Goal: Information Seeking & Learning: Find specific fact

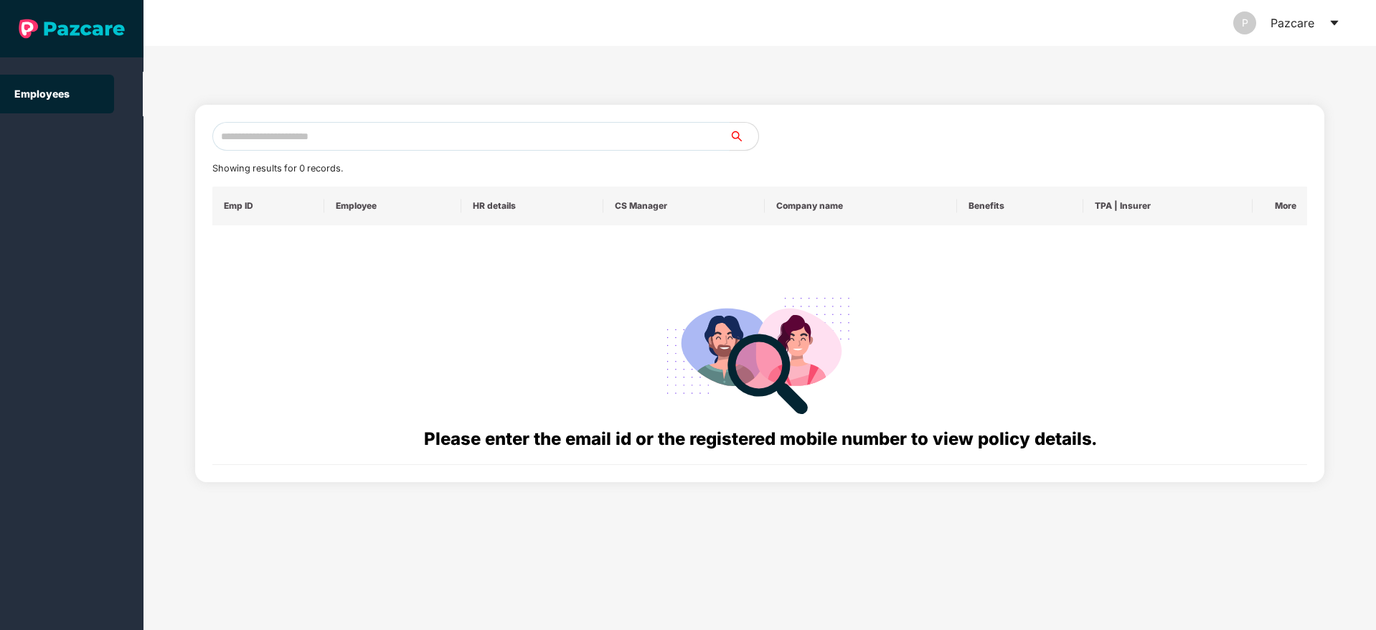
click at [277, 136] on input "text" at bounding box center [470, 136] width 517 height 29
paste input "**********"
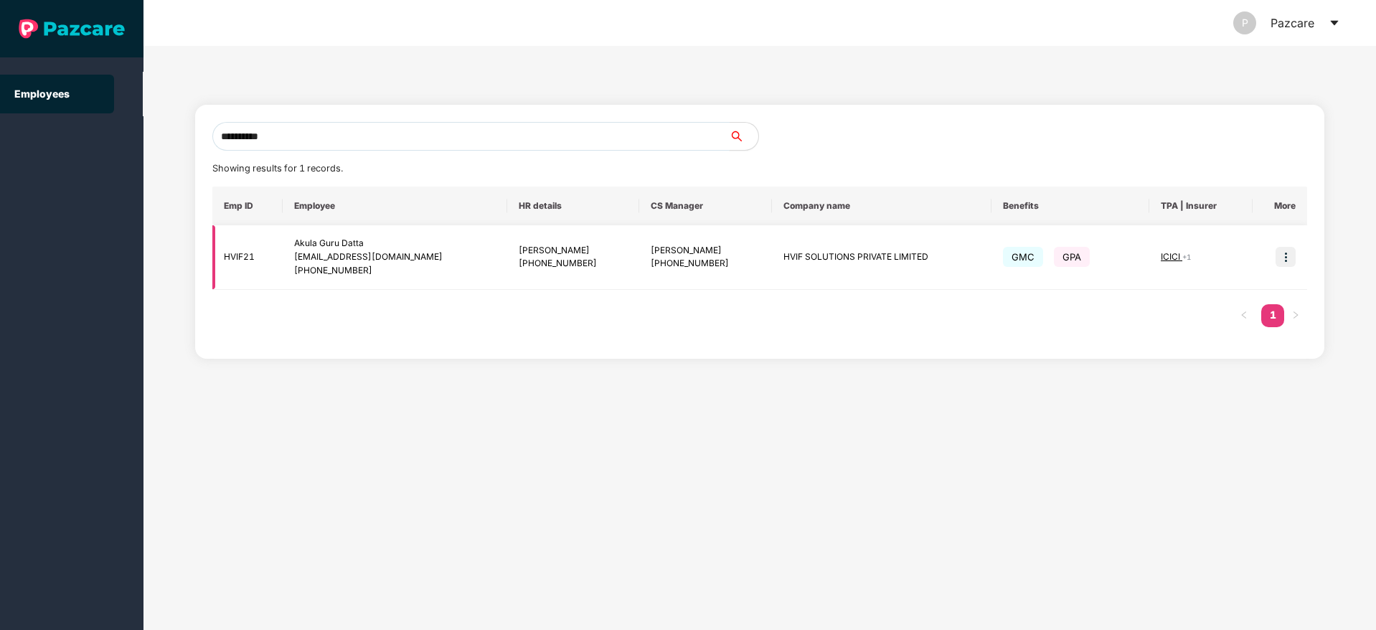
type input "**********"
click at [1287, 261] on img at bounding box center [1286, 257] width 20 height 20
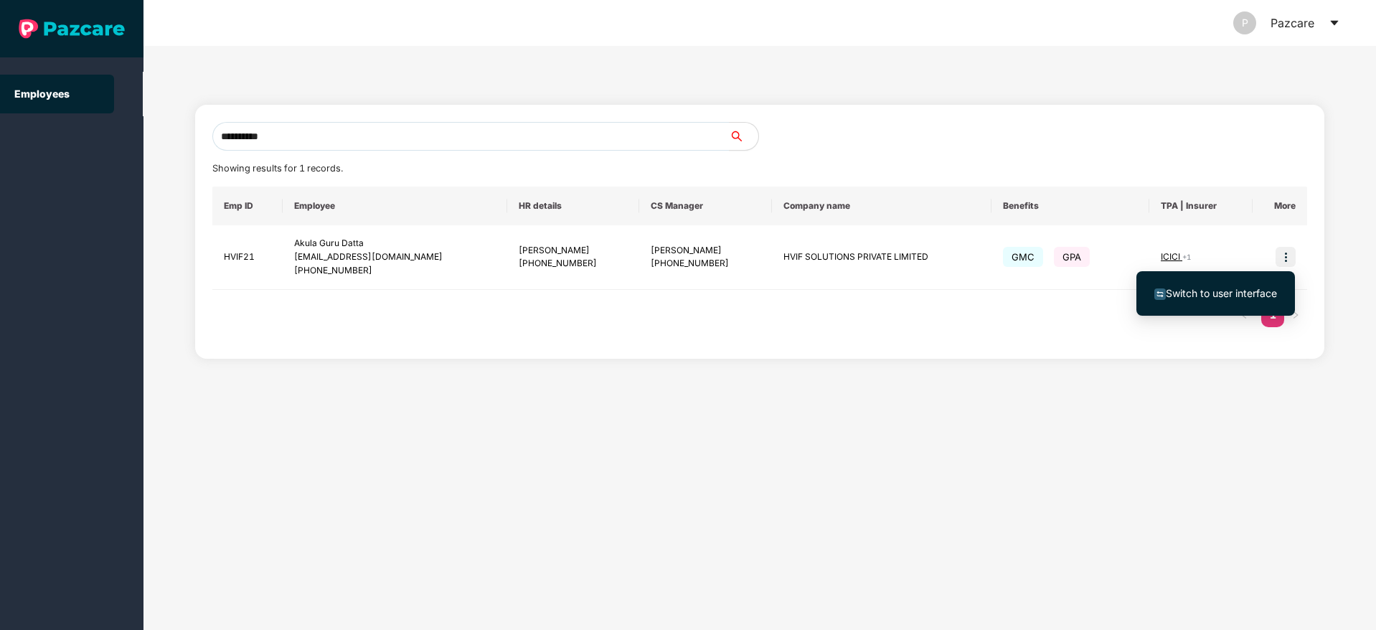
click at [1210, 294] on span "Switch to user interface" at bounding box center [1221, 293] width 111 height 12
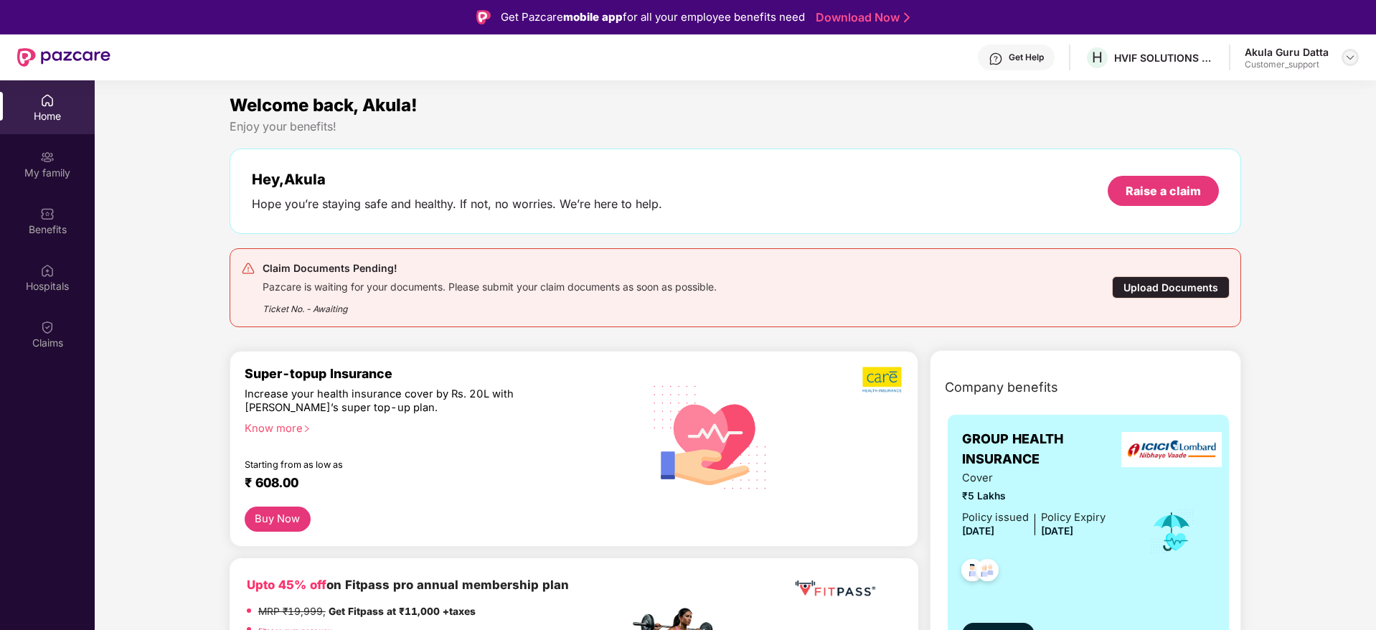
click at [1347, 50] on div at bounding box center [1350, 57] width 17 height 17
click at [1248, 93] on div "Switch to support view" at bounding box center [1283, 92] width 187 height 28
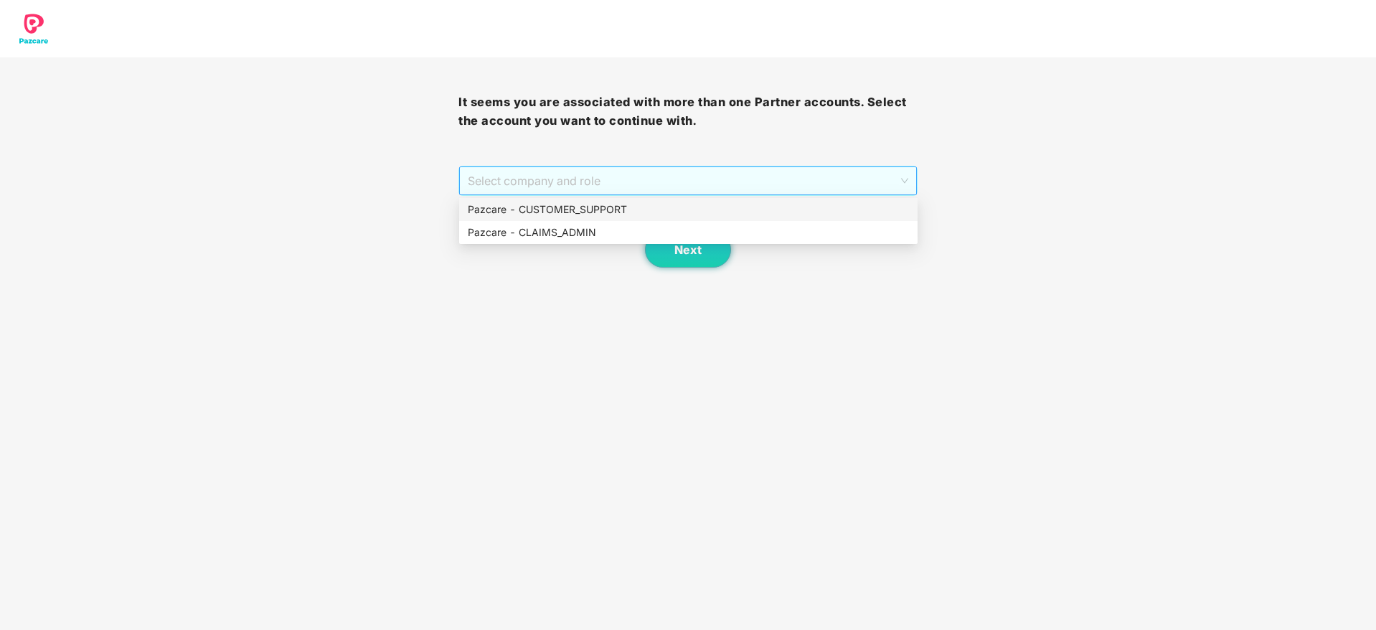
click at [586, 184] on span "Select company and role" at bounding box center [688, 180] width 440 height 27
click at [560, 210] on div "Pazcare - CUSTOMER_SUPPORT" at bounding box center [688, 210] width 441 height 16
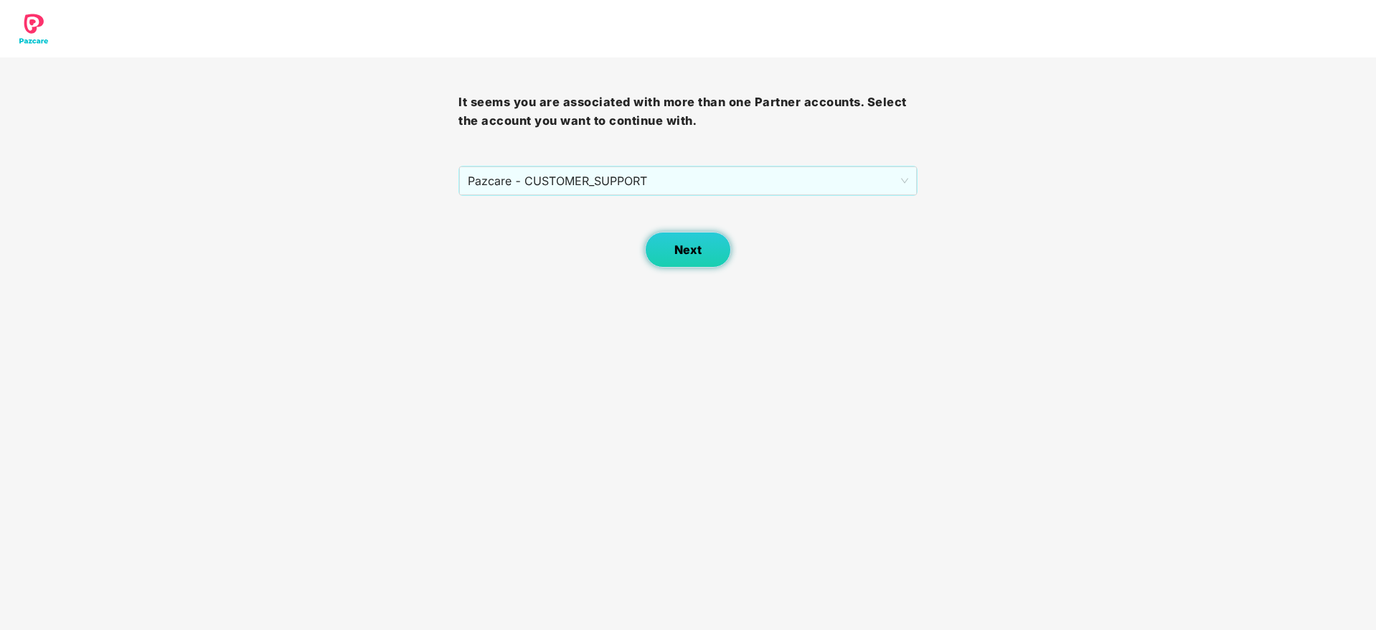
click at [670, 254] on button "Next" at bounding box center [688, 250] width 86 height 36
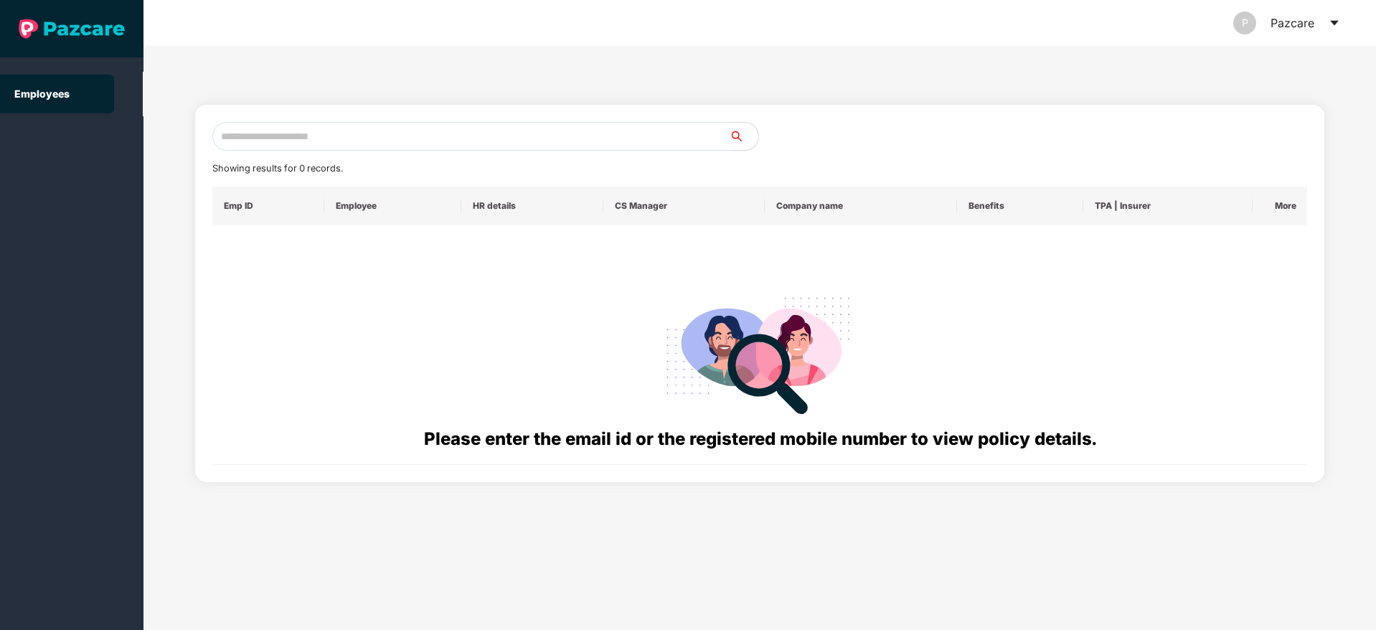
click at [267, 141] on input "text" at bounding box center [470, 136] width 517 height 29
paste input "**********"
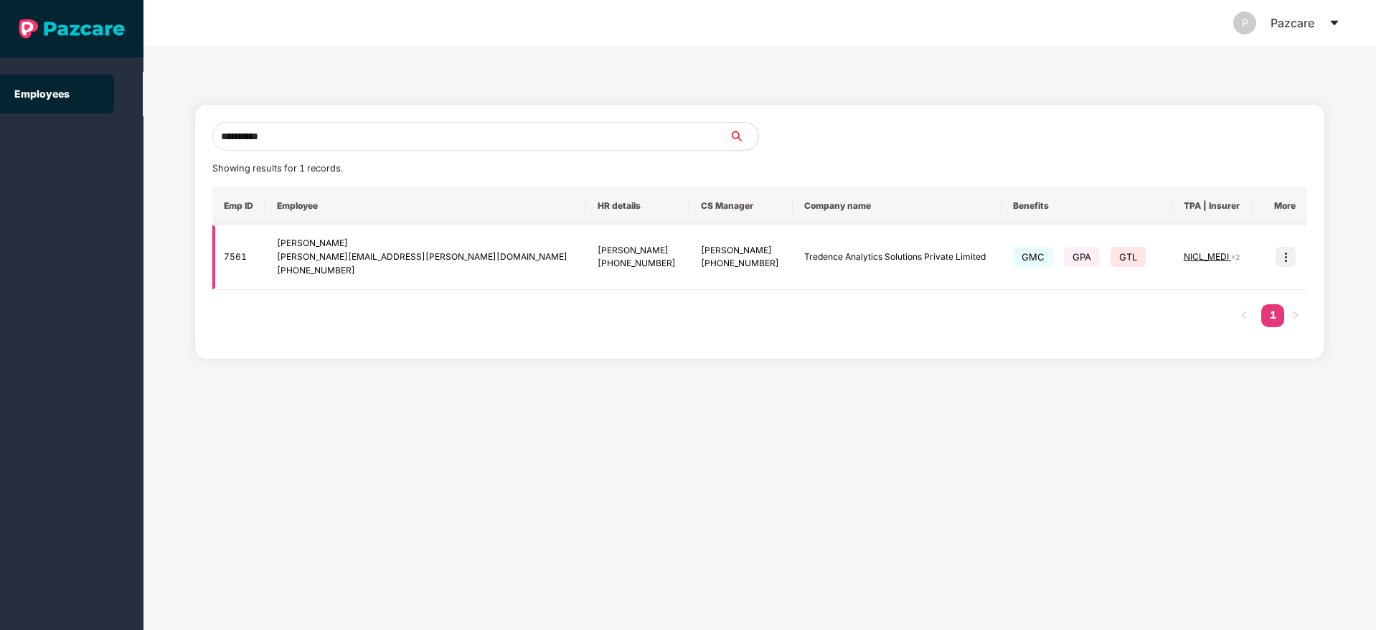
type input "**********"
click at [1292, 259] on img at bounding box center [1286, 257] width 20 height 20
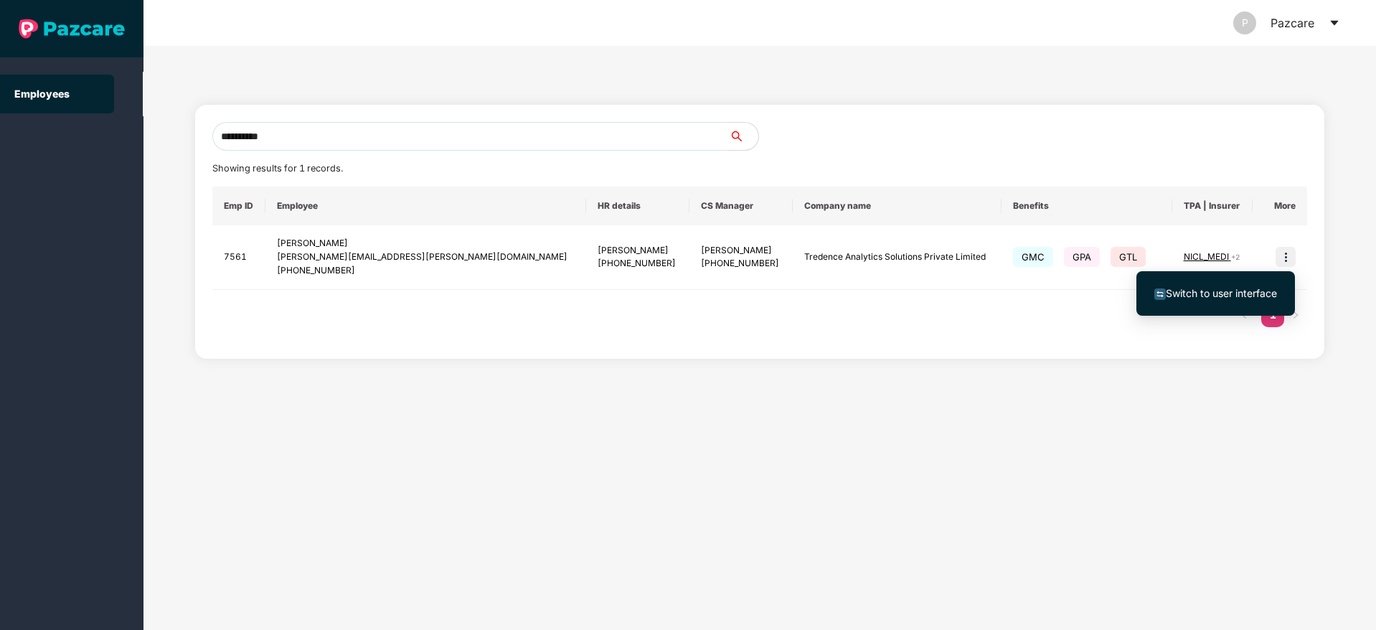
click at [1211, 290] on span "Switch to user interface" at bounding box center [1221, 293] width 111 height 12
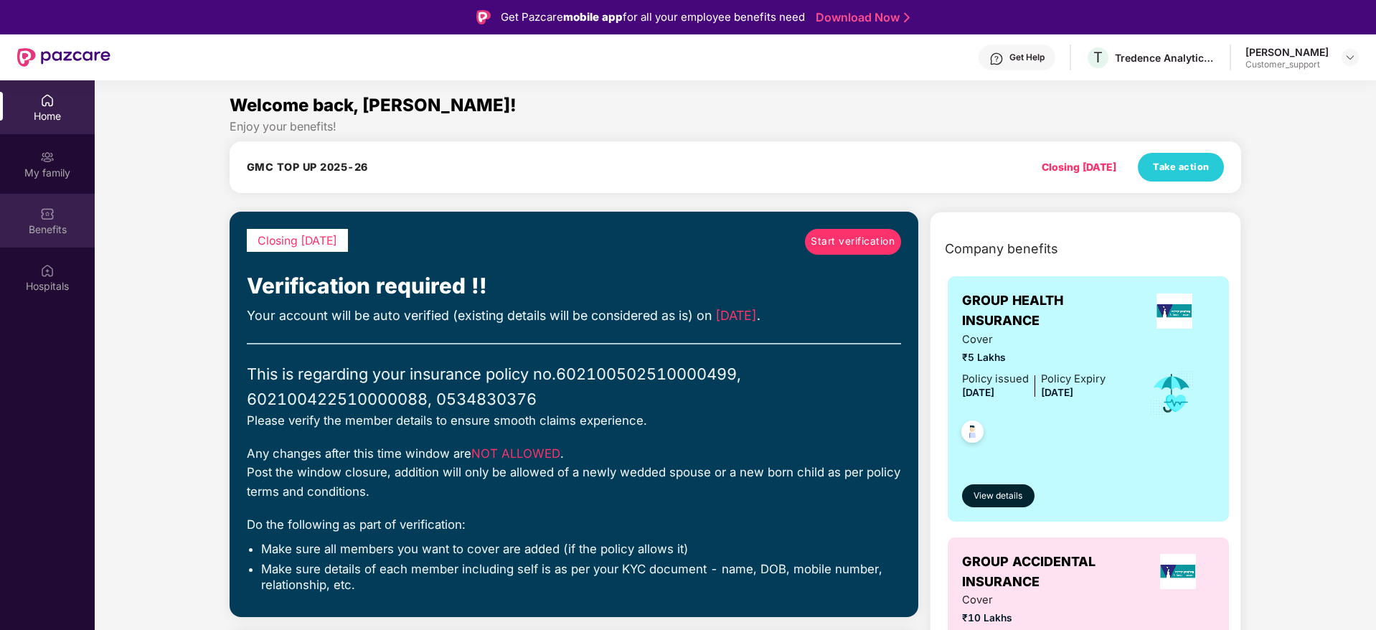
click at [52, 222] on div "Benefits" at bounding box center [47, 229] width 95 height 14
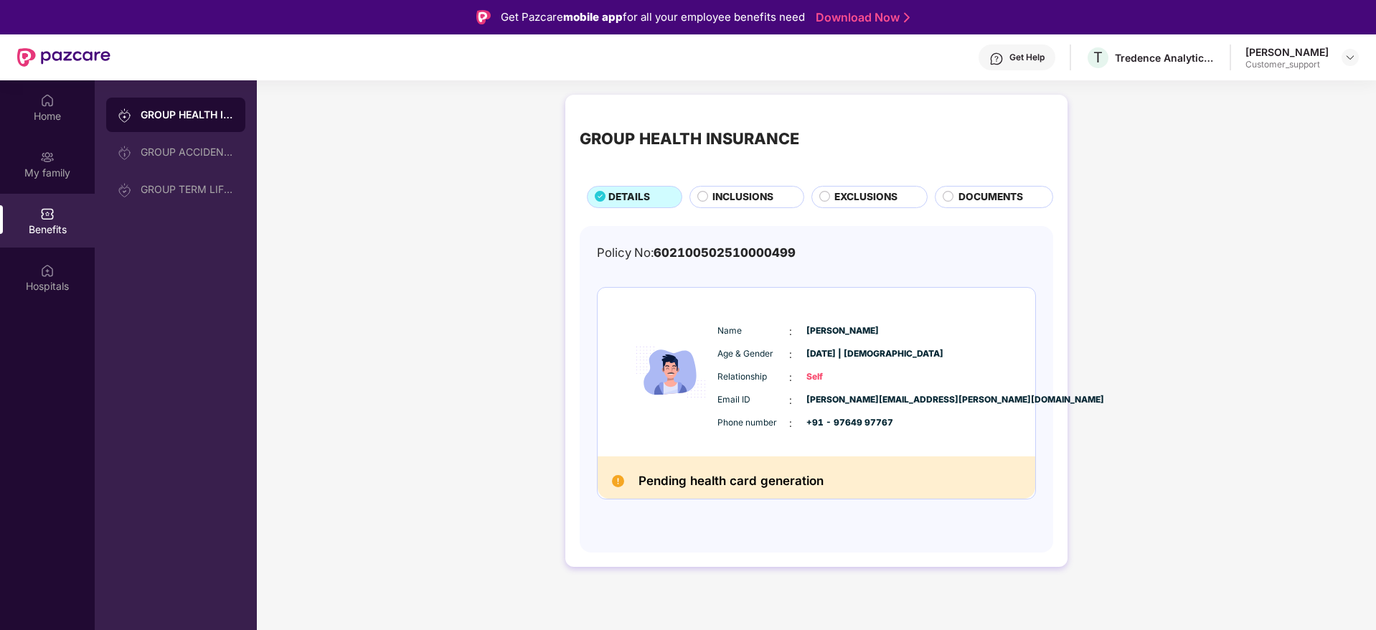
click at [738, 195] on span "INCLUSIONS" at bounding box center [743, 197] width 61 height 16
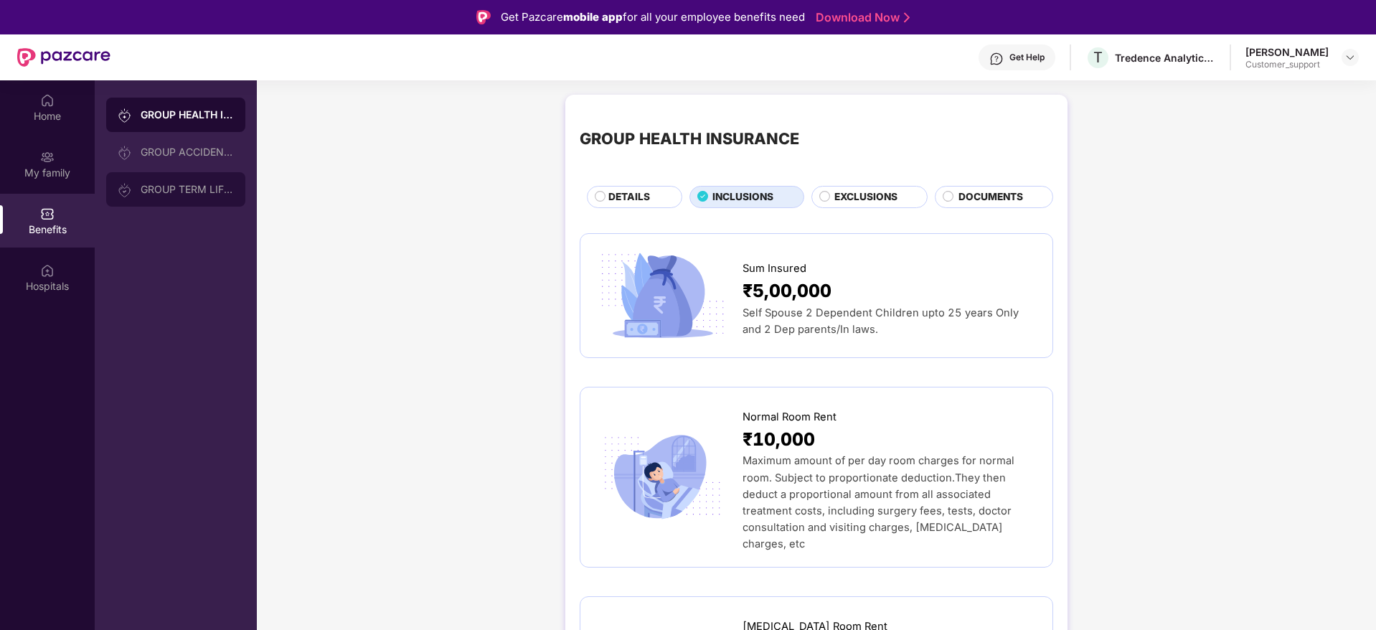
click at [194, 189] on div "GROUP TERM LIFE INSURANCE" at bounding box center [187, 189] width 93 height 11
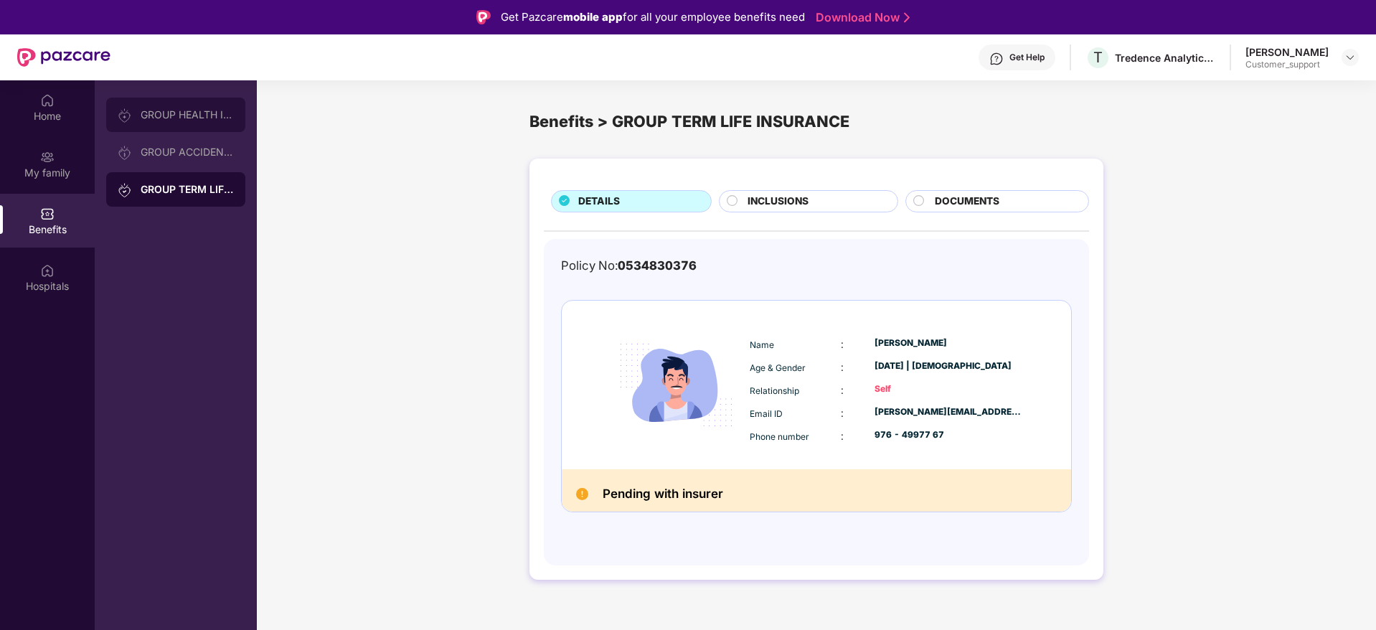
click at [184, 118] on div "GROUP HEALTH INSURANCE" at bounding box center [187, 114] width 93 height 11
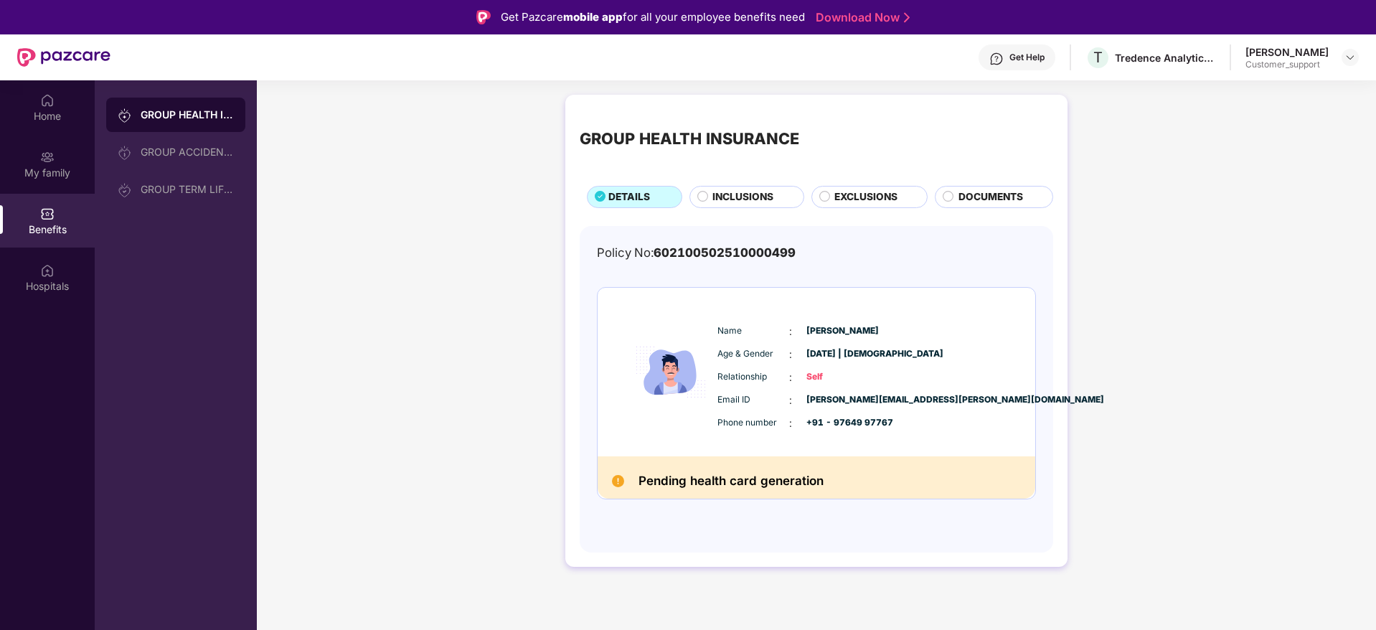
click at [730, 197] on span "INCLUSIONS" at bounding box center [743, 197] width 61 height 16
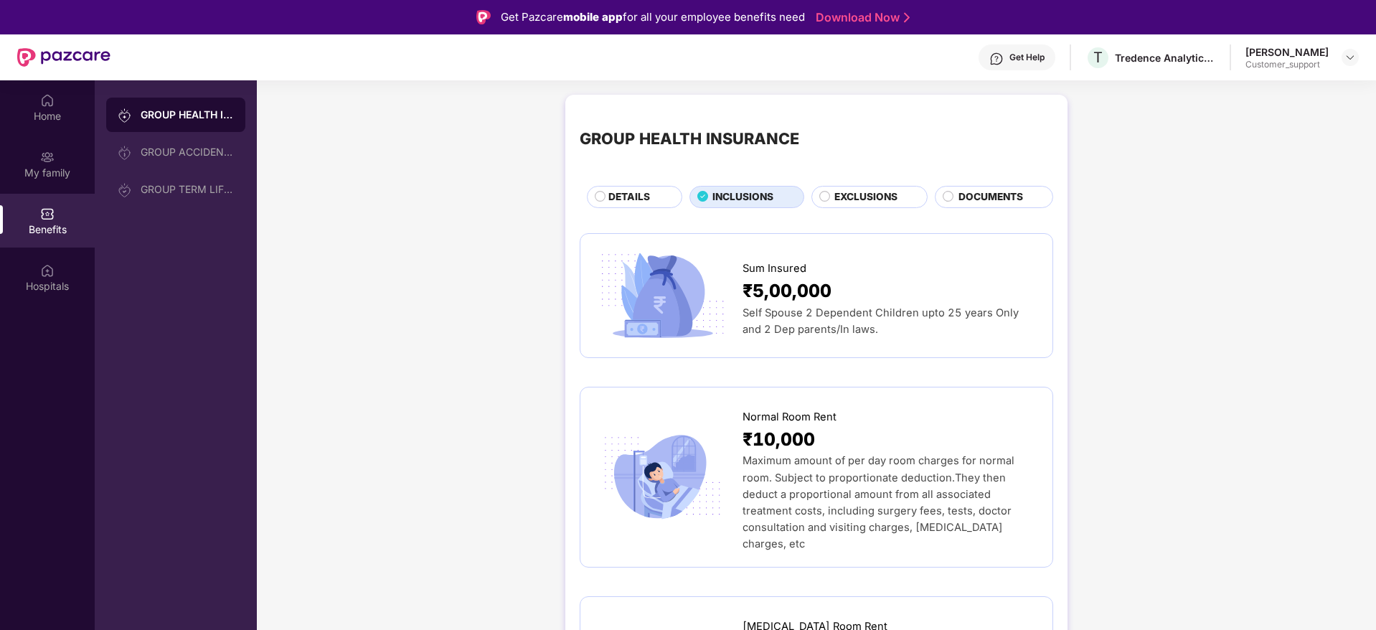
click at [1346, 65] on div at bounding box center [1350, 57] width 17 height 17
click at [1350, 52] on img at bounding box center [1350, 57] width 11 height 11
click at [1268, 83] on div "Switch to support view" at bounding box center [1283, 92] width 187 height 28
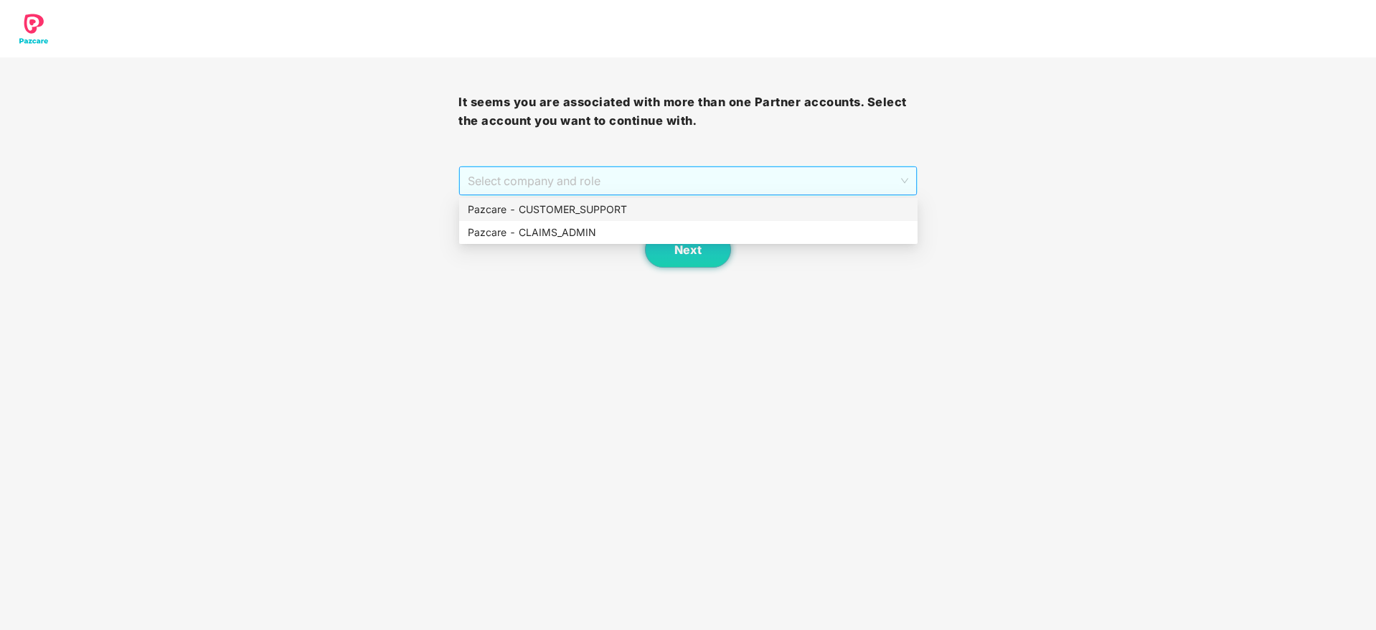
click at [707, 182] on span "Select company and role" at bounding box center [688, 180] width 440 height 27
click at [567, 210] on div "Pazcare - CUSTOMER_SUPPORT" at bounding box center [688, 210] width 441 height 16
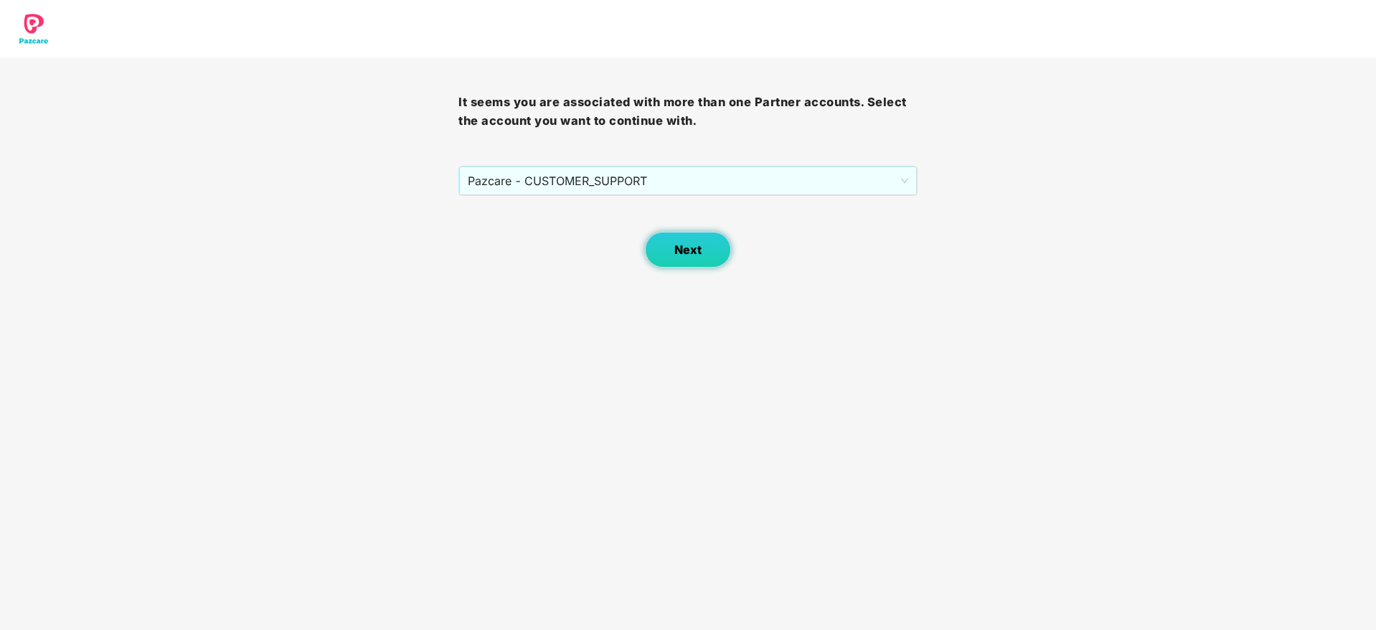
click at [673, 257] on button "Next" at bounding box center [688, 250] width 86 height 36
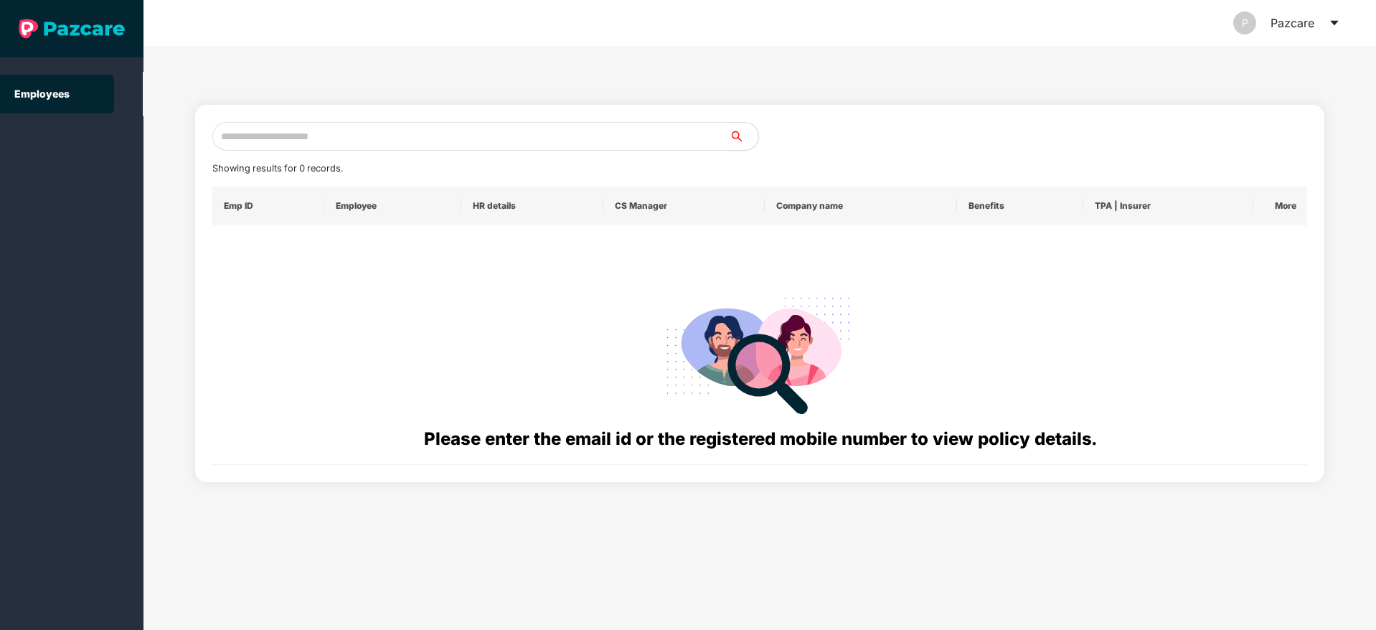
click at [281, 128] on input "text" at bounding box center [470, 136] width 517 height 29
click at [281, 136] on input "text" at bounding box center [470, 136] width 517 height 29
paste input "**********"
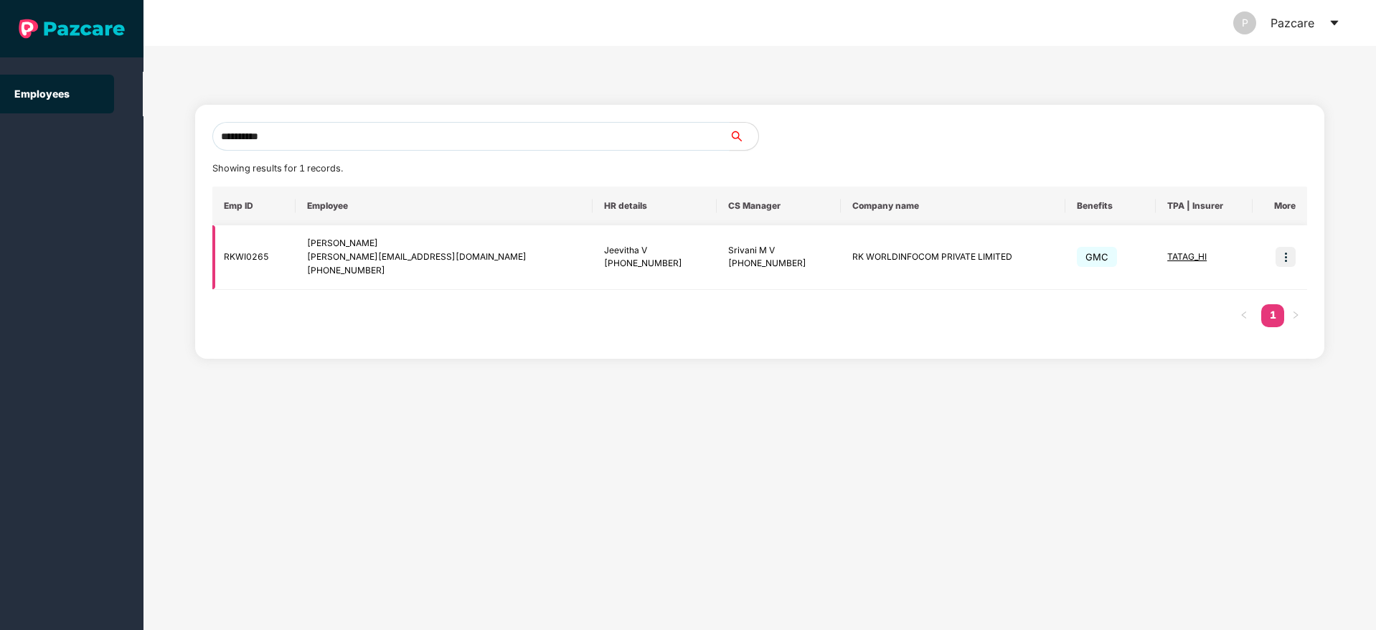
type input "**********"
click at [1292, 255] on img at bounding box center [1286, 257] width 20 height 20
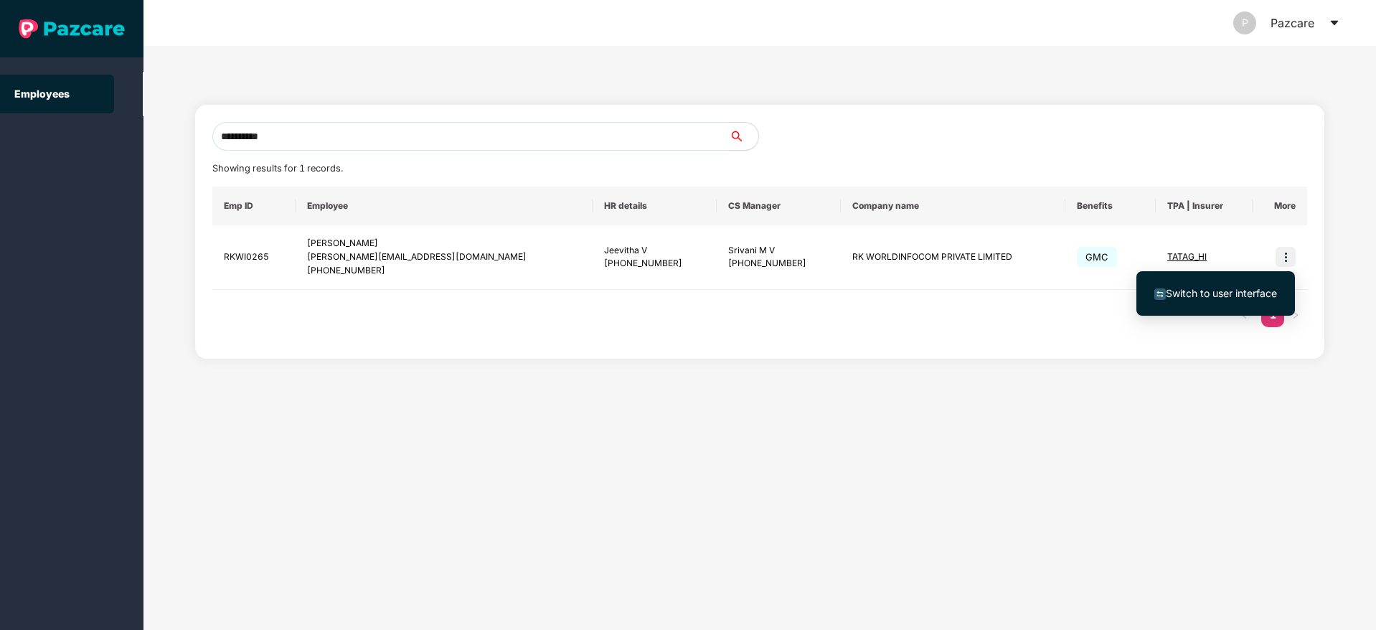
click at [1194, 288] on span "Switch to user interface" at bounding box center [1221, 293] width 111 height 12
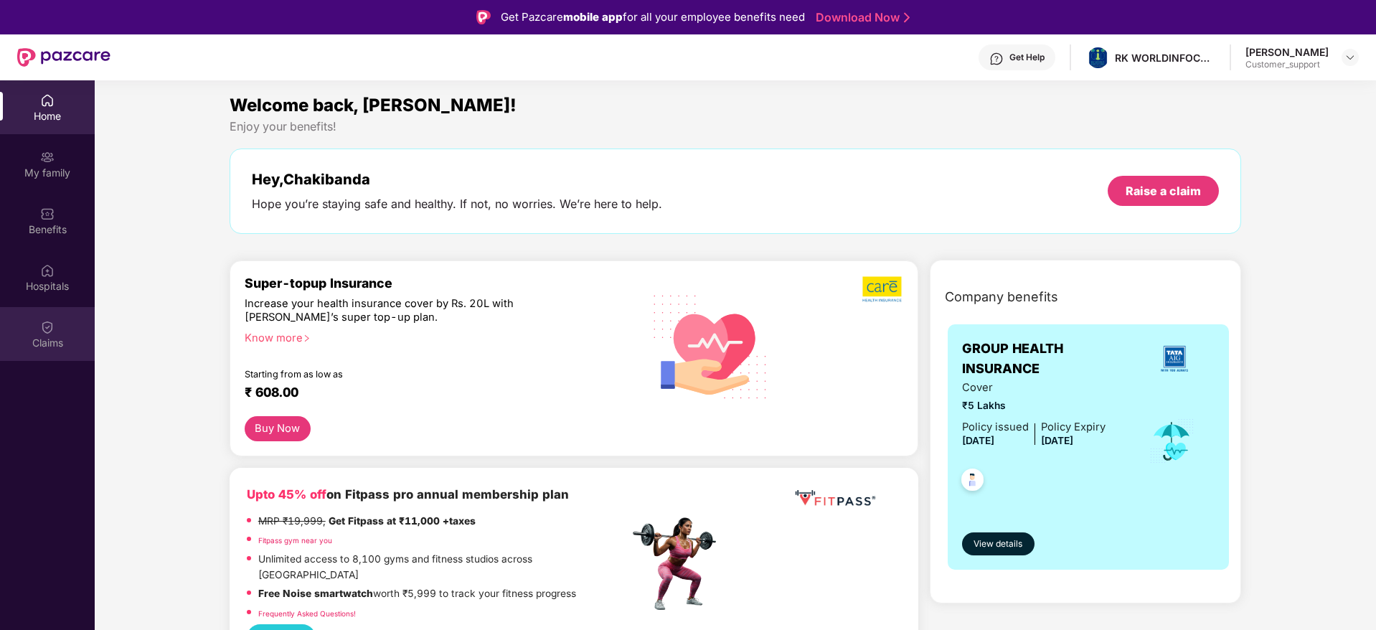
click at [55, 333] on div "Claims" at bounding box center [47, 334] width 95 height 54
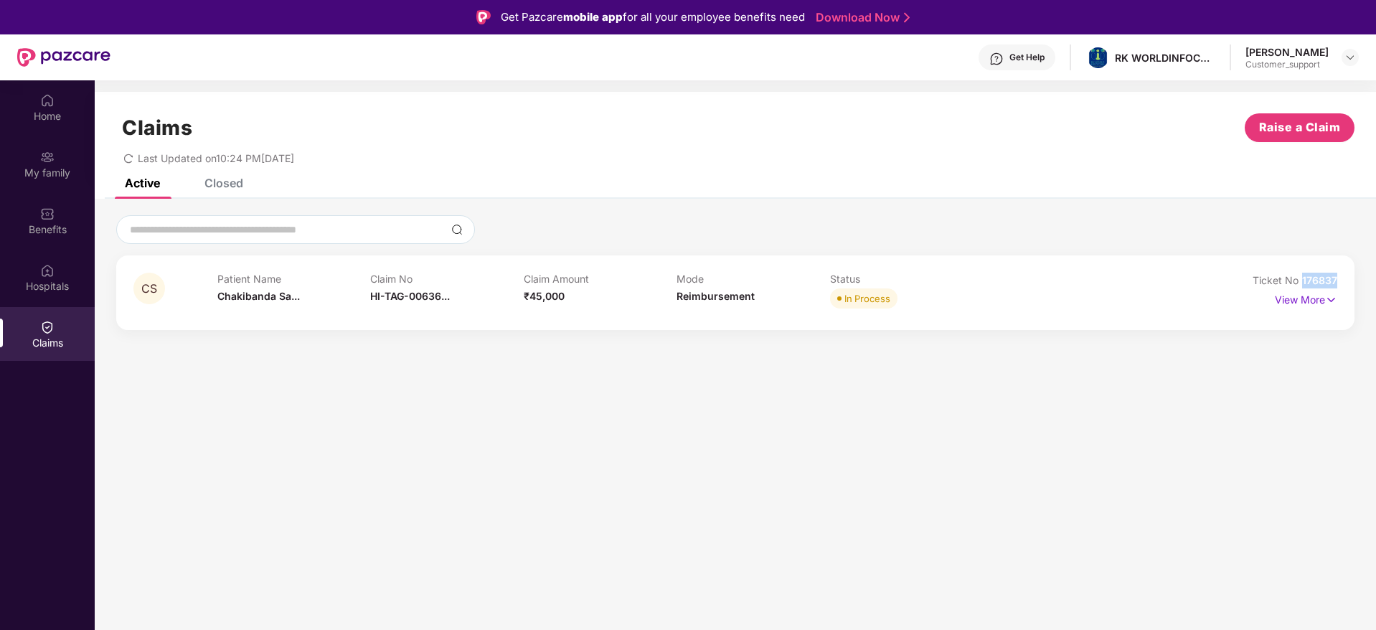
drag, startPoint x: 1336, startPoint y: 275, endPoint x: 1303, endPoint y: 275, distance: 33.7
click at [1303, 275] on span "176837" at bounding box center [1320, 280] width 35 height 12
copy span "176837"
click at [1351, 55] on img at bounding box center [1350, 57] width 11 height 11
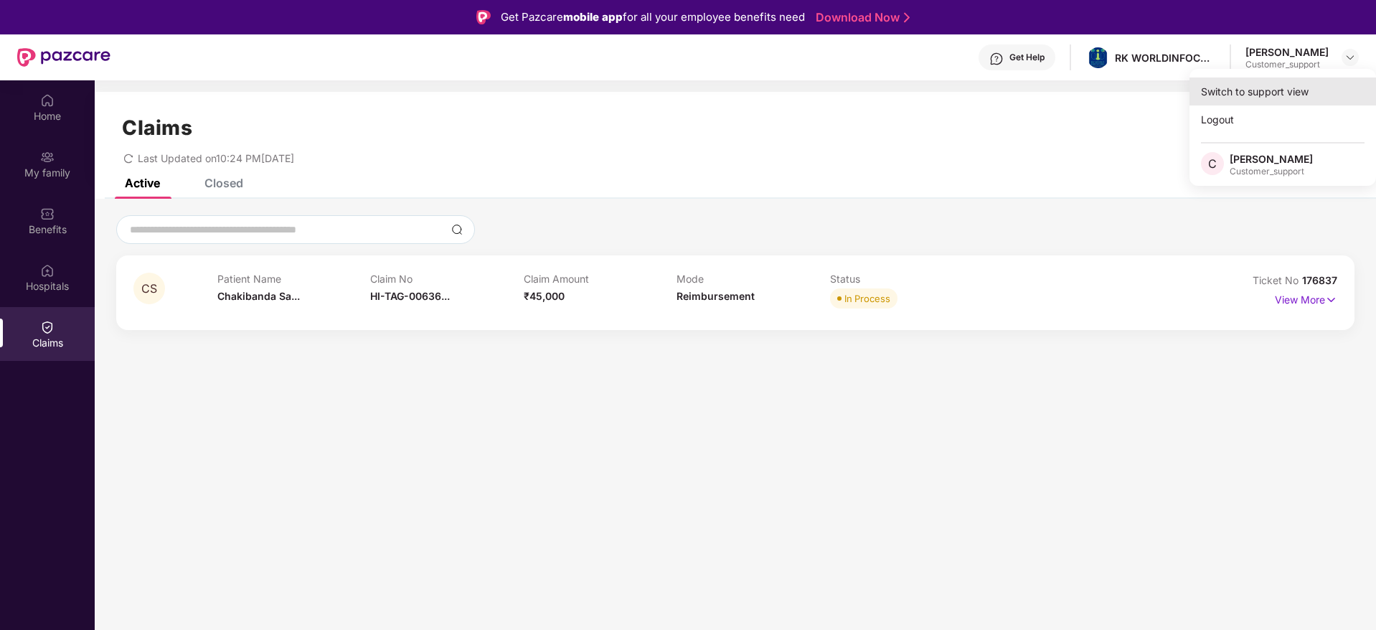
click at [1263, 91] on div "Switch to support view" at bounding box center [1283, 92] width 187 height 28
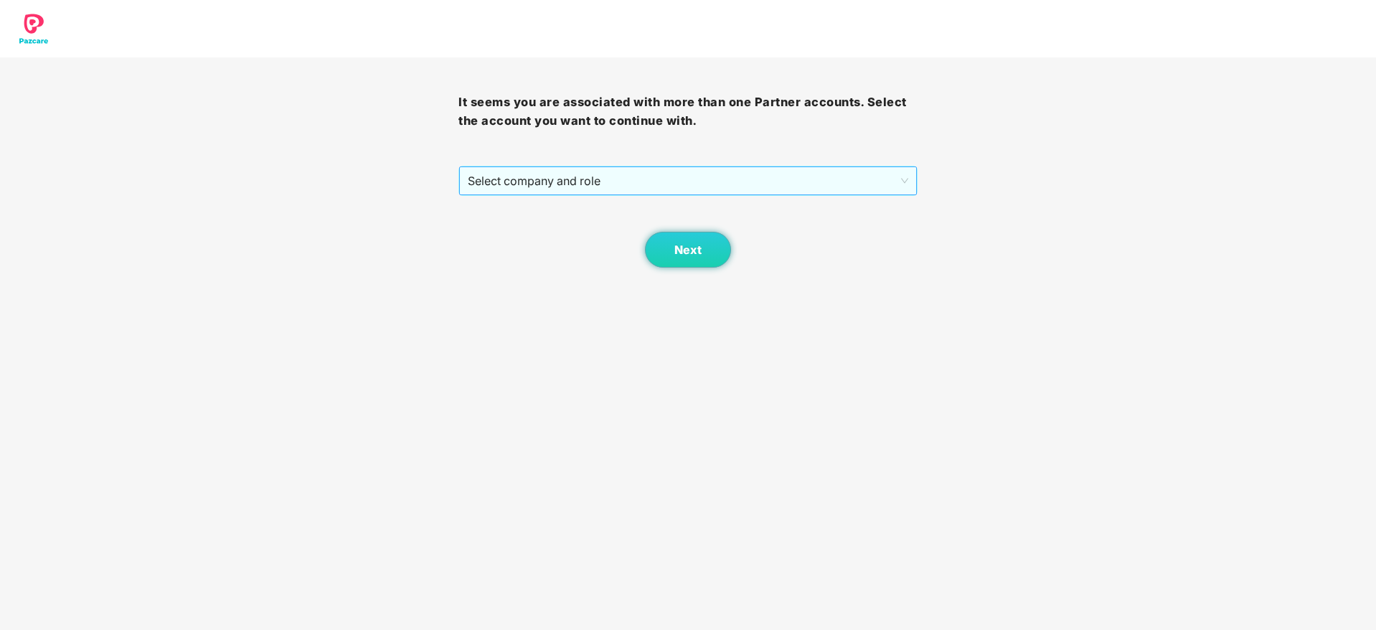
click at [599, 179] on span "Select company and role" at bounding box center [688, 180] width 440 height 27
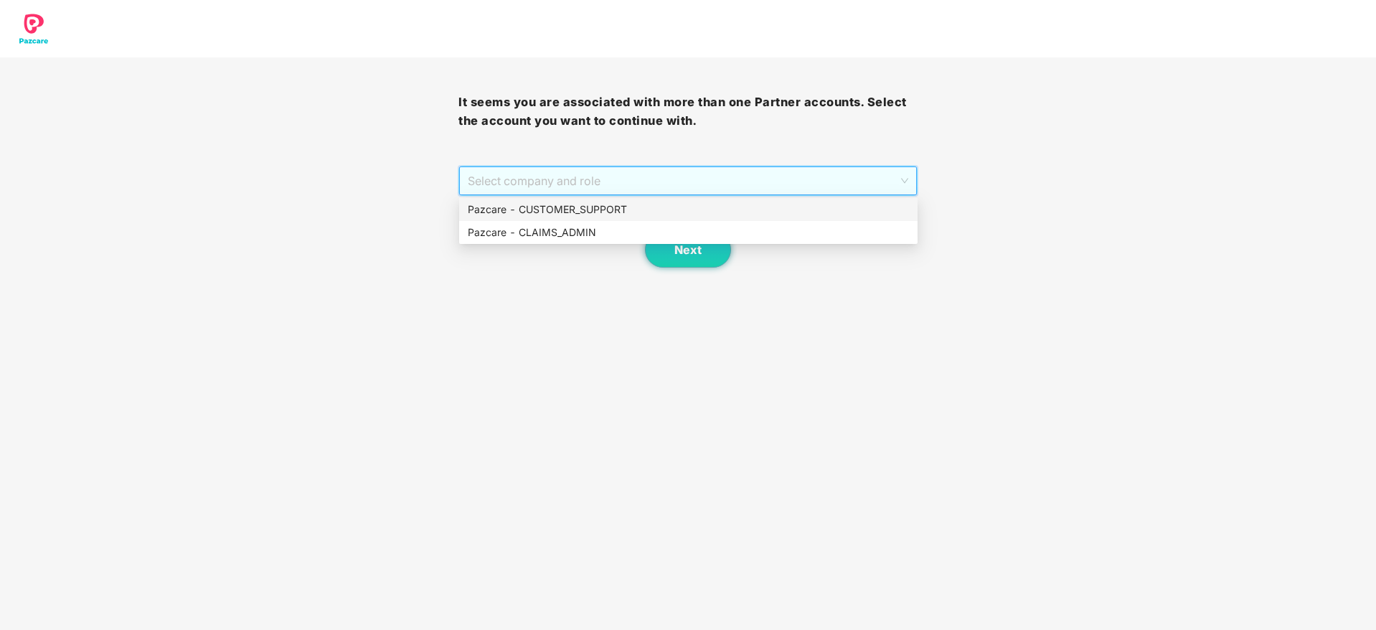
click at [591, 205] on div "Pazcare - CUSTOMER_SUPPORT" at bounding box center [688, 210] width 441 height 16
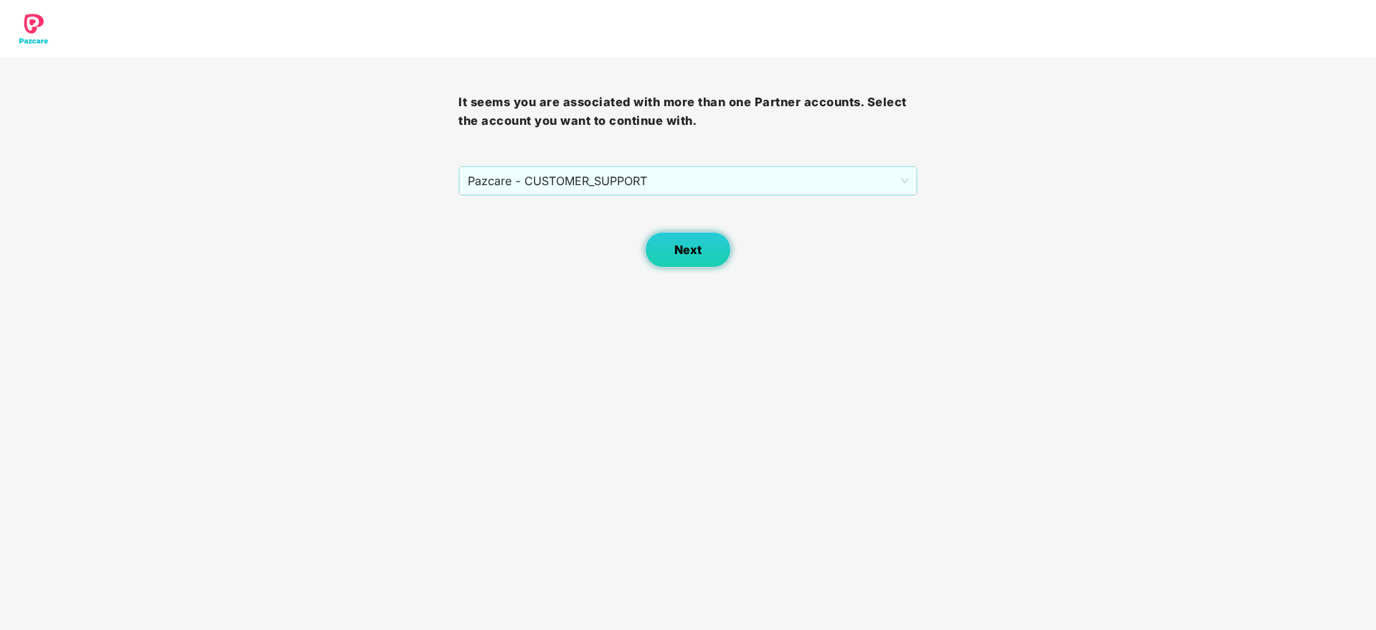
click at [702, 251] on button "Next" at bounding box center [688, 250] width 86 height 36
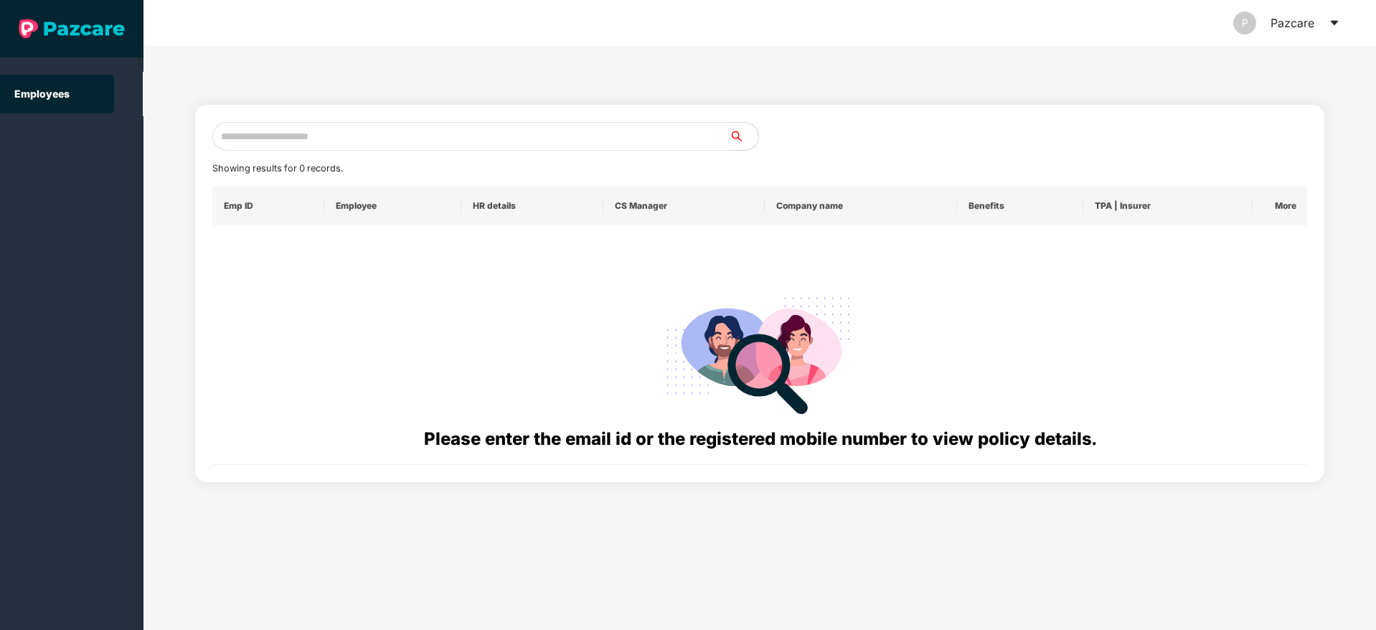
click at [261, 139] on input "text" at bounding box center [470, 136] width 517 height 29
paste input "**********"
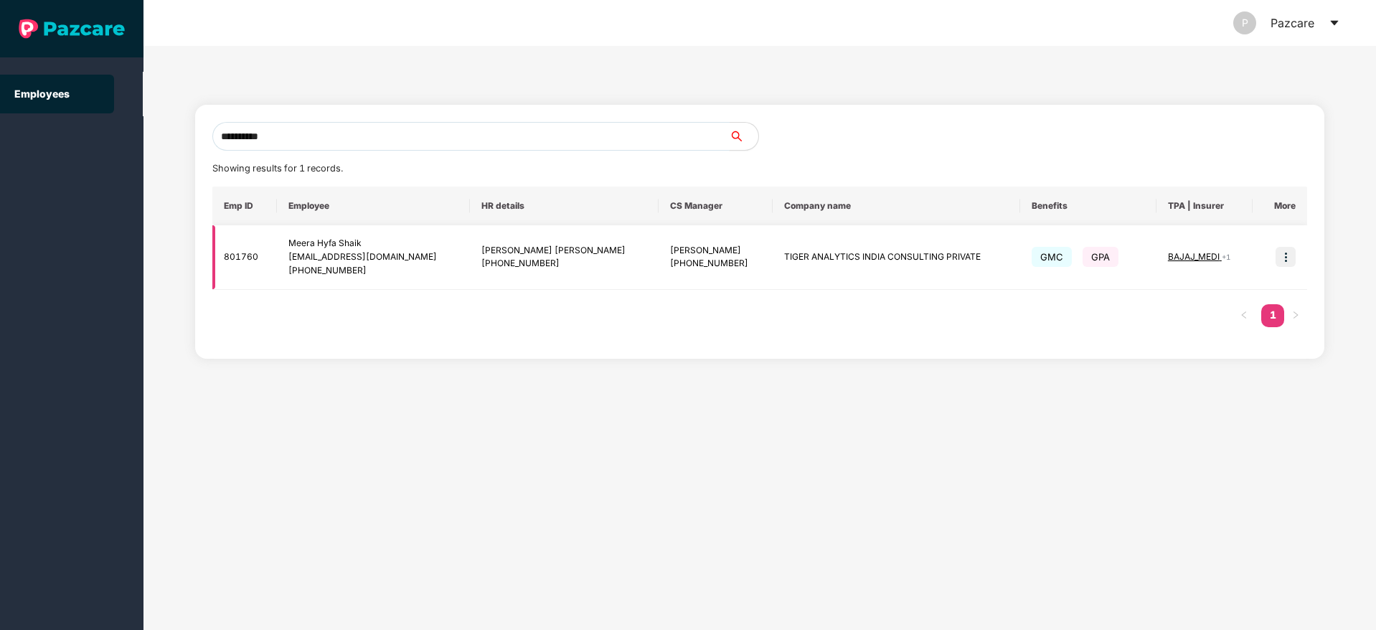
type input "**********"
click at [1288, 259] on img at bounding box center [1286, 257] width 20 height 20
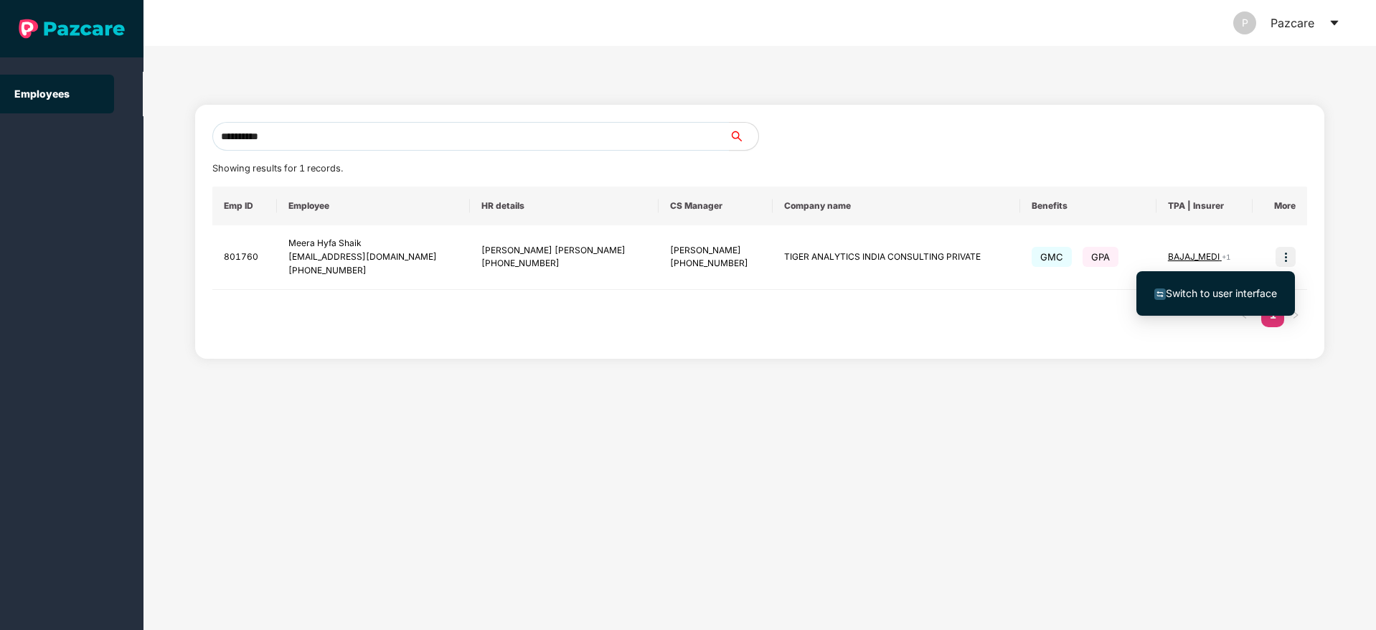
click at [1218, 298] on span "Switch to user interface" at bounding box center [1221, 293] width 111 height 12
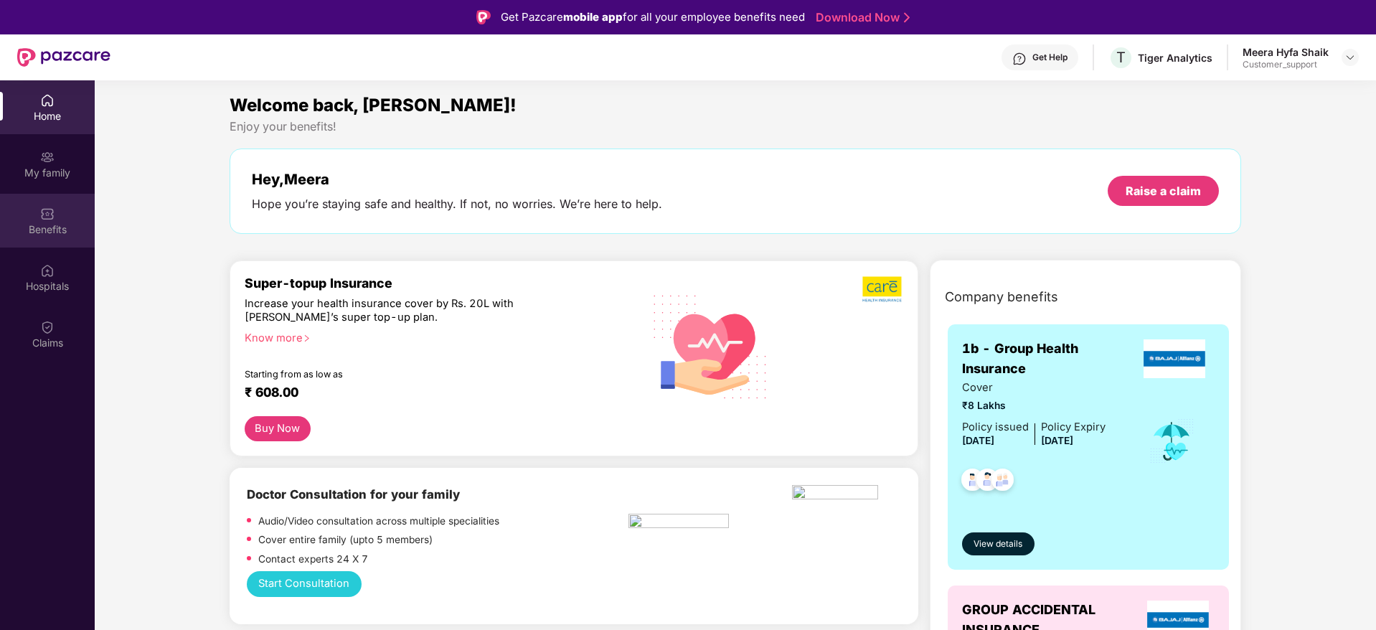
click at [42, 208] on img at bounding box center [47, 214] width 14 height 14
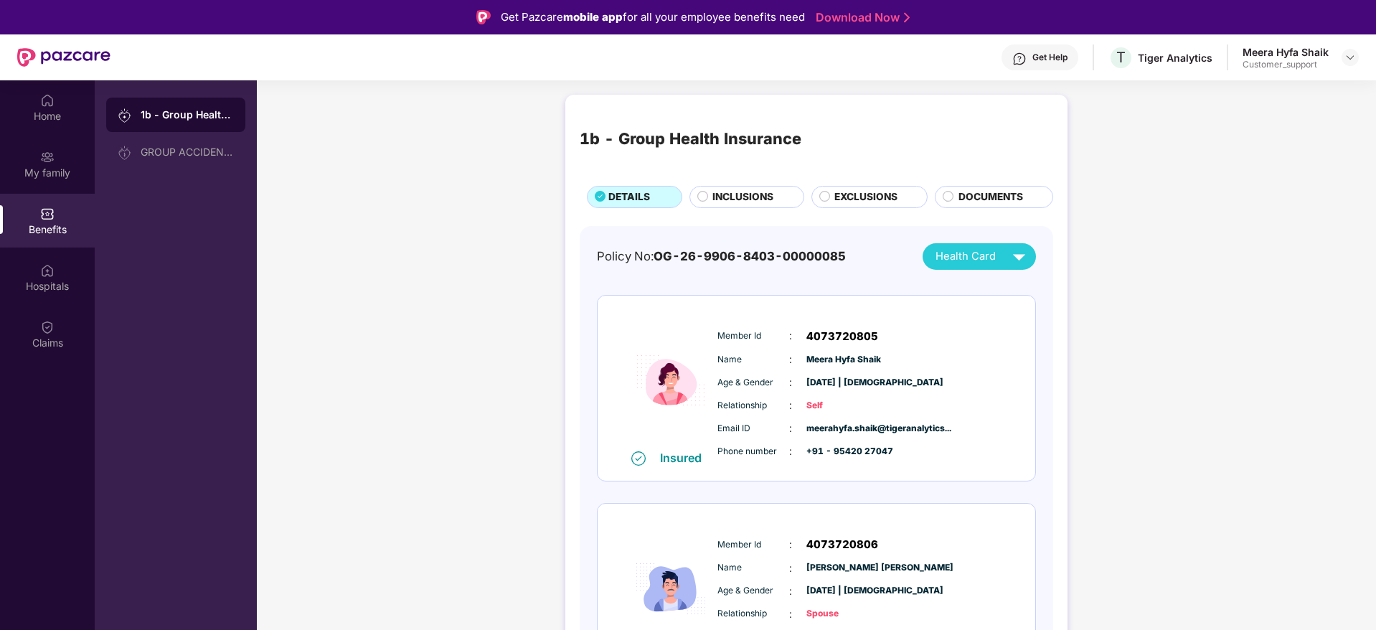
click at [726, 191] on span "INCLUSIONS" at bounding box center [743, 197] width 61 height 16
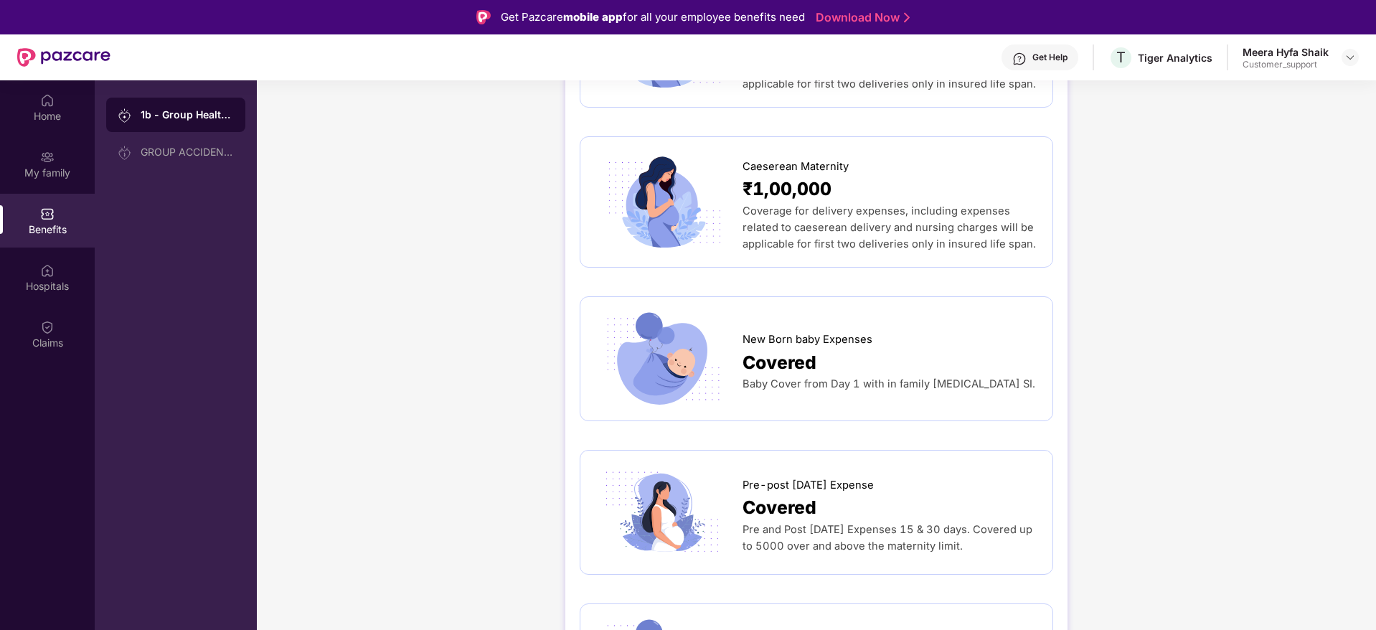
scroll to position [1946, 0]
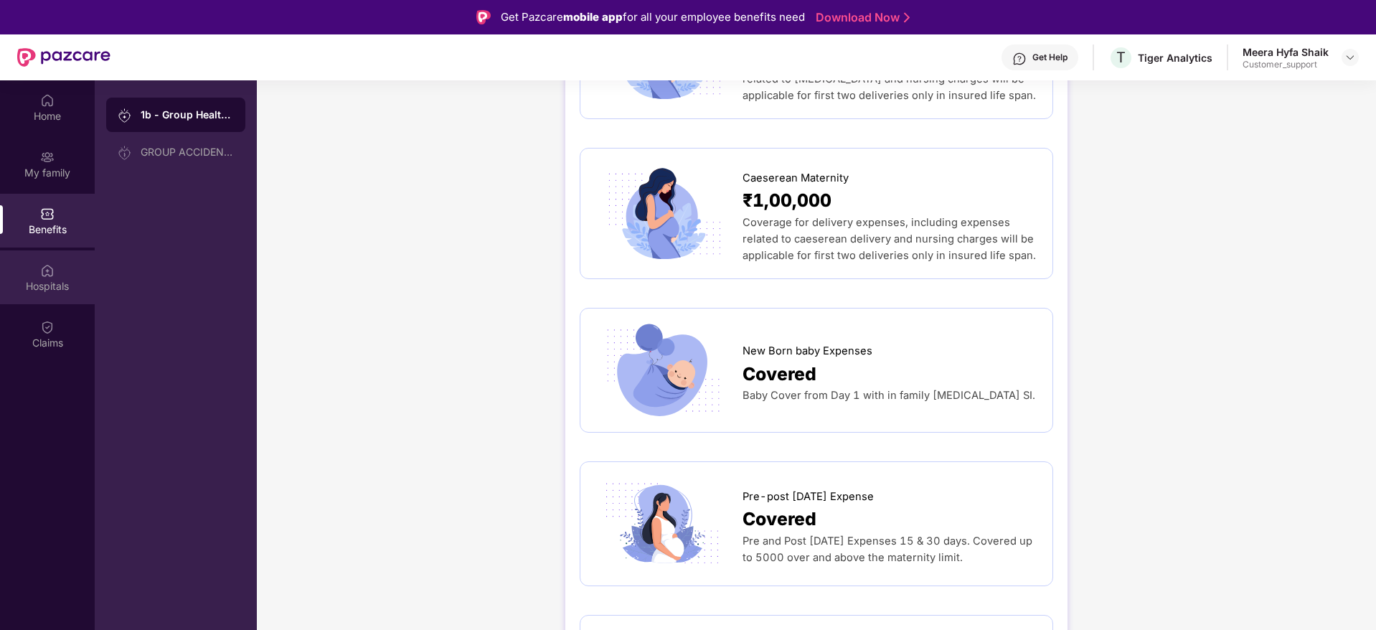
click at [39, 273] on div "Hospitals" at bounding box center [47, 277] width 95 height 54
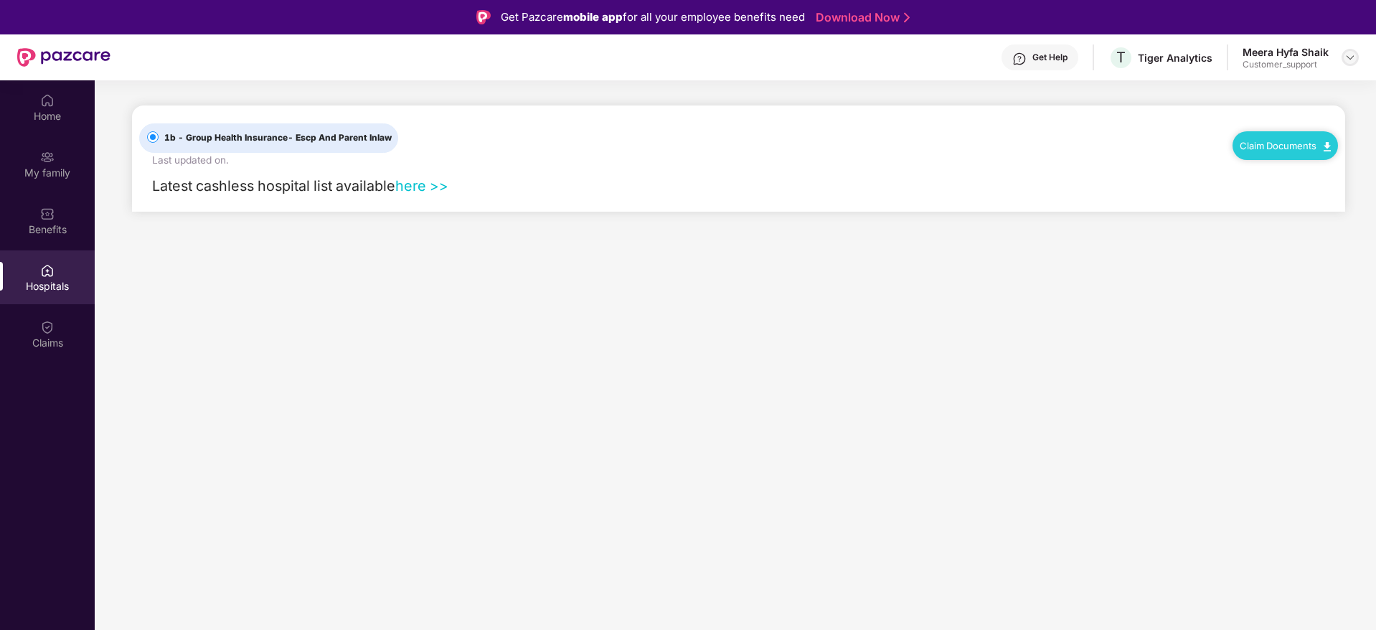
click at [1352, 57] on img at bounding box center [1350, 57] width 11 height 11
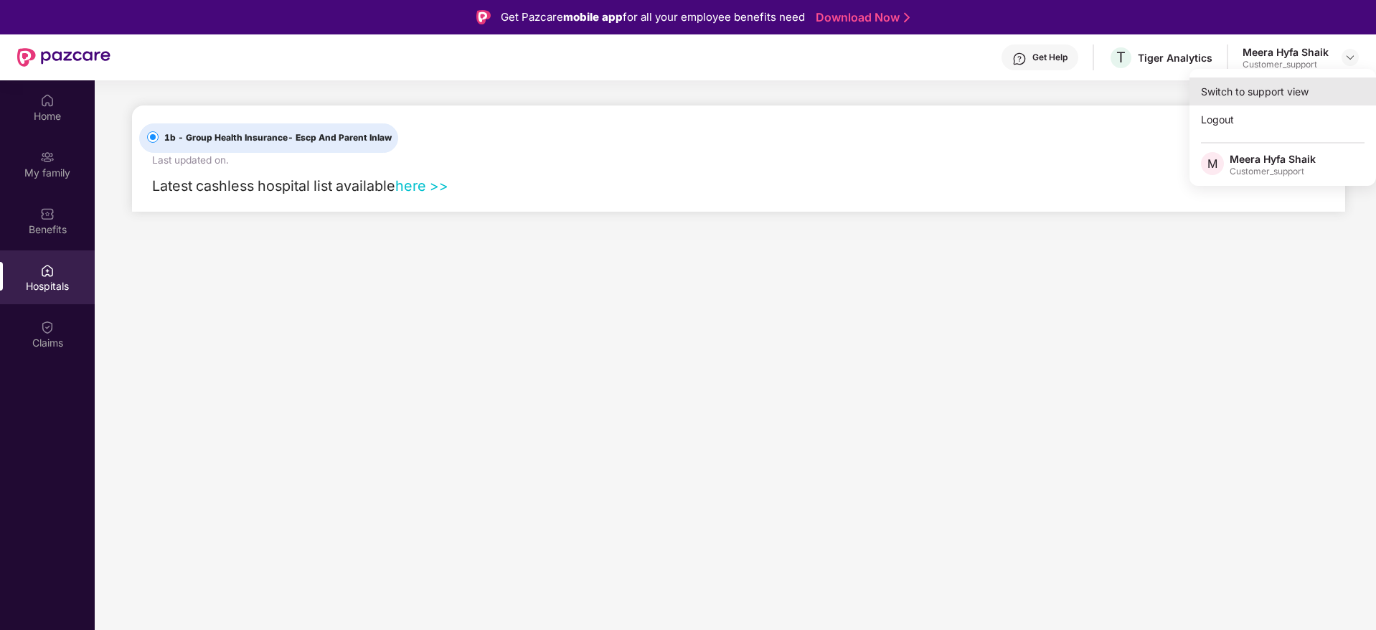
click at [1268, 85] on div "Switch to support view" at bounding box center [1283, 92] width 187 height 28
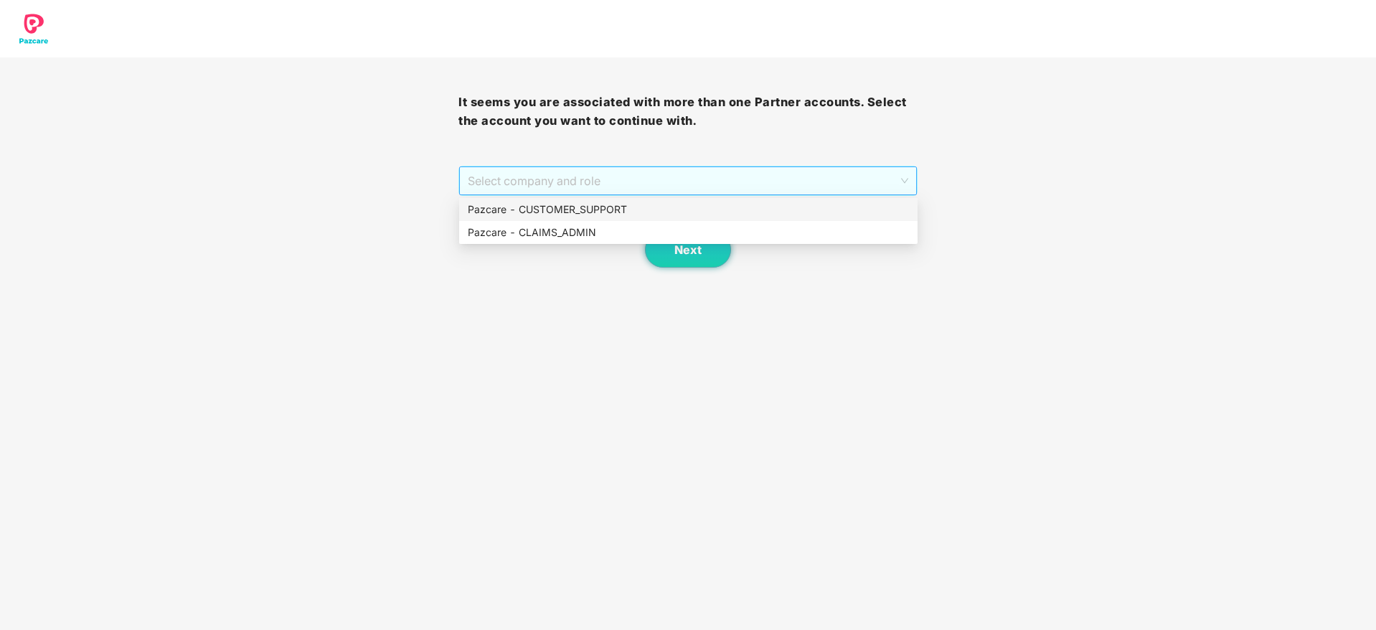
click at [583, 182] on span "Select company and role" at bounding box center [688, 180] width 440 height 27
click at [555, 208] on div "Pazcare - CUSTOMER_SUPPORT" at bounding box center [688, 210] width 441 height 16
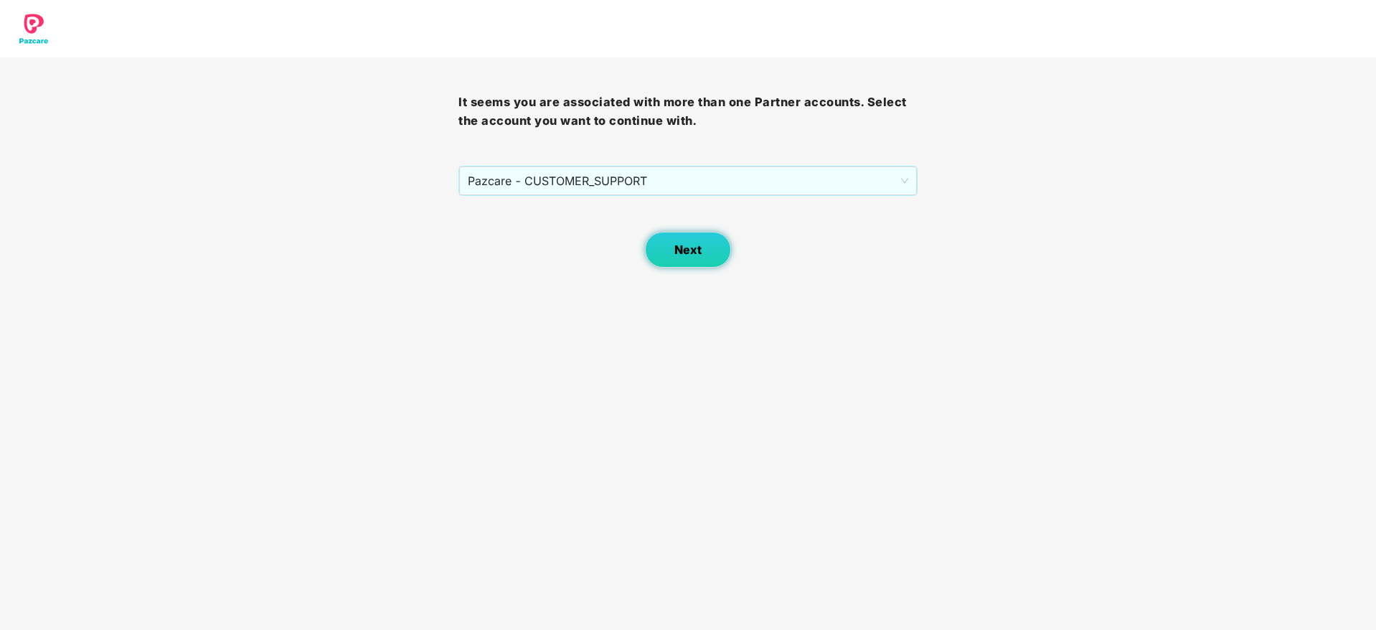
click at [699, 252] on span "Next" at bounding box center [688, 250] width 27 height 14
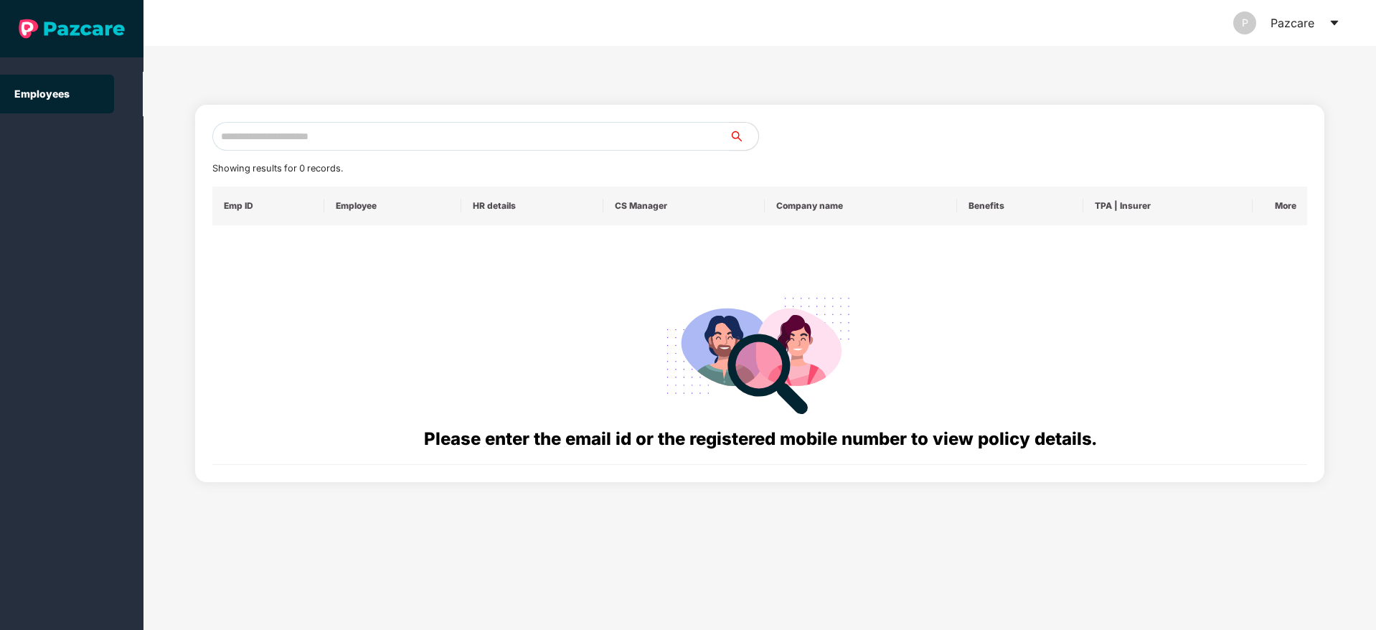
click at [291, 136] on input "text" at bounding box center [470, 136] width 517 height 29
paste input "**********"
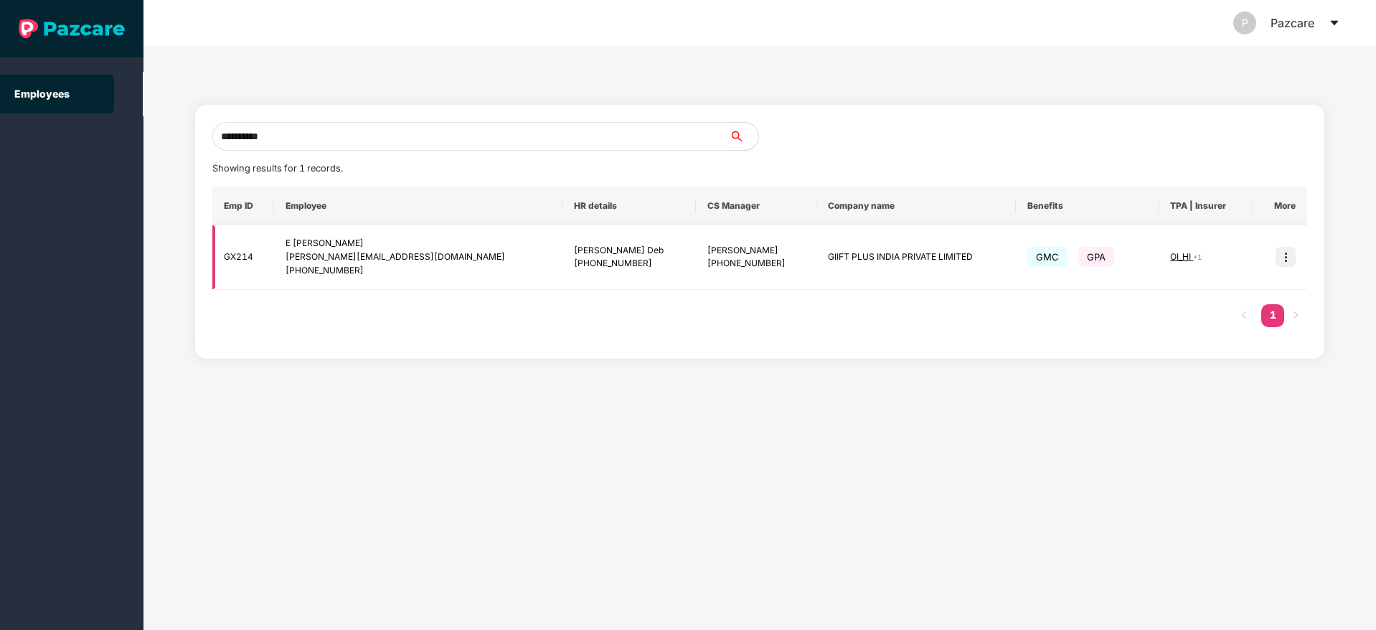
type input "**********"
click at [1288, 252] on img at bounding box center [1286, 257] width 20 height 20
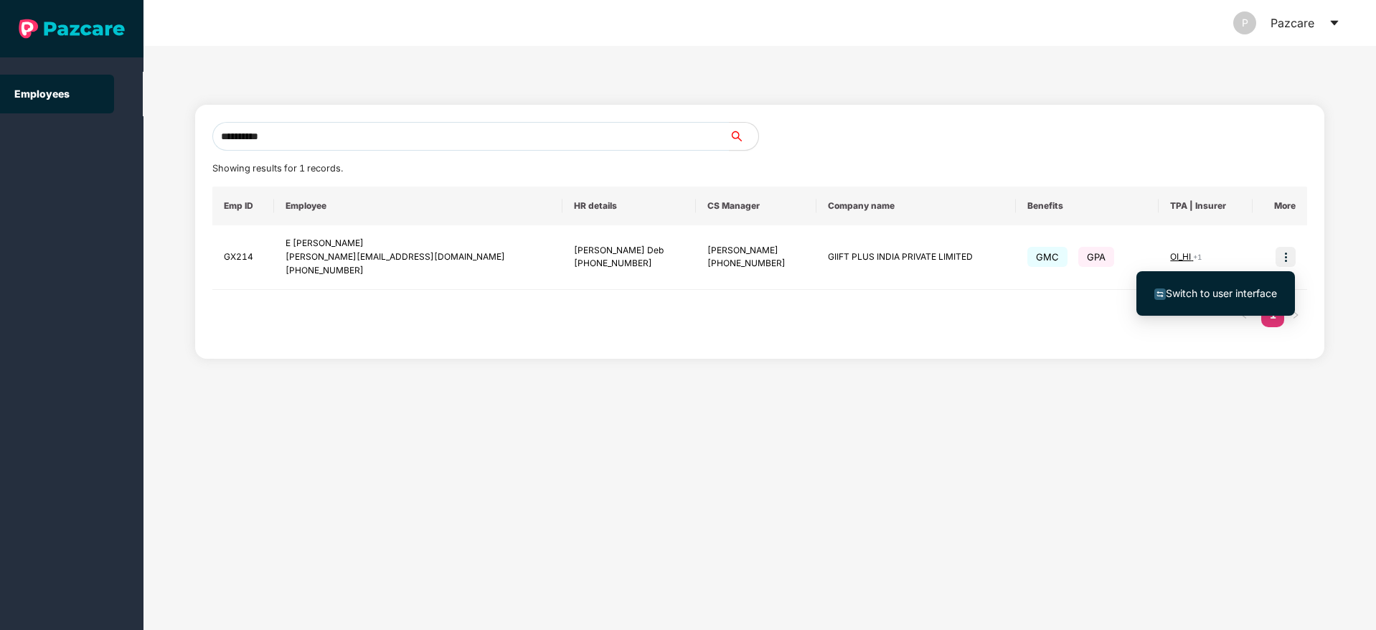
click at [1196, 296] on span "Switch to user interface" at bounding box center [1221, 293] width 111 height 12
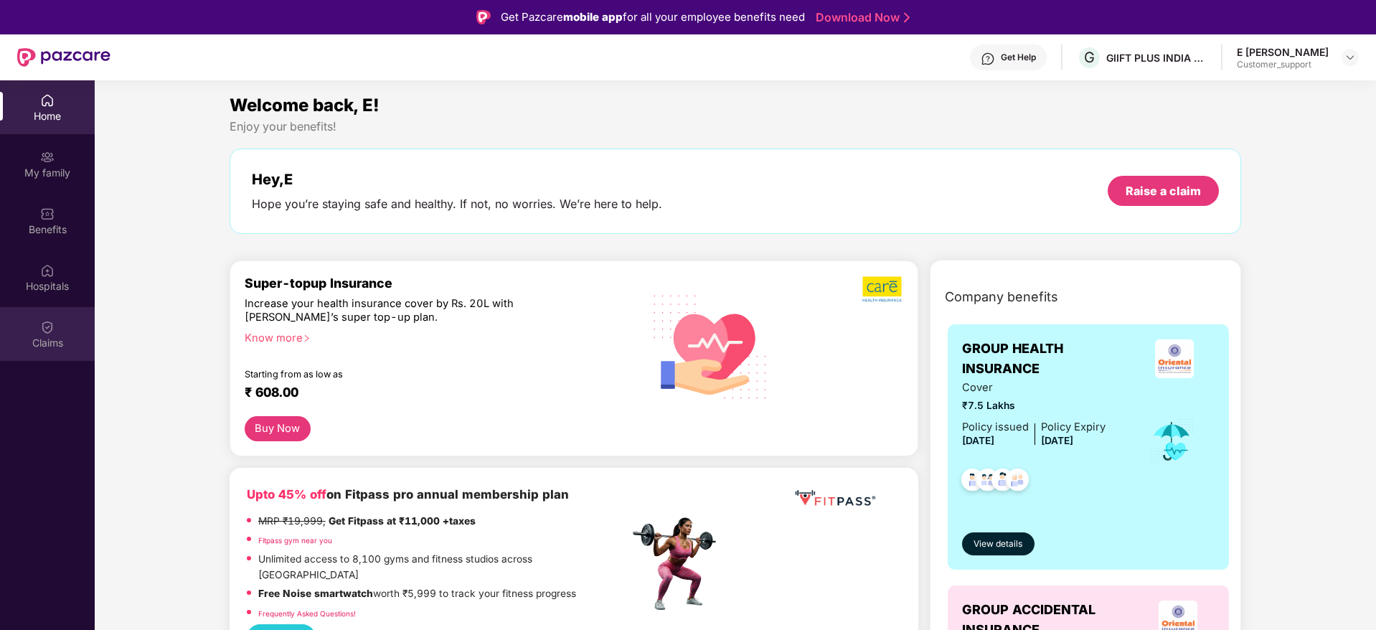
click at [37, 331] on div "Claims" at bounding box center [47, 334] width 95 height 54
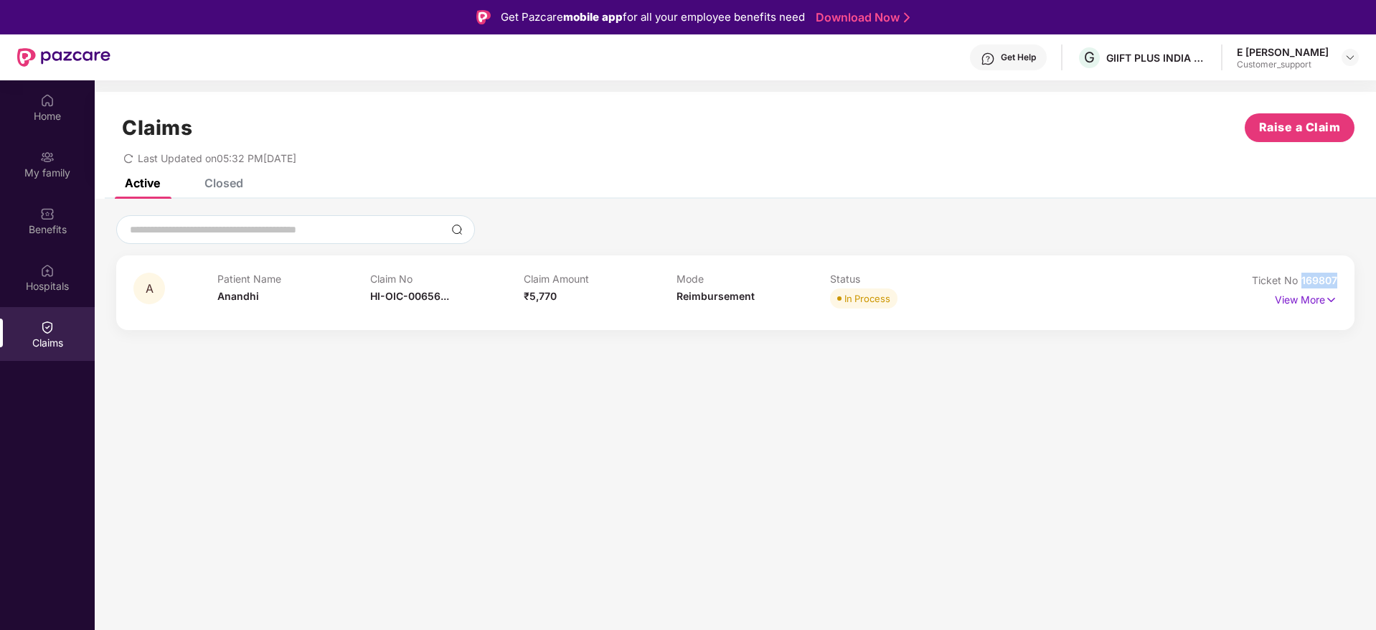
drag, startPoint x: 1344, startPoint y: 283, endPoint x: 1300, endPoint y: 284, distance: 43.8
click at [1300, 284] on div "A Patient Name Anandhi Claim No HI-OIC-00656... Claim Amount ₹5,770 Mode Reimbu…" at bounding box center [735, 292] width 1239 height 75
copy span "169807"
click at [1352, 60] on img at bounding box center [1350, 57] width 11 height 11
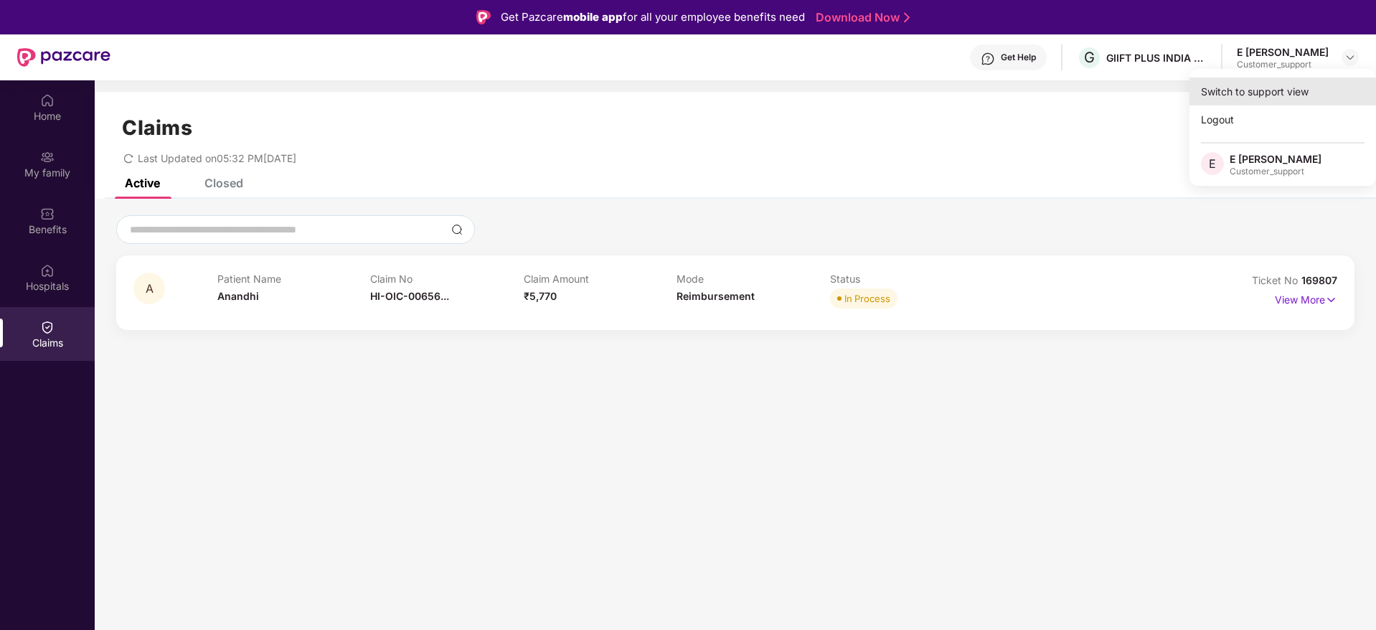
click at [1267, 93] on div "Switch to support view" at bounding box center [1283, 92] width 187 height 28
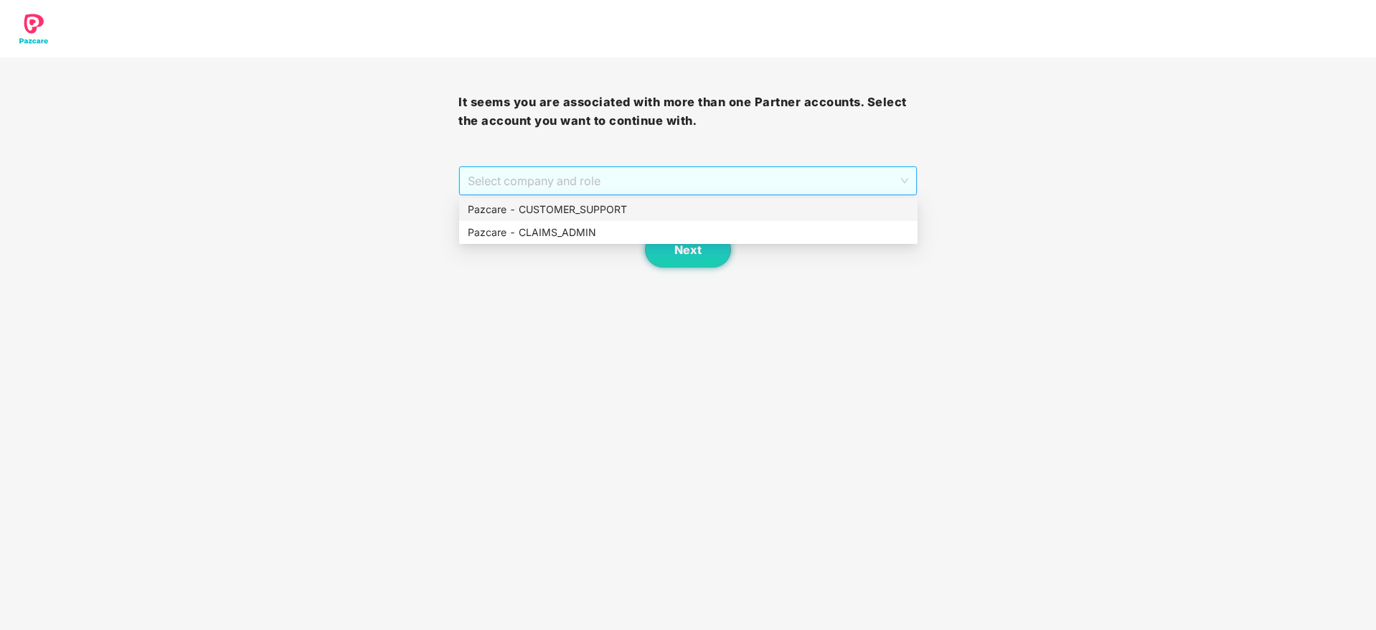
click at [713, 179] on span "Select company and role" at bounding box center [688, 180] width 440 height 27
click at [579, 211] on div "Pazcare - CUSTOMER_SUPPORT" at bounding box center [688, 210] width 441 height 16
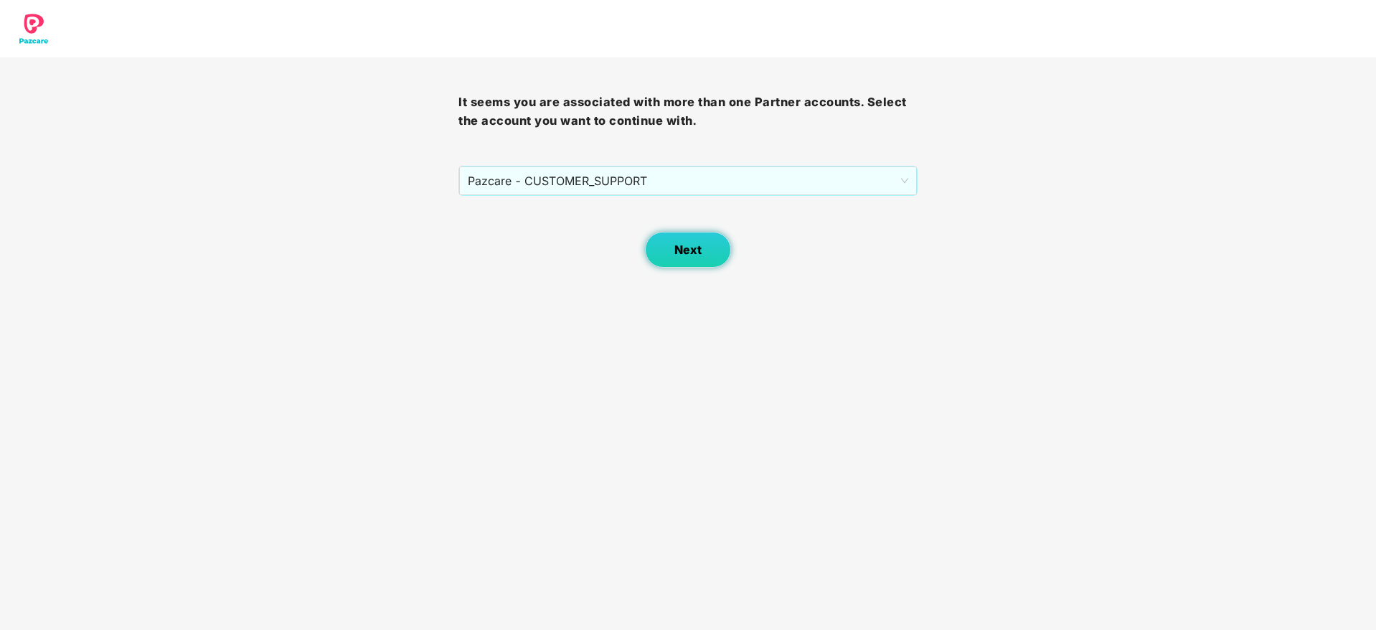
click at [667, 252] on button "Next" at bounding box center [688, 250] width 86 height 36
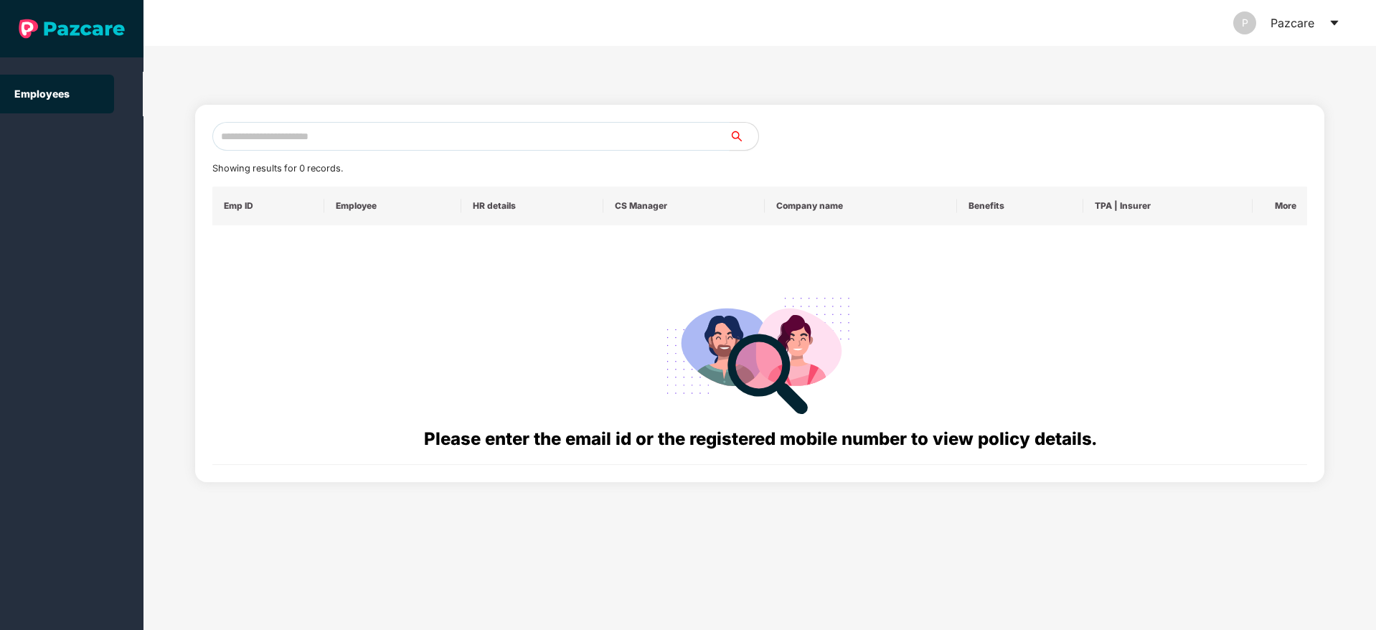
click at [253, 134] on input "text" at bounding box center [470, 136] width 517 height 29
paste input "**********"
click at [234, 137] on input "**********" at bounding box center [470, 136] width 517 height 29
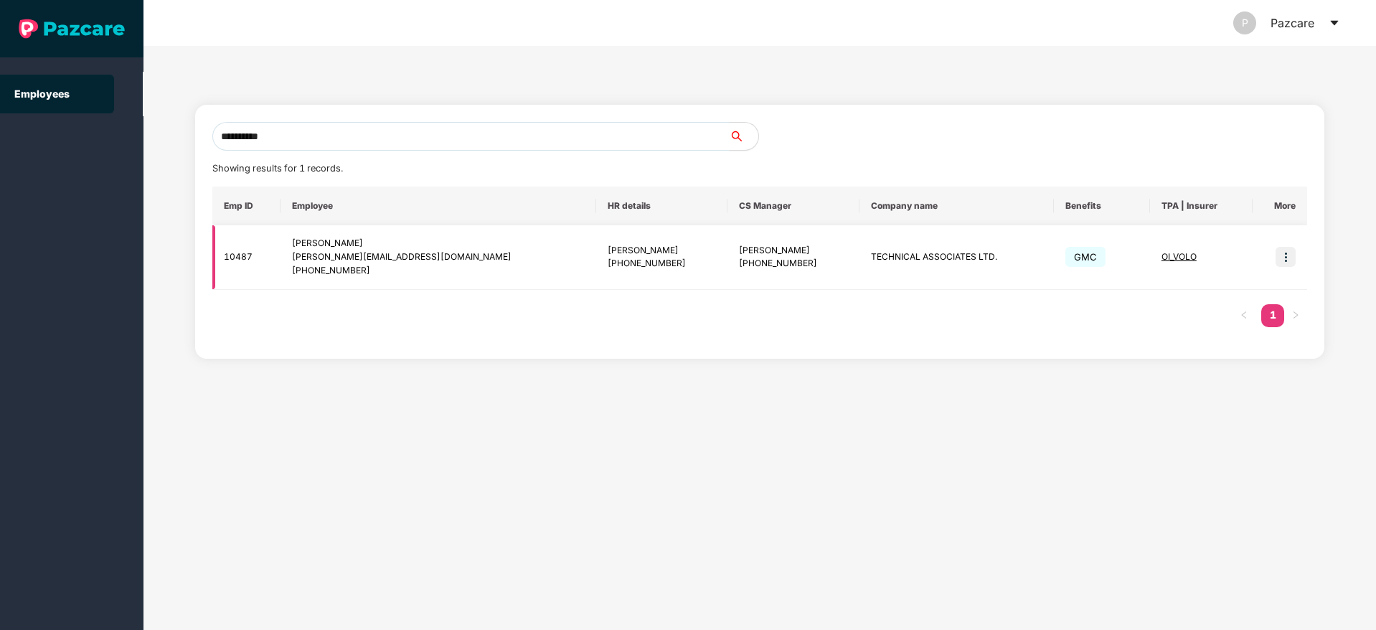
type input "**********"
click at [1285, 258] on img at bounding box center [1286, 257] width 20 height 20
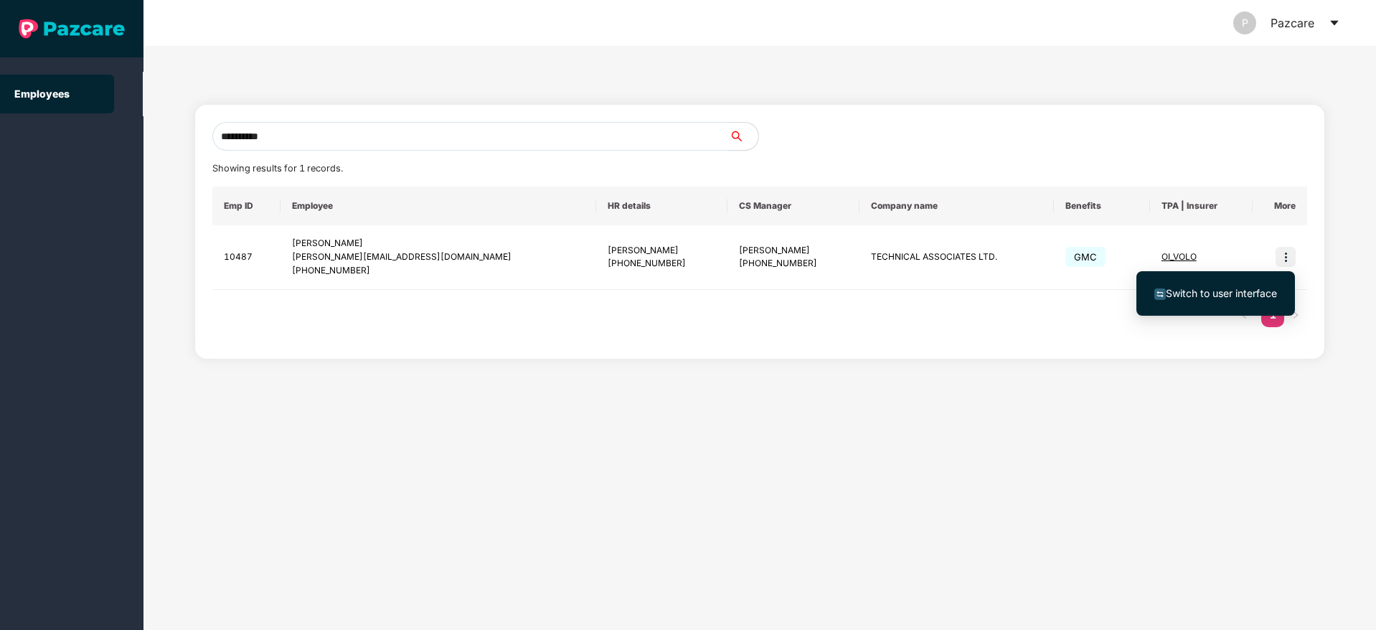
click at [1219, 298] on span "Switch to user interface" at bounding box center [1221, 293] width 111 height 12
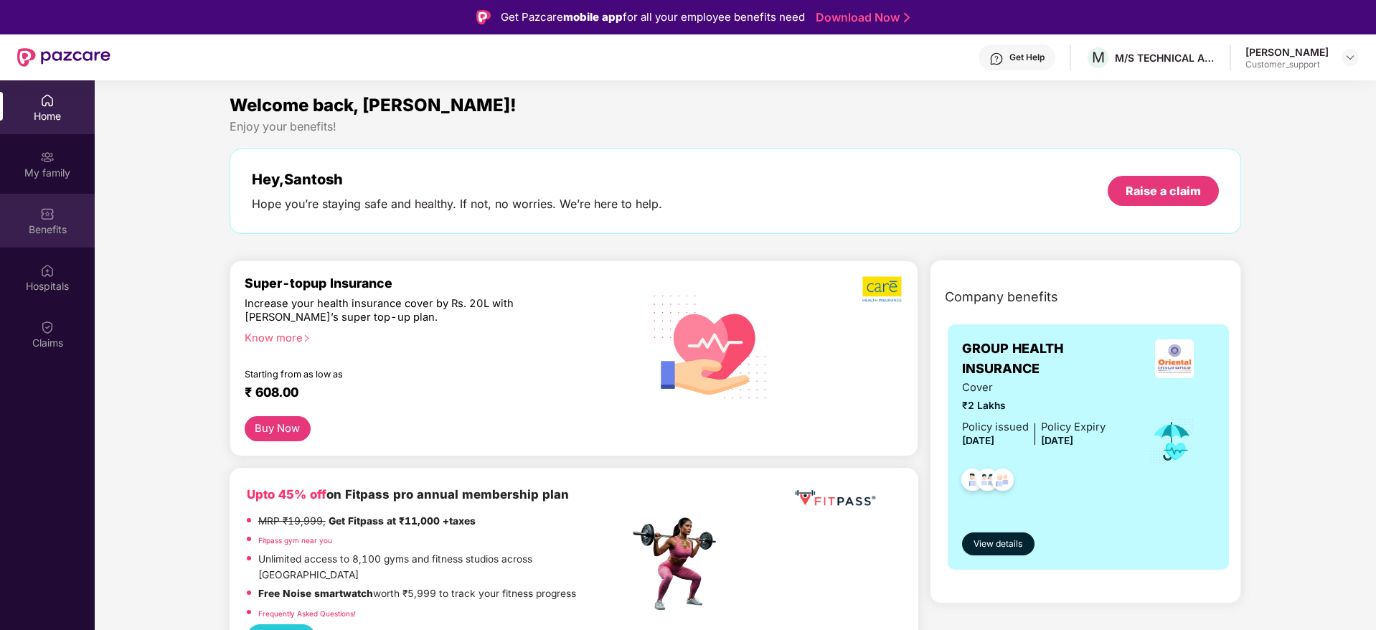
click at [51, 235] on div "Benefits" at bounding box center [47, 229] width 95 height 14
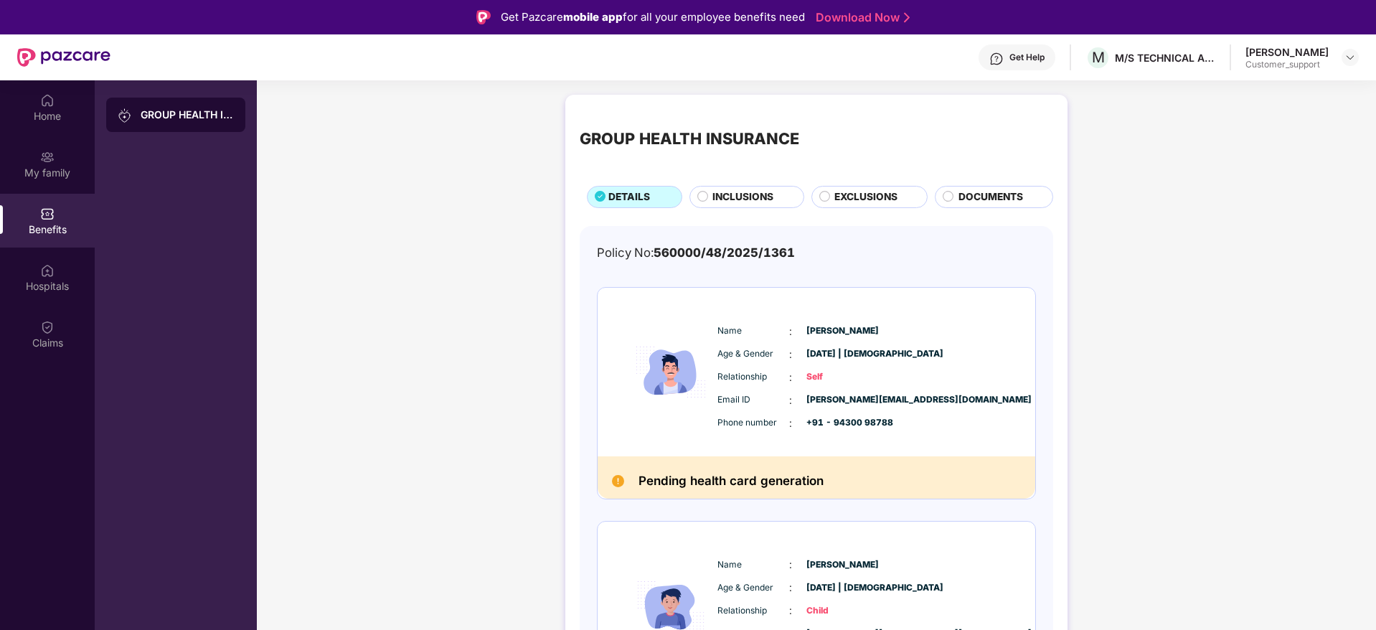
click at [1027, 57] on div "Get Help" at bounding box center [1027, 57] width 35 height 11
click at [1349, 57] on img at bounding box center [1350, 57] width 11 height 11
click at [1262, 90] on div "Switch to support view" at bounding box center [1283, 92] width 187 height 28
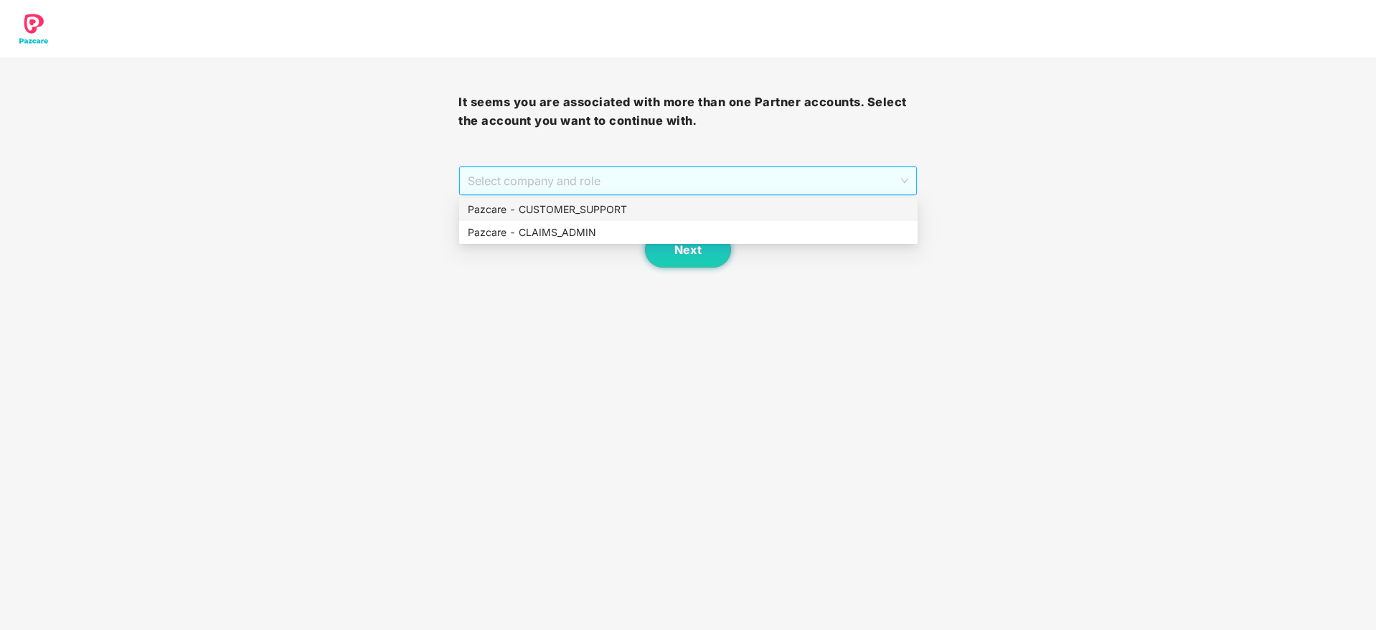
click at [751, 179] on span "Select company and role" at bounding box center [688, 180] width 440 height 27
click at [589, 209] on div "Pazcare - CUSTOMER_SUPPORT" at bounding box center [688, 210] width 441 height 16
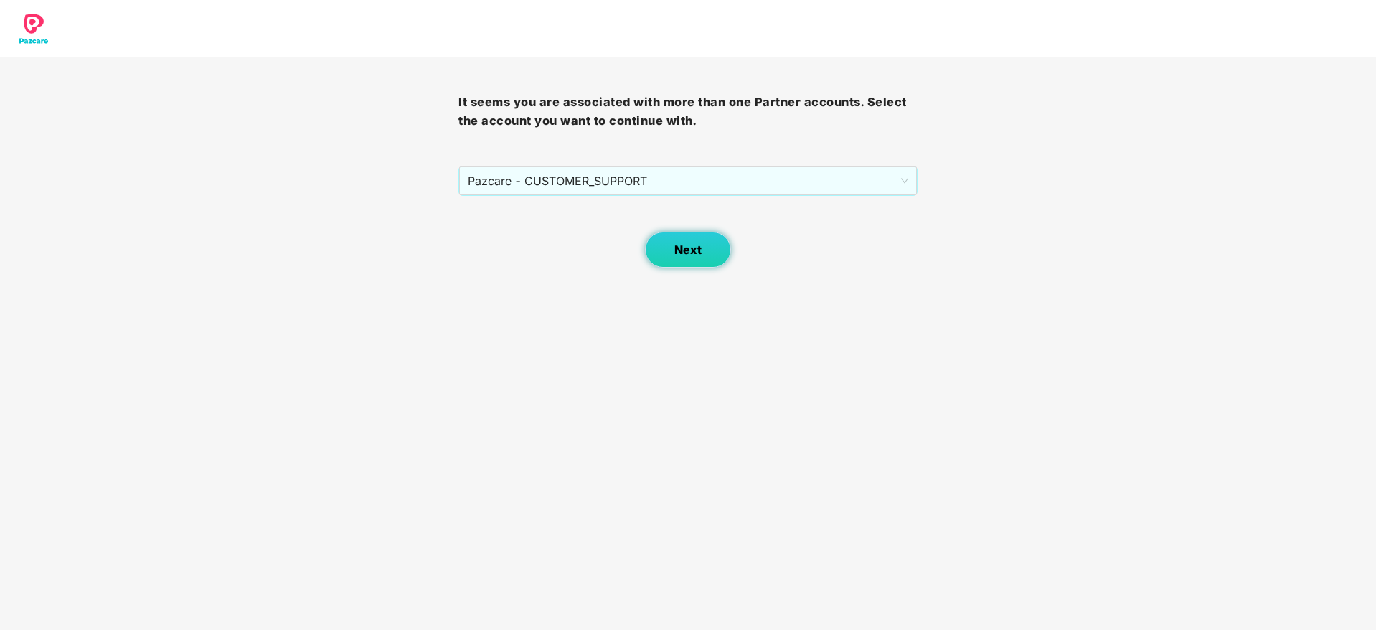
click at [691, 257] on button "Next" at bounding box center [688, 250] width 86 height 36
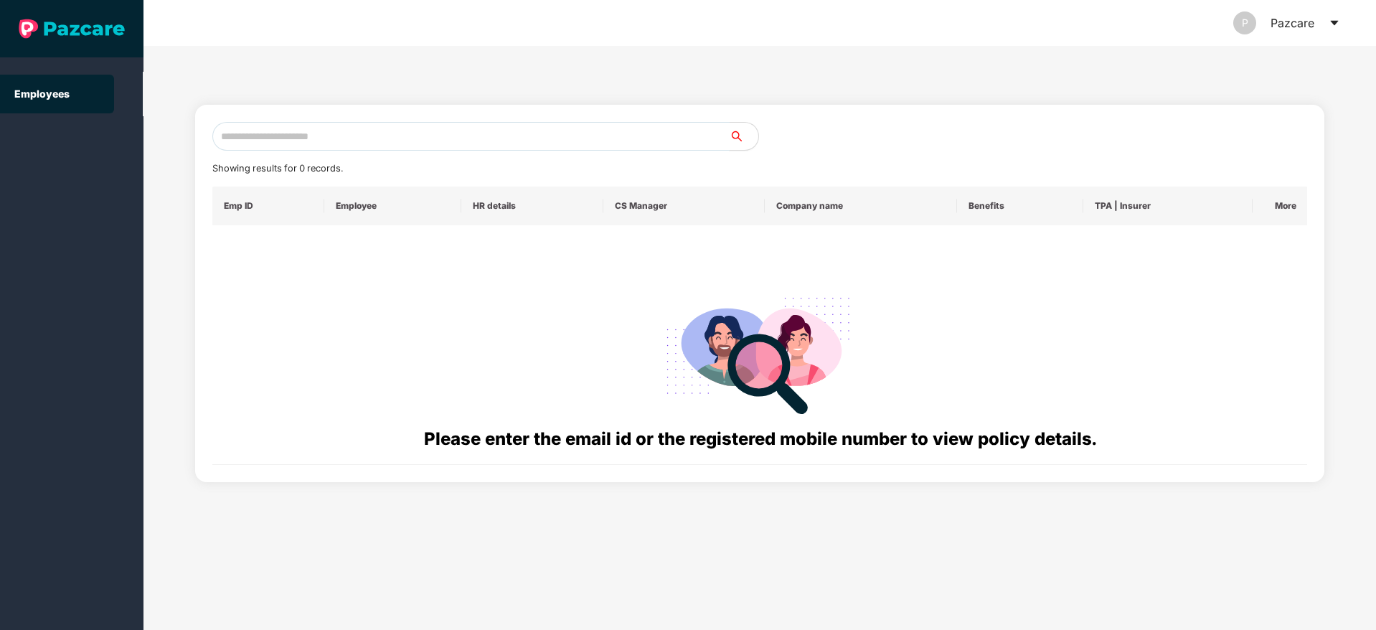
click at [254, 138] on input "text" at bounding box center [470, 136] width 517 height 29
paste input "**********"
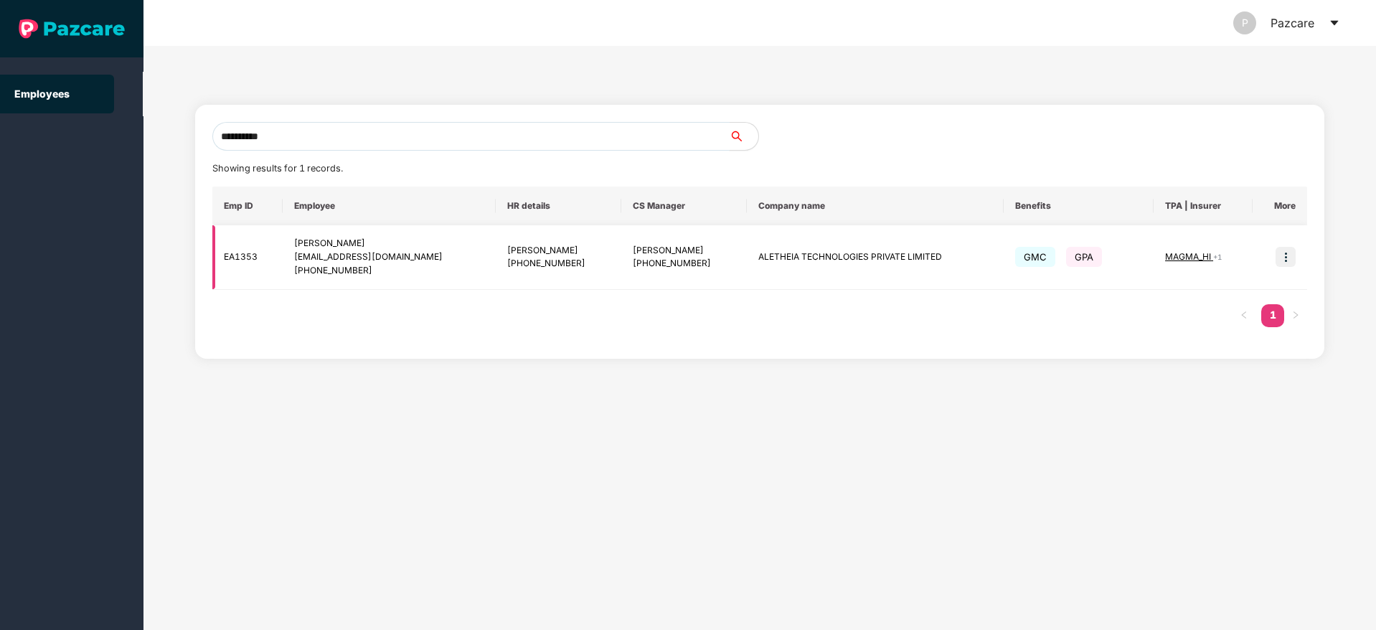
type input "**********"
click at [1282, 261] on img at bounding box center [1286, 257] width 20 height 20
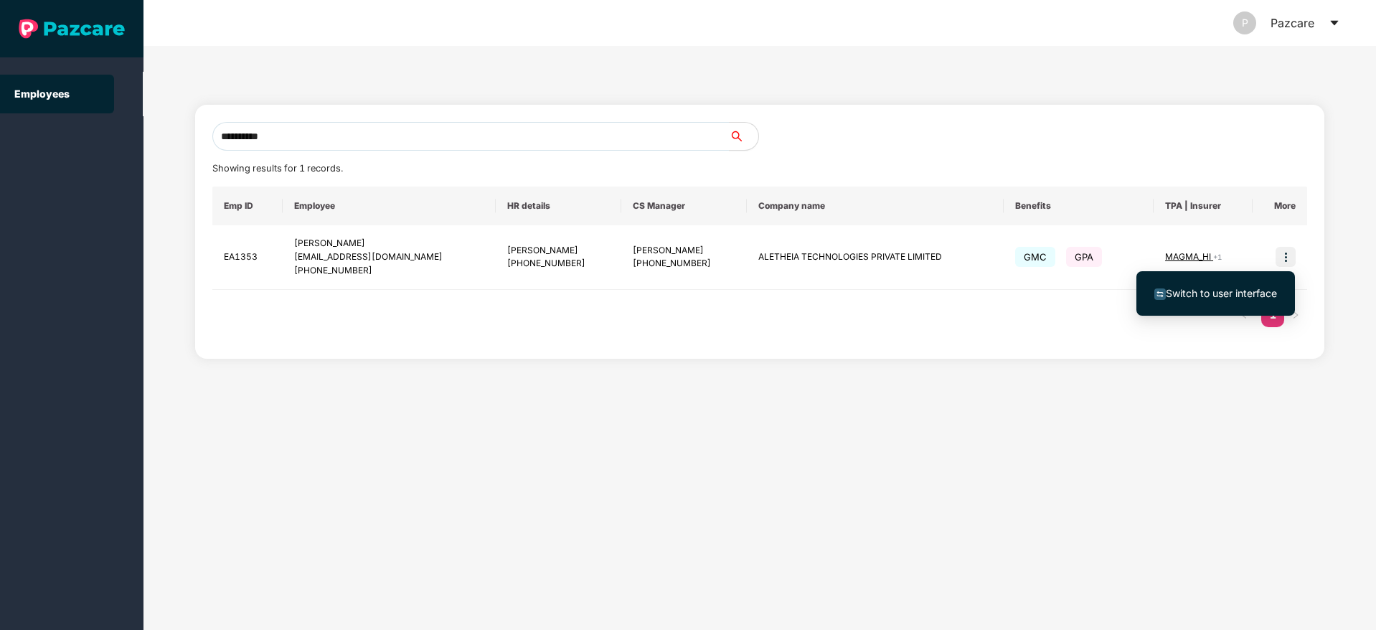
click at [1204, 295] on span "Switch to user interface" at bounding box center [1221, 293] width 111 height 12
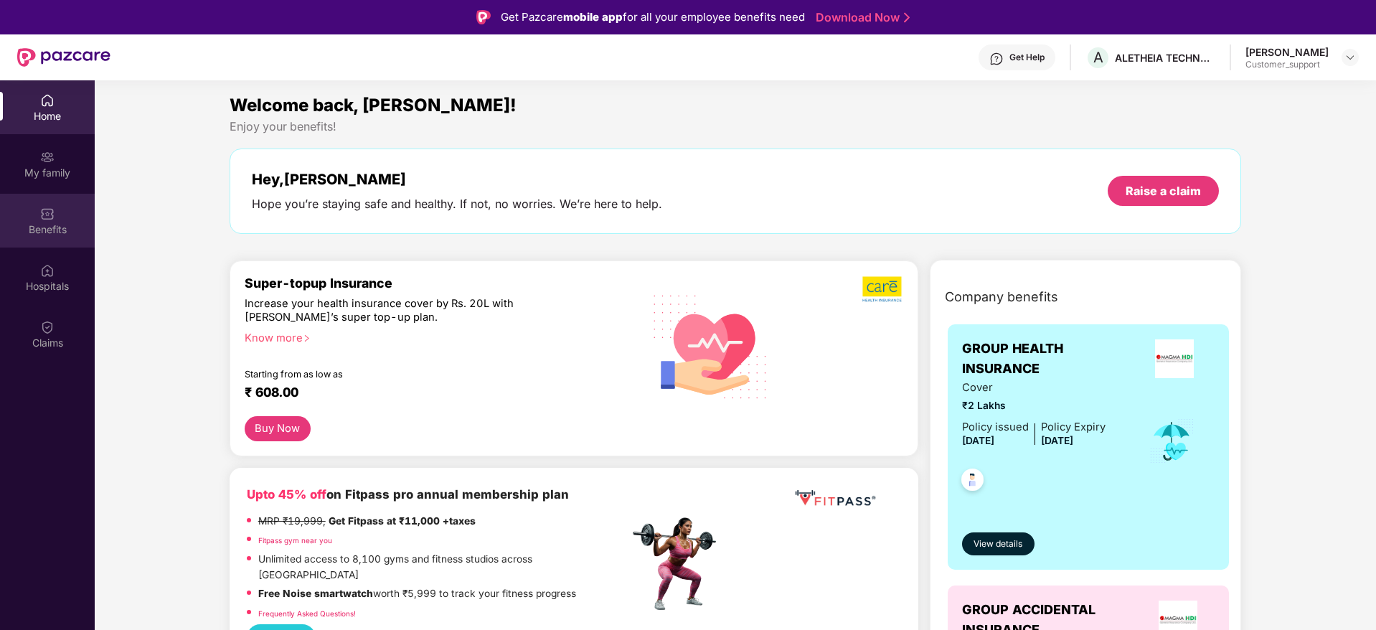
click at [44, 230] on div "Benefits" at bounding box center [47, 229] width 95 height 14
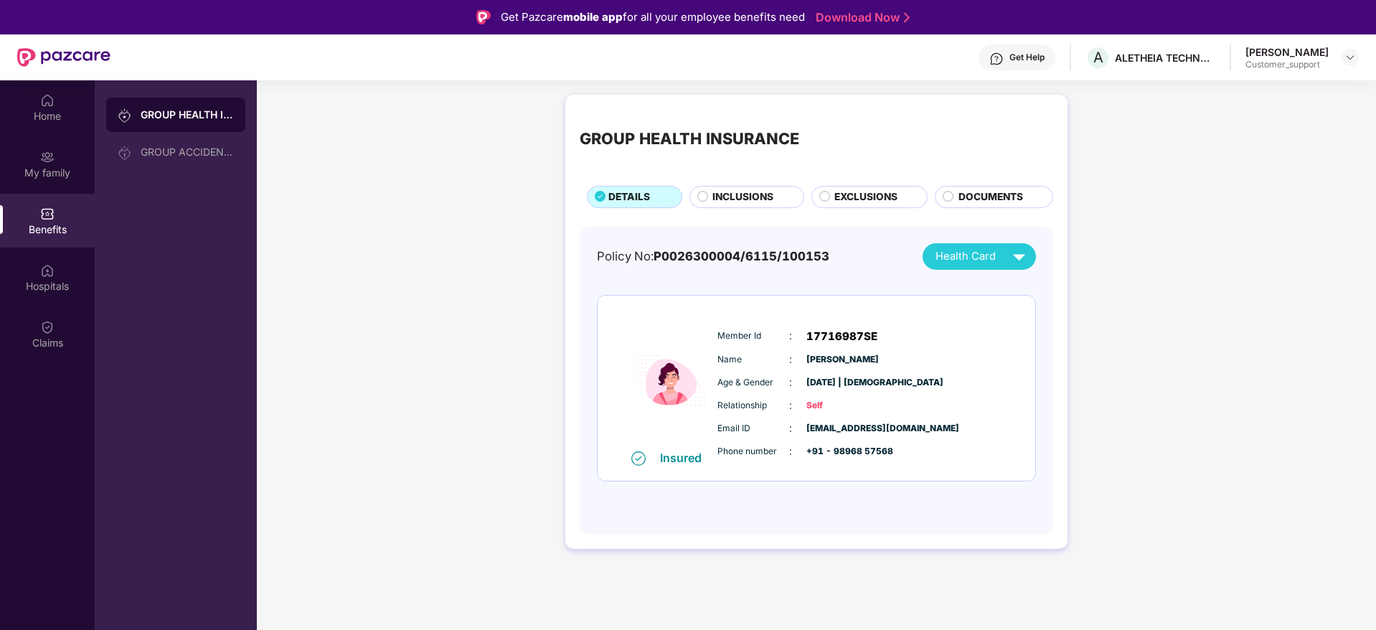
click at [855, 196] on span "EXCLUSIONS" at bounding box center [866, 197] width 63 height 16
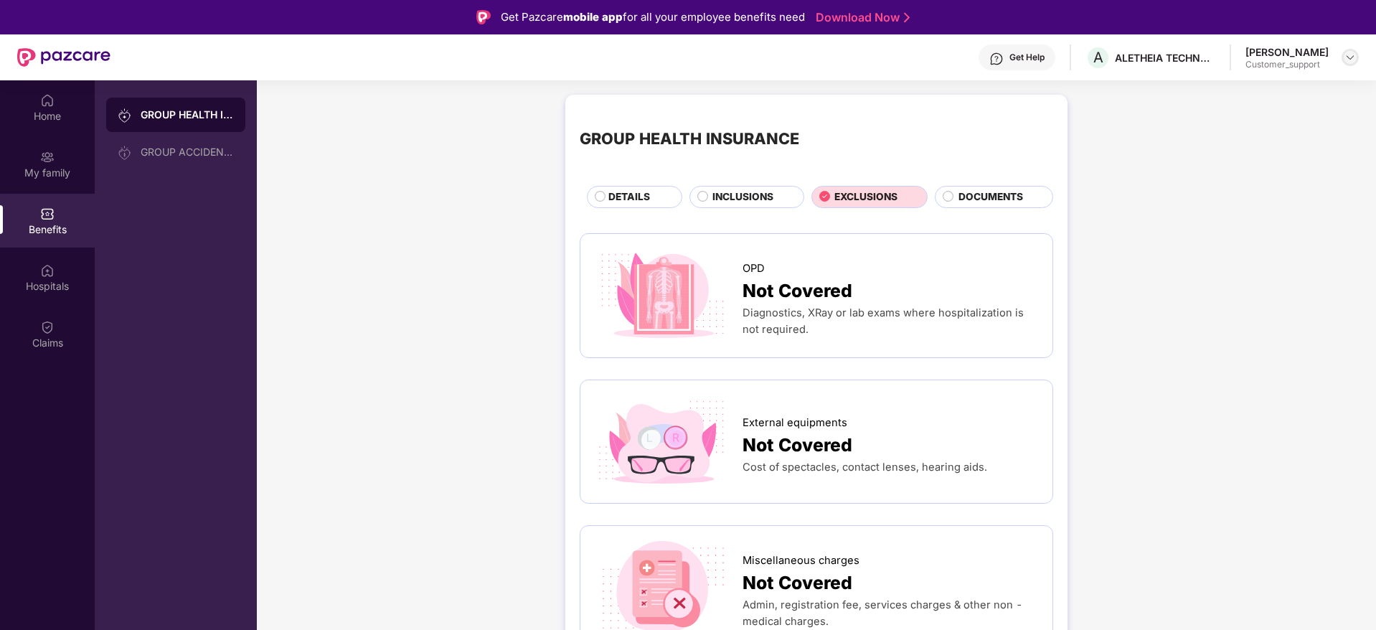
click at [1351, 57] on img at bounding box center [1350, 57] width 11 height 11
click at [1266, 91] on div "Switch to support view" at bounding box center [1283, 92] width 187 height 28
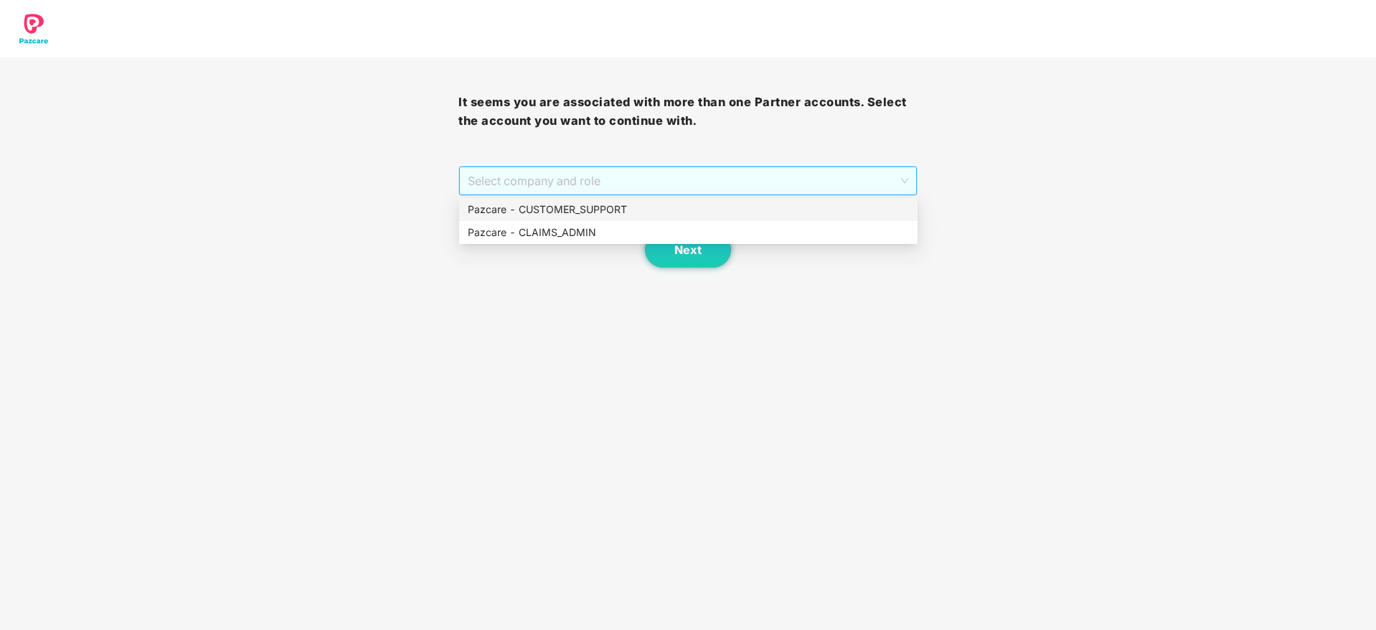
click at [670, 189] on span "Select company and role" at bounding box center [688, 180] width 440 height 27
click at [580, 212] on div "Pazcare - CUSTOMER_SUPPORT" at bounding box center [688, 210] width 441 height 16
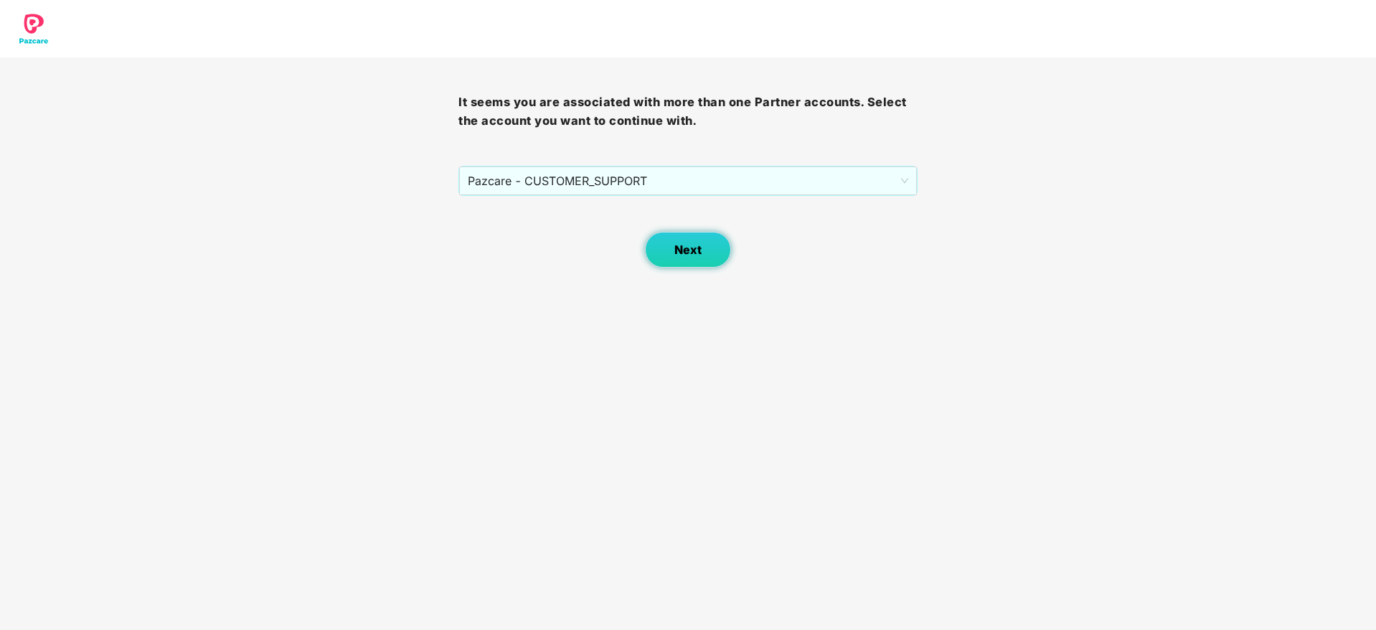
click at [692, 251] on span "Next" at bounding box center [688, 250] width 27 height 14
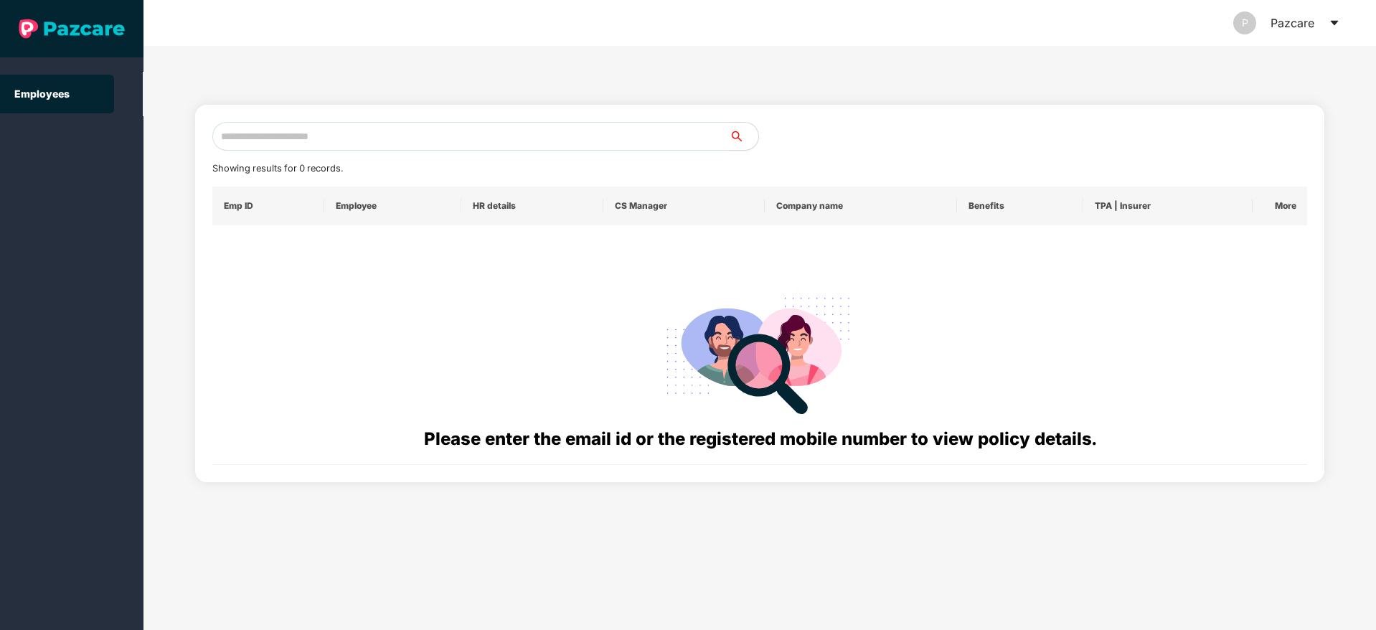
click at [303, 136] on input "text" at bounding box center [470, 136] width 517 height 29
paste input "**********"
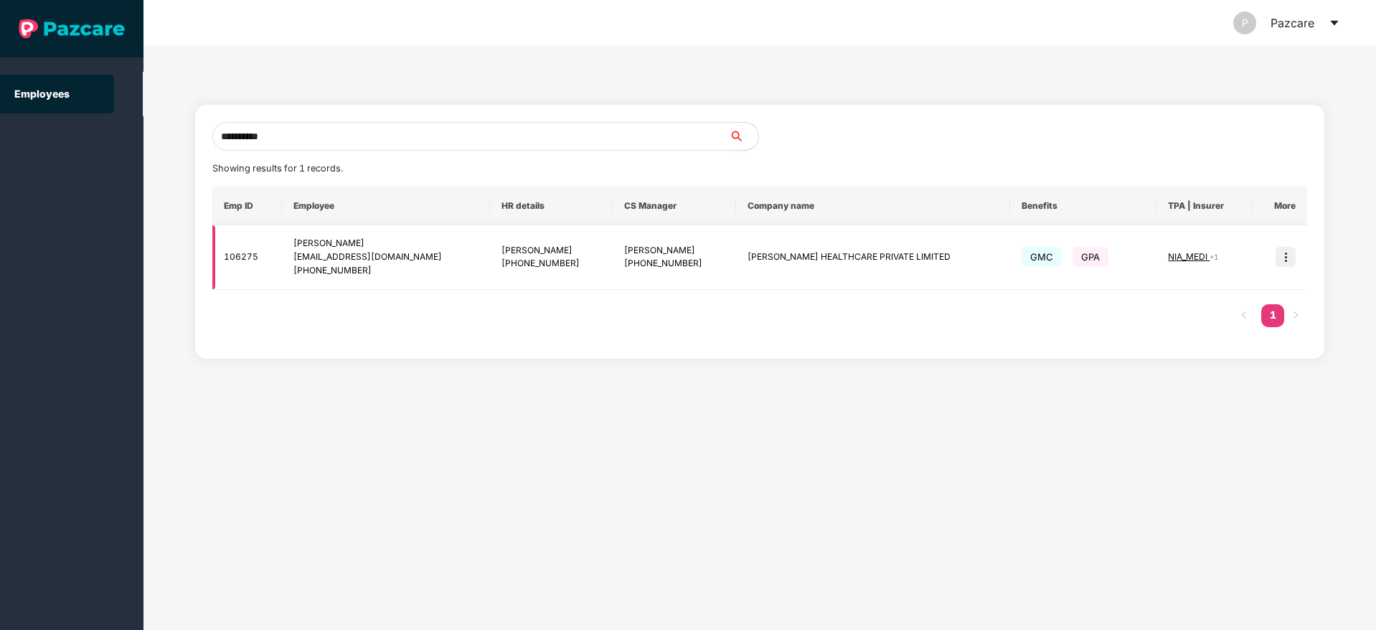
type input "**********"
click at [1285, 270] on td at bounding box center [1280, 257] width 55 height 65
click at [1288, 256] on img at bounding box center [1286, 257] width 20 height 20
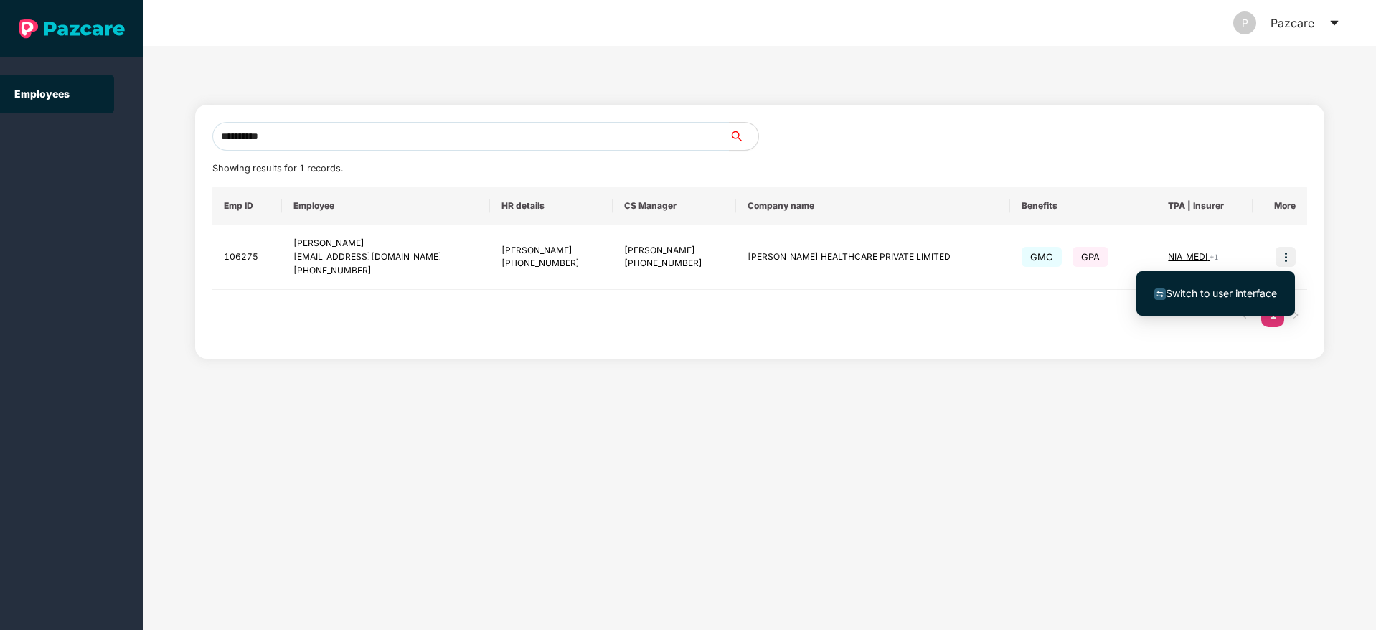
click at [1224, 296] on span "Switch to user interface" at bounding box center [1221, 293] width 111 height 12
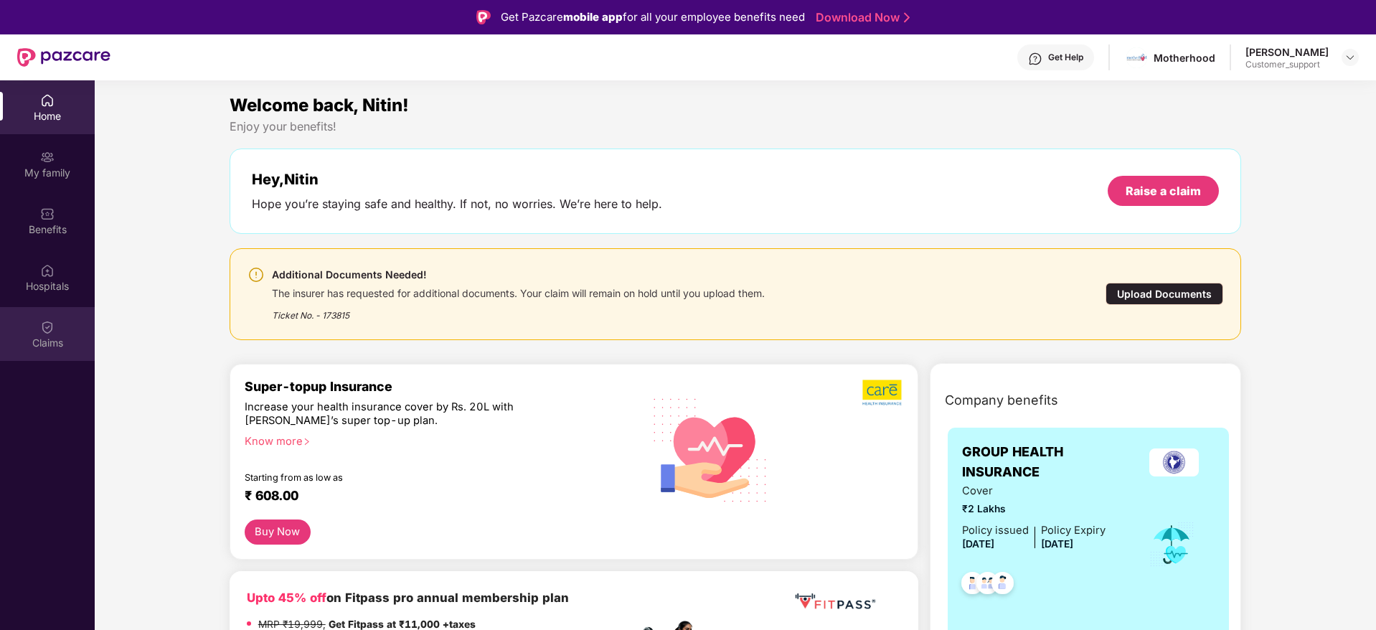
click at [42, 334] on img at bounding box center [47, 327] width 14 height 14
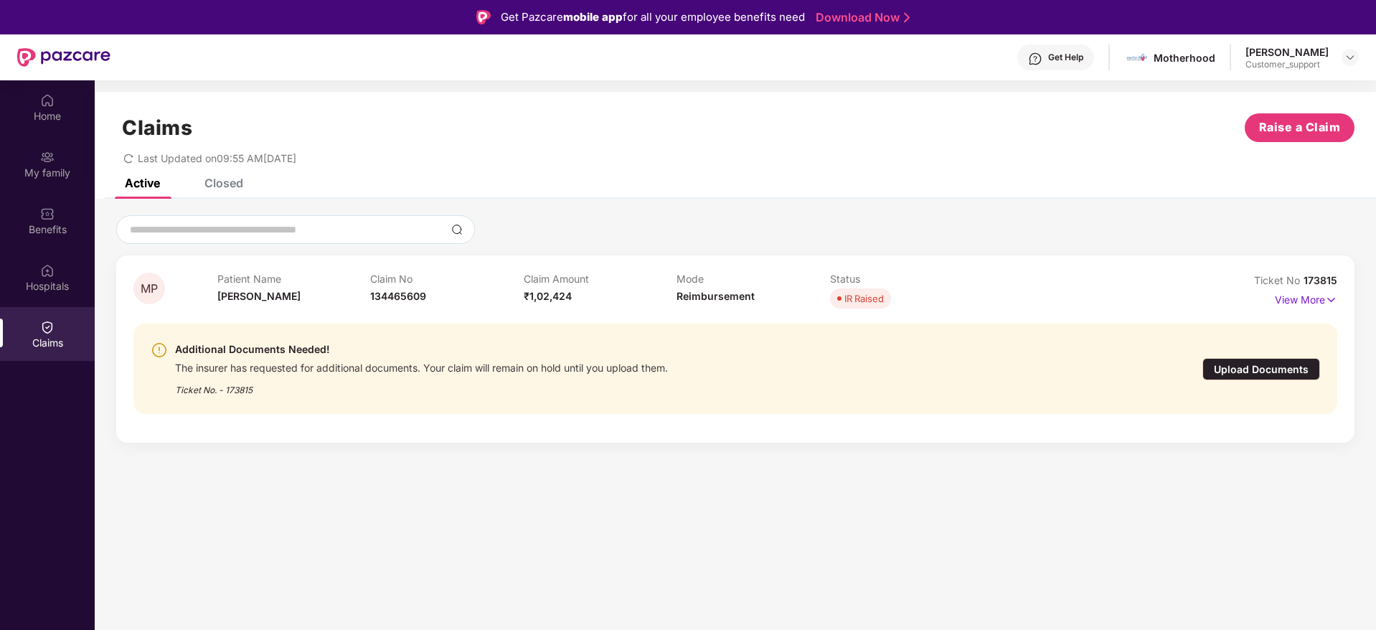
click at [217, 177] on div "Claims Raise a Claim Last Updated on 09:55 AM, 29 Sep 2025" at bounding box center [736, 135] width 1282 height 87
click at [222, 183] on div "Closed" at bounding box center [224, 183] width 39 height 14
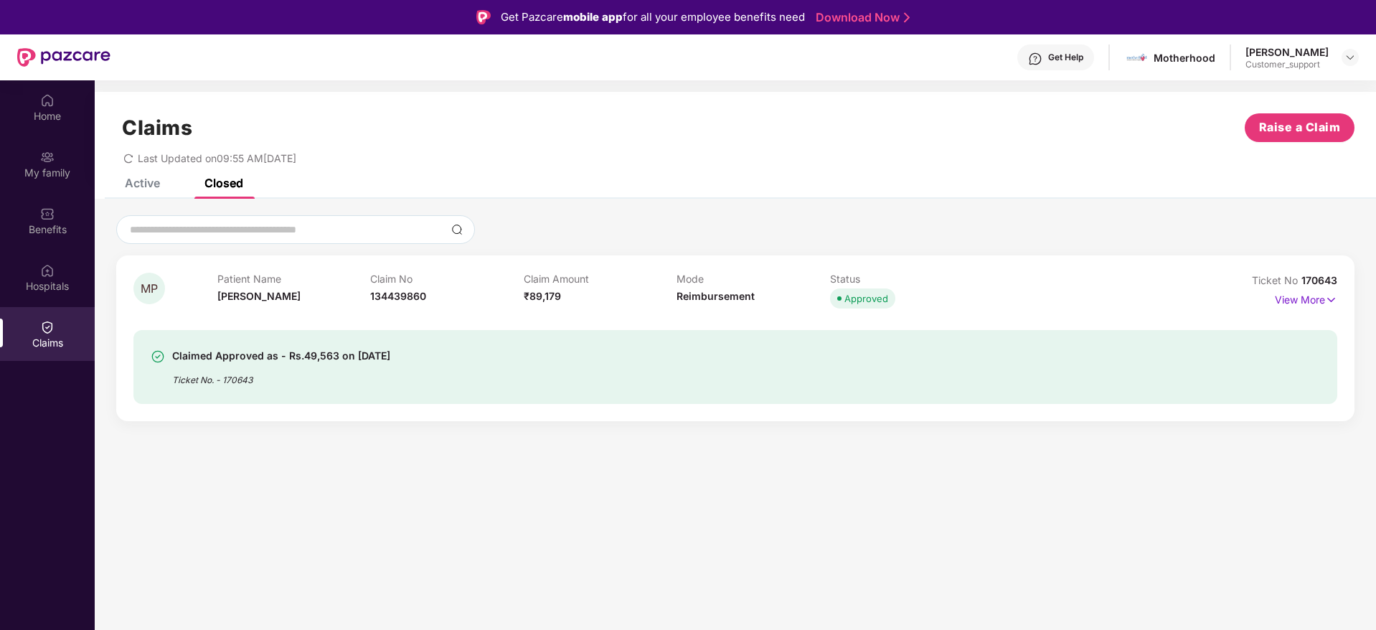
click at [1328, 283] on span "170643" at bounding box center [1320, 280] width 36 height 12
drag, startPoint x: 1339, startPoint y: 281, endPoint x: 1301, endPoint y: 283, distance: 38.1
click at [1301, 283] on div "MP Patient Name Monika Pal Claim No 134439860 Claim Amount ₹89,179 Mode Reimbur…" at bounding box center [735, 338] width 1239 height 166
copy span "170643"
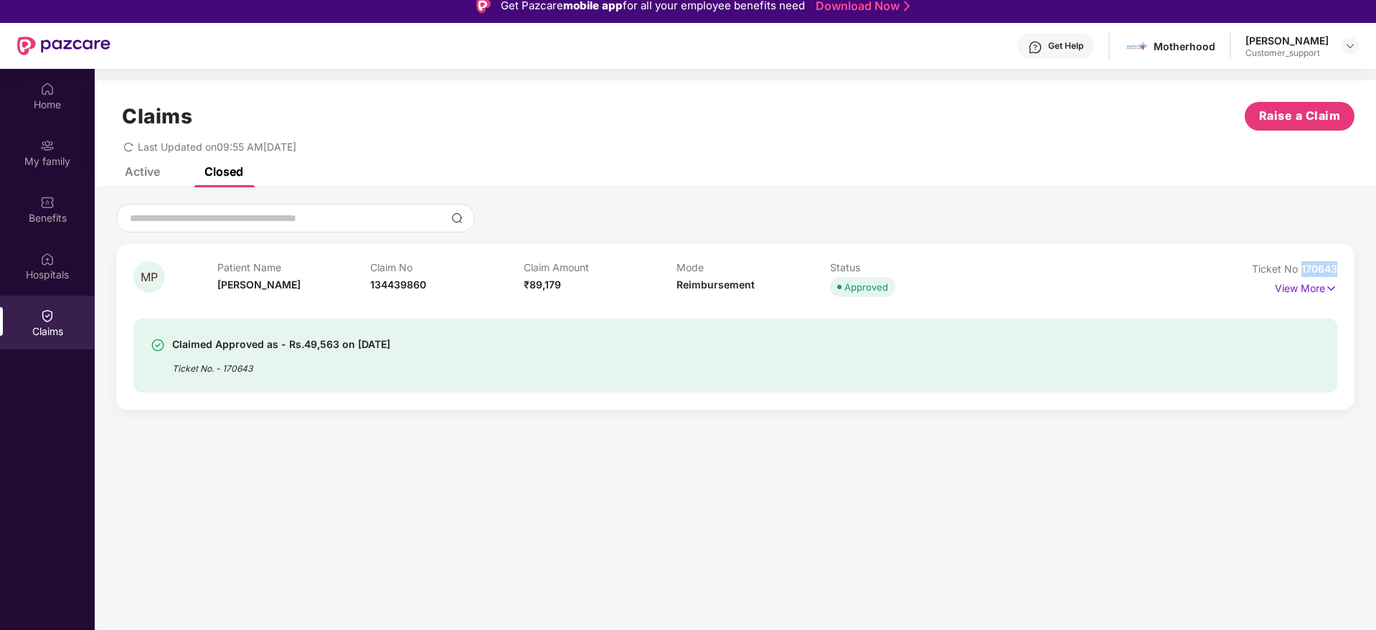
scroll to position [11, 0]
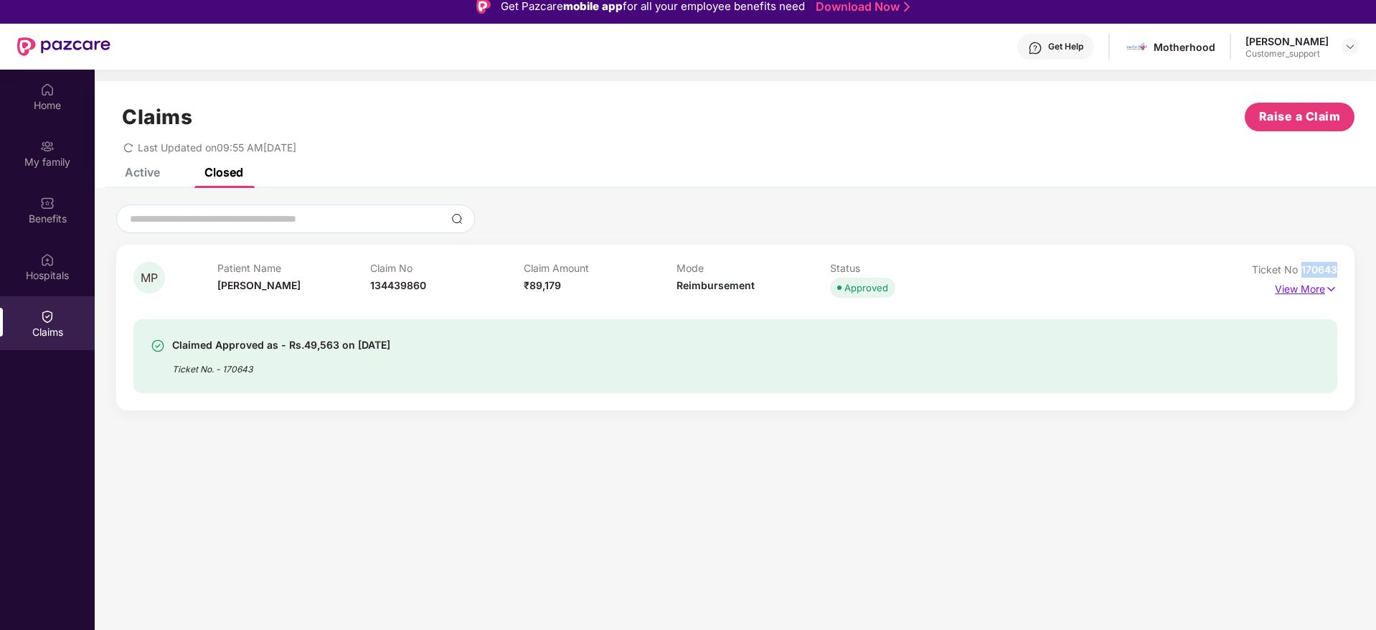
click at [1334, 286] on img at bounding box center [1331, 289] width 12 height 16
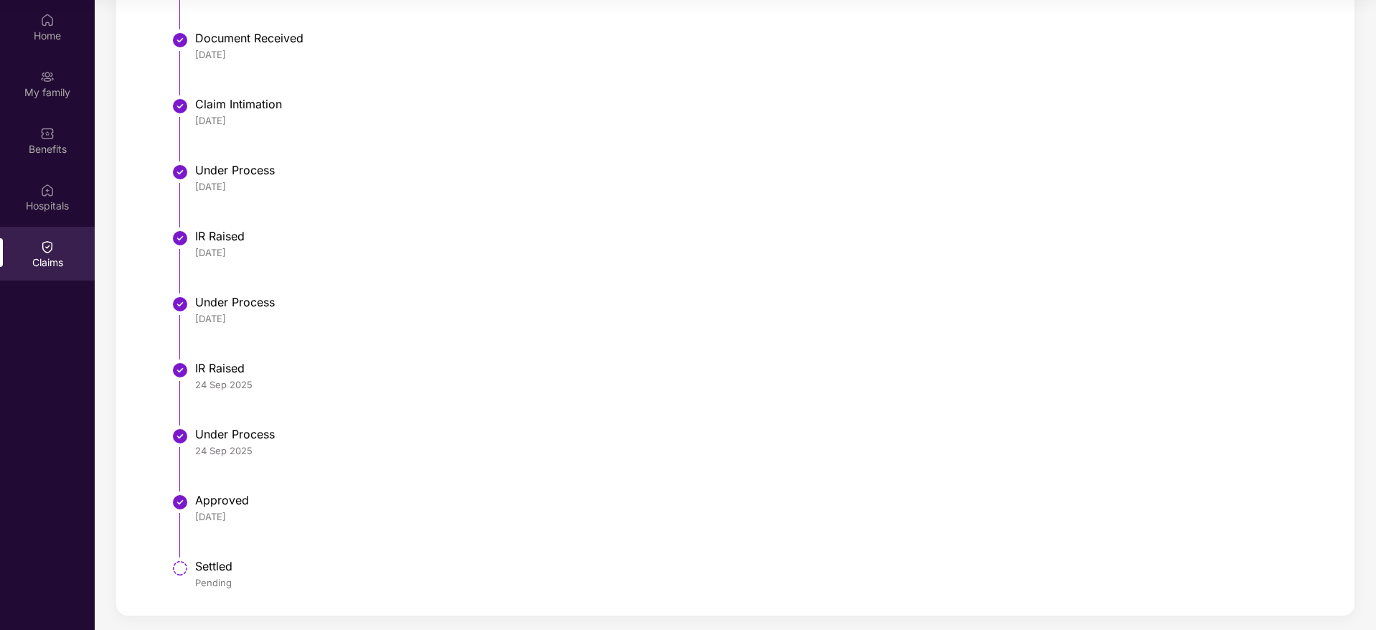
scroll to position [741, 0]
click at [41, 134] on img at bounding box center [47, 133] width 14 height 14
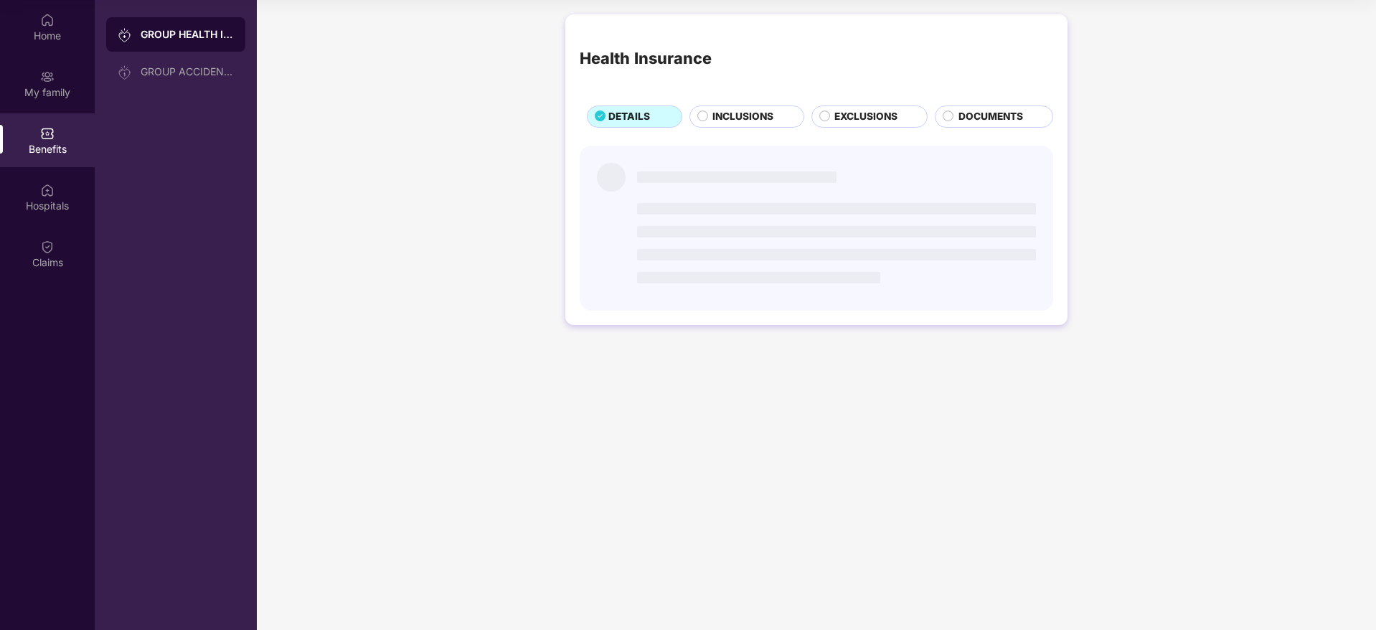
scroll to position [0, 0]
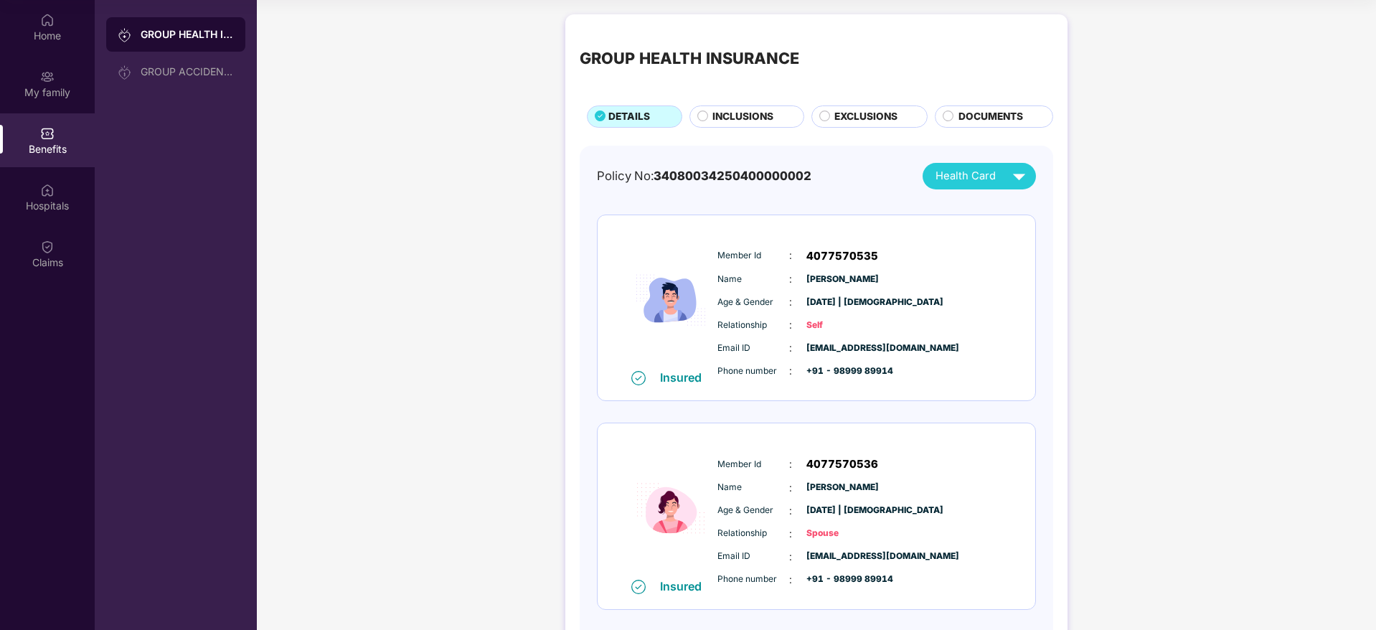
click at [736, 118] on span "INCLUSIONS" at bounding box center [743, 117] width 61 height 16
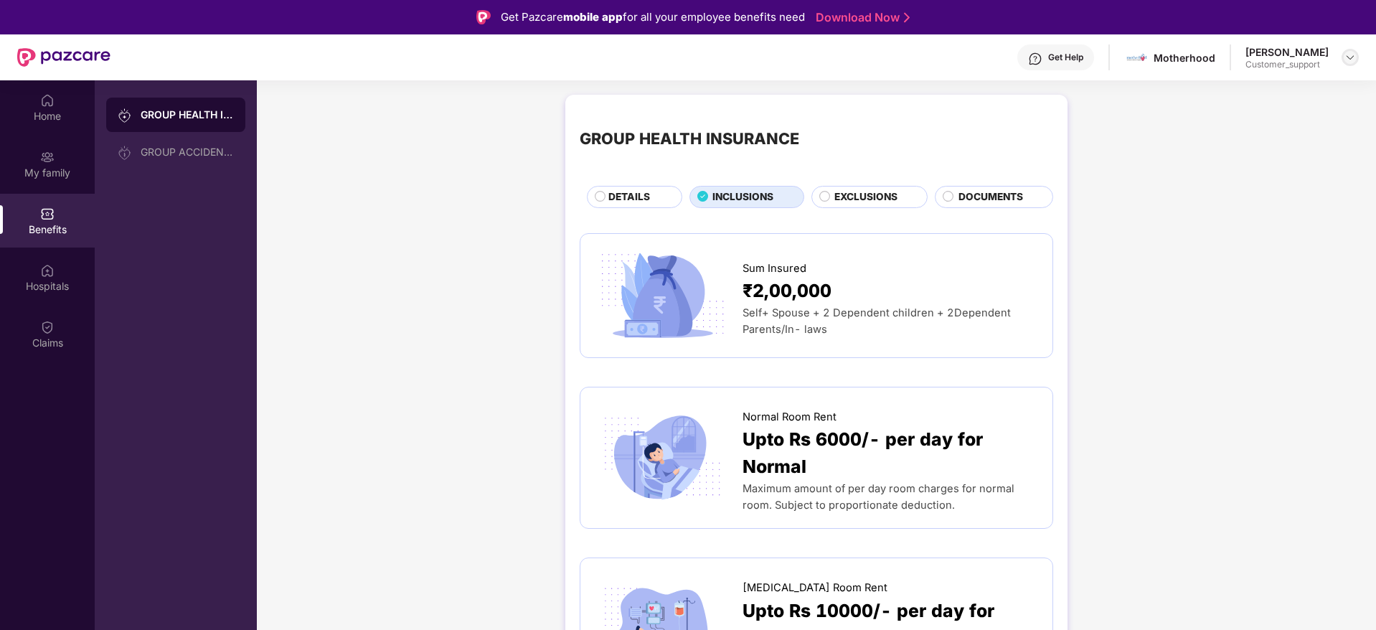
click at [1350, 59] on img at bounding box center [1350, 57] width 11 height 11
click at [1273, 93] on div "Switch to support view" at bounding box center [1283, 92] width 187 height 28
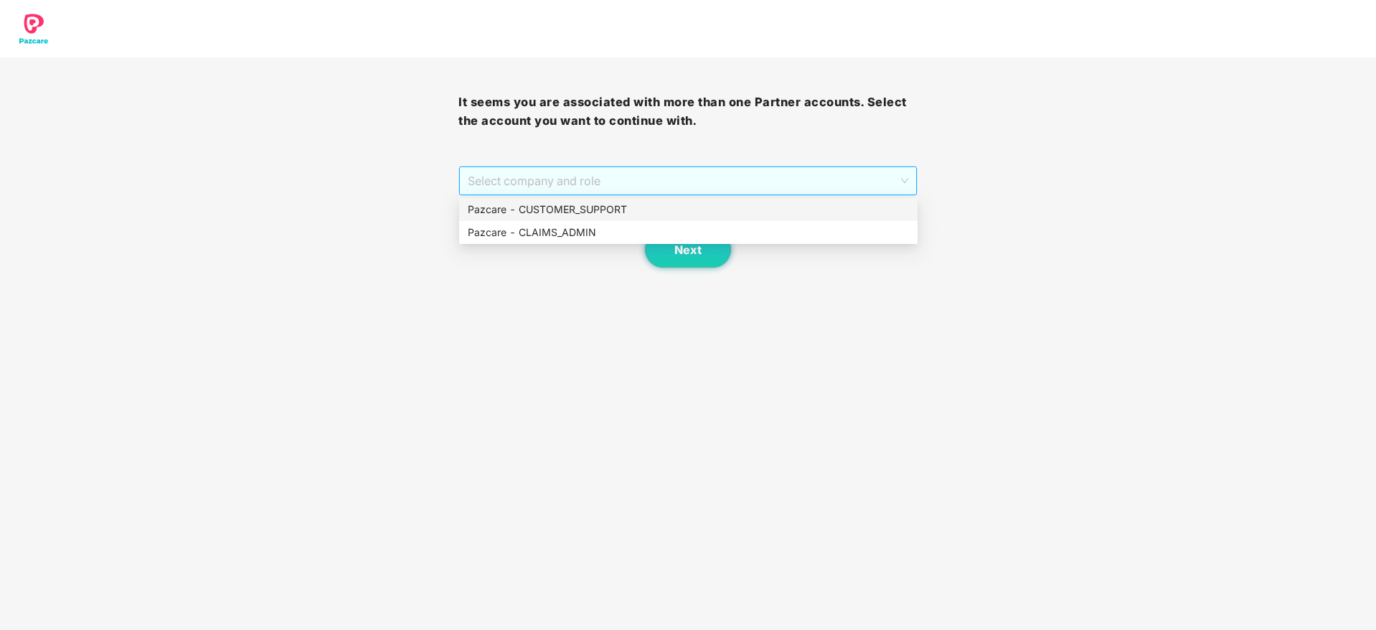
click at [761, 167] on span "Select company and role" at bounding box center [688, 180] width 440 height 27
click at [601, 207] on div "Pazcare - CUSTOMER_SUPPORT" at bounding box center [688, 210] width 441 height 16
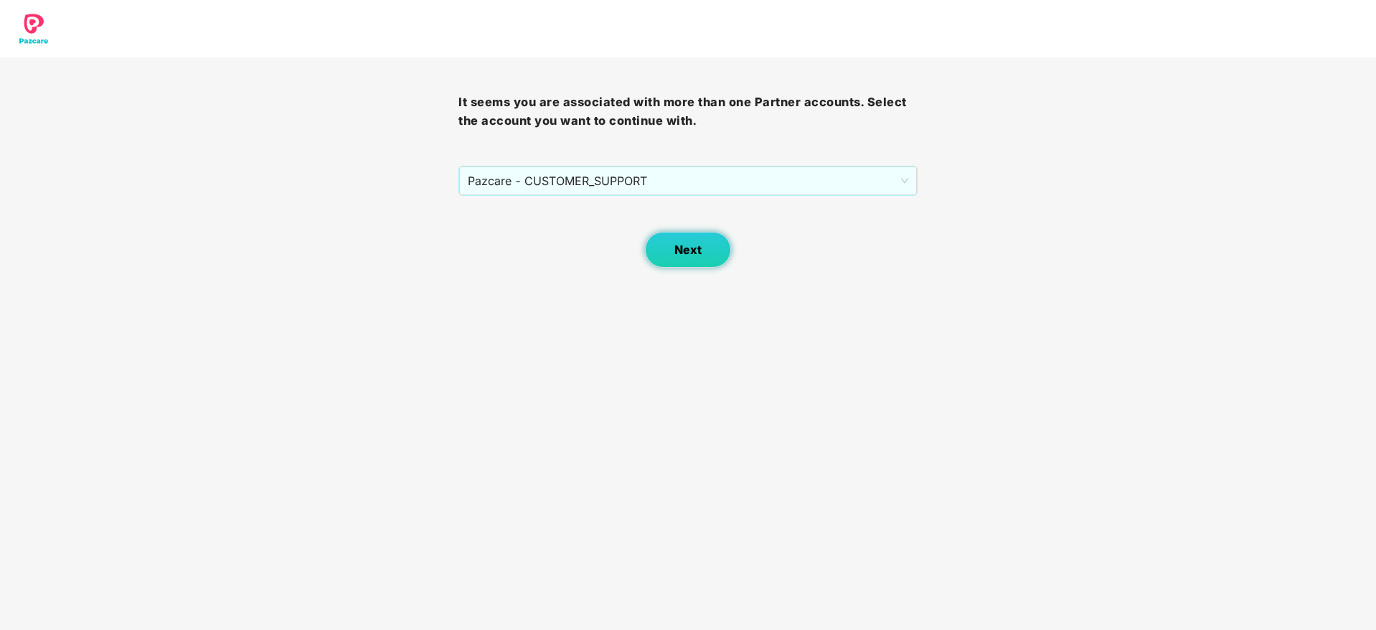
click at [697, 248] on span "Next" at bounding box center [688, 250] width 27 height 14
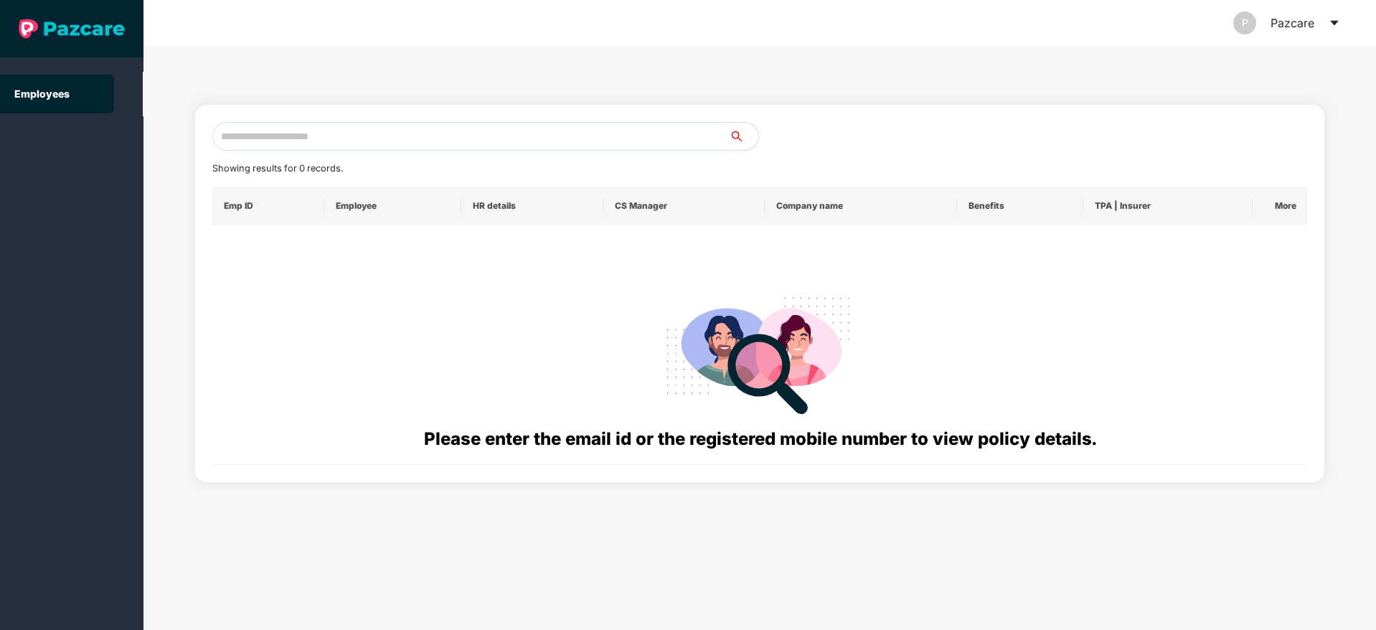
click at [294, 135] on input "text" at bounding box center [470, 136] width 517 height 29
paste input "**********"
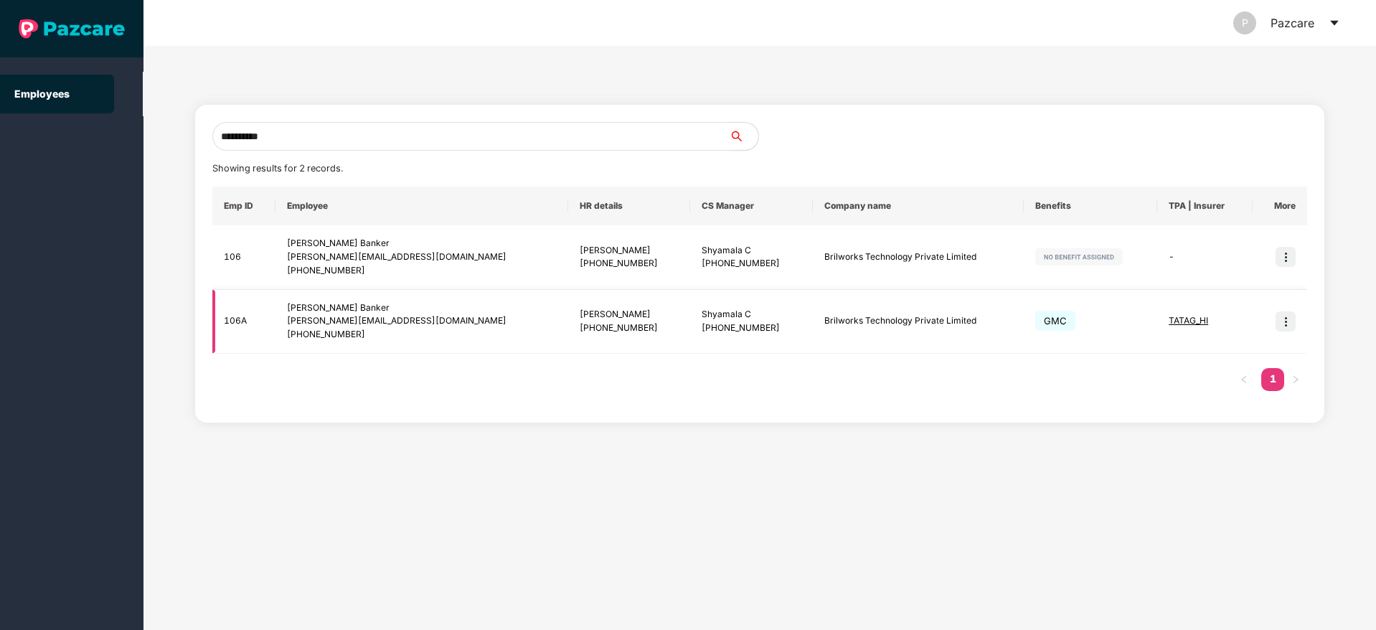
type input "**********"
click at [1292, 324] on img at bounding box center [1286, 321] width 20 height 20
click at [1208, 353] on span "Switch to user interface" at bounding box center [1221, 358] width 111 height 12
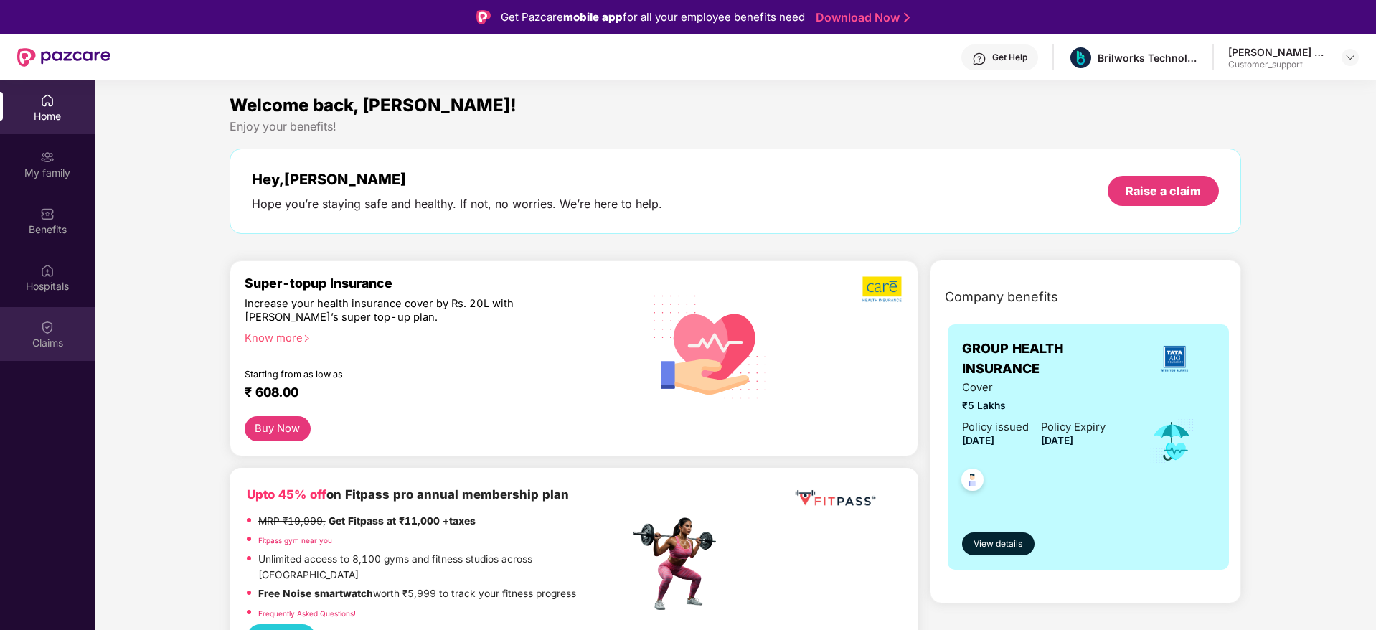
click at [48, 324] on img at bounding box center [47, 327] width 14 height 14
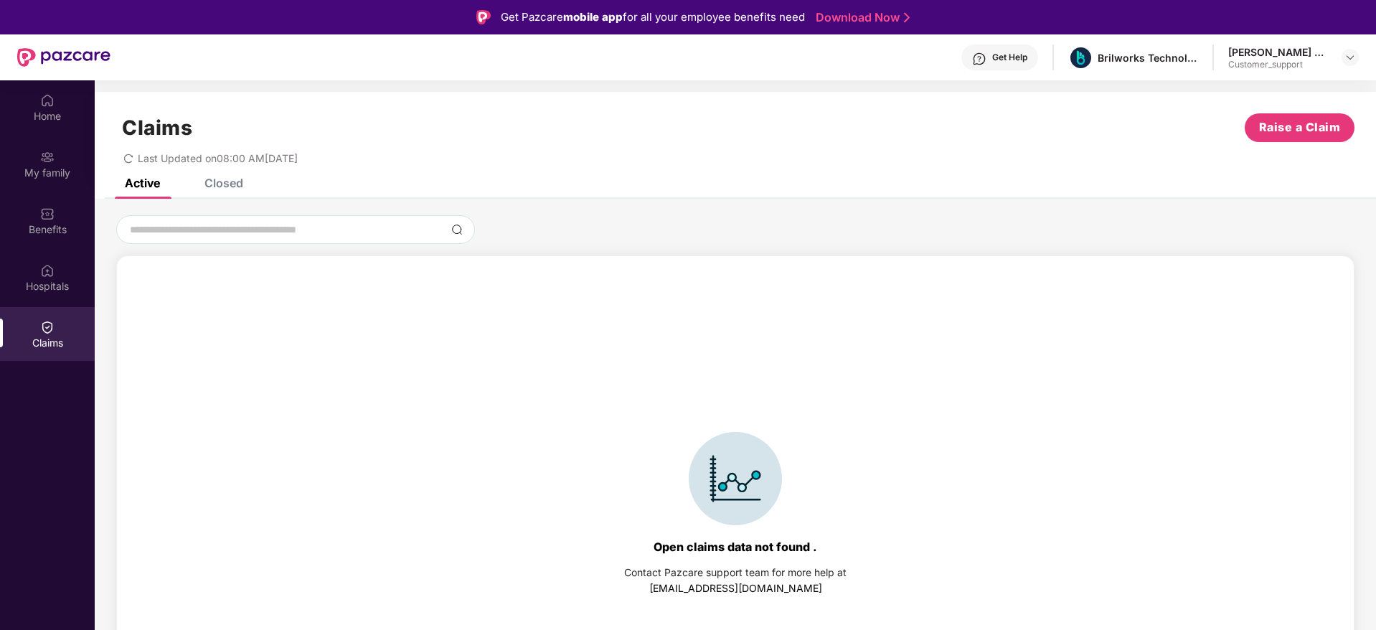
click at [232, 187] on div "Closed" at bounding box center [224, 183] width 39 height 14
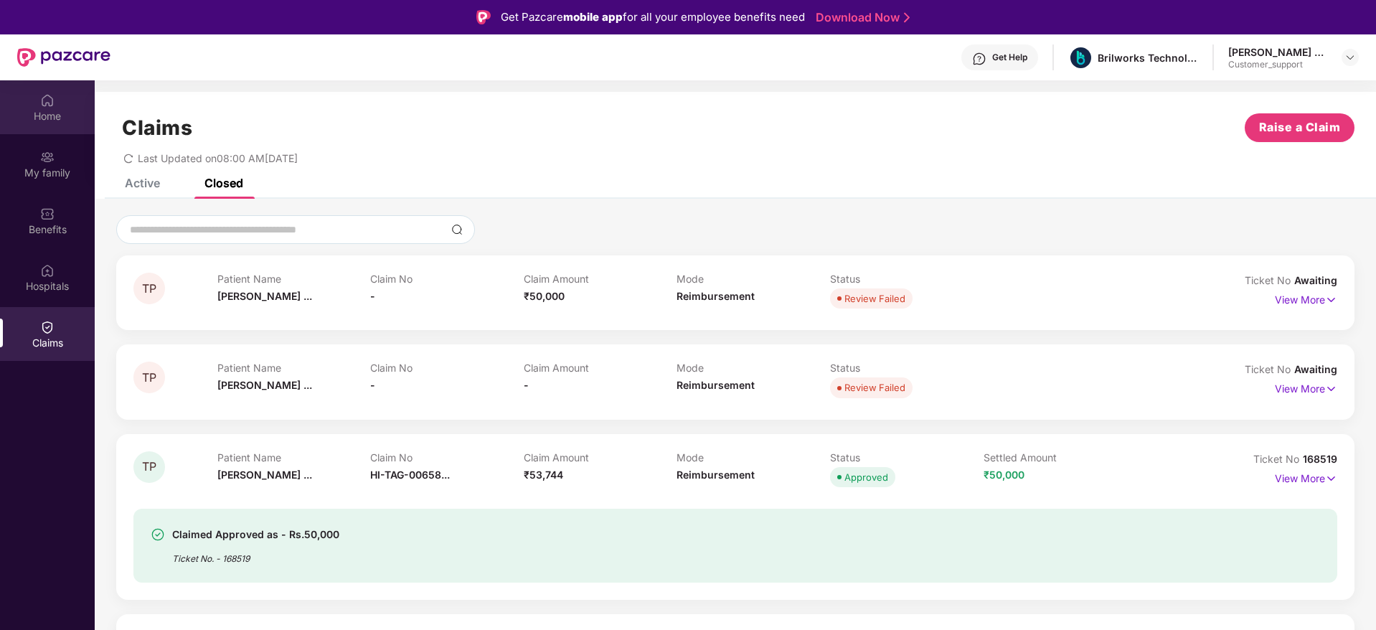
click at [52, 110] on div "Home" at bounding box center [47, 116] width 95 height 14
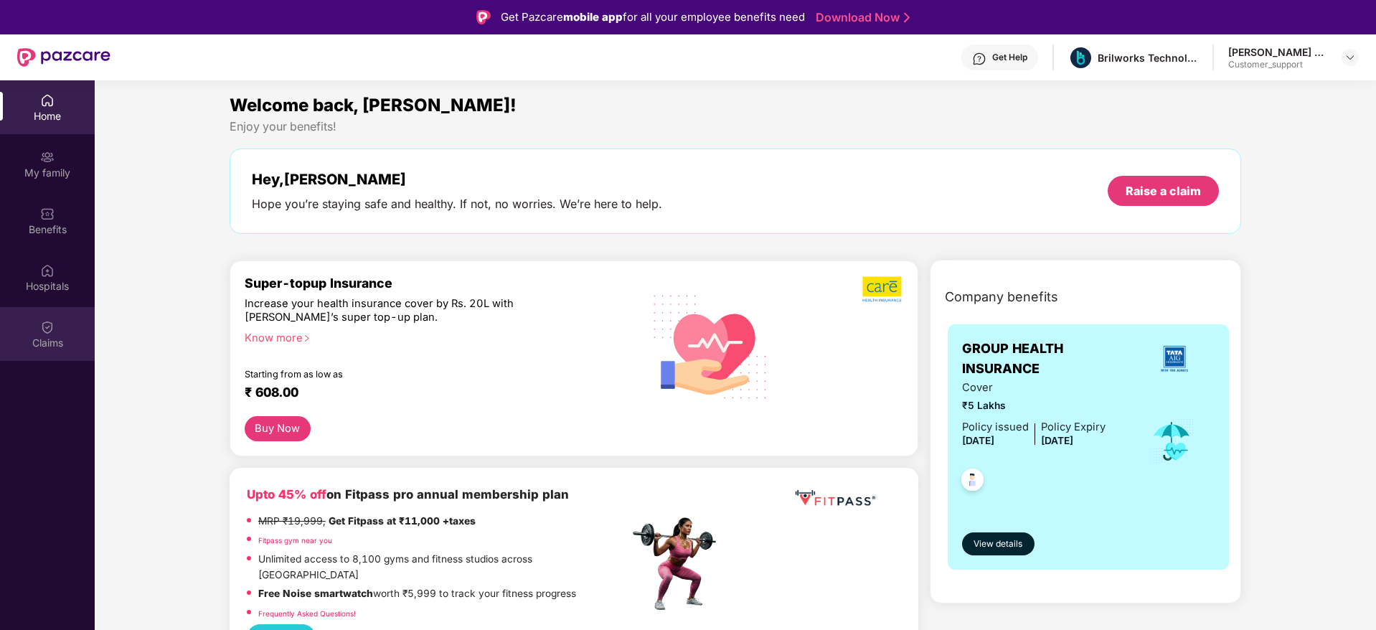
click at [47, 327] on img at bounding box center [47, 327] width 14 height 14
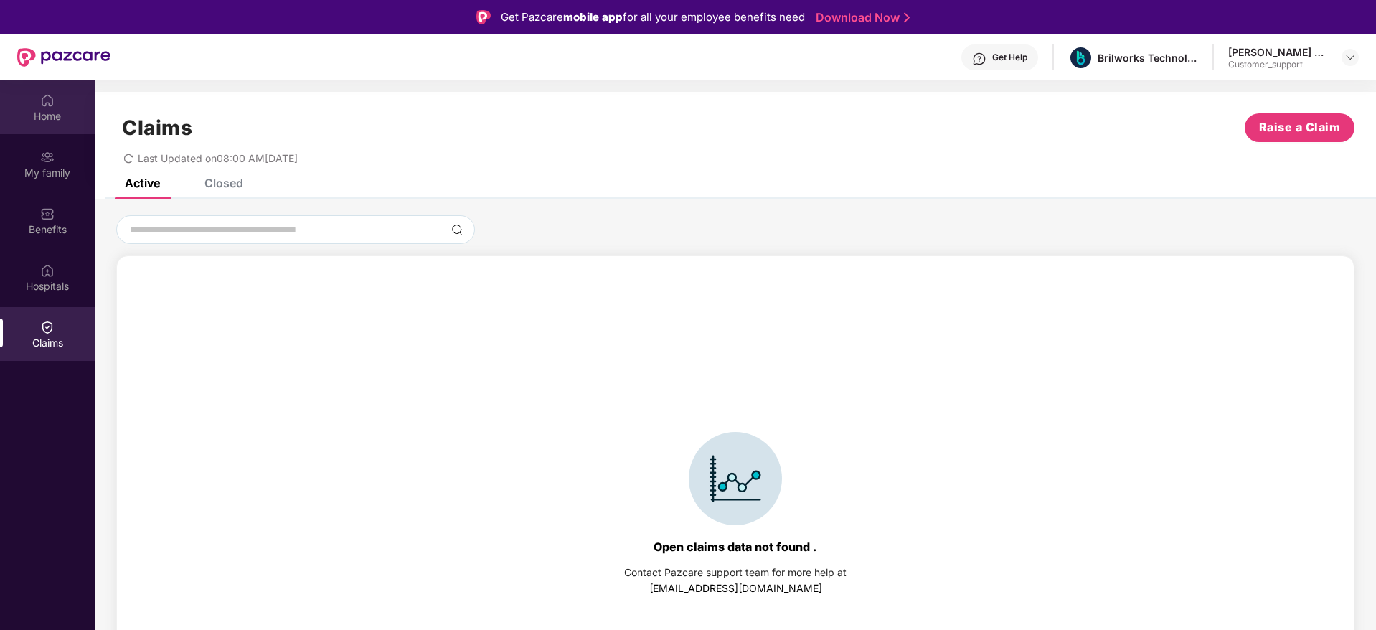
click at [52, 108] on div "Home" at bounding box center [47, 107] width 95 height 54
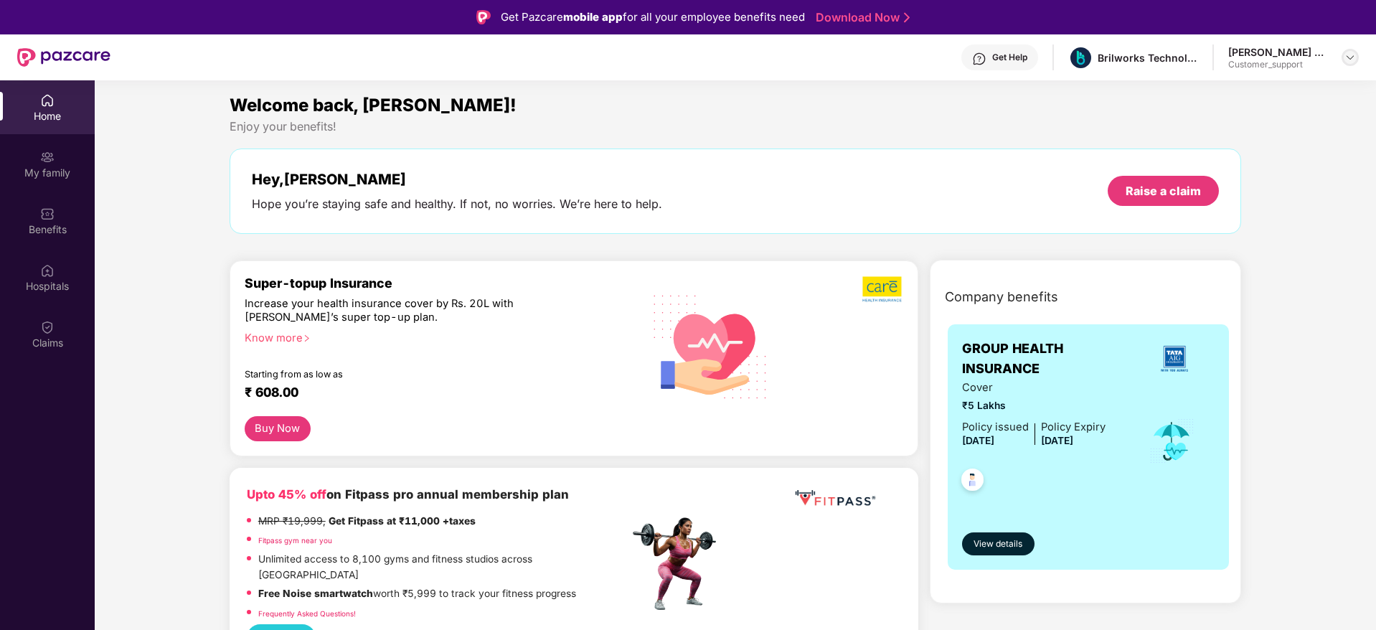
click at [1344, 56] on div at bounding box center [1350, 57] width 17 height 17
click at [1268, 90] on div "Switch to support view" at bounding box center [1283, 92] width 187 height 28
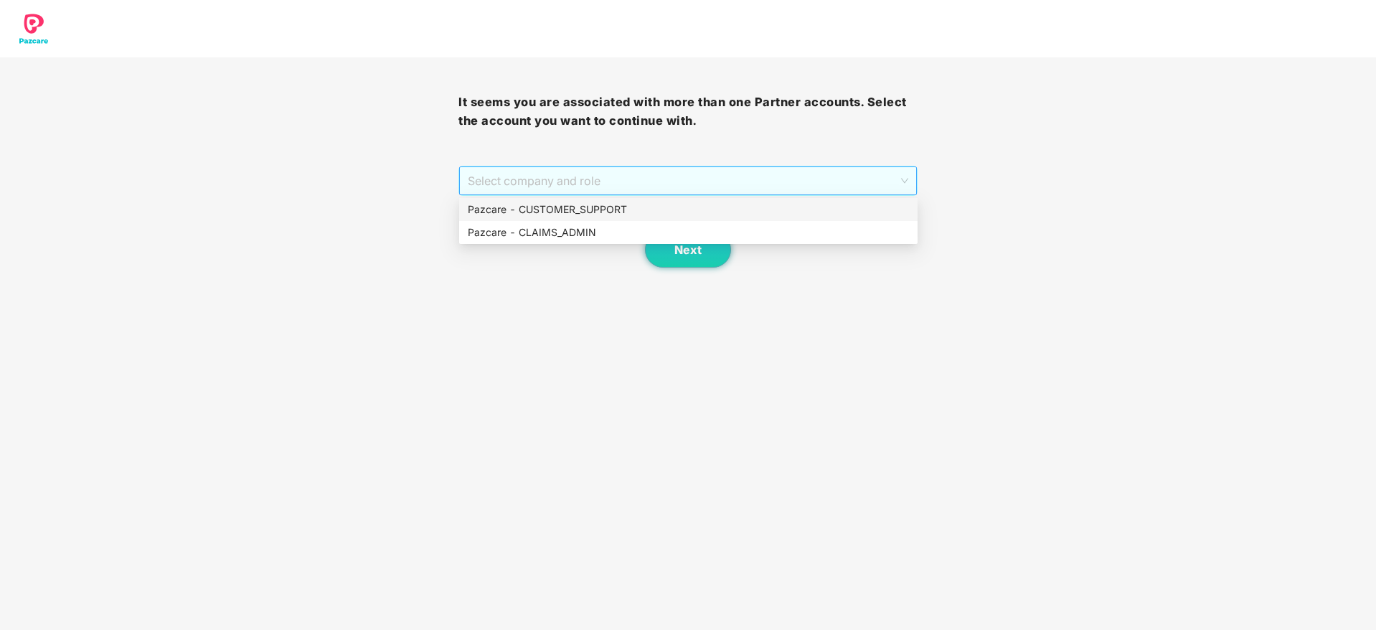
click at [774, 182] on span "Select company and role" at bounding box center [688, 180] width 440 height 27
click at [593, 213] on div "Pazcare - CUSTOMER_SUPPORT" at bounding box center [688, 210] width 441 height 16
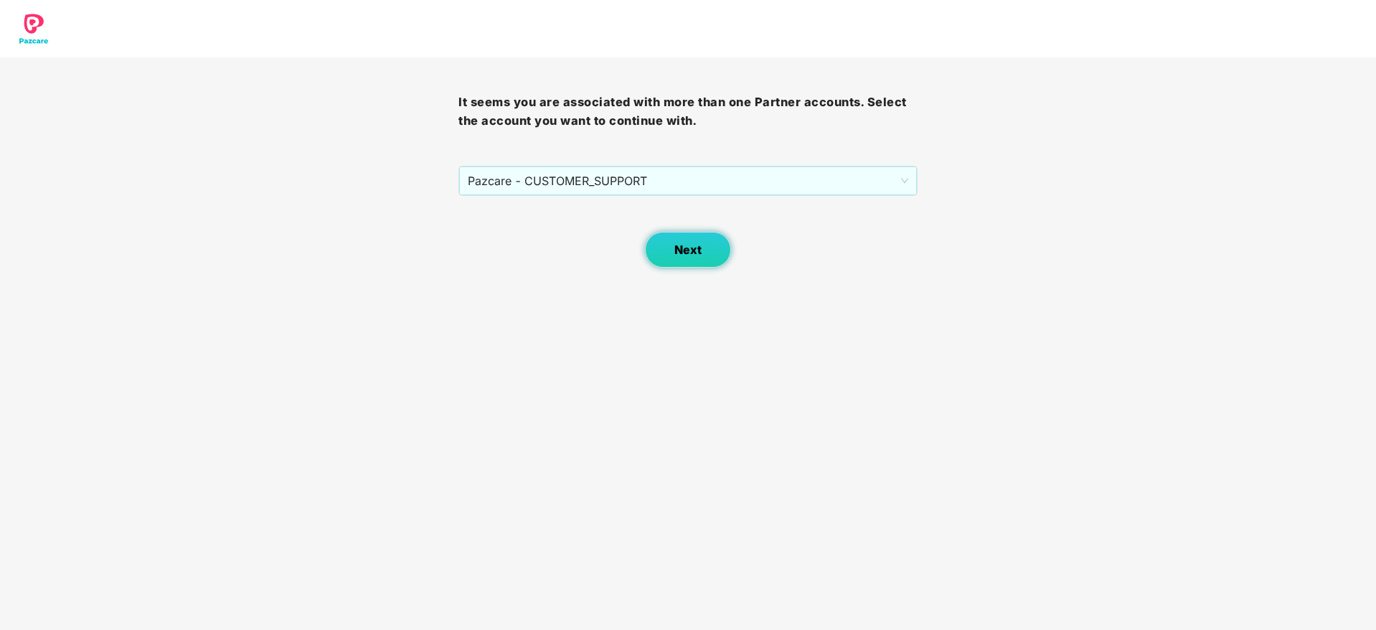
click at [681, 243] on span "Next" at bounding box center [688, 250] width 27 height 14
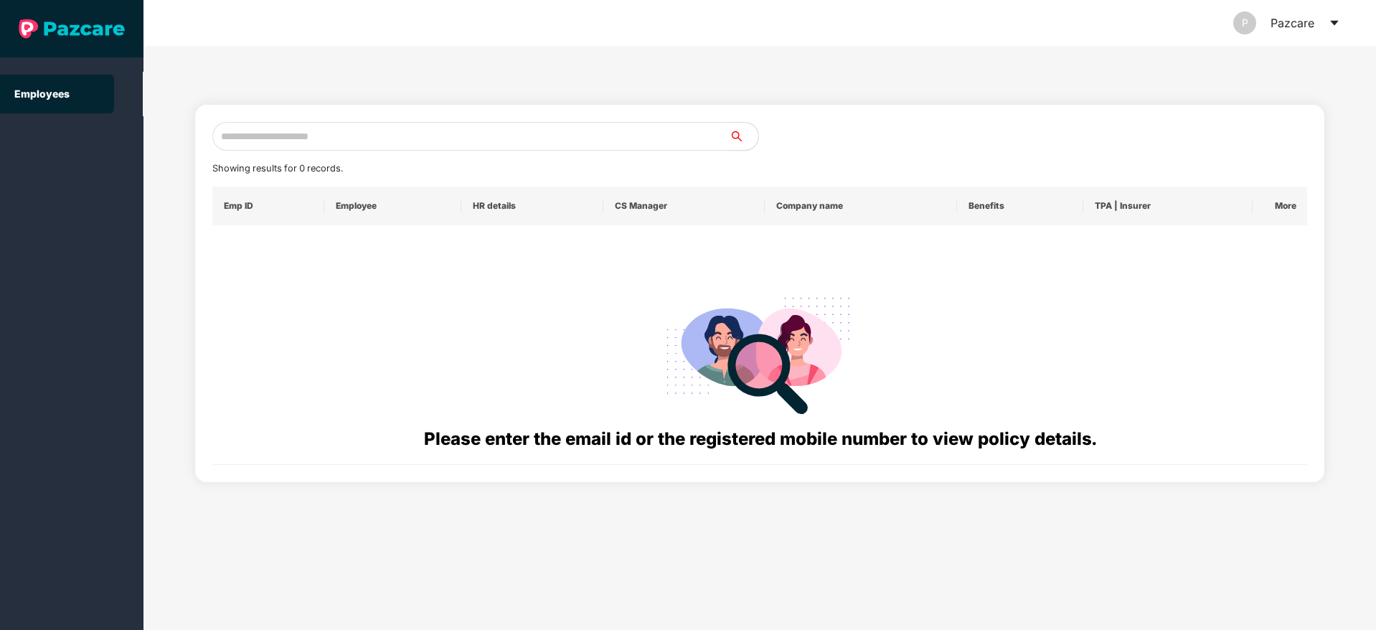
click at [259, 136] on input "text" at bounding box center [470, 136] width 517 height 29
paste input "**********"
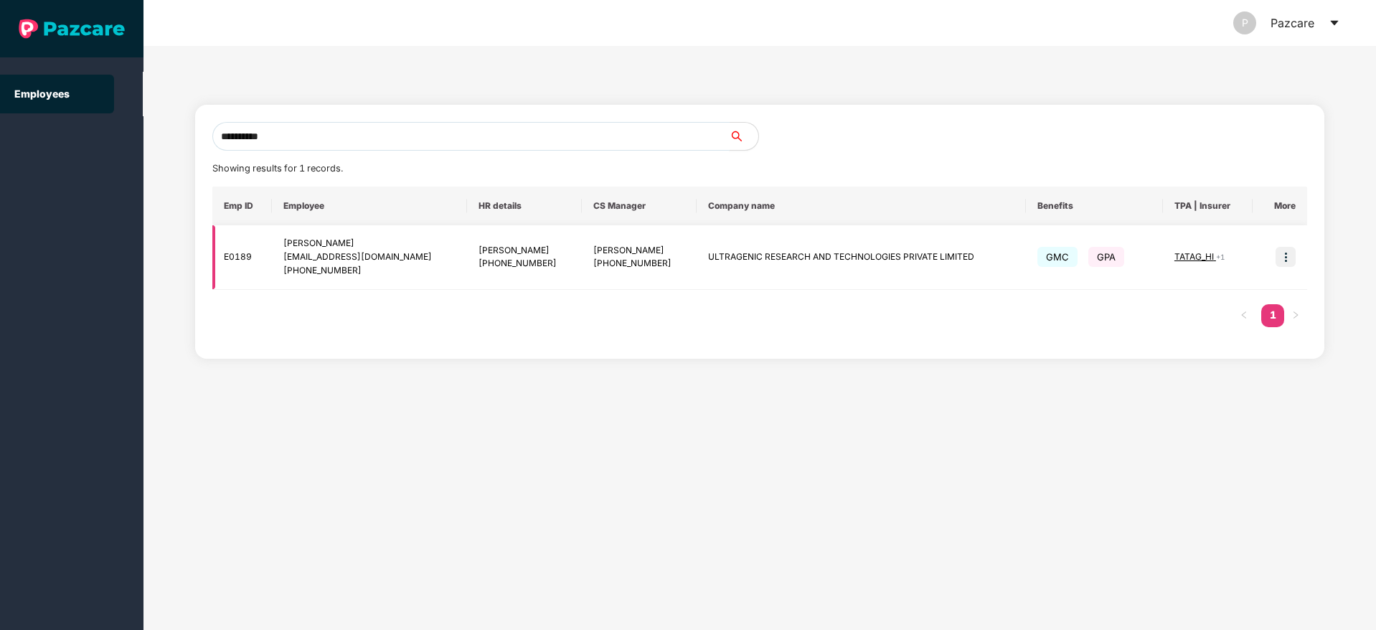
type input "**********"
click at [1291, 257] on img at bounding box center [1286, 257] width 20 height 20
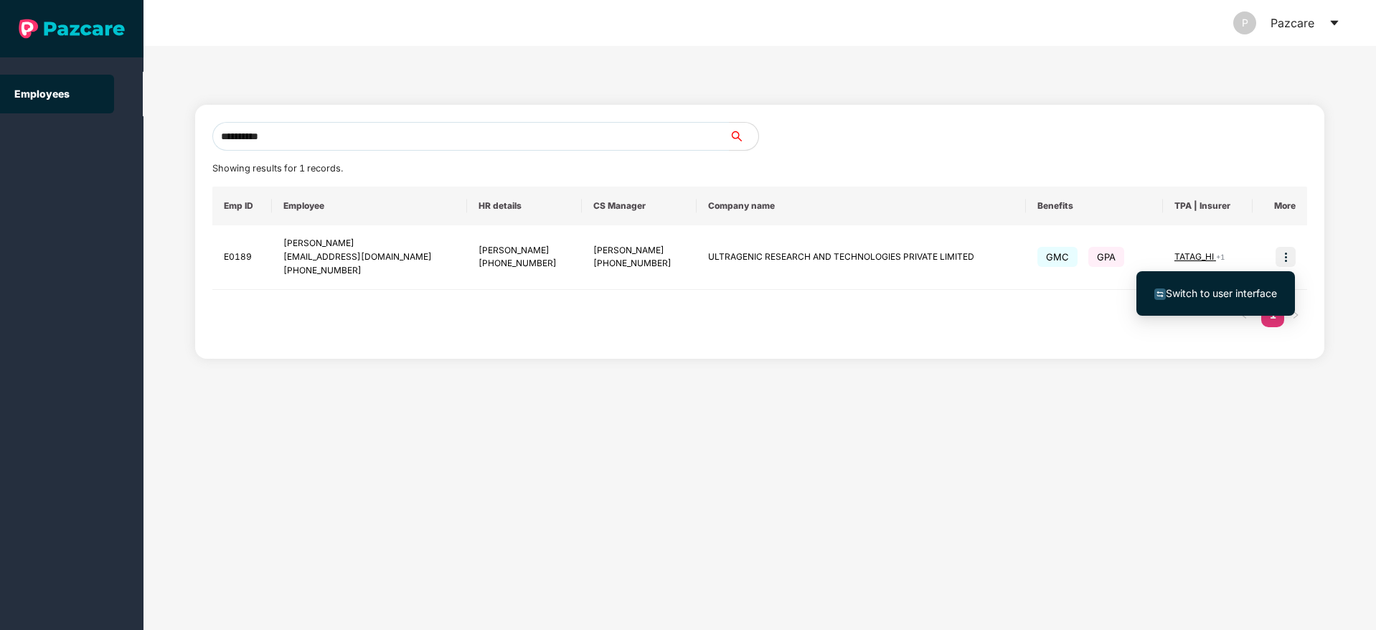
click at [1205, 291] on span "Switch to user interface" at bounding box center [1221, 293] width 111 height 12
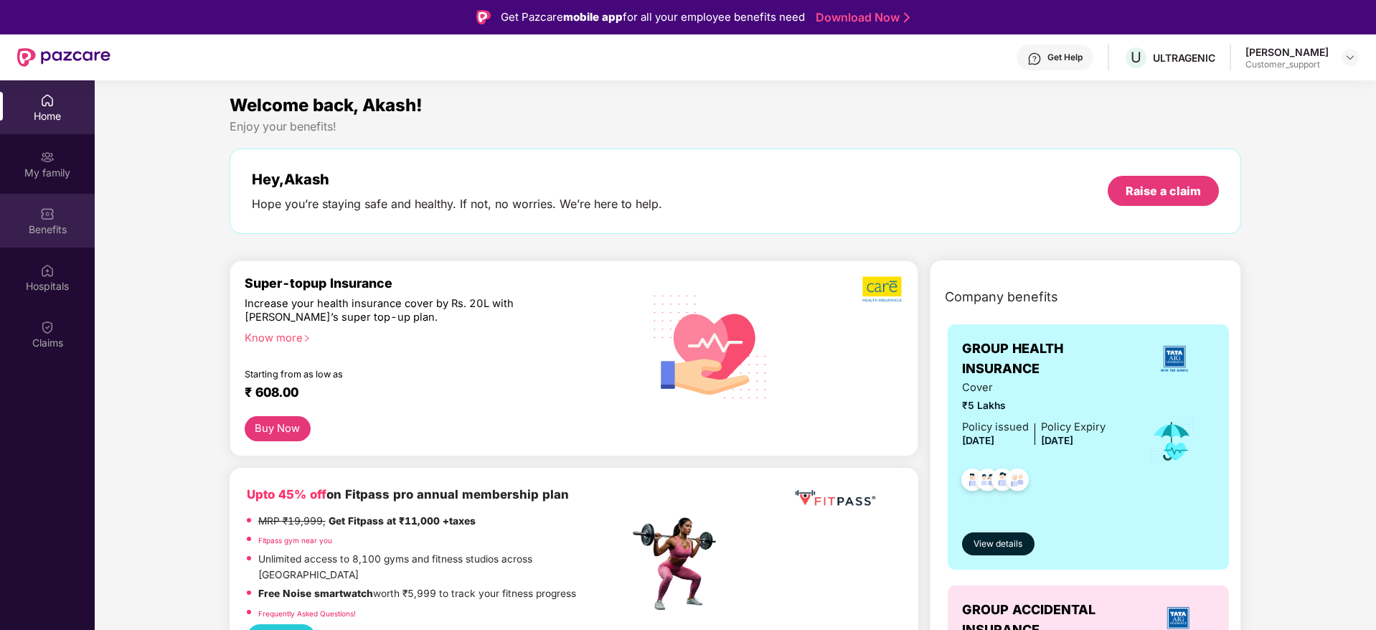
click at [46, 227] on div "Benefits" at bounding box center [47, 229] width 95 height 14
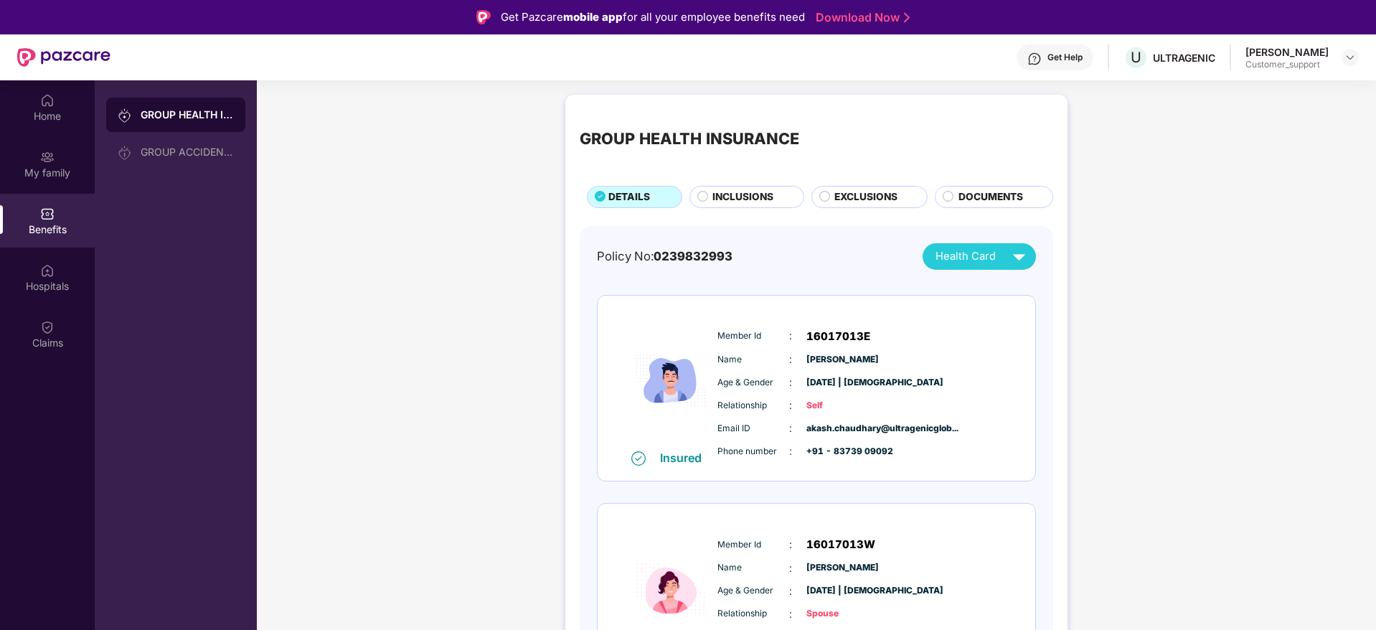
click at [726, 192] on span "INCLUSIONS" at bounding box center [743, 197] width 61 height 16
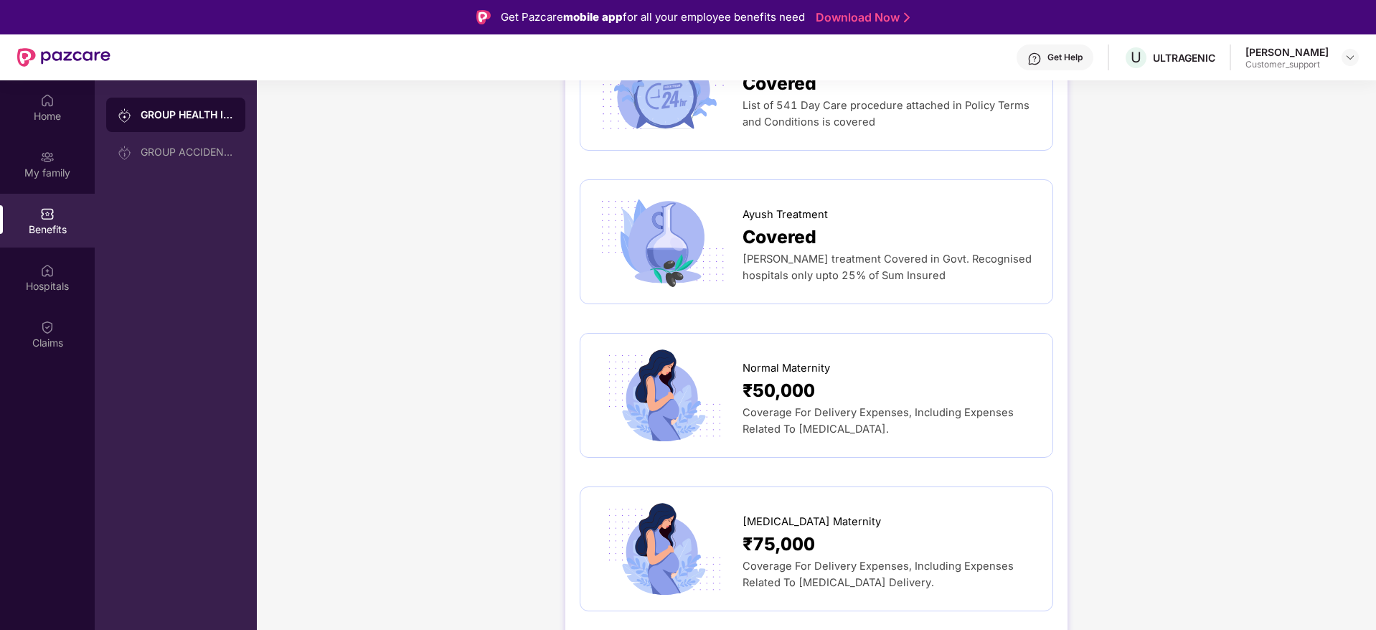
scroll to position [1696, 0]
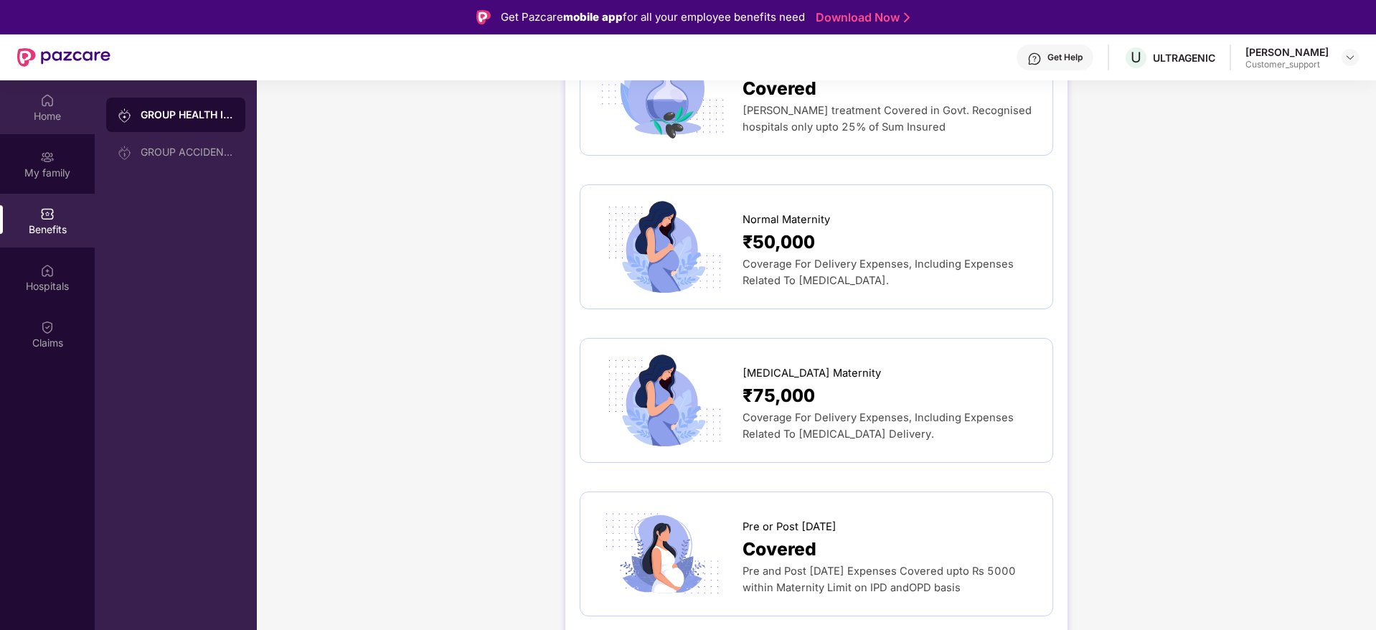
click at [44, 116] on div "Home" at bounding box center [47, 116] width 95 height 14
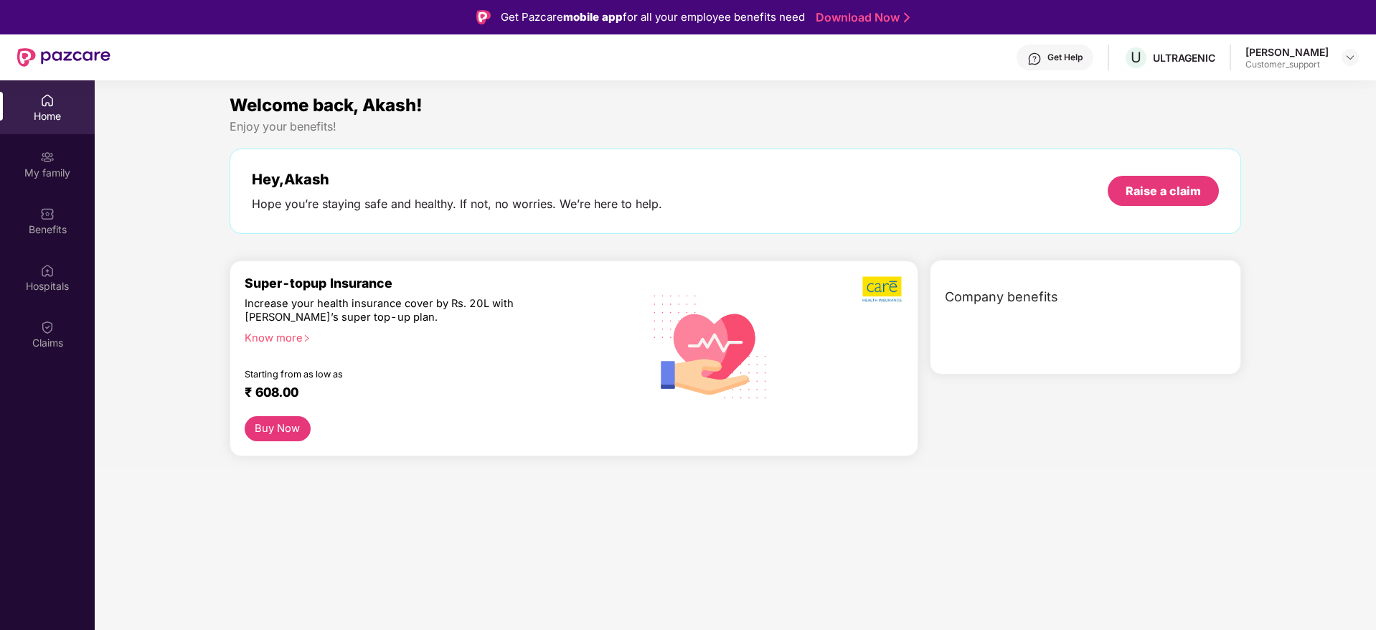
scroll to position [0, 0]
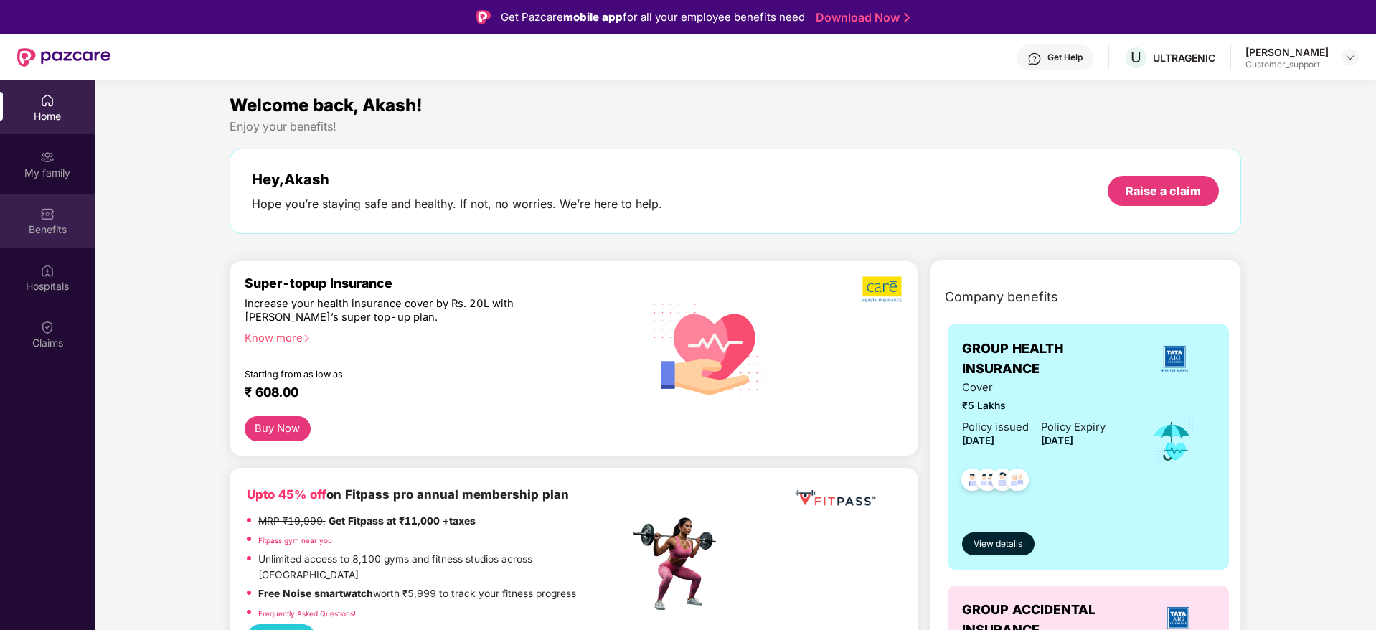
click at [47, 210] on img at bounding box center [47, 214] width 14 height 14
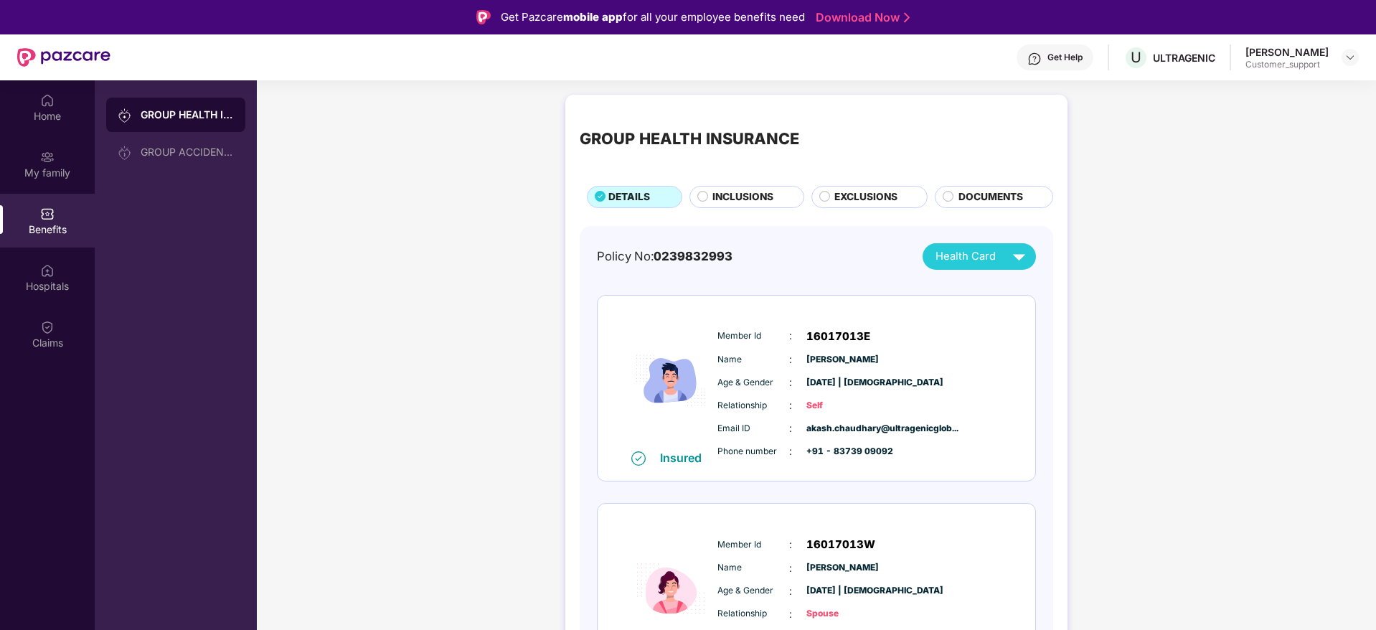
click at [740, 194] on span "INCLUSIONS" at bounding box center [743, 197] width 61 height 16
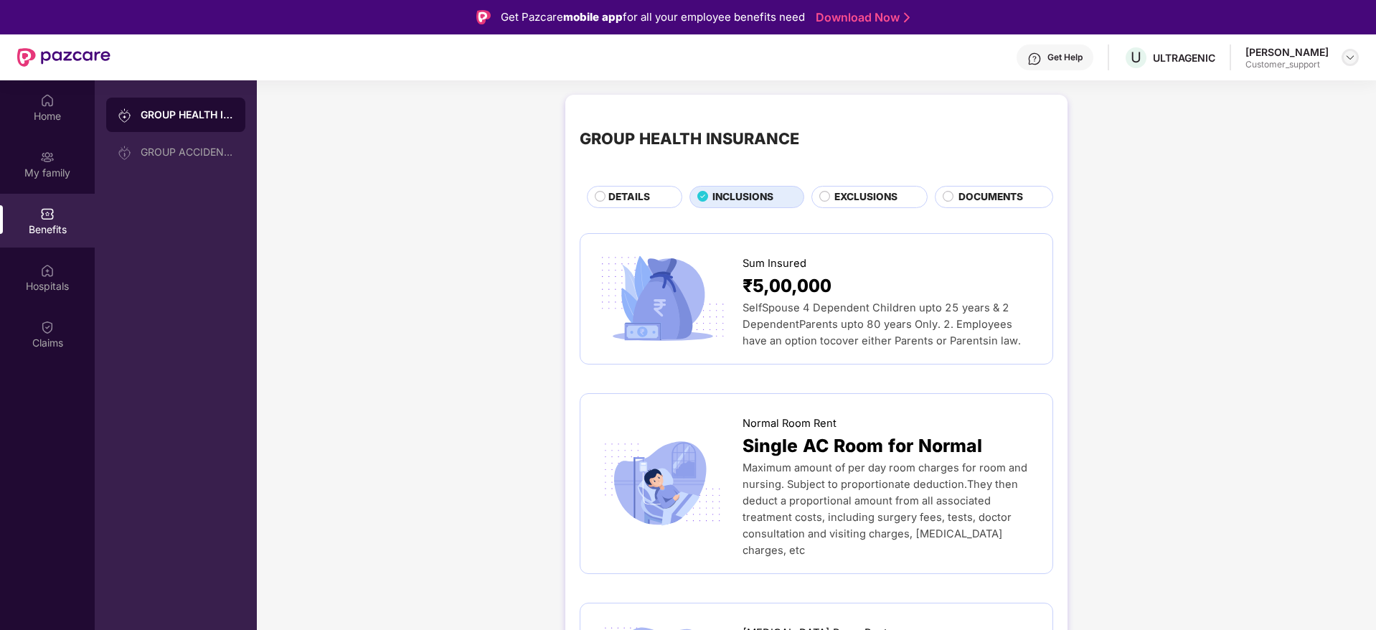
click at [1349, 60] on img at bounding box center [1350, 57] width 11 height 11
click at [1266, 91] on div "Switch to support view" at bounding box center [1283, 92] width 187 height 28
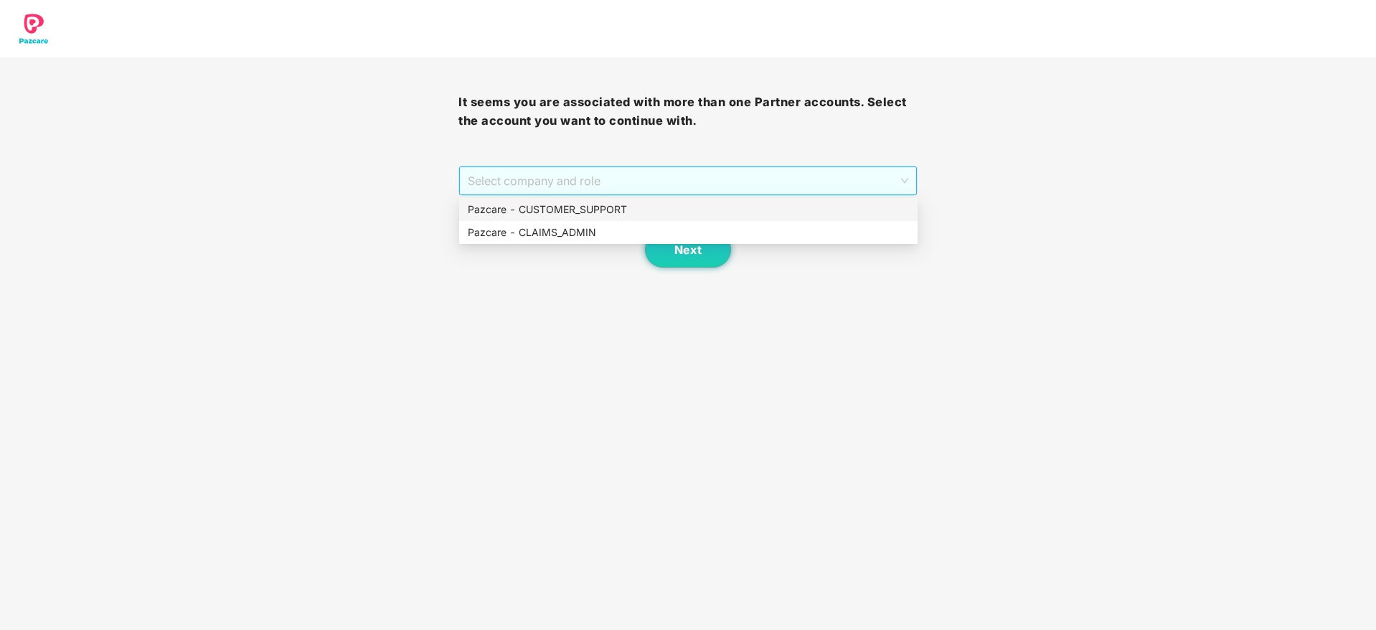
click at [606, 177] on span "Select company and role" at bounding box center [688, 180] width 440 height 27
click at [543, 208] on div "Pazcare - CUSTOMER_SUPPORT" at bounding box center [688, 210] width 441 height 16
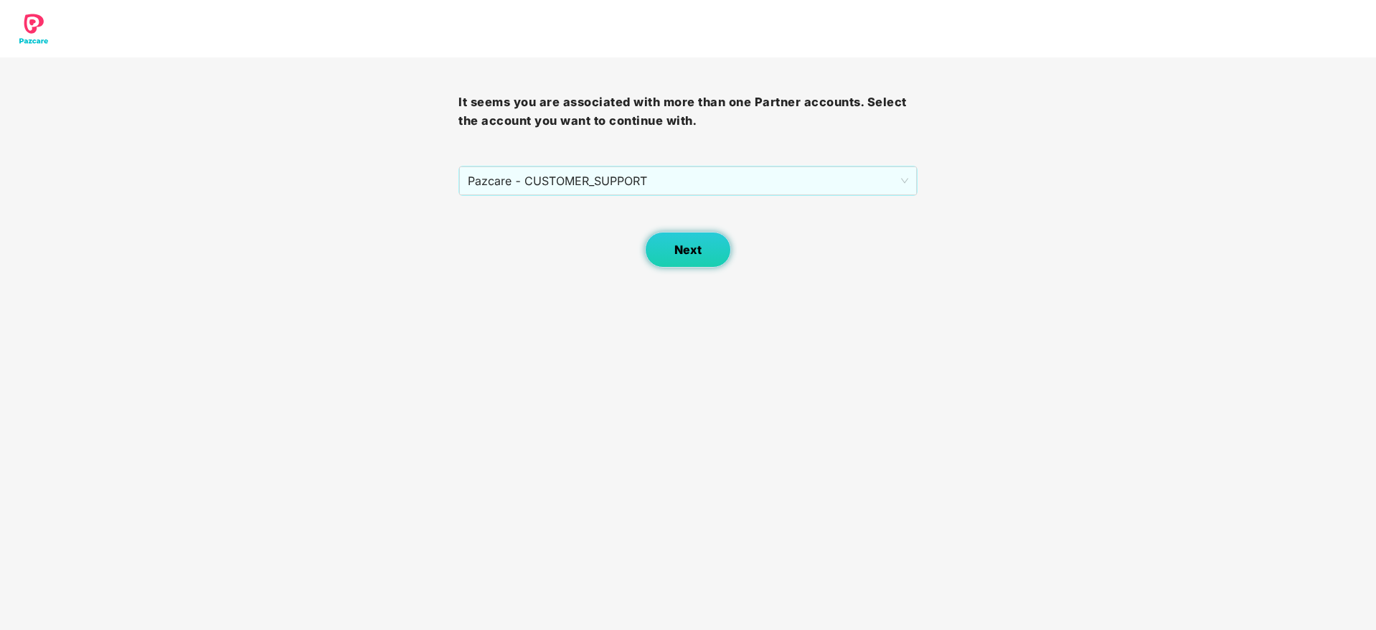
click at [680, 250] on span "Next" at bounding box center [688, 250] width 27 height 14
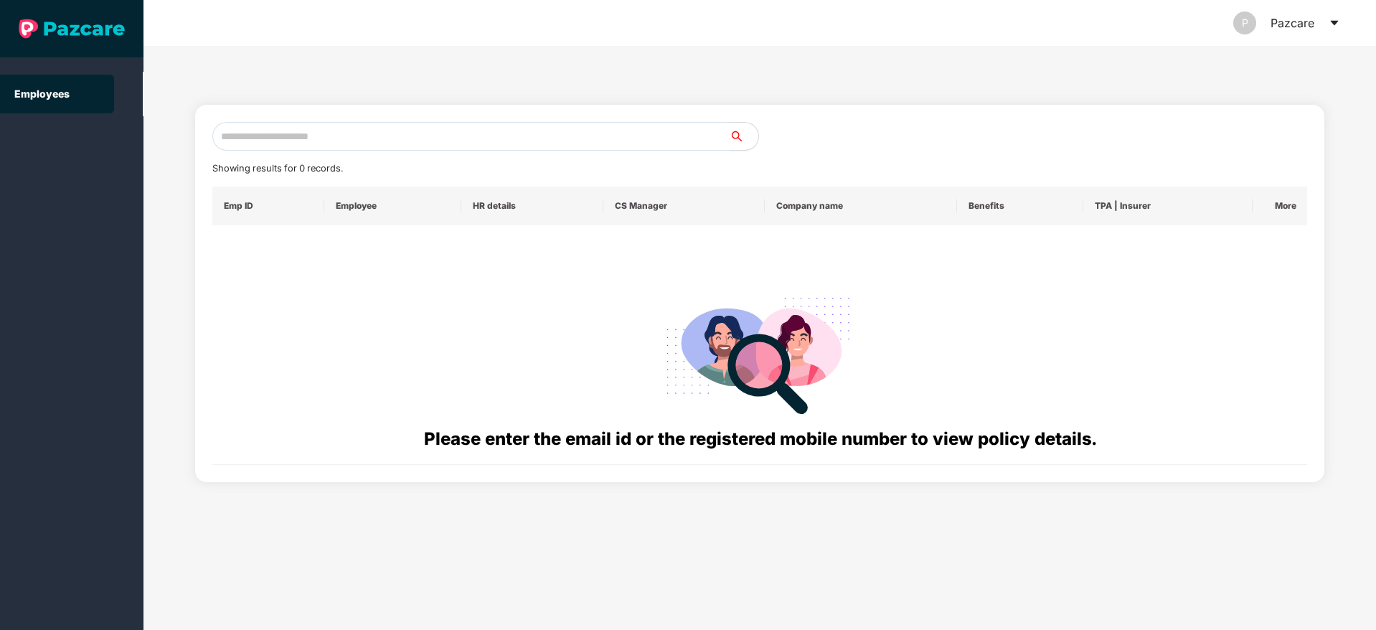
click at [255, 136] on input "text" at bounding box center [470, 136] width 517 height 29
paste input "**********"
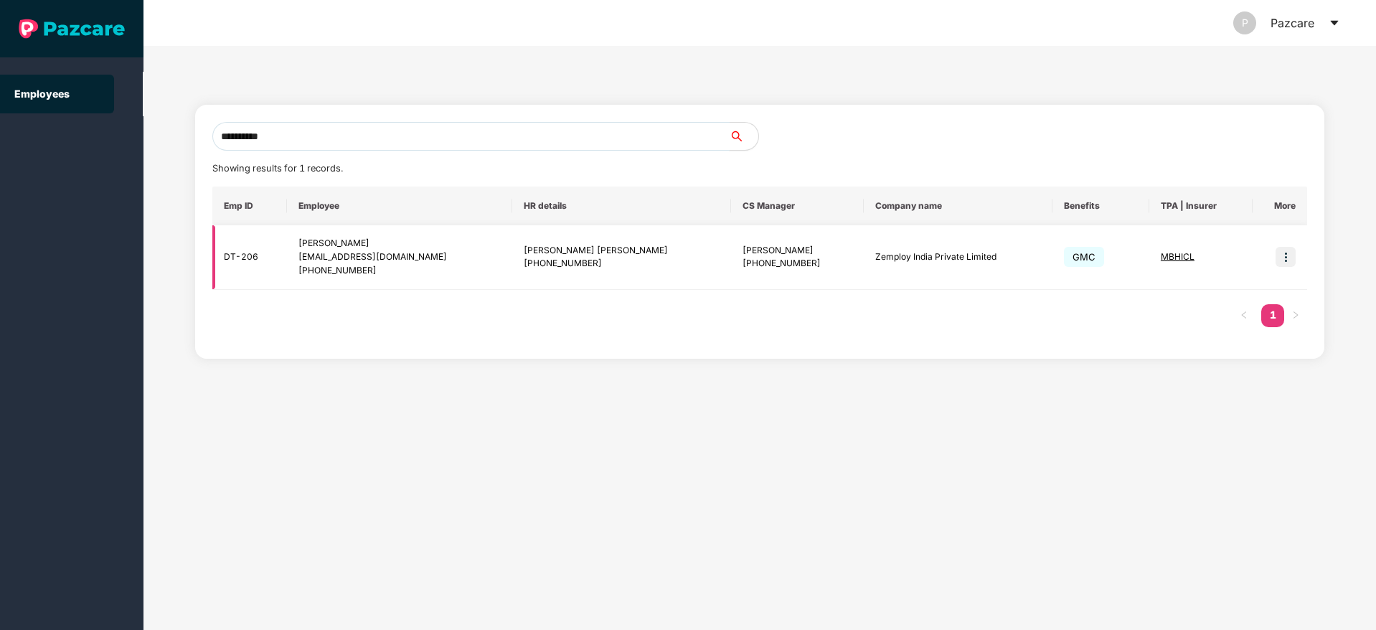
type input "**********"
click at [1285, 259] on img at bounding box center [1286, 257] width 20 height 20
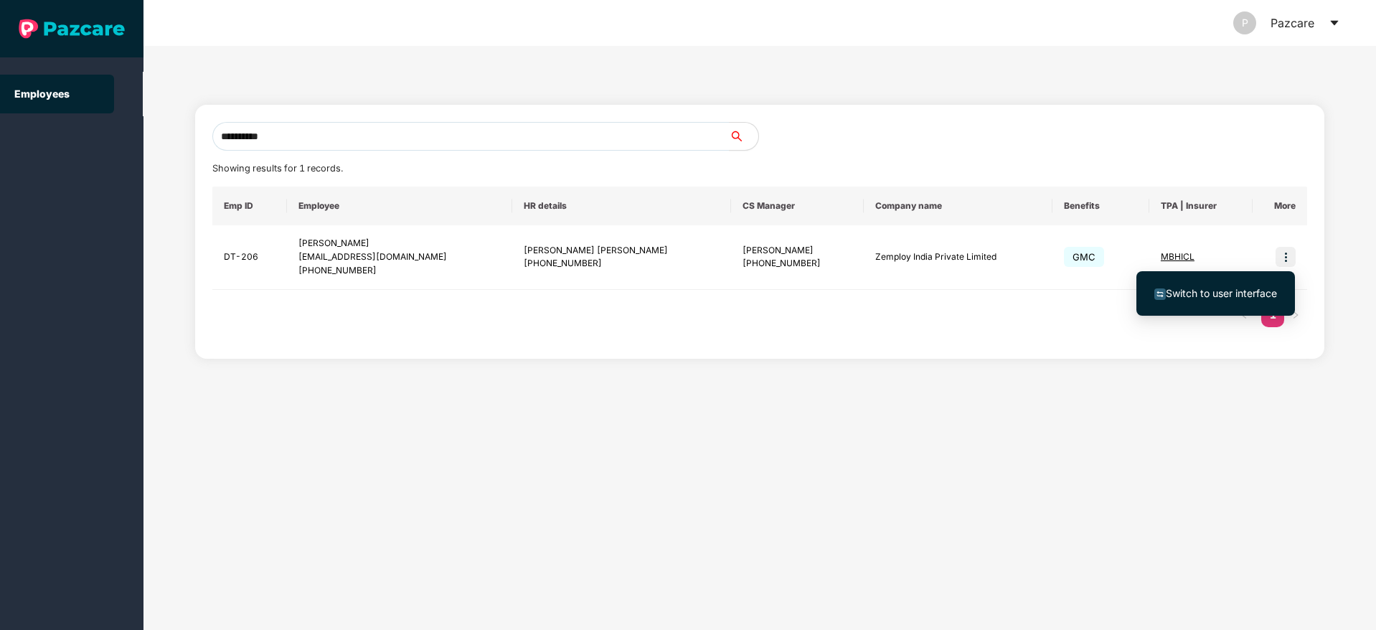
click at [1207, 292] on span "Switch to user interface" at bounding box center [1221, 293] width 111 height 12
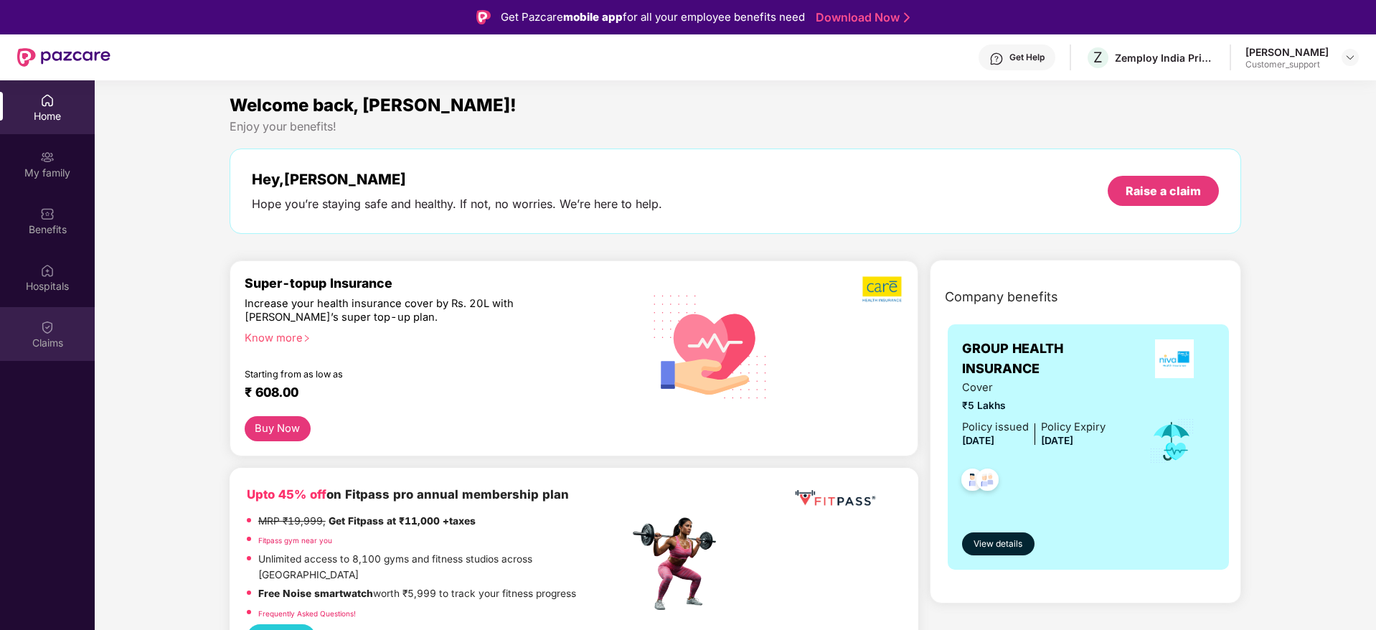
click at [42, 329] on img at bounding box center [47, 327] width 14 height 14
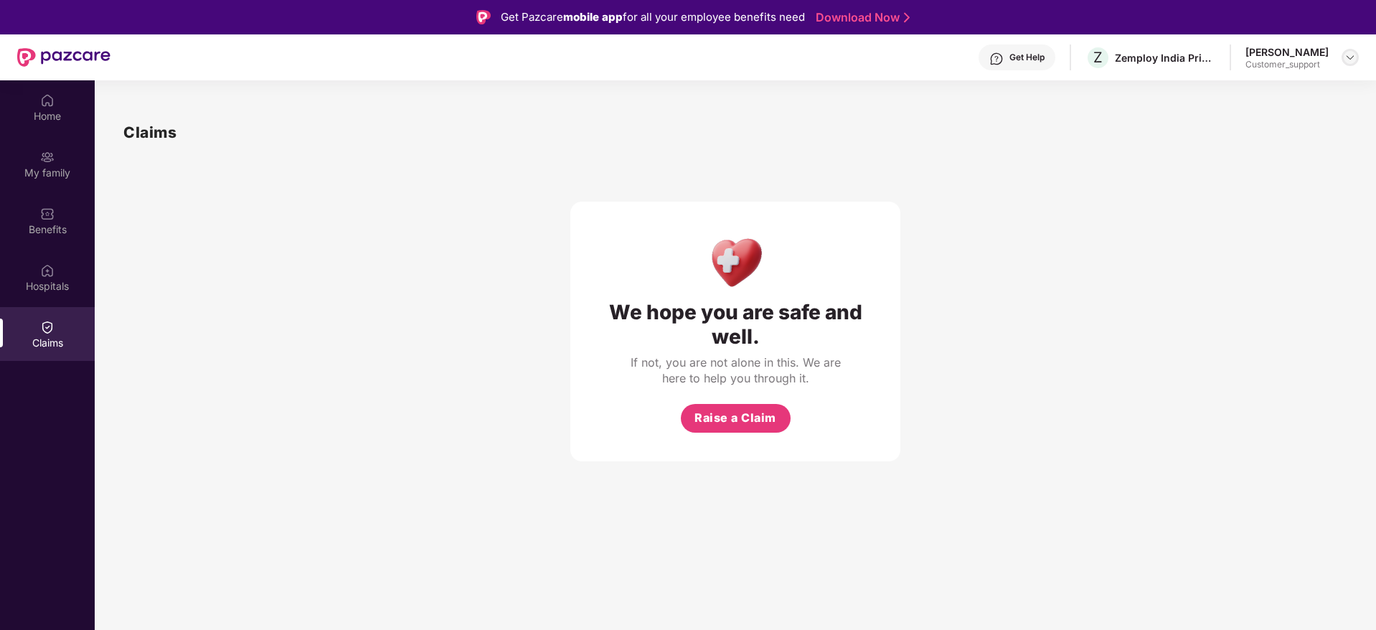
click at [1353, 52] on img at bounding box center [1350, 57] width 11 height 11
click at [1237, 89] on div "Switch to support view" at bounding box center [1283, 92] width 187 height 28
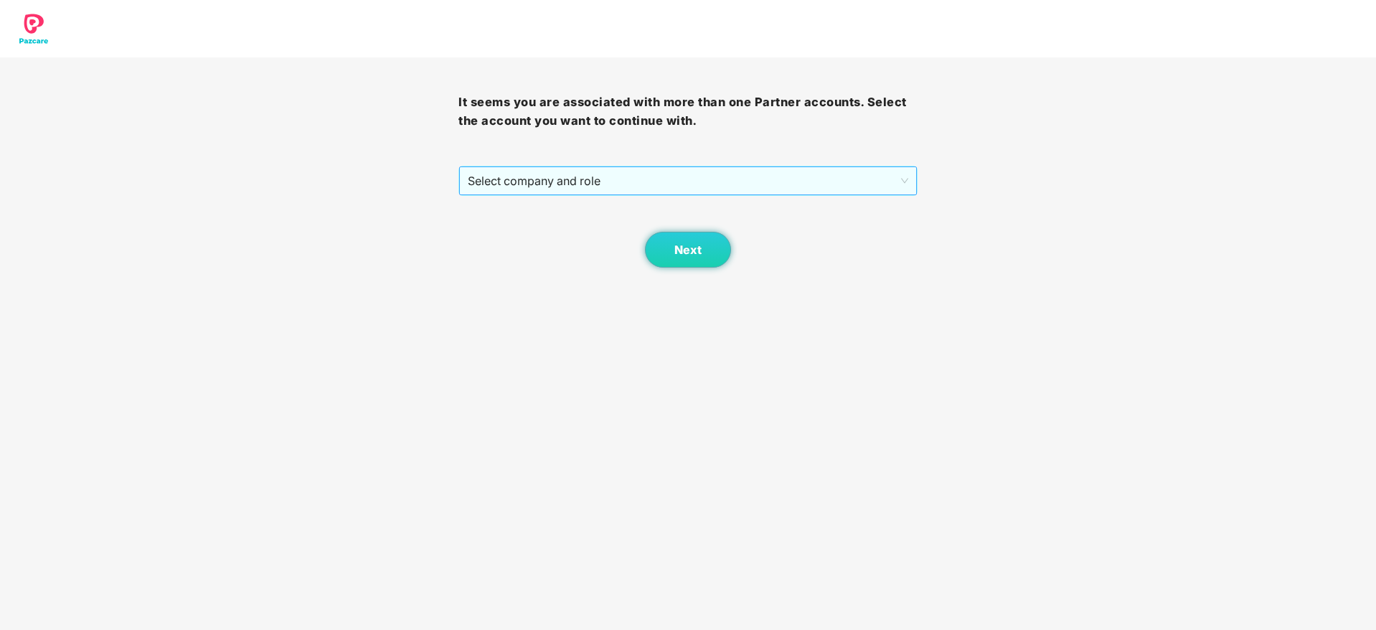
click at [673, 190] on span "Select company and role" at bounding box center [688, 180] width 440 height 27
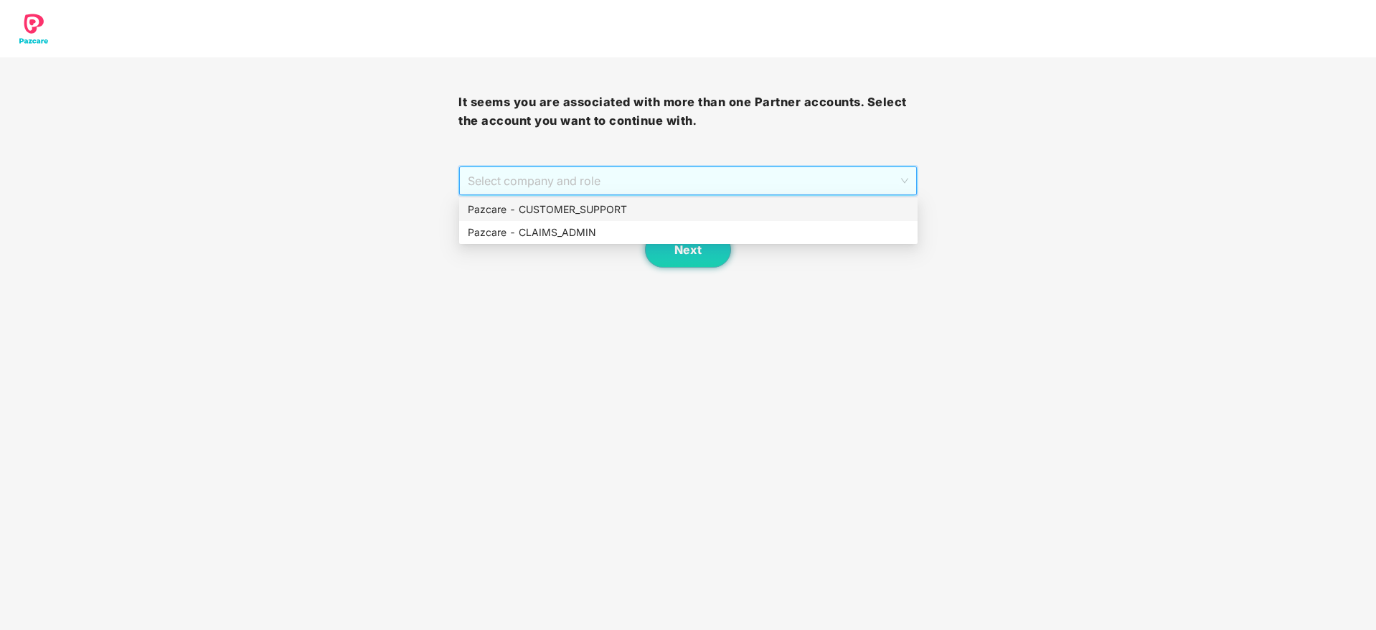
click at [590, 207] on div "Pazcare - CUSTOMER_SUPPORT" at bounding box center [688, 210] width 441 height 16
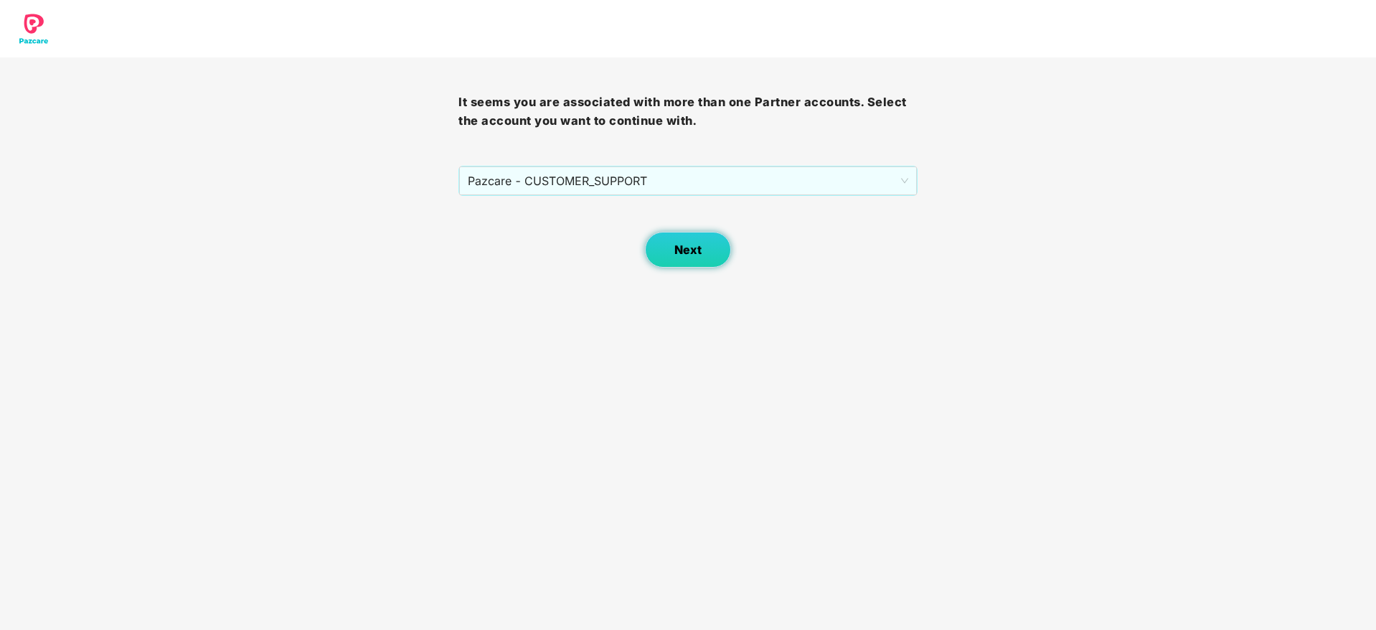
click at [684, 249] on span "Next" at bounding box center [688, 250] width 27 height 14
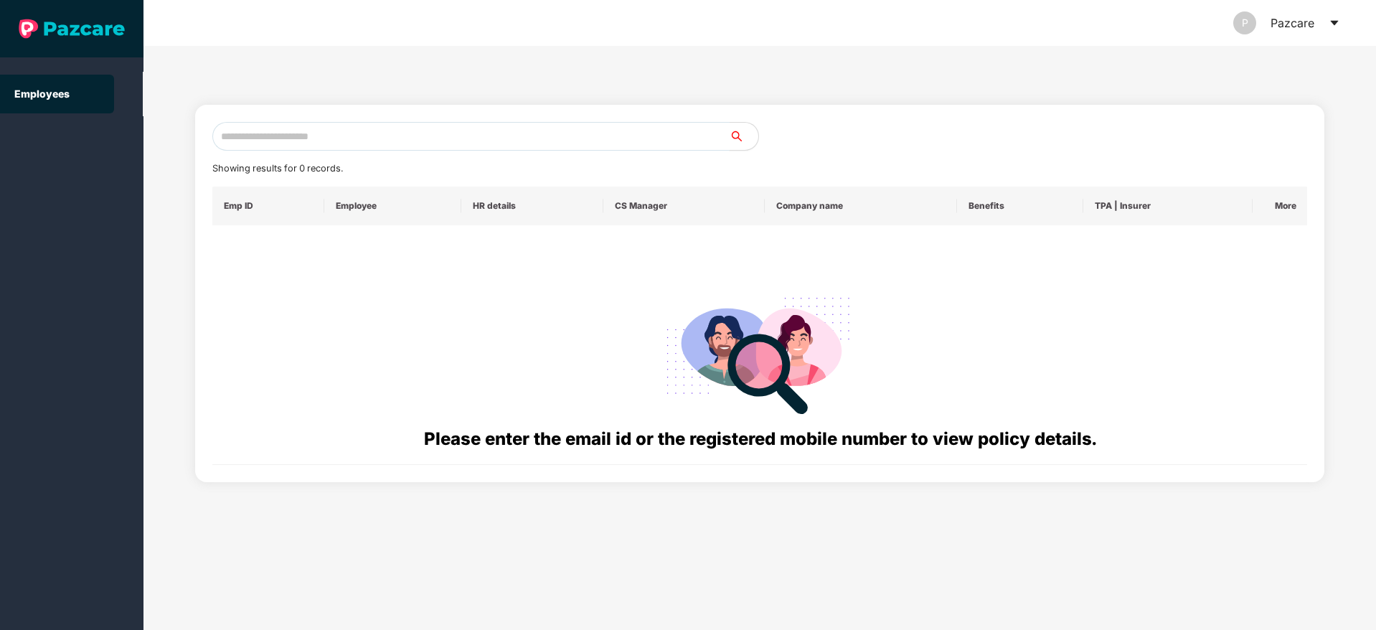
click at [285, 136] on input "text" at bounding box center [470, 136] width 517 height 29
paste input "**********"
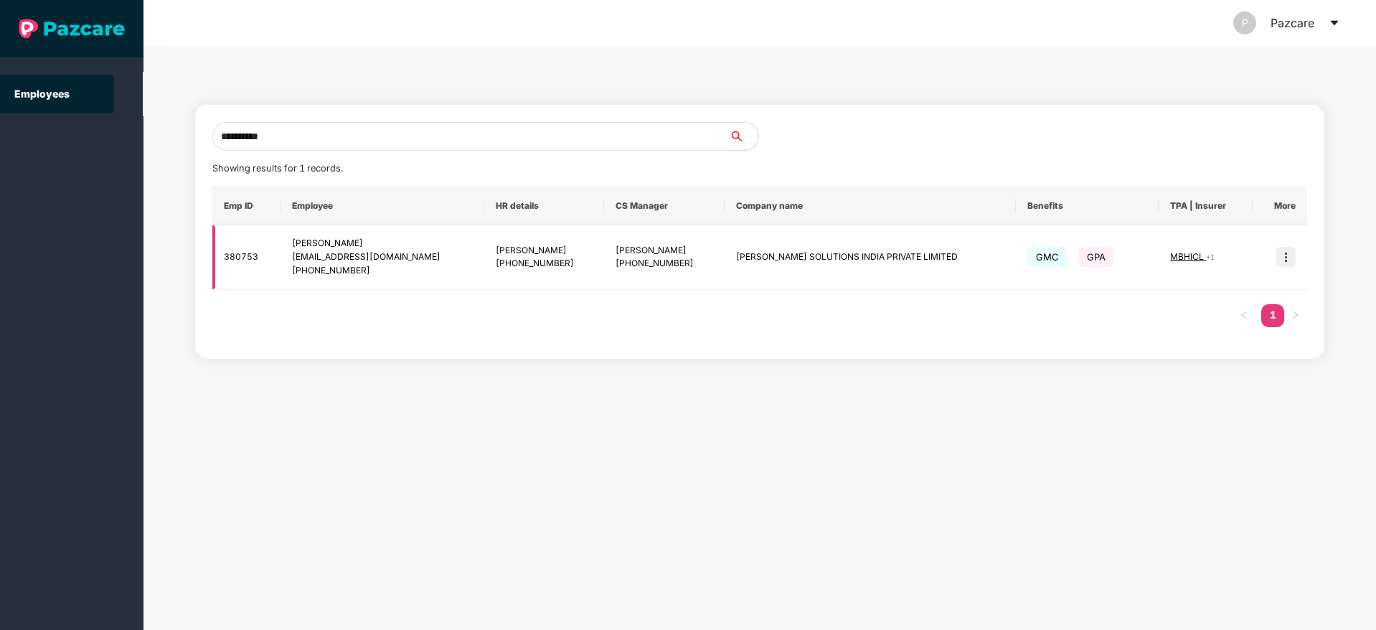
type input "**********"
click at [1291, 258] on img at bounding box center [1286, 257] width 20 height 20
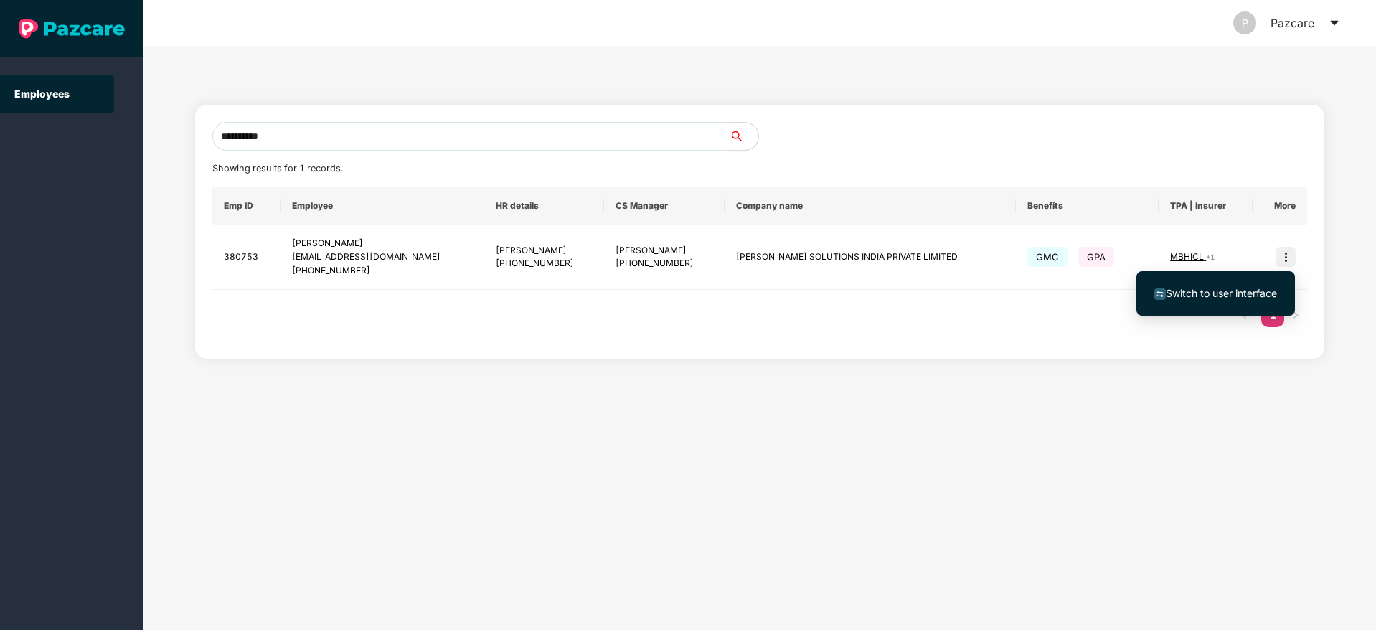
click at [1226, 290] on span "Switch to user interface" at bounding box center [1221, 293] width 111 height 12
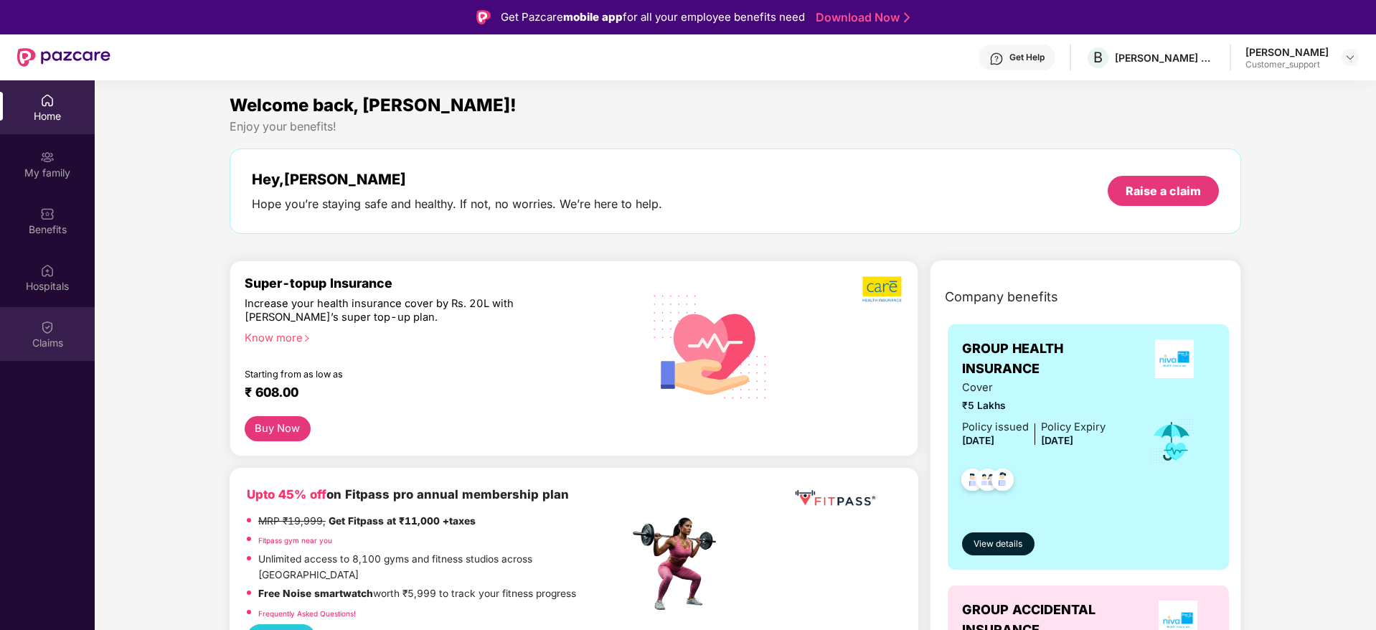
click at [49, 340] on div "Claims" at bounding box center [47, 343] width 95 height 14
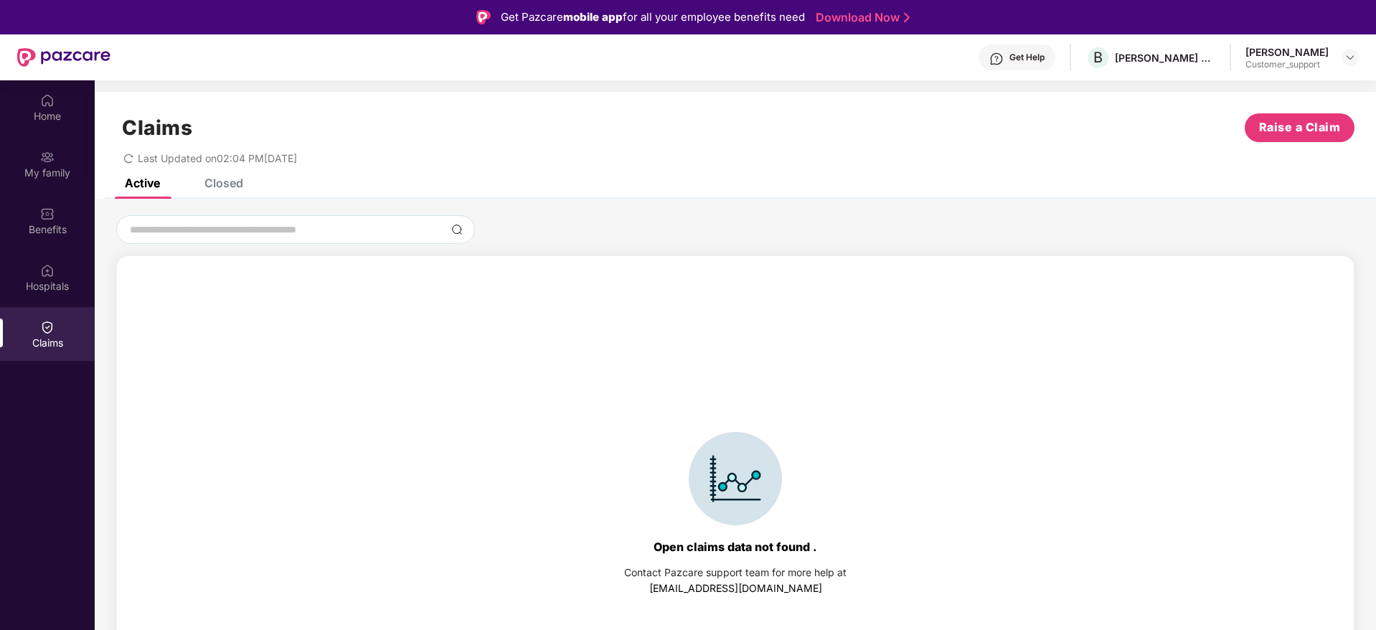
click at [215, 183] on div "Closed" at bounding box center [224, 183] width 39 height 14
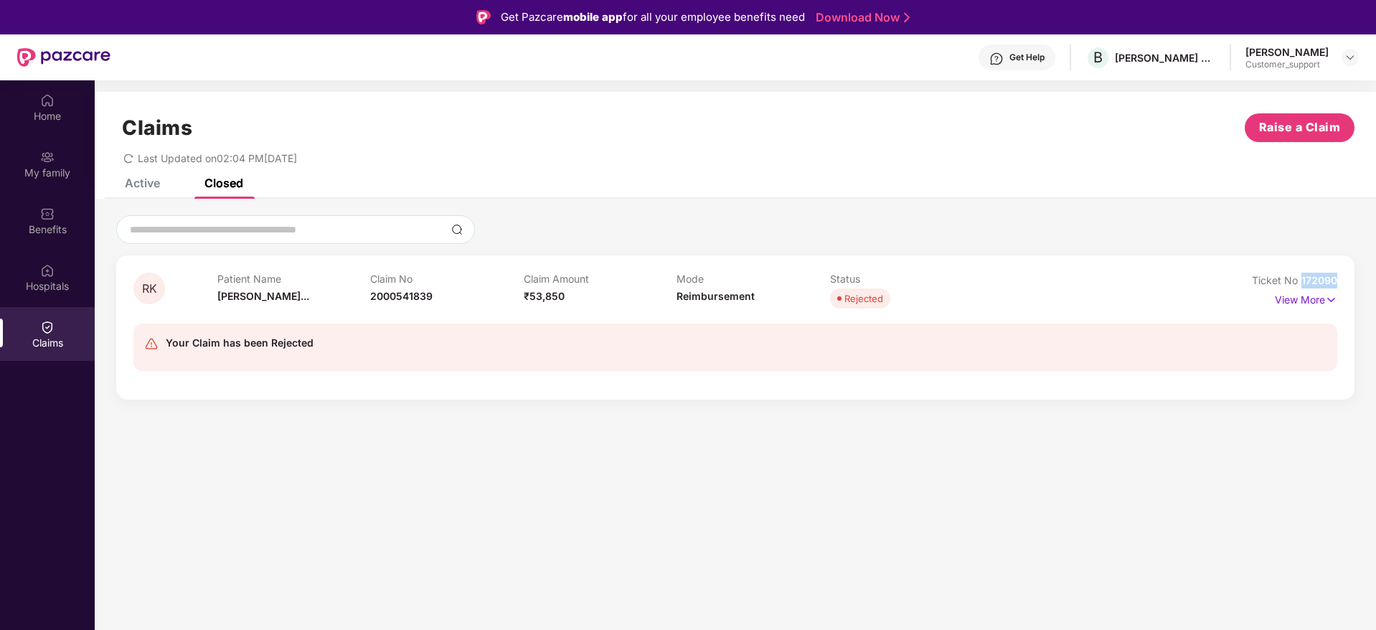
drag, startPoint x: 1343, startPoint y: 275, endPoint x: 1300, endPoint y: 276, distance: 42.4
click at [1300, 276] on div "RK Patient Name Rohan Karmaka... Claim No 2000541839 Claim Amount ₹53,850 Mode …" at bounding box center [735, 327] width 1239 height 144
copy span "172090"
click at [1351, 56] on img at bounding box center [1350, 57] width 11 height 11
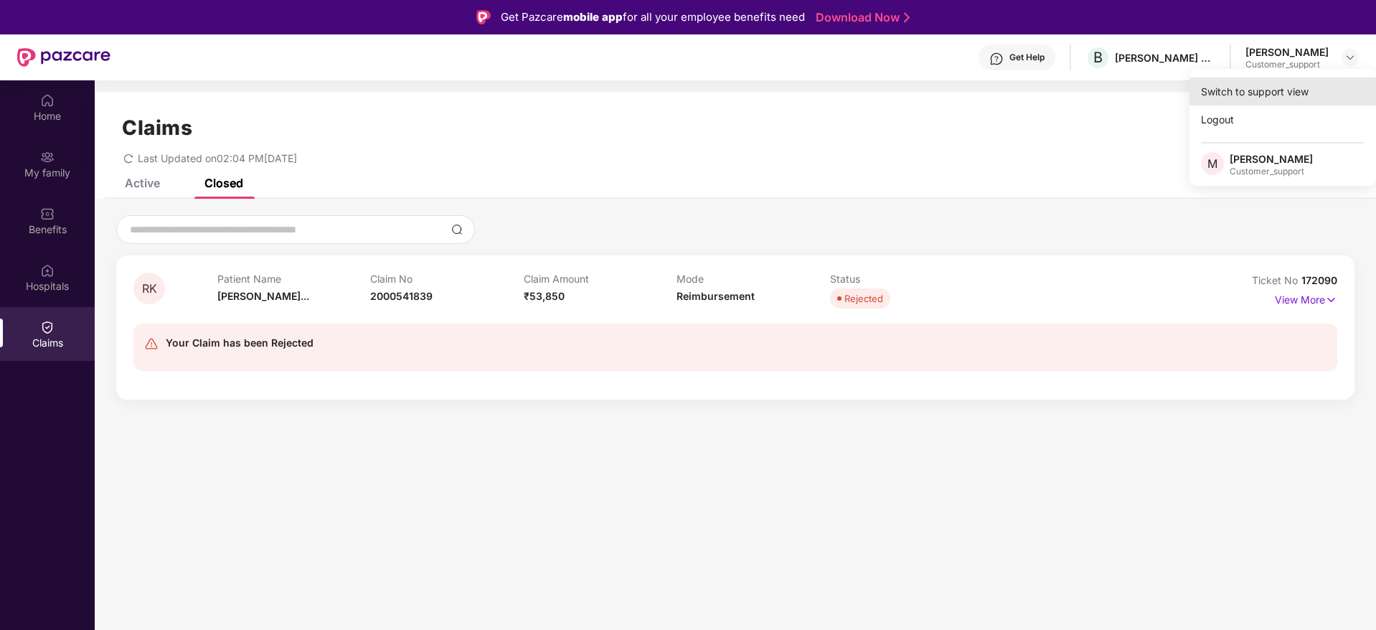
click at [1263, 93] on div "Switch to support view" at bounding box center [1283, 92] width 187 height 28
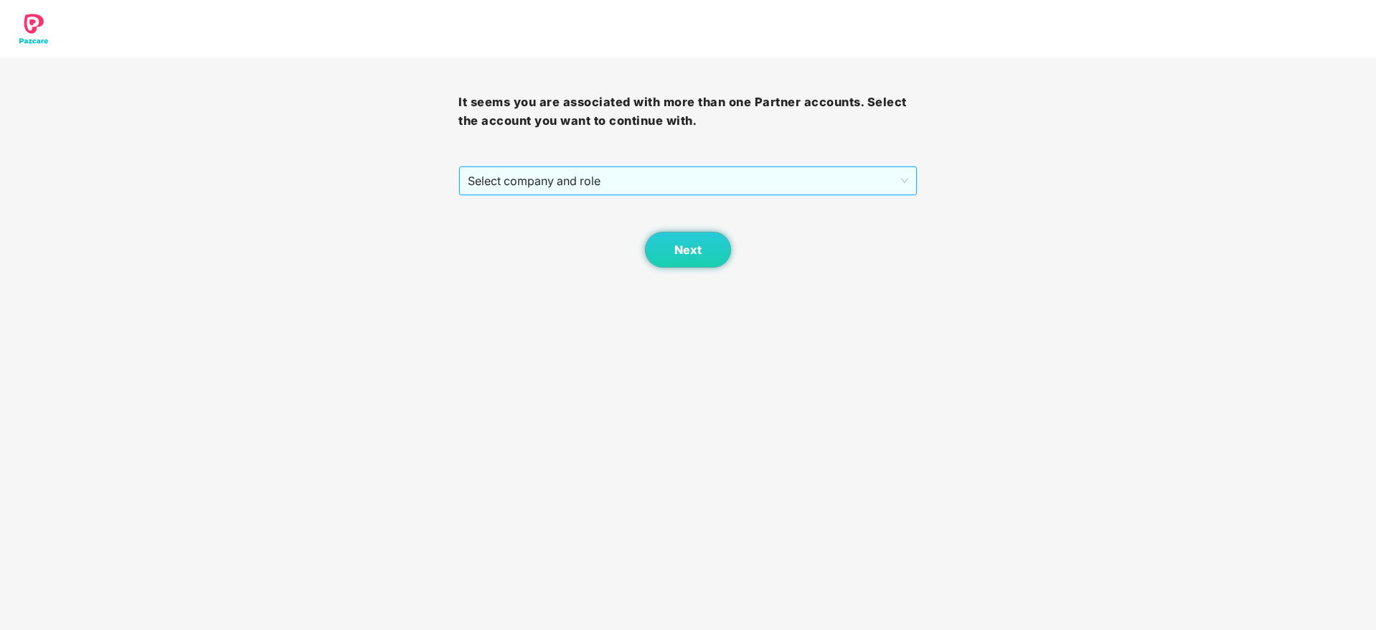
click at [844, 172] on span "Select company and role" at bounding box center [688, 180] width 440 height 27
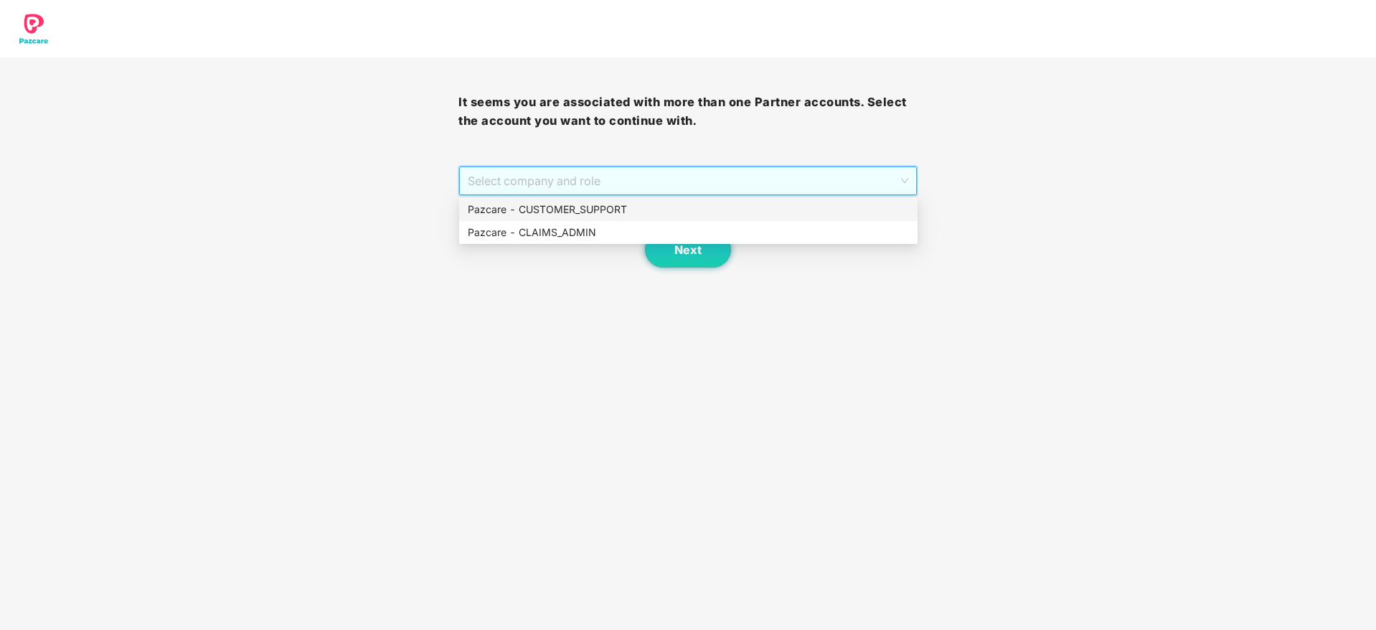
click at [686, 216] on div "Pazcare - CUSTOMER_SUPPORT" at bounding box center [688, 210] width 441 height 16
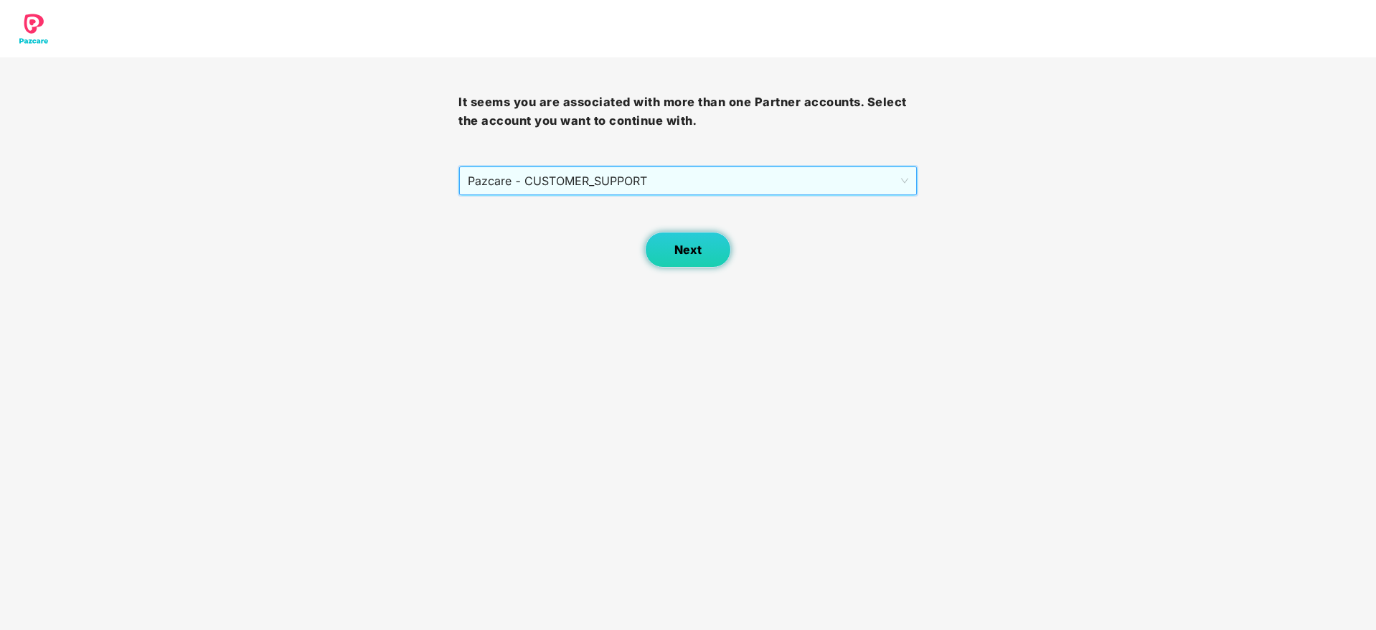
click at [686, 251] on span "Next" at bounding box center [688, 250] width 27 height 14
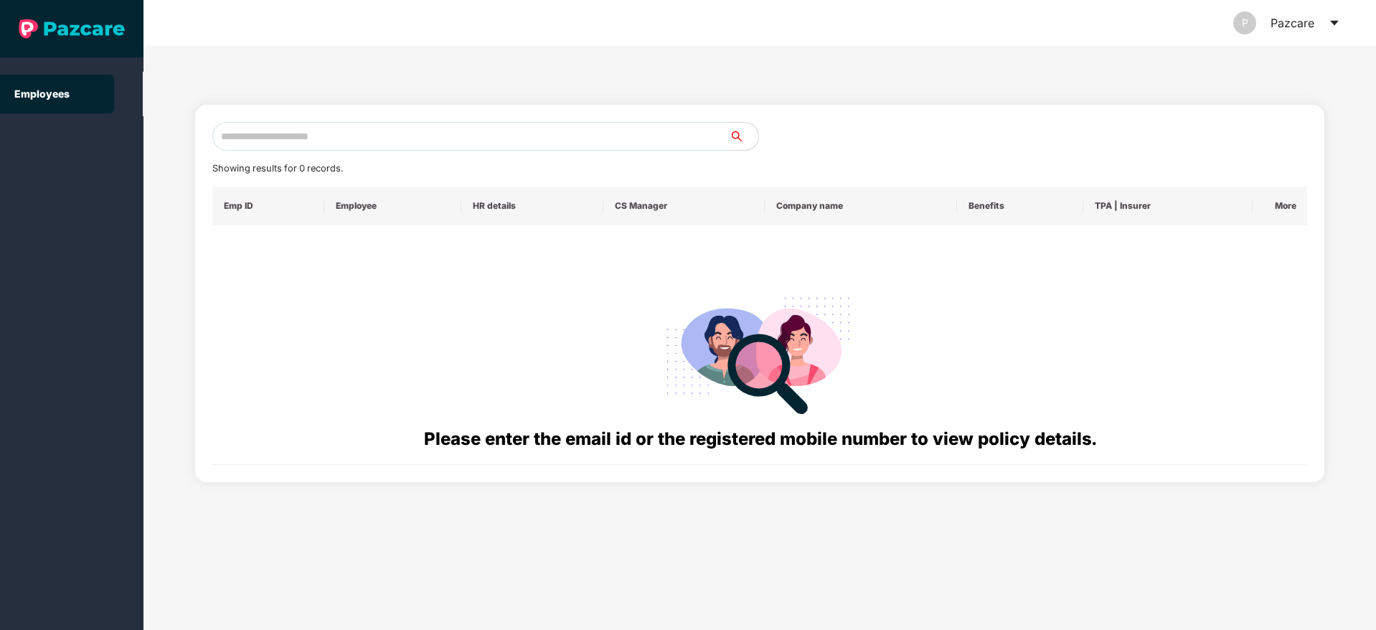
click at [272, 133] on input "text" at bounding box center [470, 136] width 517 height 29
paste input "**********"
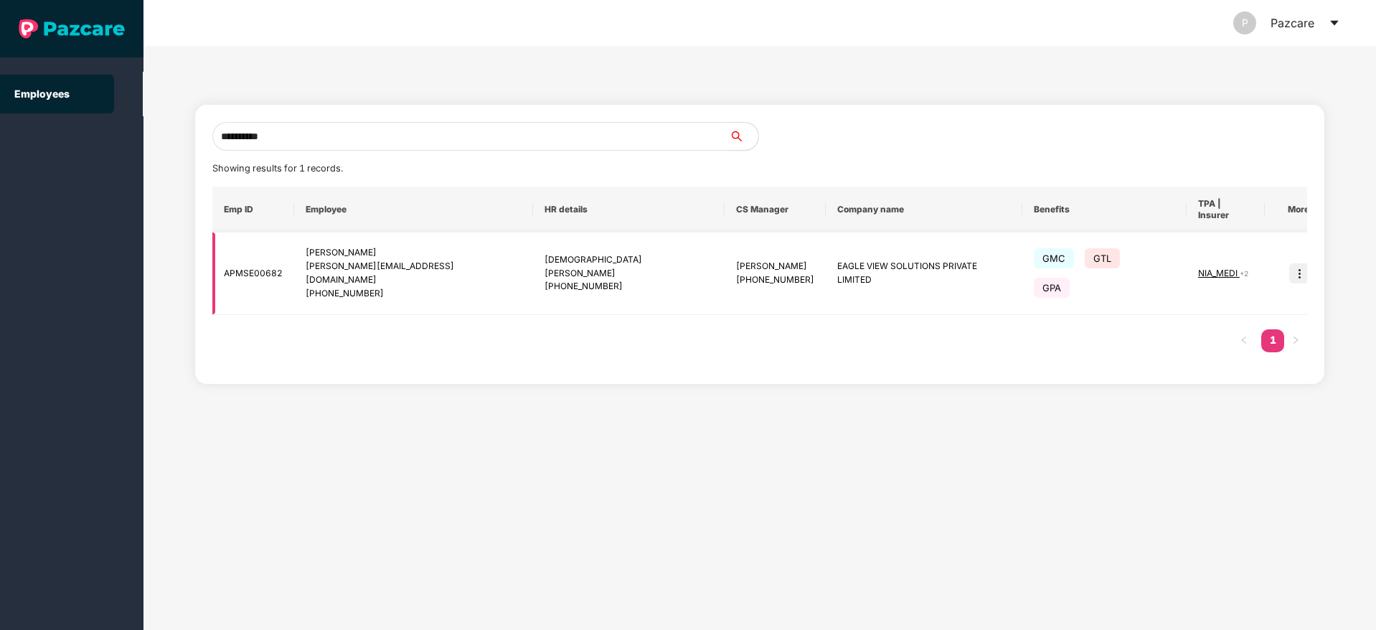
type input "**********"
click at [1292, 263] on img at bounding box center [1300, 273] width 20 height 20
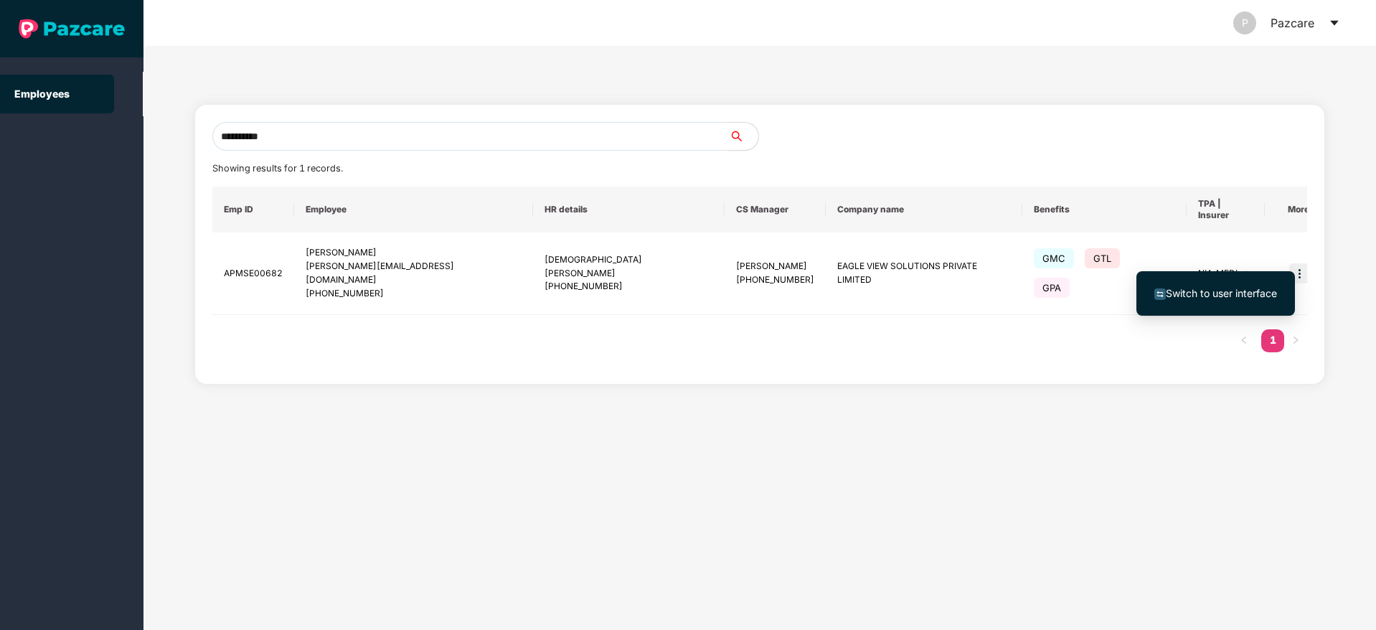
click at [1192, 287] on span "Switch to user interface" at bounding box center [1221, 293] width 111 height 12
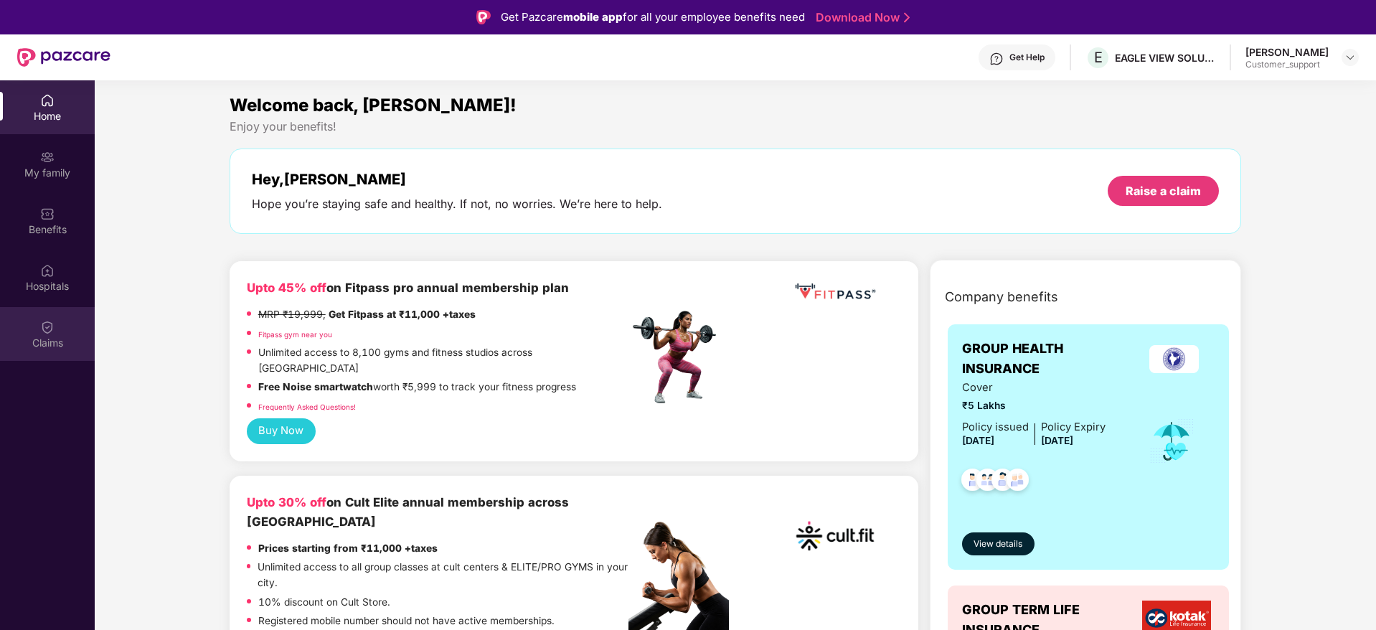
click at [46, 329] on img at bounding box center [47, 327] width 14 height 14
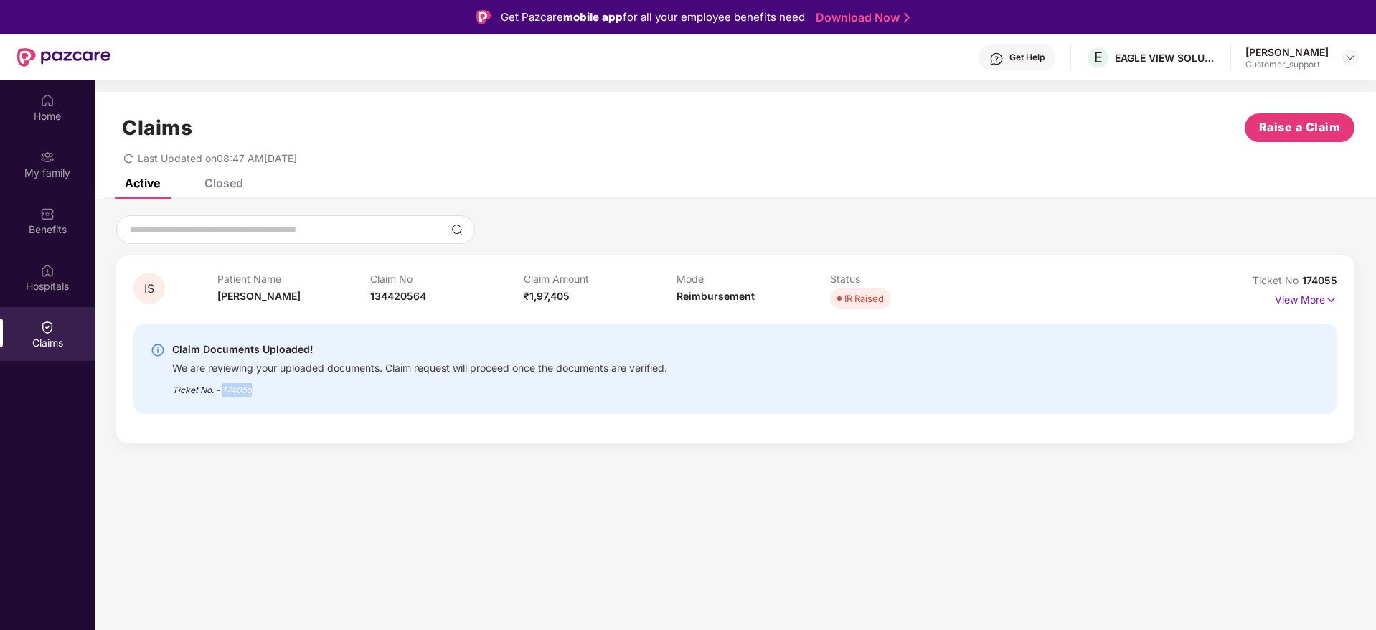
drag, startPoint x: 256, startPoint y: 395, endPoint x: 224, endPoint y: 392, distance: 32.4
click at [224, 392] on div "Ticket No. - 174055" at bounding box center [419, 386] width 495 height 22
copy div "174055"
click at [1355, 60] on img at bounding box center [1350, 57] width 11 height 11
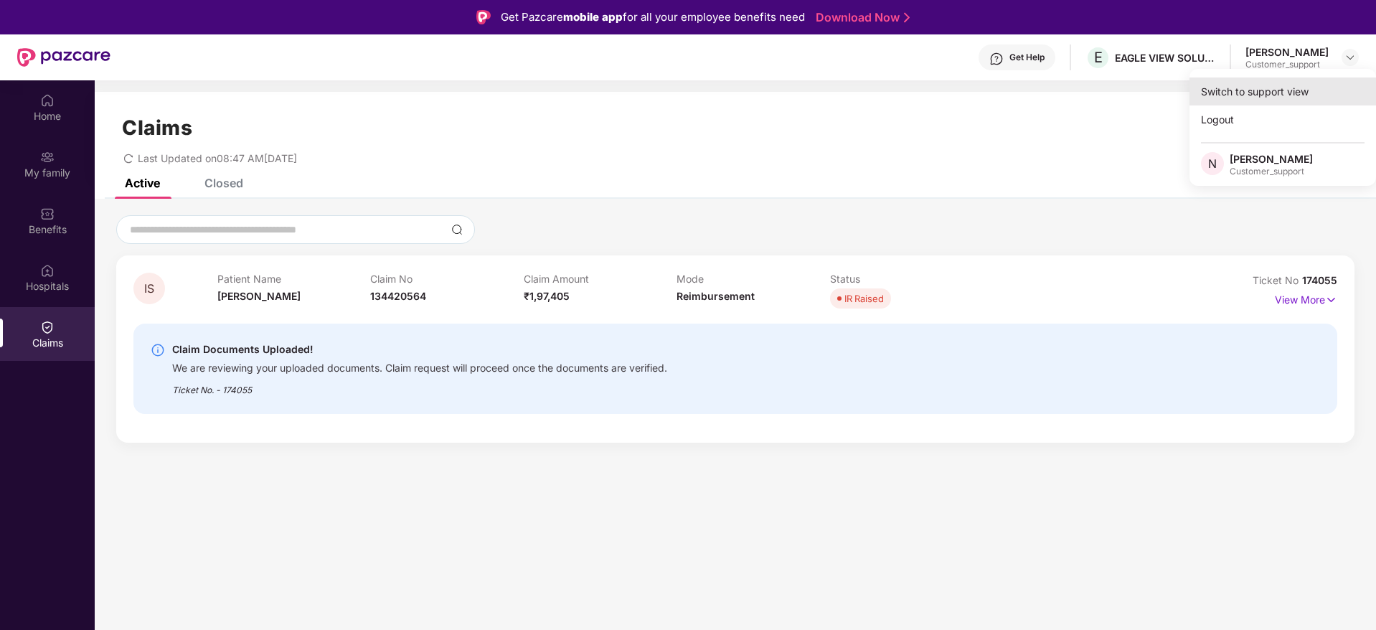
click at [1298, 91] on div "Switch to support view" at bounding box center [1283, 92] width 187 height 28
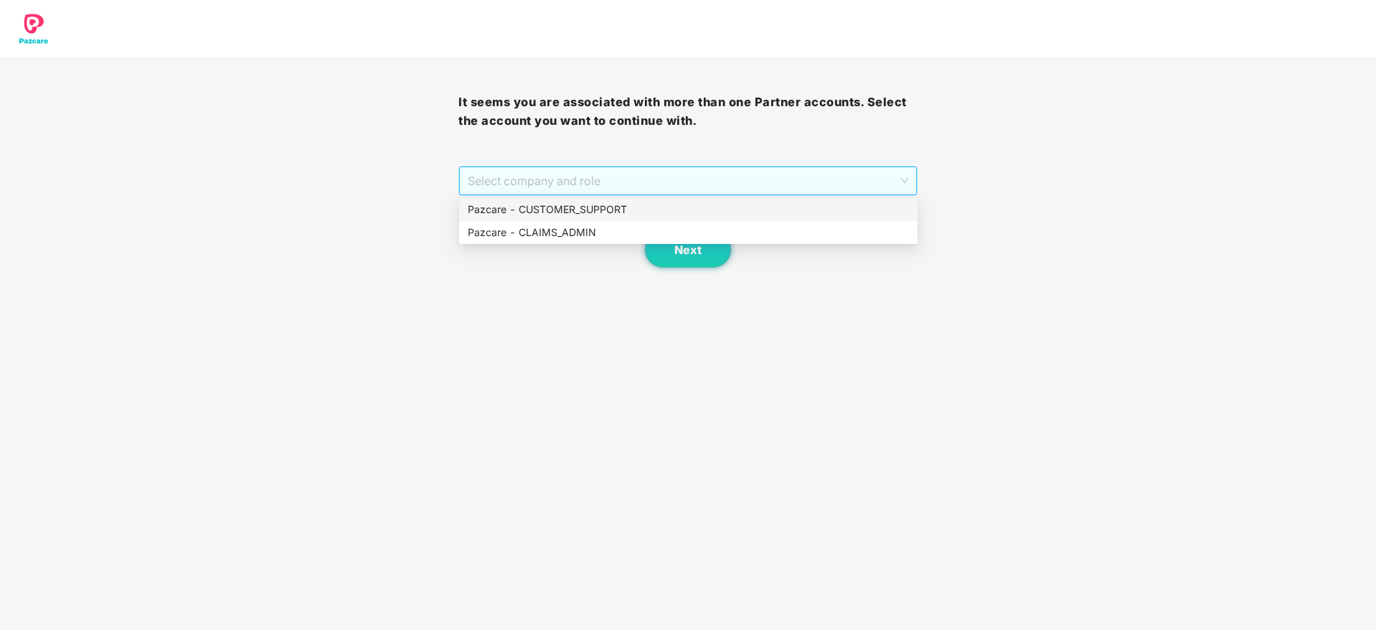
click at [793, 182] on span "Select company and role" at bounding box center [688, 180] width 440 height 27
click at [652, 212] on div "Pazcare - CUSTOMER_SUPPORT" at bounding box center [688, 210] width 441 height 16
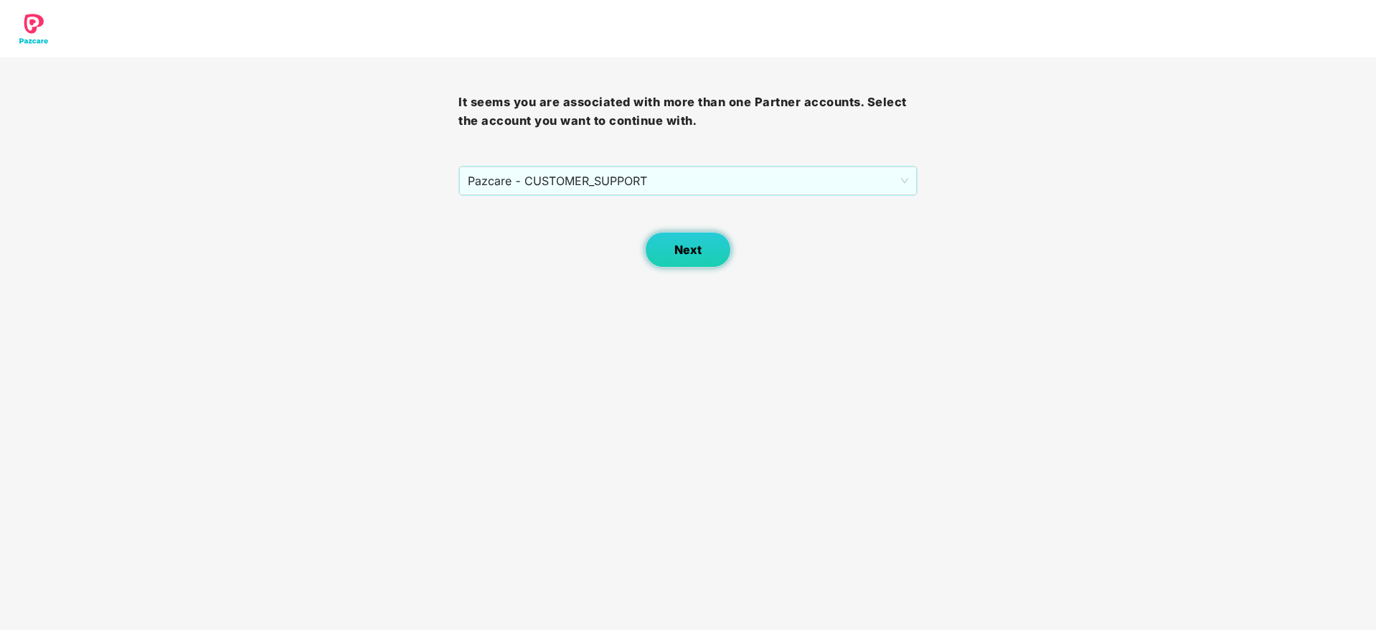
click at [688, 249] on span "Next" at bounding box center [688, 250] width 27 height 14
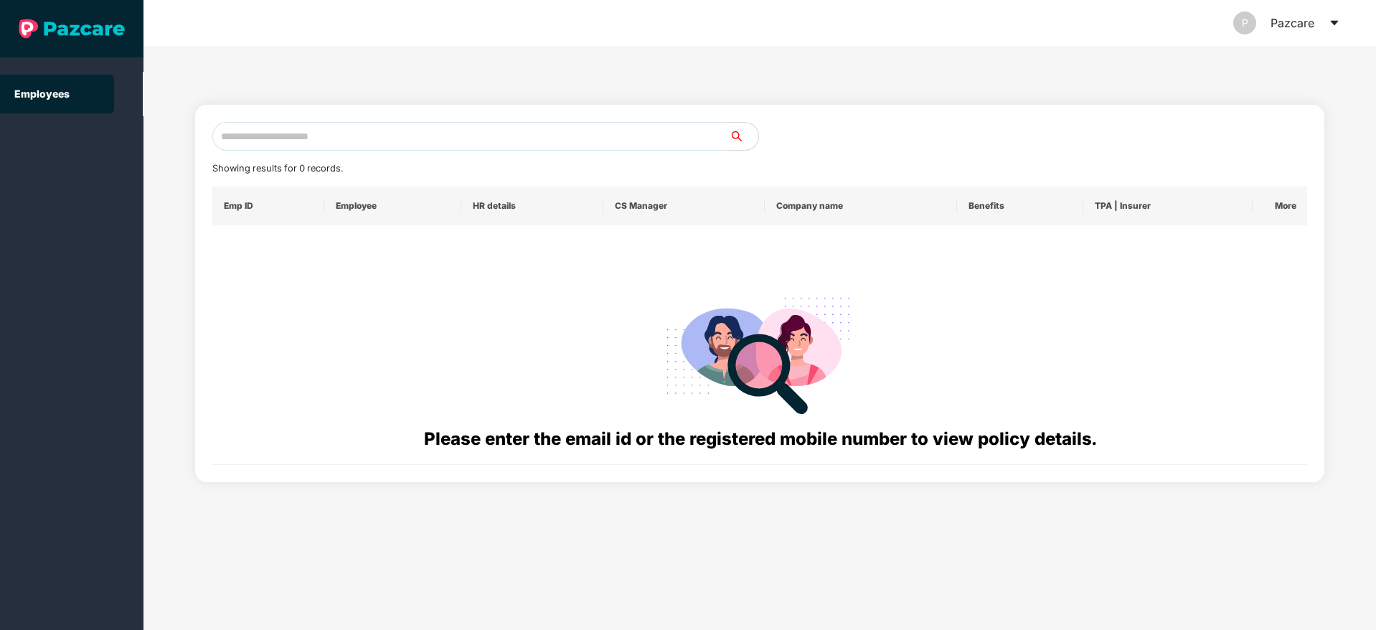
click at [416, 136] on input "text" at bounding box center [470, 136] width 517 height 29
paste input "**********"
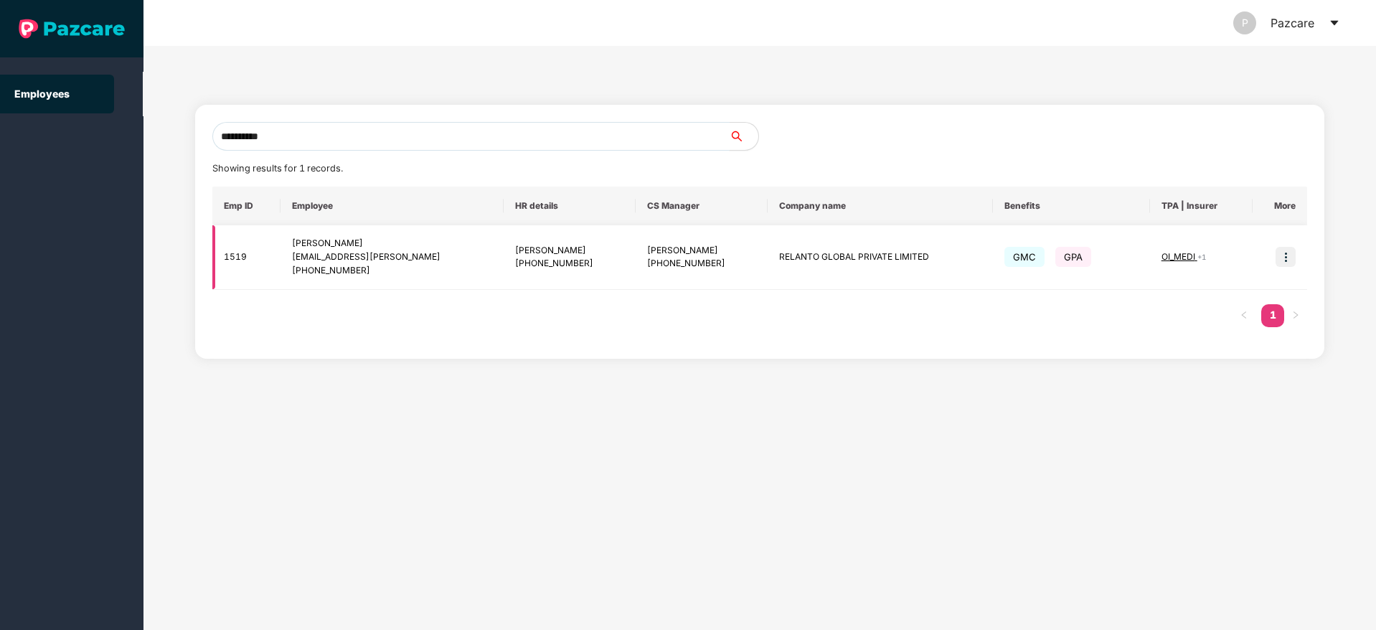
type input "**********"
click at [1288, 258] on img at bounding box center [1286, 257] width 20 height 20
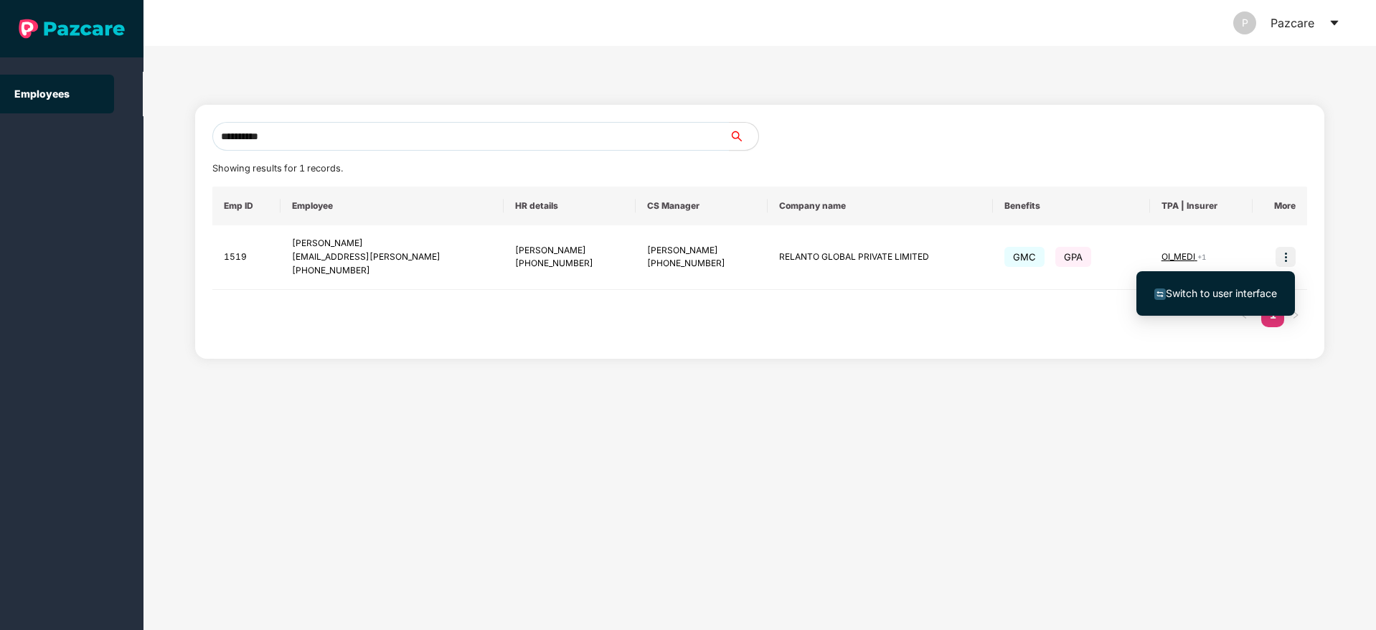
click at [1203, 286] on span "Switch to user interface" at bounding box center [1216, 294] width 123 height 16
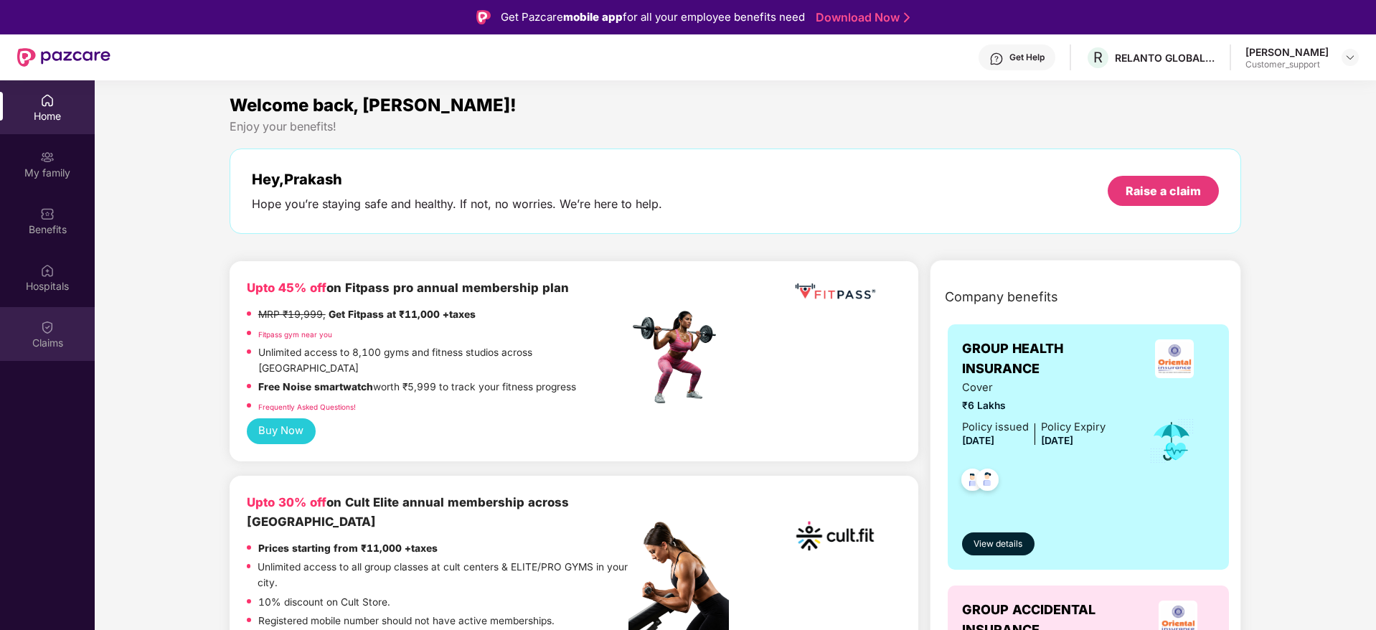
click at [38, 322] on div "Claims" at bounding box center [47, 334] width 95 height 54
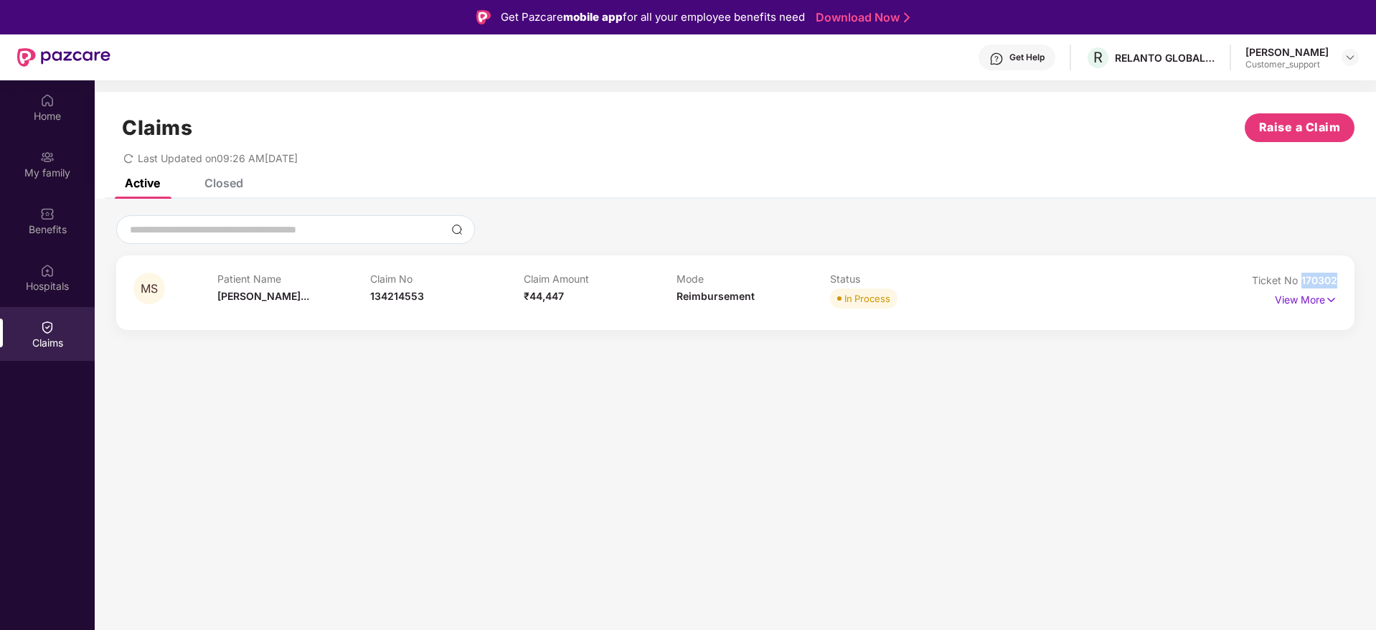
drag, startPoint x: 1343, startPoint y: 279, endPoint x: 1303, endPoint y: 281, distance: 40.2
click at [1303, 281] on div "MS Patient Name Mundhe Shital... Claim No 134214553 Claim Amount ₹44,447 Mode R…" at bounding box center [735, 292] width 1239 height 75
copy span "170302"
click at [1351, 50] on div at bounding box center [1350, 57] width 17 height 17
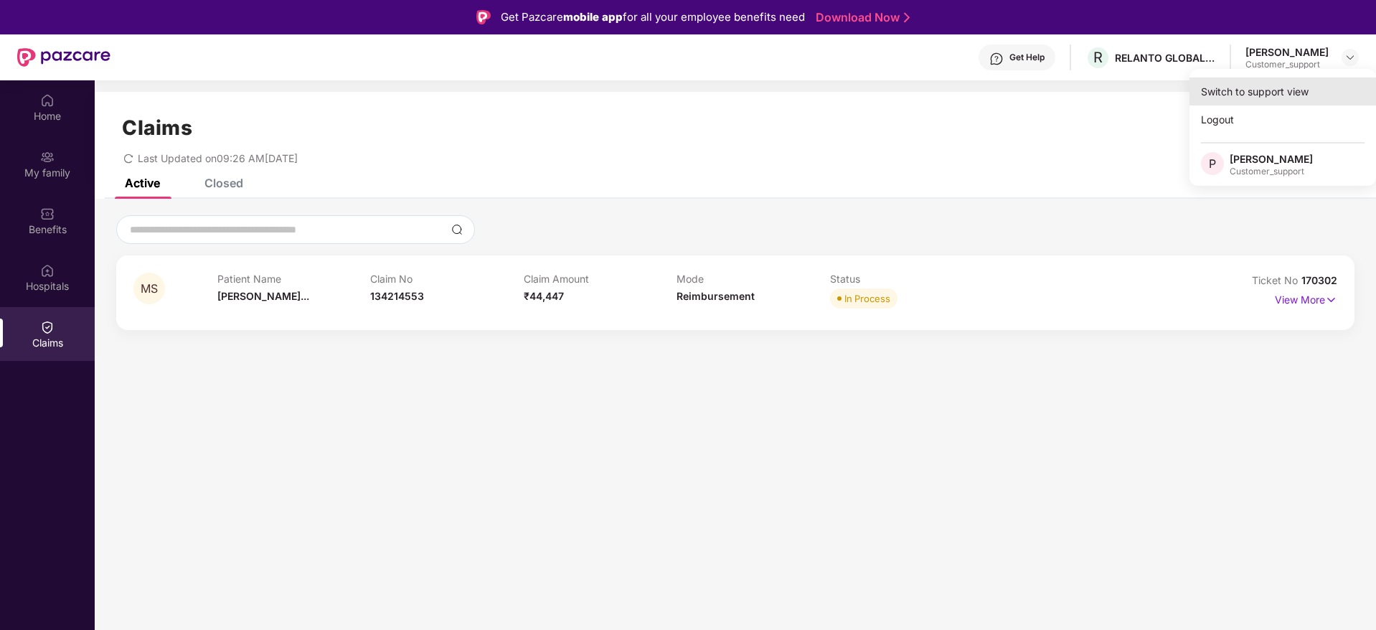
click at [1244, 89] on div "Switch to support view" at bounding box center [1283, 92] width 187 height 28
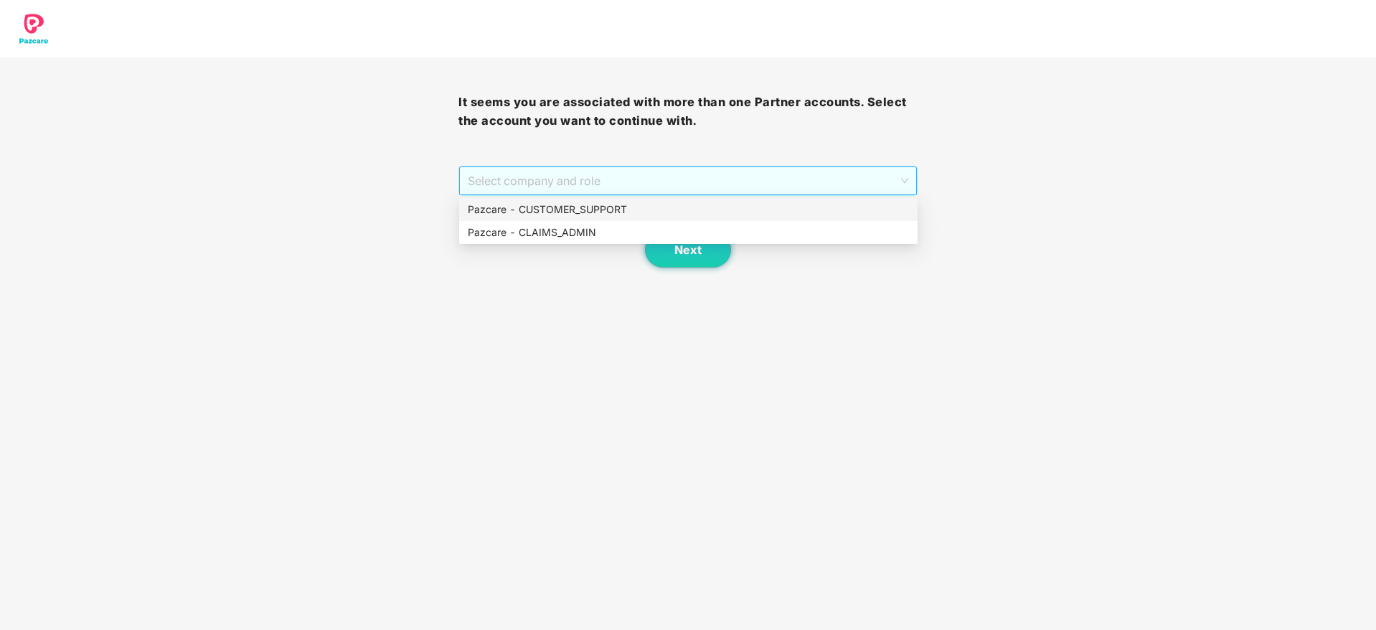
click at [710, 181] on span "Select company and role" at bounding box center [688, 180] width 440 height 27
click at [634, 218] on div "Pazcare - CUSTOMER_SUPPORT" at bounding box center [688, 209] width 459 height 23
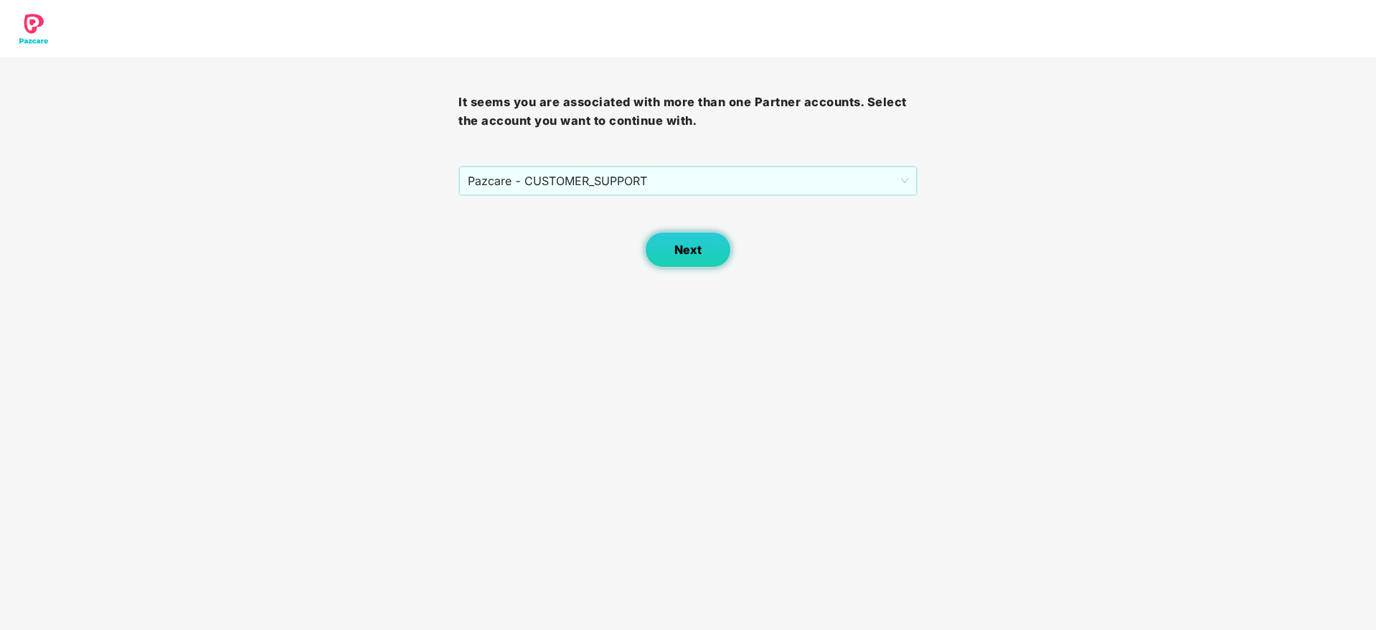
click at [683, 255] on span "Next" at bounding box center [688, 250] width 27 height 14
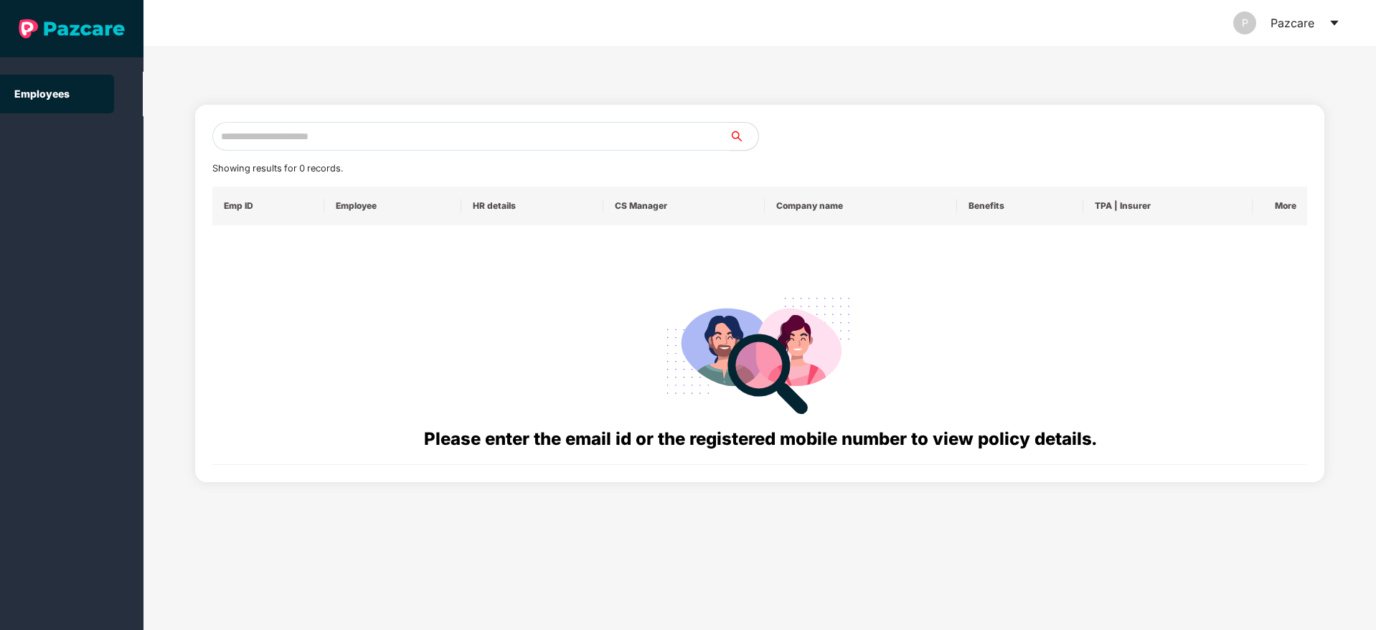
click at [394, 138] on input "text" at bounding box center [470, 136] width 517 height 29
paste input "**********"
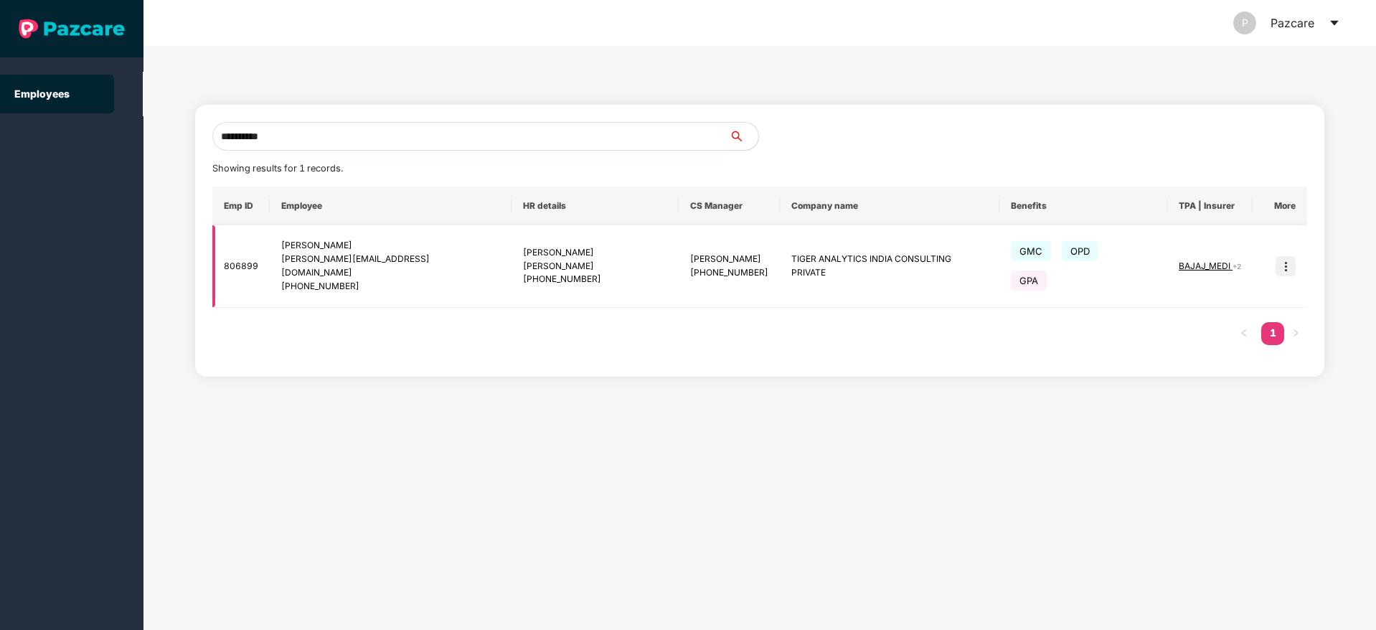
type input "**********"
click at [1280, 260] on img at bounding box center [1286, 266] width 20 height 20
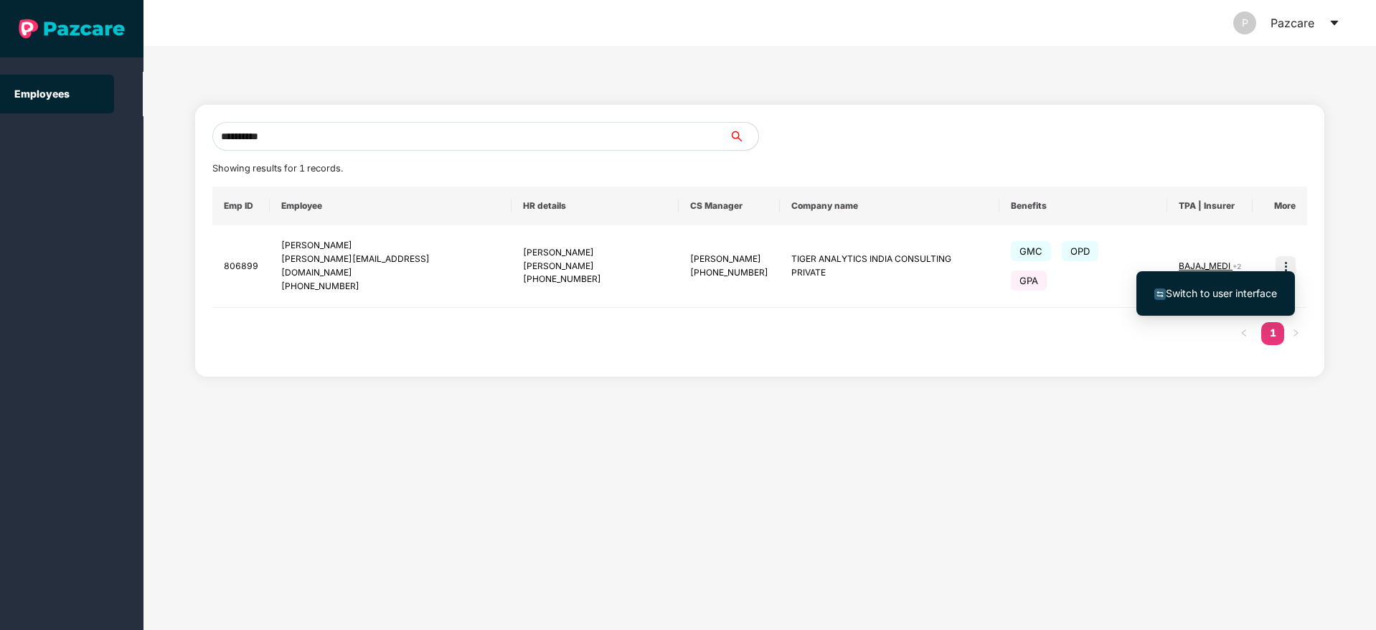
click at [1225, 288] on span "Switch to user interface" at bounding box center [1221, 293] width 111 height 12
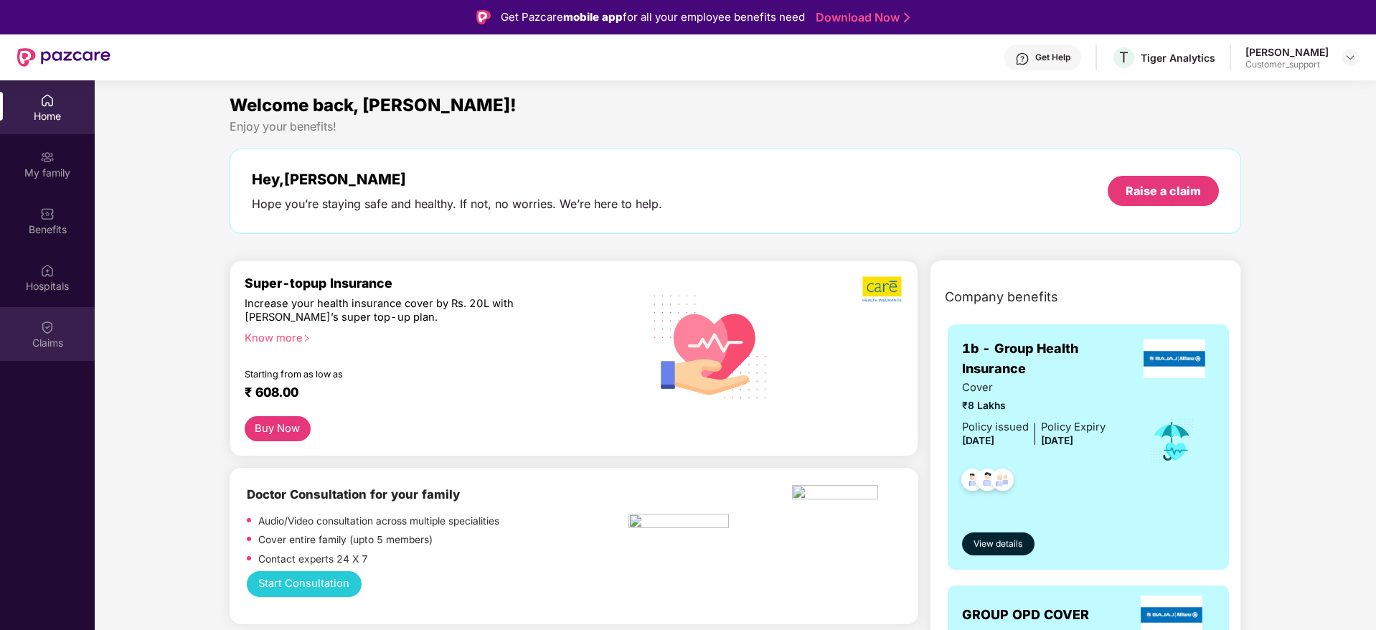
click at [47, 333] on img at bounding box center [47, 327] width 14 height 14
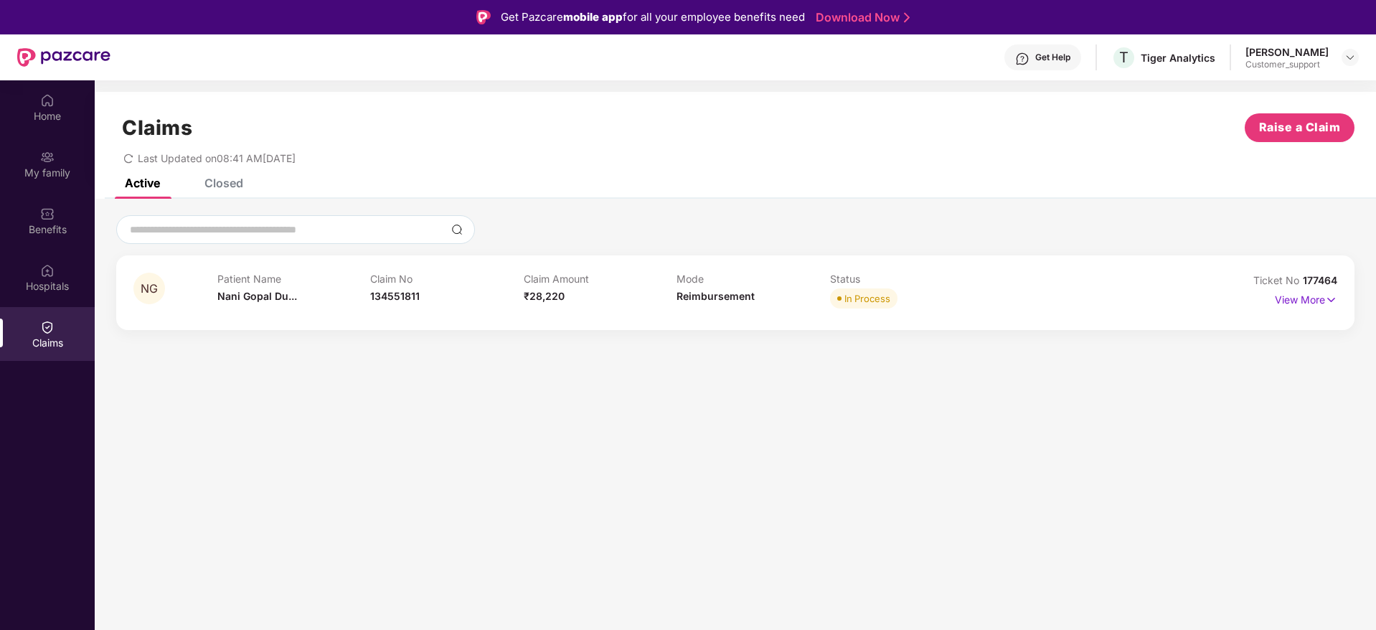
click at [1332, 286] on div "Ticket No 177464" at bounding box center [1296, 281] width 84 height 16
drag, startPoint x: 1338, startPoint y: 278, endPoint x: 1304, endPoint y: 282, distance: 34.0
click at [1304, 282] on span "177464" at bounding box center [1320, 280] width 34 height 12
copy span "177464"
click at [1353, 57] on img at bounding box center [1350, 57] width 11 height 11
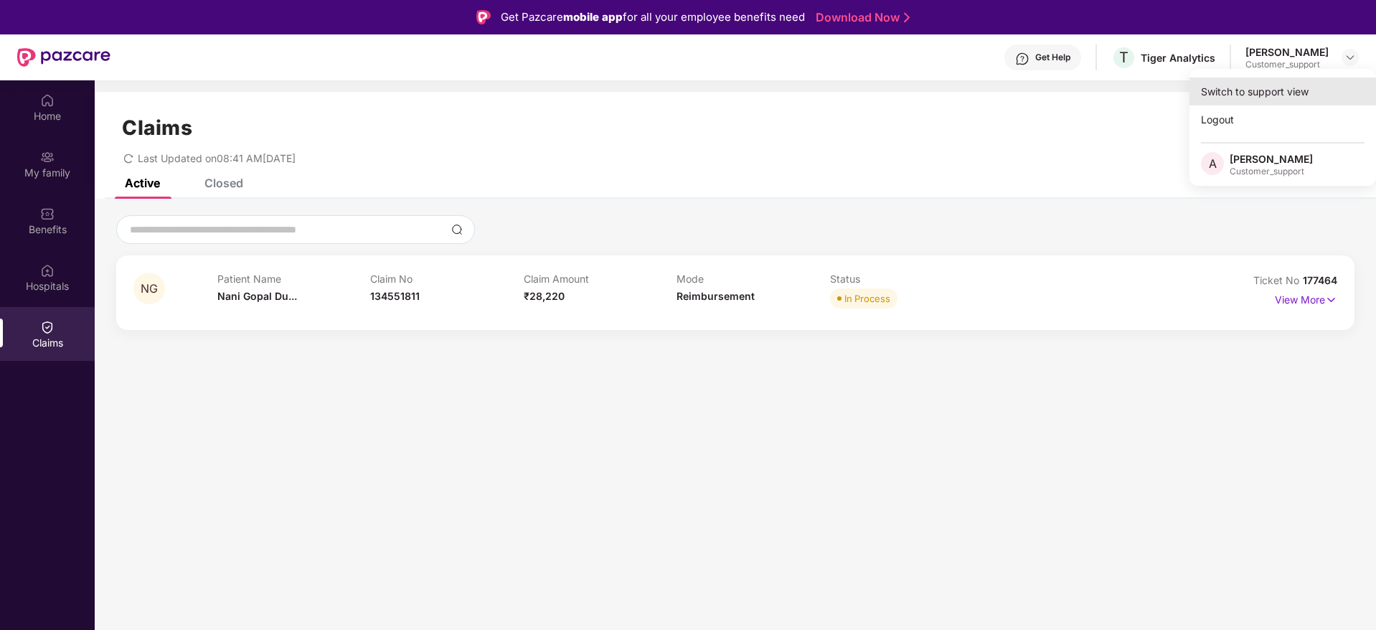
click at [1289, 88] on div "Switch to support view" at bounding box center [1283, 92] width 187 height 28
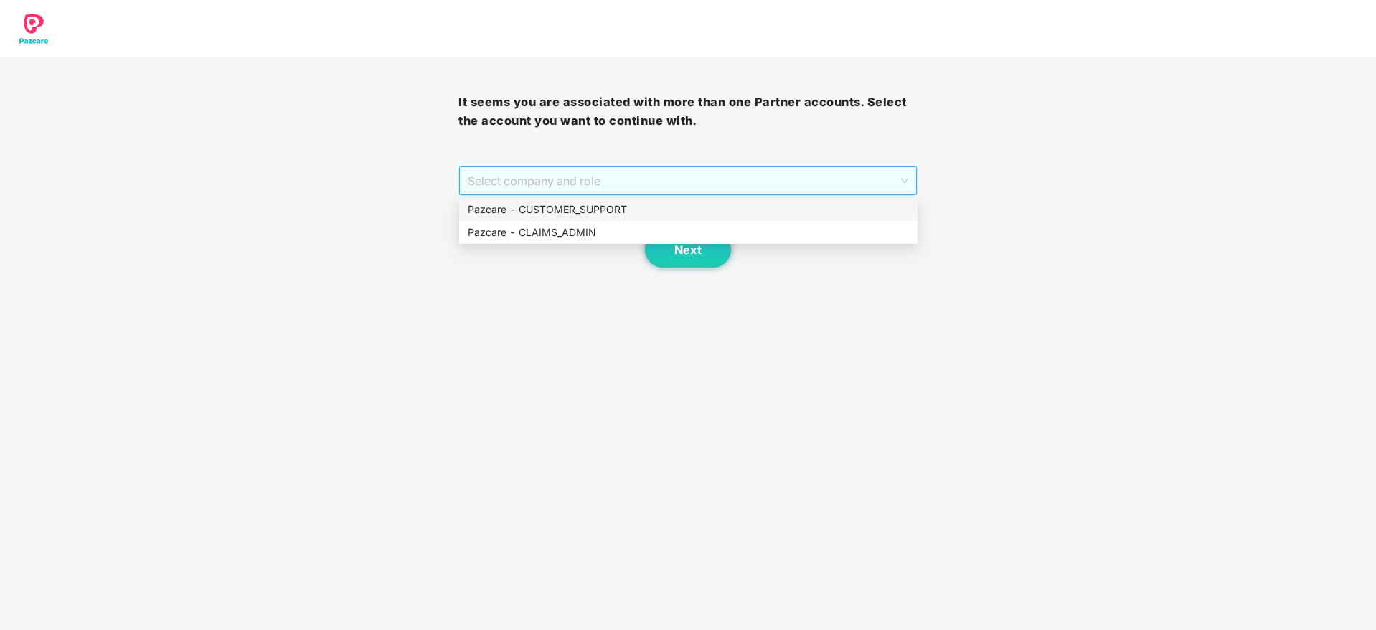
click at [756, 176] on span "Select company and role" at bounding box center [688, 180] width 440 height 27
click at [652, 211] on div "Pazcare - CUSTOMER_SUPPORT" at bounding box center [688, 210] width 441 height 16
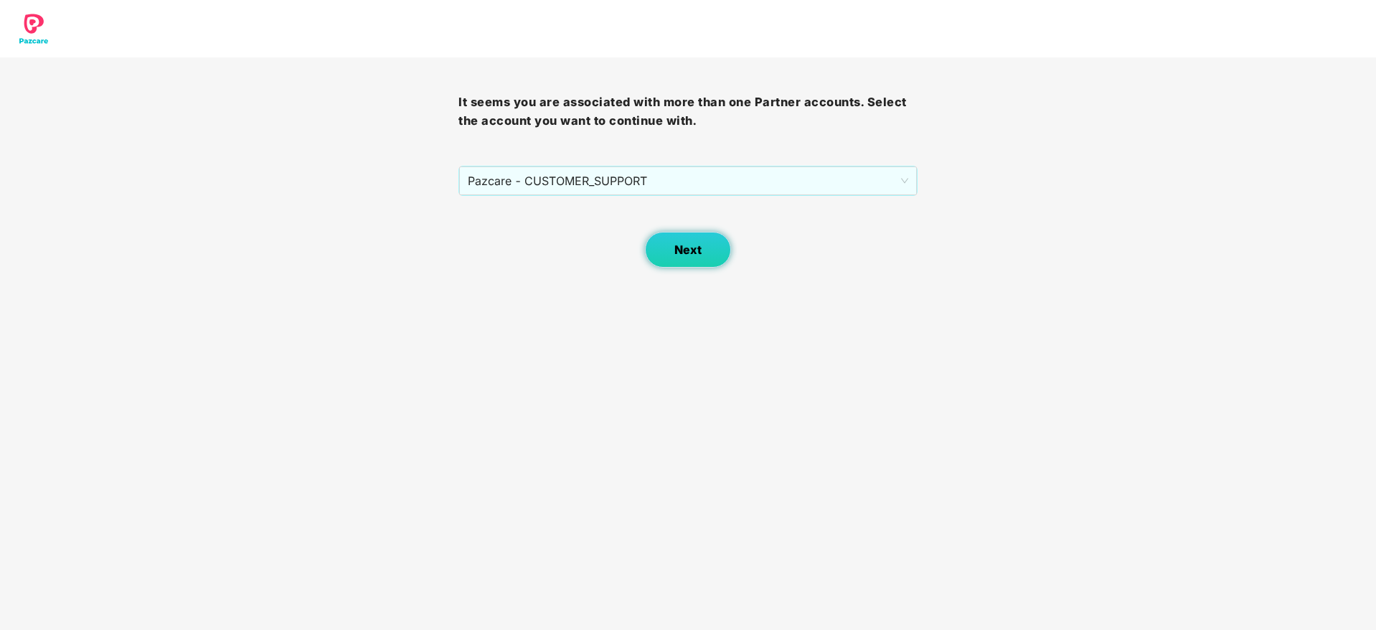
click at [686, 247] on span "Next" at bounding box center [688, 250] width 27 height 14
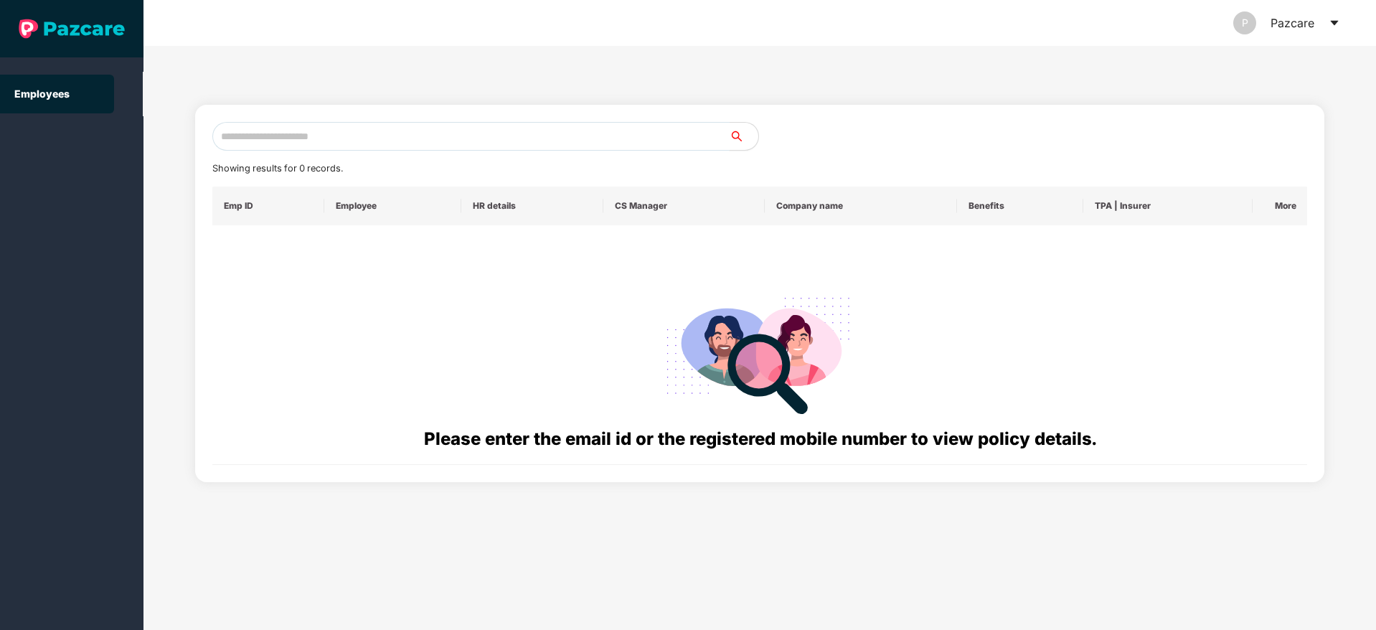
click at [291, 123] on input "text" at bounding box center [470, 136] width 517 height 29
paste input "**********"
type input "*"
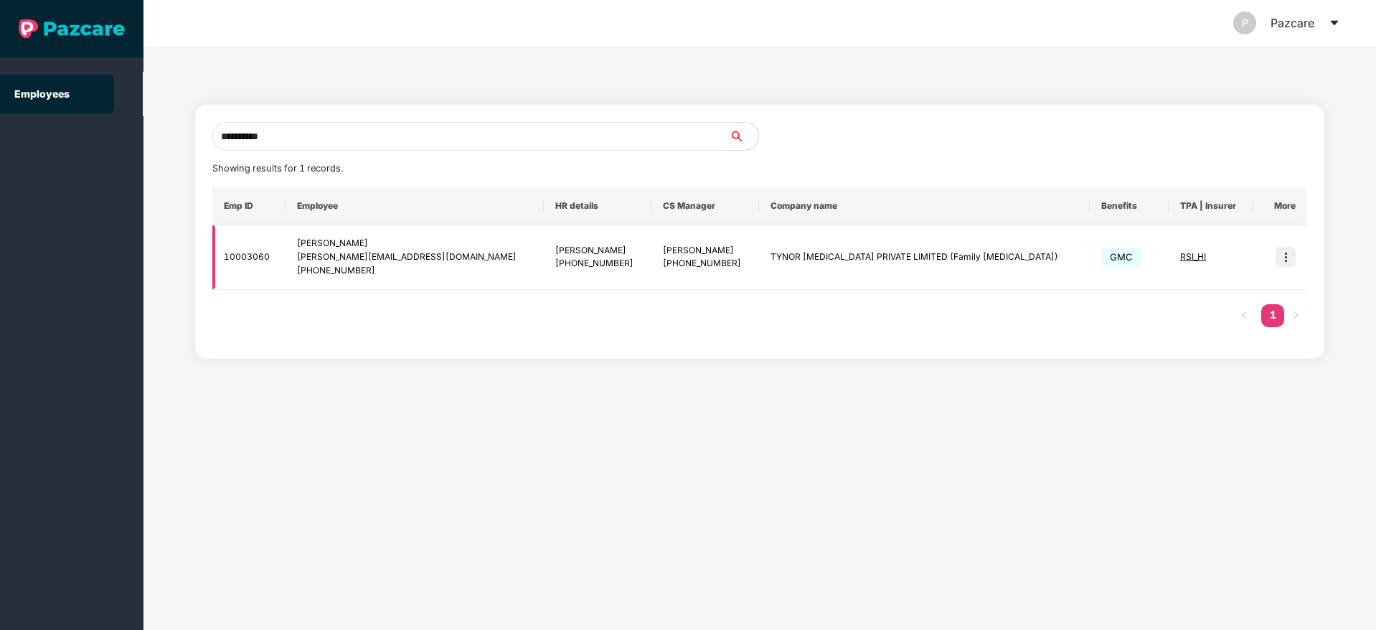
type input "**********"
click at [1284, 260] on img at bounding box center [1286, 257] width 20 height 20
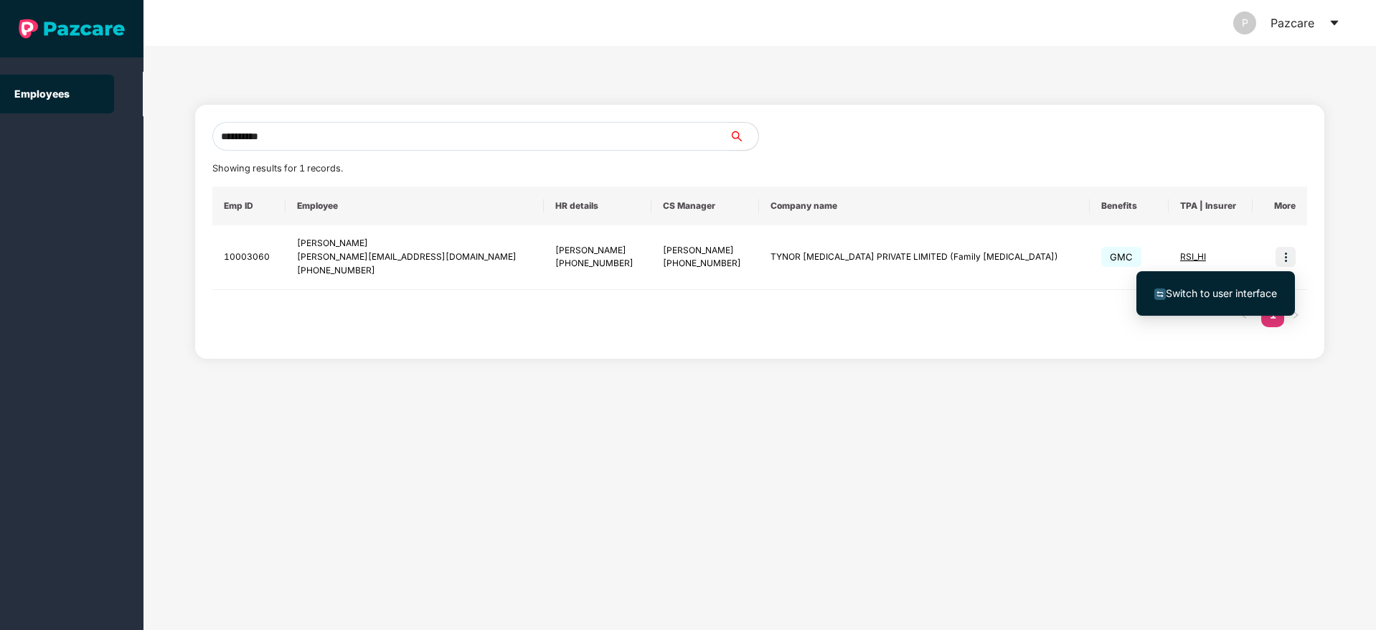
click at [1220, 292] on span "Switch to user interface" at bounding box center [1221, 293] width 111 height 12
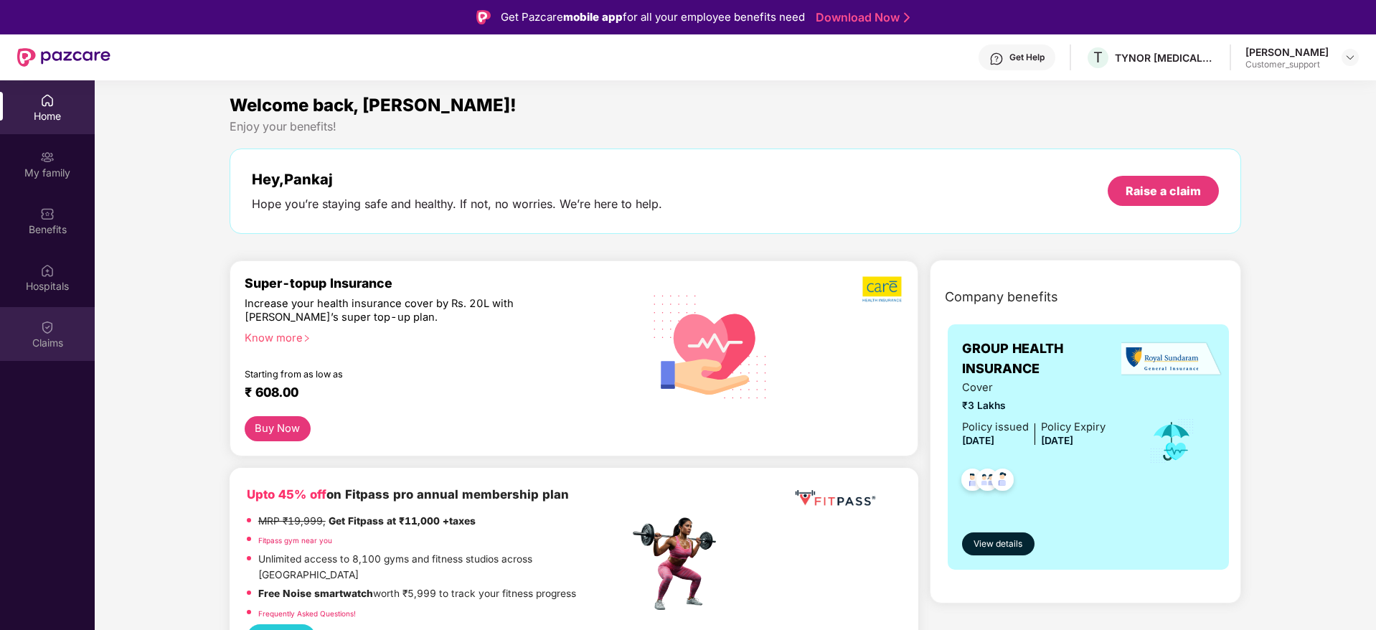
click at [47, 339] on div "Claims" at bounding box center [47, 343] width 95 height 14
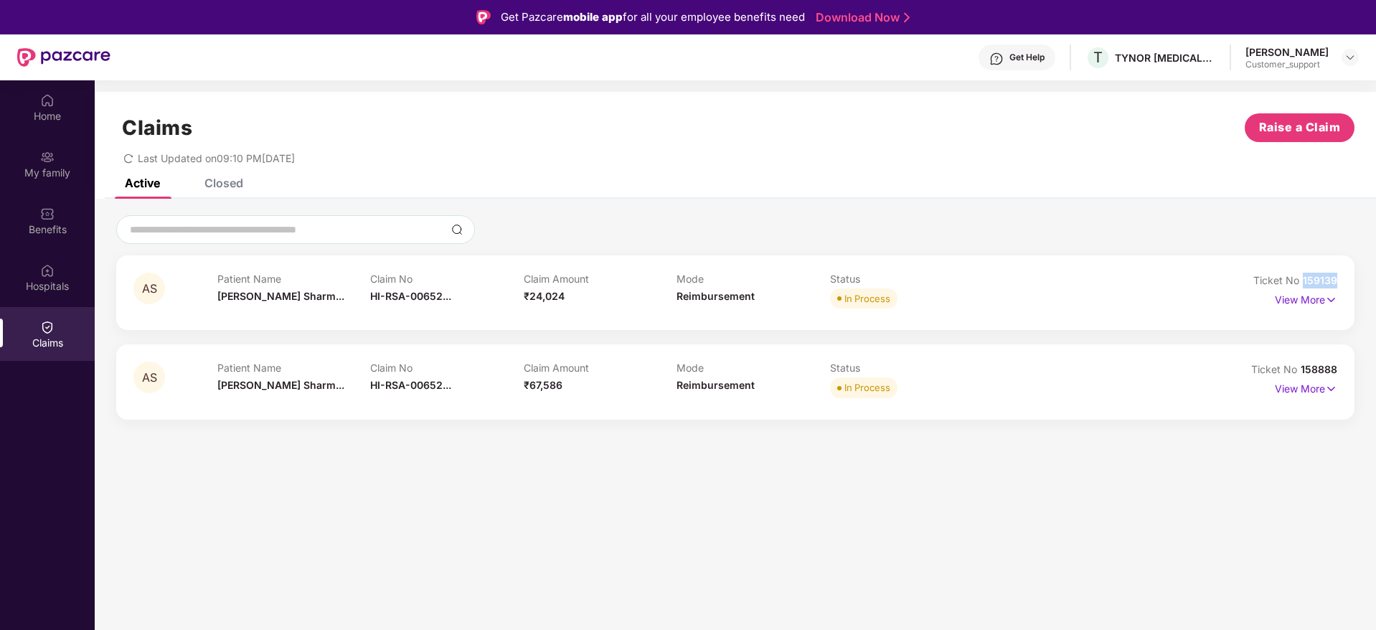
drag, startPoint x: 1339, startPoint y: 276, endPoint x: 1304, endPoint y: 278, distance: 35.2
click at [1304, 278] on div "AS Patient Name Anamika Sharm... Claim No HI-RSA-00652... Claim Amount ₹24,024 …" at bounding box center [735, 292] width 1239 height 75
copy span "159139"
click at [1331, 303] on img at bounding box center [1331, 300] width 12 height 16
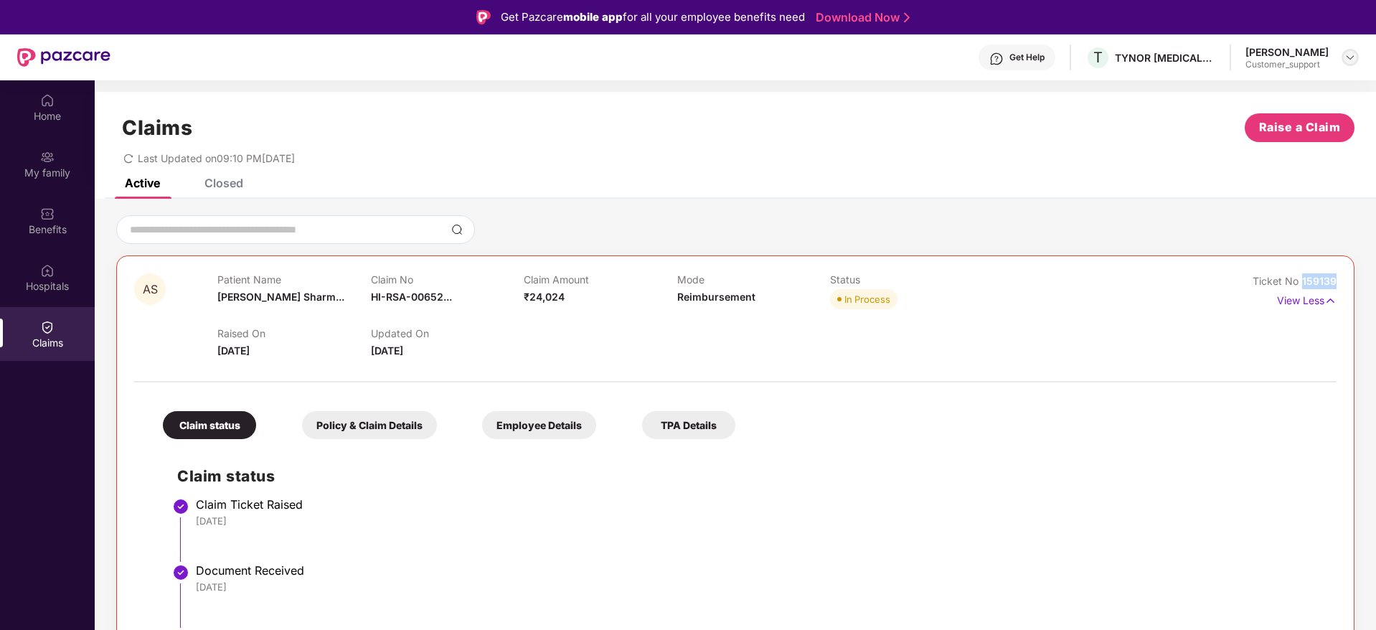
click at [1349, 55] on img at bounding box center [1350, 57] width 11 height 11
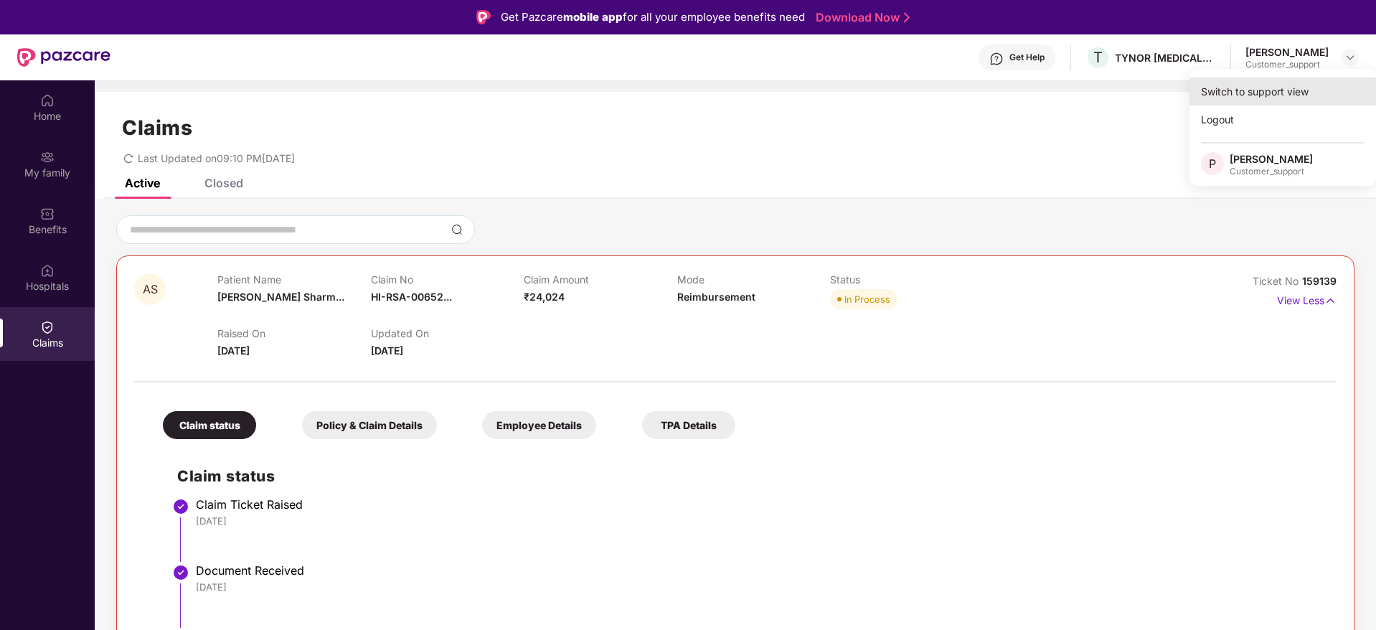
click at [1252, 96] on div "Switch to support view" at bounding box center [1283, 92] width 187 height 28
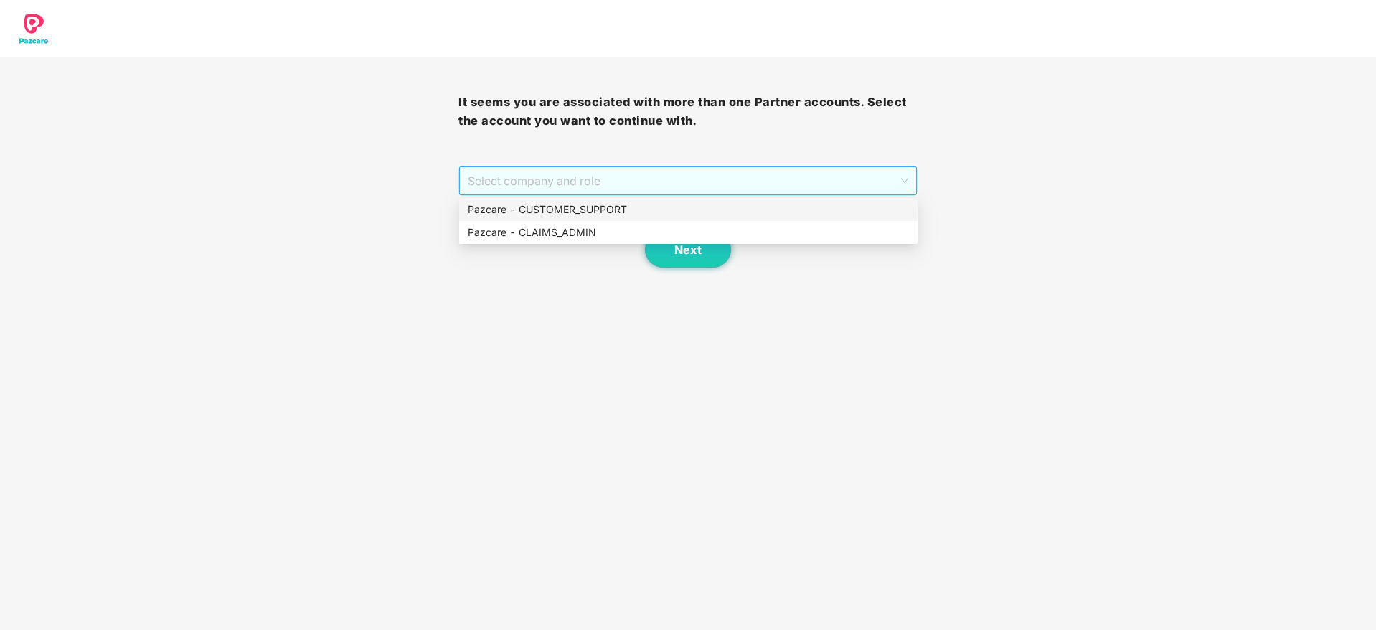
click at [745, 179] on span "Select company and role" at bounding box center [688, 180] width 440 height 27
click at [600, 205] on div "Pazcare - CUSTOMER_SUPPORT" at bounding box center [688, 210] width 441 height 16
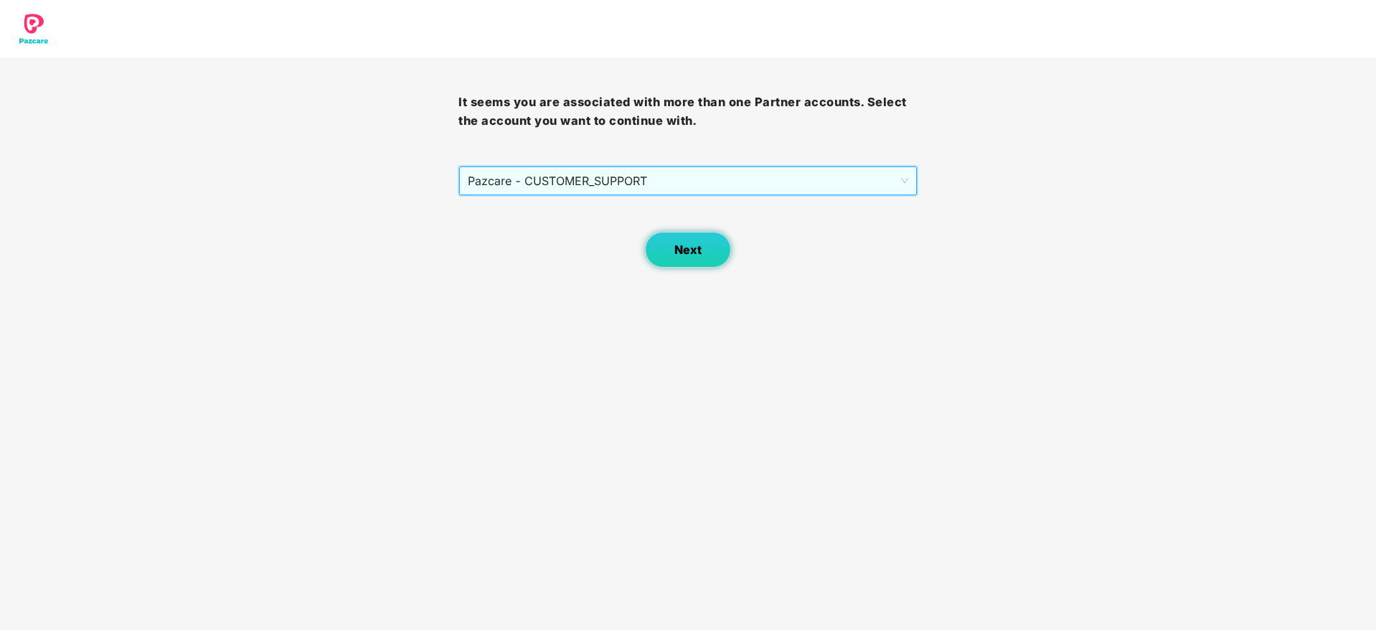
click at [665, 243] on button "Next" at bounding box center [688, 250] width 86 height 36
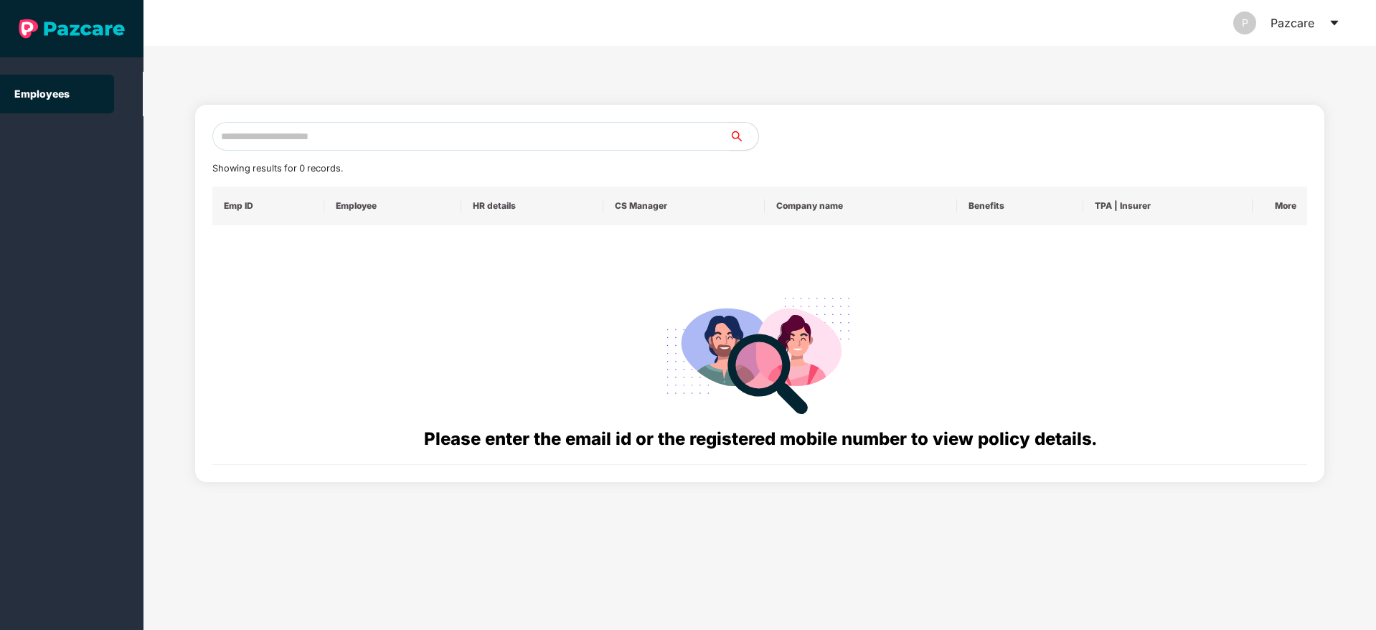
click at [283, 129] on input "text" at bounding box center [470, 136] width 517 height 29
paste input "**********"
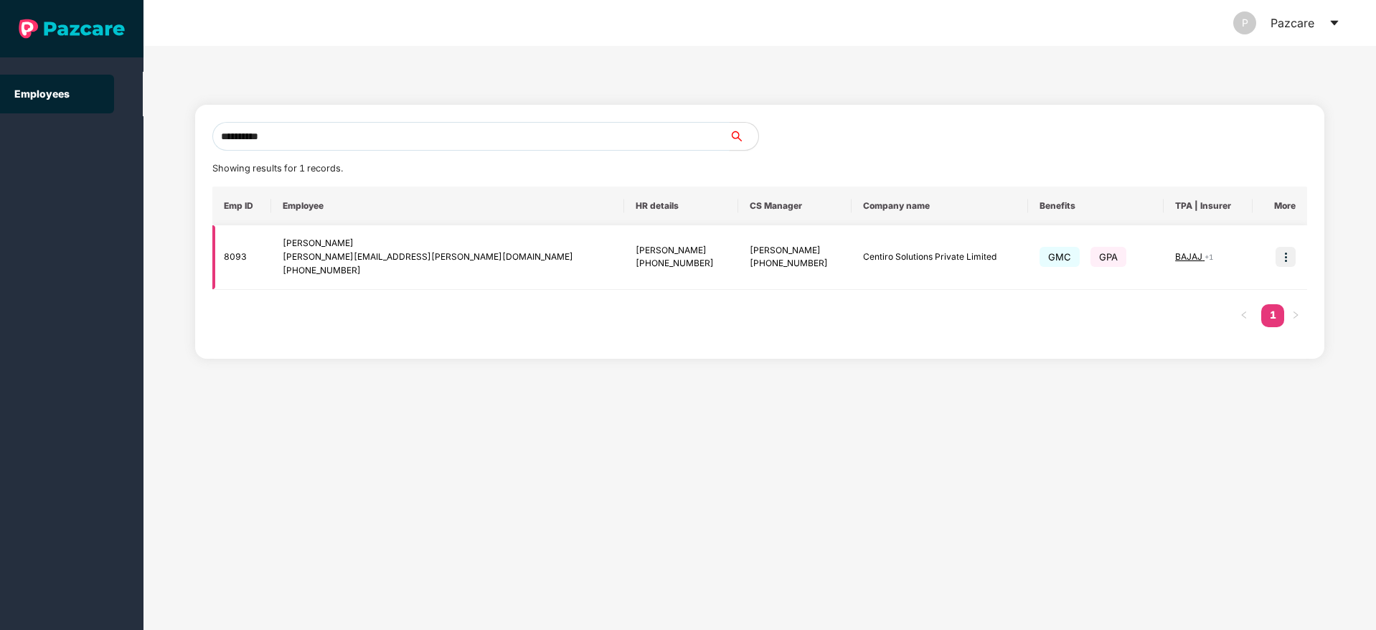
type input "**********"
click at [1285, 257] on img at bounding box center [1286, 257] width 20 height 20
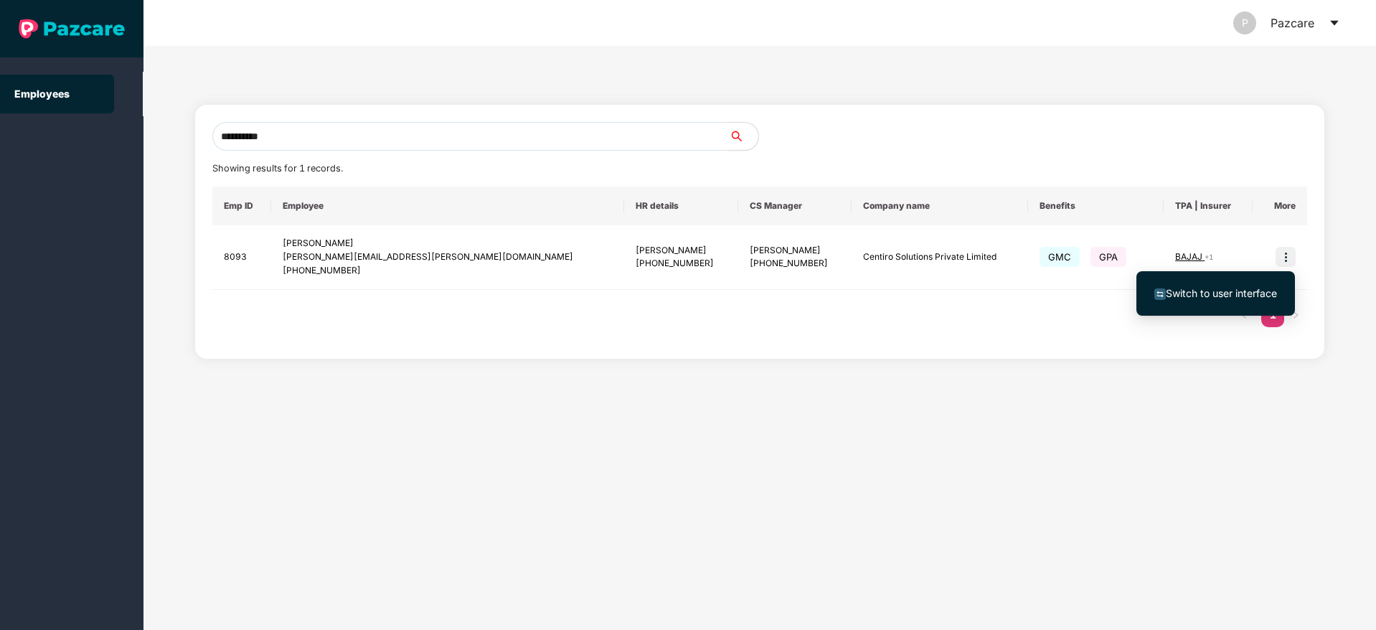
click at [1220, 288] on span "Switch to user interface" at bounding box center [1221, 293] width 111 height 12
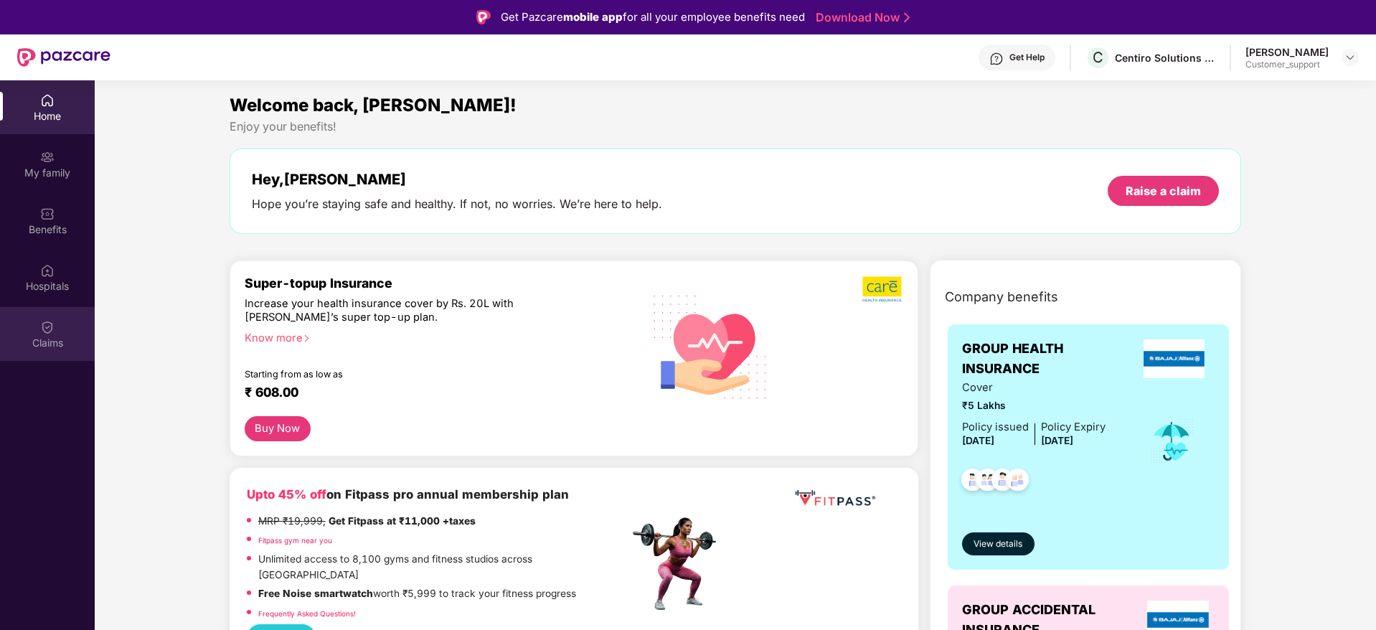
click at [48, 329] on img at bounding box center [47, 327] width 14 height 14
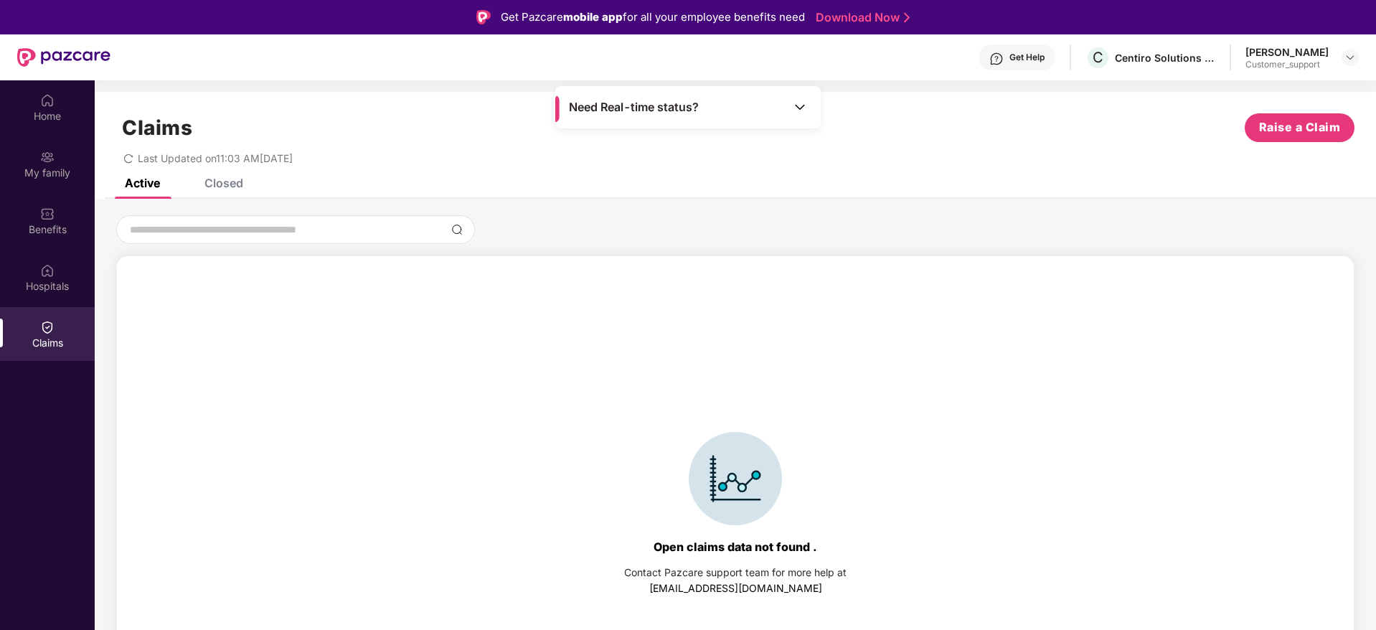
click at [218, 184] on div "Closed" at bounding box center [224, 183] width 39 height 14
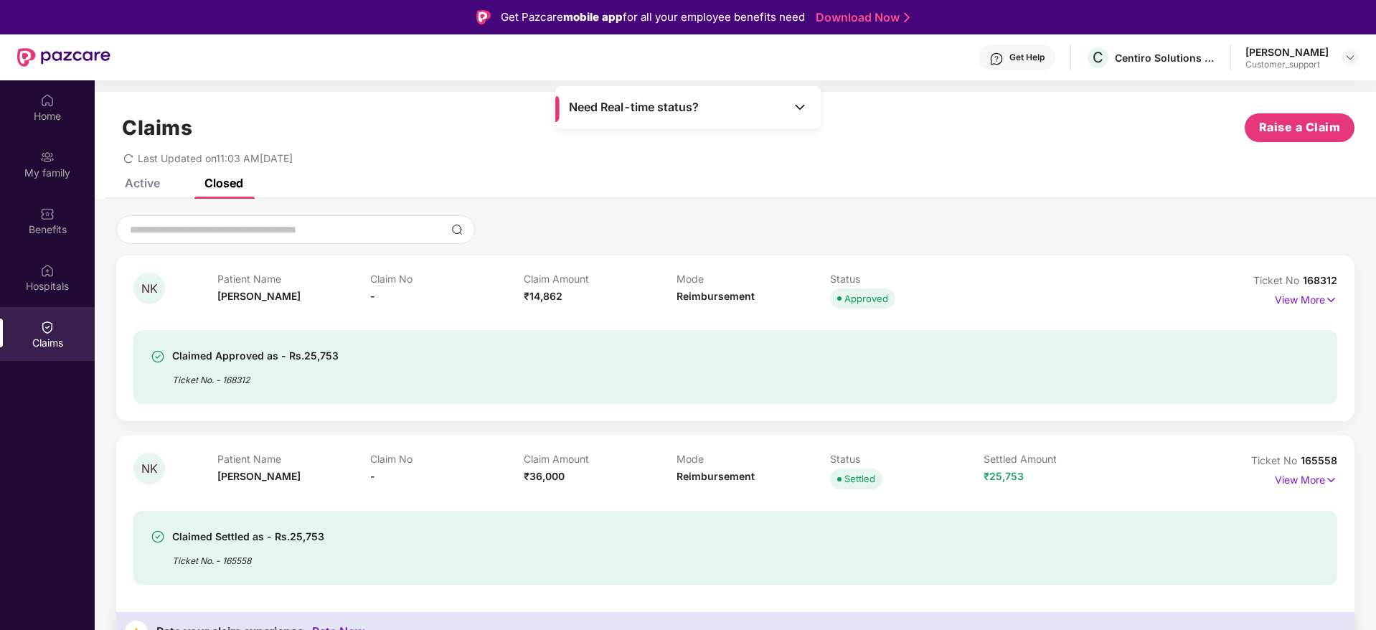
click at [1337, 301] on div "NK Patient Name Narayan Koli Claim No - Claim Amount ₹14,862 Mode Reimbursement…" at bounding box center [735, 338] width 1239 height 166
click at [1327, 299] on img at bounding box center [1331, 300] width 12 height 16
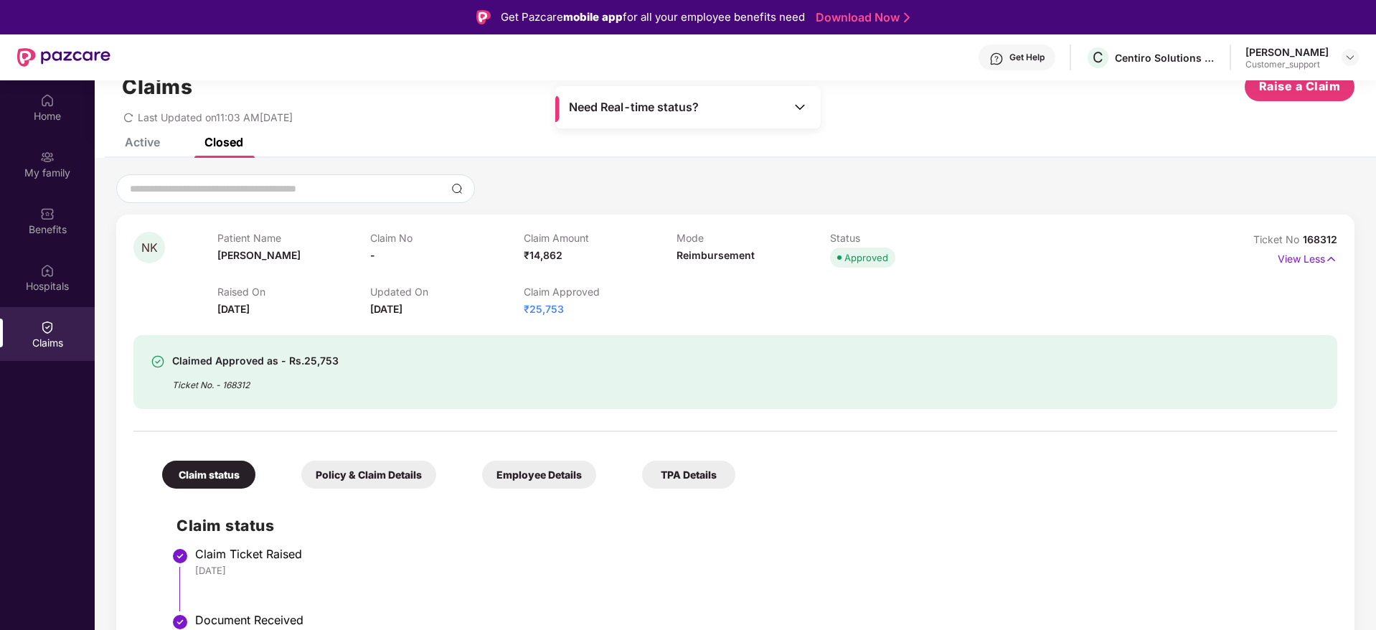
scroll to position [25, 0]
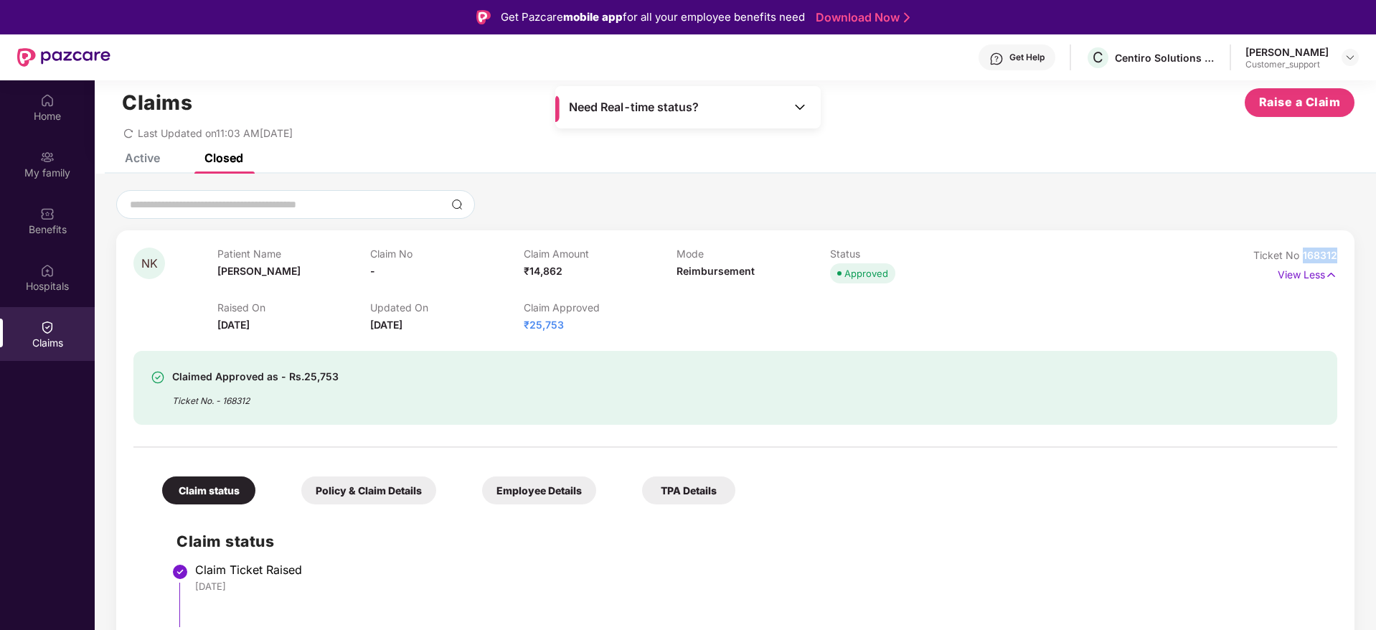
drag, startPoint x: 1336, startPoint y: 256, endPoint x: 1301, endPoint y: 253, distance: 35.3
click at [1301, 253] on div "NK Patient Name Narayan Koli Claim No - Claim Amount ₹14,862 Mode Reimbursement…" at bounding box center [735, 556] width 1239 height 653
copy span "168312"
click at [45, 217] on img at bounding box center [47, 214] width 14 height 14
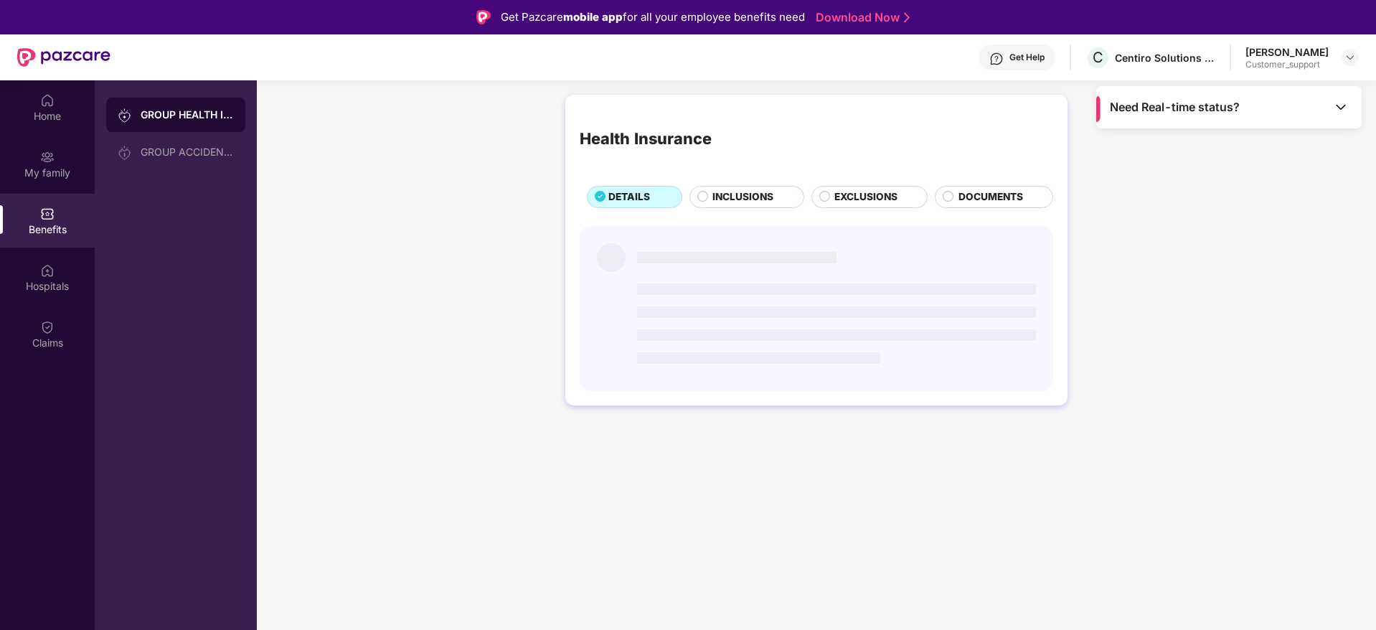
scroll to position [0, 0]
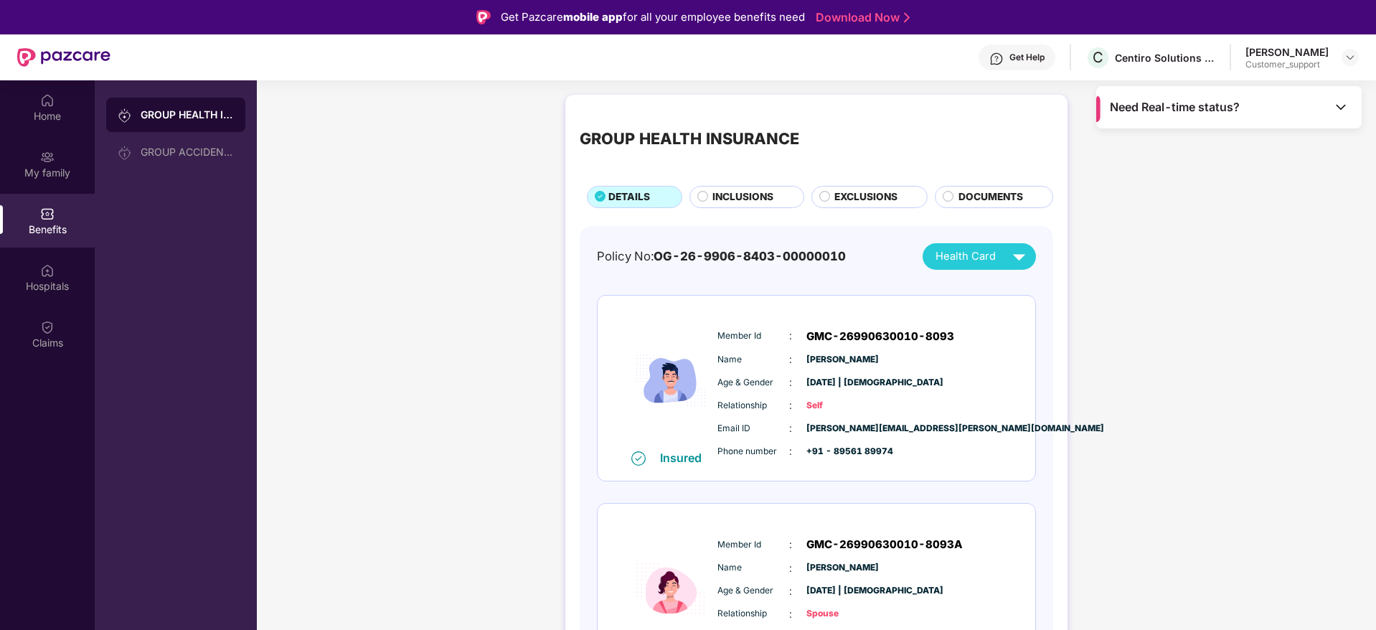
click at [870, 431] on span "shubham.mahale@centiro.com" at bounding box center [843, 429] width 72 height 14
copy span "shubham.mahale@centiro.com"
click at [1353, 57] on img at bounding box center [1350, 57] width 11 height 11
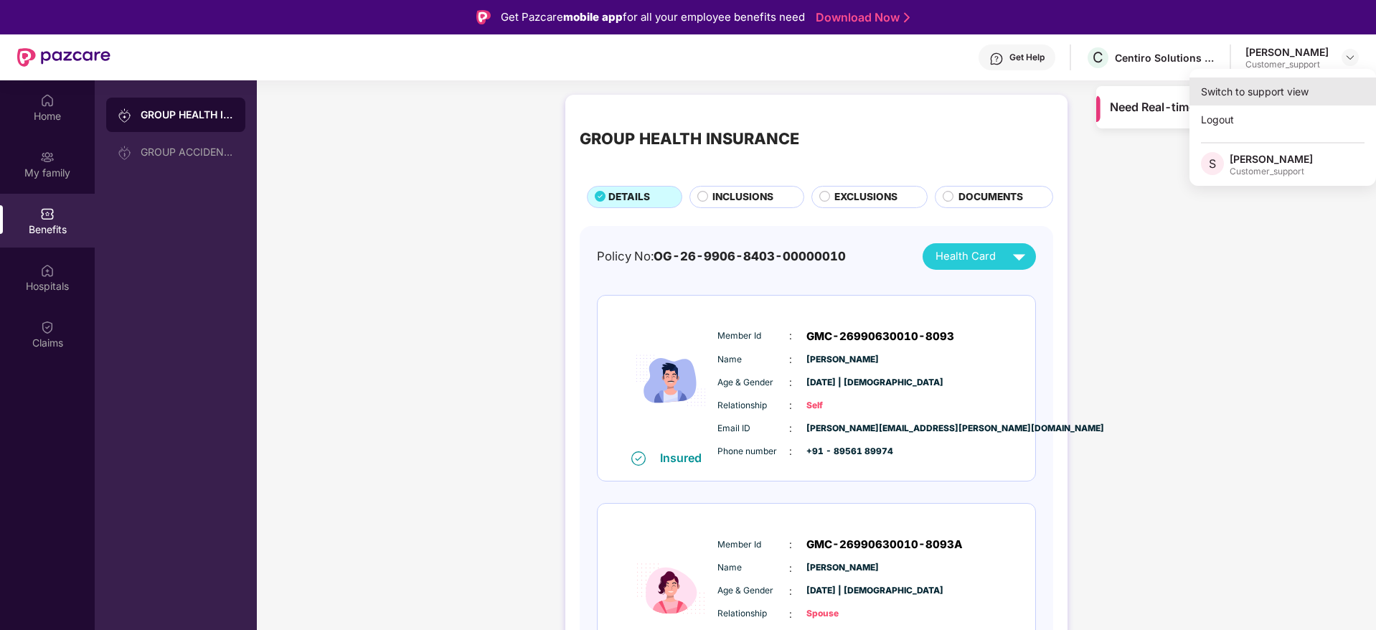
click at [1259, 83] on div "Switch to support view" at bounding box center [1283, 92] width 187 height 28
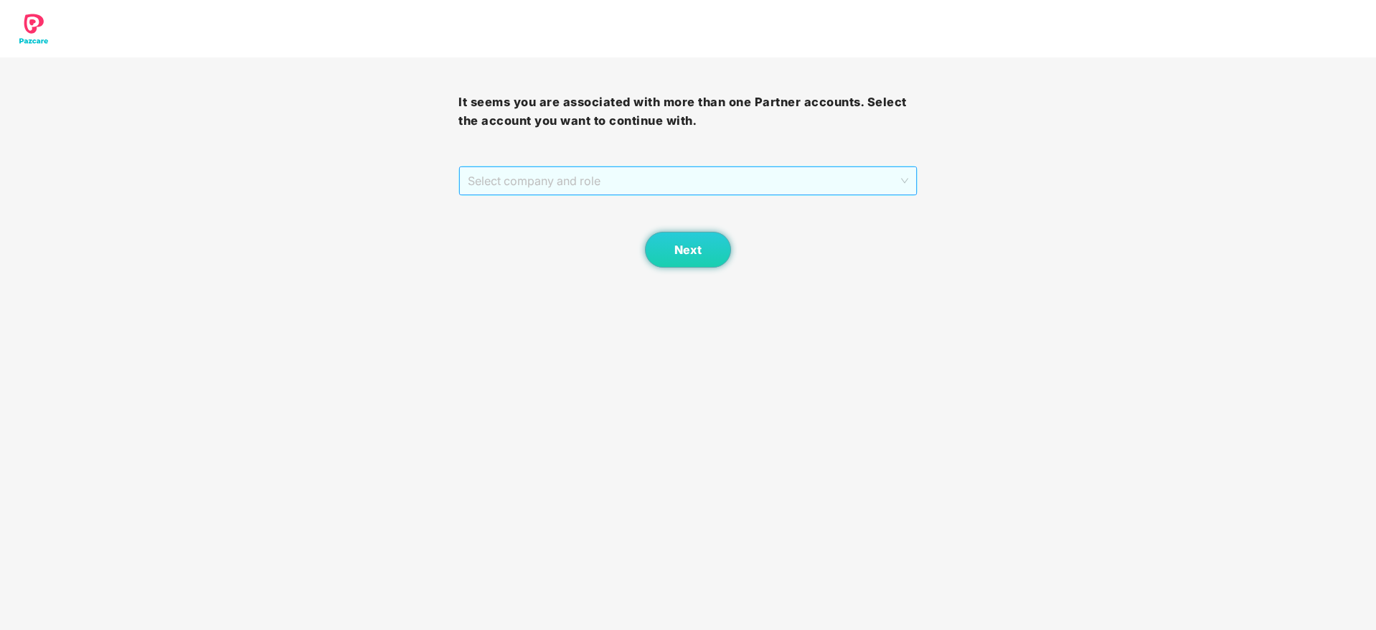
click at [599, 173] on span "Select company and role" at bounding box center [688, 180] width 440 height 27
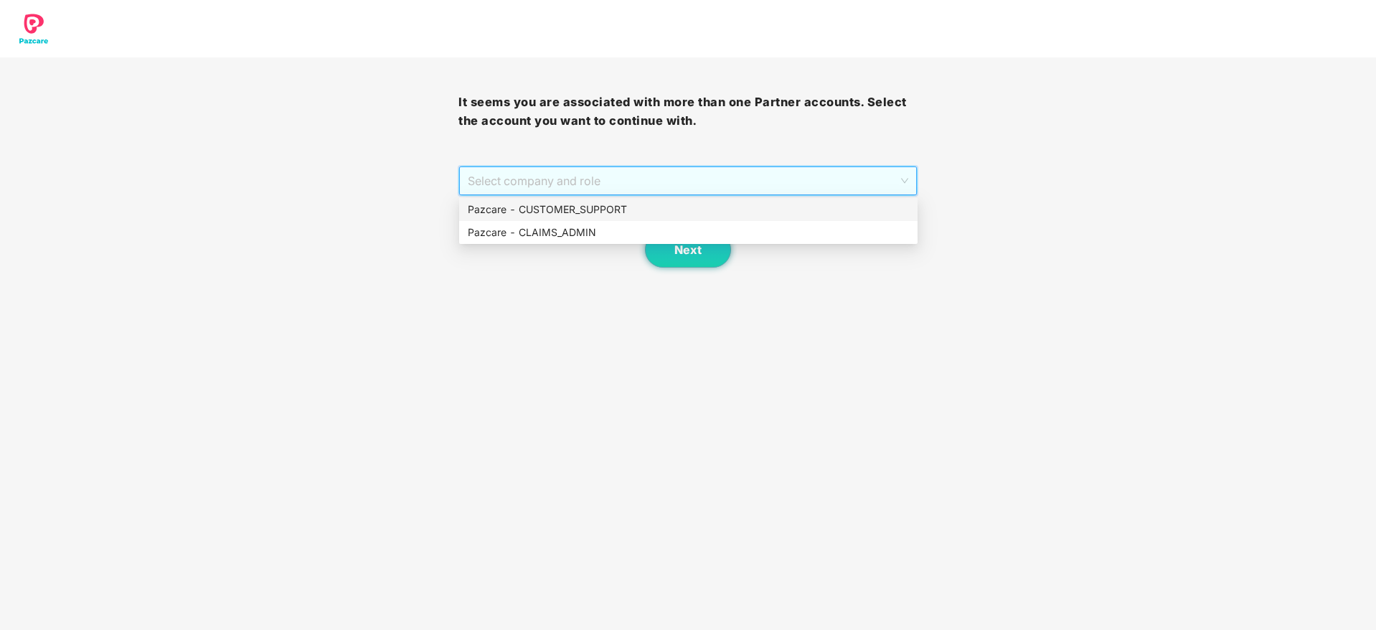
click at [552, 211] on div "Pazcare - CUSTOMER_SUPPORT" at bounding box center [688, 210] width 441 height 16
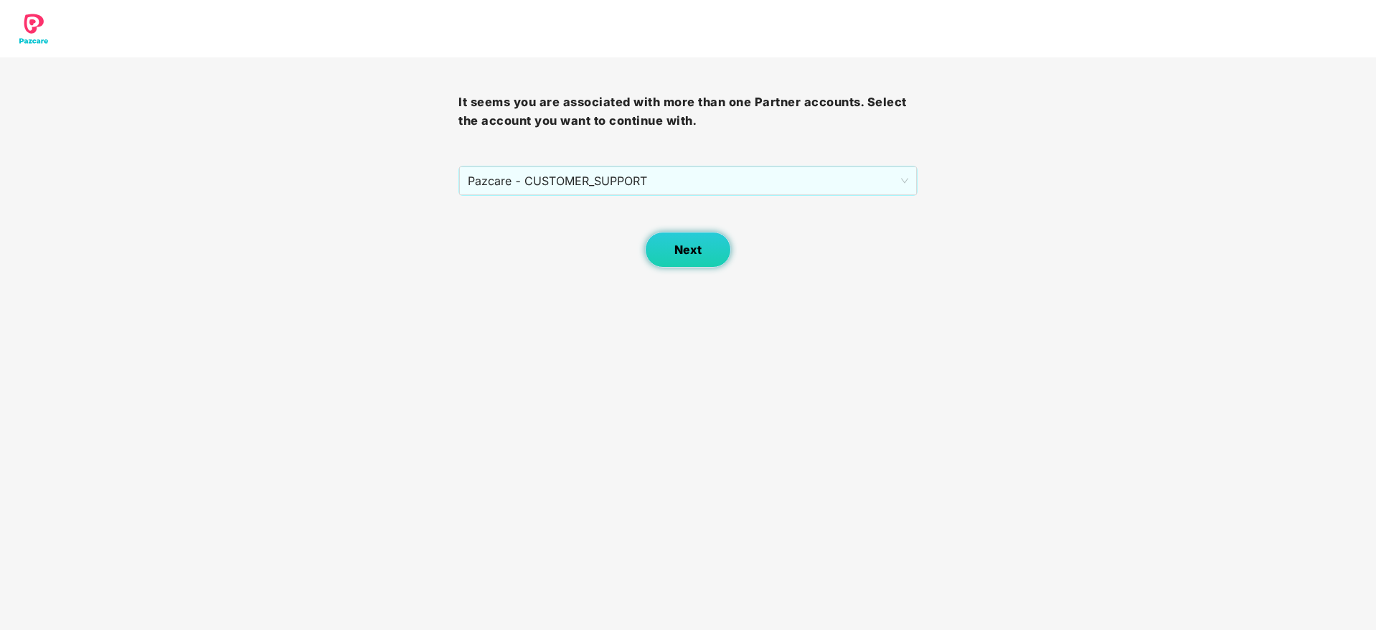
click at [672, 255] on button "Next" at bounding box center [688, 250] width 86 height 36
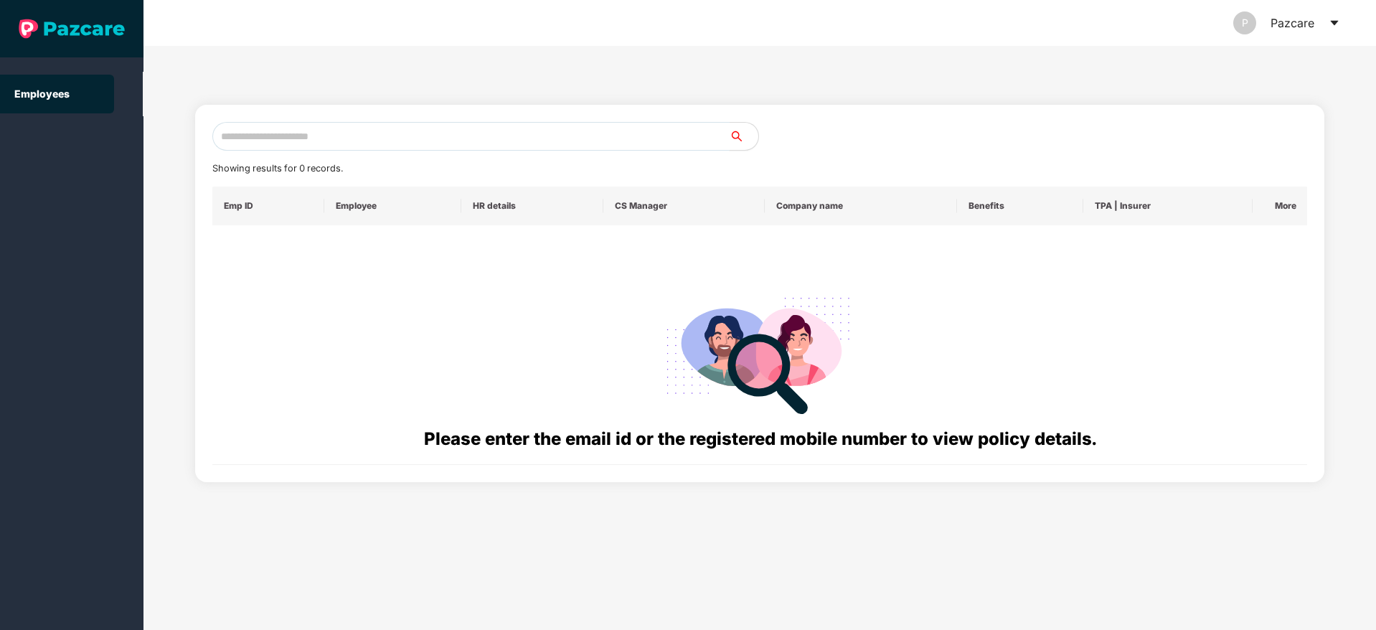
click at [372, 140] on input "text" at bounding box center [470, 136] width 517 height 29
paste input "**********"
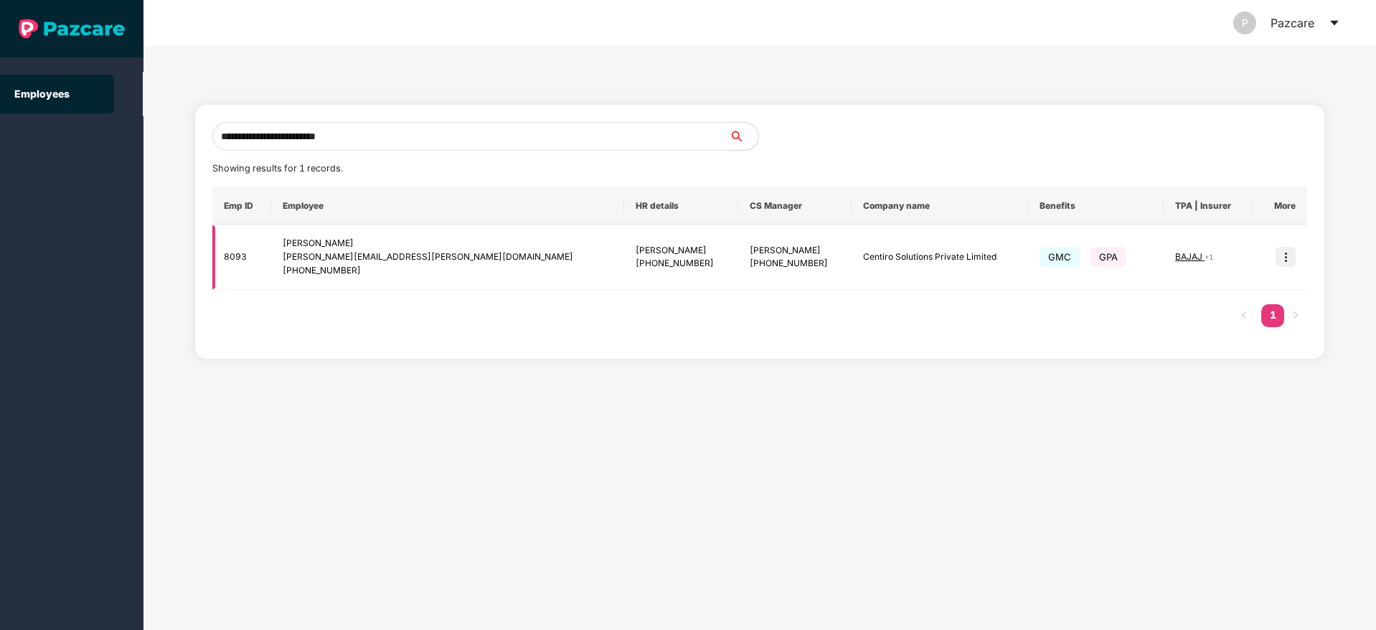
type input "**********"
click at [1205, 257] on span "+ 1" at bounding box center [1209, 257] width 9 height 9
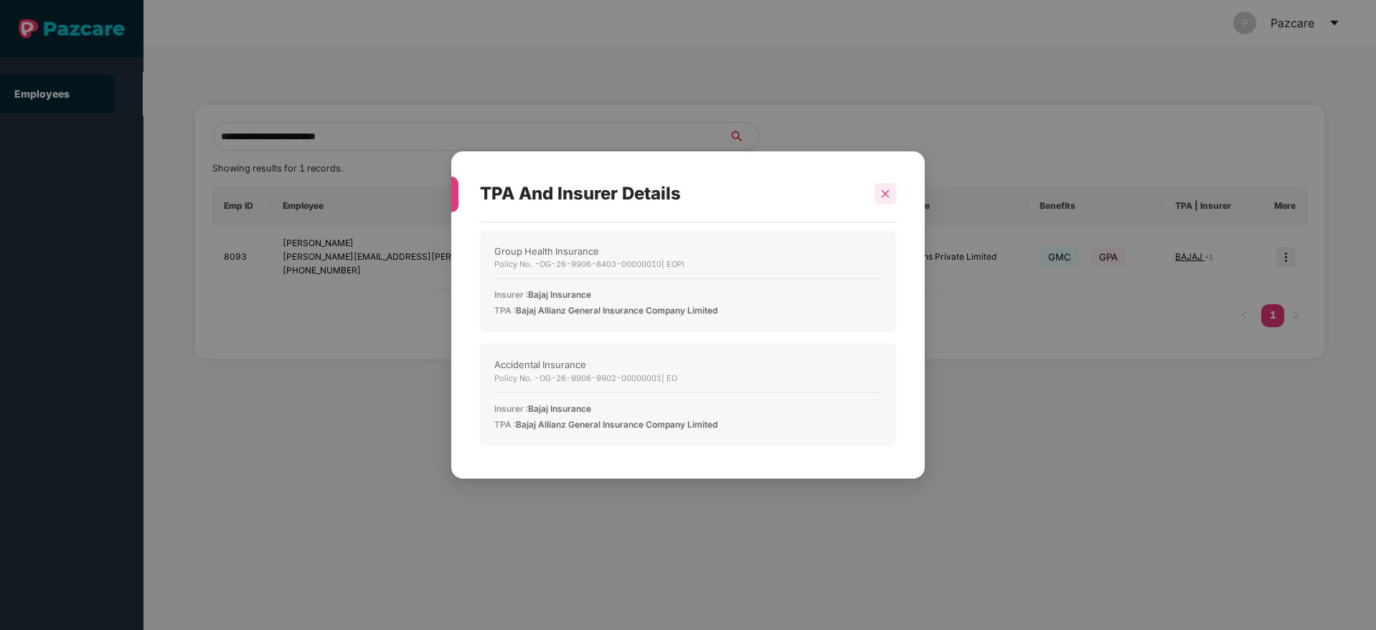
click at [884, 193] on icon "close" at bounding box center [886, 194] width 10 height 10
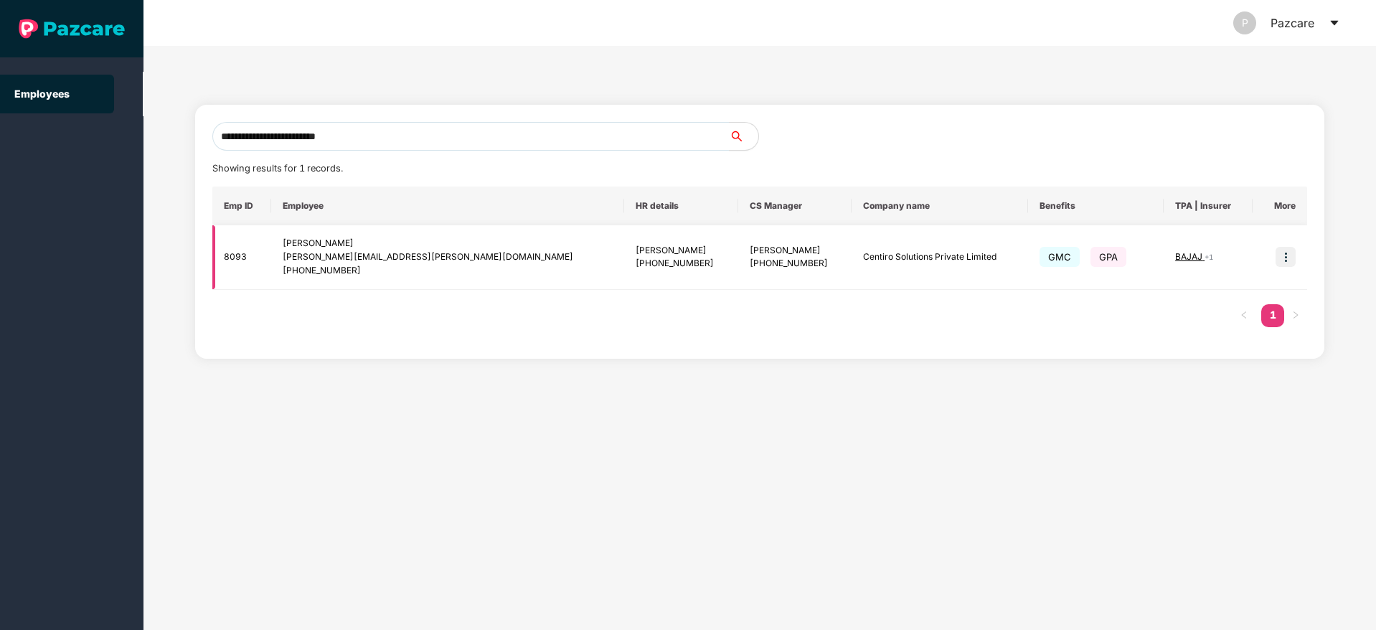
click at [1285, 259] on img at bounding box center [1286, 257] width 20 height 20
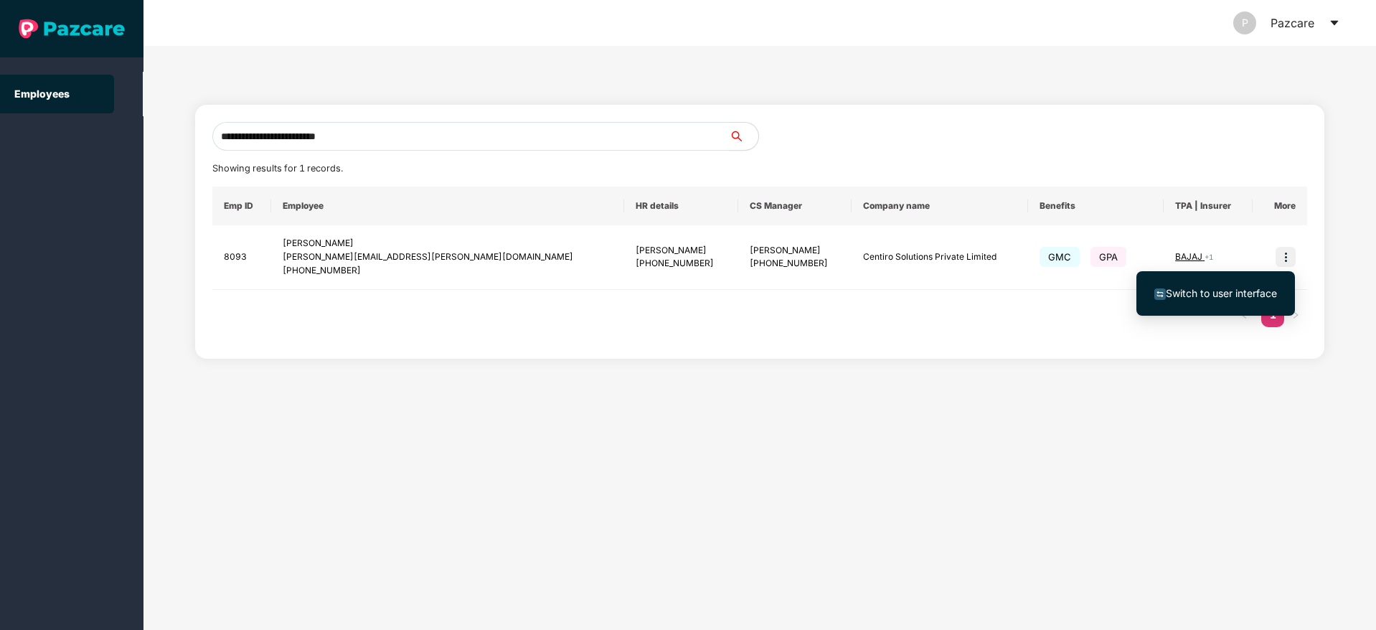
click at [1215, 291] on span "Switch to user interface" at bounding box center [1221, 293] width 111 height 12
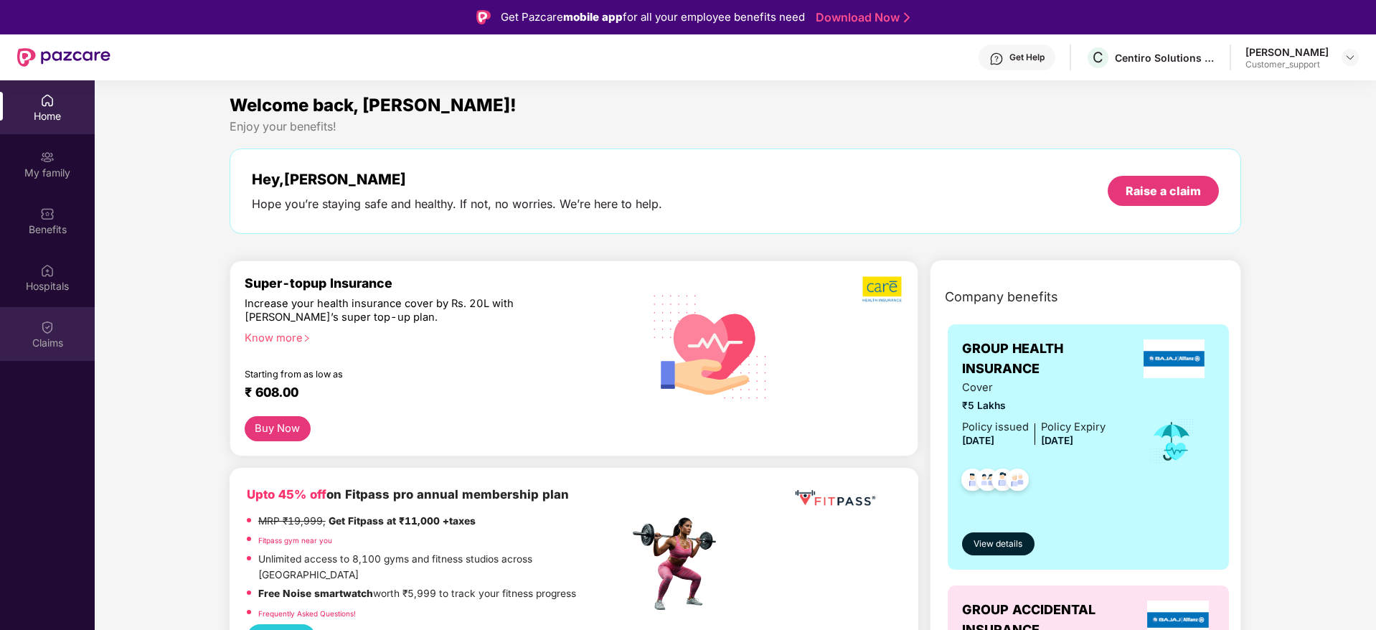
click at [46, 329] on img at bounding box center [47, 327] width 14 height 14
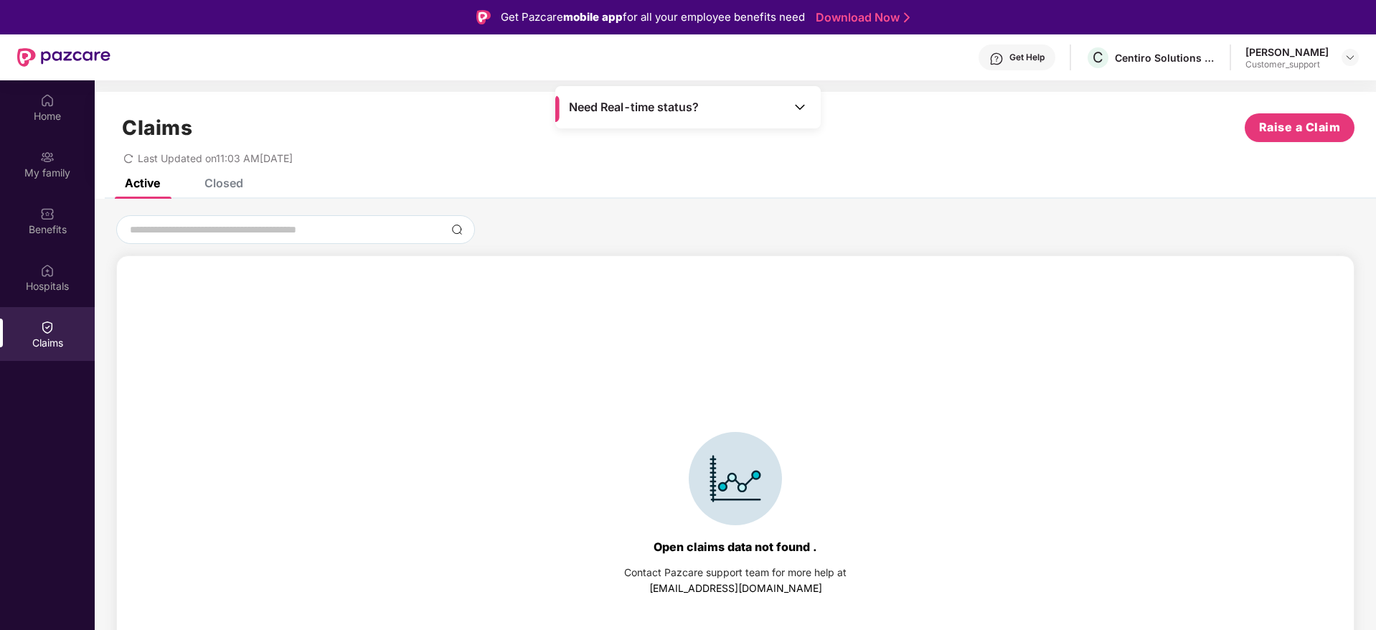
click at [235, 188] on div "Closed" at bounding box center [224, 183] width 39 height 14
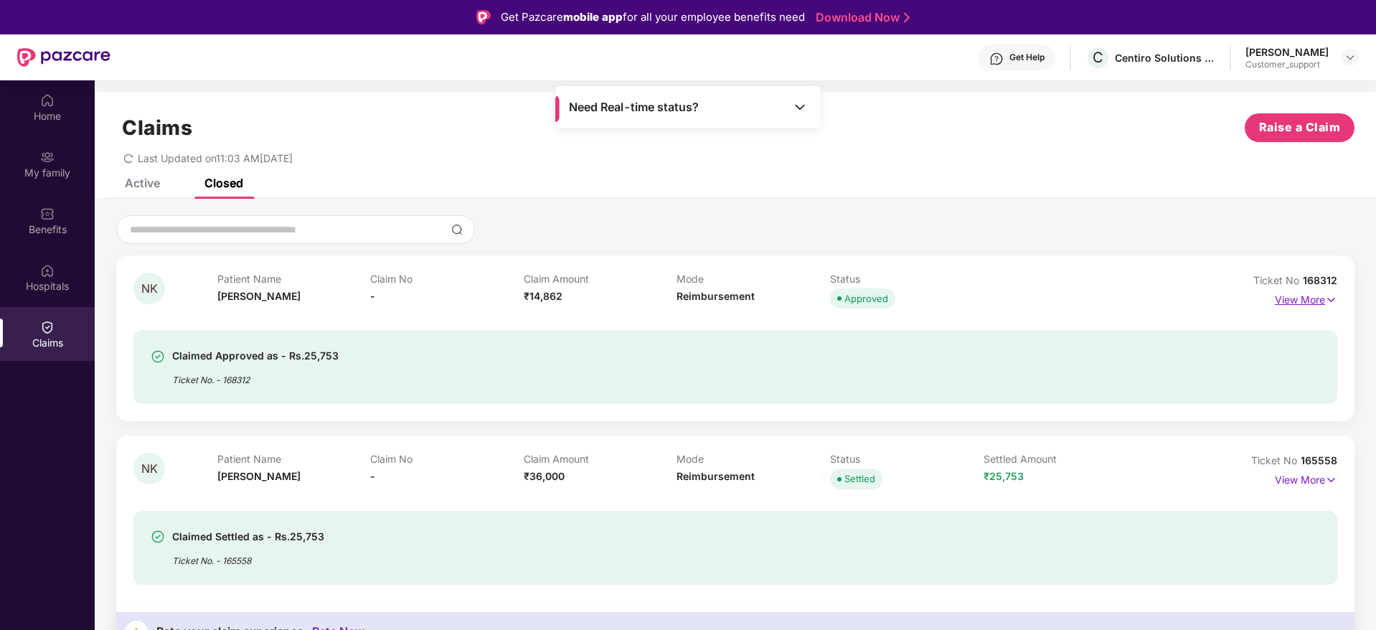
click at [1334, 301] on img at bounding box center [1331, 300] width 12 height 16
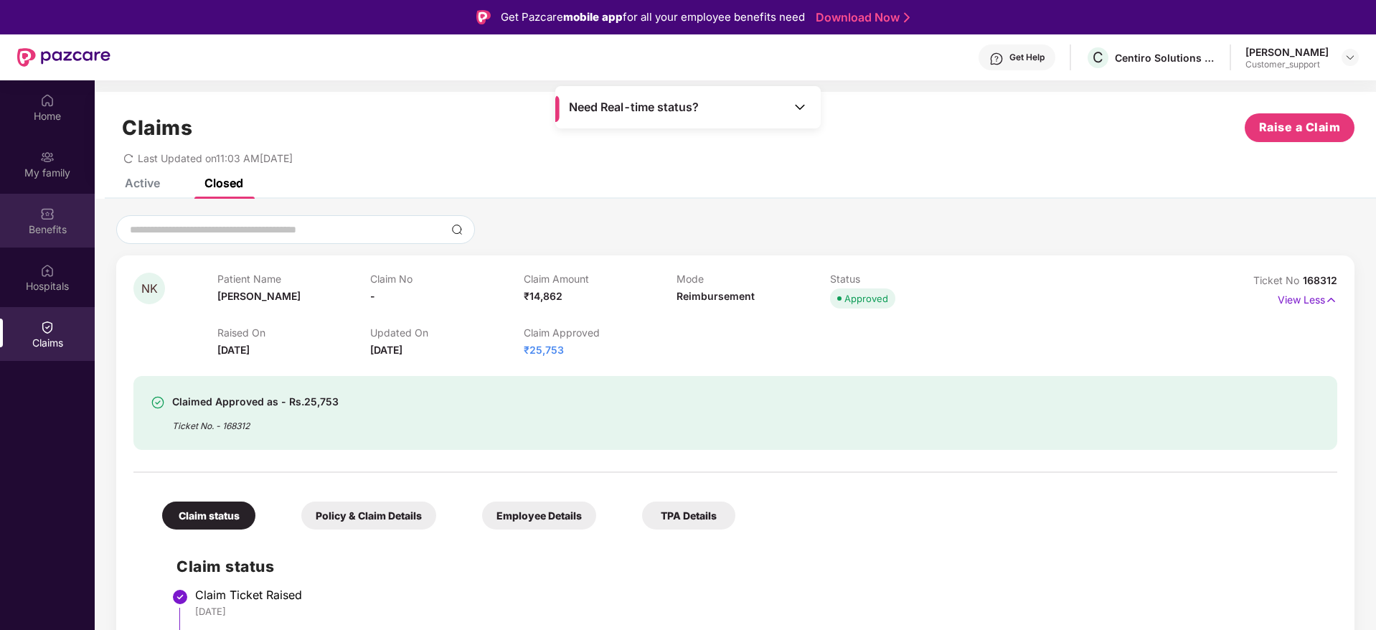
click at [53, 227] on div "Benefits" at bounding box center [47, 229] width 95 height 14
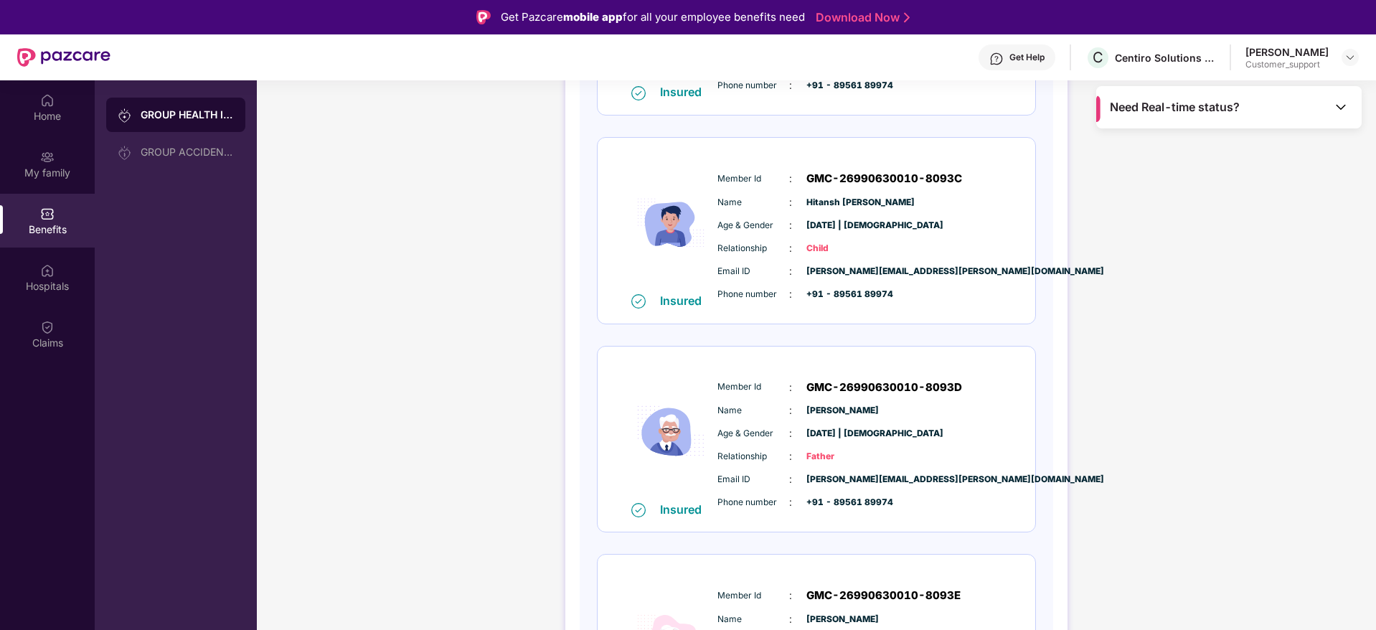
scroll to position [782, 0]
click at [929, 385] on span "GMC-26990630010-8093D" at bounding box center [885, 388] width 156 height 17
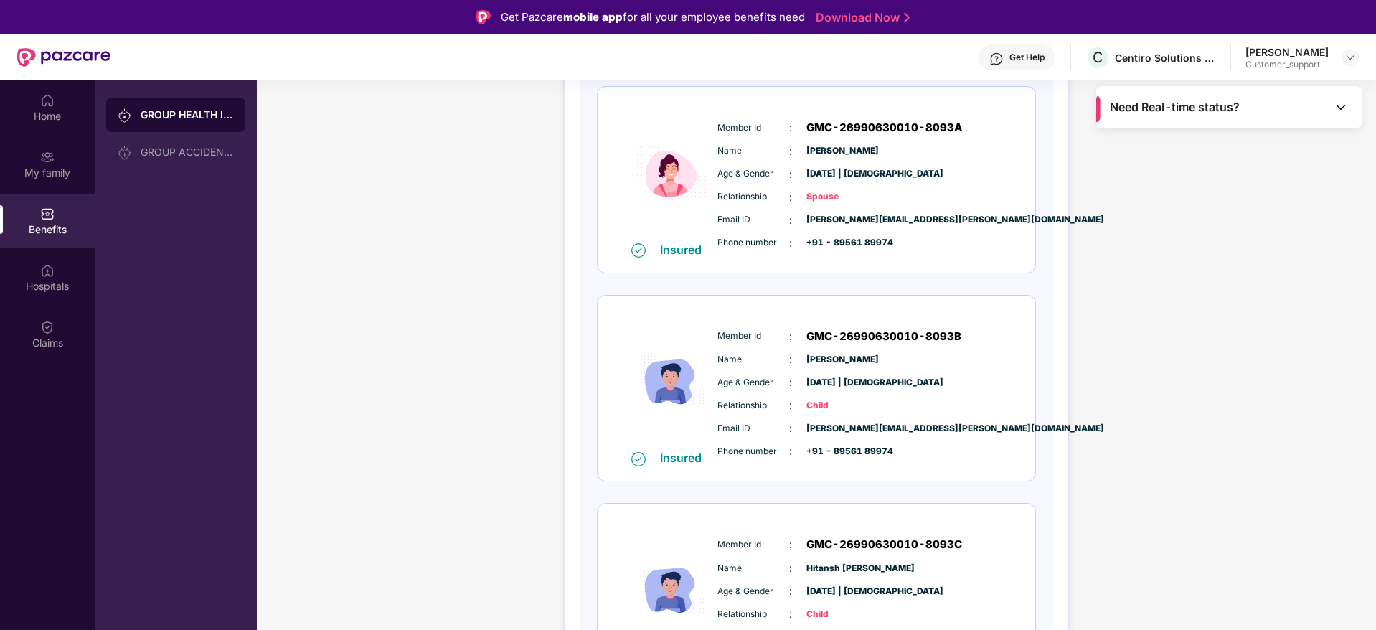
scroll to position [415, 0]
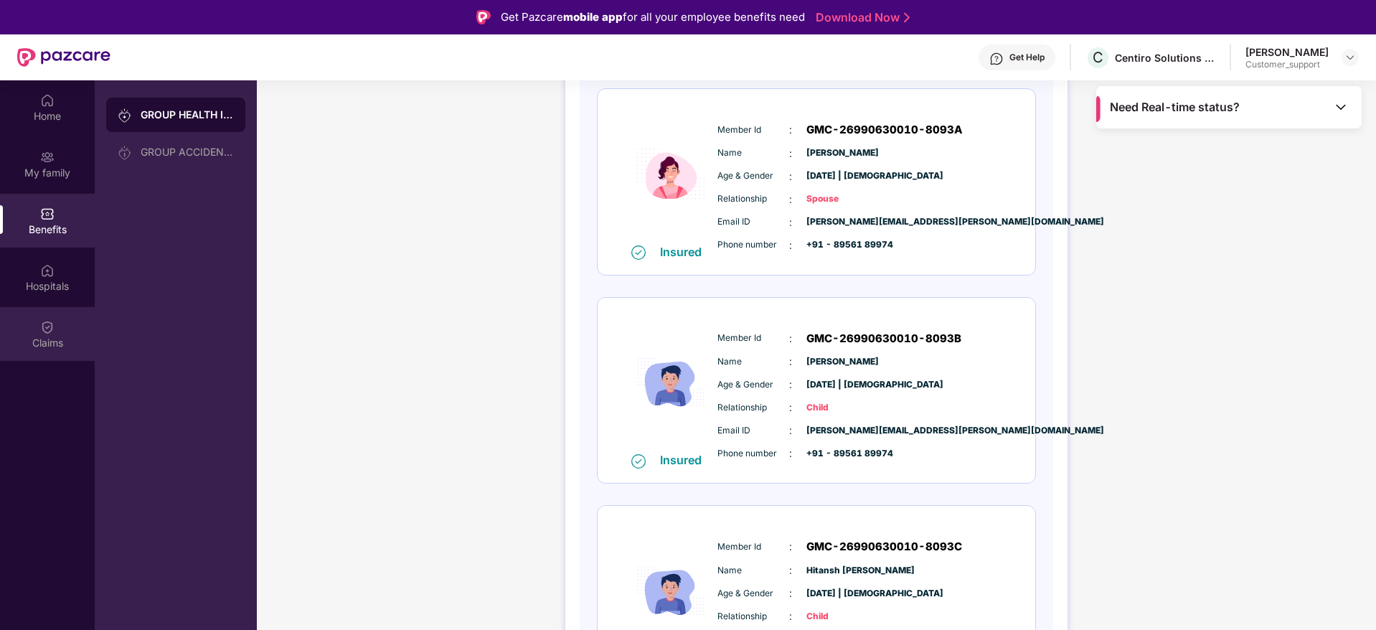
click at [40, 346] on div "Claims" at bounding box center [47, 343] width 95 height 14
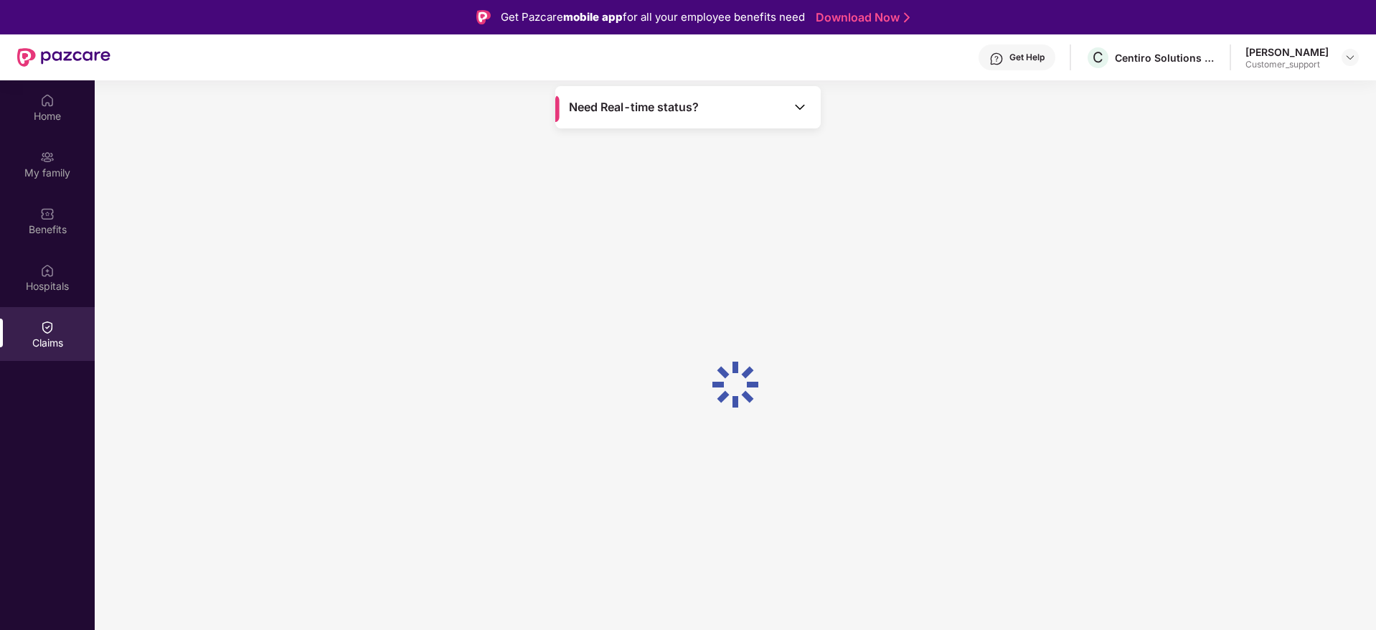
scroll to position [0, 0]
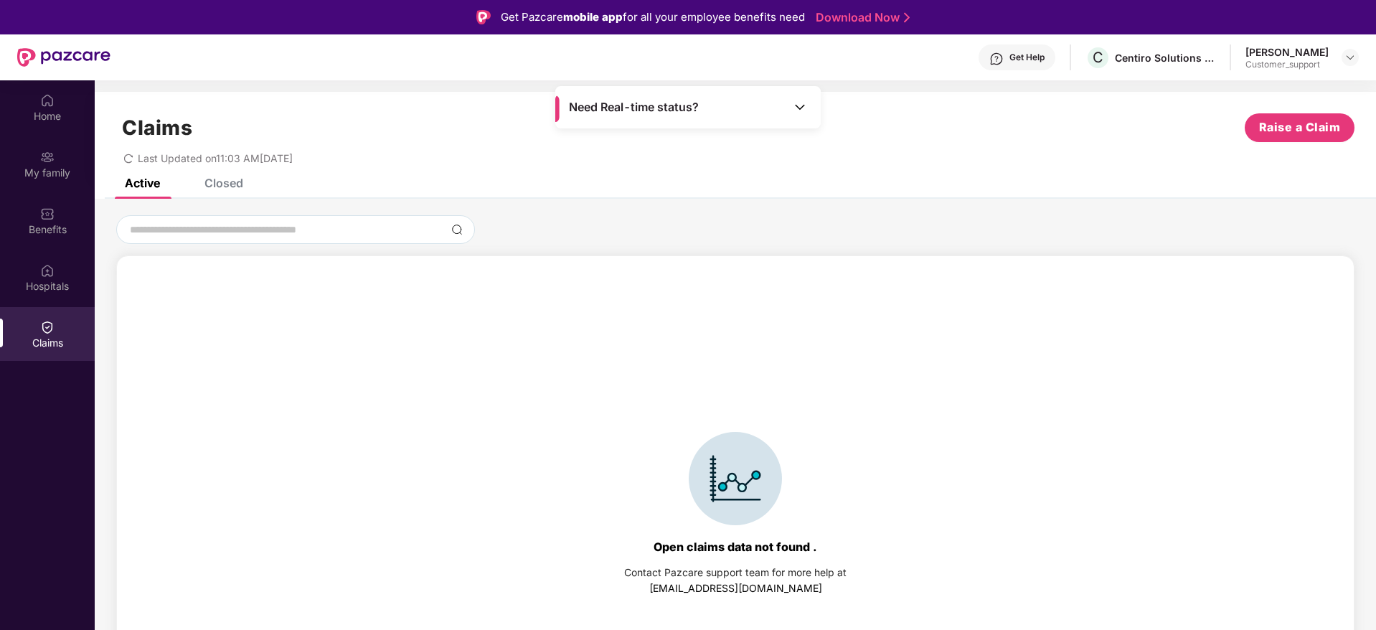
click at [227, 187] on div "Closed" at bounding box center [224, 183] width 39 height 14
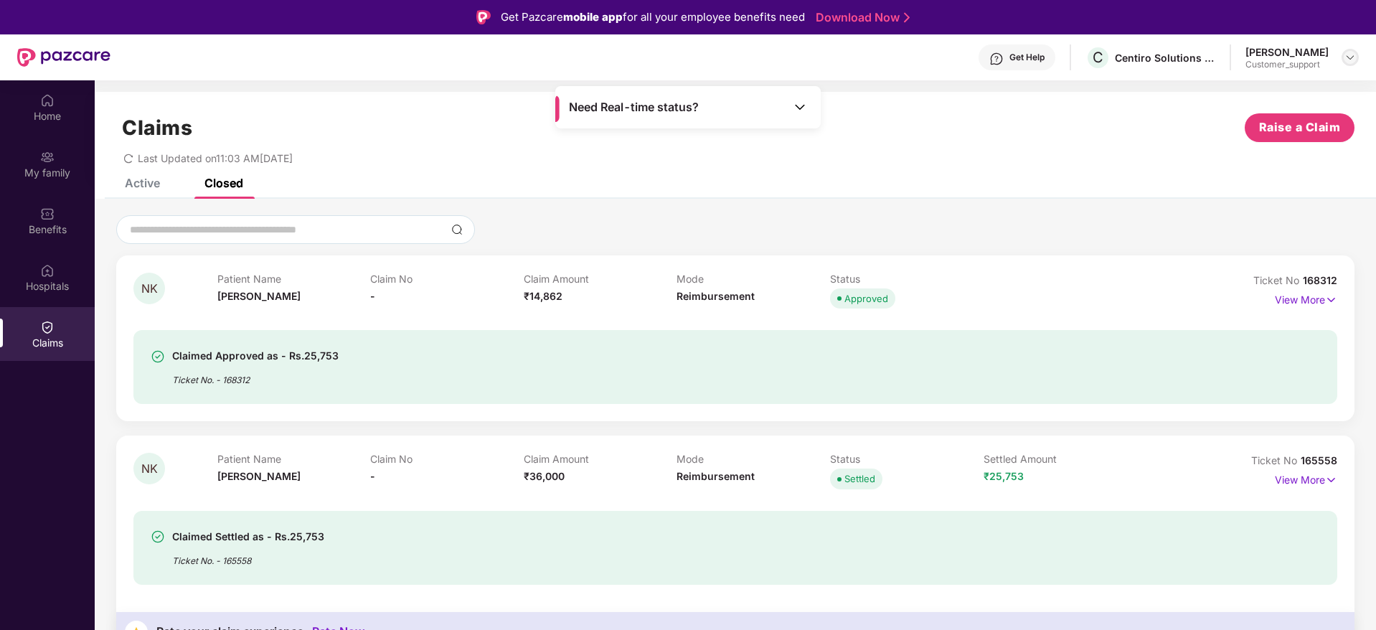
click at [1350, 60] on img at bounding box center [1350, 57] width 11 height 11
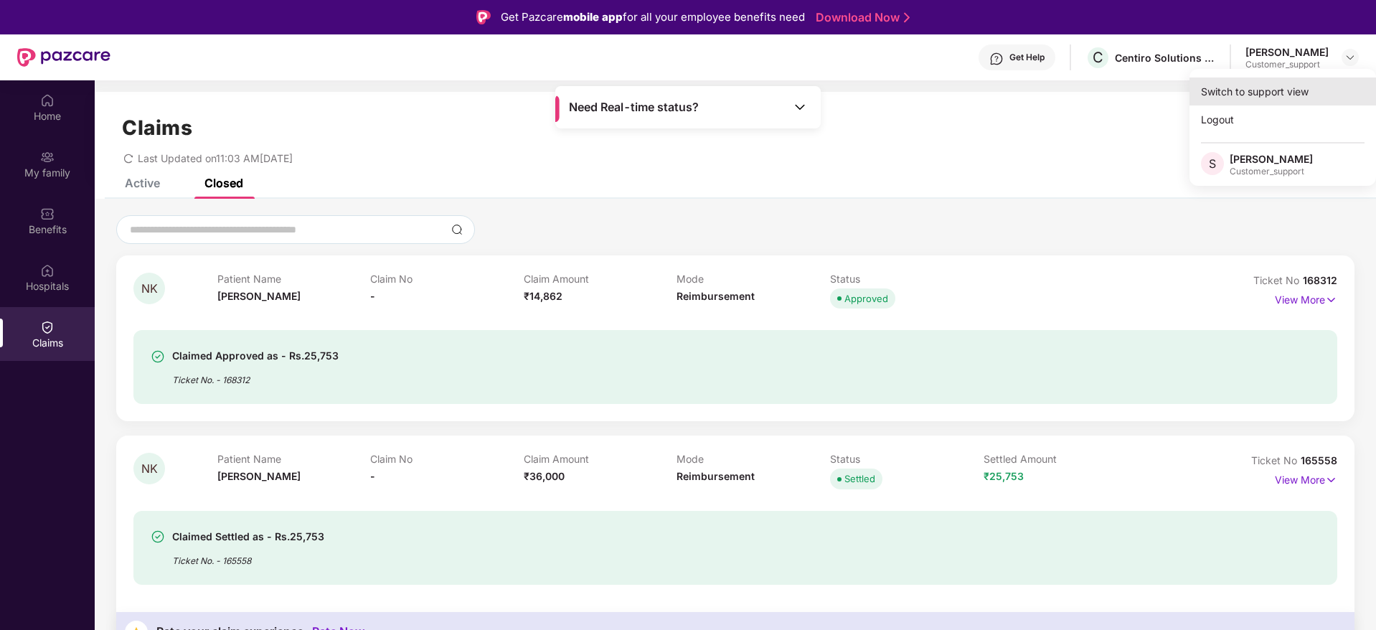
click at [1266, 94] on div "Switch to support view" at bounding box center [1283, 92] width 187 height 28
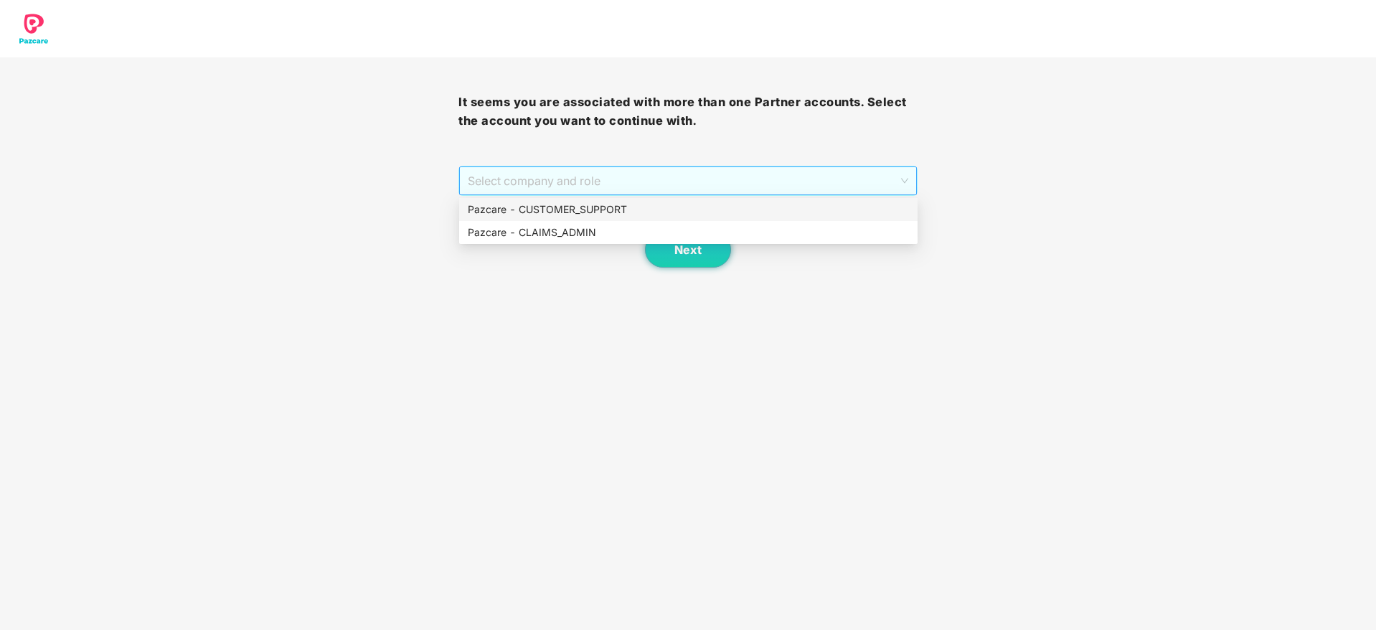
click at [814, 179] on span "Select company and role" at bounding box center [688, 180] width 440 height 27
click at [629, 211] on div "Pazcare - CUSTOMER_SUPPORT" at bounding box center [688, 210] width 441 height 16
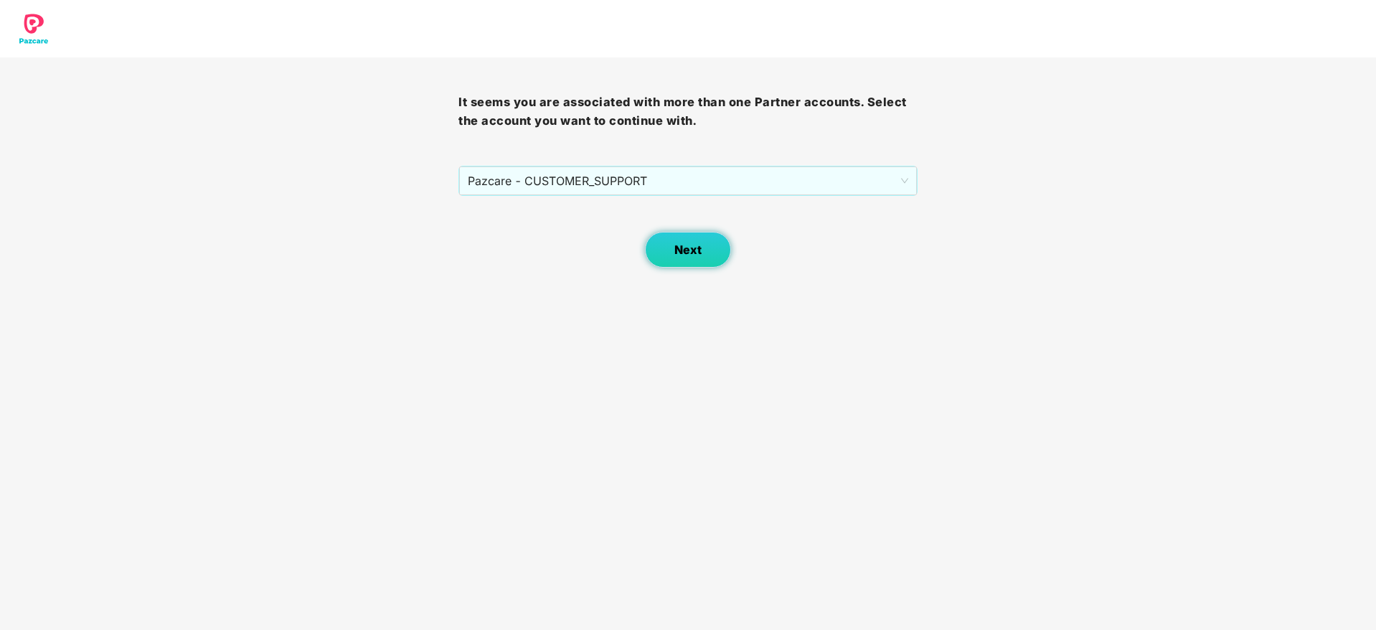
click at [683, 255] on span "Next" at bounding box center [688, 250] width 27 height 14
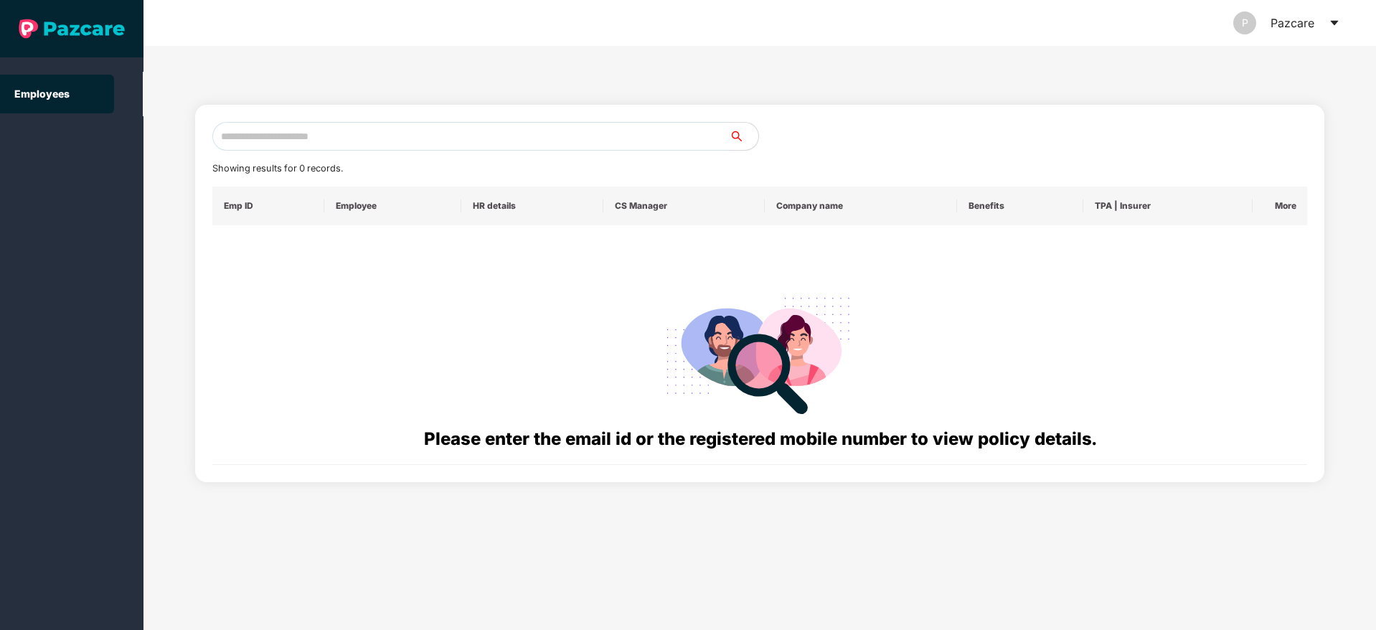
click at [250, 130] on input "text" at bounding box center [470, 136] width 517 height 29
paste input "**********"
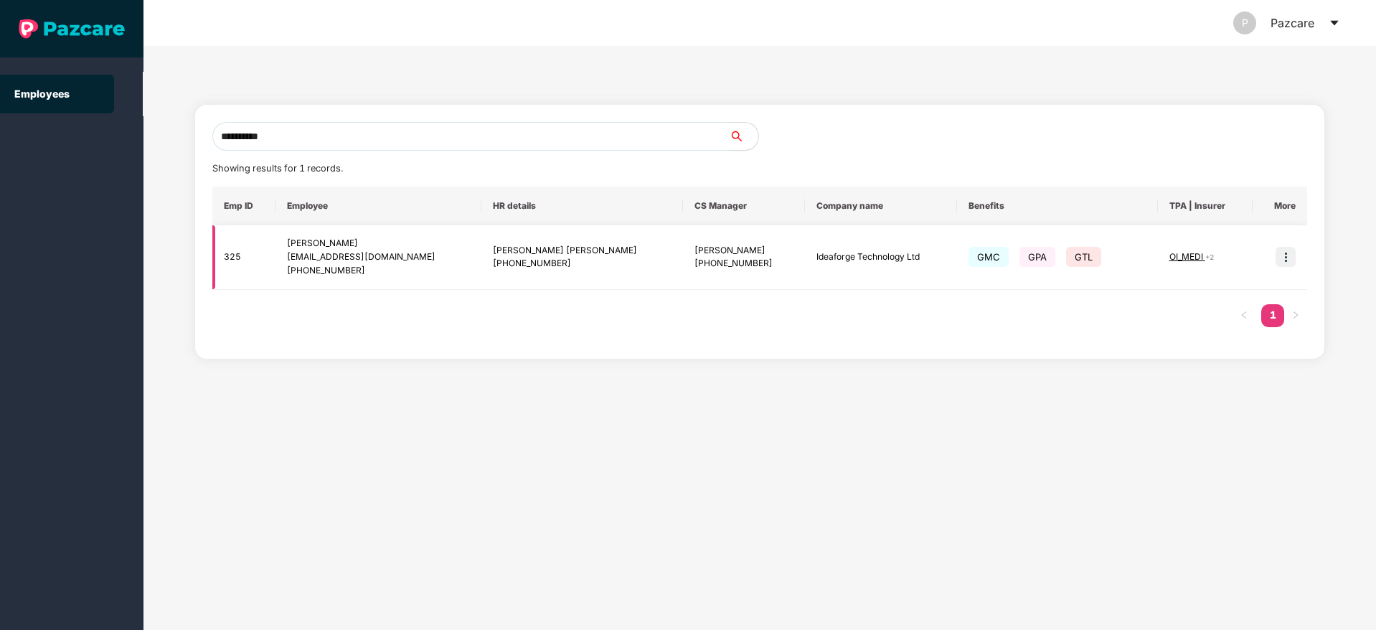
type input "**********"
click at [1283, 262] on img at bounding box center [1286, 257] width 20 height 20
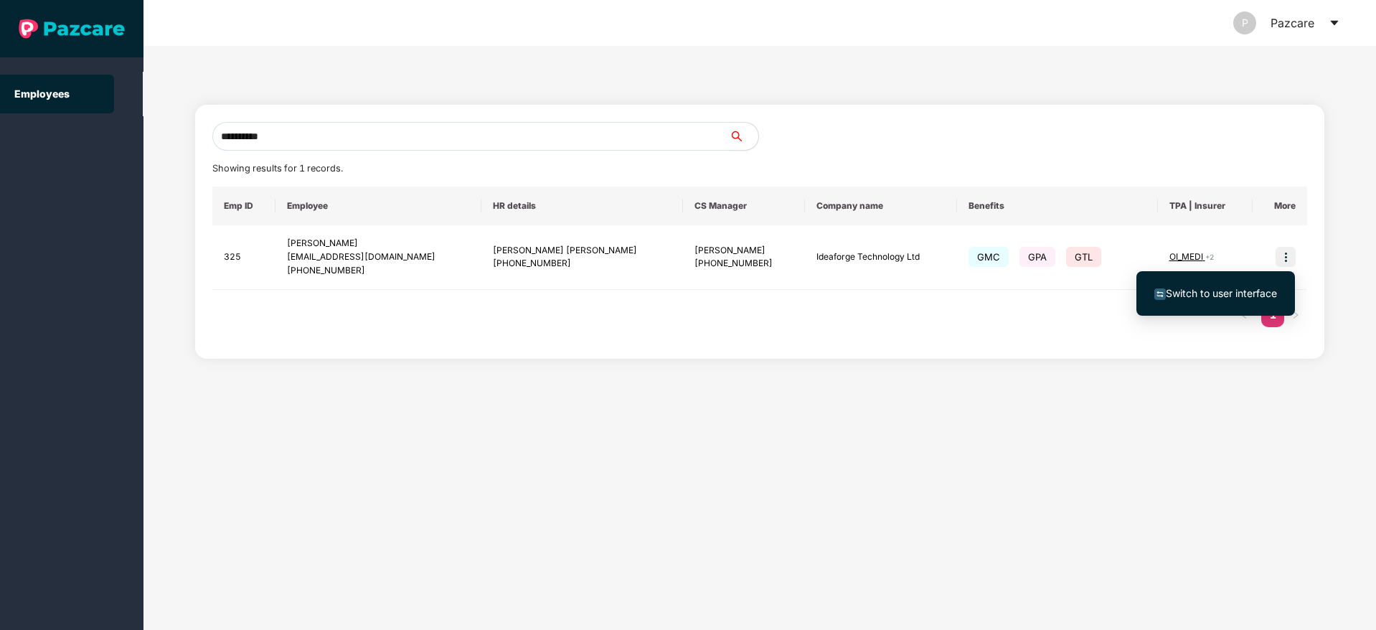
click at [1211, 287] on span "Switch to user interface" at bounding box center [1221, 293] width 111 height 12
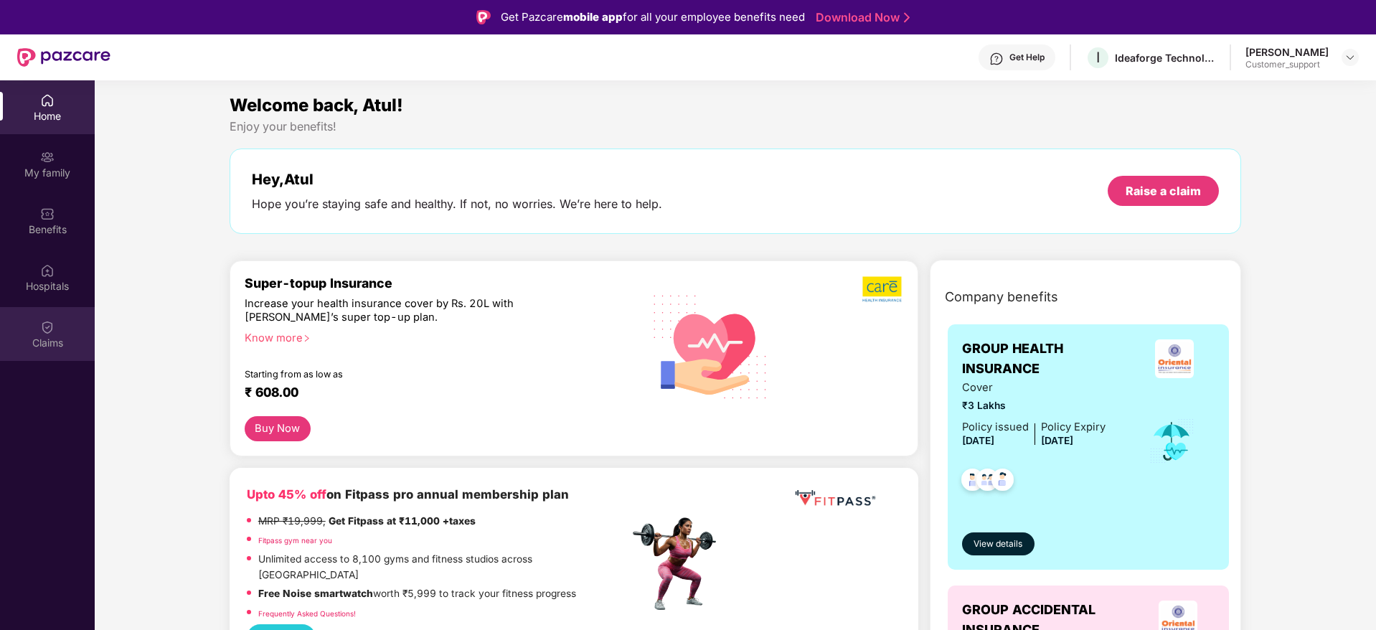
click at [26, 336] on div "Claims" at bounding box center [47, 343] width 95 height 14
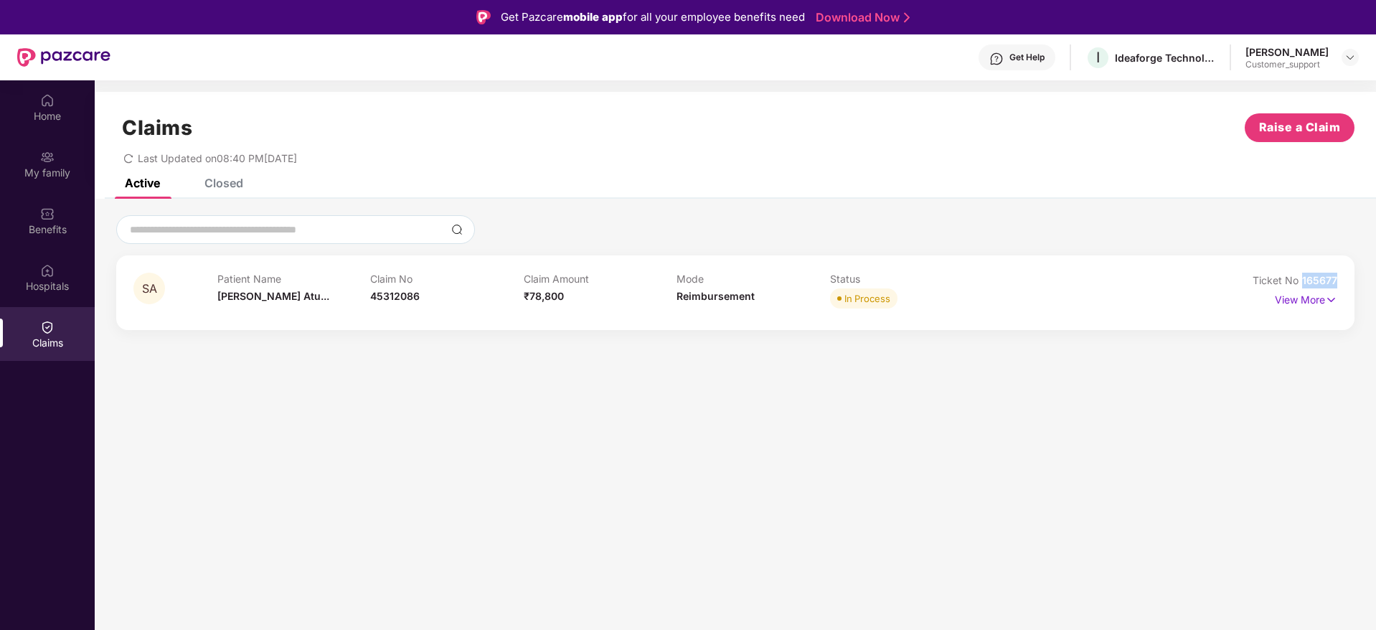
drag, startPoint x: 1341, startPoint y: 278, endPoint x: 1298, endPoint y: 282, distance: 43.3
click at [1298, 282] on div "SA Patient Name Shubhangi Atu... Claim No 45312086 Claim Amount ₹78,800 Mode Re…" at bounding box center [735, 292] width 1239 height 75
click at [1355, 62] on img at bounding box center [1350, 57] width 11 height 11
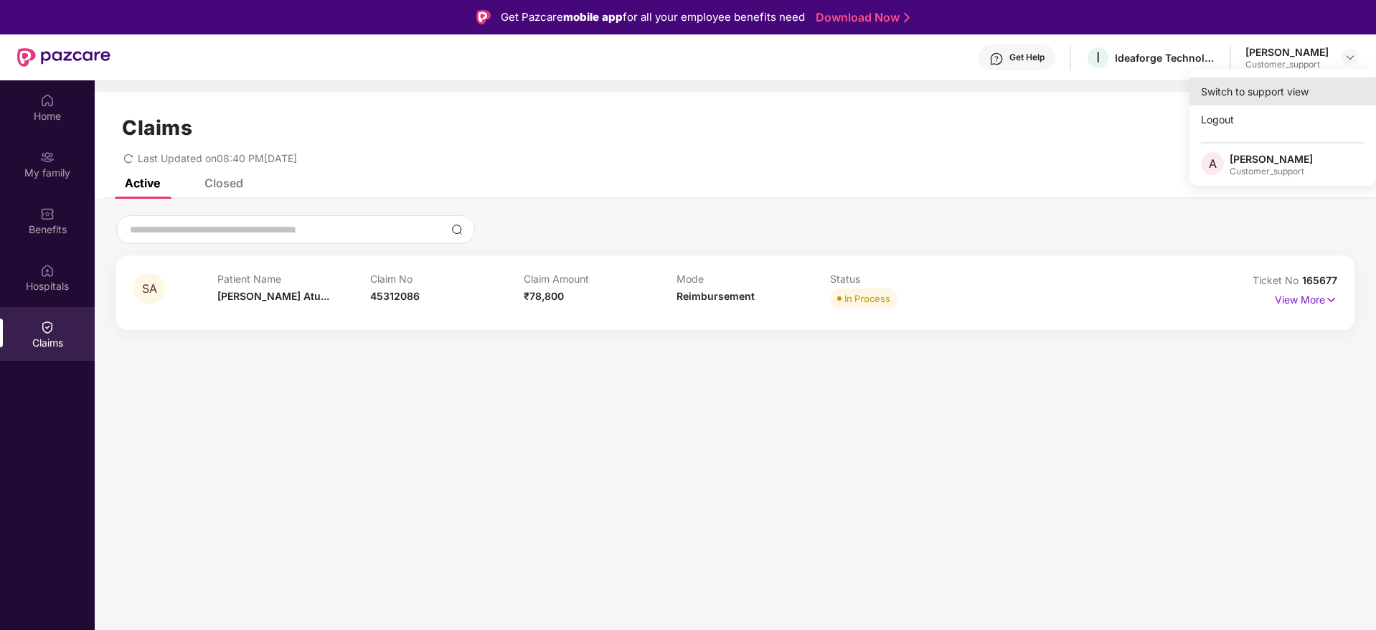
click at [1285, 93] on div "Switch to support view" at bounding box center [1283, 92] width 187 height 28
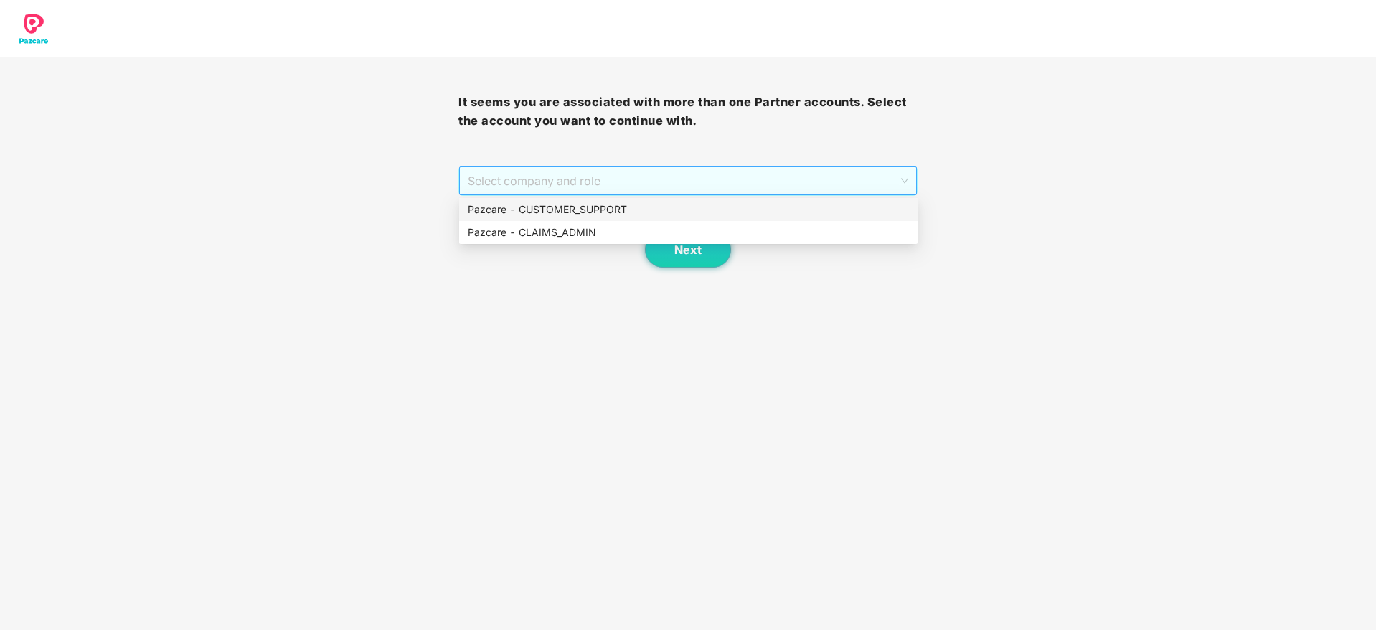
click at [649, 172] on span "Select company and role" at bounding box center [688, 180] width 440 height 27
click at [588, 198] on div "Pazcare - CUSTOMER_SUPPORT" at bounding box center [688, 209] width 459 height 23
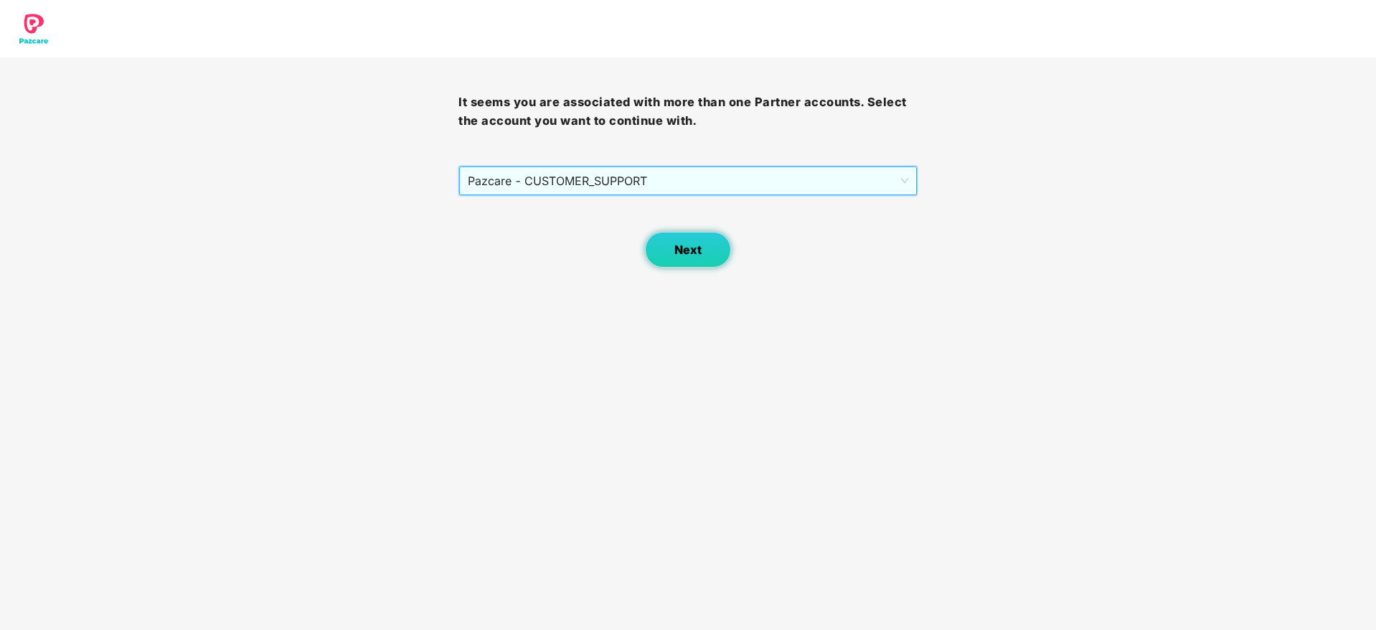
click at [682, 246] on span "Next" at bounding box center [688, 250] width 27 height 14
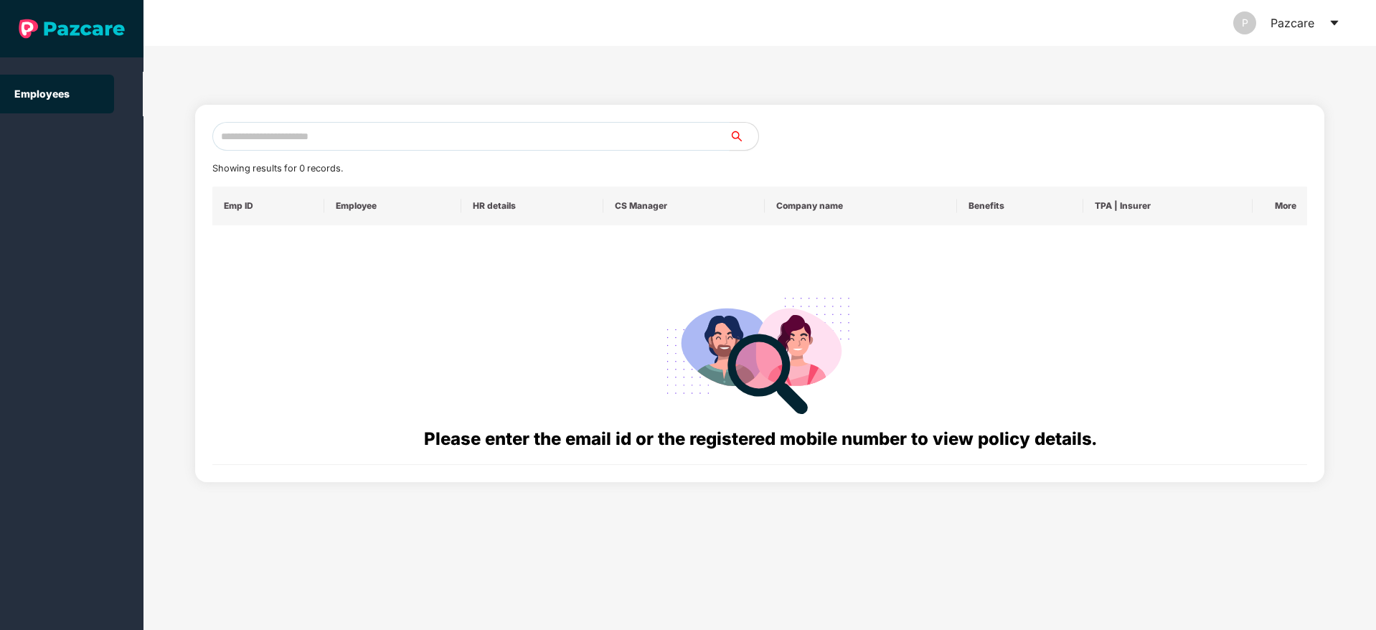
click at [304, 139] on input "text" at bounding box center [470, 136] width 517 height 29
paste input "**********"
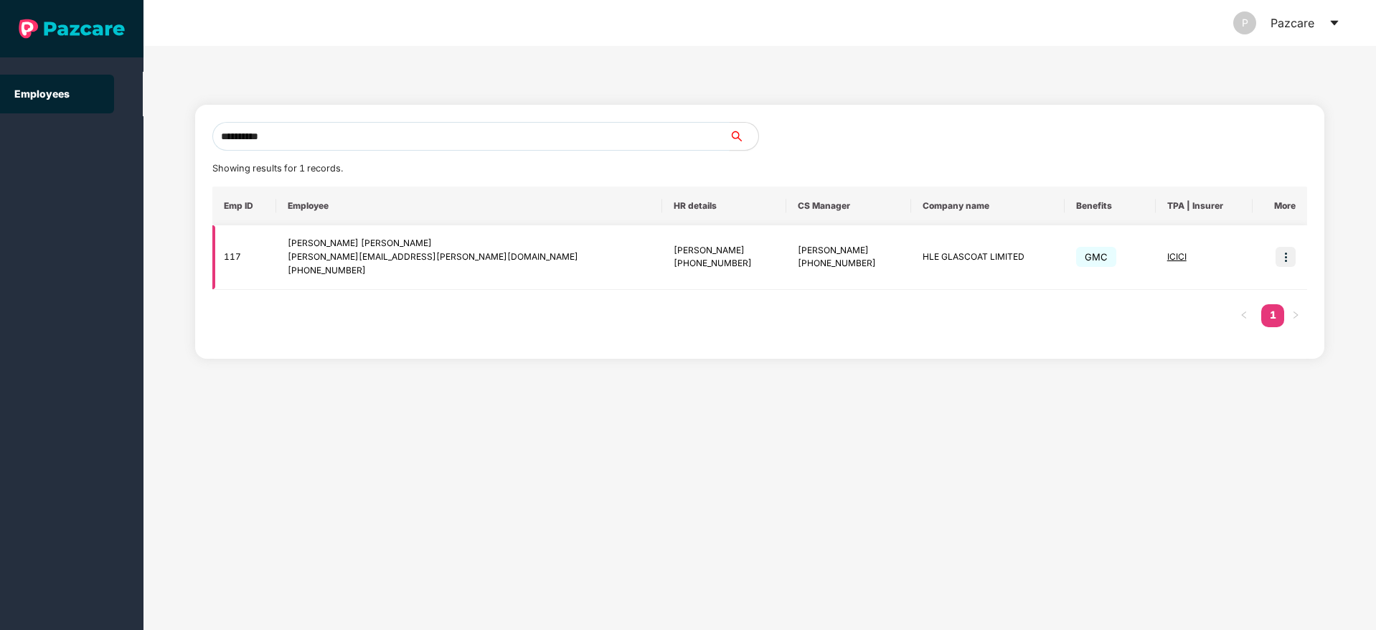
type input "**********"
click at [1280, 254] on img at bounding box center [1286, 257] width 20 height 20
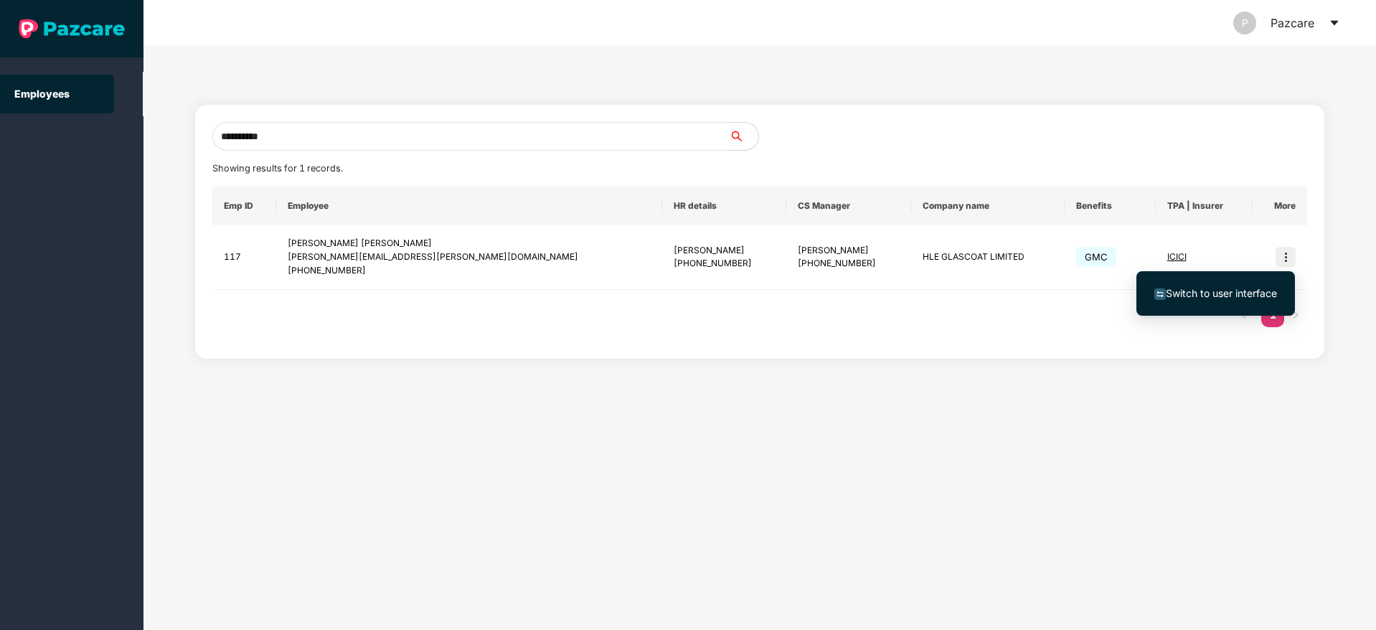
click at [1239, 289] on span "Switch to user interface" at bounding box center [1221, 293] width 111 height 12
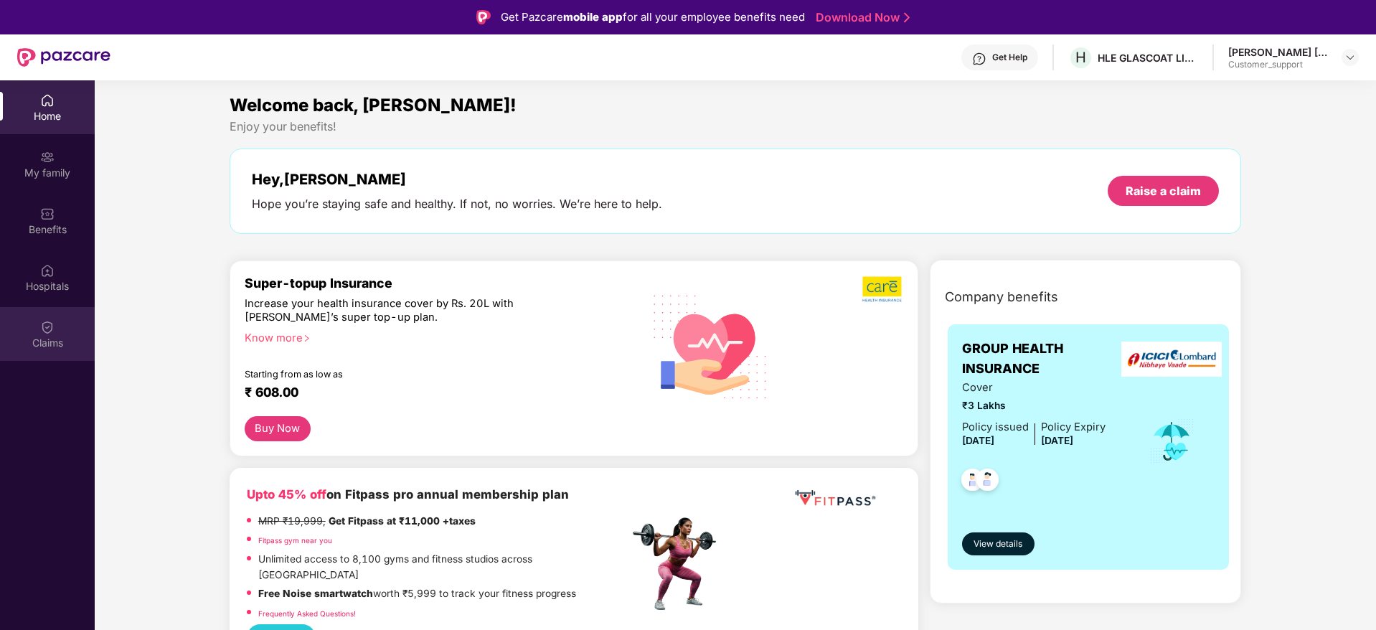
click at [42, 328] on img at bounding box center [47, 327] width 14 height 14
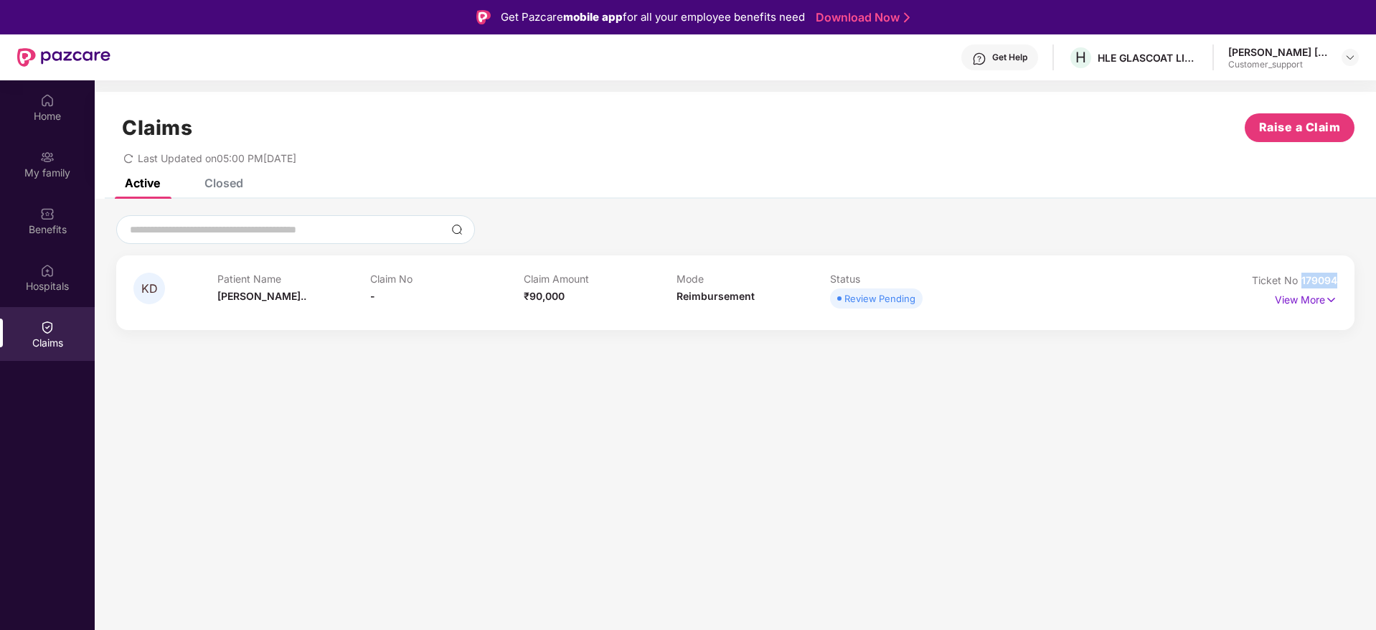
drag, startPoint x: 1340, startPoint y: 278, endPoint x: 1303, endPoint y: 286, distance: 37.3
click at [1303, 286] on div "KD Patient Name Kalavatiben D... Claim No - Claim Amount ₹90,000 Mode Reimburse…" at bounding box center [735, 292] width 1239 height 75
click at [1351, 54] on img at bounding box center [1350, 57] width 11 height 11
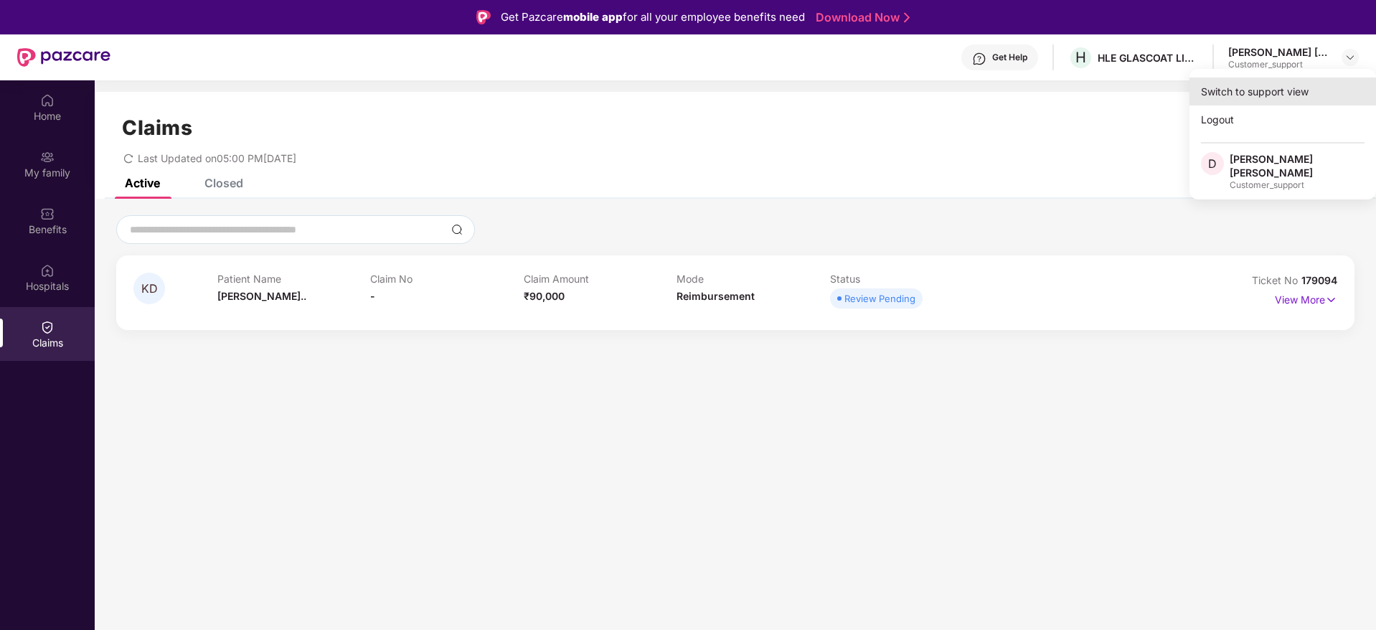
click at [1233, 88] on div "Switch to support view" at bounding box center [1283, 92] width 187 height 28
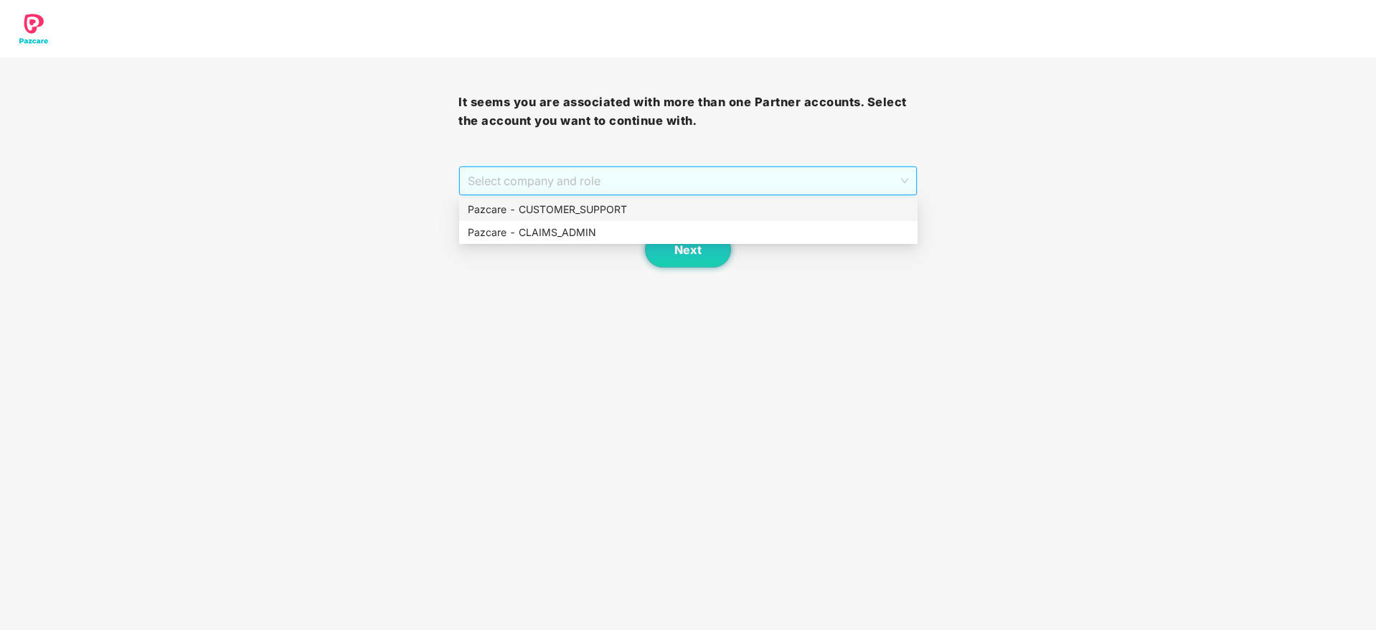
click at [639, 179] on span "Select company and role" at bounding box center [688, 180] width 440 height 27
click at [580, 207] on div "Pazcare - CUSTOMER_SUPPORT" at bounding box center [688, 210] width 441 height 16
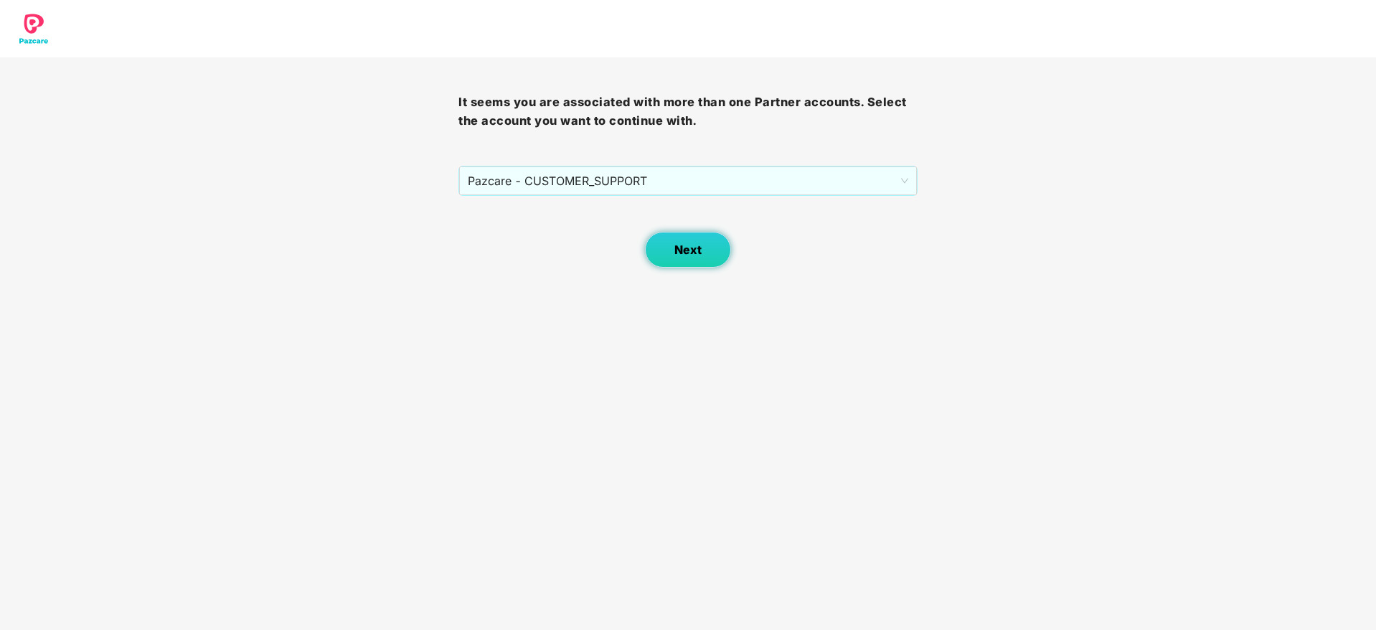
click at [682, 237] on button "Next" at bounding box center [688, 250] width 86 height 36
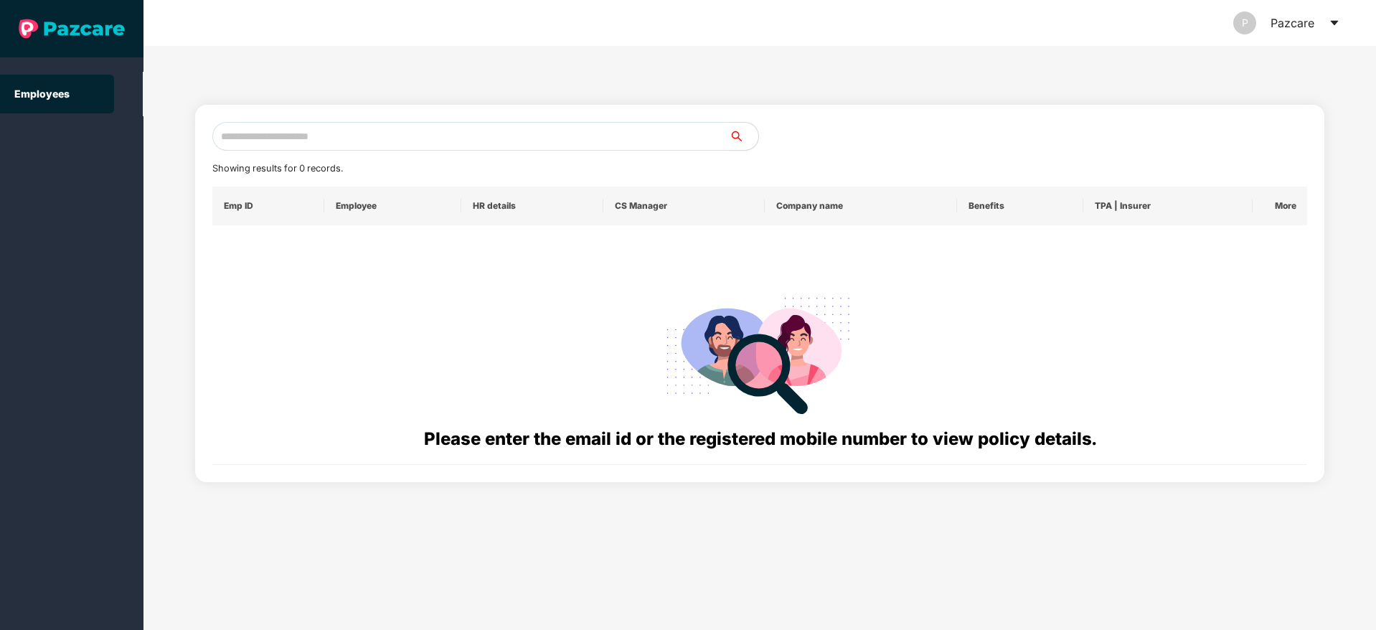
click at [290, 141] on input "text" at bounding box center [470, 136] width 517 height 29
paste input "**********"
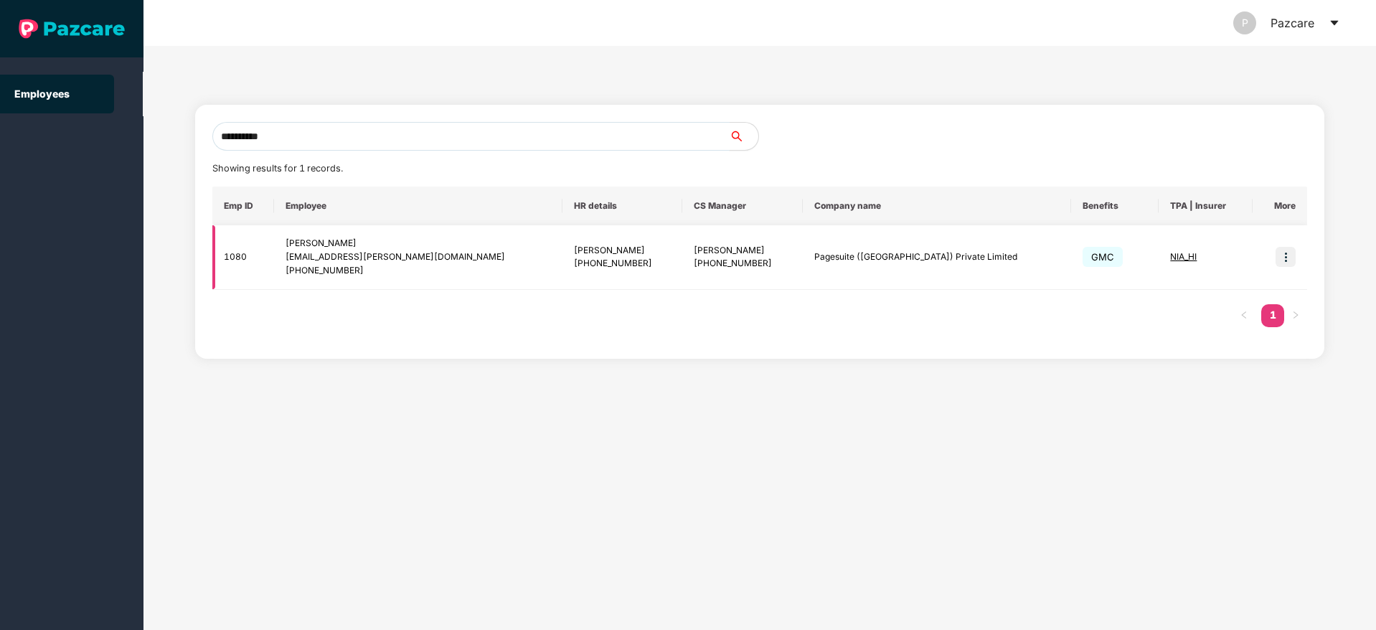
type input "**********"
click at [1285, 264] on img at bounding box center [1286, 257] width 20 height 20
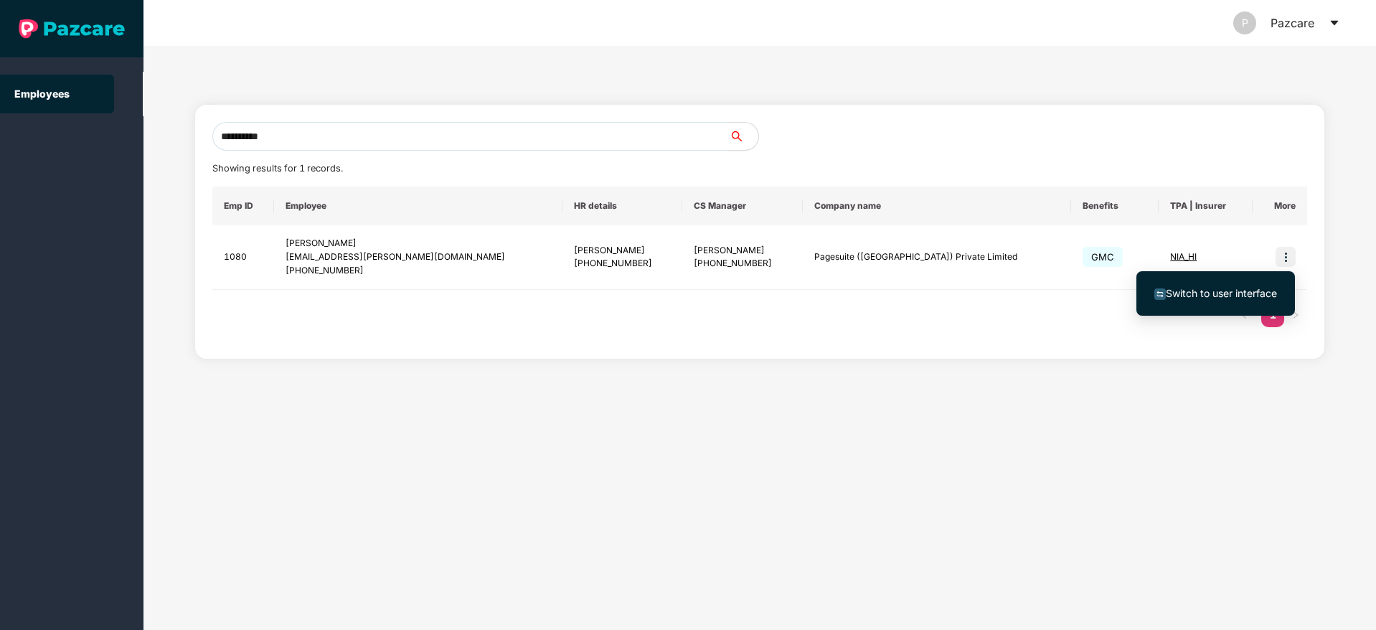
click at [1201, 293] on span "Switch to user interface" at bounding box center [1221, 293] width 111 height 12
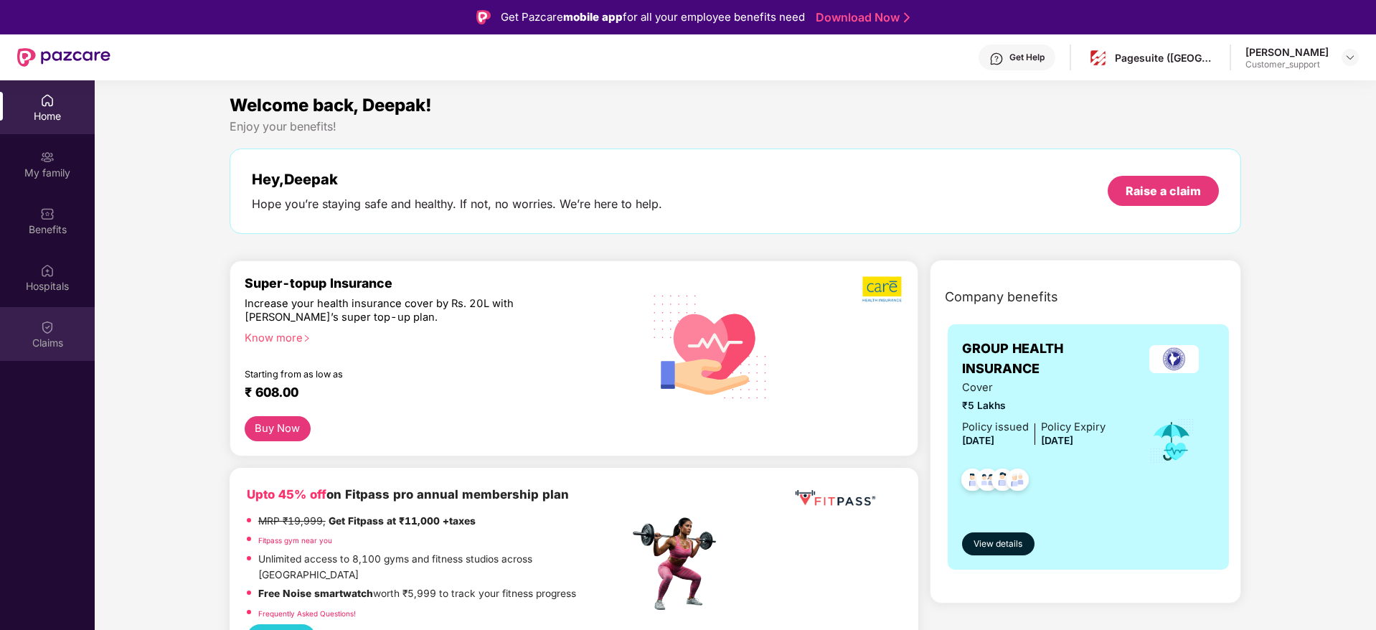
click at [42, 338] on div "Claims" at bounding box center [47, 343] width 95 height 14
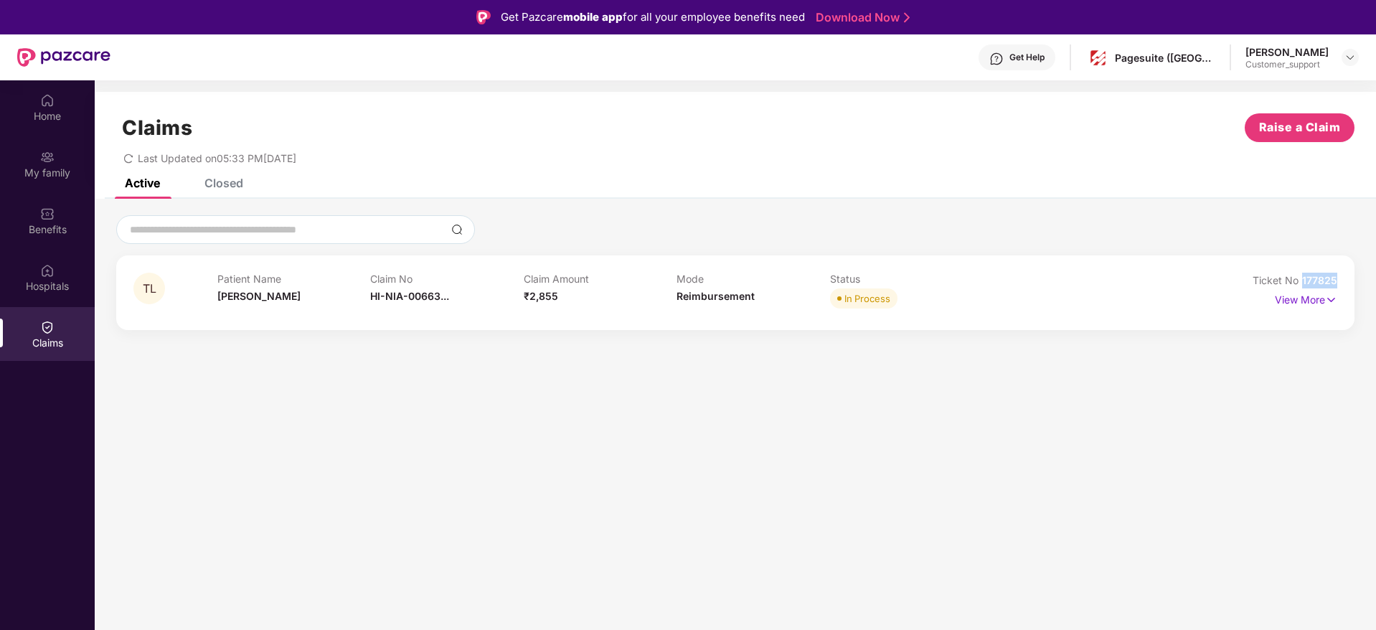
drag, startPoint x: 1344, startPoint y: 279, endPoint x: 1297, endPoint y: 283, distance: 47.6
click at [1297, 283] on div "TL Patient Name Tanish Lohar Claim No HI-NIA-00663... Claim Amount ₹2,855 Mode …" at bounding box center [735, 292] width 1239 height 75
click at [1348, 57] on img at bounding box center [1350, 57] width 11 height 11
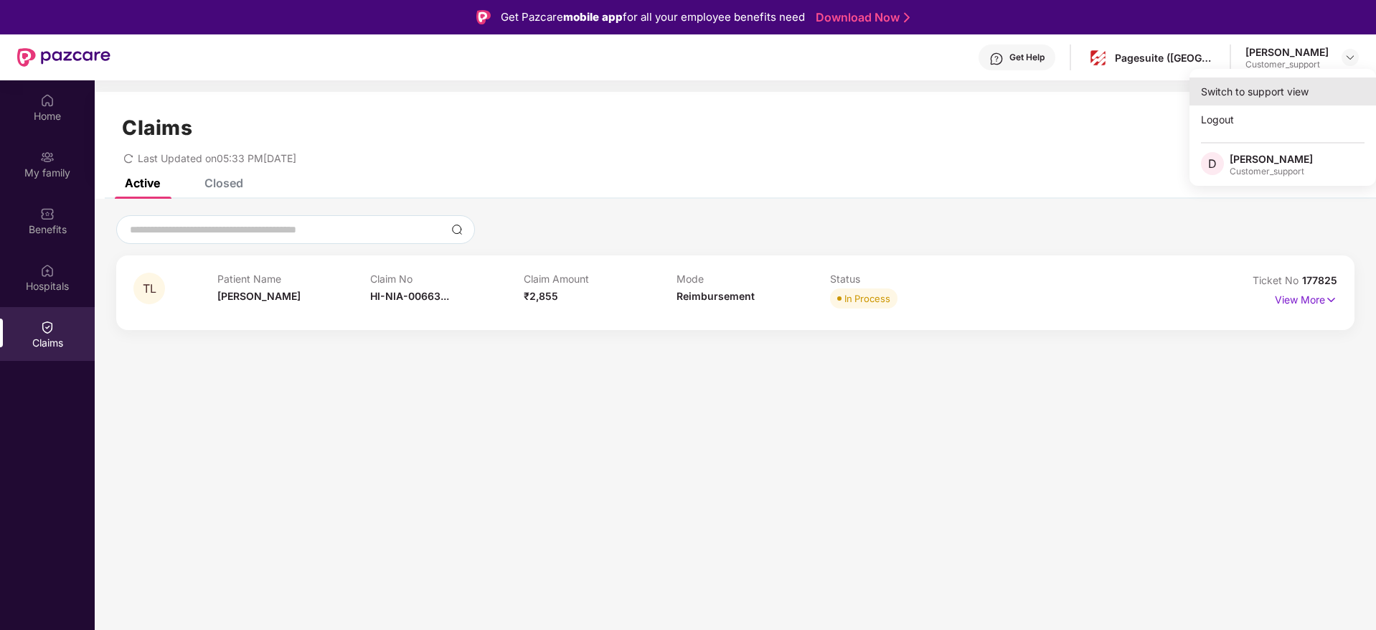
click at [1262, 83] on div "Switch to support view" at bounding box center [1283, 92] width 187 height 28
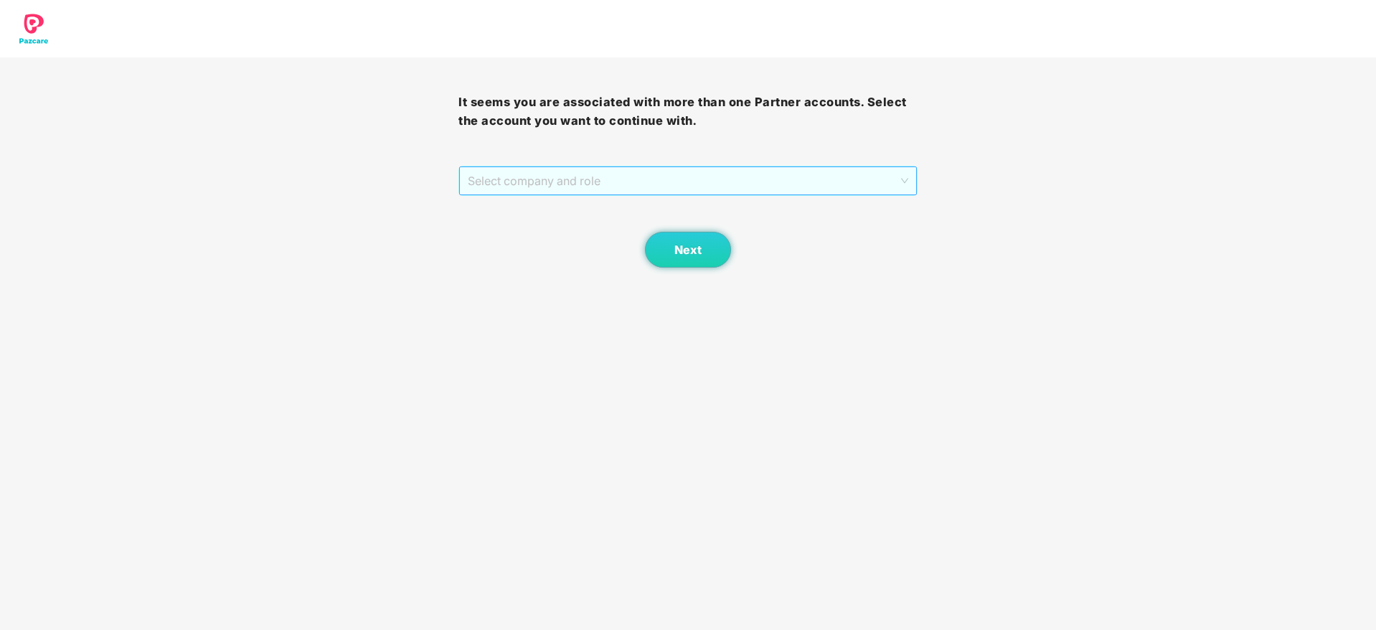
click at [693, 174] on span "Select company and role" at bounding box center [688, 180] width 440 height 27
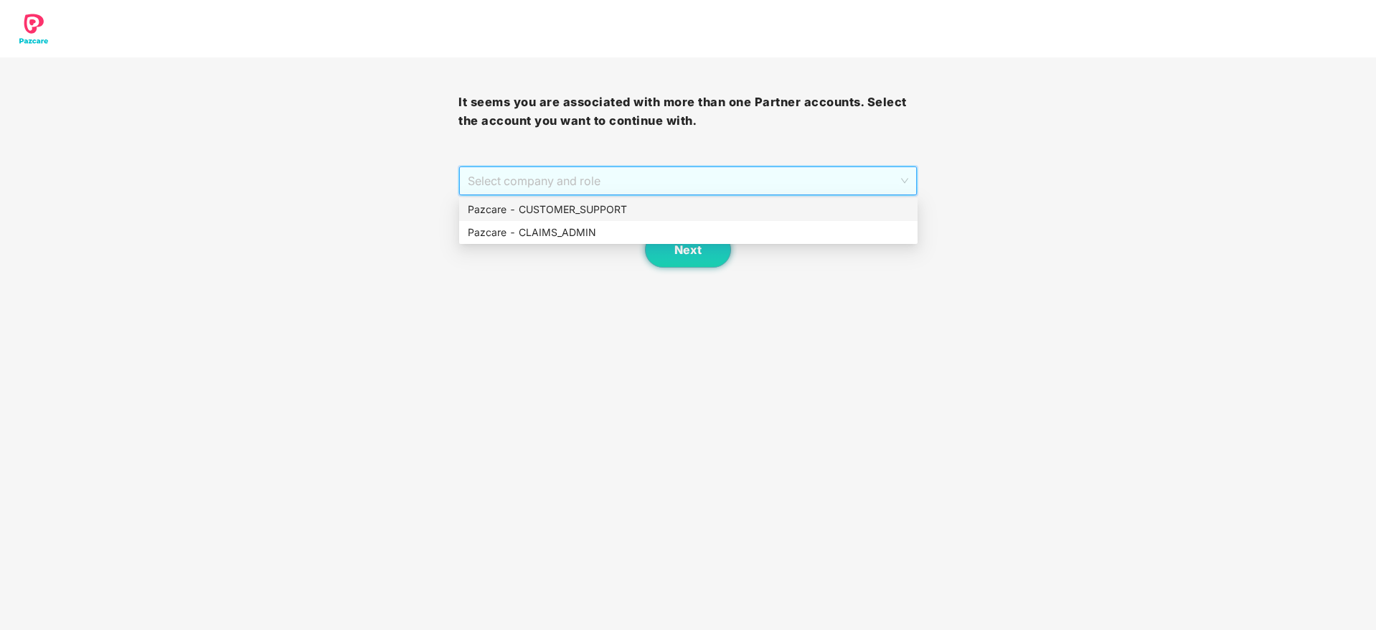
click at [619, 206] on div "Pazcare - CUSTOMER_SUPPORT" at bounding box center [688, 210] width 441 height 16
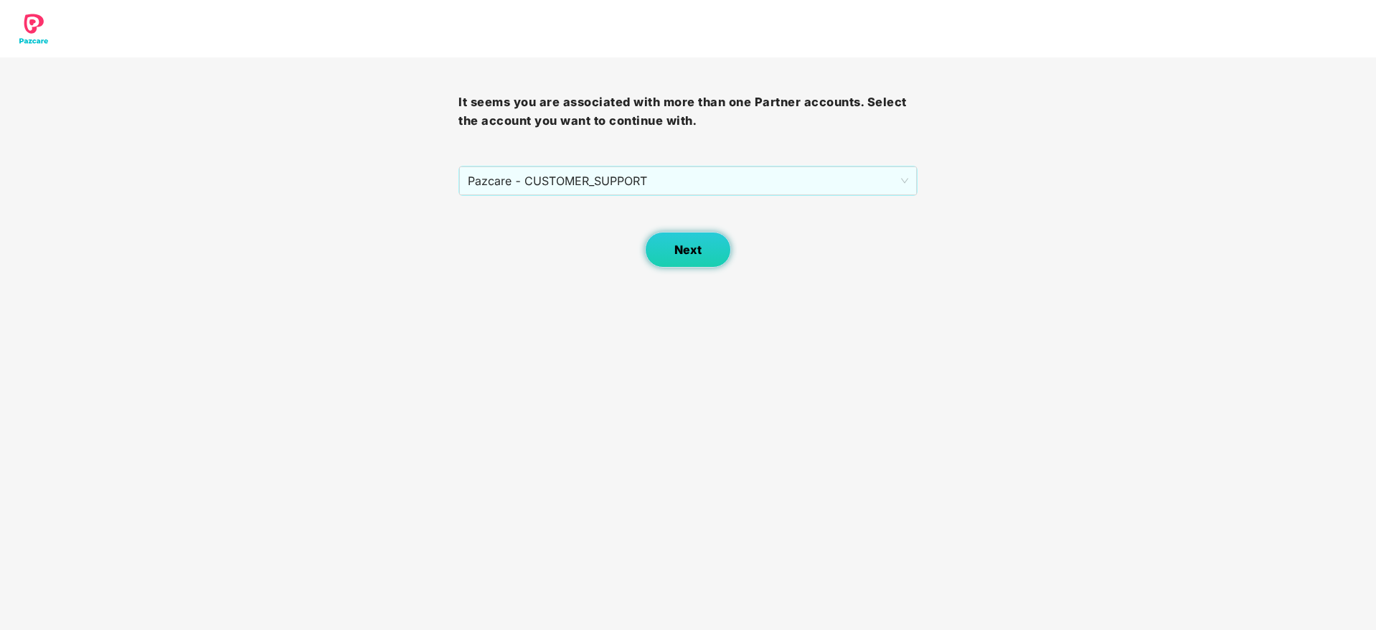
click at [708, 250] on button "Next" at bounding box center [688, 250] width 86 height 36
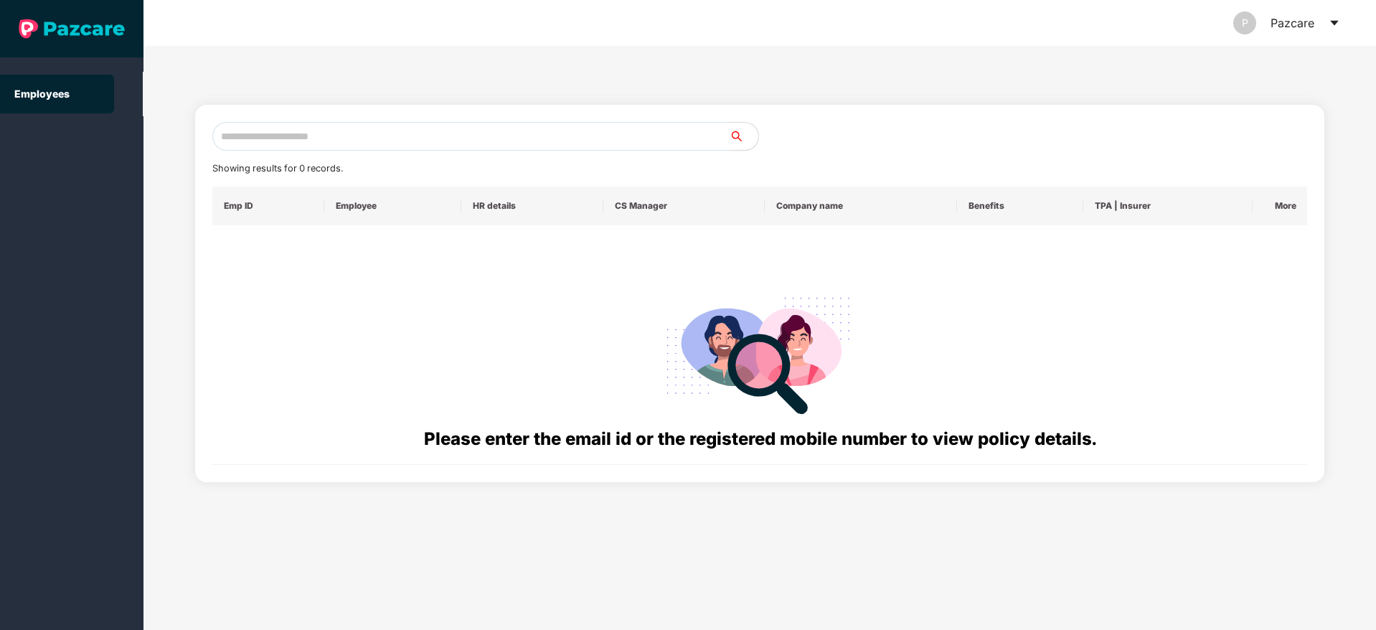
click at [273, 131] on input "text" at bounding box center [470, 136] width 517 height 29
paste input "**********"
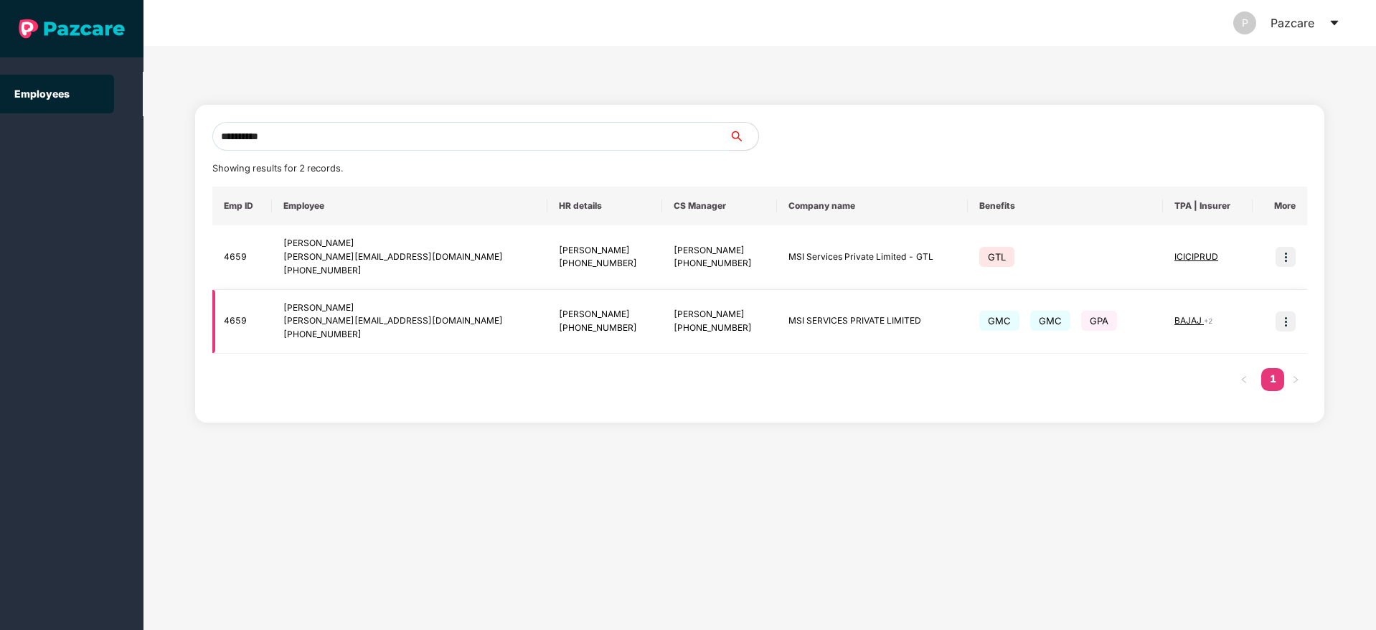
type input "**********"
click at [1282, 322] on img at bounding box center [1286, 321] width 20 height 20
click at [1217, 350] on span "Switch to user interface" at bounding box center [1216, 358] width 123 height 16
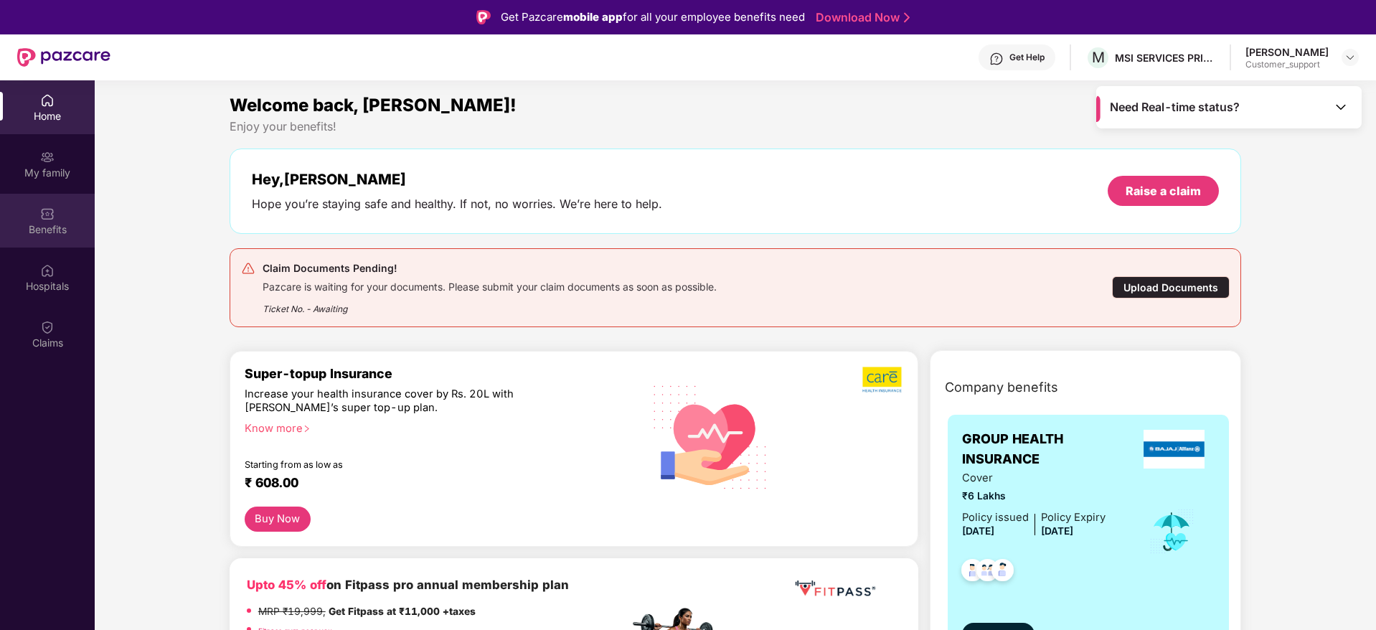
click at [40, 220] on img at bounding box center [47, 214] width 14 height 14
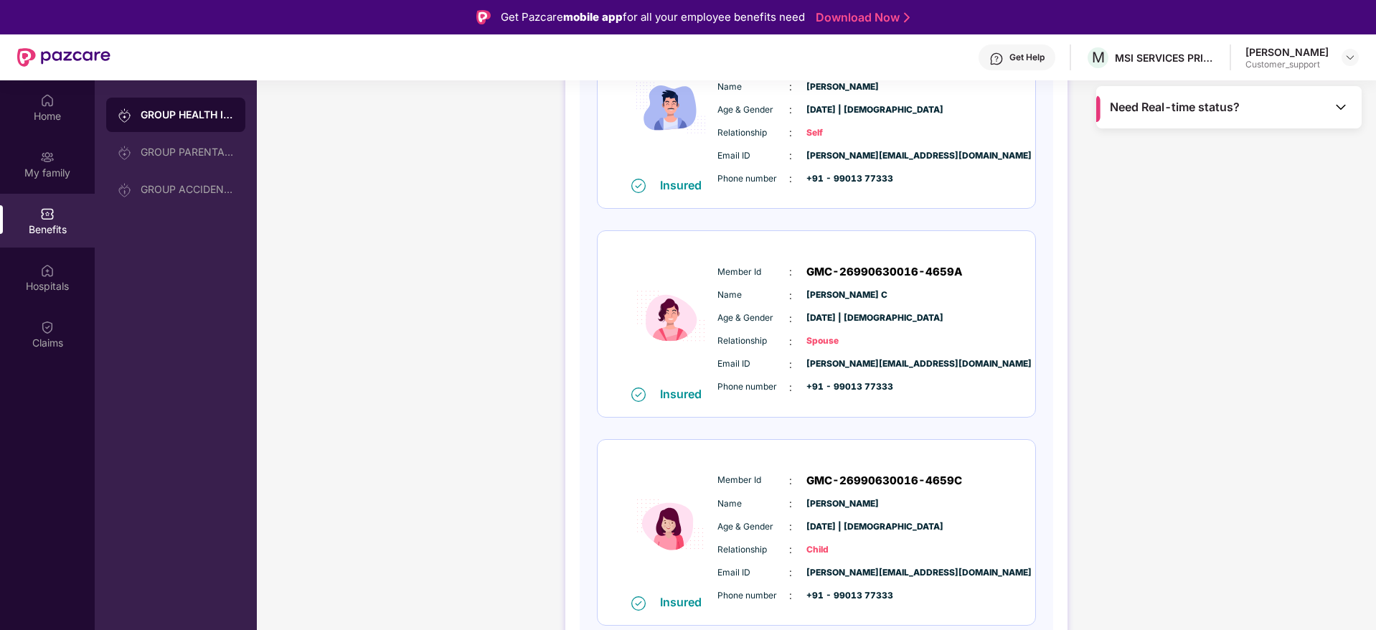
scroll to position [286, 0]
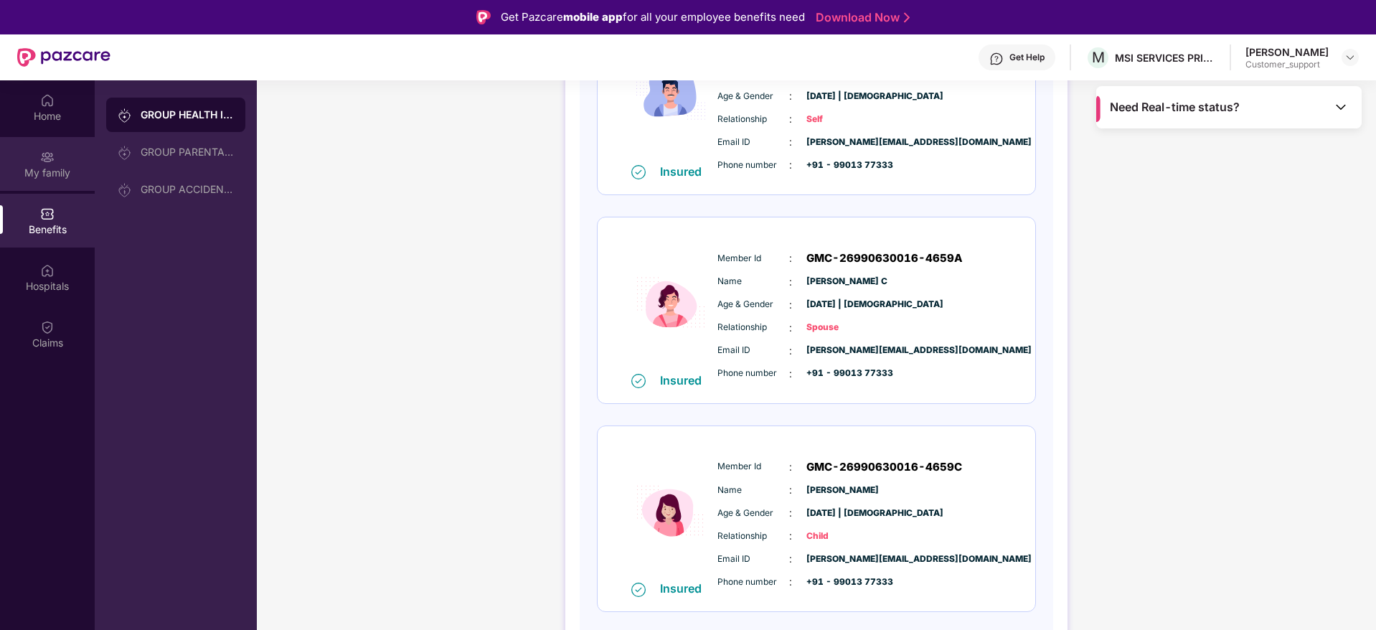
click at [50, 159] on img at bounding box center [47, 157] width 14 height 14
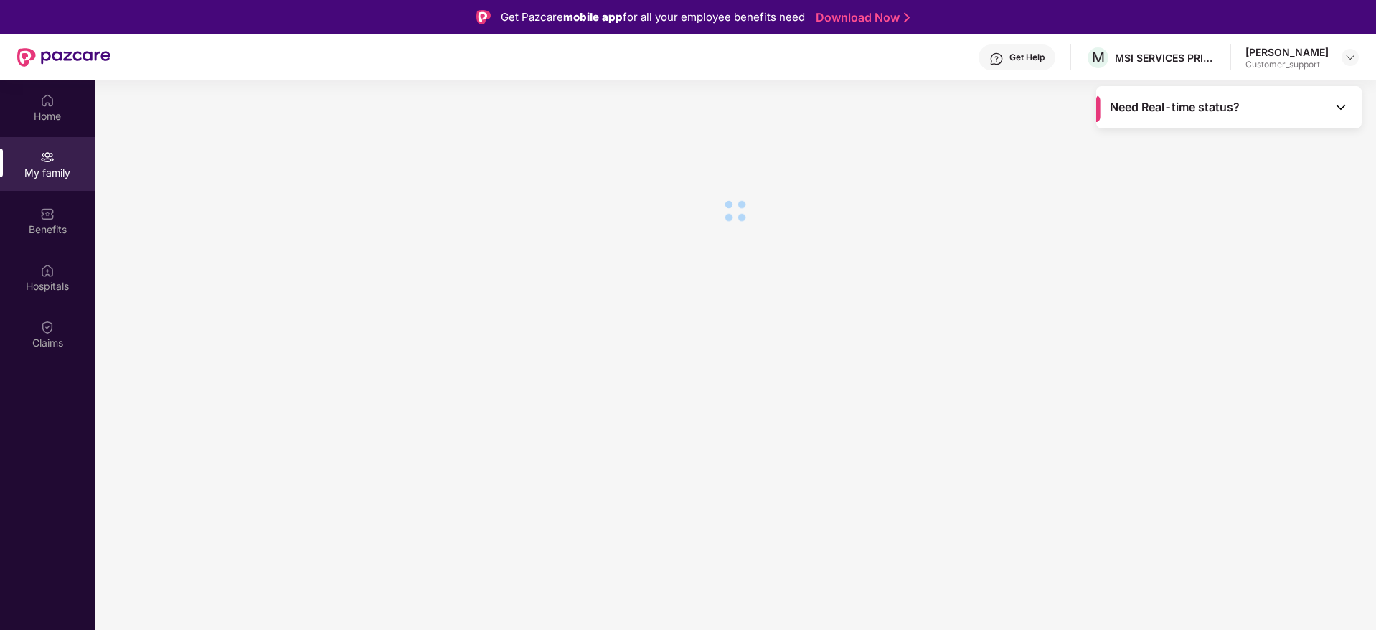
scroll to position [0, 0]
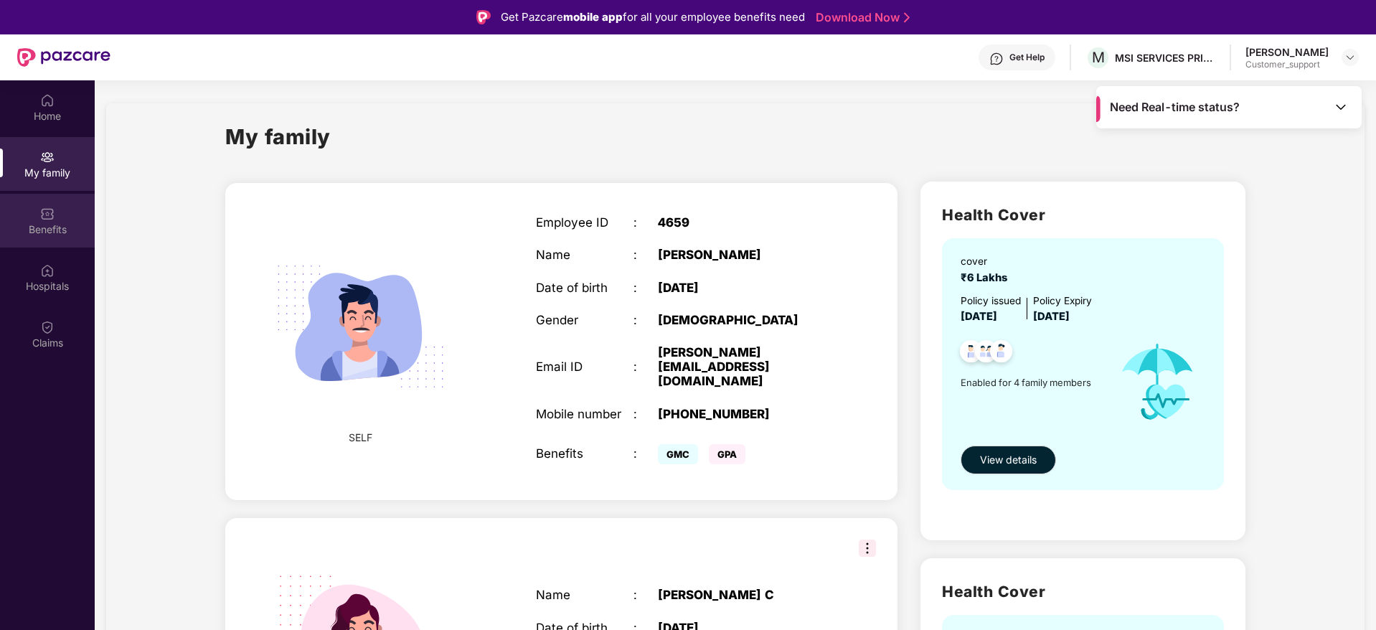
click at [46, 227] on div "Benefits" at bounding box center [47, 229] width 95 height 14
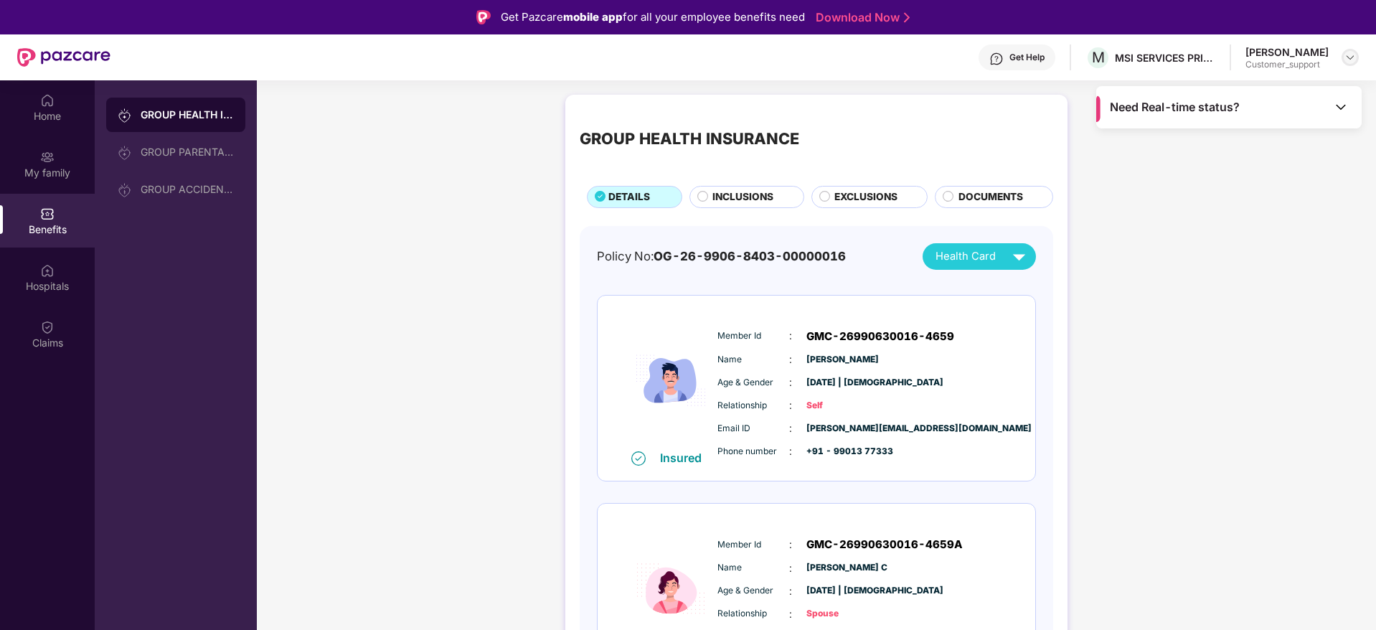
click at [1349, 56] on img at bounding box center [1350, 57] width 11 height 11
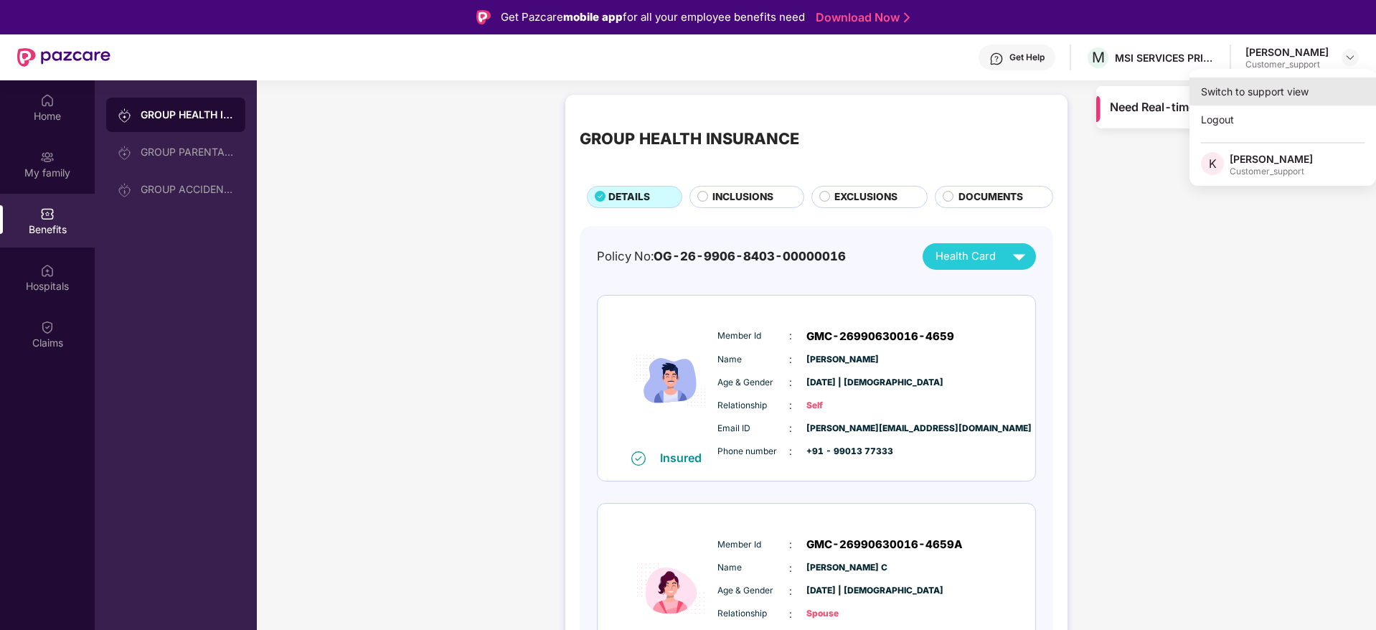
click at [1252, 86] on div "Switch to support view" at bounding box center [1283, 92] width 187 height 28
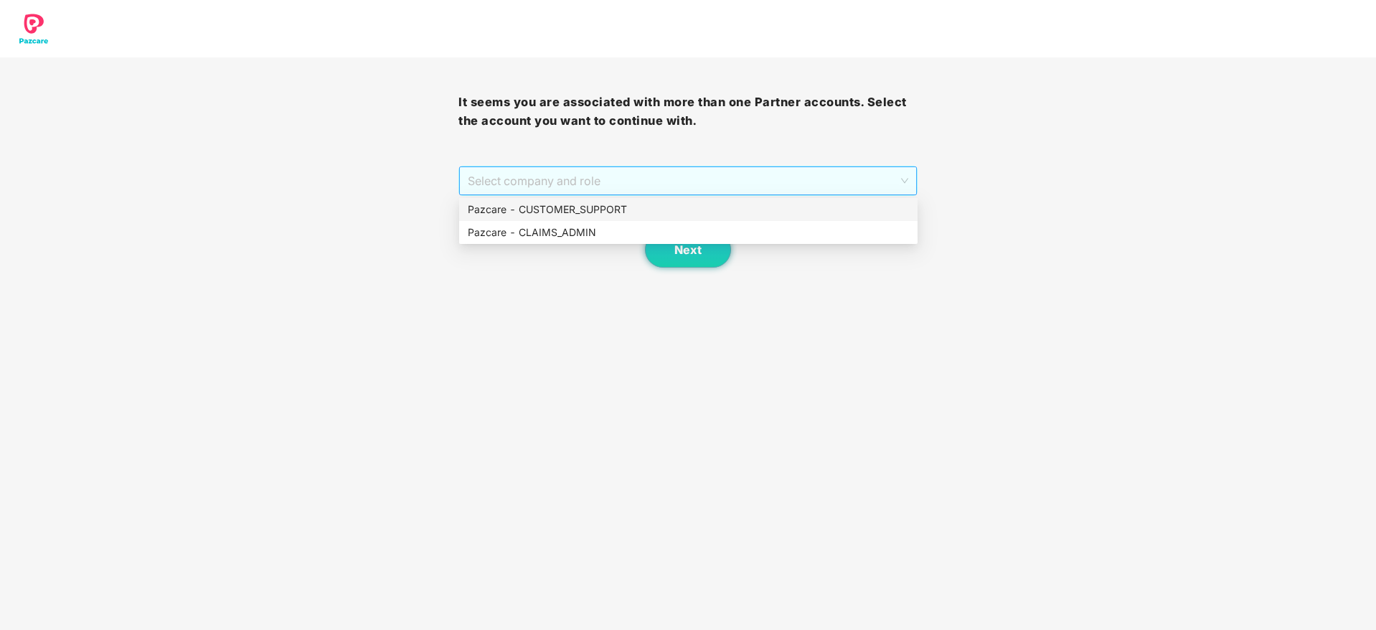
click at [601, 181] on span "Select company and role" at bounding box center [688, 180] width 440 height 27
click at [583, 215] on div "Pazcare - CUSTOMER_SUPPORT" at bounding box center [688, 210] width 441 height 16
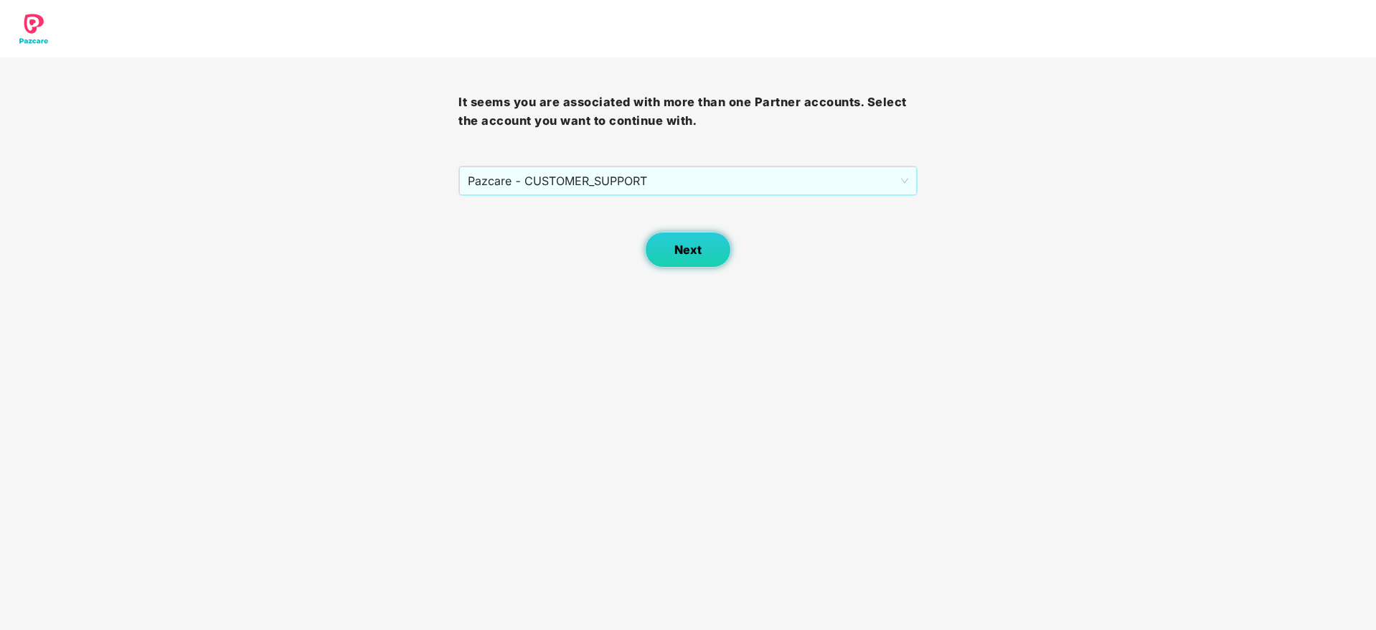
click at [686, 265] on button "Next" at bounding box center [688, 250] width 86 height 36
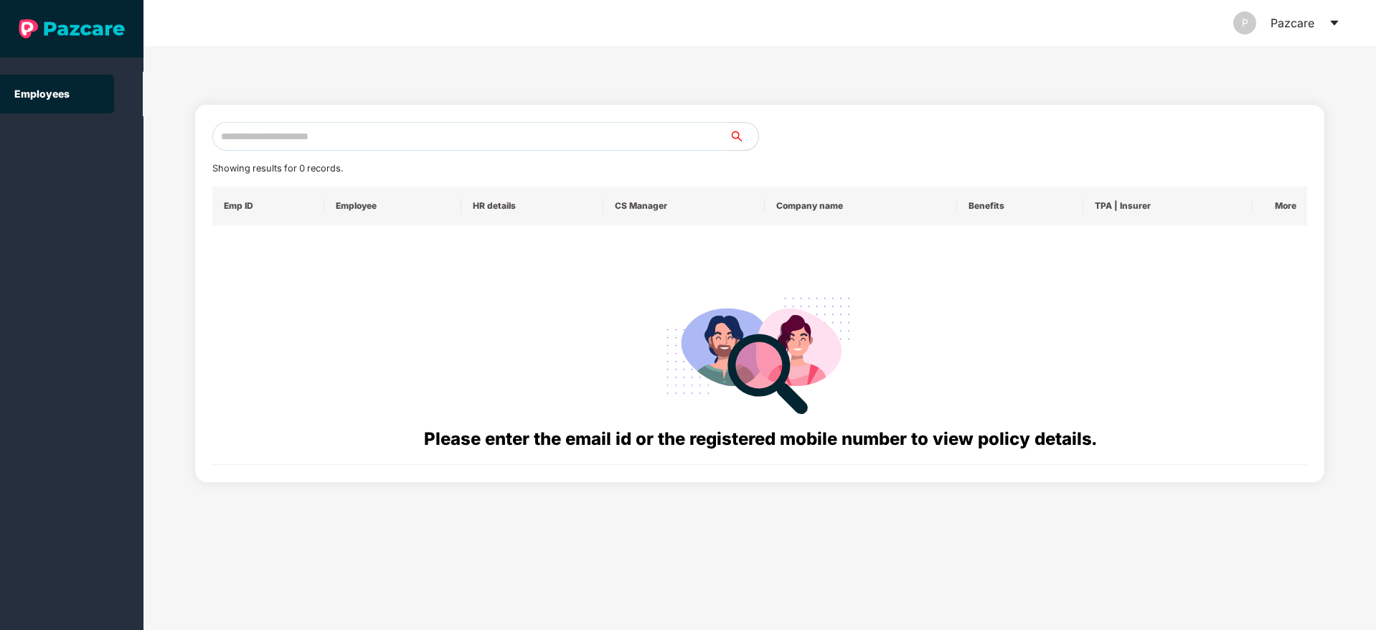
click at [312, 137] on input "text" at bounding box center [470, 136] width 517 height 29
paste input "**********"
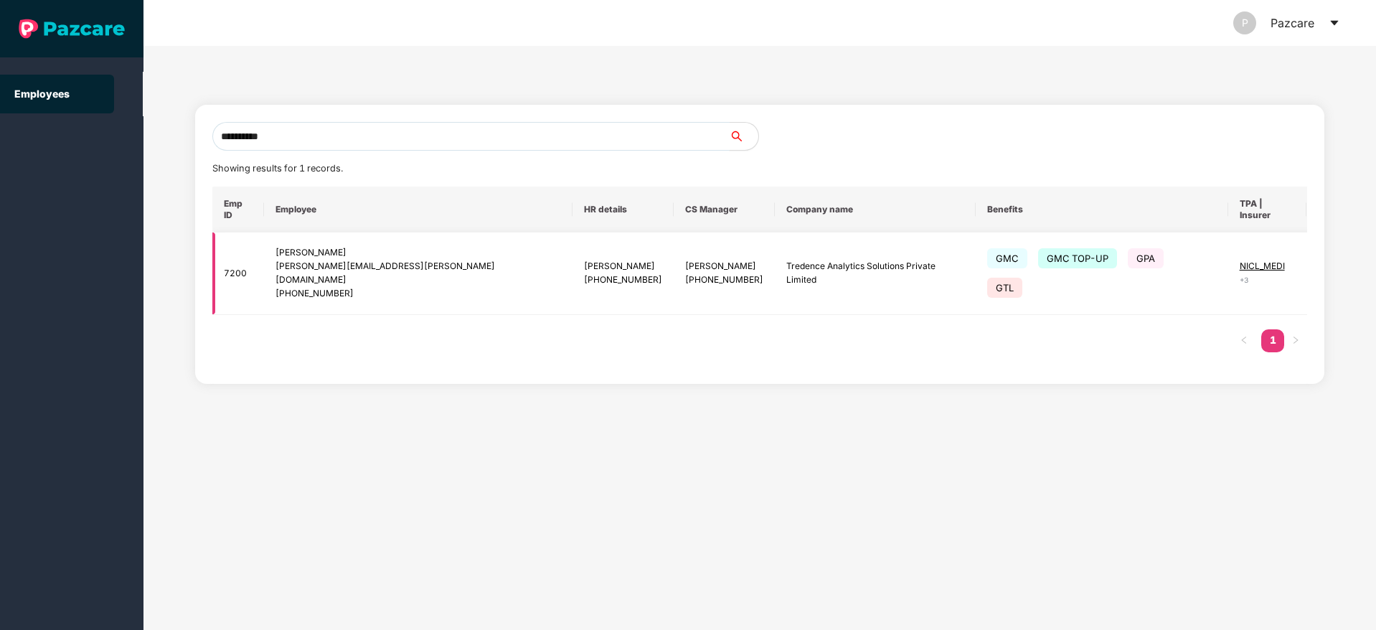
type input "**********"
click at [1333, 263] on img at bounding box center [1343, 273] width 20 height 20
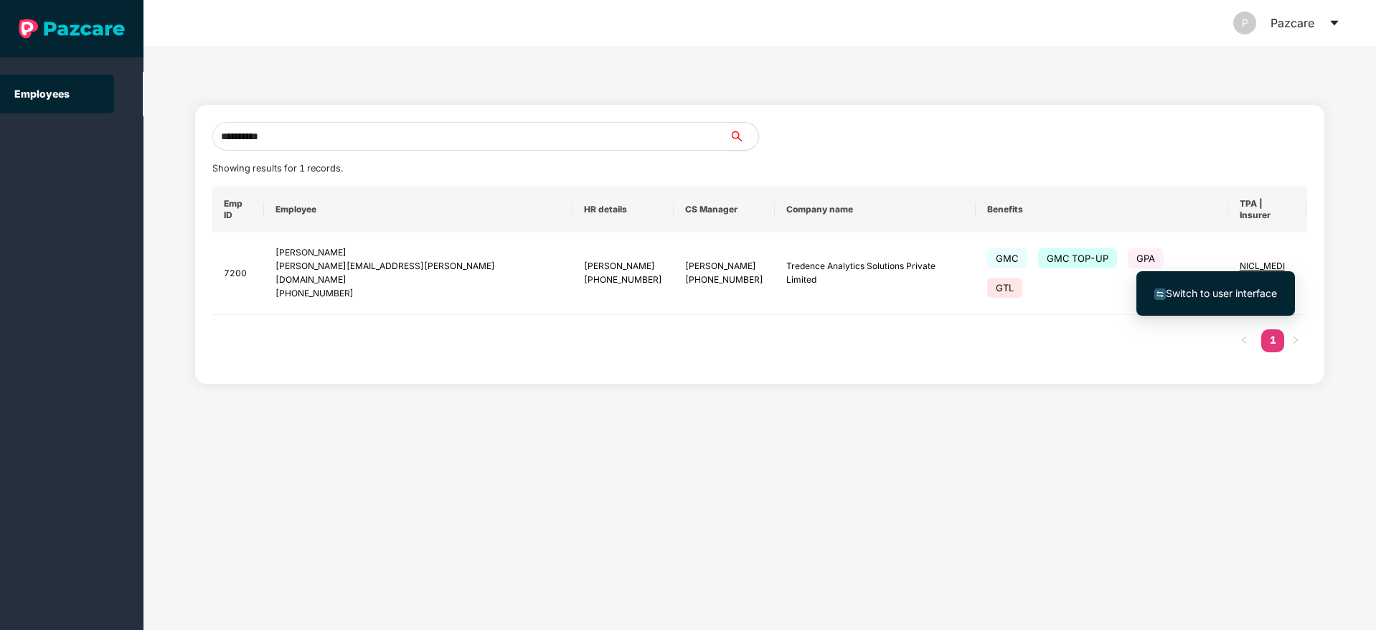
click at [1220, 289] on span "Switch to user interface" at bounding box center [1221, 293] width 111 height 12
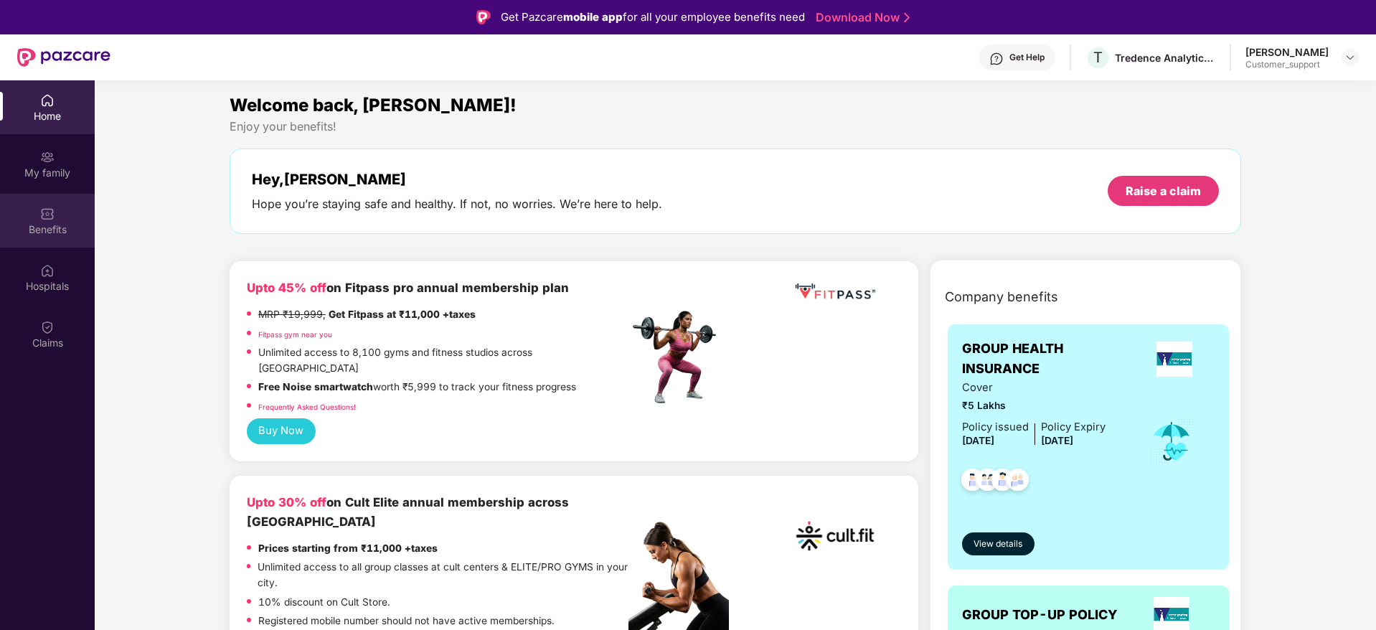
click at [51, 231] on div "Benefits" at bounding box center [47, 229] width 95 height 14
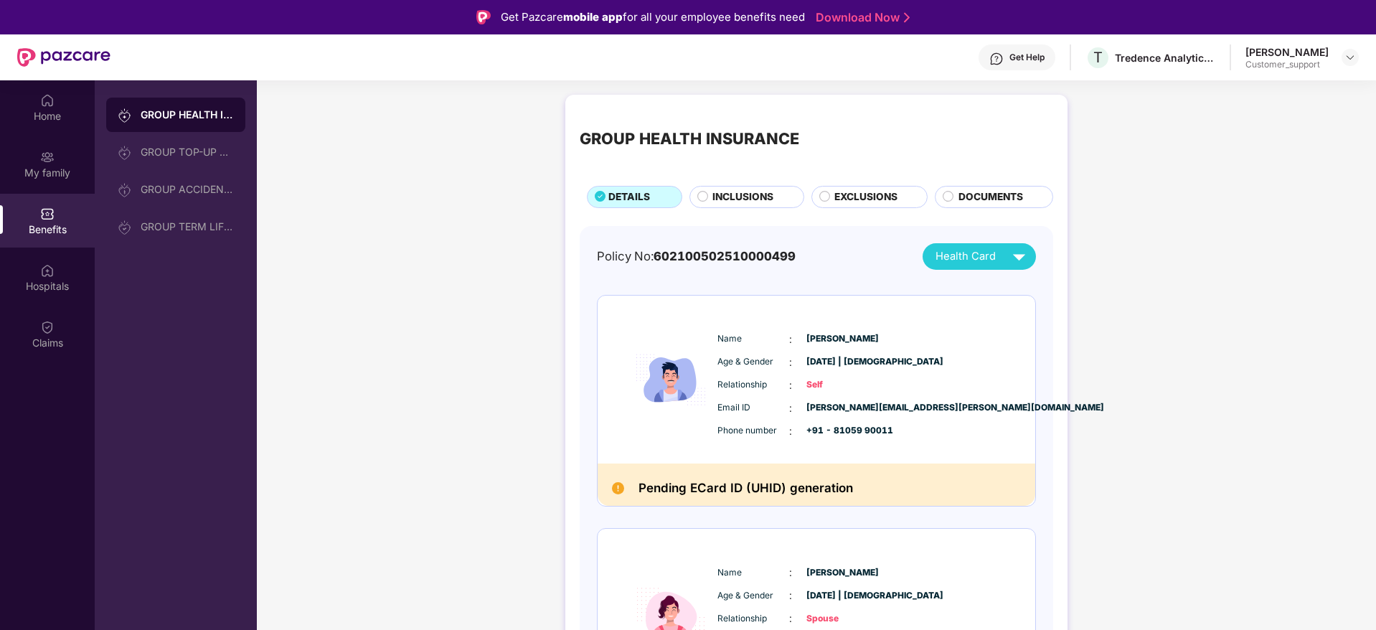
click at [744, 192] on span "INCLUSIONS" at bounding box center [743, 197] width 61 height 16
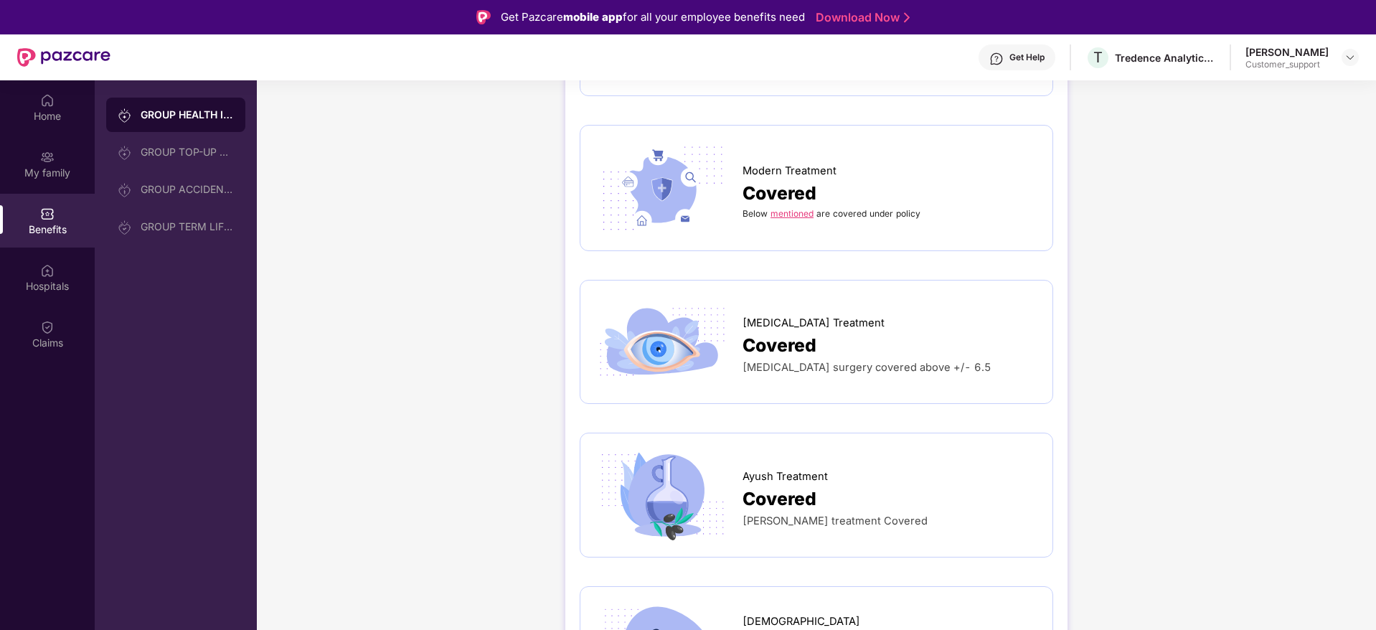
scroll to position [2424, 0]
click at [170, 142] on div "GROUP TOP-UP POLICY" at bounding box center [175, 152] width 139 height 34
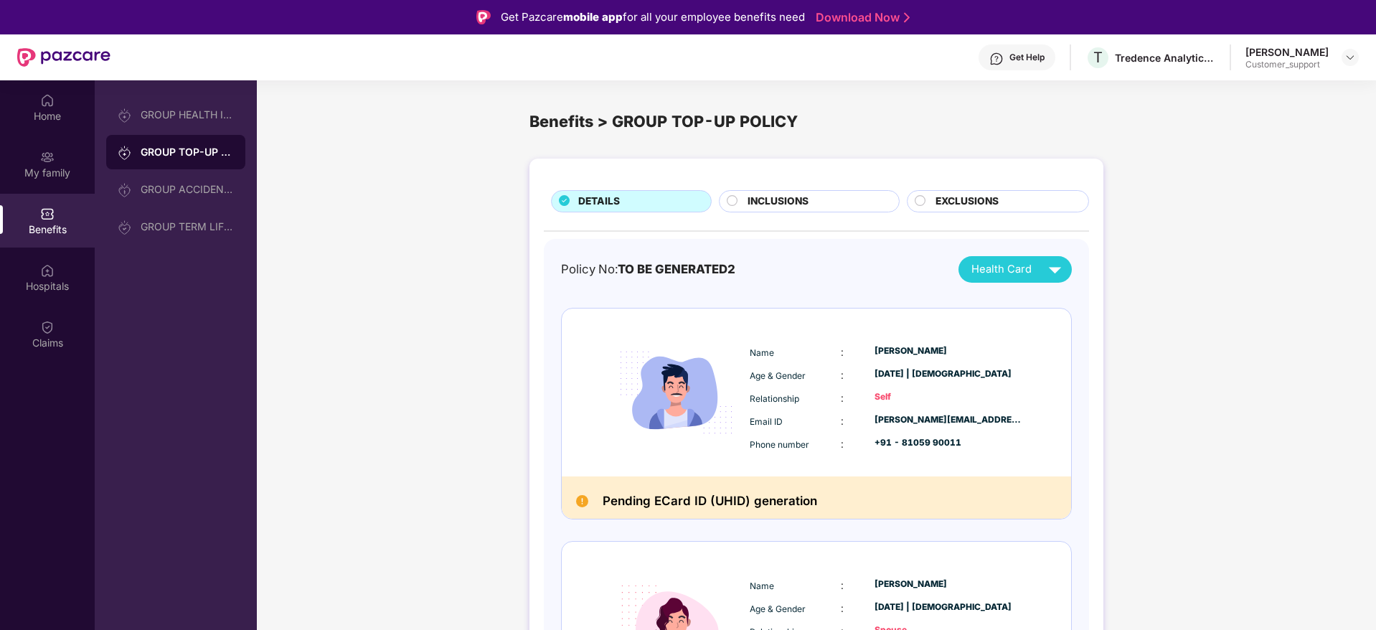
click at [50, 219] on img at bounding box center [47, 214] width 14 height 14
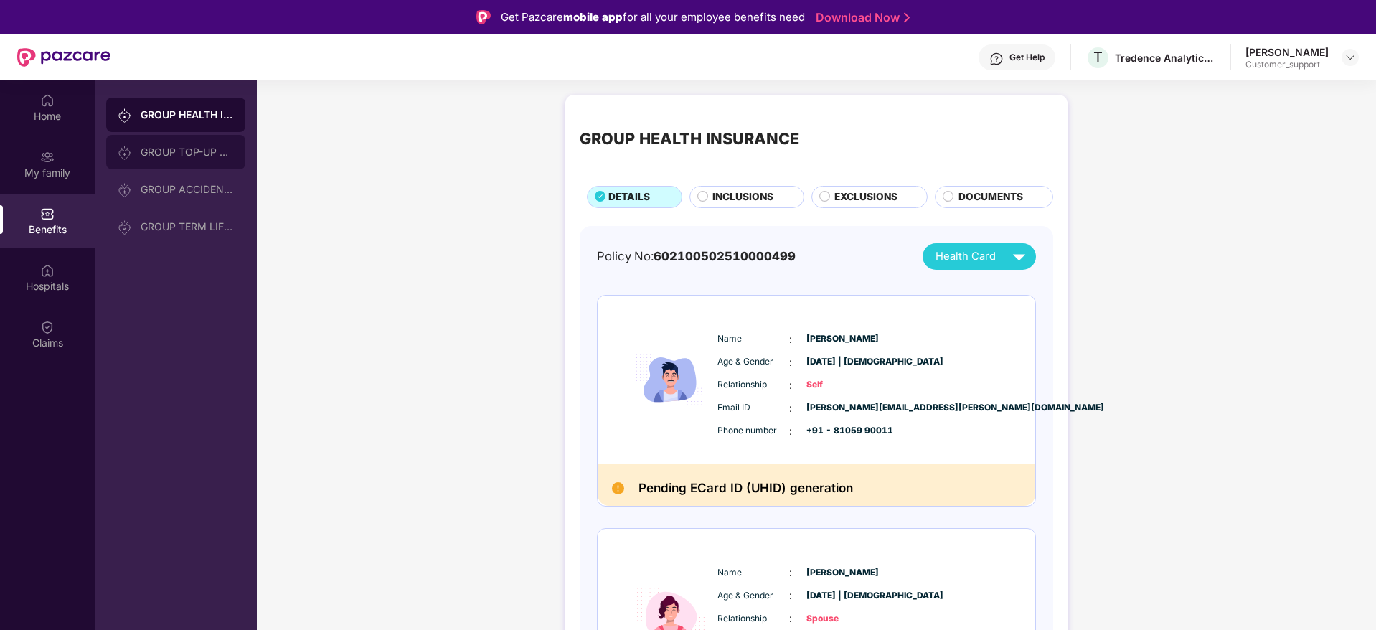
click at [198, 144] on div "GROUP TOP-UP POLICY" at bounding box center [175, 152] width 139 height 34
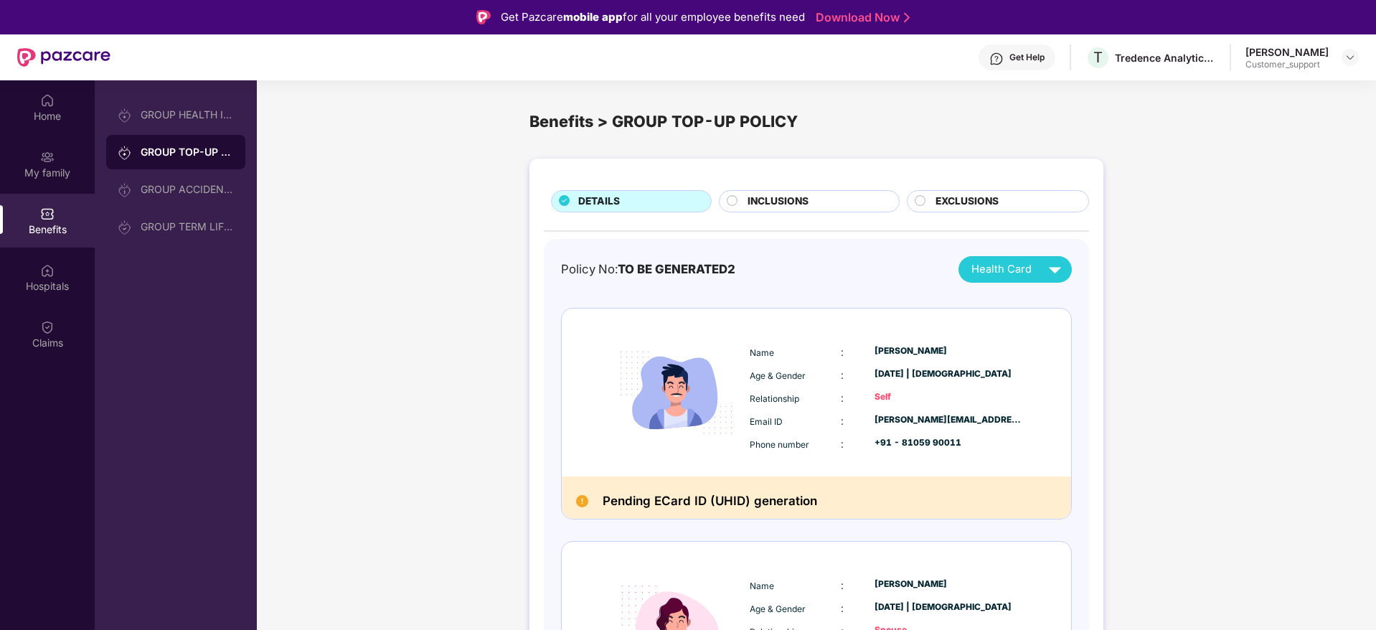
click at [784, 191] on div "INCLUSIONS" at bounding box center [809, 201] width 180 height 22
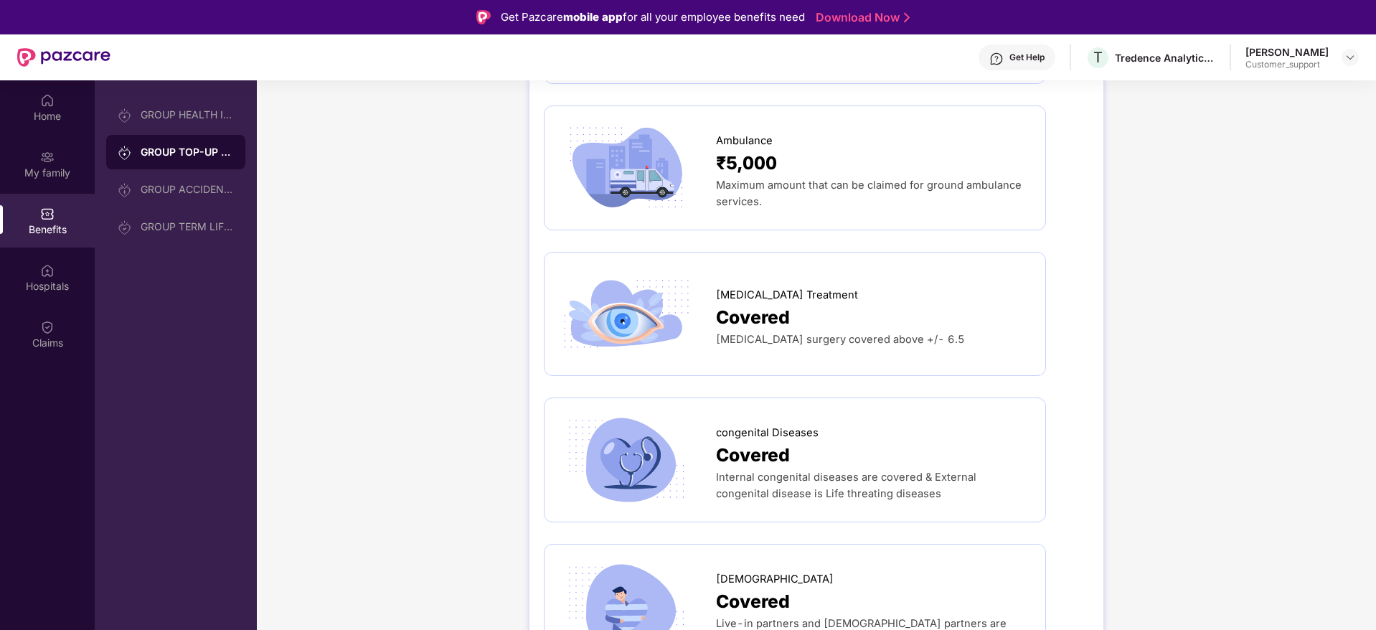
scroll to position [1199, 0]
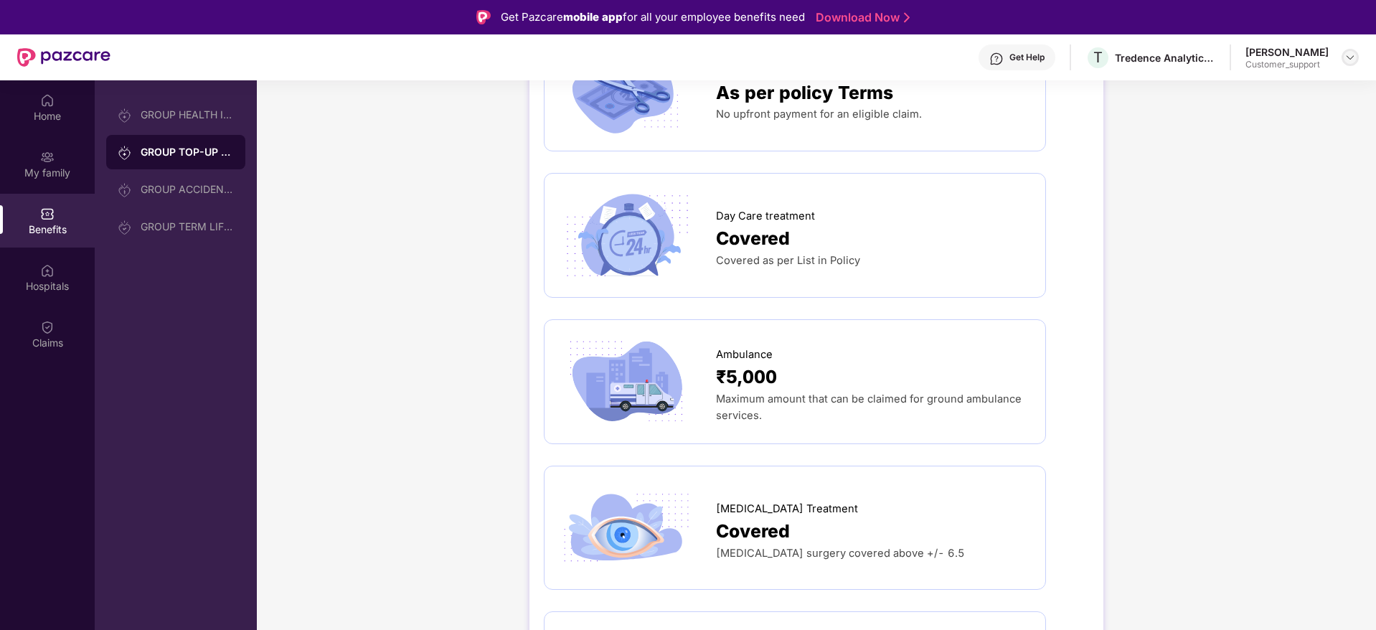
click at [1348, 54] on img at bounding box center [1350, 57] width 11 height 11
click at [1247, 88] on div "Switch to support view" at bounding box center [1283, 92] width 187 height 28
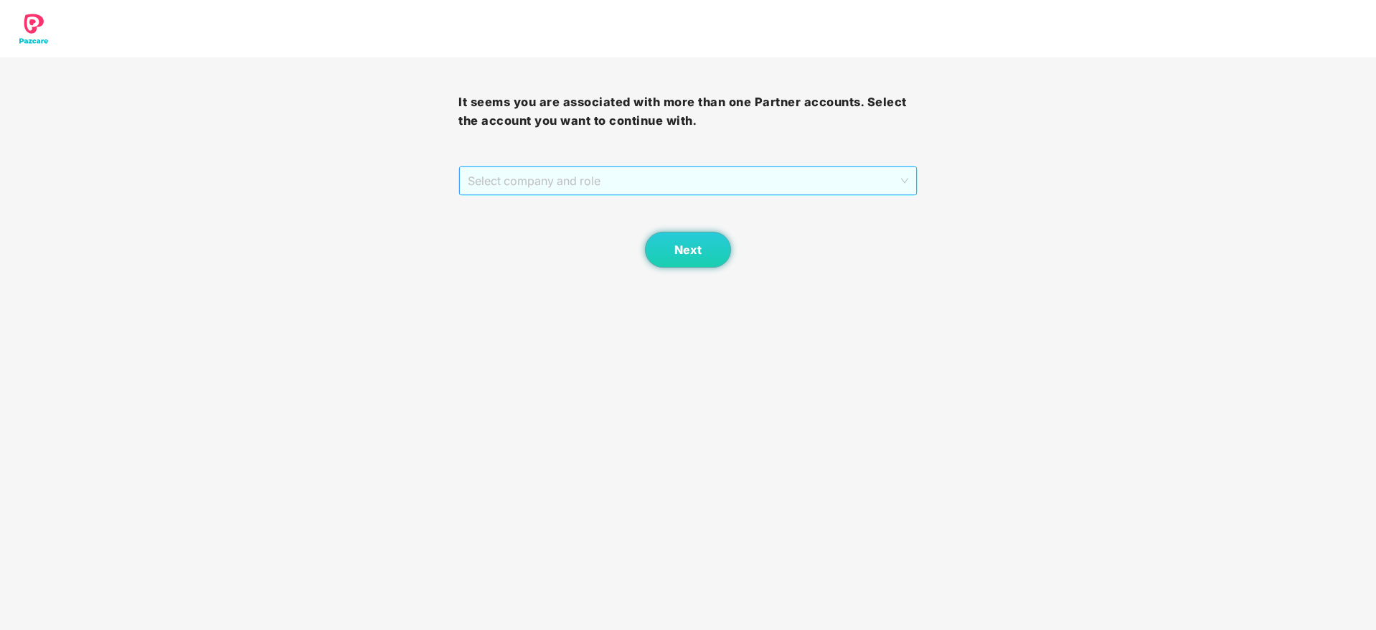
click at [648, 189] on span "Select company and role" at bounding box center [688, 180] width 440 height 27
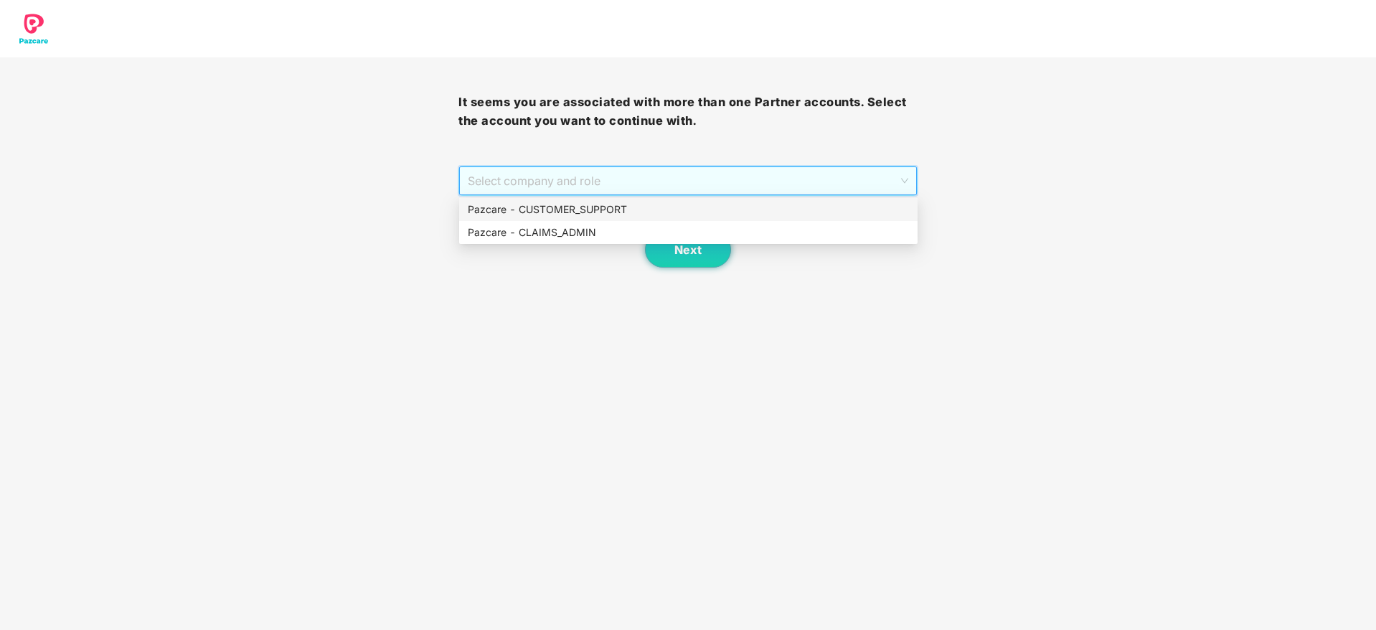
click at [540, 207] on div "Pazcare - CUSTOMER_SUPPORT" at bounding box center [688, 210] width 441 height 16
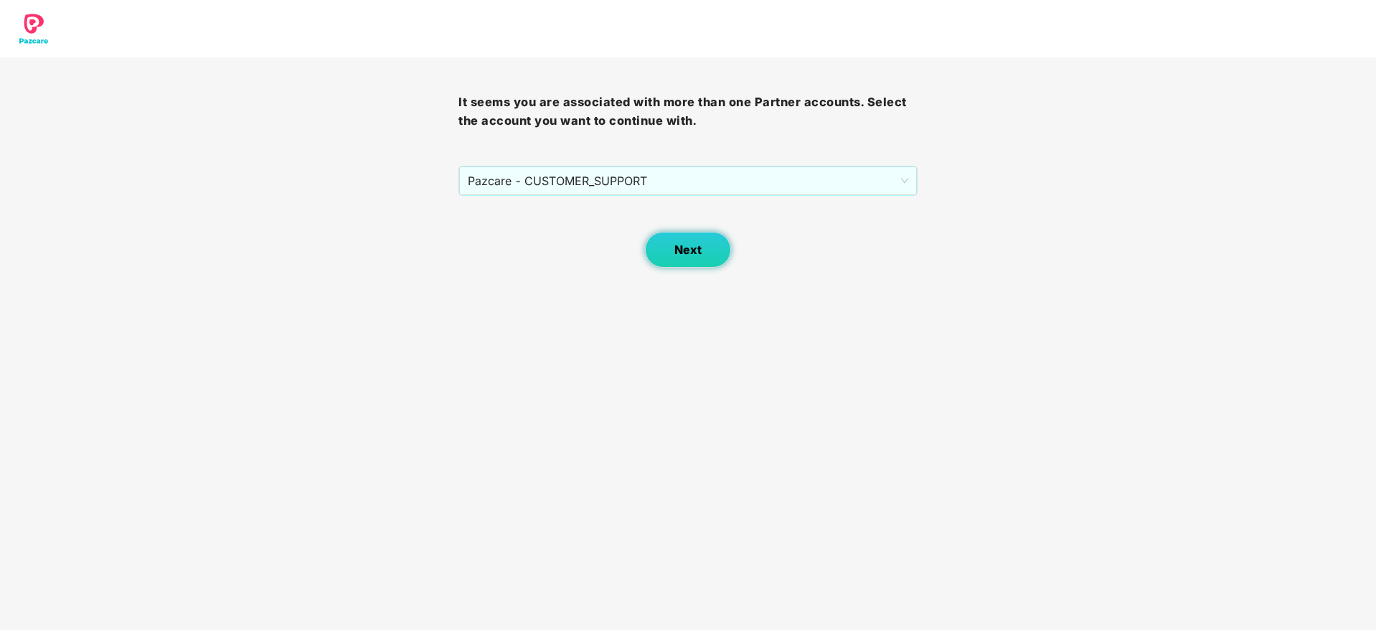
click at [682, 253] on span "Next" at bounding box center [688, 250] width 27 height 14
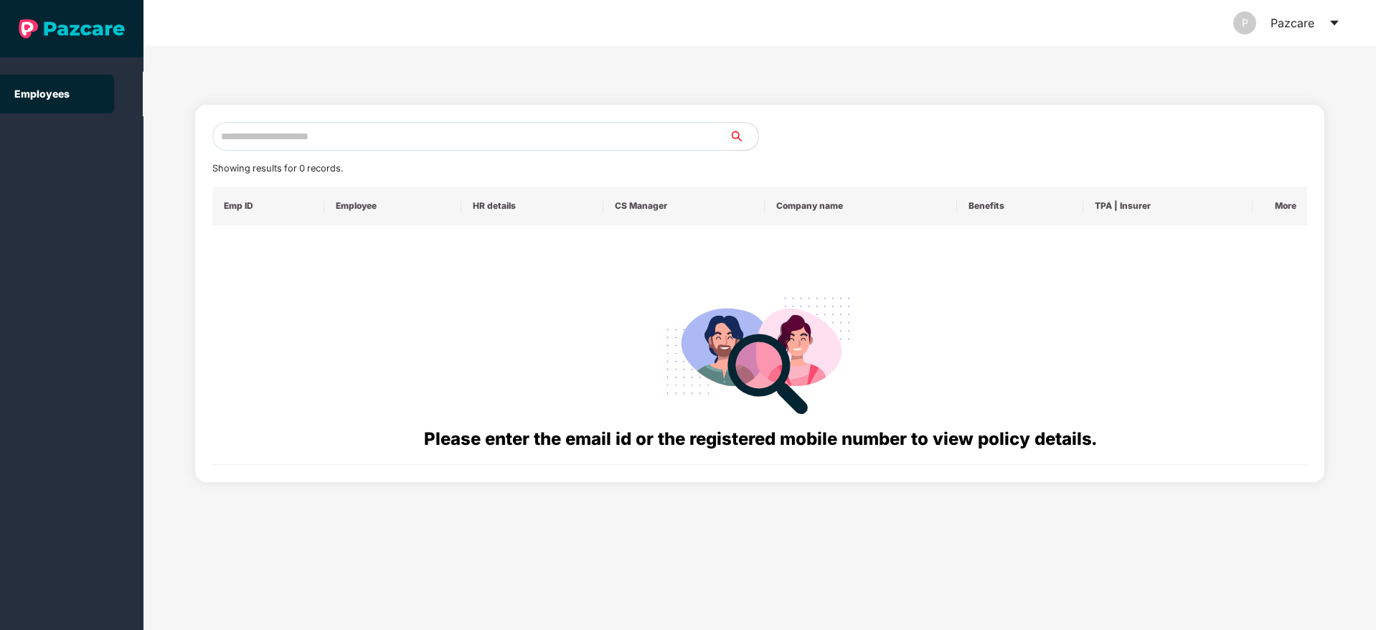
click at [301, 139] on input "text" at bounding box center [470, 136] width 517 height 29
paste input "**********"
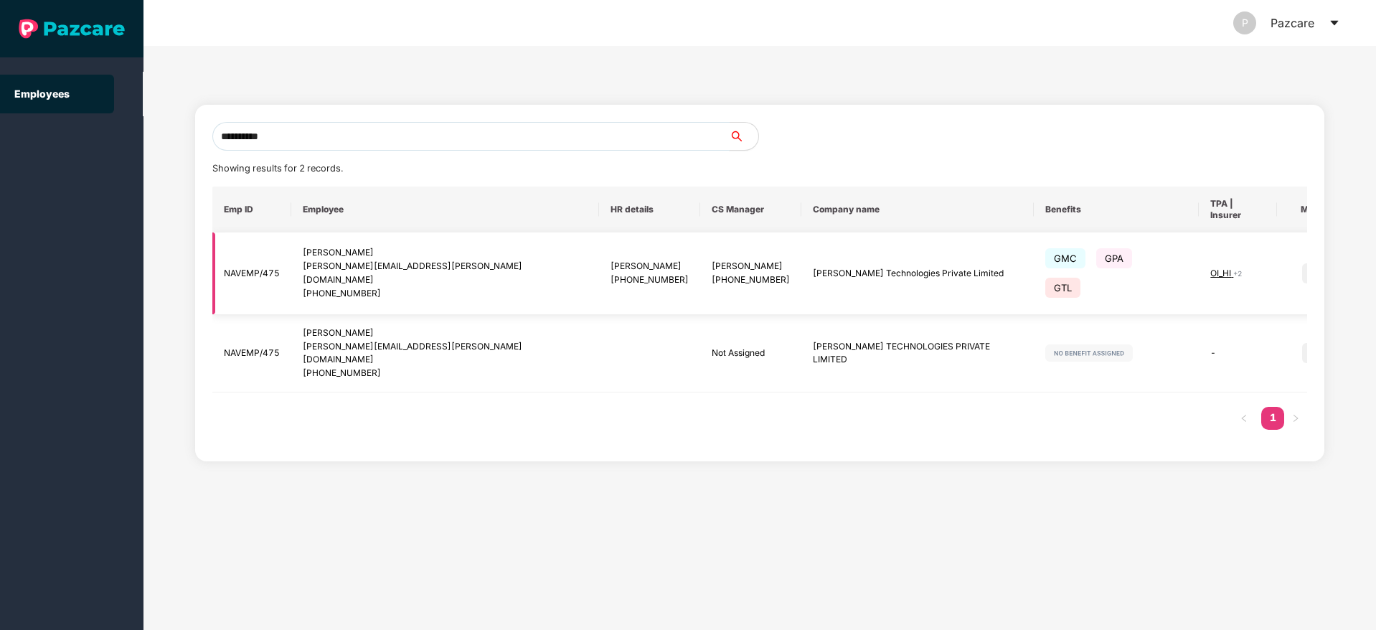
type input "**********"
click at [1303, 263] on img at bounding box center [1313, 273] width 20 height 20
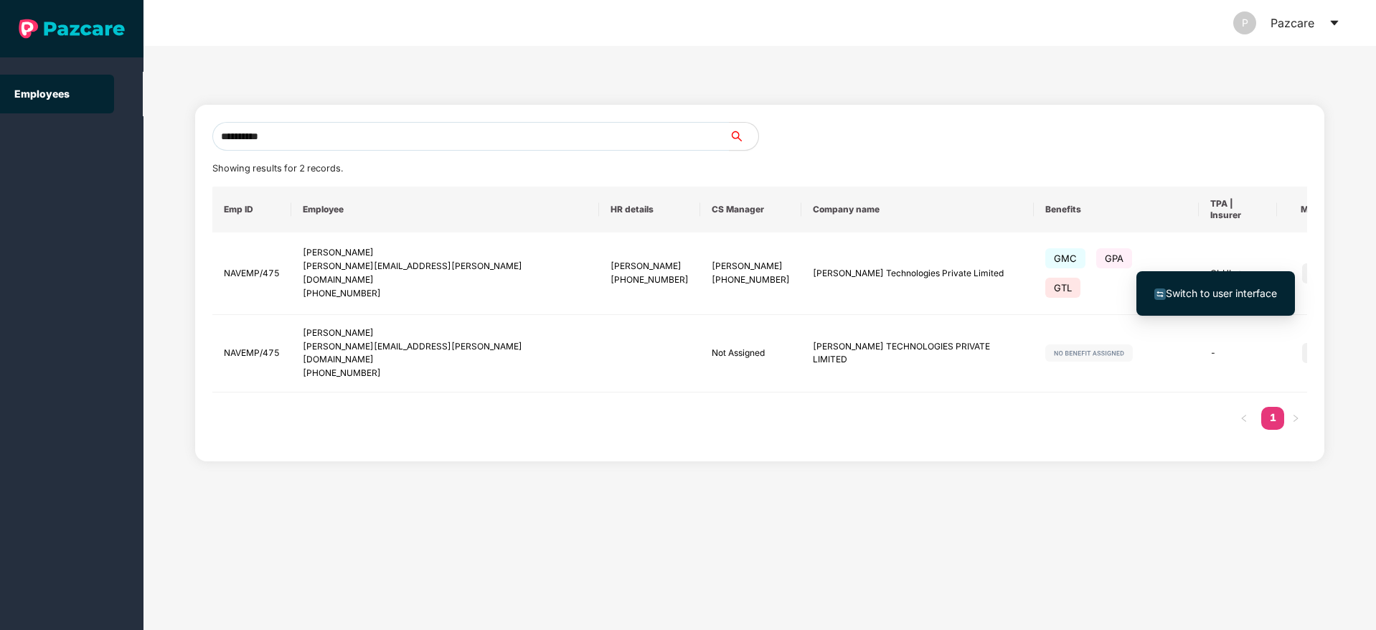
click at [1230, 294] on span "Switch to user interface" at bounding box center [1221, 293] width 111 height 12
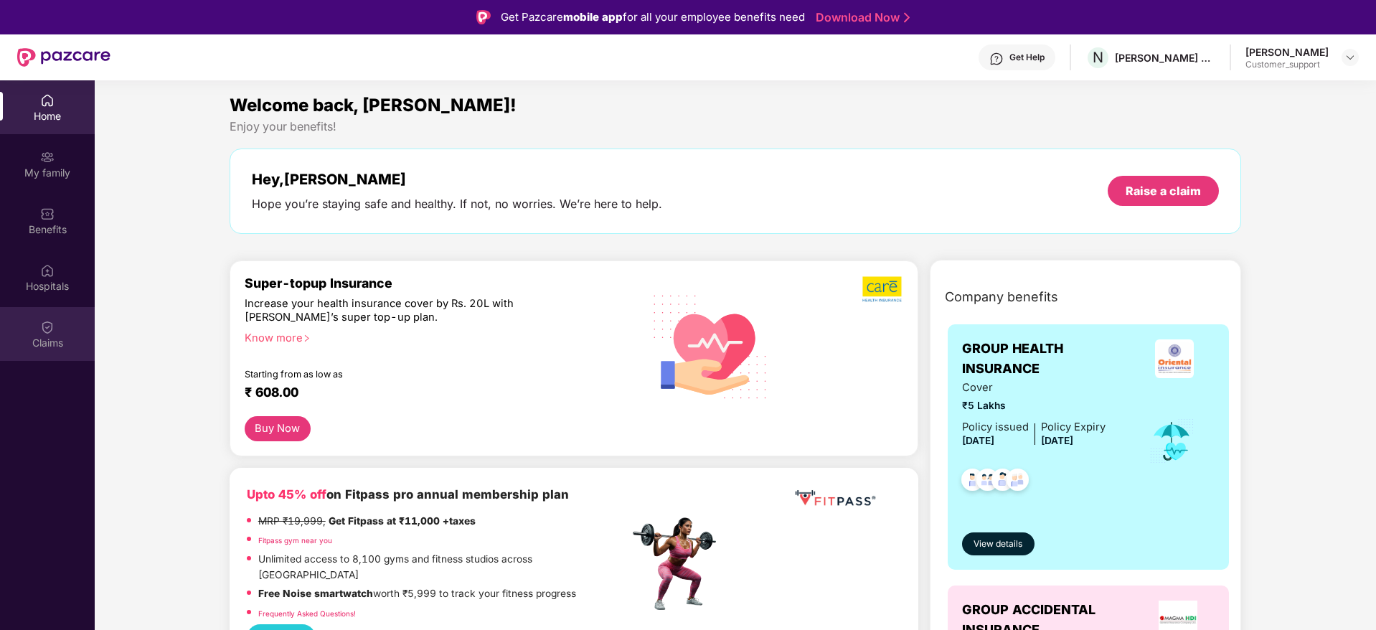
click at [50, 326] on img at bounding box center [47, 327] width 14 height 14
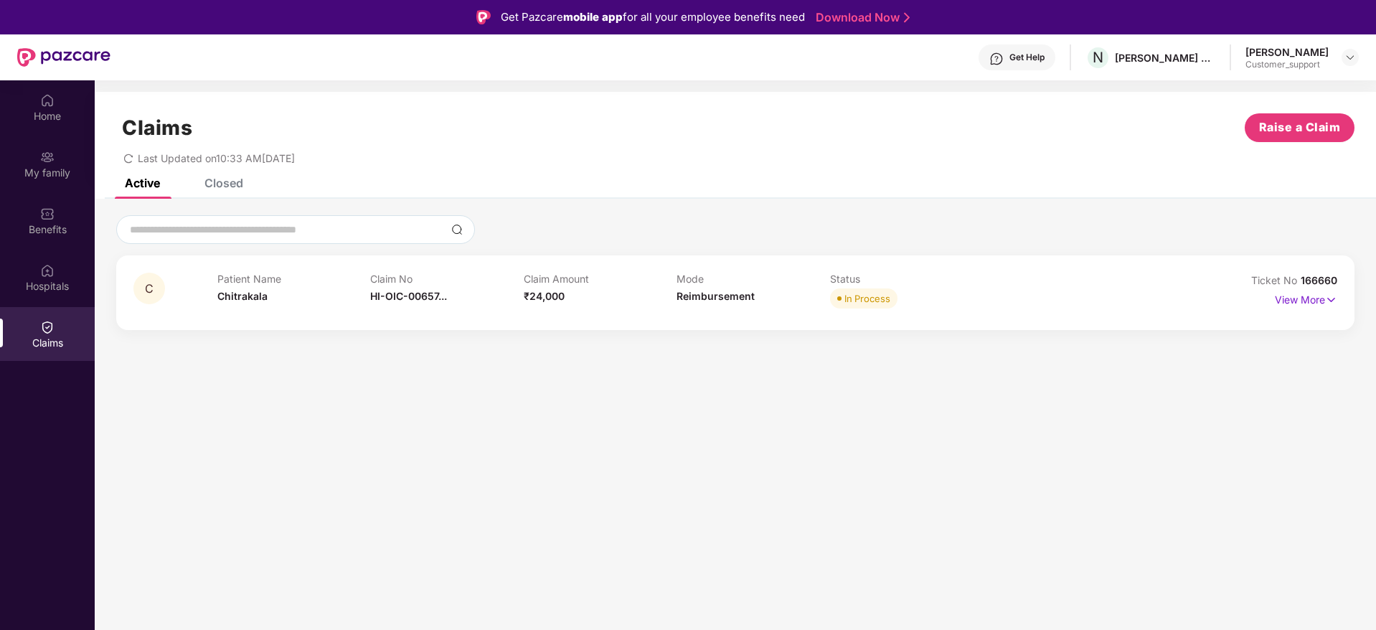
click at [234, 181] on div "Closed" at bounding box center [224, 183] width 39 height 14
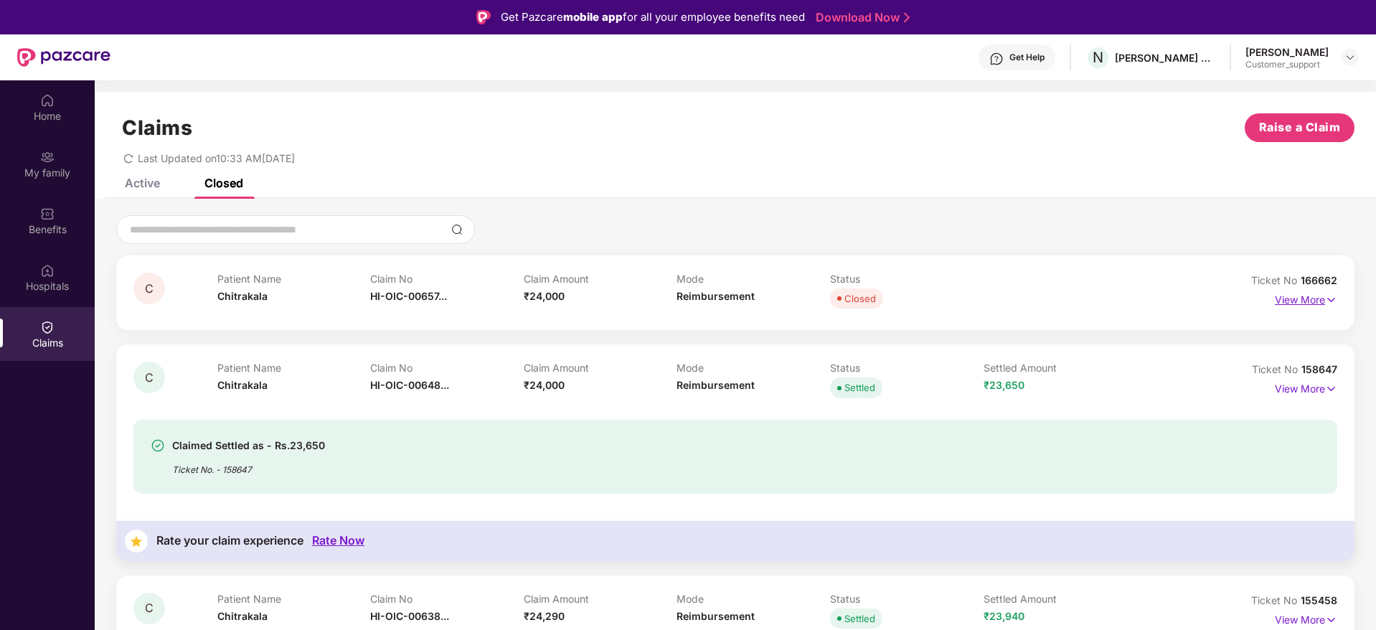
click at [1334, 296] on img at bounding box center [1331, 300] width 12 height 16
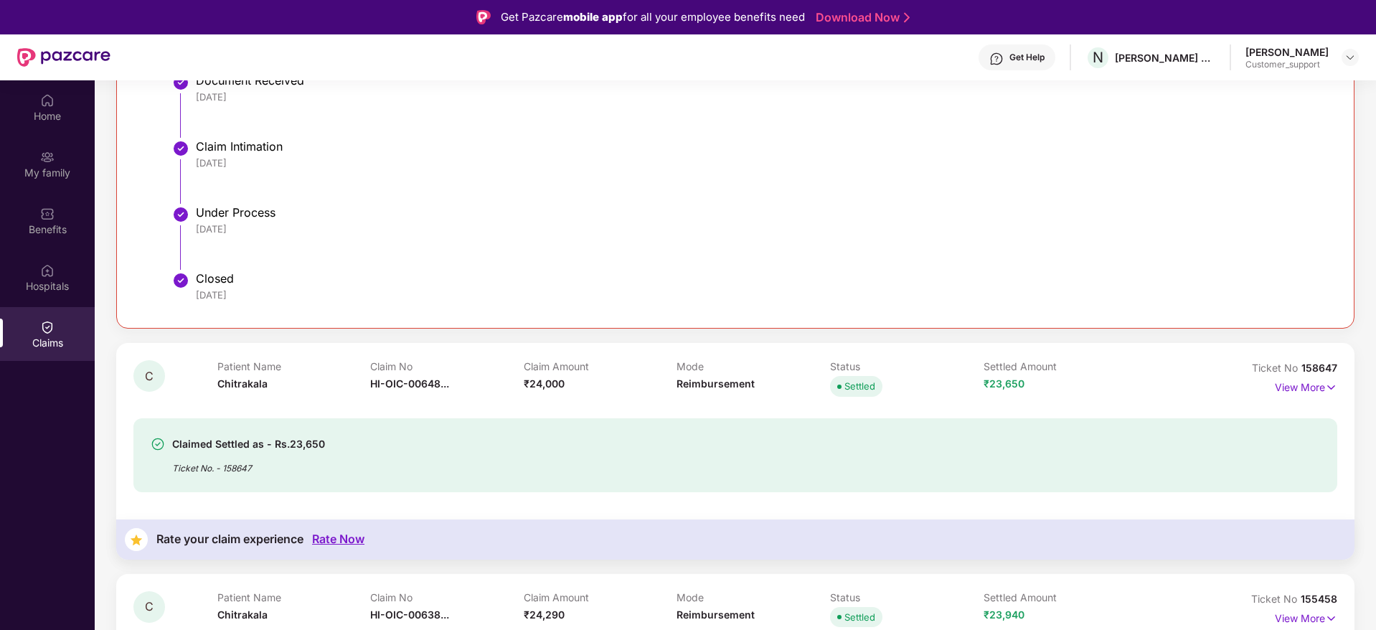
scroll to position [495, 0]
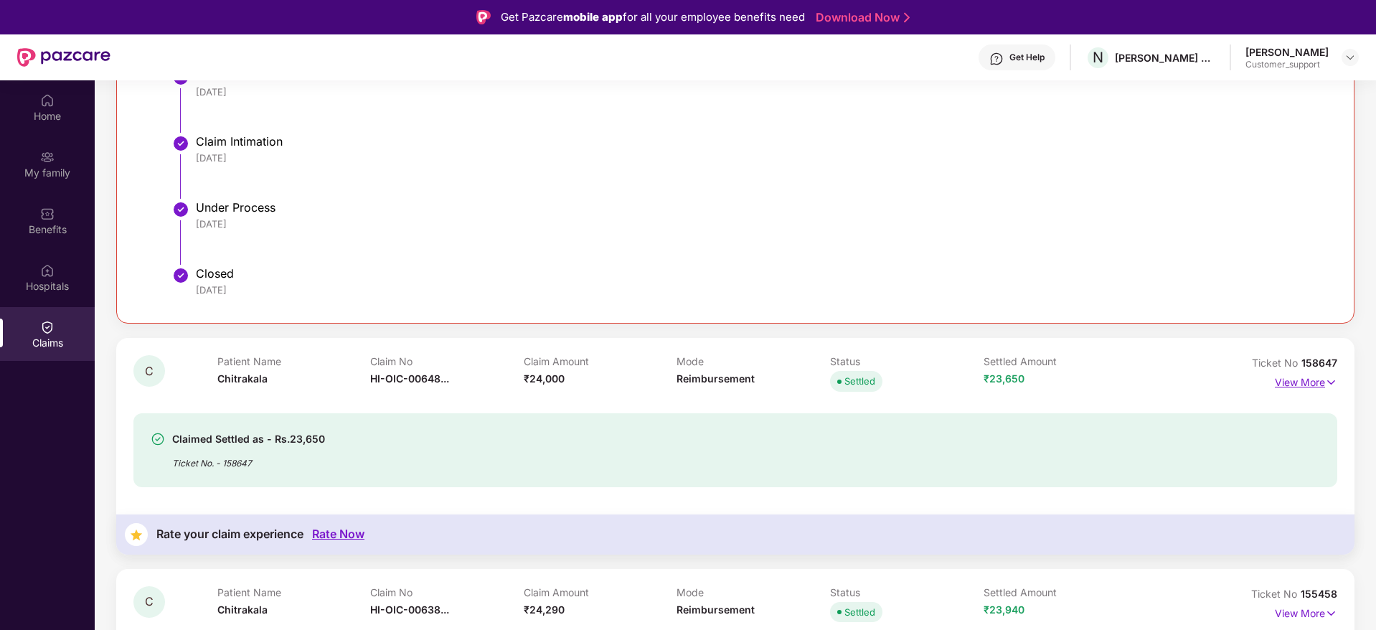
click at [1325, 383] on img at bounding box center [1331, 383] width 12 height 16
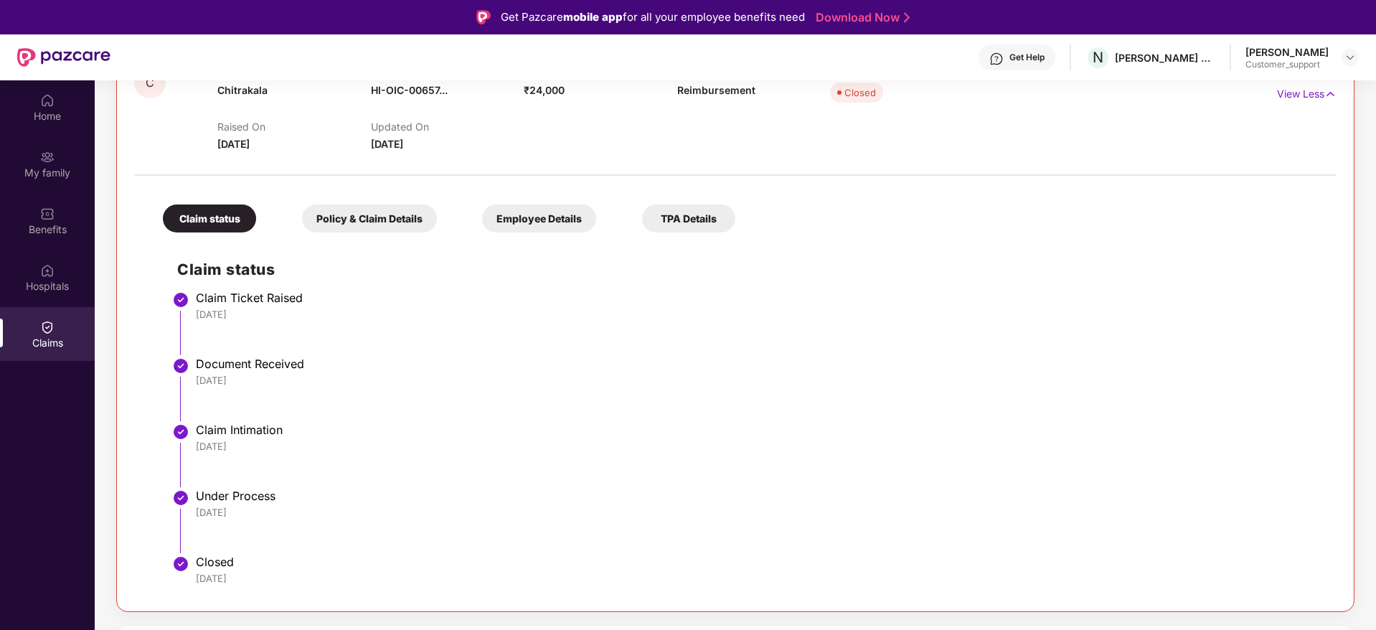
scroll to position [0, 0]
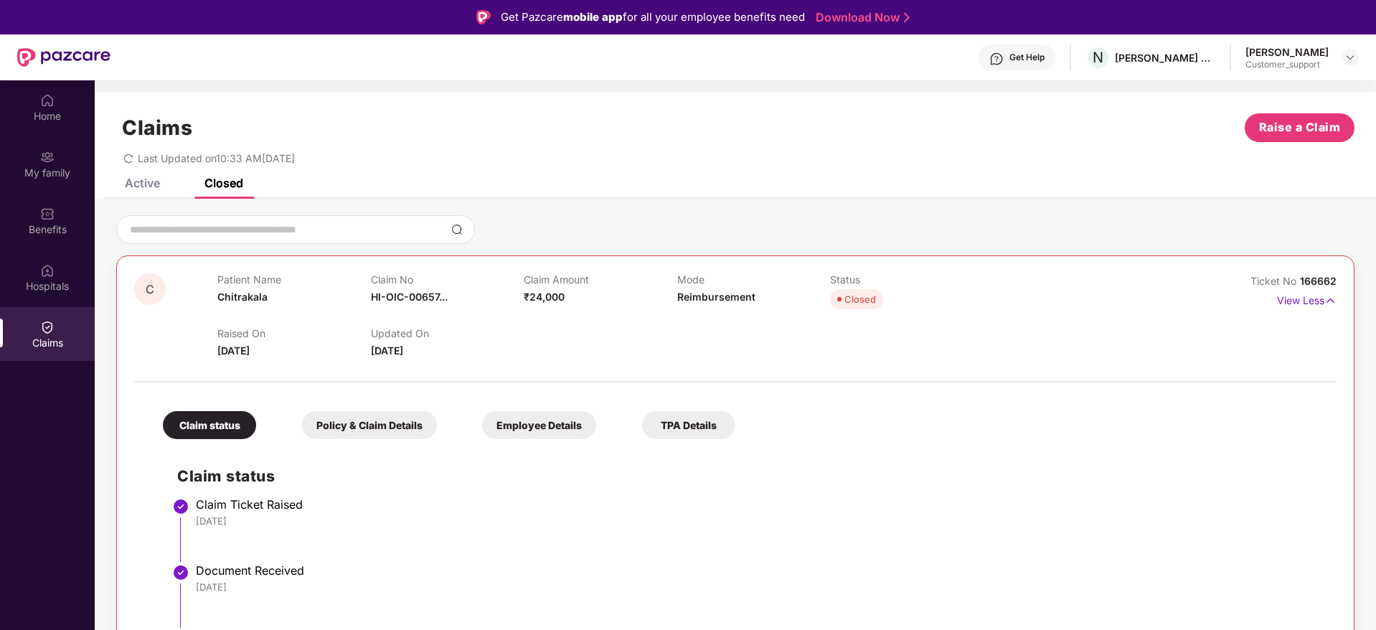
click at [141, 187] on div "Active" at bounding box center [142, 183] width 35 height 14
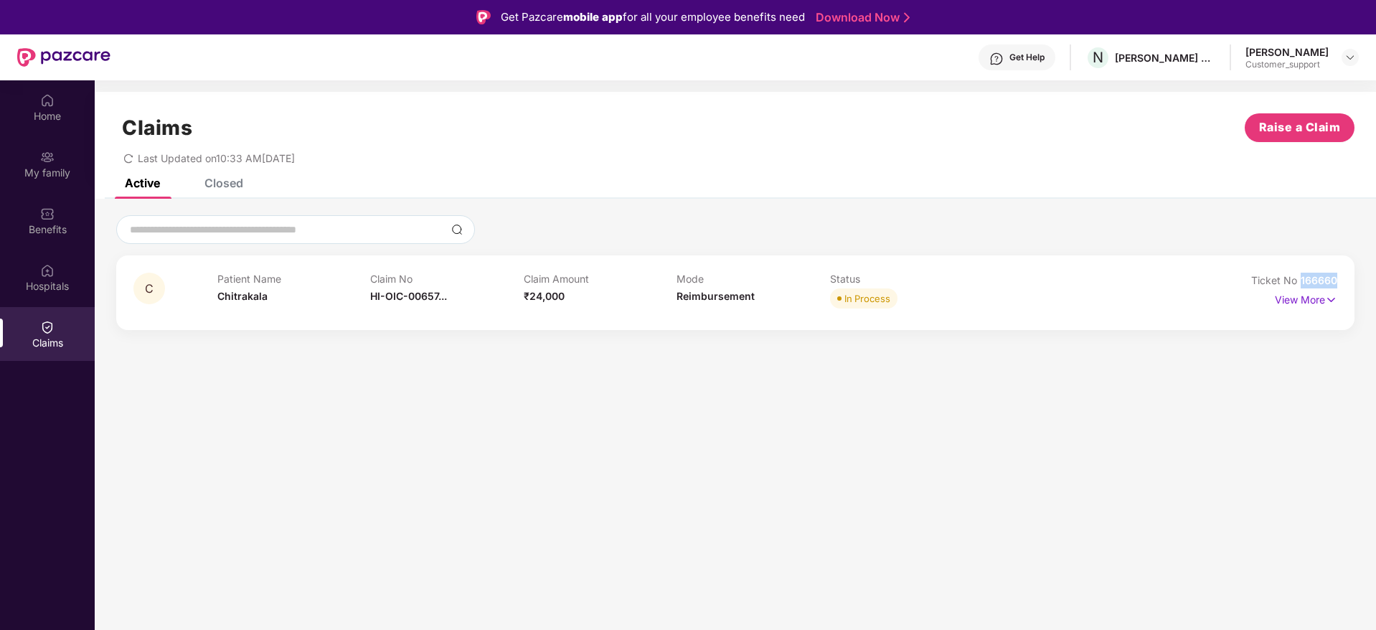
drag, startPoint x: 1338, startPoint y: 282, endPoint x: 1297, endPoint y: 281, distance: 40.2
click at [1297, 281] on div "C Patient Name Chitrakala Claim No HI-OIC-00657... Claim Amount ₹24,000 Mode Re…" at bounding box center [735, 292] width 1239 height 75
click at [1333, 301] on img at bounding box center [1331, 300] width 12 height 16
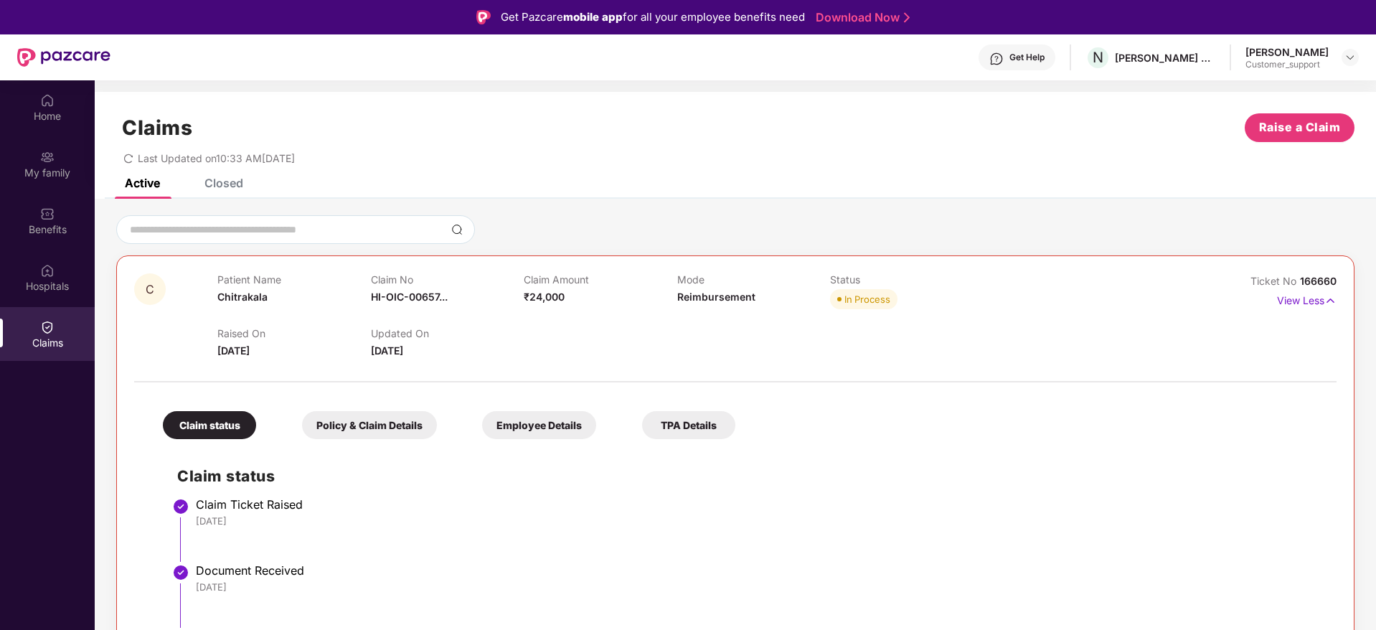
click at [227, 173] on div "Claims Raise a Claim Last Updated on 10:33 AM, 19 Sep 2025" at bounding box center [736, 135] width 1282 height 87
click at [229, 184] on div "Closed" at bounding box center [224, 183] width 39 height 14
drag, startPoint x: 1338, startPoint y: 283, endPoint x: 1296, endPoint y: 288, distance: 41.9
click at [1296, 288] on div "C Patient Name Chitrakala Claim No HI-OIC-00657... Claim Amount ₹24,000 Mode Re…" at bounding box center [735, 536] width 1239 height 563
click at [1349, 54] on img at bounding box center [1350, 57] width 11 height 11
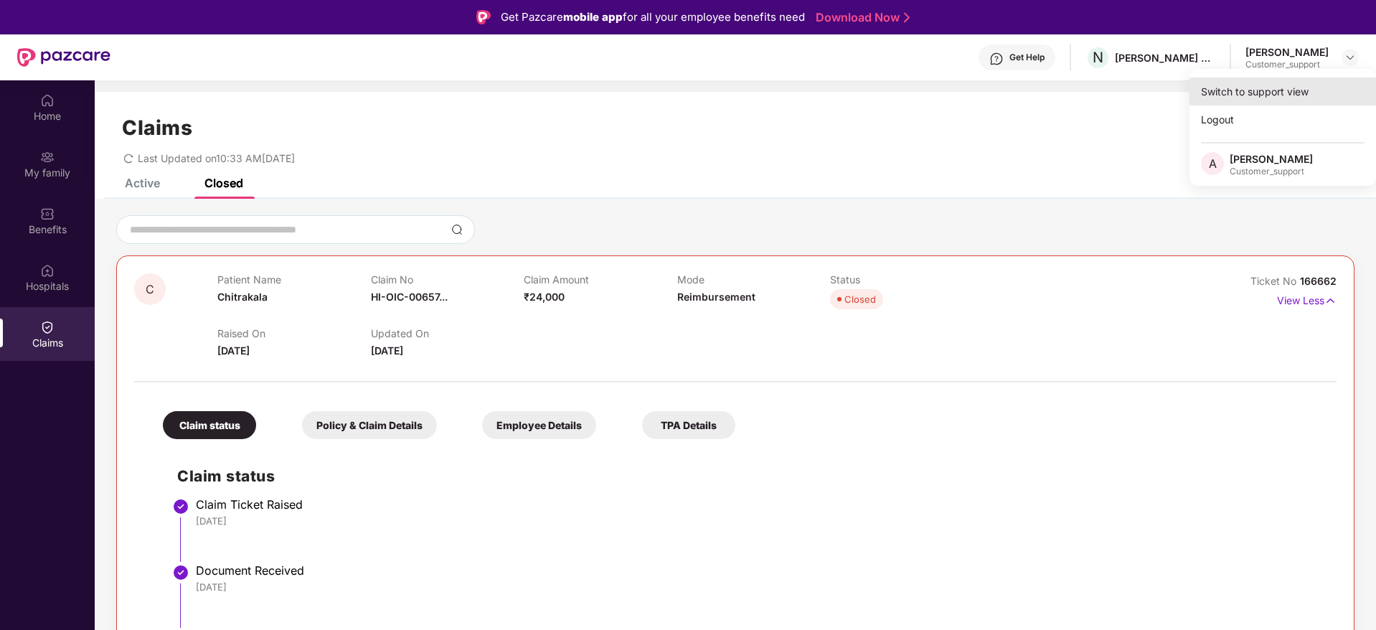
click at [1249, 90] on div "Switch to support view" at bounding box center [1283, 92] width 187 height 28
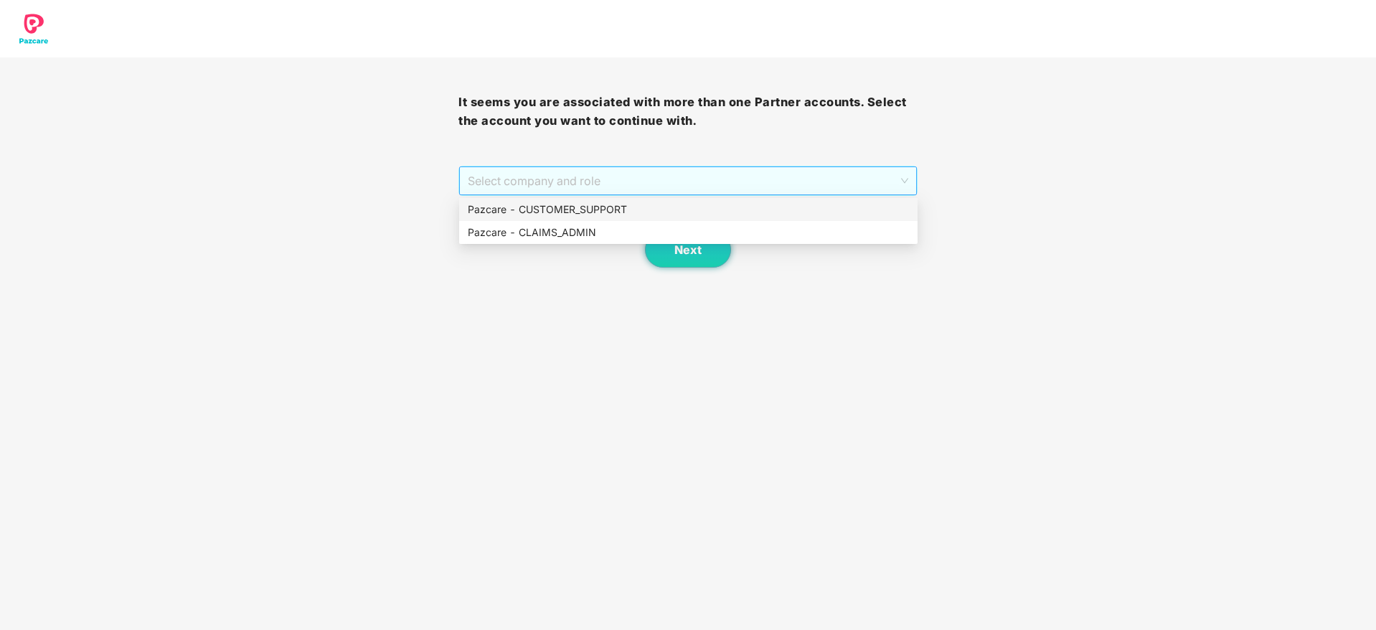
click at [736, 177] on span "Select company and role" at bounding box center [688, 180] width 440 height 27
click at [632, 212] on div "Pazcare - CUSTOMER_SUPPORT" at bounding box center [688, 210] width 441 height 16
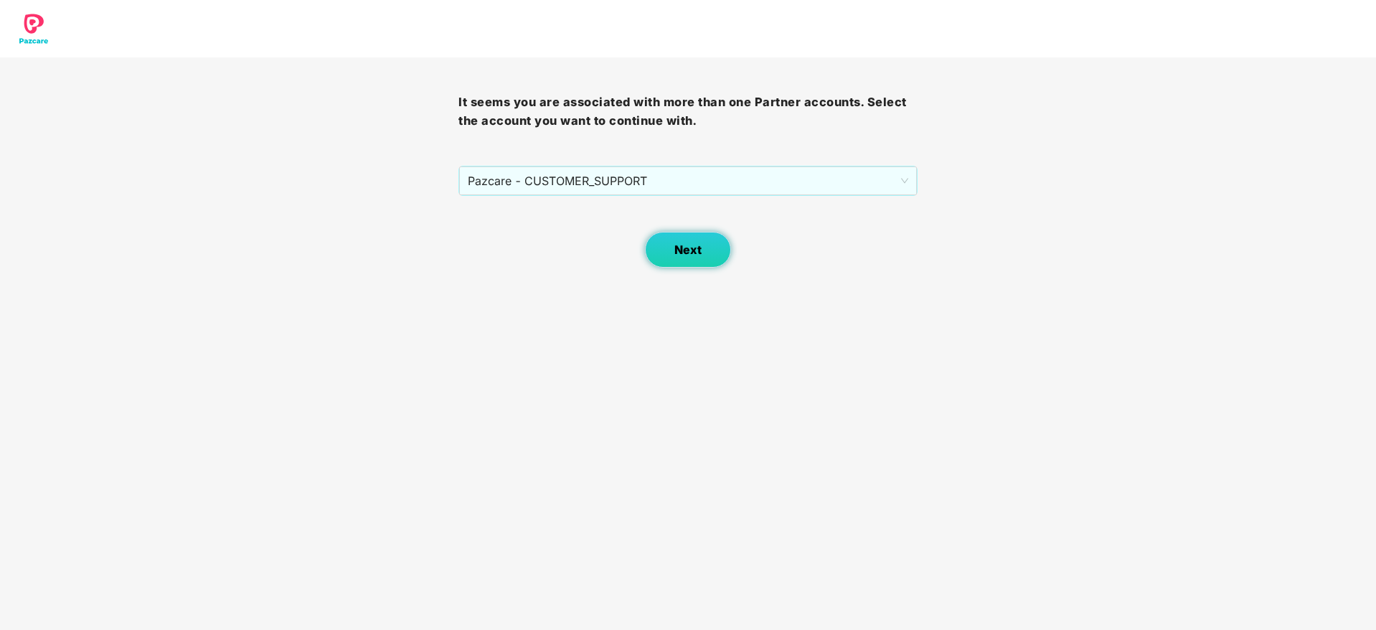
click at [682, 243] on span "Next" at bounding box center [688, 250] width 27 height 14
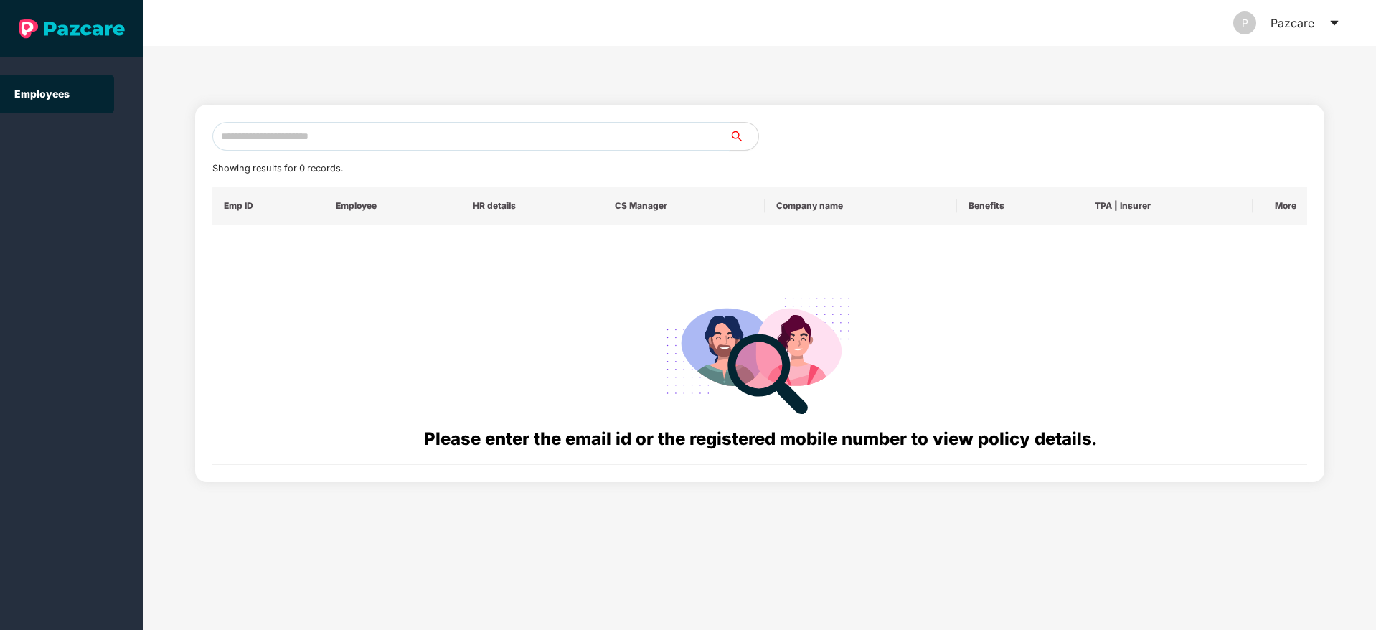
click at [299, 128] on input "text" at bounding box center [470, 136] width 517 height 29
paste input "**********"
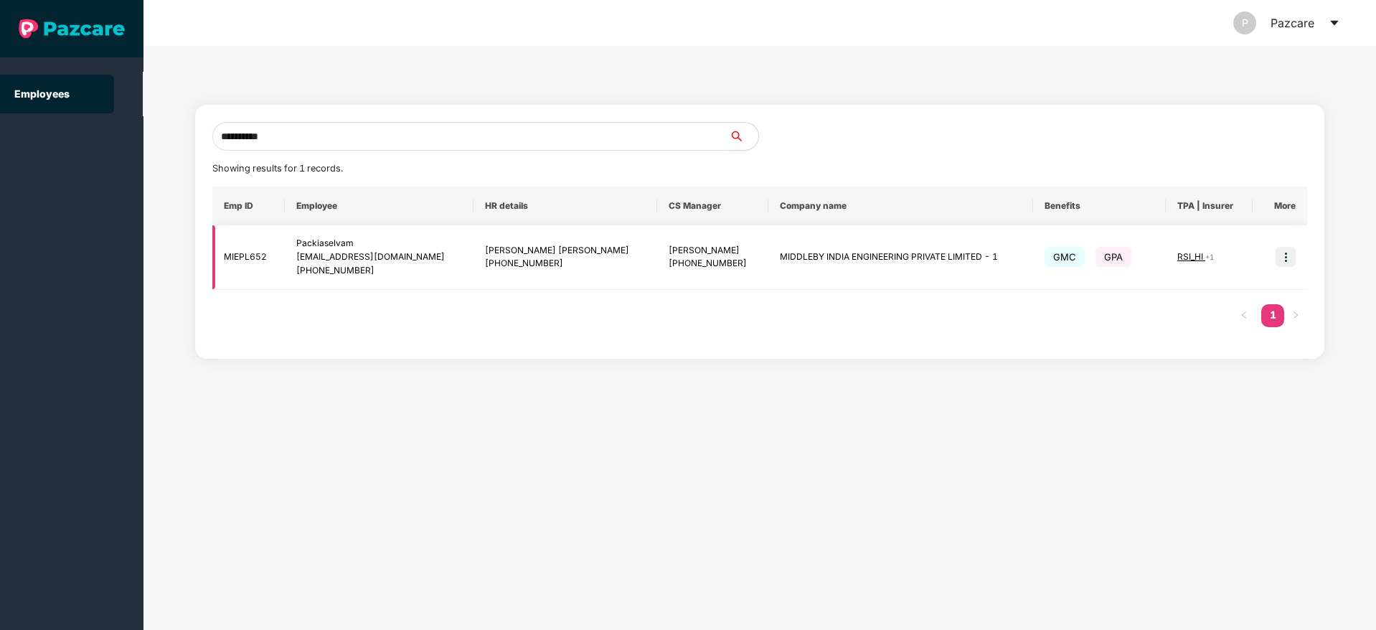
type input "**********"
click at [1290, 258] on img at bounding box center [1286, 257] width 20 height 20
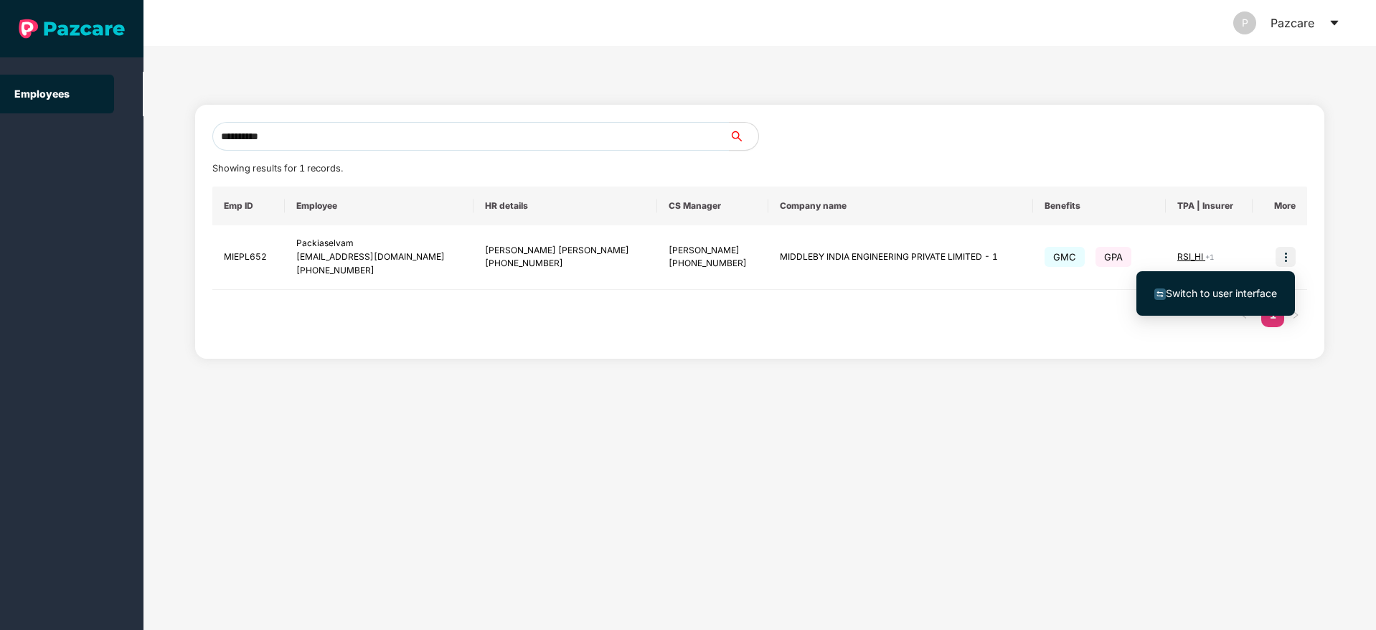
click at [1228, 294] on span "Switch to user interface" at bounding box center [1221, 293] width 111 height 12
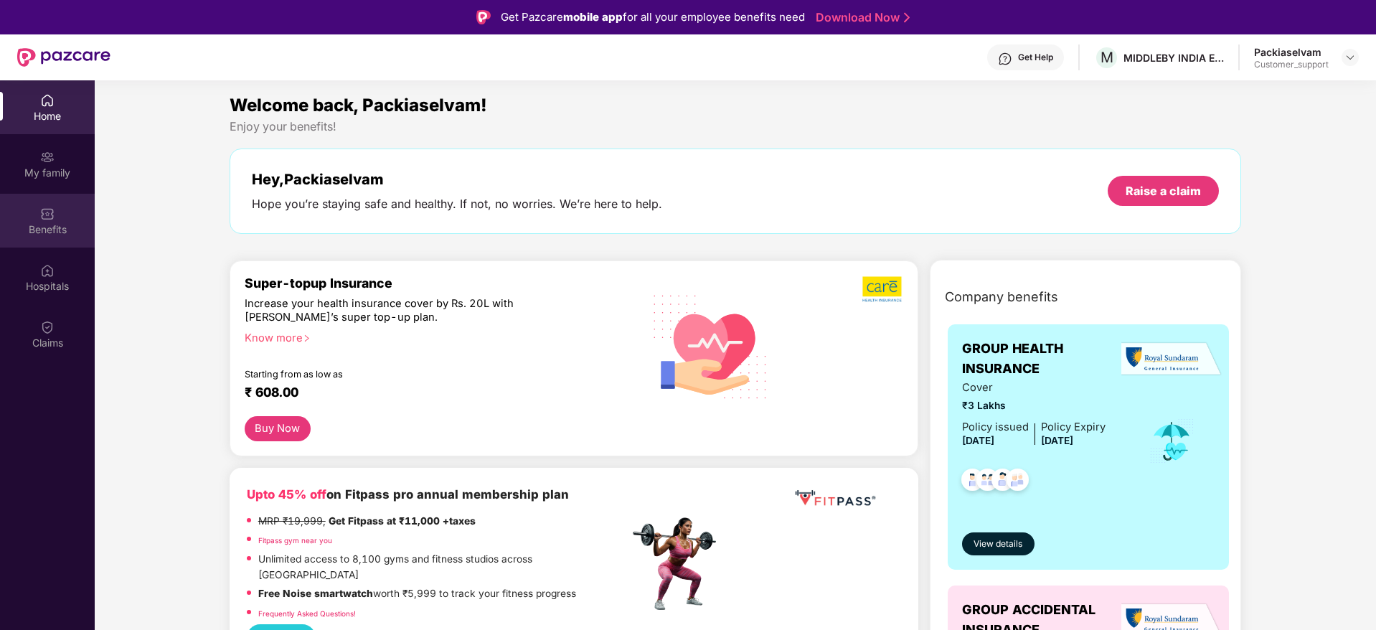
click at [53, 217] on img at bounding box center [47, 214] width 14 height 14
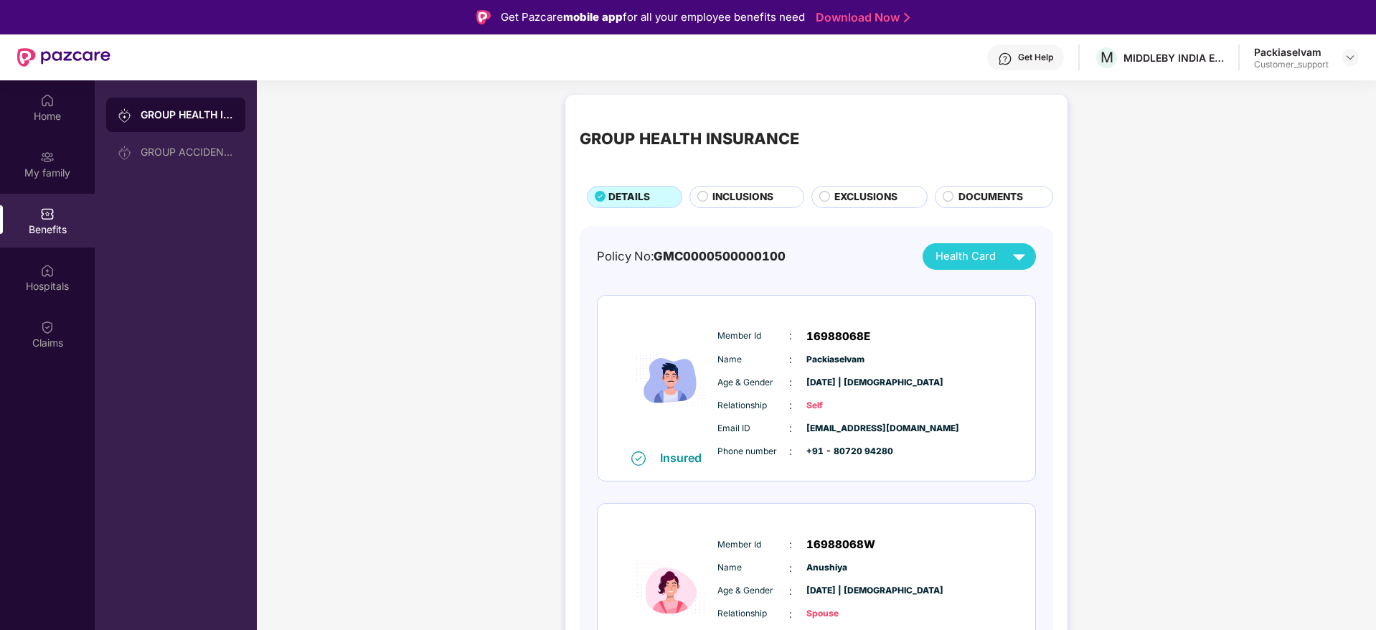
scroll to position [1, 0]
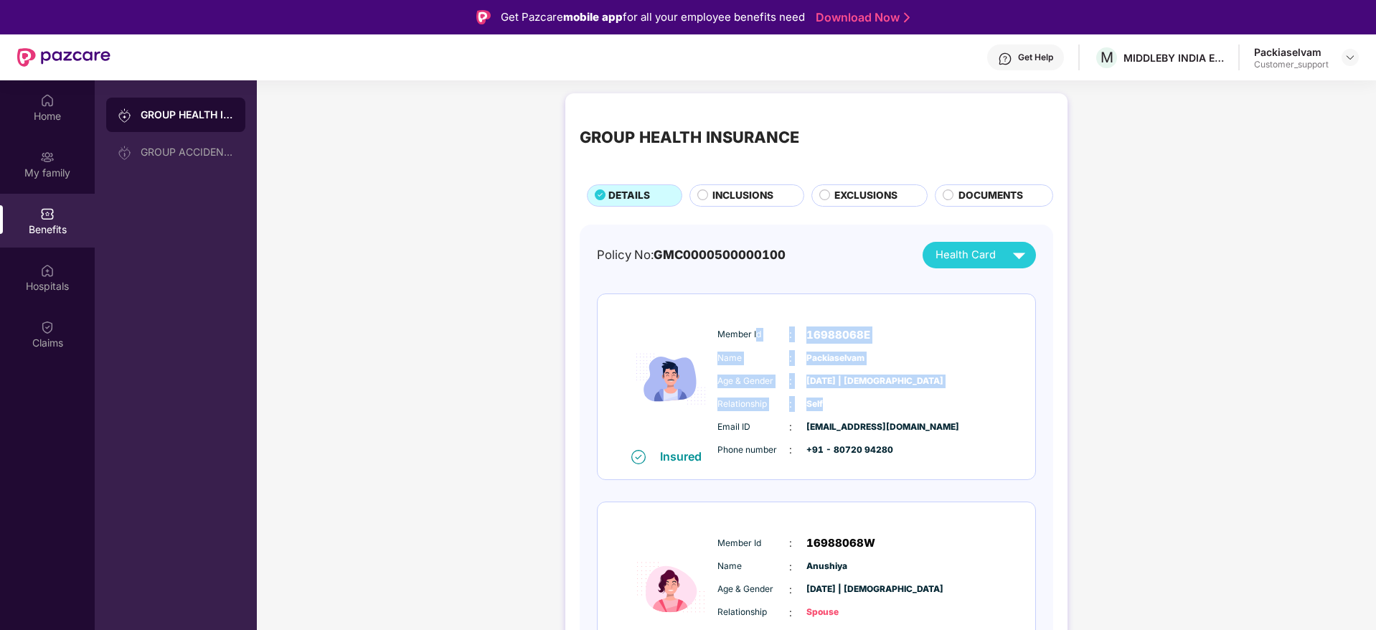
drag, startPoint x: 756, startPoint y: 314, endPoint x: 978, endPoint y: 395, distance: 236.8
click at [978, 395] on div "Insured Member Id : 16988068E Name : Packiaselvam Age & Gender : 11 July 1994 |…" at bounding box center [817, 387] width 438 height 186
click at [978, 396] on div "Relationship : Self" at bounding box center [860, 404] width 285 height 16
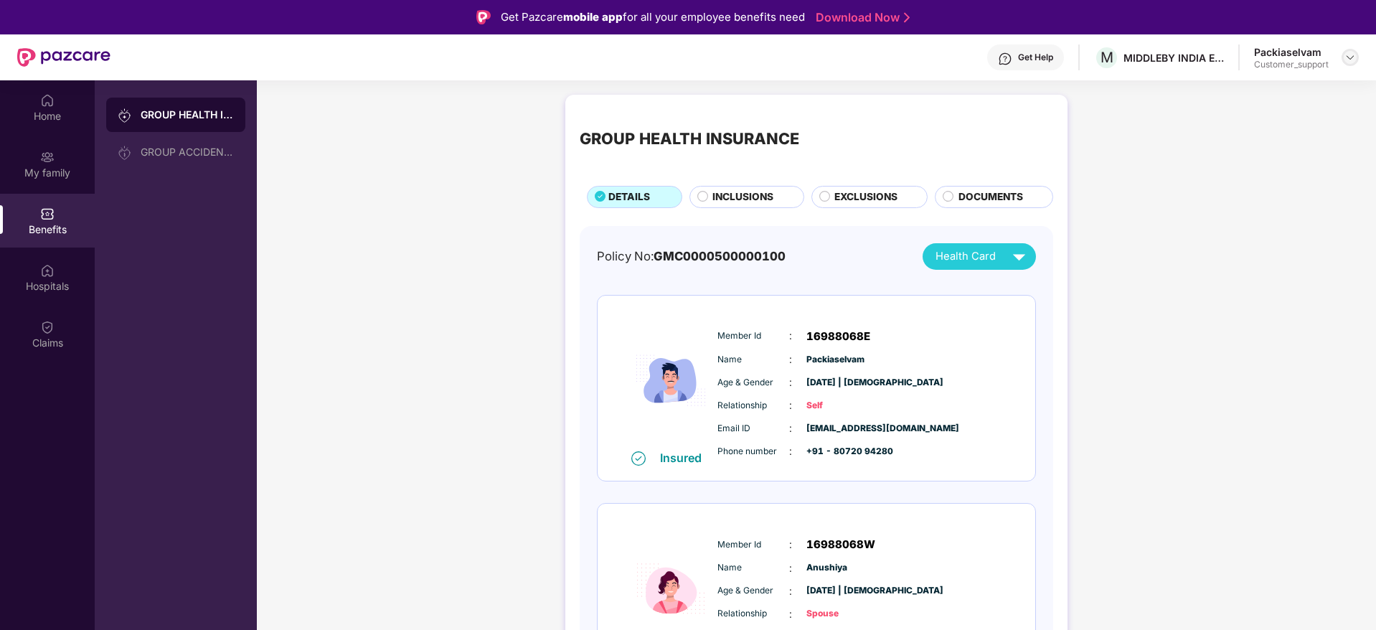
click at [1354, 57] on img at bounding box center [1350, 57] width 11 height 11
click at [1251, 88] on div "Switch to support view" at bounding box center [1283, 92] width 187 height 28
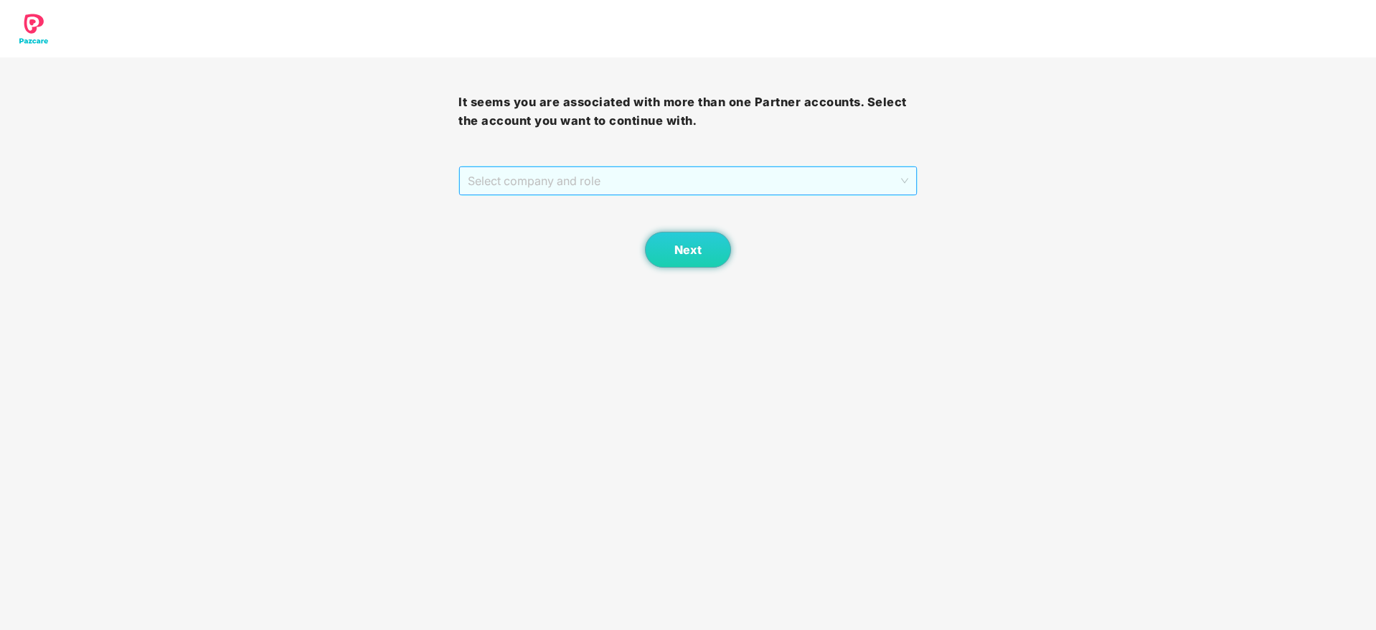
click at [710, 182] on span "Select company and role" at bounding box center [688, 180] width 440 height 27
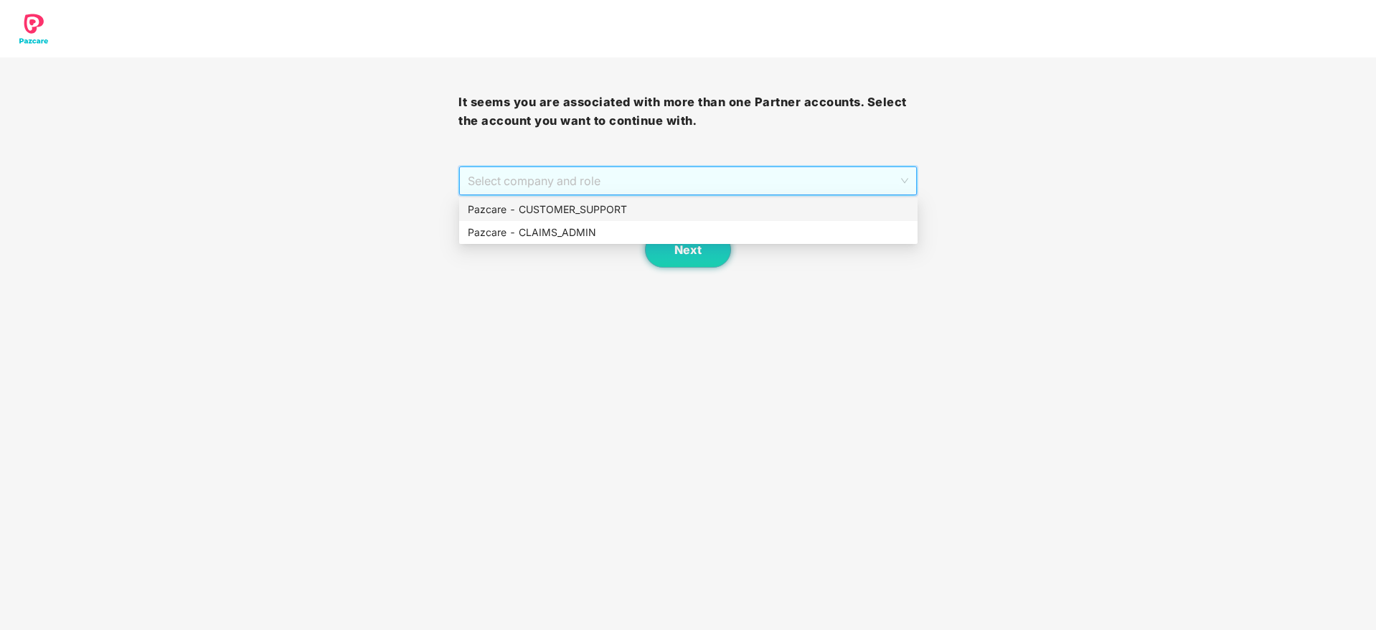
click at [619, 205] on div "Pazcare - CUSTOMER_SUPPORT" at bounding box center [688, 210] width 441 height 16
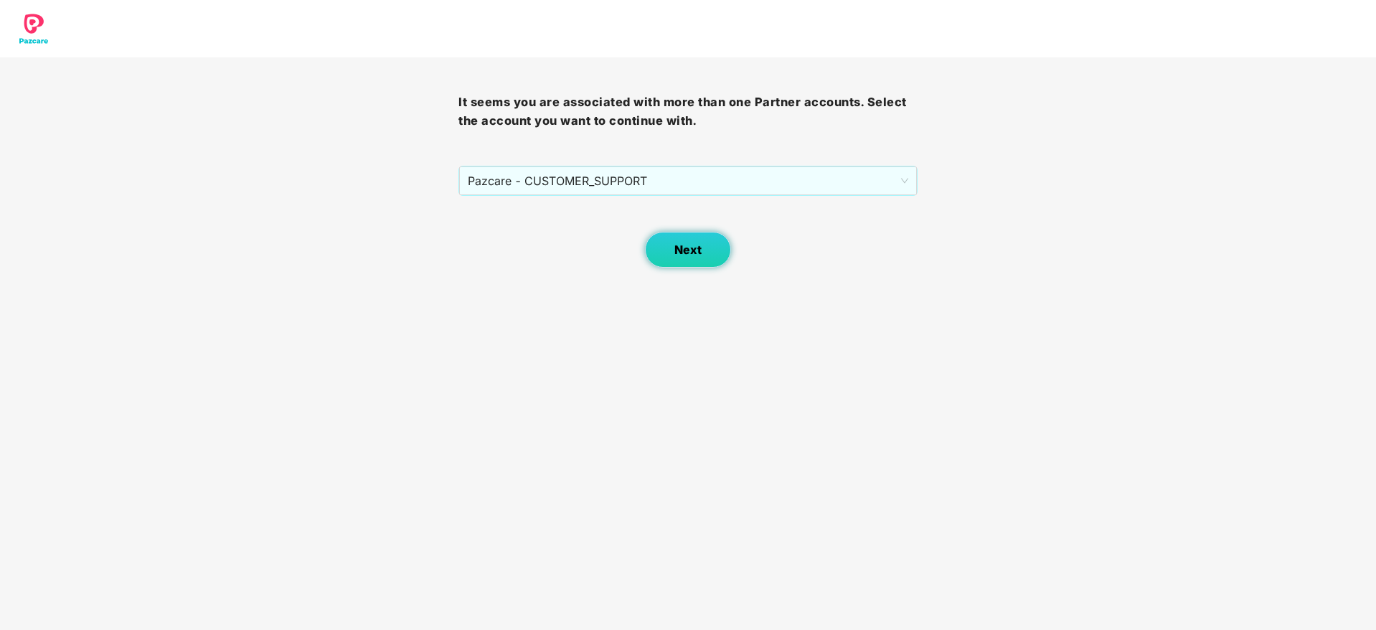
click at [681, 246] on span "Next" at bounding box center [688, 250] width 27 height 14
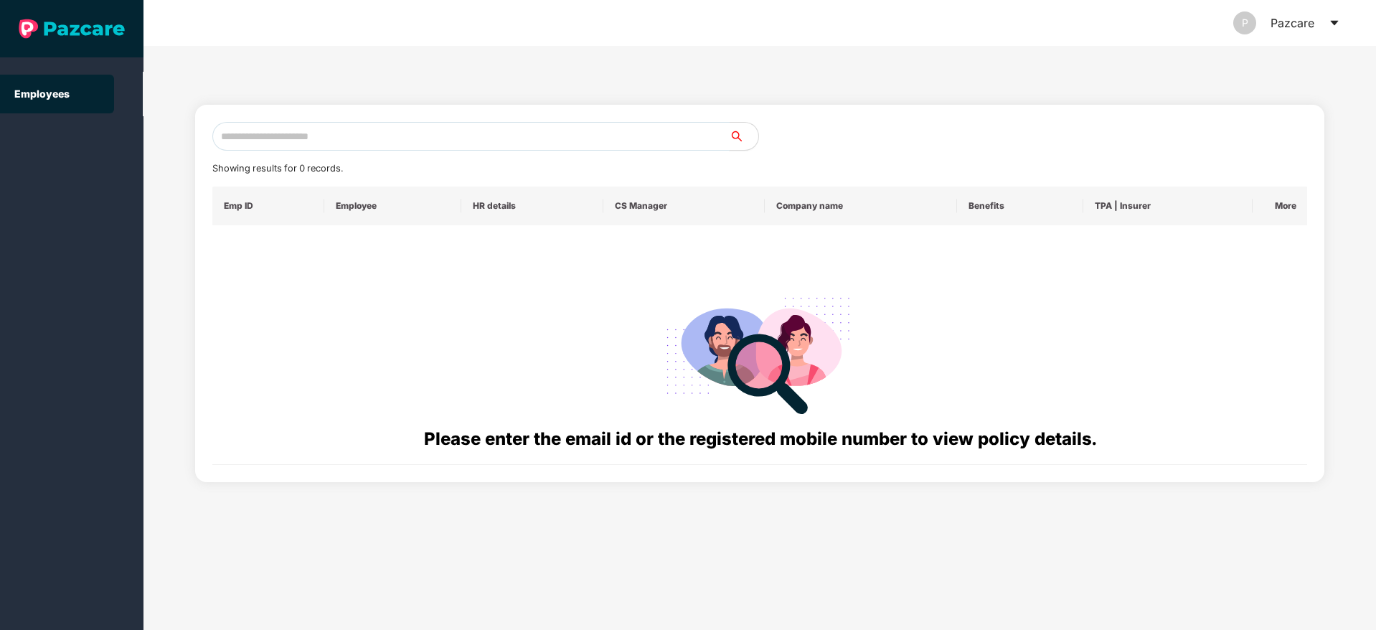
click at [233, 131] on input "text" at bounding box center [470, 136] width 517 height 29
paste input "**********"
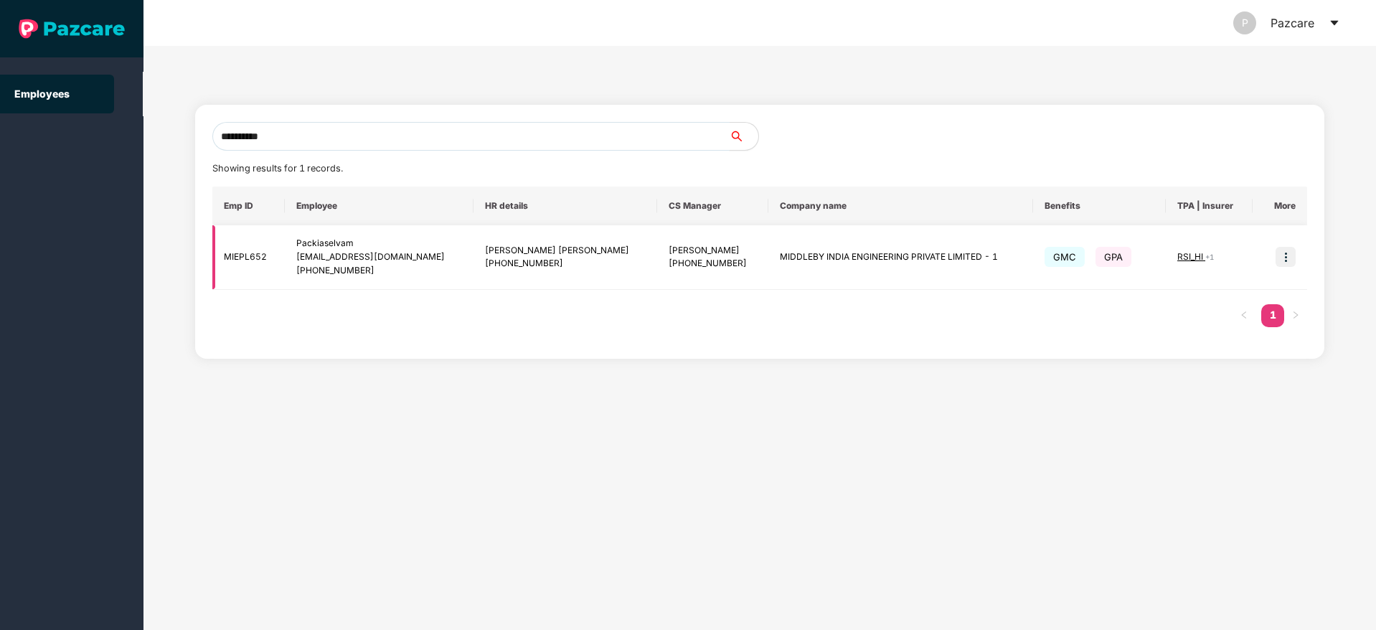
type input "**********"
click at [1290, 256] on img at bounding box center [1286, 257] width 20 height 20
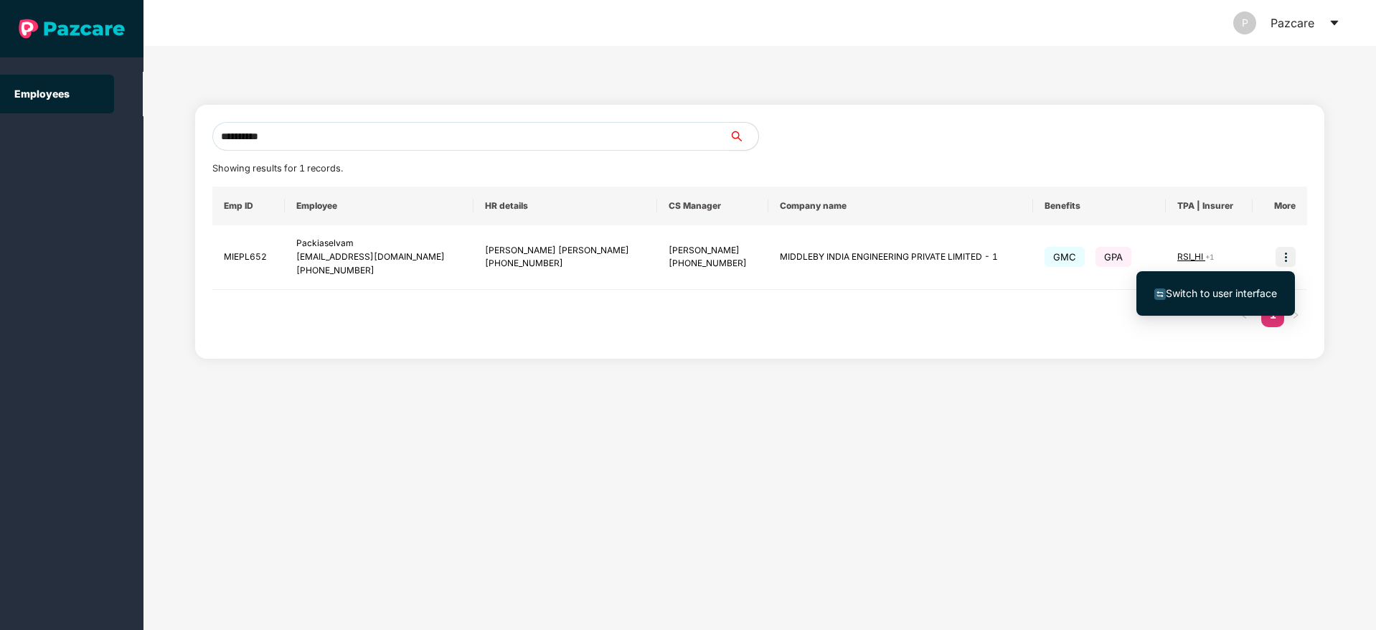
click at [1216, 289] on span "Switch to user interface" at bounding box center [1221, 293] width 111 height 12
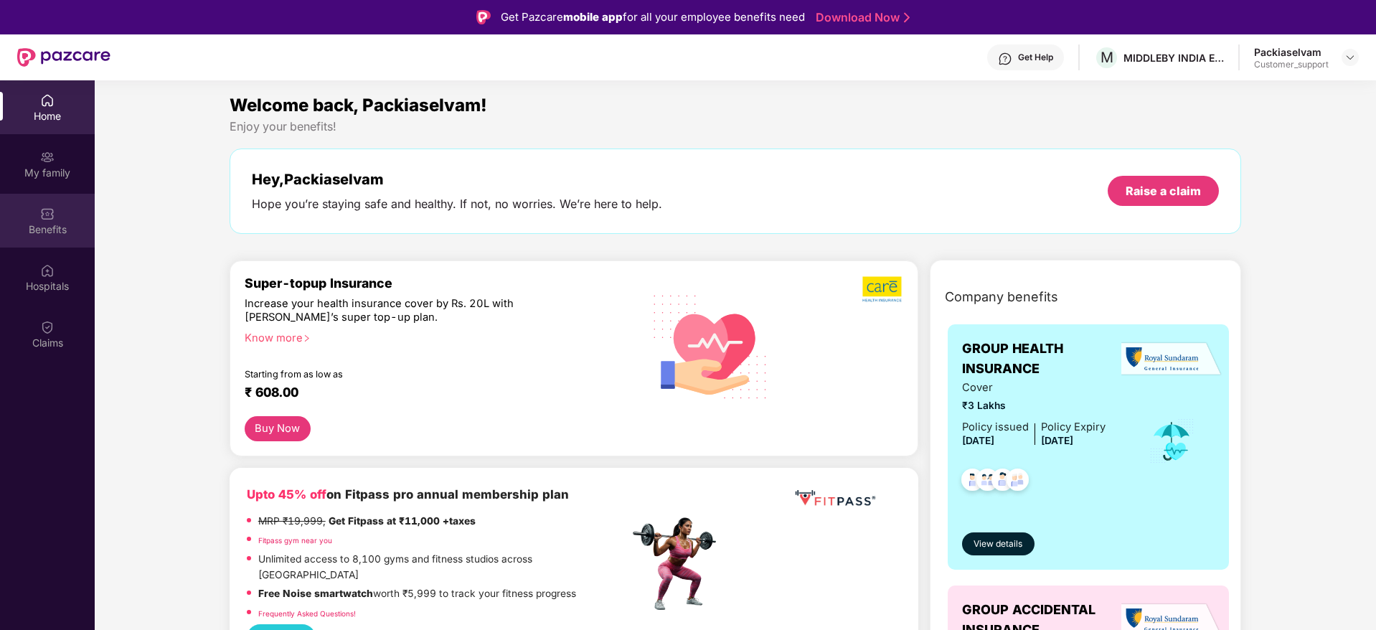
click at [42, 215] on img at bounding box center [47, 214] width 14 height 14
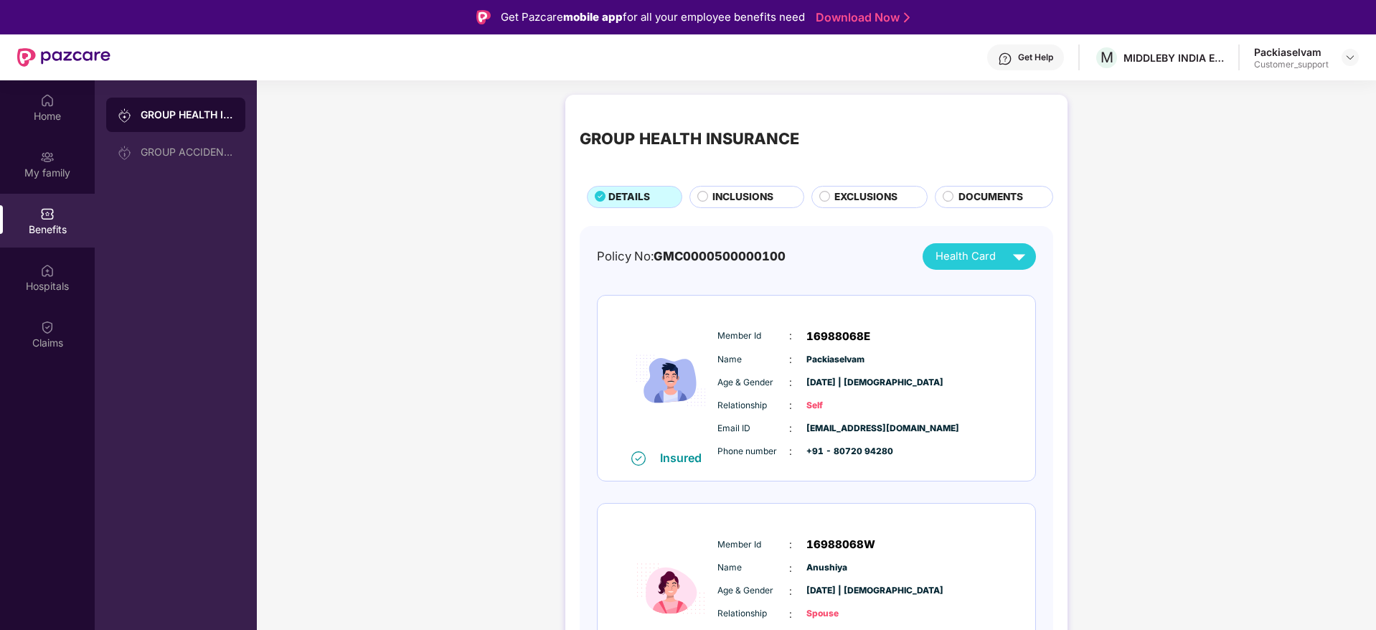
click at [836, 195] on span "EXCLUSIONS" at bounding box center [866, 197] width 63 height 16
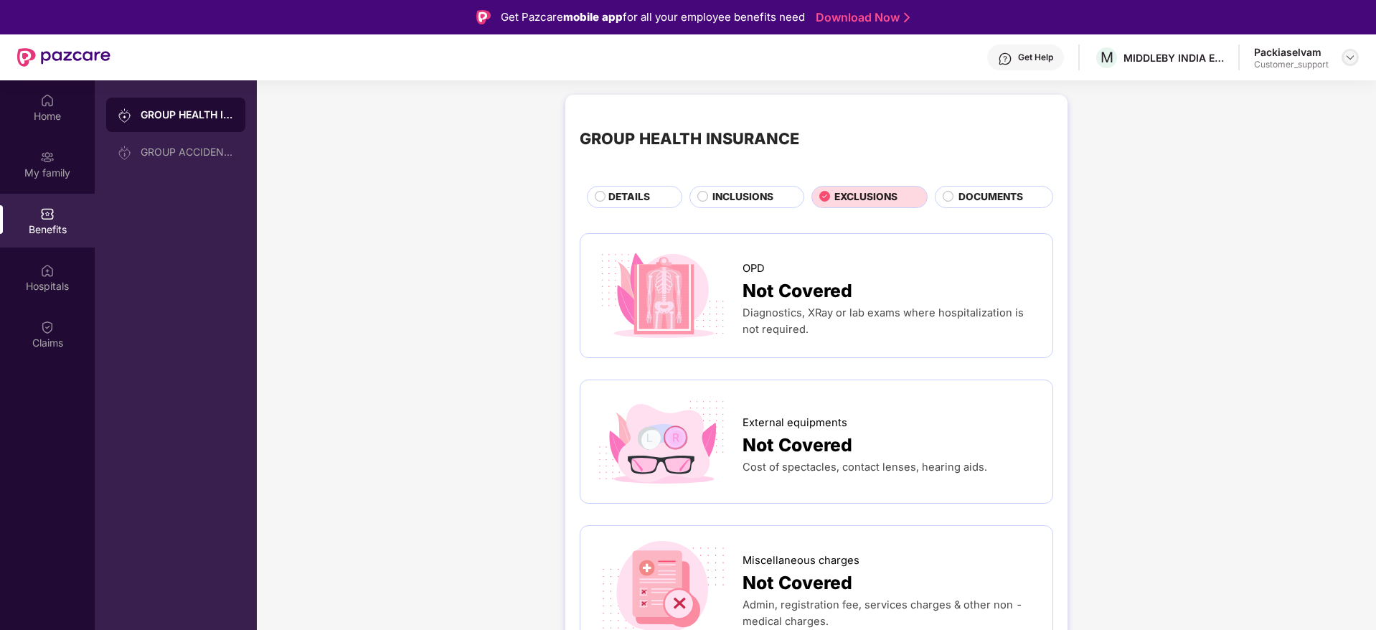
click at [1350, 58] on img at bounding box center [1350, 57] width 11 height 11
click at [746, 194] on span "INCLUSIONS" at bounding box center [743, 197] width 61 height 16
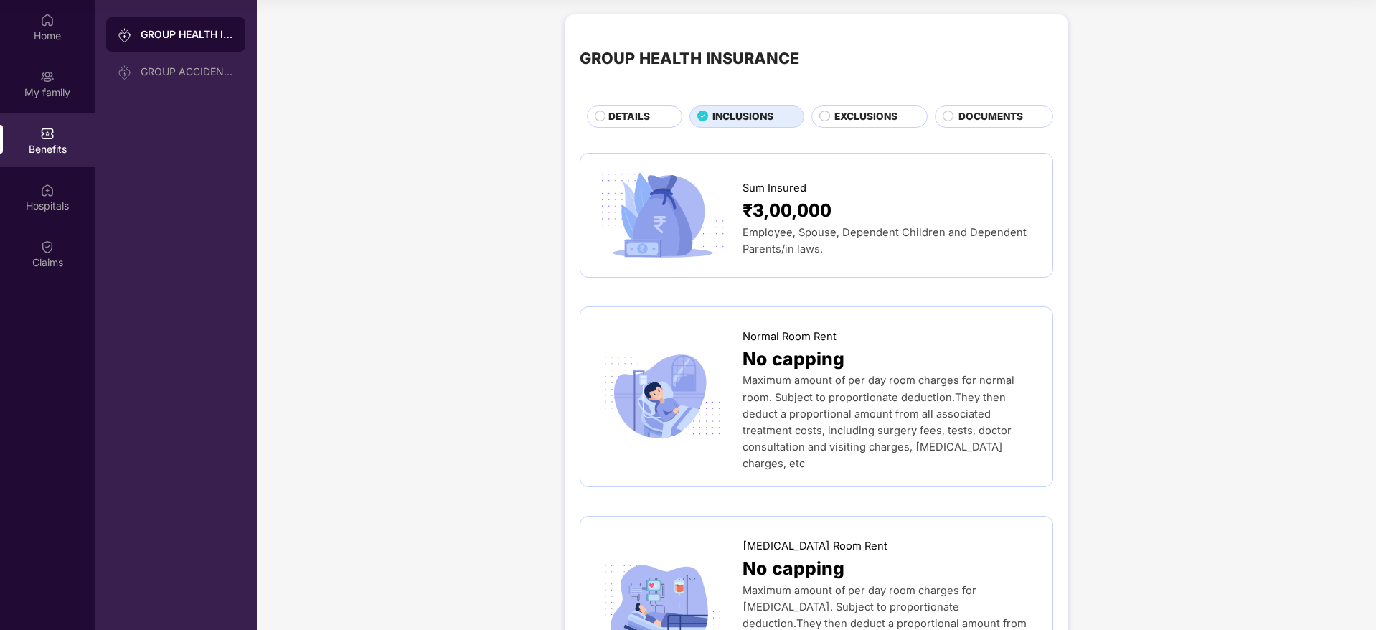
click at [853, 113] on span "EXCLUSIONS" at bounding box center [866, 117] width 63 height 16
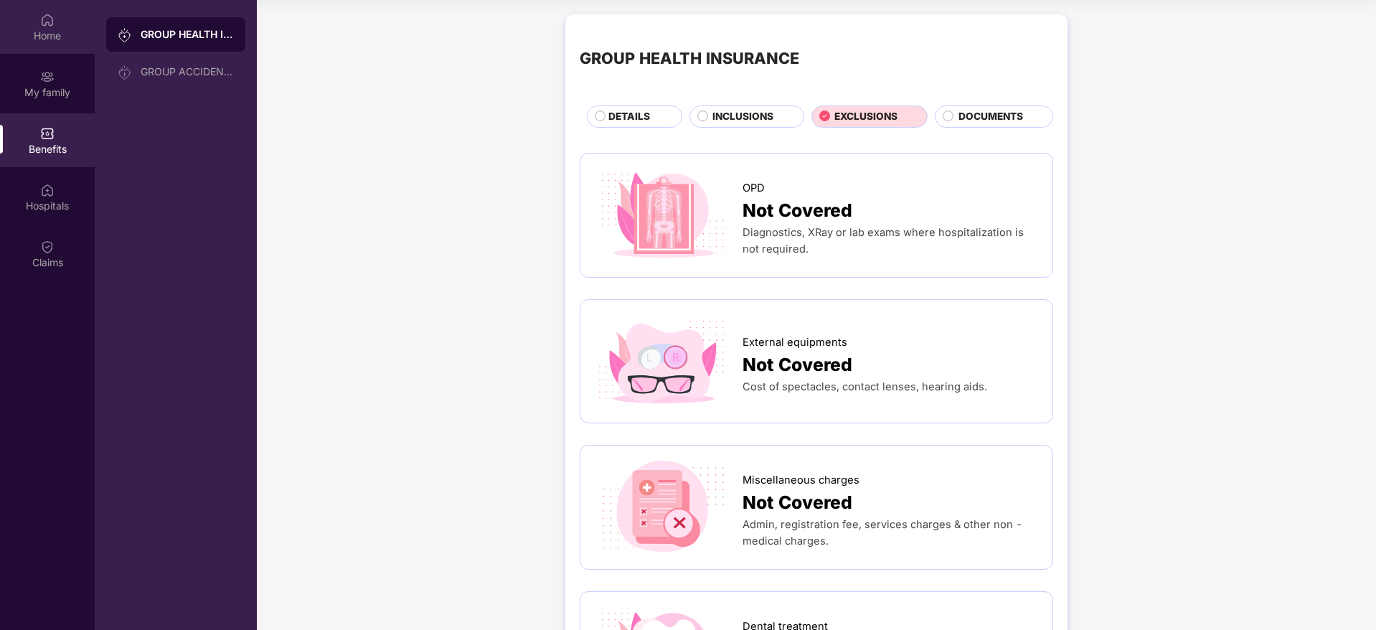
click at [52, 29] on div "Home" at bounding box center [47, 36] width 95 height 14
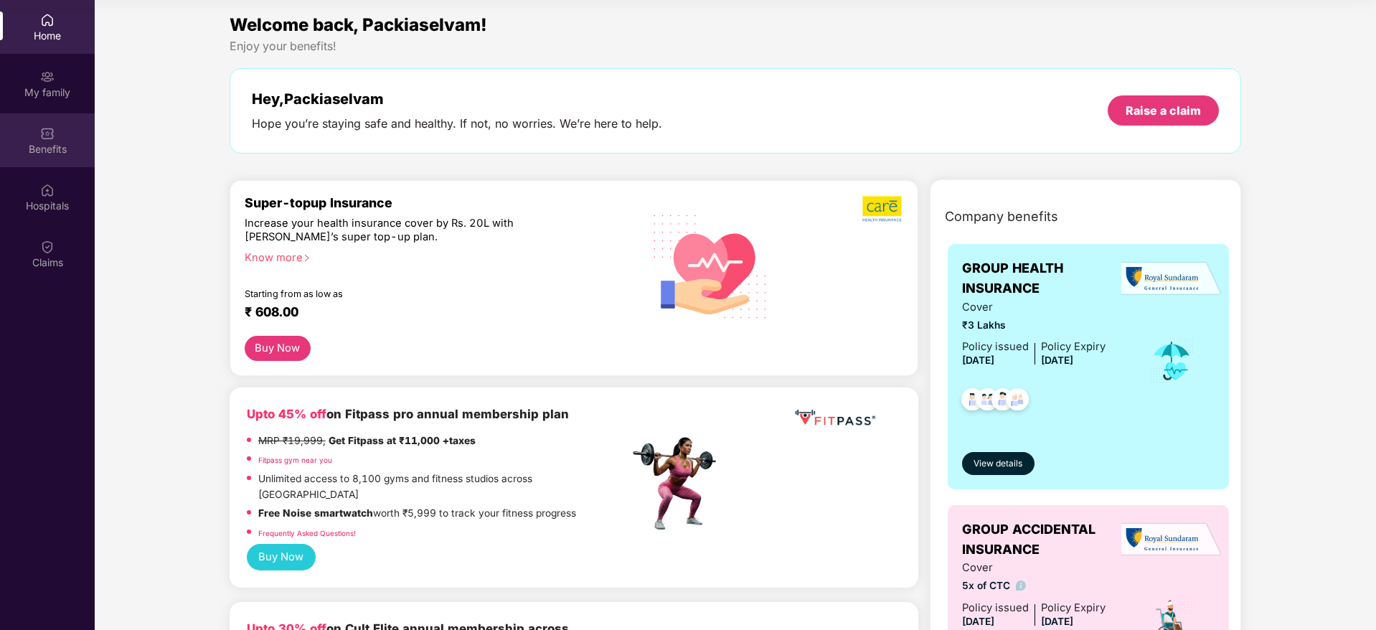
click at [47, 135] on img at bounding box center [47, 133] width 14 height 14
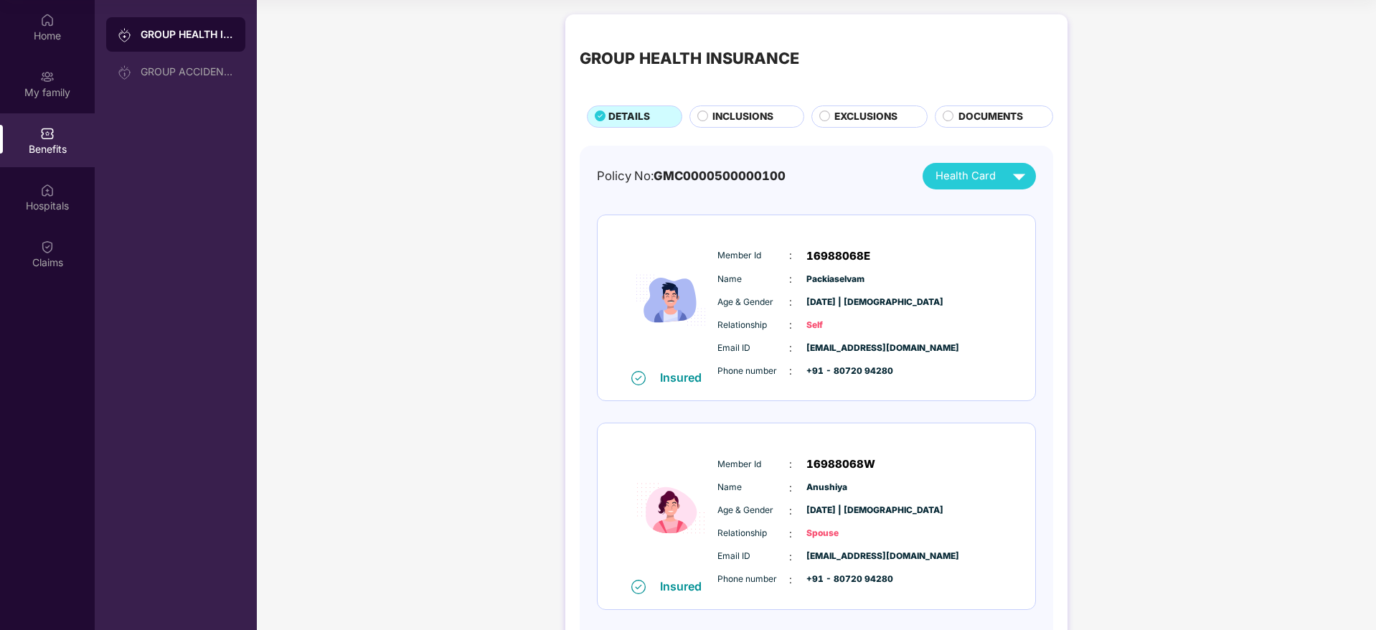
click at [747, 119] on span "INCLUSIONS" at bounding box center [743, 117] width 61 height 16
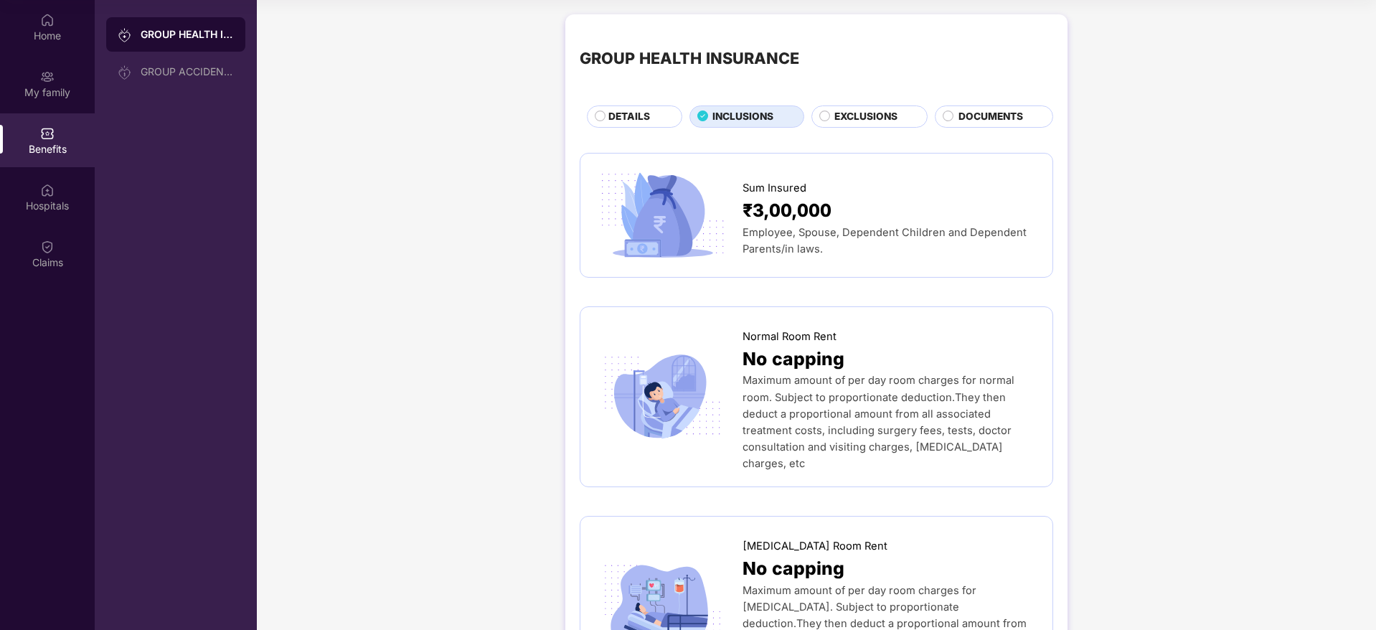
click at [855, 118] on span "EXCLUSIONS" at bounding box center [866, 117] width 63 height 16
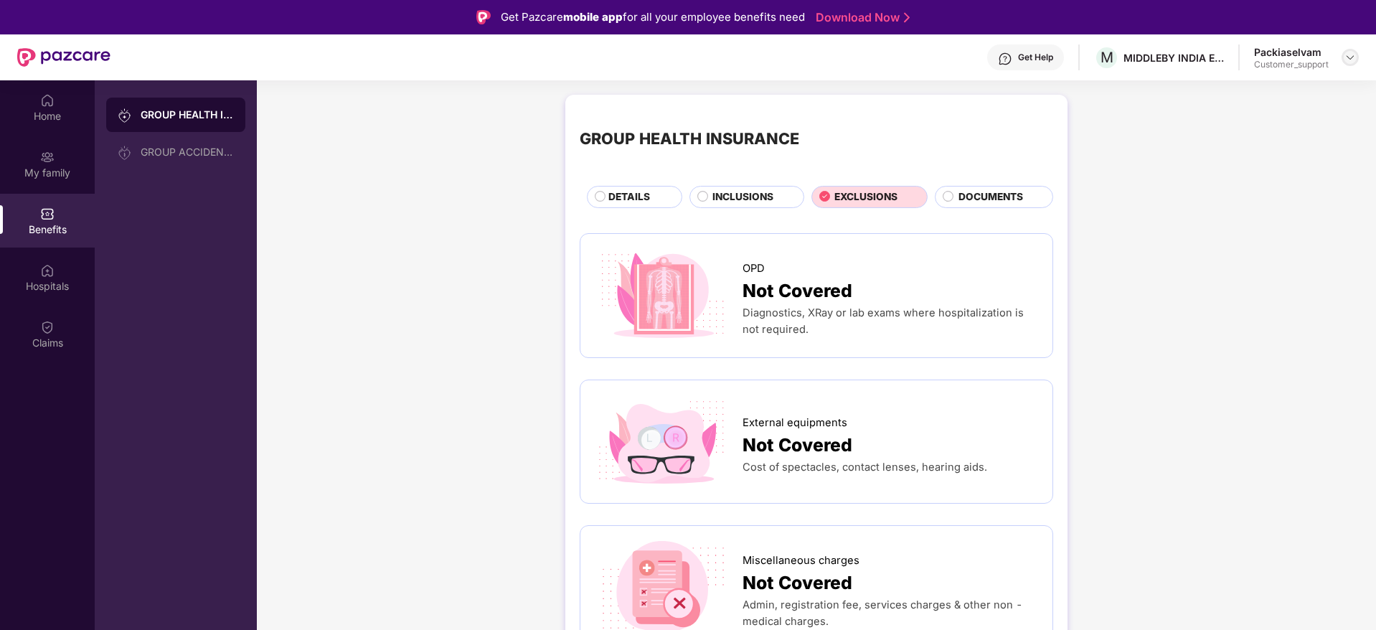
click at [1353, 59] on img at bounding box center [1350, 57] width 11 height 11
click at [1293, 85] on div "Switch to support view" at bounding box center [1283, 92] width 187 height 28
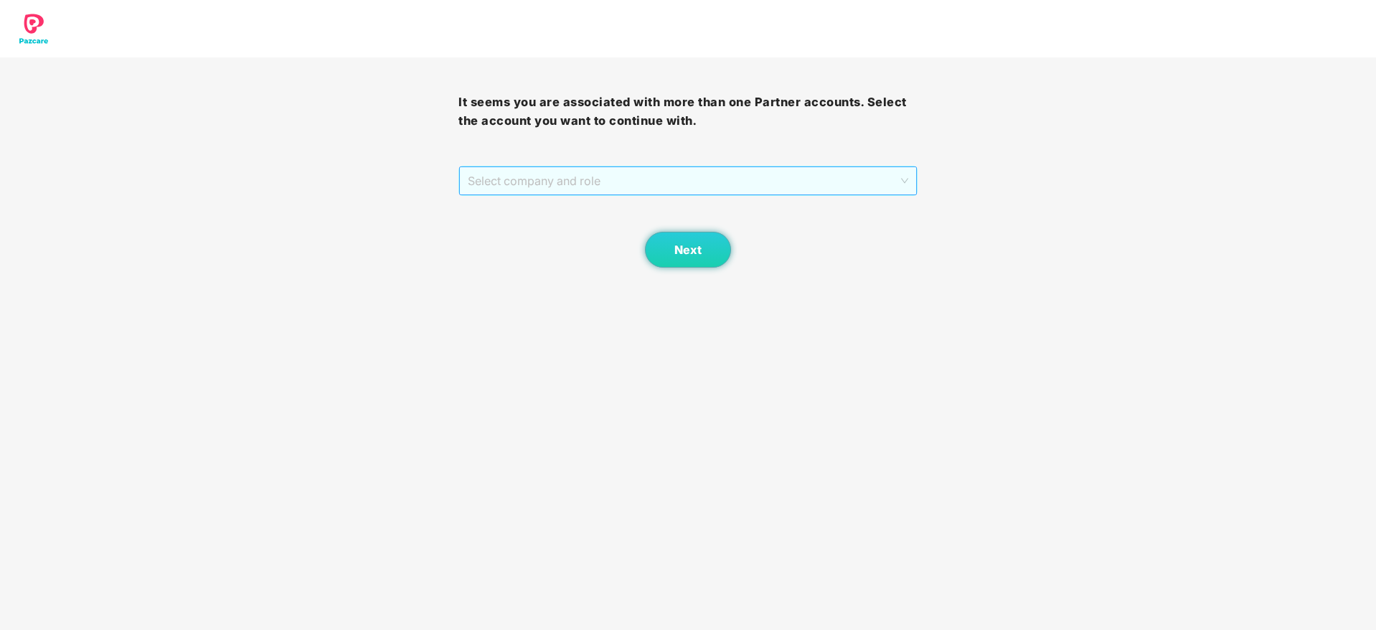
click at [669, 177] on span "Select company and role" at bounding box center [688, 180] width 440 height 27
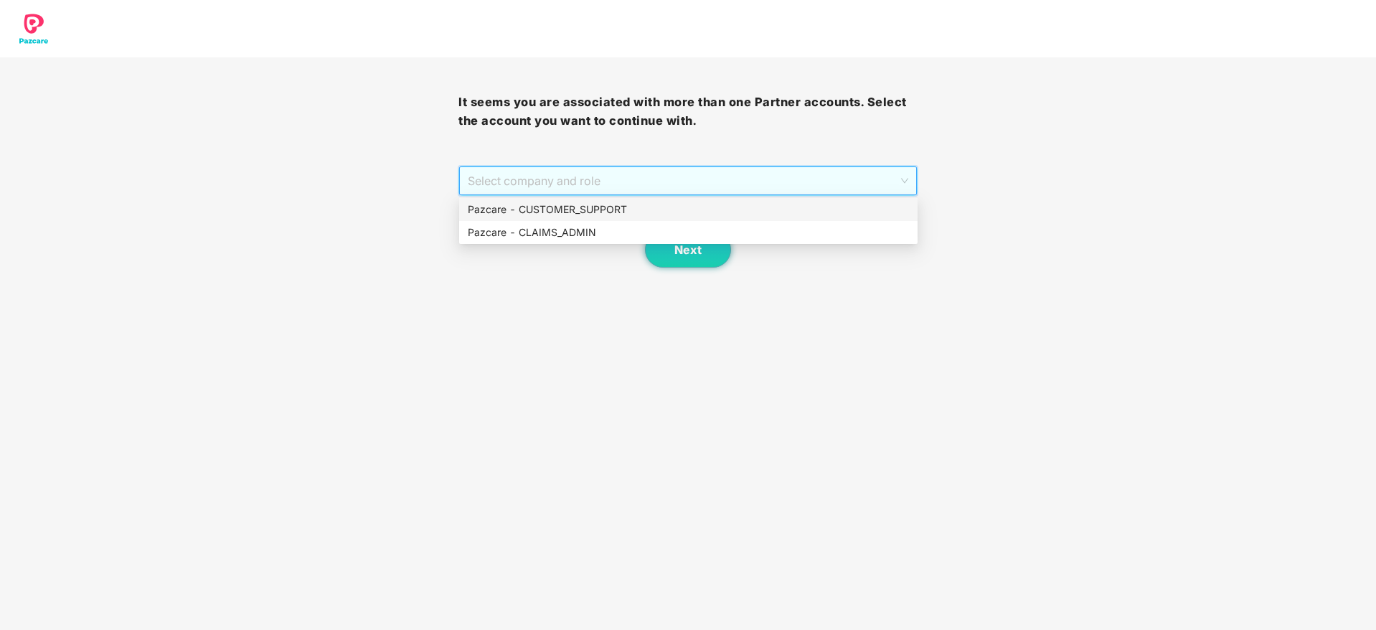
click at [555, 210] on div "Pazcare - CUSTOMER_SUPPORT" at bounding box center [688, 210] width 441 height 16
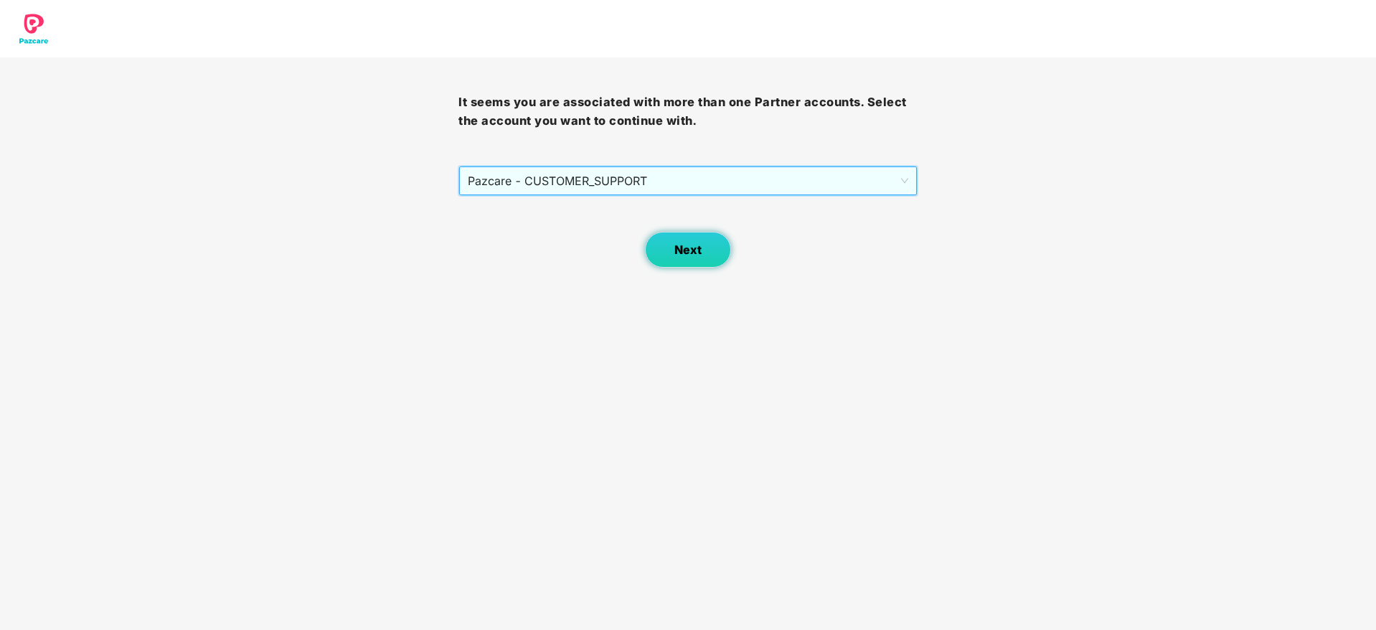
click at [675, 253] on span "Next" at bounding box center [688, 250] width 27 height 14
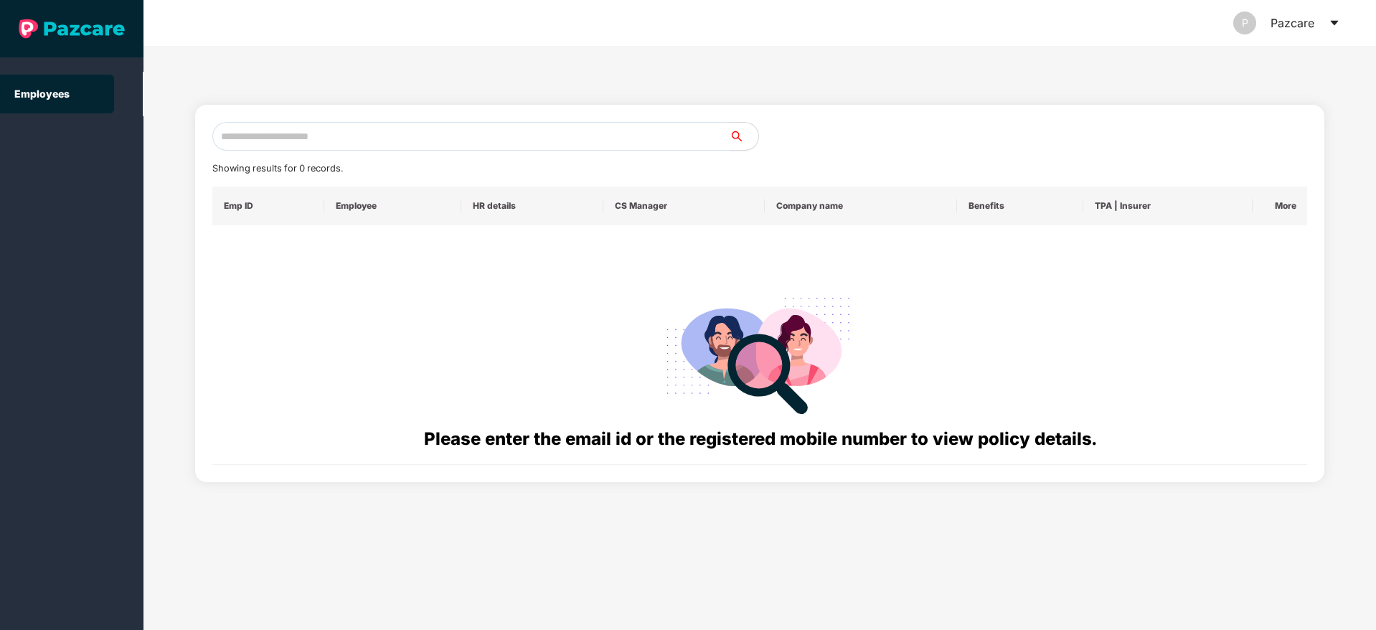
click at [248, 135] on input "text" at bounding box center [470, 136] width 517 height 29
paste input "**********"
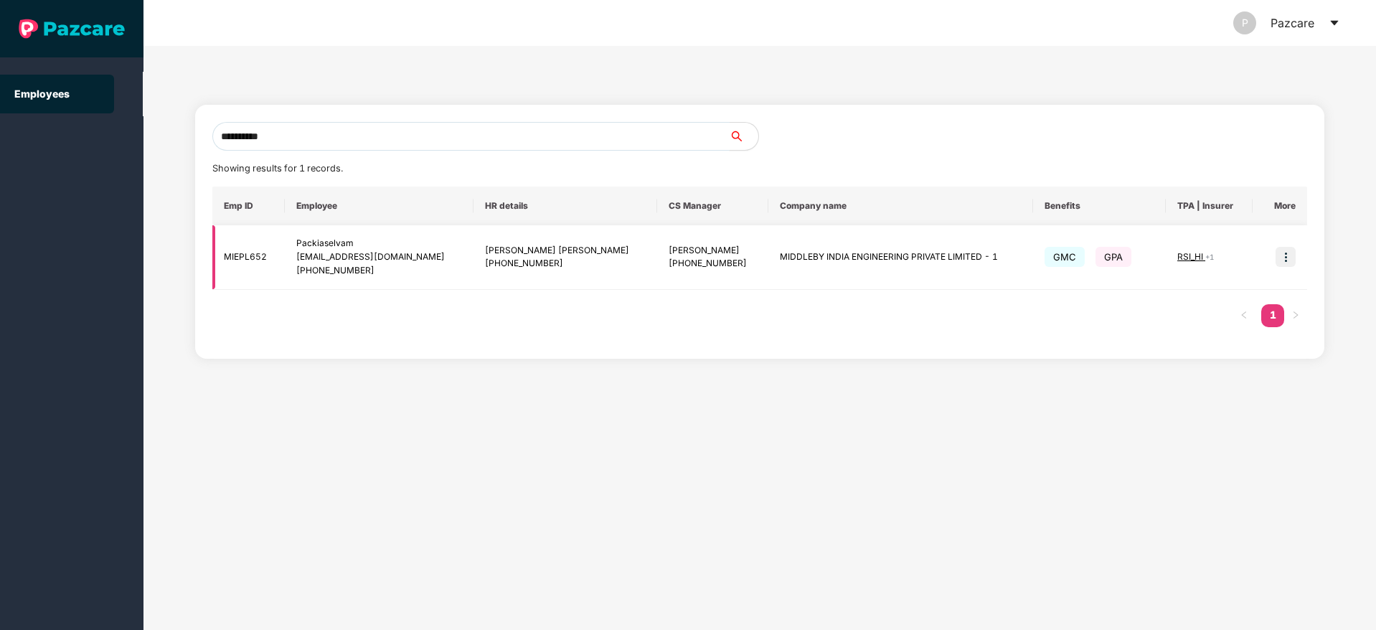
type input "**********"
click at [1287, 257] on img at bounding box center [1286, 257] width 20 height 20
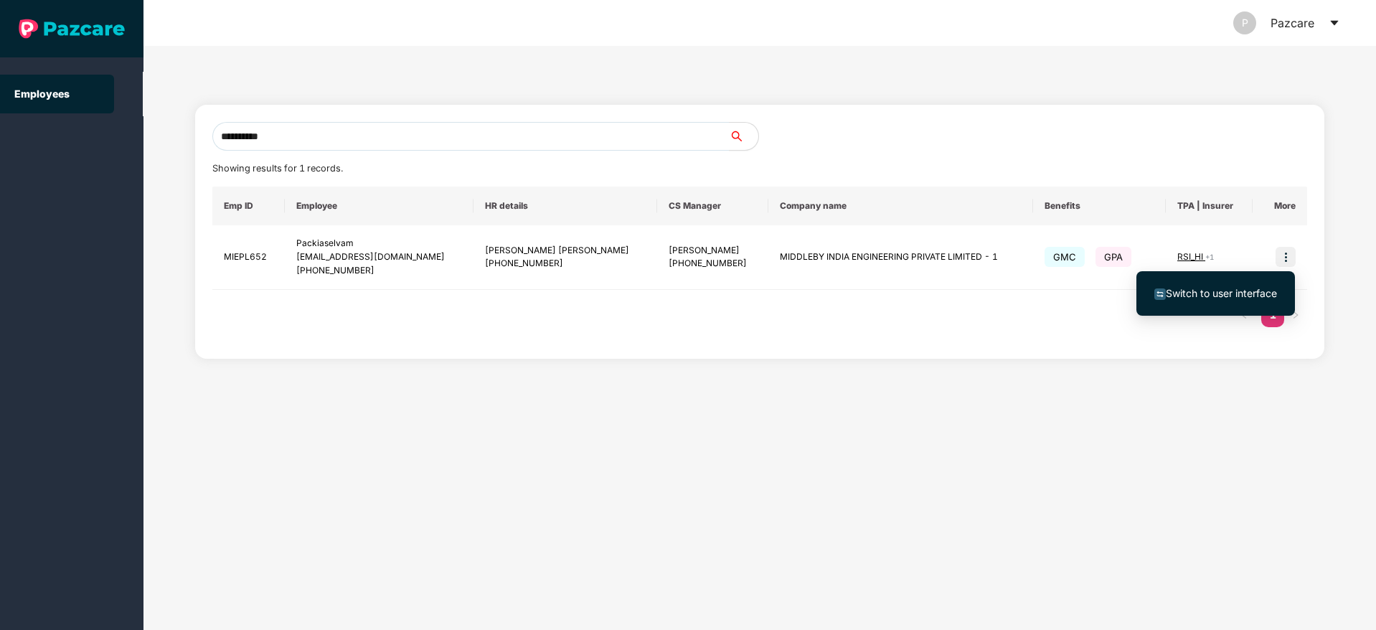
click at [1175, 290] on span "Switch to user interface" at bounding box center [1221, 293] width 111 height 12
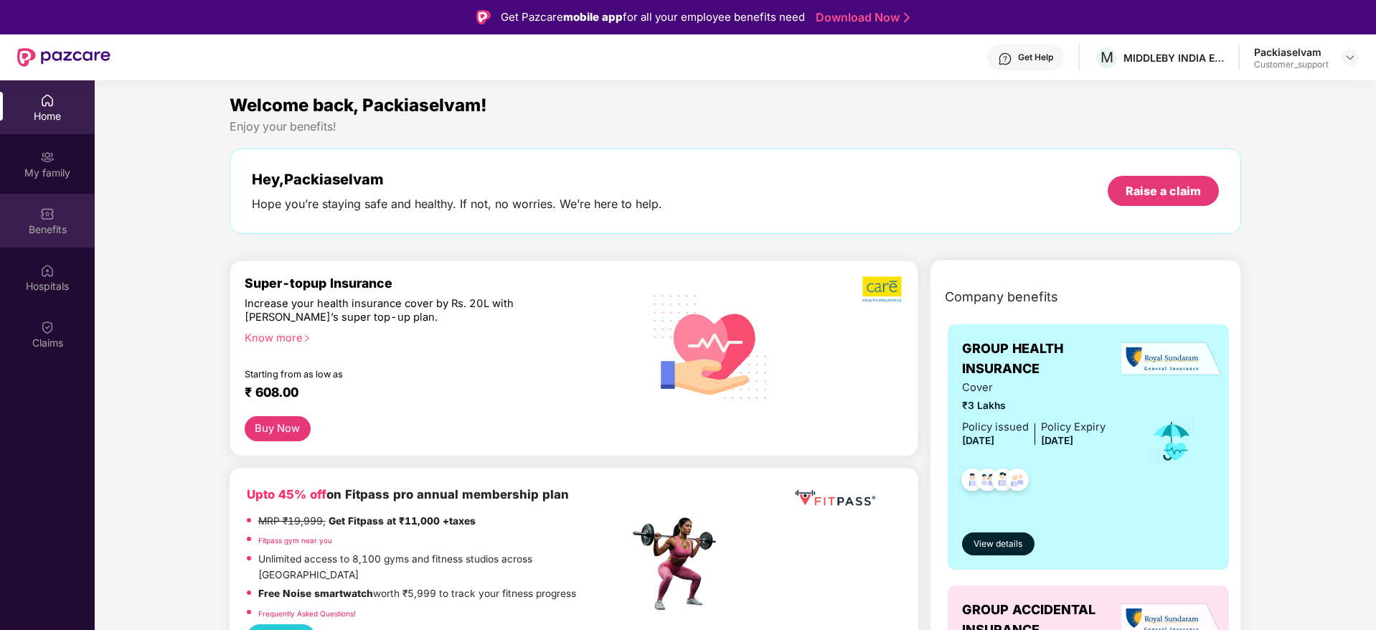
click at [39, 213] on div "Benefits" at bounding box center [47, 221] width 95 height 54
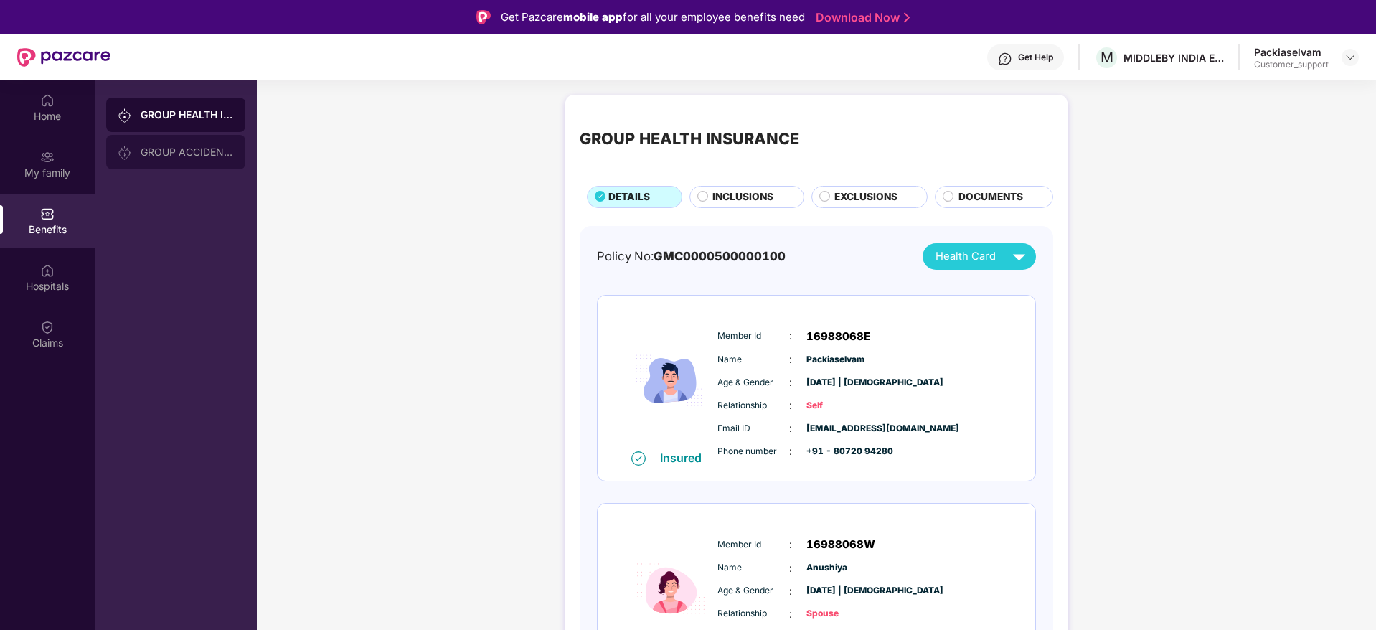
click at [194, 145] on div "GROUP ACCIDENTAL INSURANCE" at bounding box center [175, 152] width 139 height 34
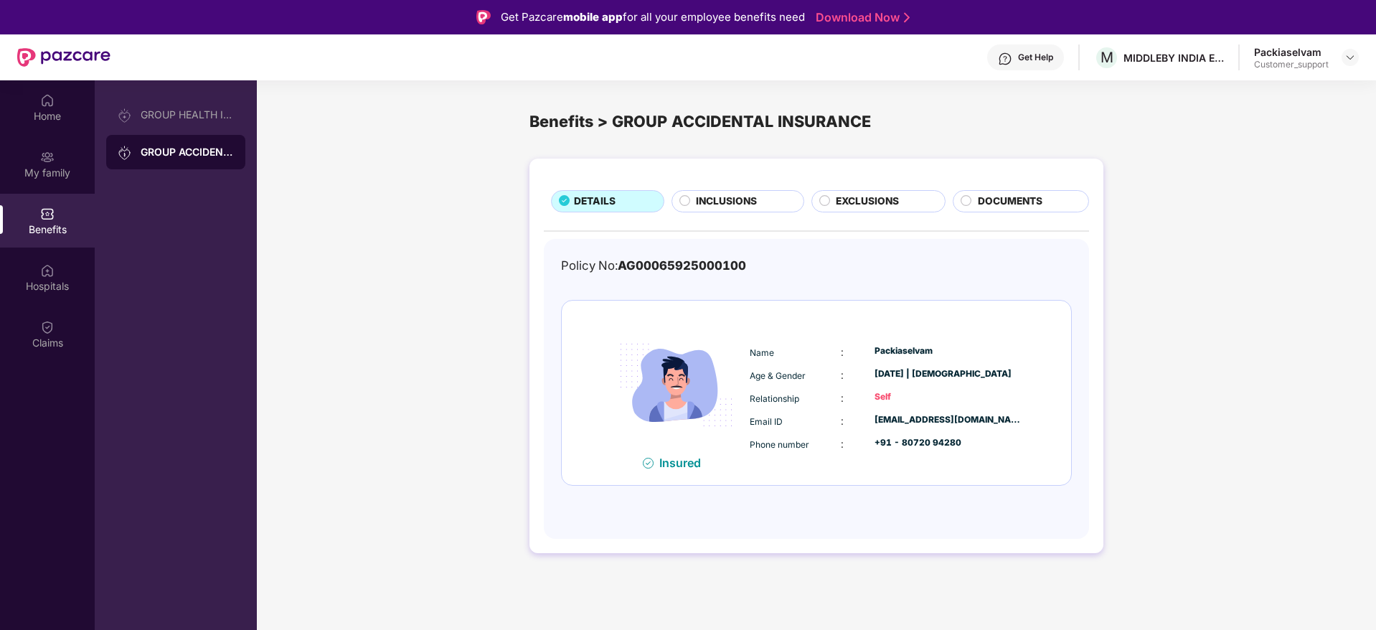
click at [729, 177] on div "DETAILS INCLUSIONS EXCLUSIONS DOCUMENTS Policy No: AG00065925000100 Insured Nam…" at bounding box center [817, 356] width 574 height 394
click at [719, 203] on span "INCLUSIONS" at bounding box center [726, 202] width 61 height 16
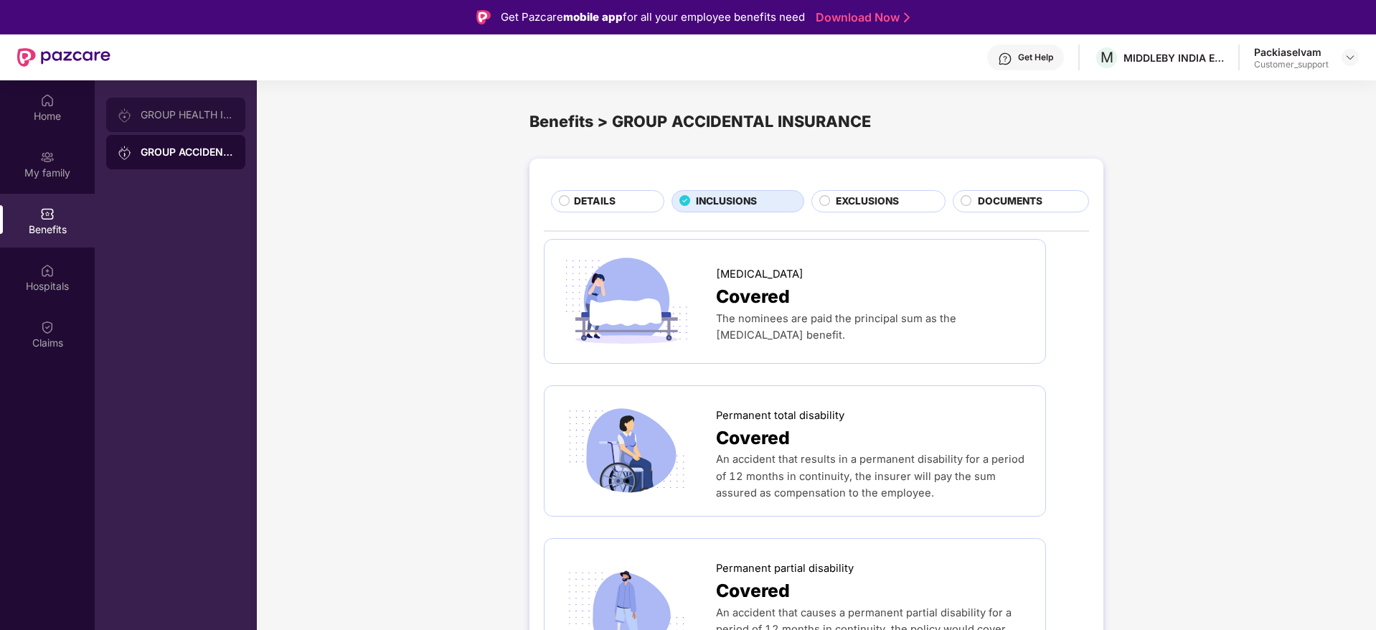
click at [192, 116] on div "GROUP HEALTH INSURANCE" at bounding box center [187, 114] width 93 height 11
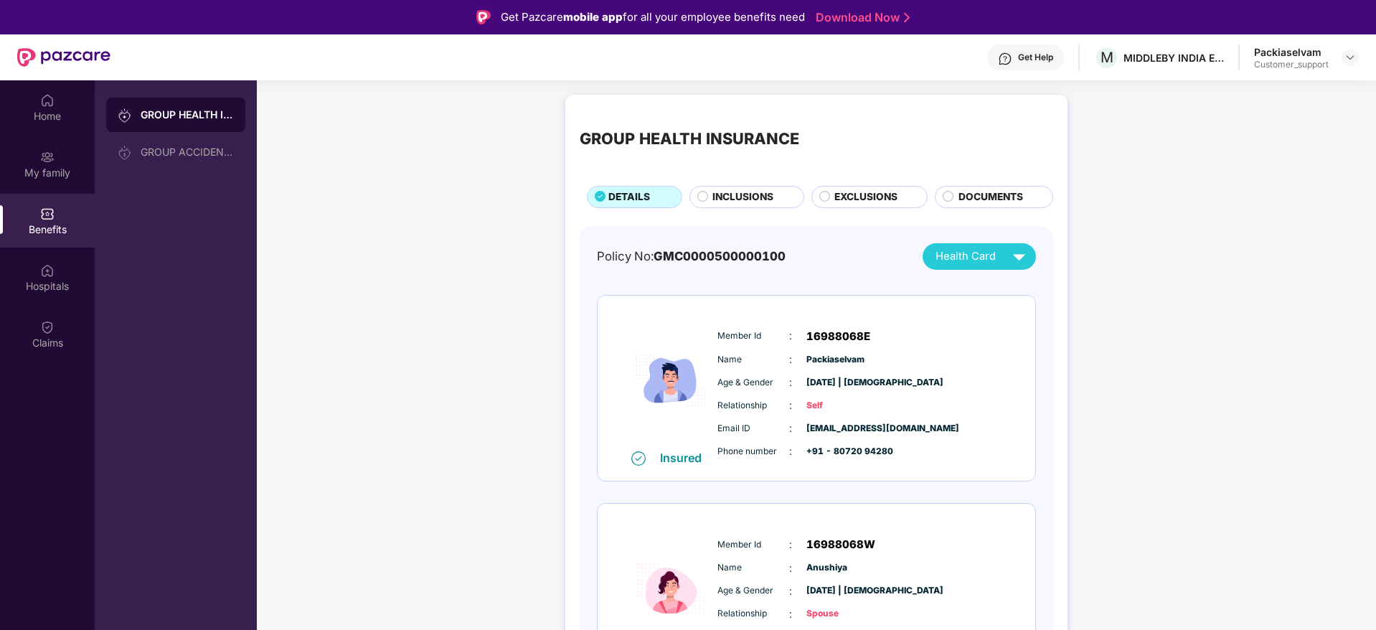
click at [860, 192] on span "EXCLUSIONS" at bounding box center [866, 197] width 63 height 16
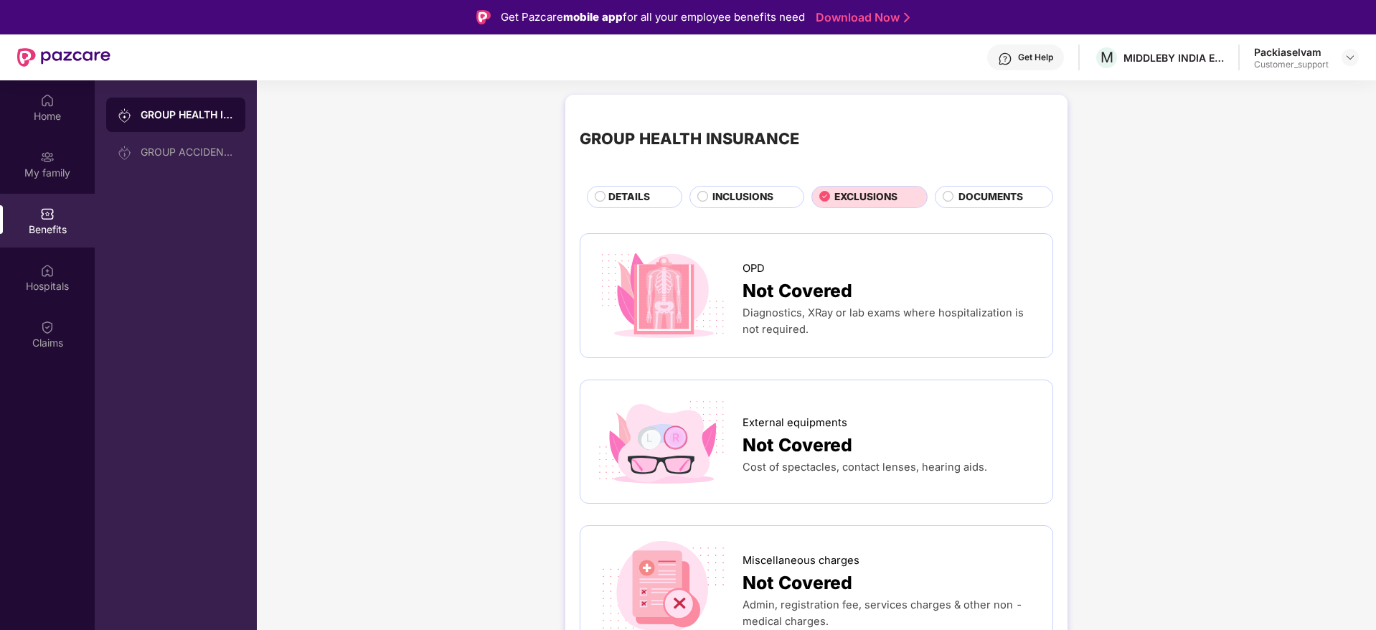
click at [722, 194] on span "INCLUSIONS" at bounding box center [743, 197] width 61 height 16
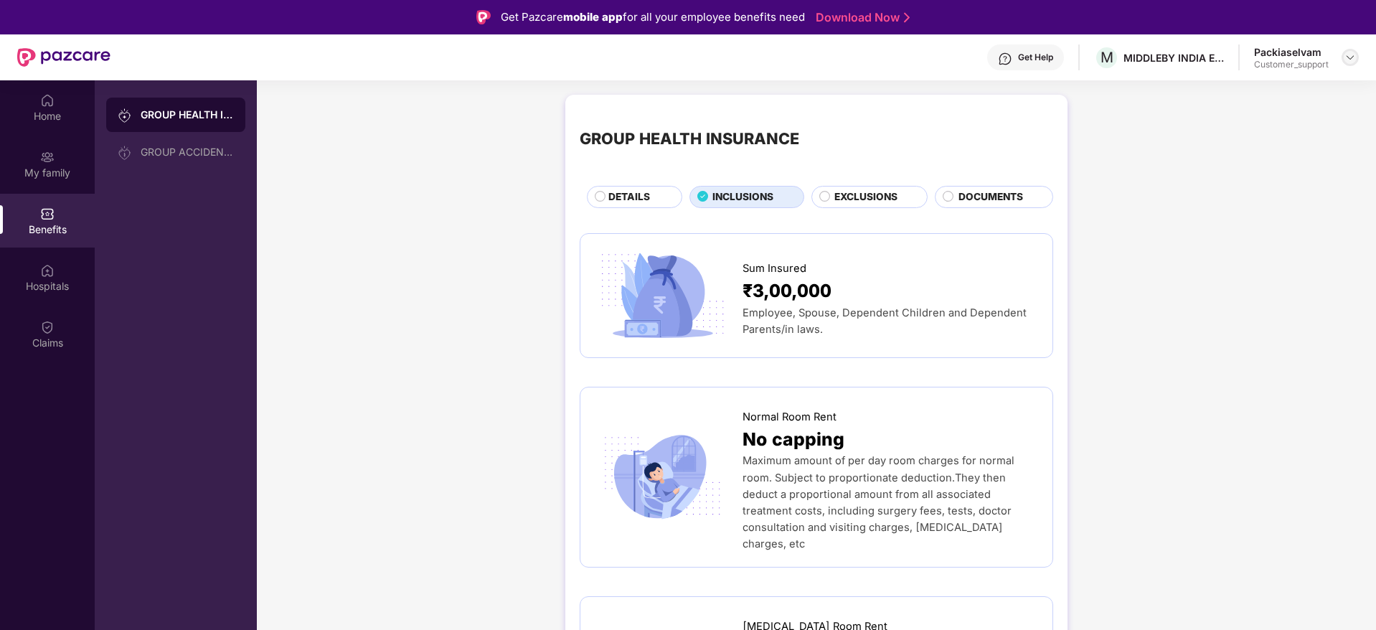
click at [1351, 65] on div at bounding box center [1350, 57] width 17 height 17
click at [1280, 93] on div "Switch to support view" at bounding box center [1283, 92] width 187 height 28
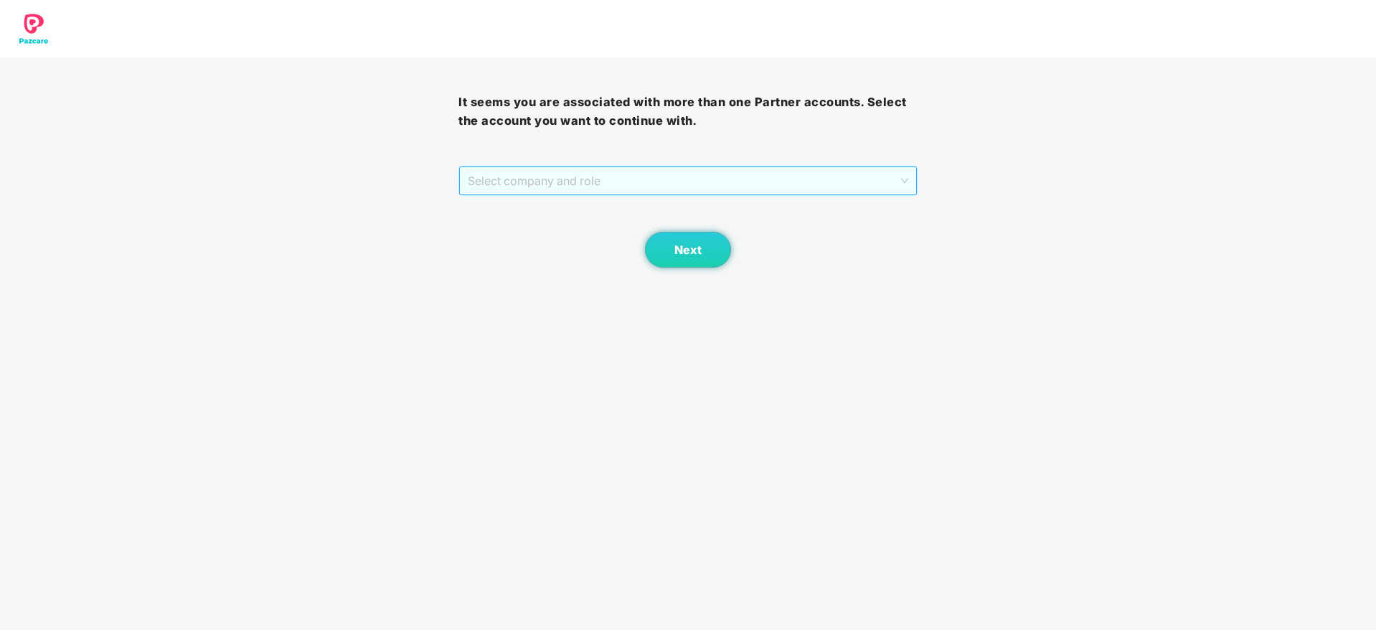
click at [831, 177] on span "Select company and role" at bounding box center [688, 180] width 440 height 27
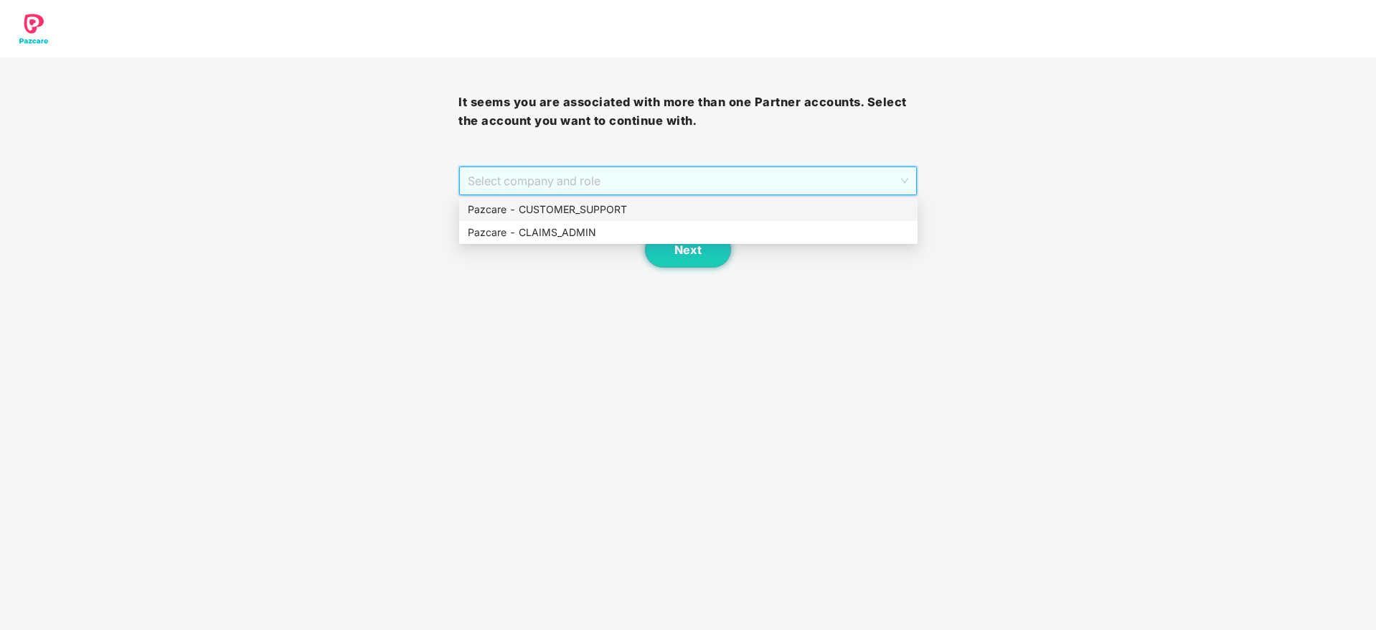
click at [615, 207] on div "Pazcare - CUSTOMER_SUPPORT" at bounding box center [688, 210] width 441 height 16
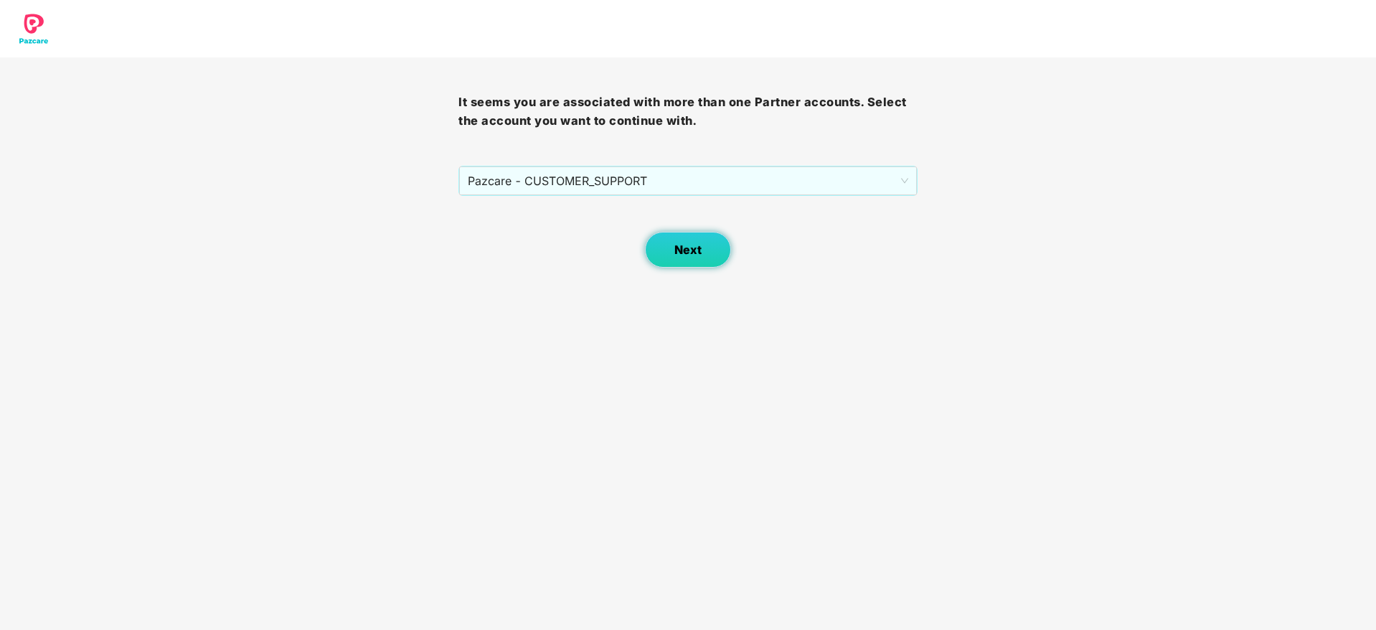
click at [681, 245] on span "Next" at bounding box center [688, 250] width 27 height 14
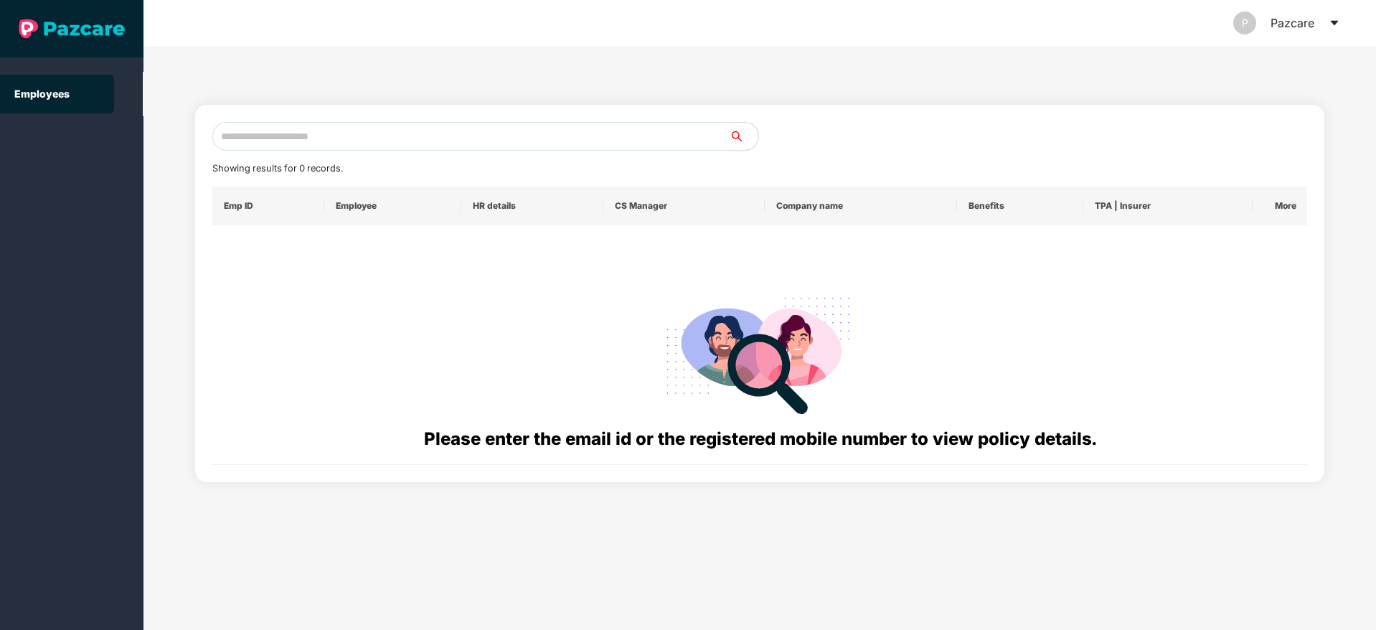
click at [313, 147] on input "text" at bounding box center [470, 136] width 517 height 29
paste input "**********"
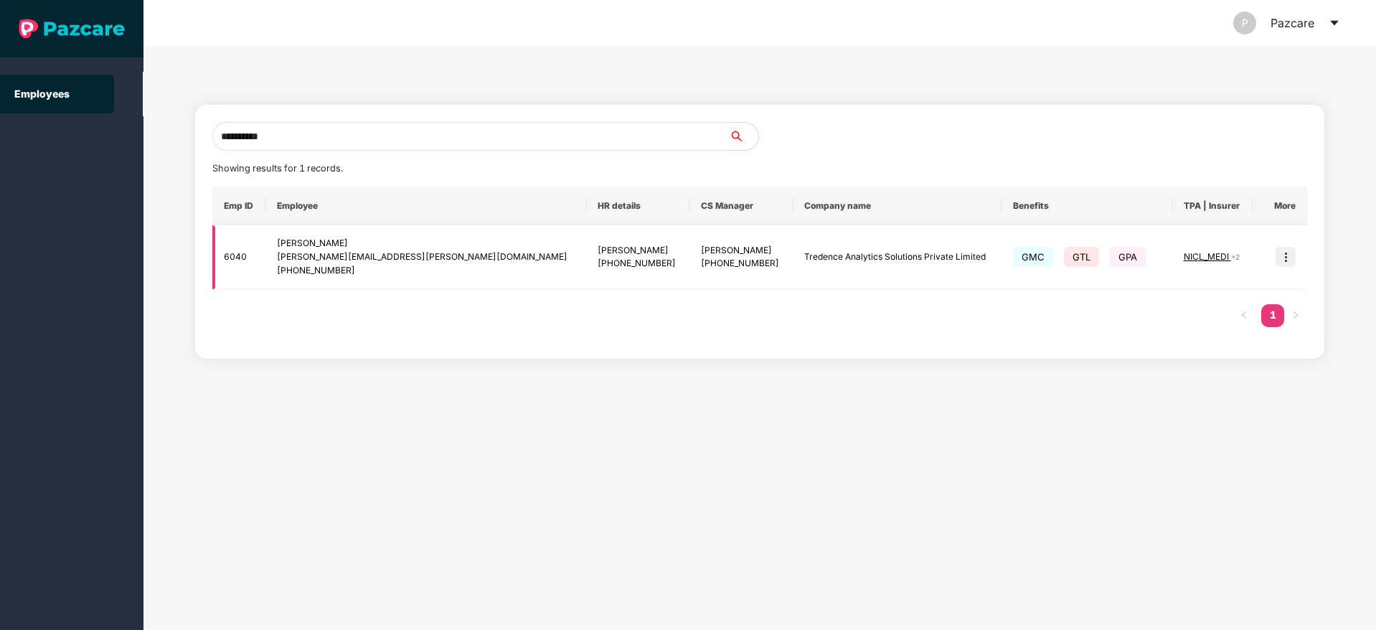
type input "**********"
click at [1284, 256] on img at bounding box center [1286, 257] width 20 height 20
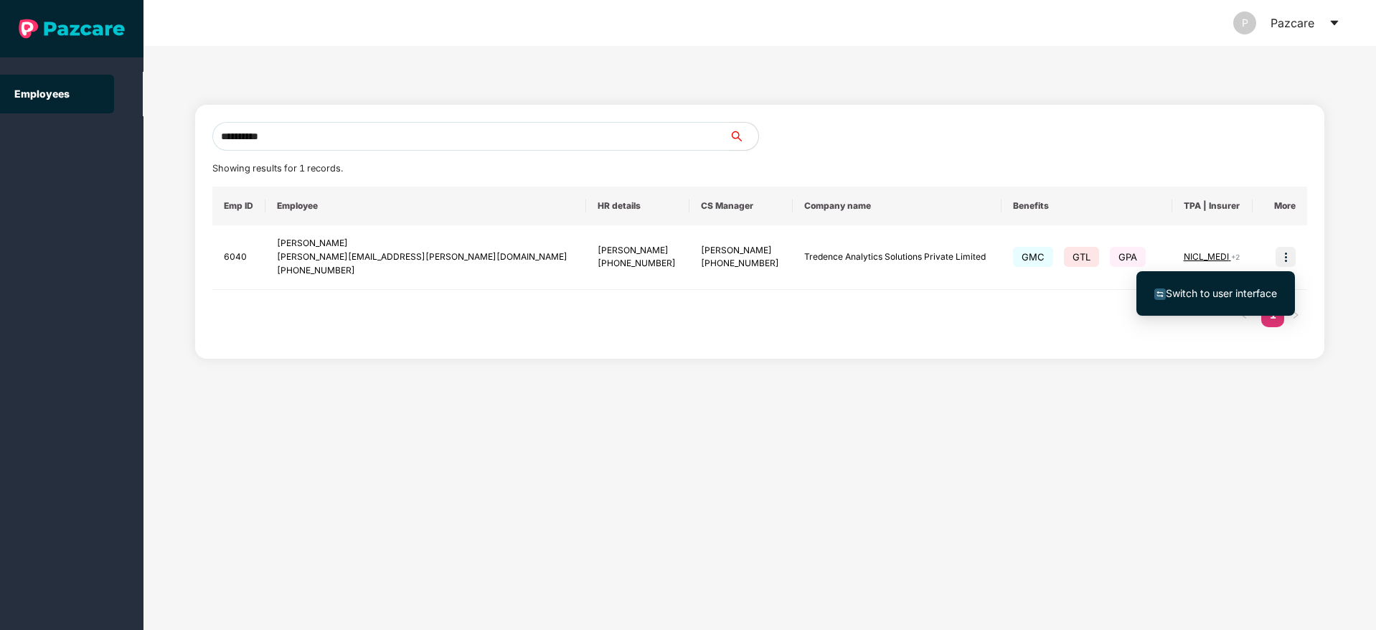
click at [1215, 283] on li "Switch to user interface" at bounding box center [1216, 293] width 159 height 30
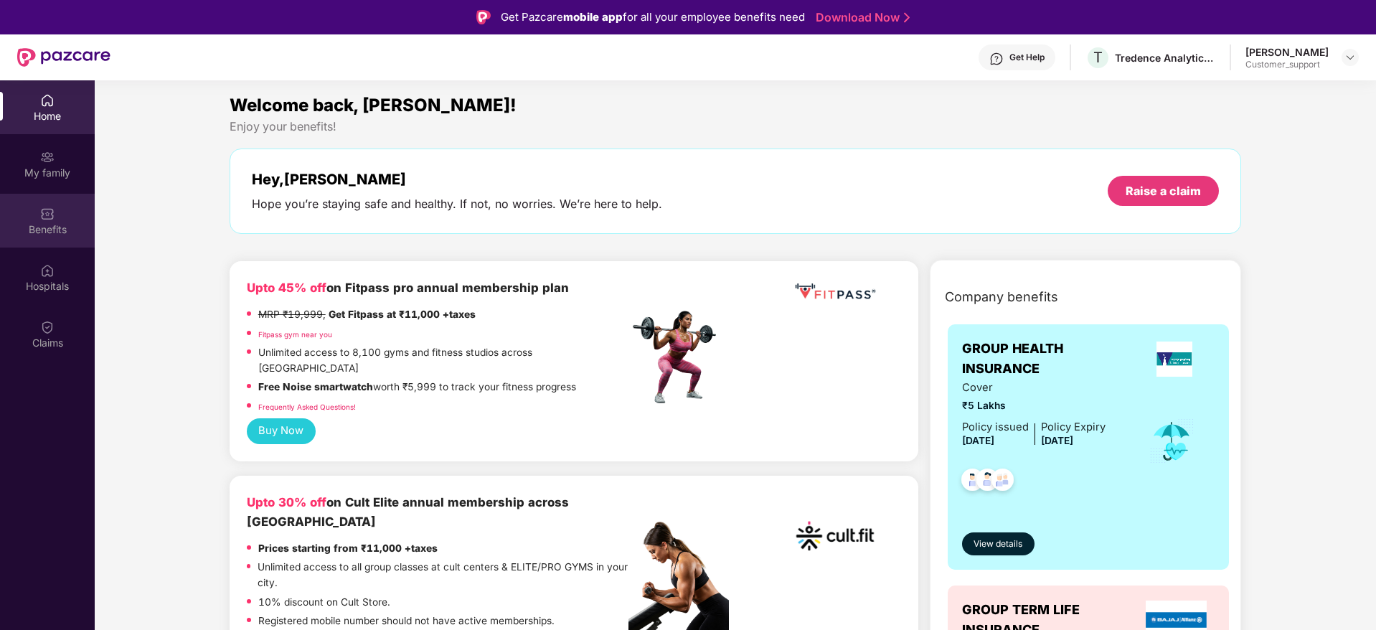
click at [42, 223] on div "Benefits" at bounding box center [47, 229] width 95 height 14
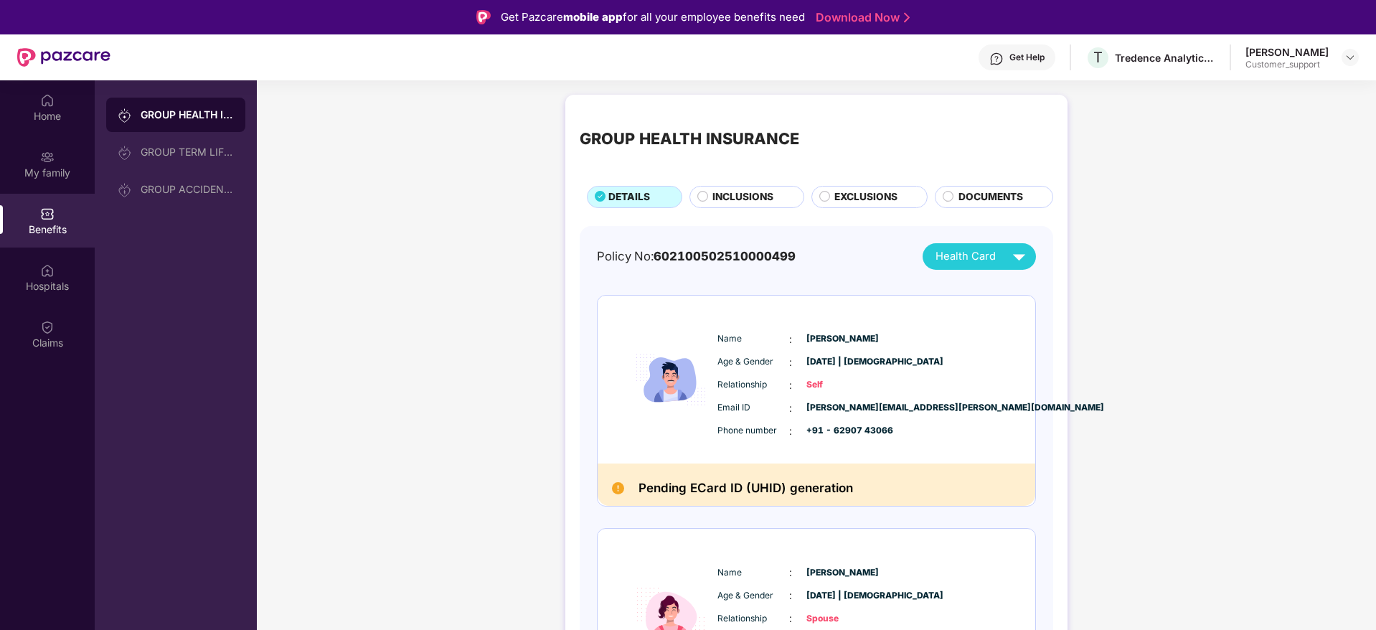
click at [733, 193] on span "INCLUSIONS" at bounding box center [743, 197] width 61 height 16
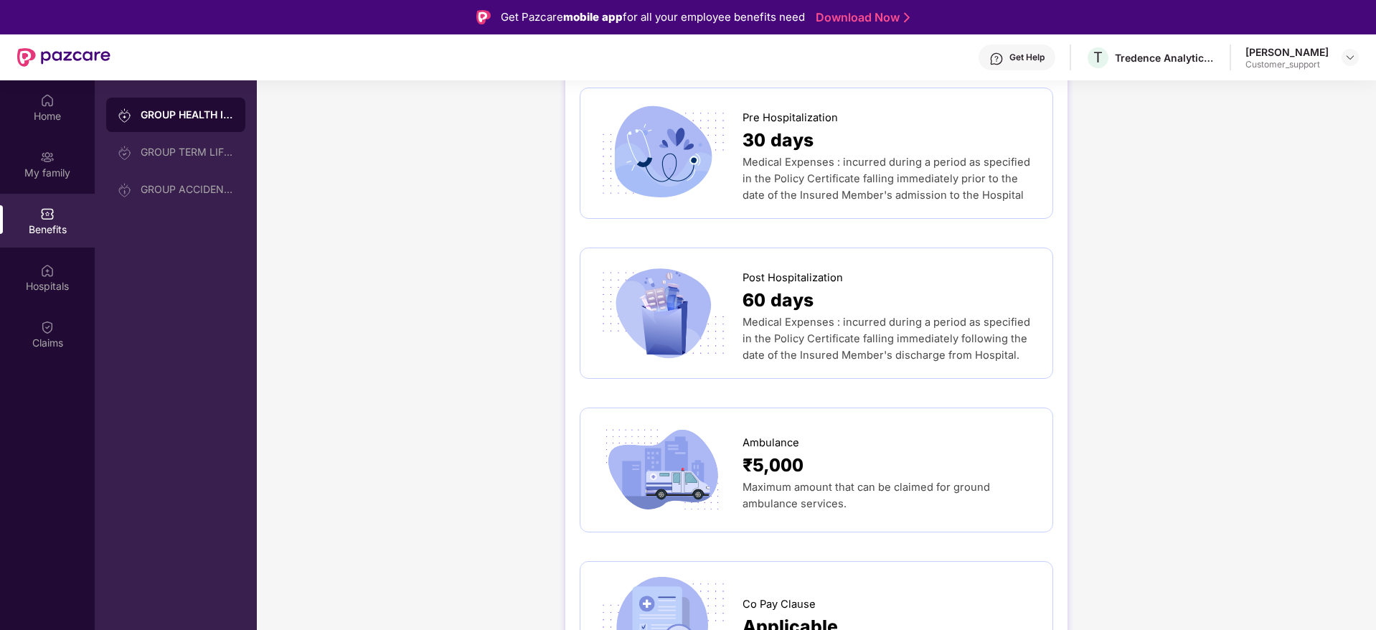
scroll to position [906, 0]
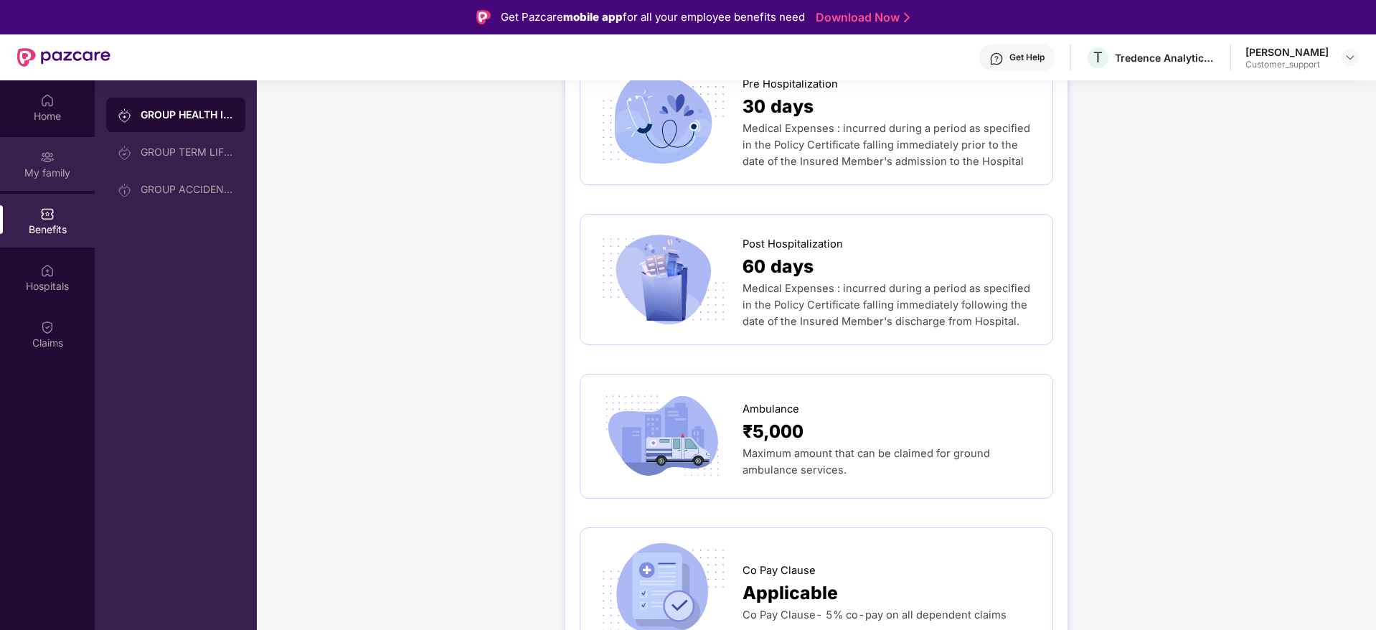
click at [57, 174] on div "My family" at bounding box center [47, 173] width 95 height 14
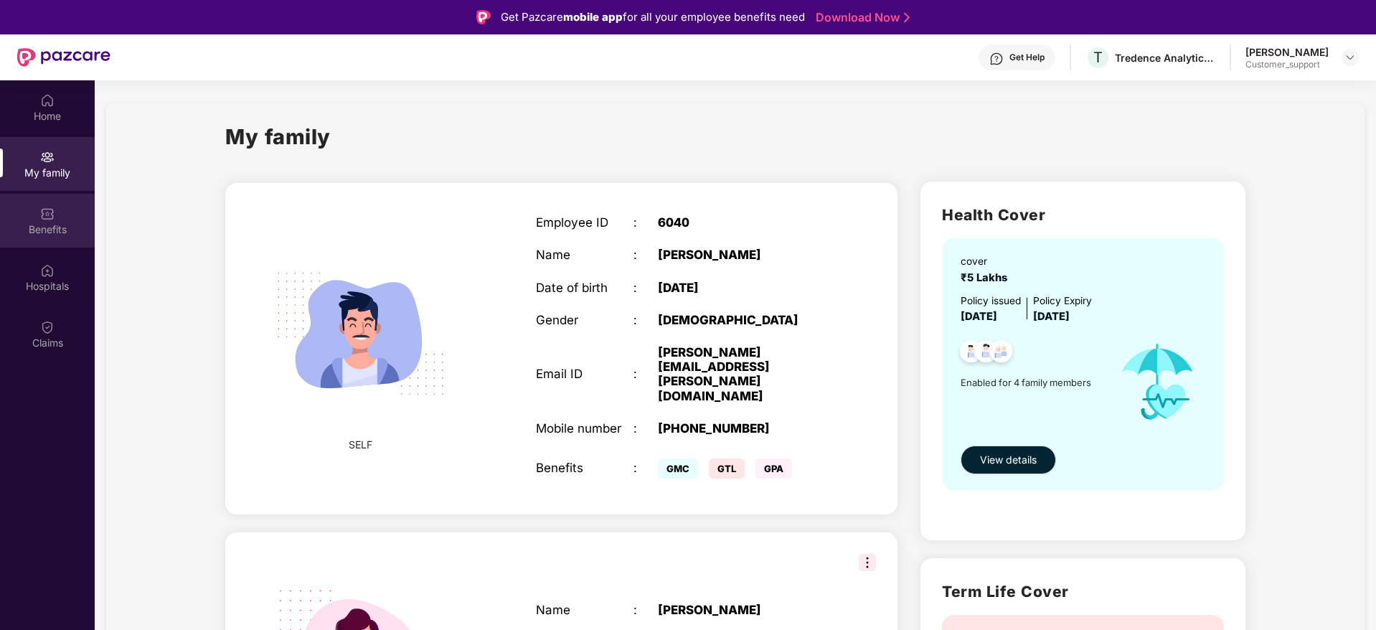
click at [39, 227] on div "Benefits" at bounding box center [47, 229] width 95 height 14
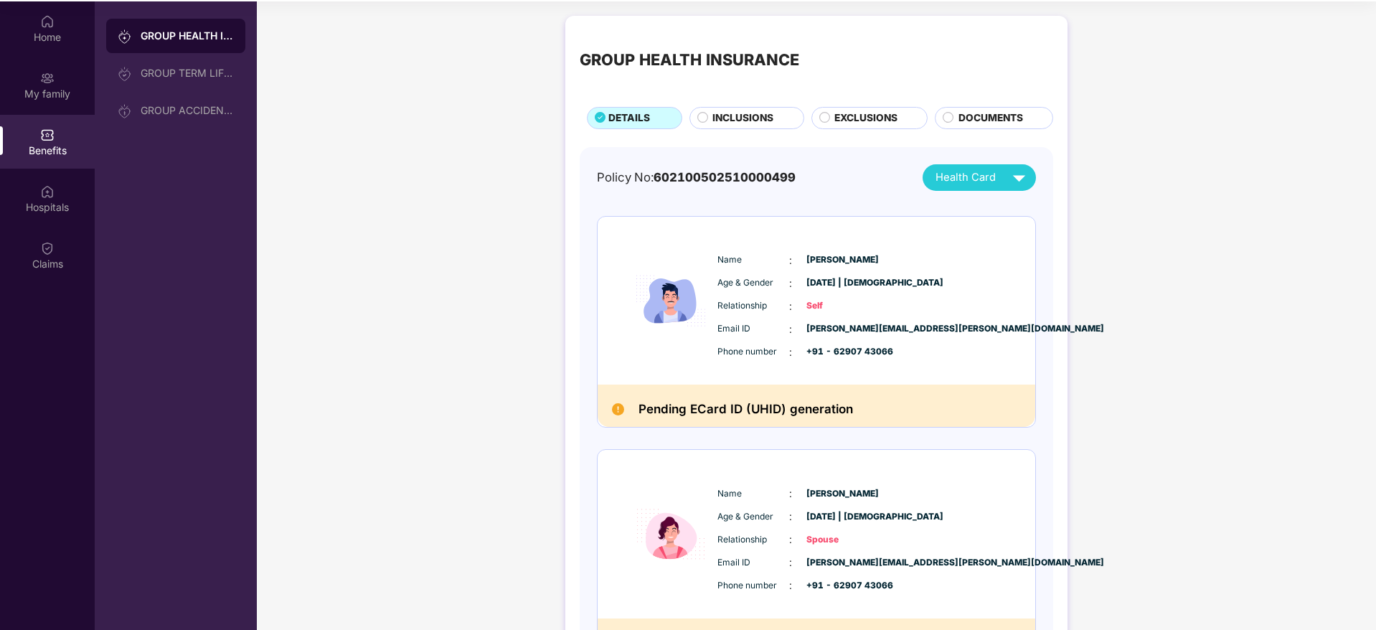
click at [736, 122] on span "INCLUSIONS" at bounding box center [743, 119] width 61 height 16
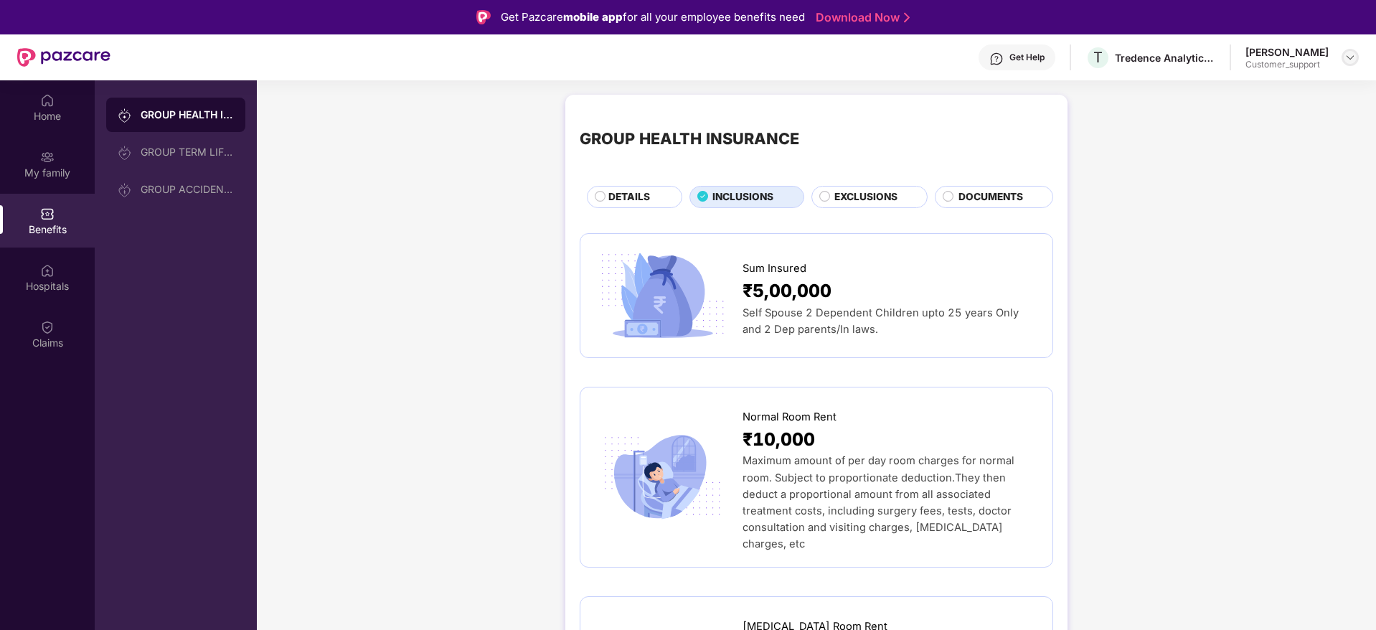
click at [1353, 63] on div at bounding box center [1350, 57] width 17 height 17
click at [1263, 88] on div "Switch to support view" at bounding box center [1283, 92] width 187 height 28
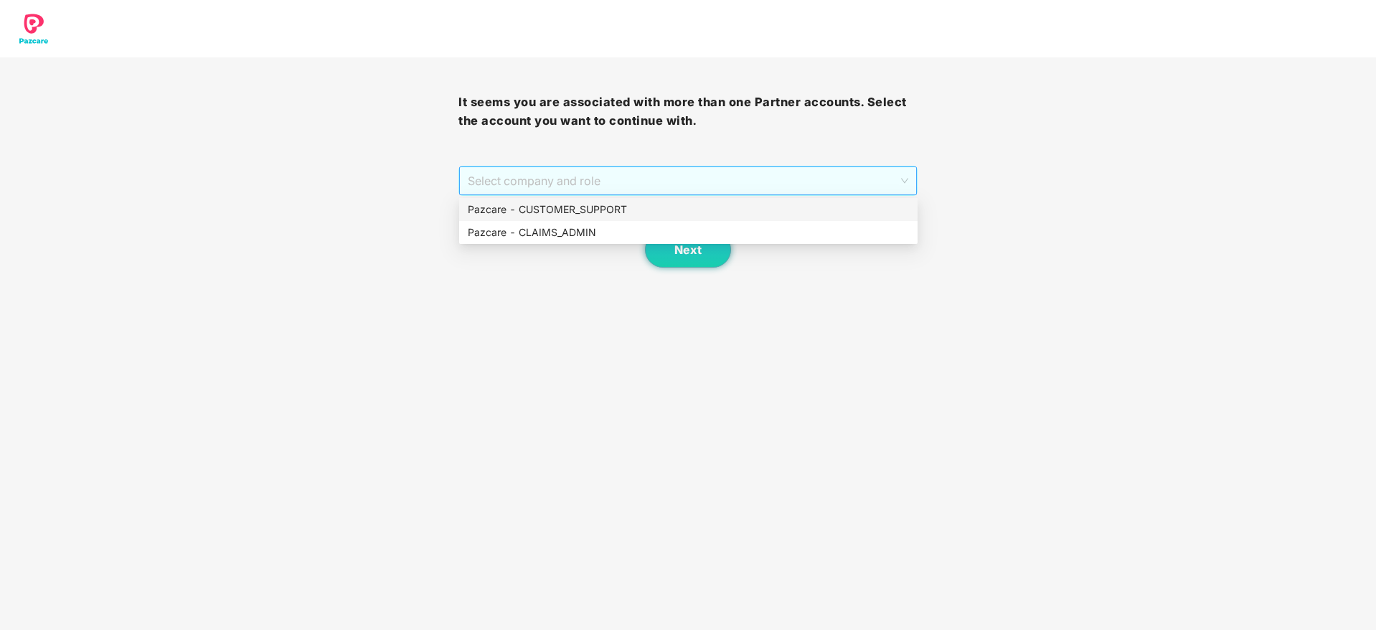
click at [650, 177] on span "Select company and role" at bounding box center [688, 180] width 440 height 27
click at [591, 202] on div "Pazcare - CUSTOMER_SUPPORT" at bounding box center [688, 210] width 441 height 16
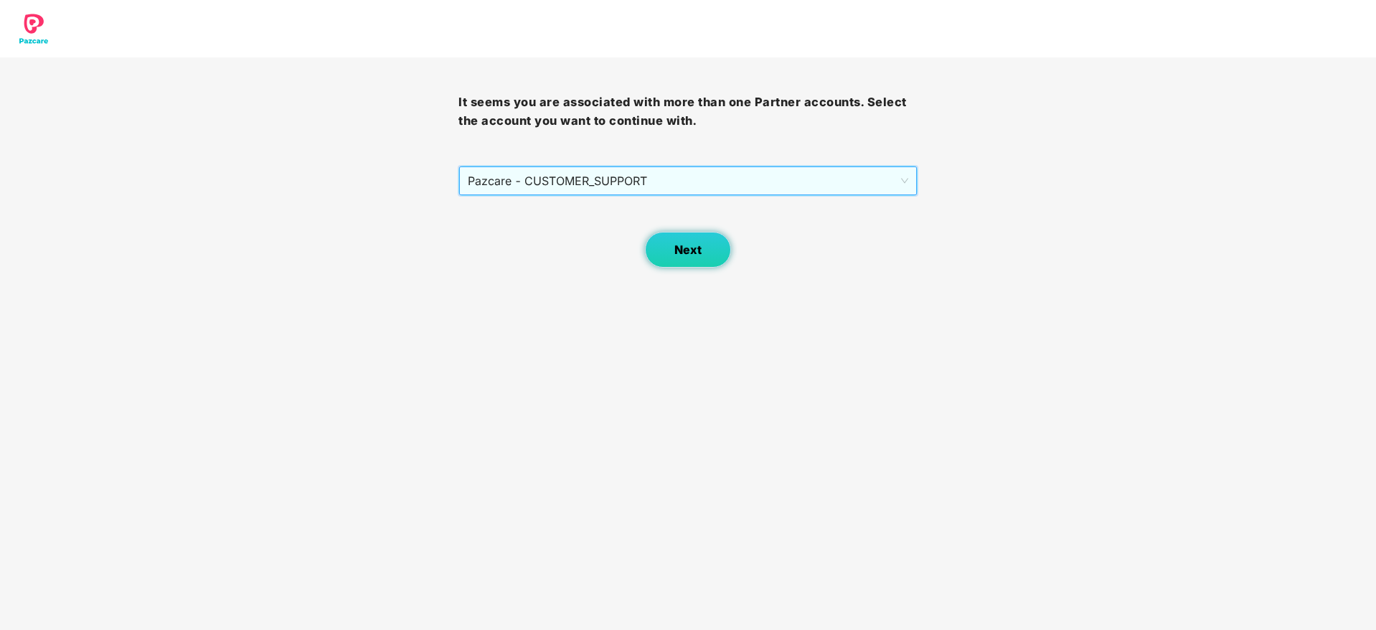
click at [690, 255] on span "Next" at bounding box center [688, 250] width 27 height 14
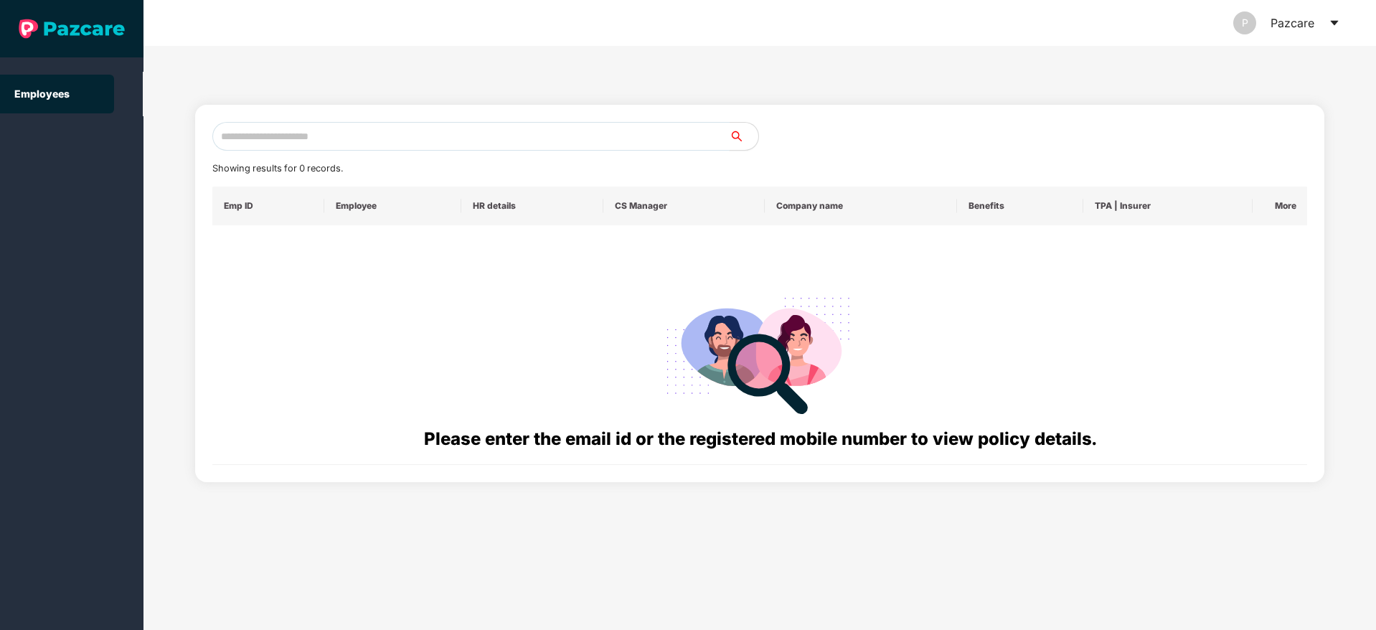
click at [276, 133] on input "text" at bounding box center [470, 136] width 517 height 29
paste input "**********"
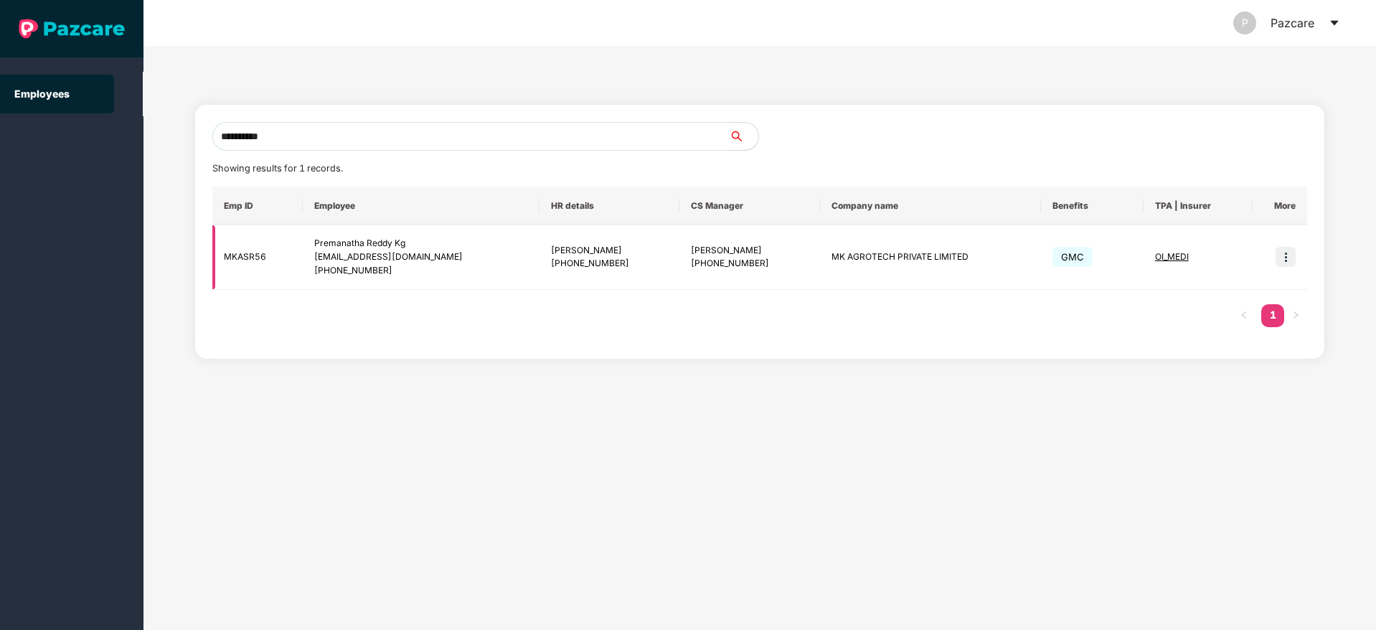
type input "**********"
click at [1291, 257] on img at bounding box center [1286, 257] width 20 height 20
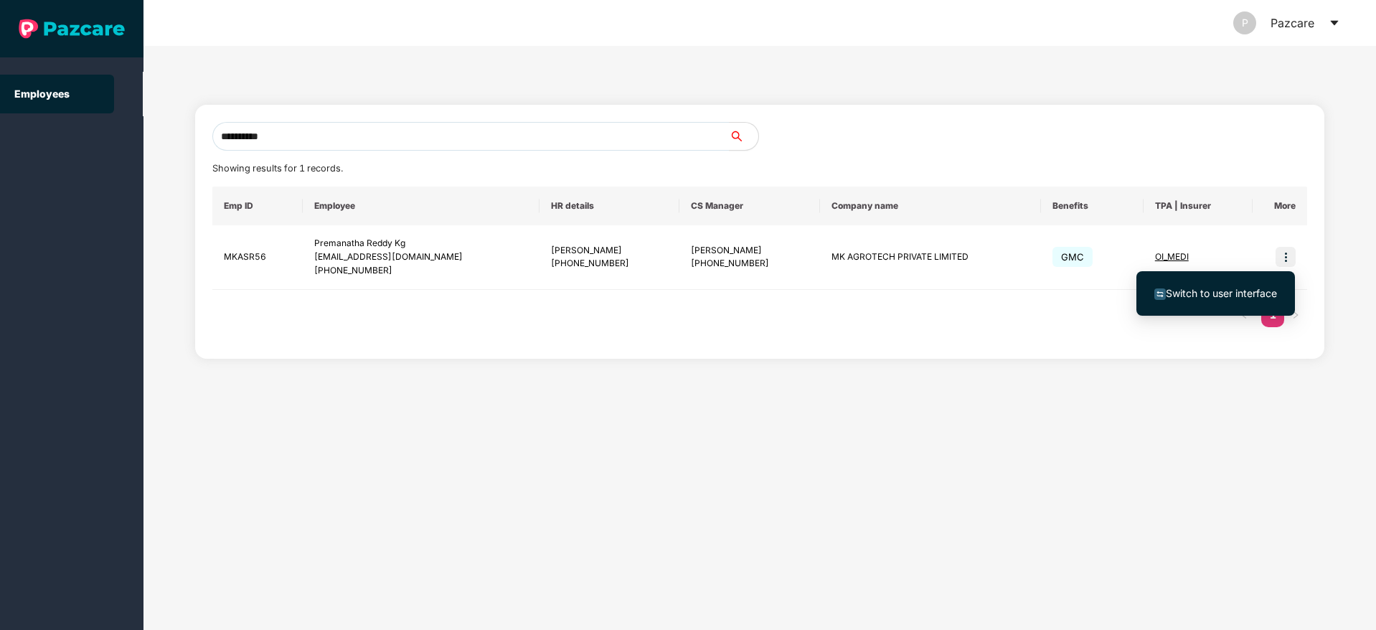
click at [1216, 299] on span "Switch to user interface" at bounding box center [1216, 294] width 123 height 16
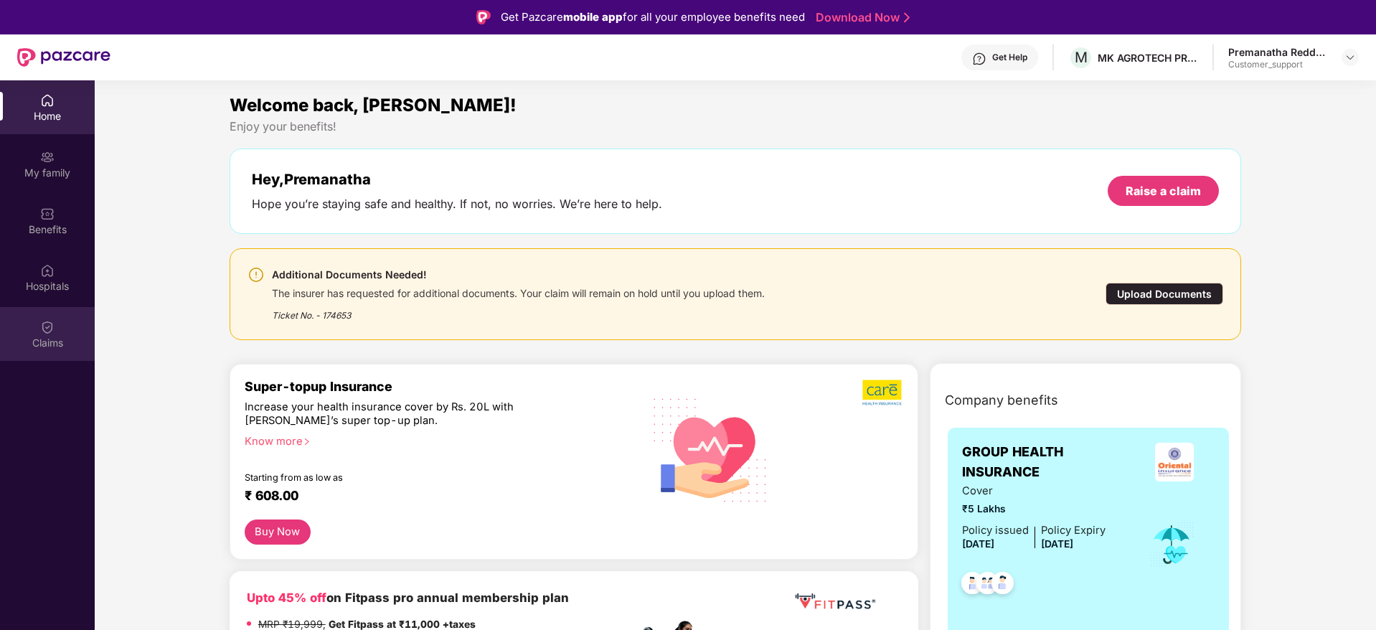
click at [34, 329] on div "Claims" at bounding box center [47, 334] width 95 height 54
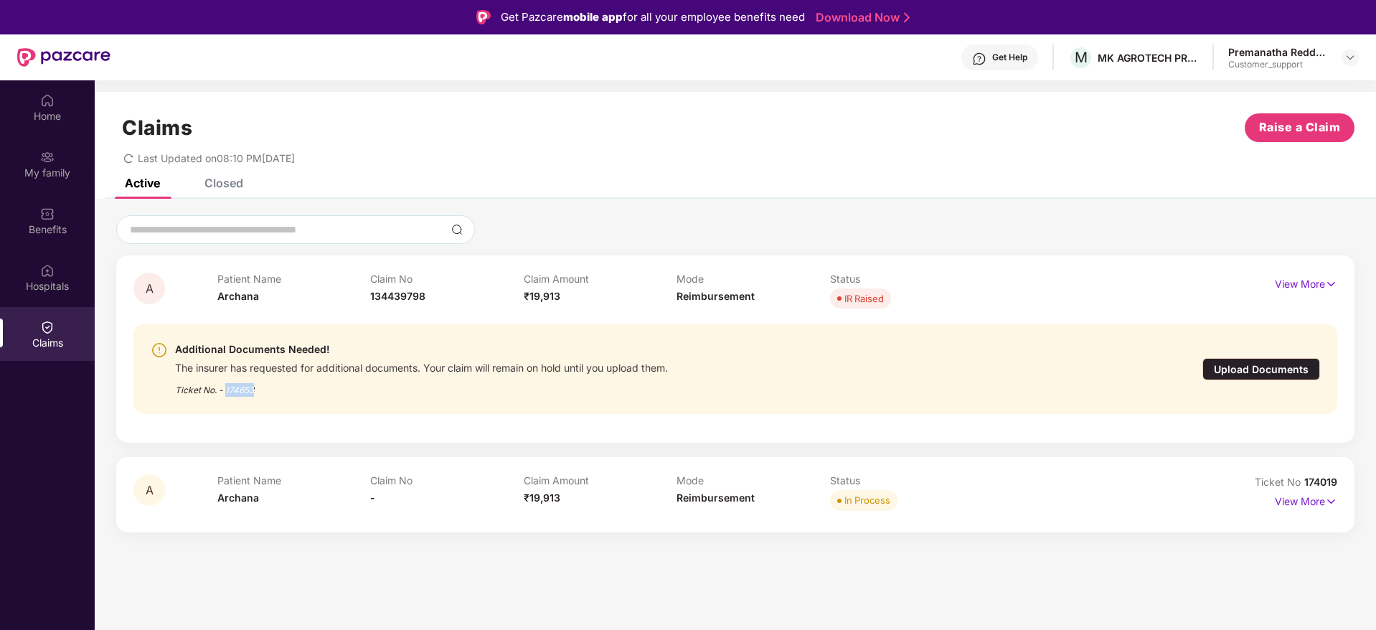
drag, startPoint x: 261, startPoint y: 388, endPoint x: 227, endPoint y: 388, distance: 33.7
click at [227, 388] on div "Ticket No. - 174653" at bounding box center [421, 386] width 493 height 22
click at [1334, 281] on img at bounding box center [1331, 284] width 12 height 16
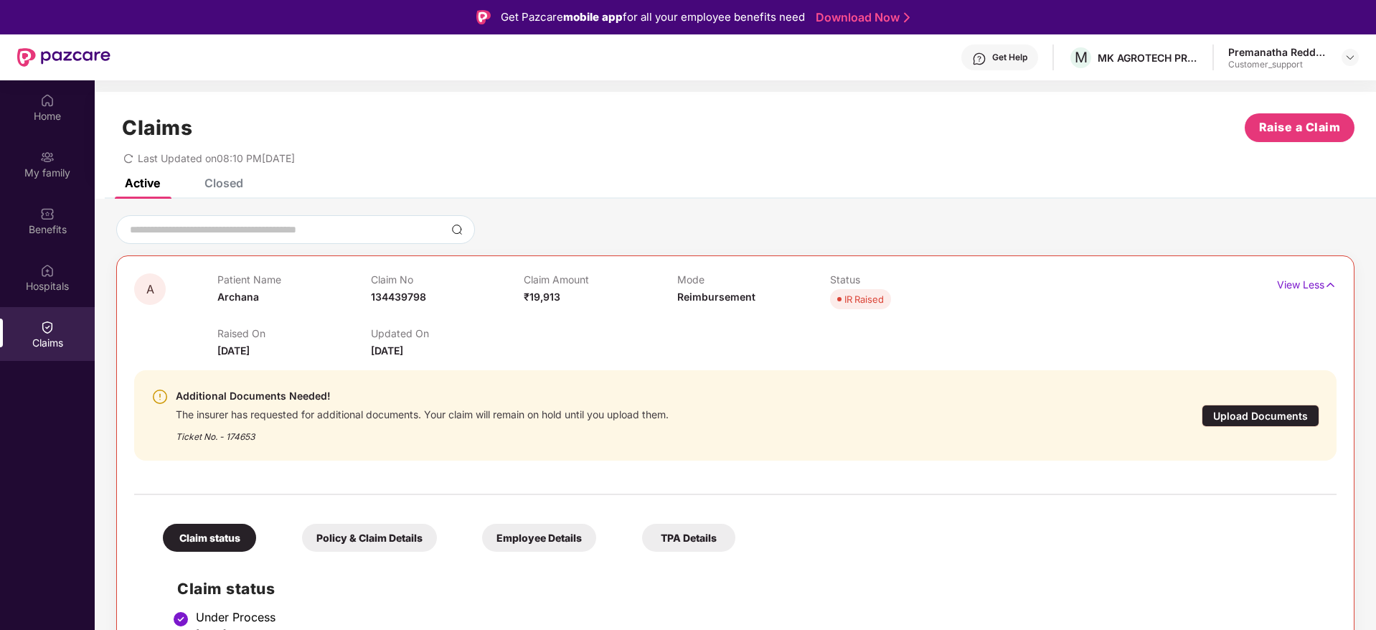
click at [231, 180] on div "Closed" at bounding box center [224, 183] width 39 height 14
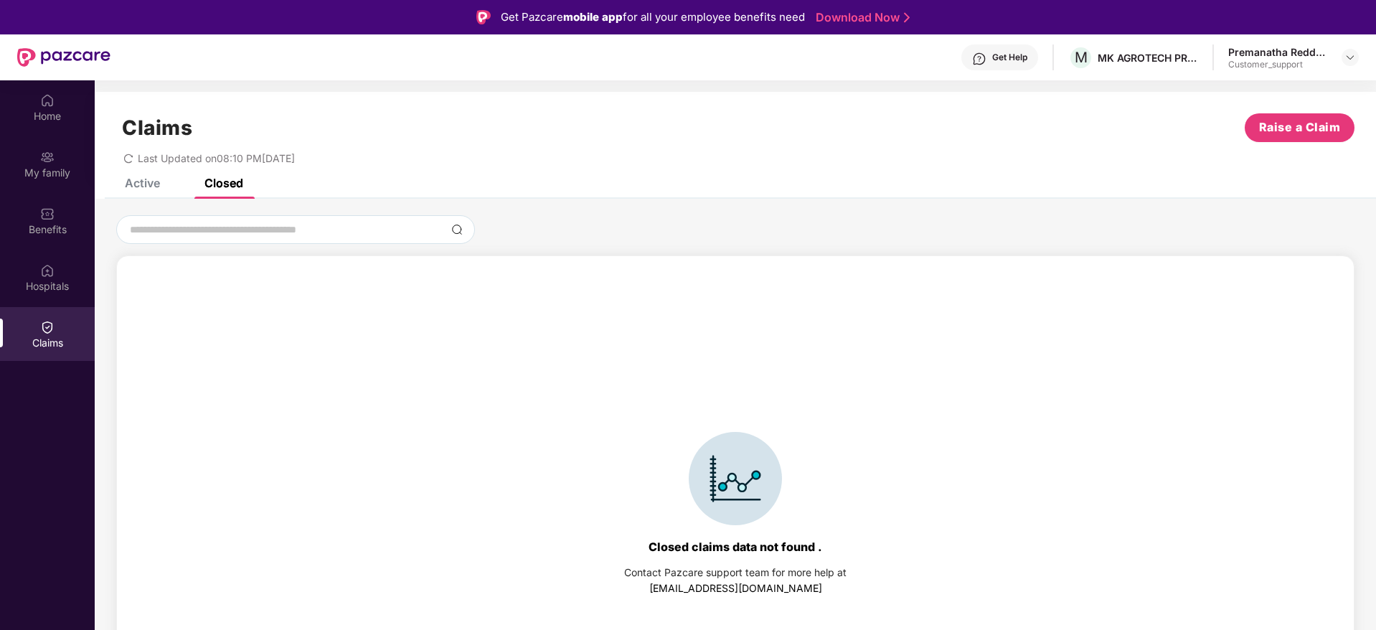
click at [145, 183] on div "Active" at bounding box center [142, 183] width 35 height 14
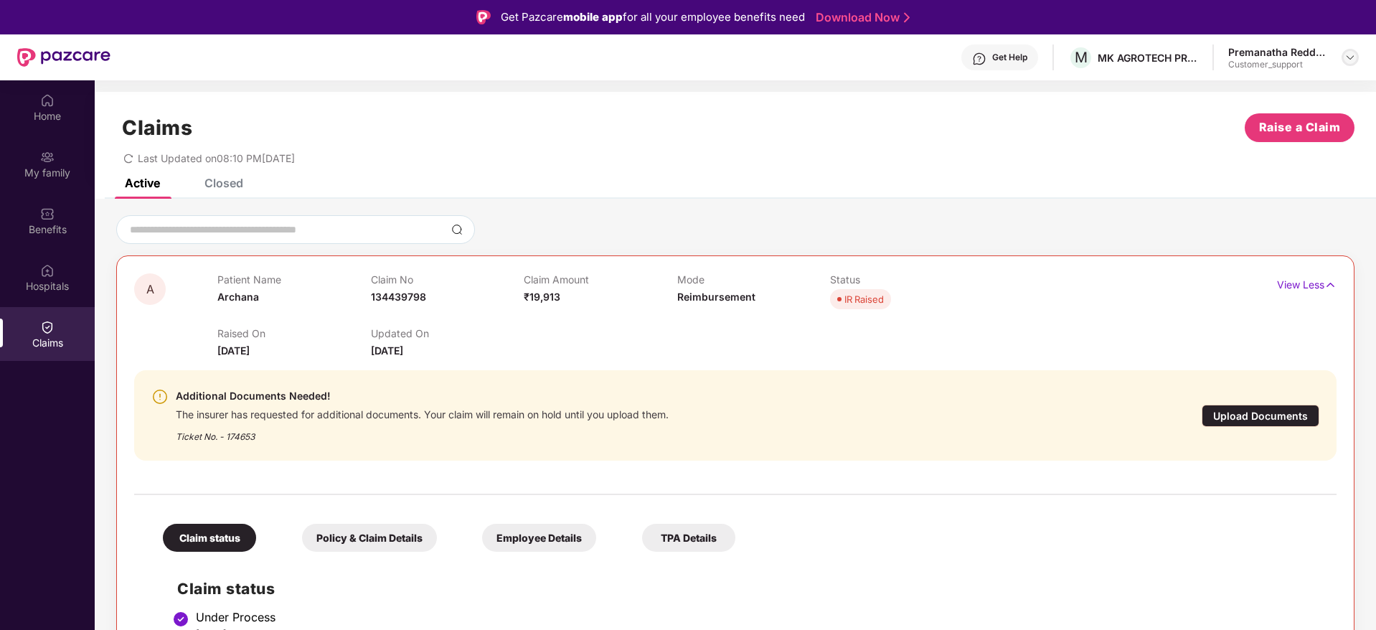
click at [1354, 57] on img at bounding box center [1350, 57] width 11 height 11
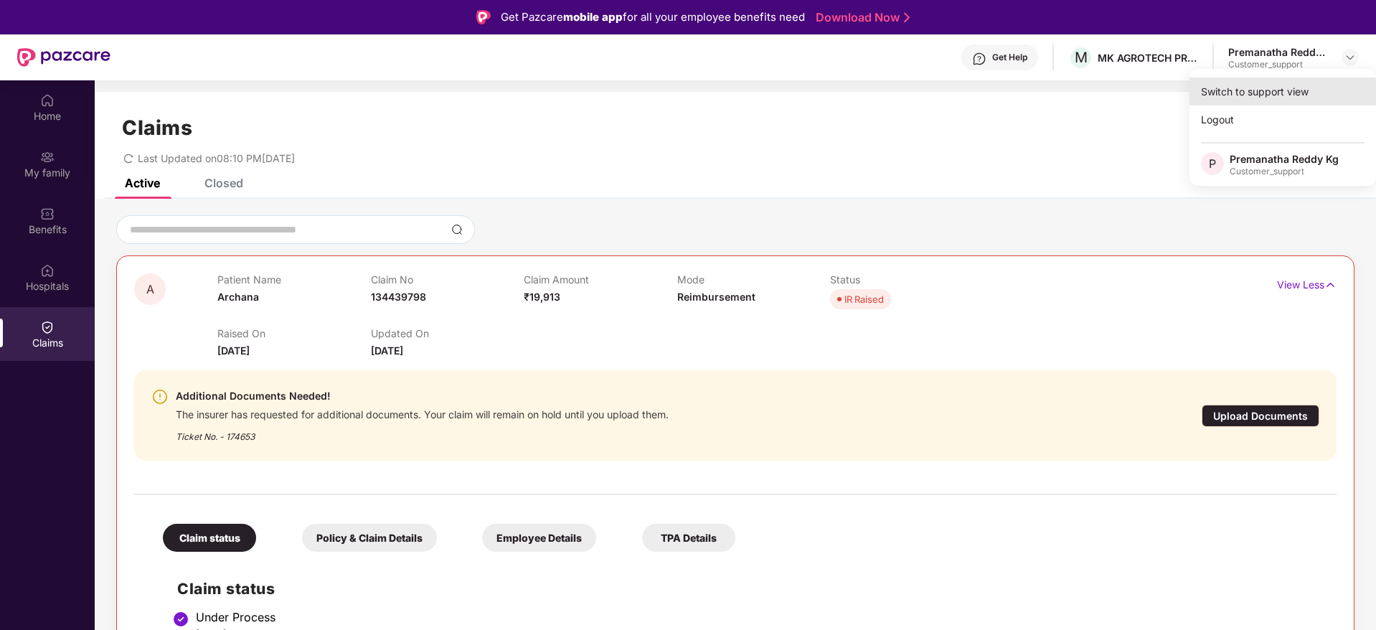
click at [1282, 88] on div "Switch to support view" at bounding box center [1283, 92] width 187 height 28
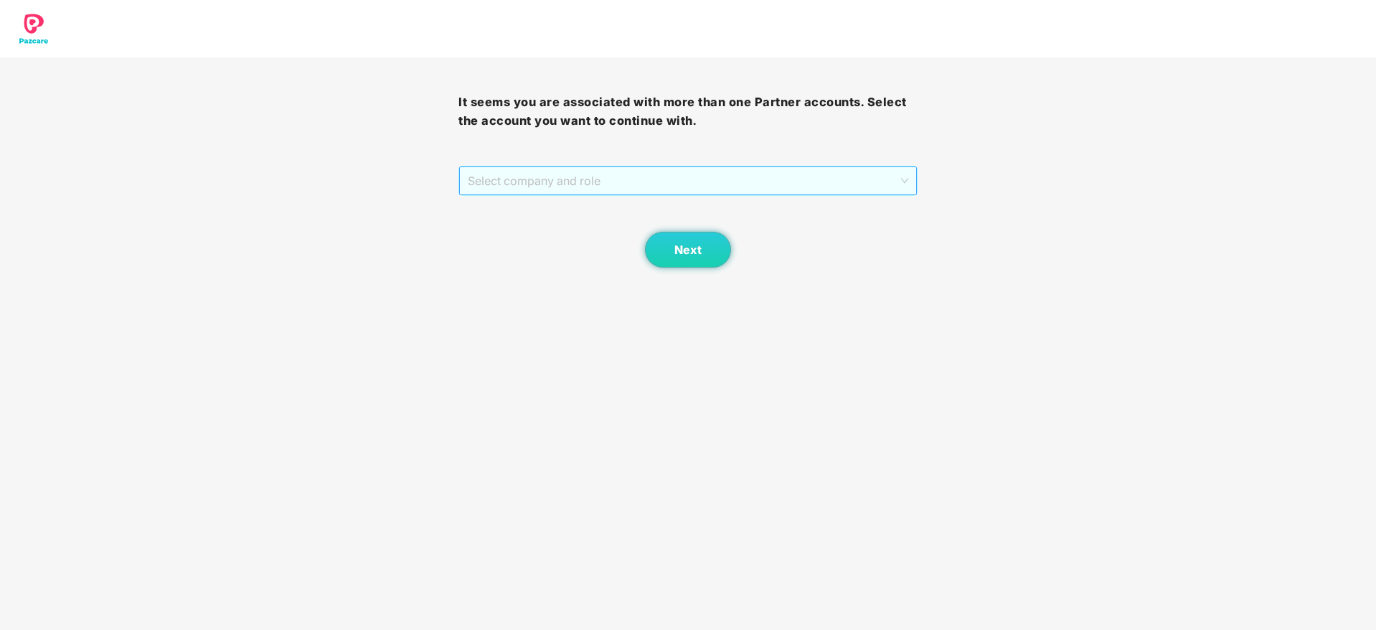
click at [900, 173] on span "Select company and role" at bounding box center [688, 180] width 440 height 27
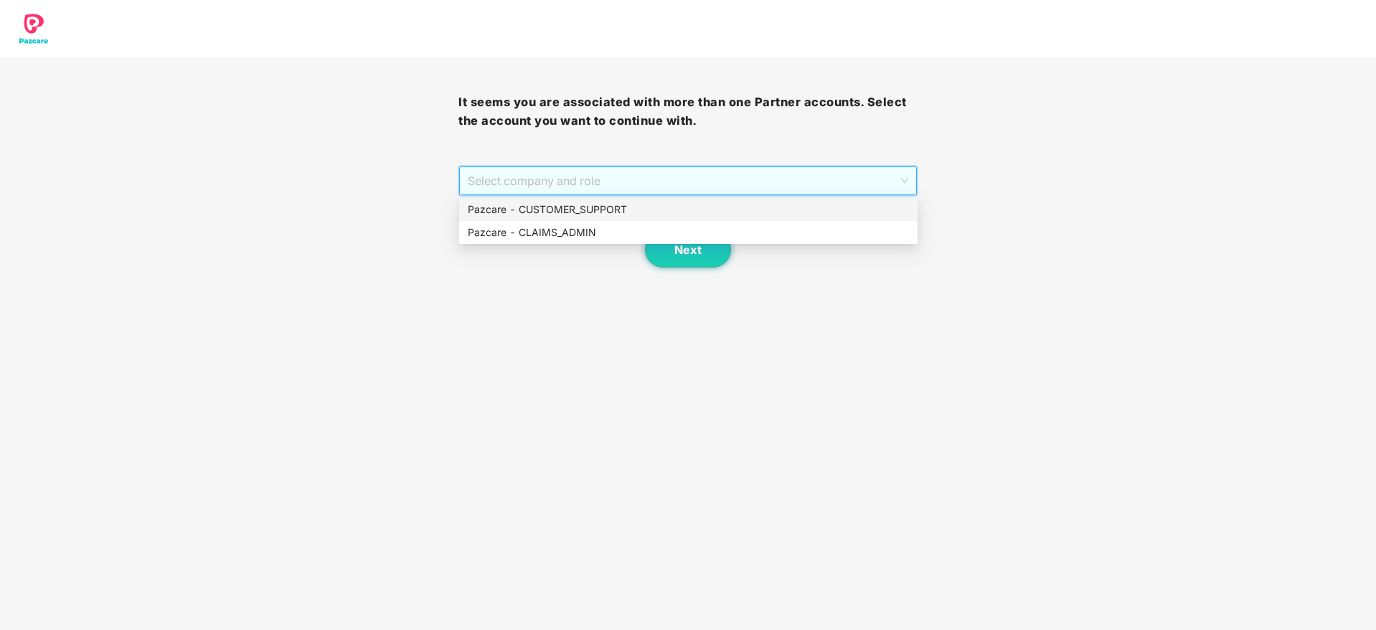
click at [704, 217] on div "Pazcare - CUSTOMER_SUPPORT" at bounding box center [688, 210] width 441 height 16
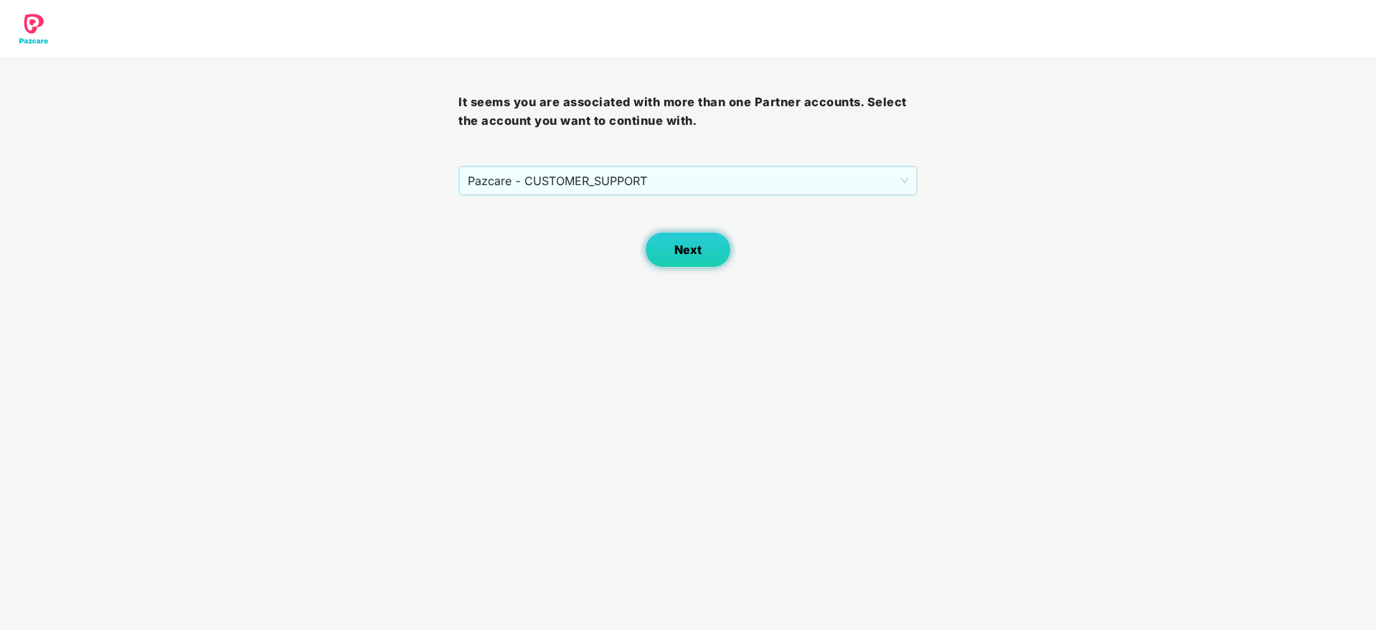
click at [693, 257] on button "Next" at bounding box center [688, 250] width 86 height 36
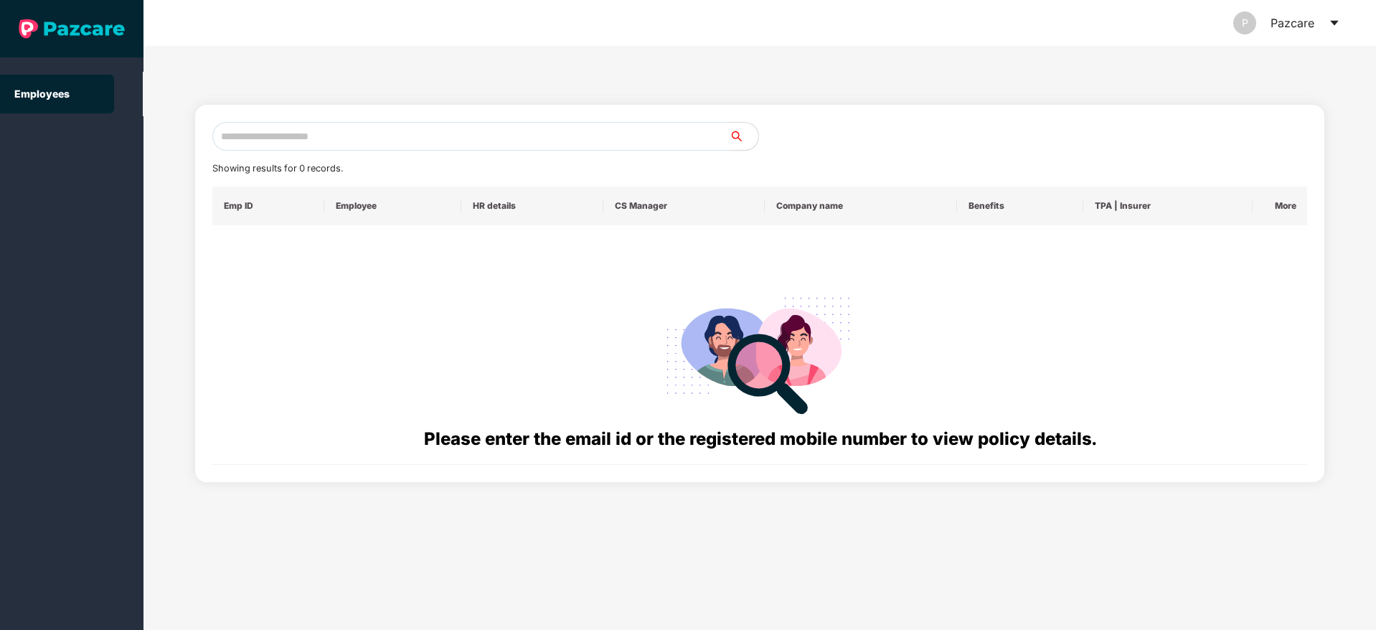
click at [242, 134] on input "text" at bounding box center [470, 136] width 517 height 29
paste input "**********"
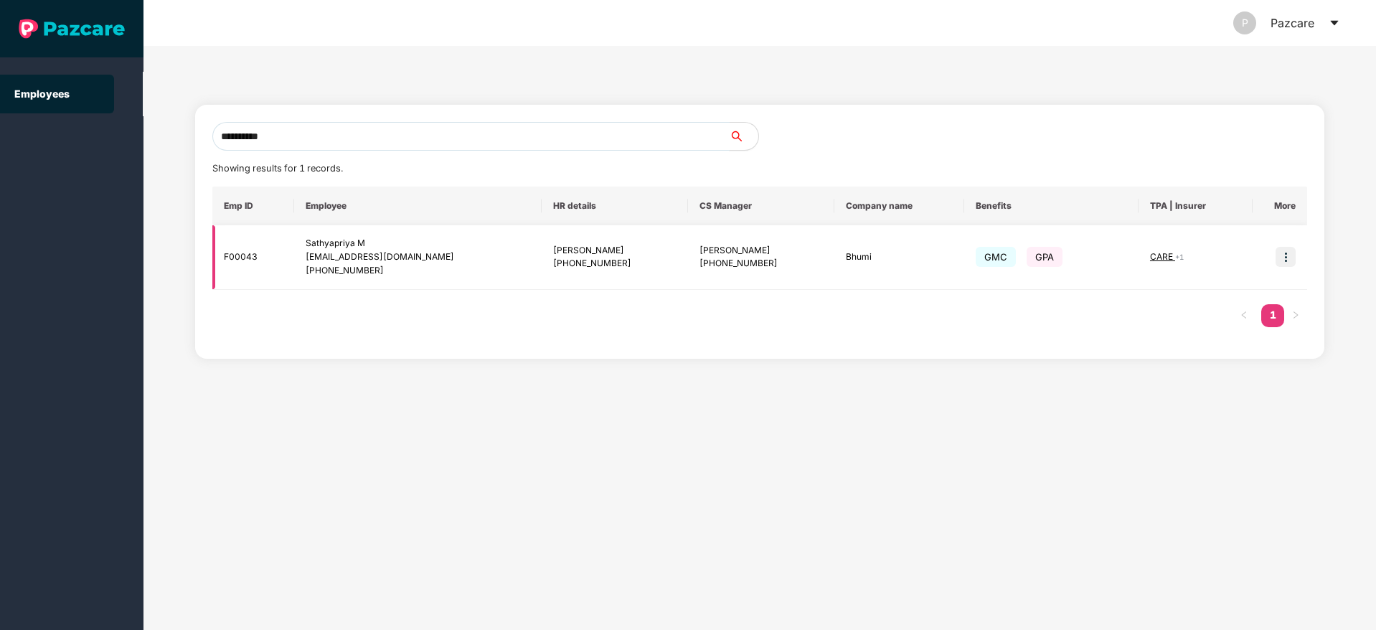
type input "**********"
click at [1292, 255] on img at bounding box center [1286, 257] width 20 height 20
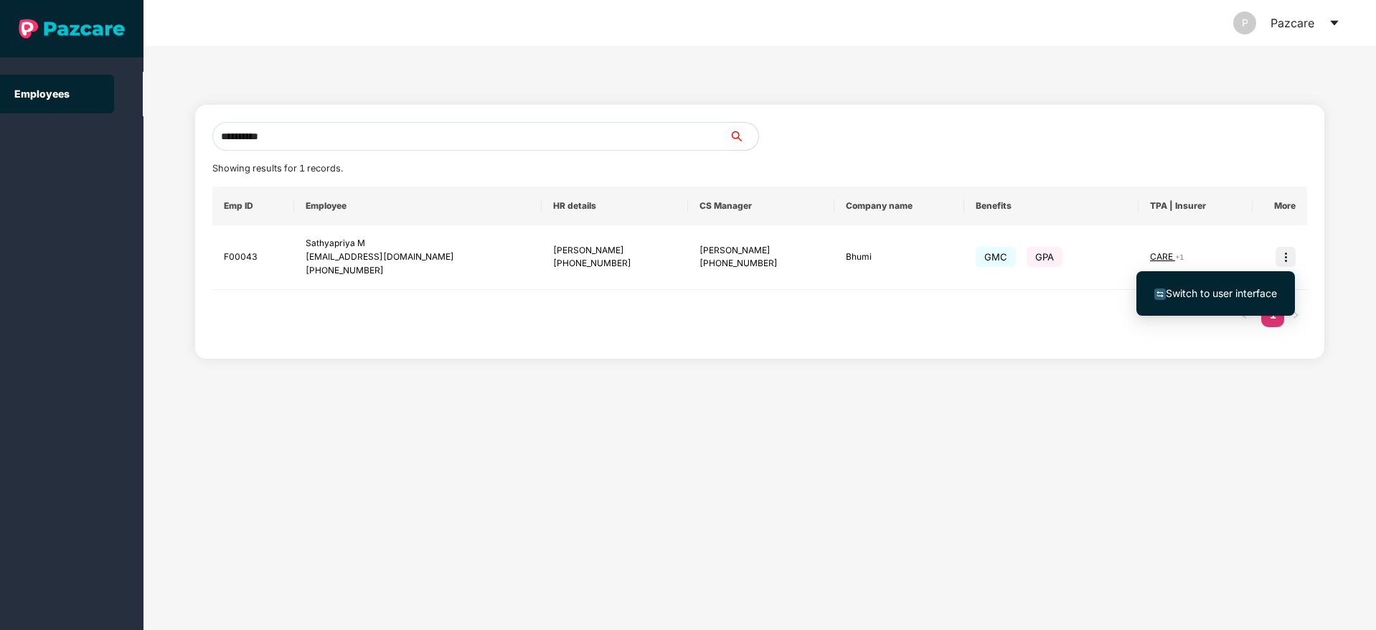
click at [1239, 287] on span "Switch to user interface" at bounding box center [1221, 293] width 111 height 12
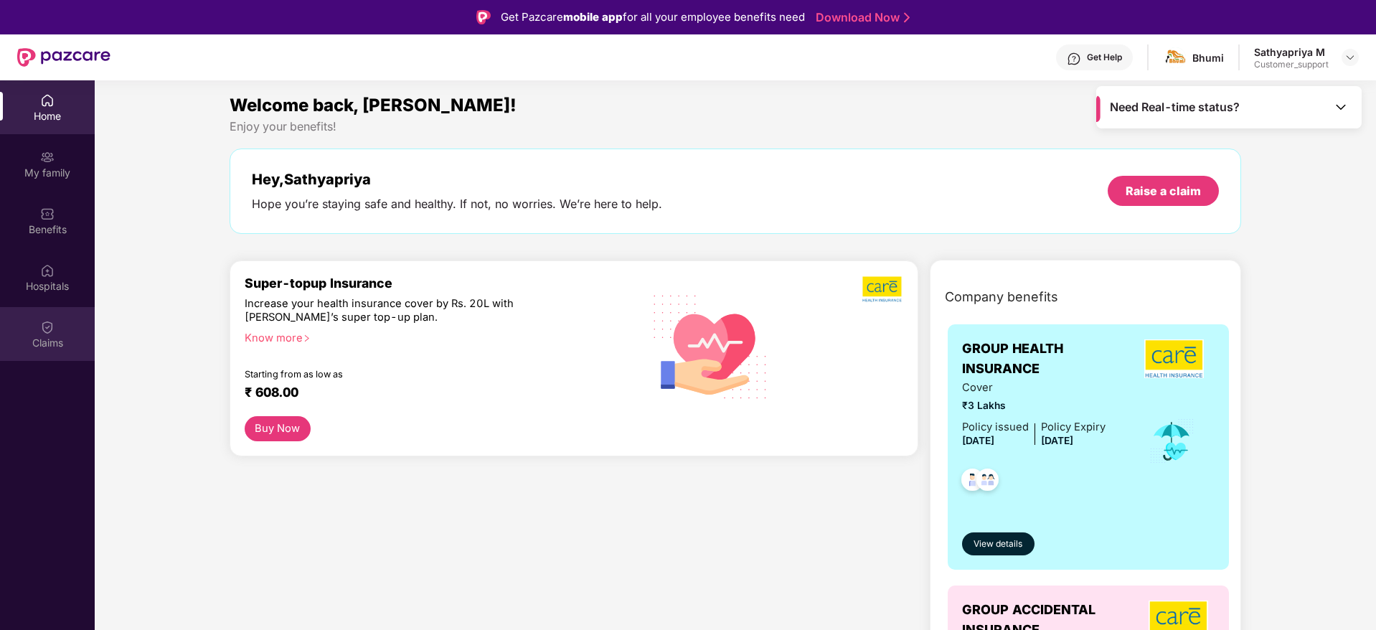
click at [44, 333] on img at bounding box center [47, 327] width 14 height 14
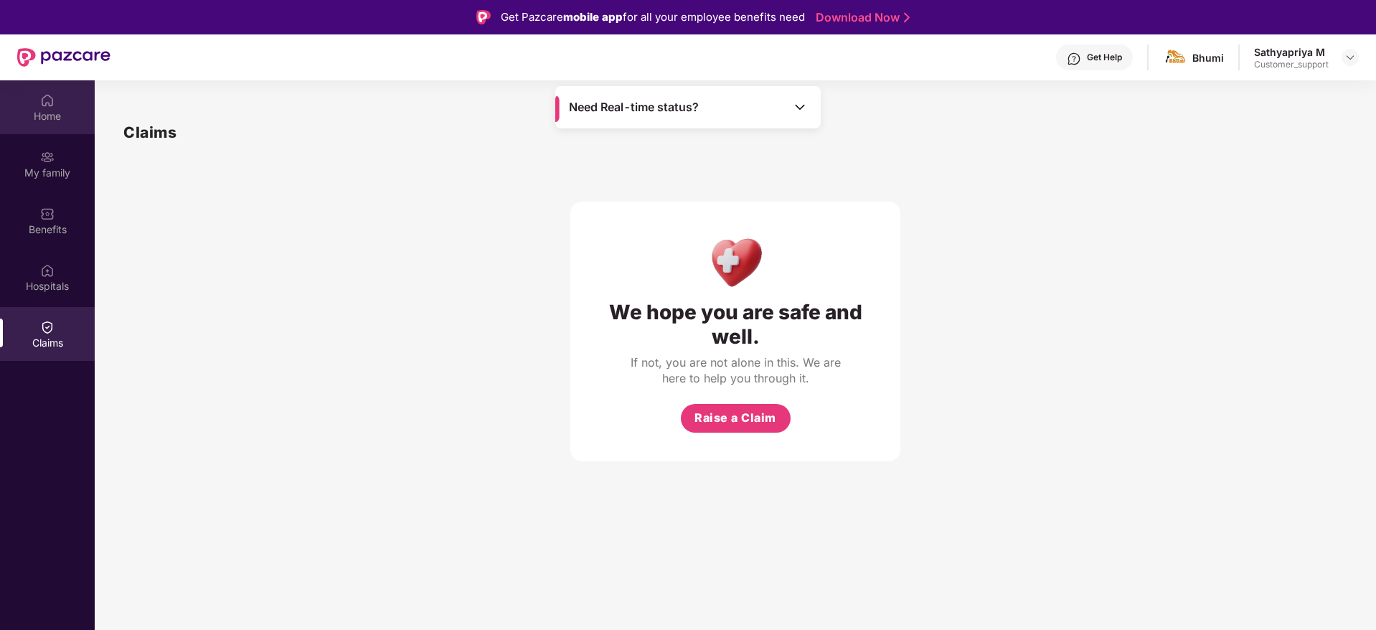
click at [40, 102] on img at bounding box center [47, 100] width 14 height 14
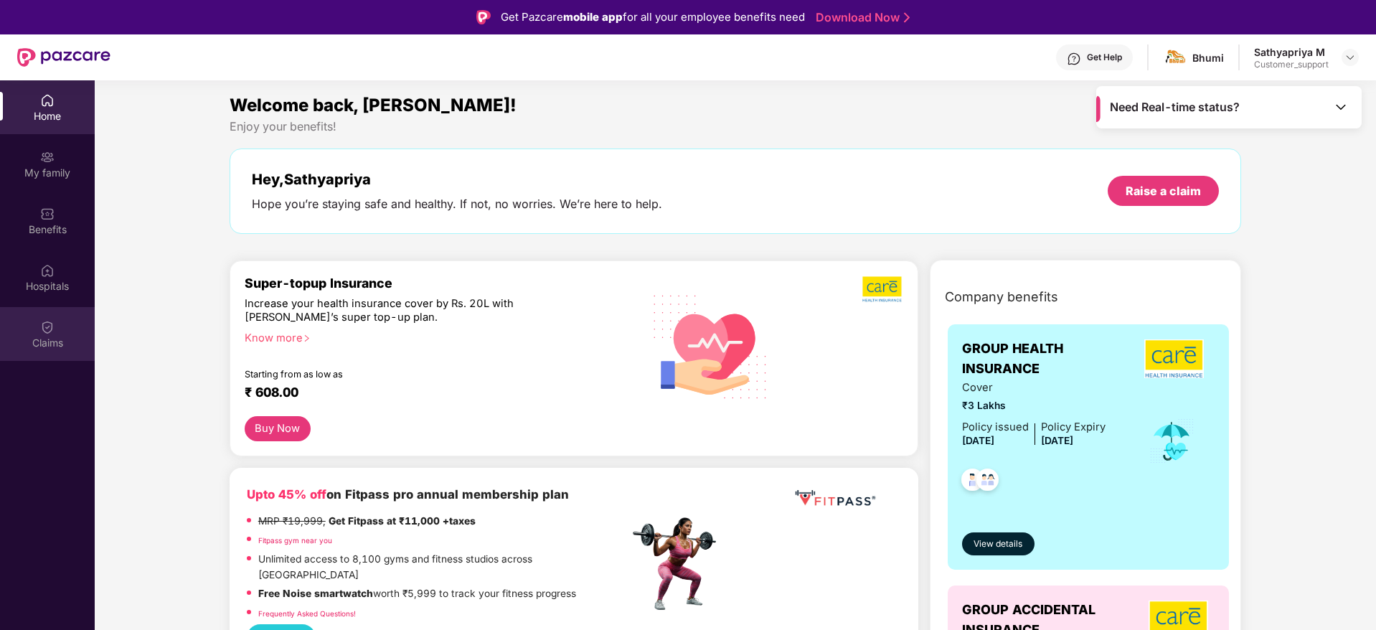
click at [60, 336] on div "Claims" at bounding box center [47, 343] width 95 height 14
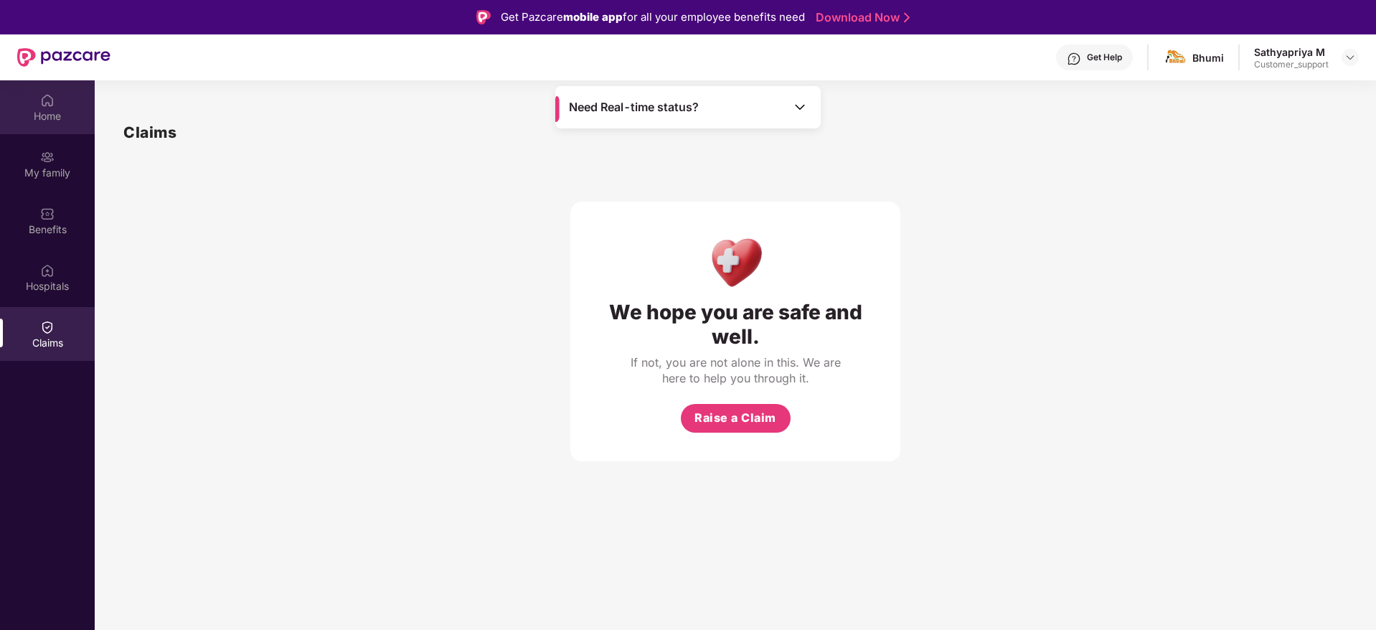
click at [55, 105] on div "Home" at bounding box center [47, 107] width 95 height 54
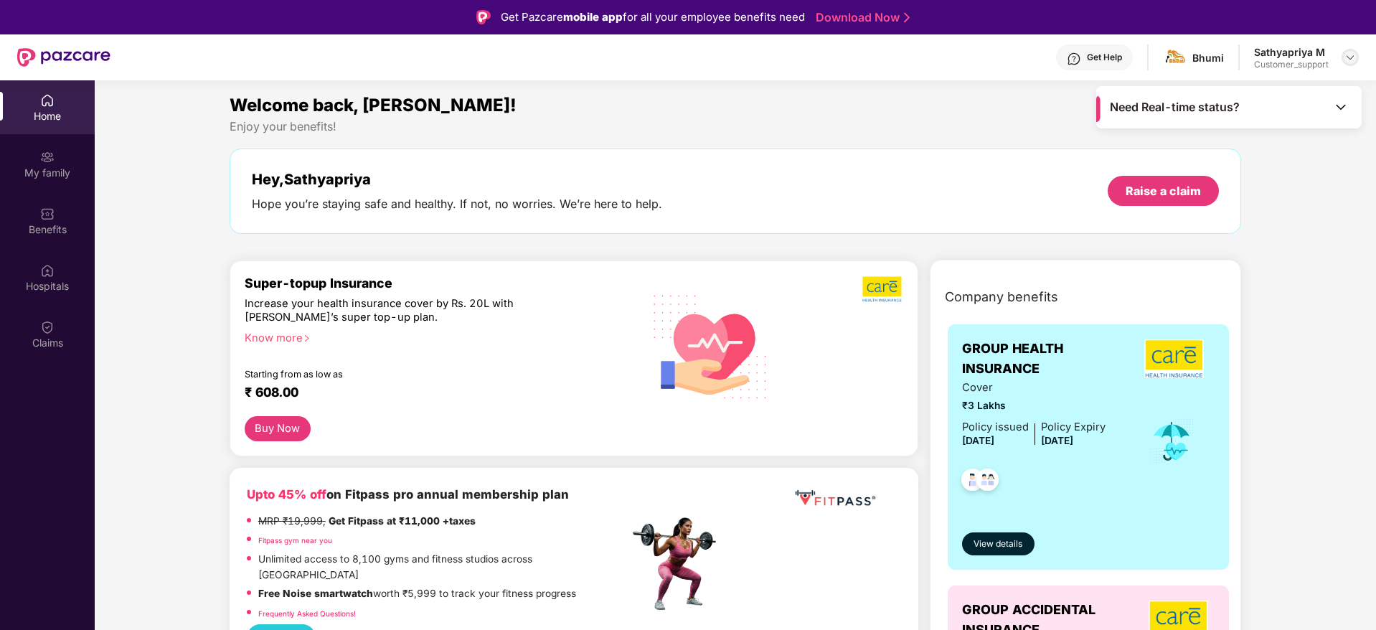
click at [1355, 57] on img at bounding box center [1350, 57] width 11 height 11
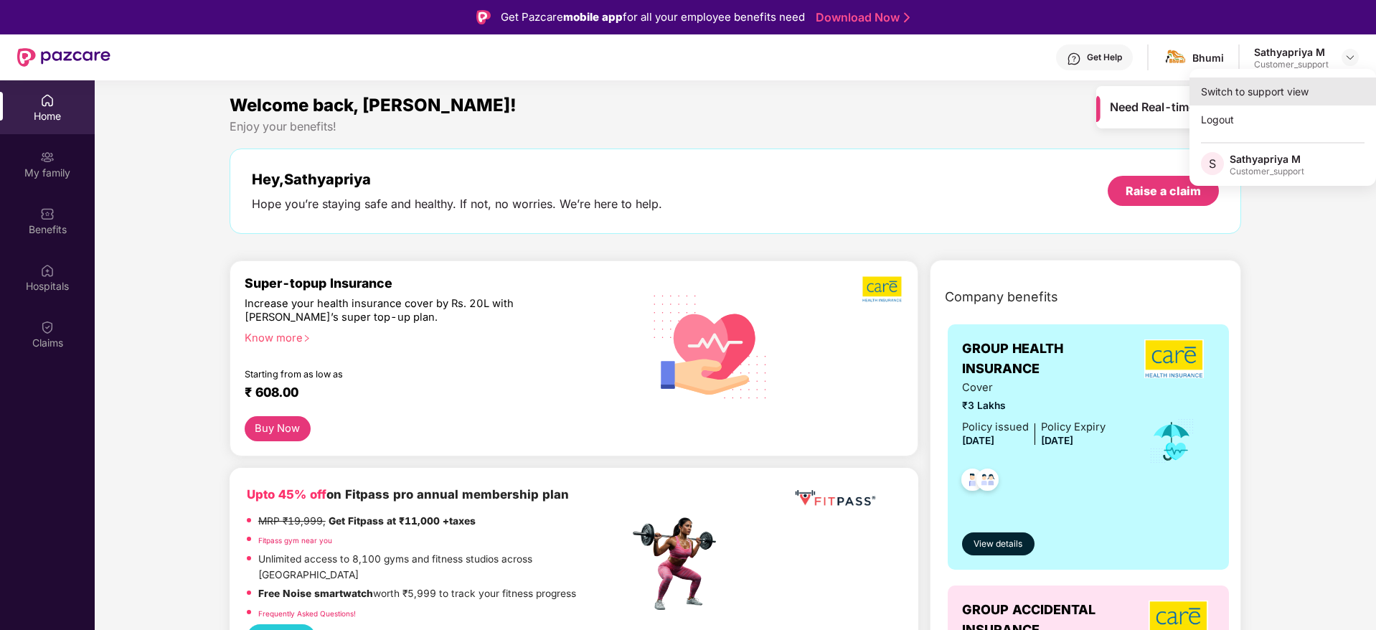
click at [1279, 83] on div "Switch to support view" at bounding box center [1283, 92] width 187 height 28
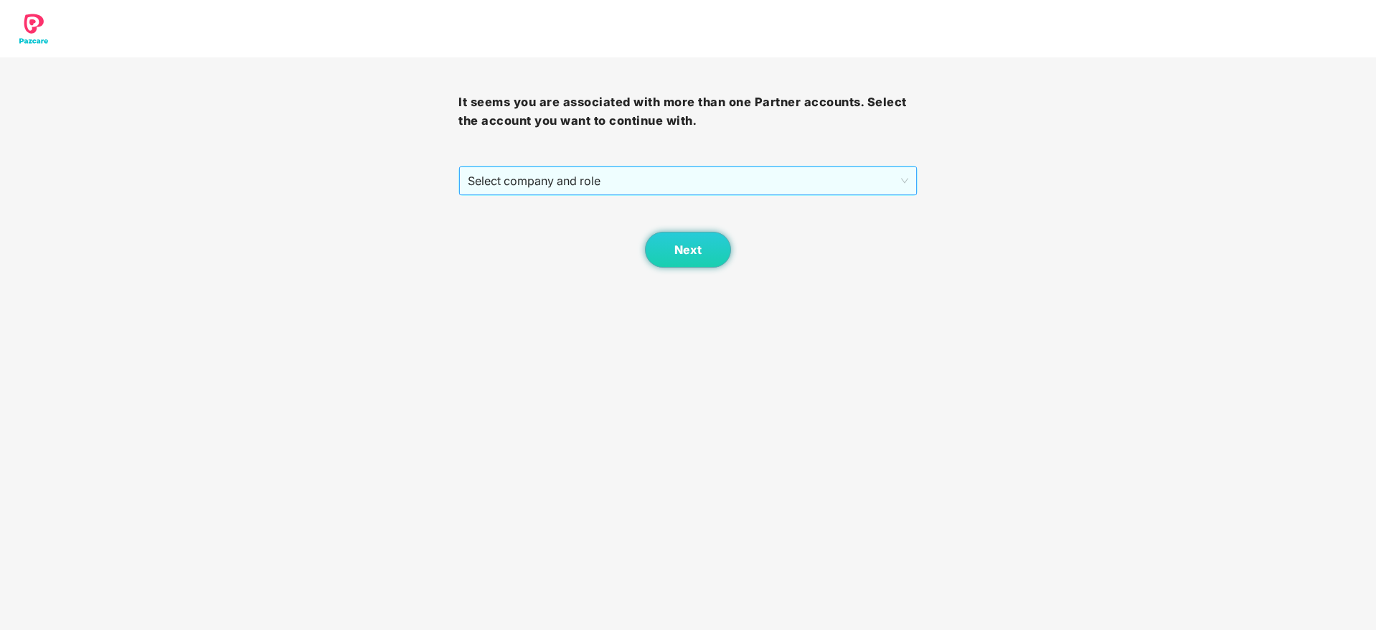
click at [683, 189] on span "Select company and role" at bounding box center [688, 180] width 440 height 27
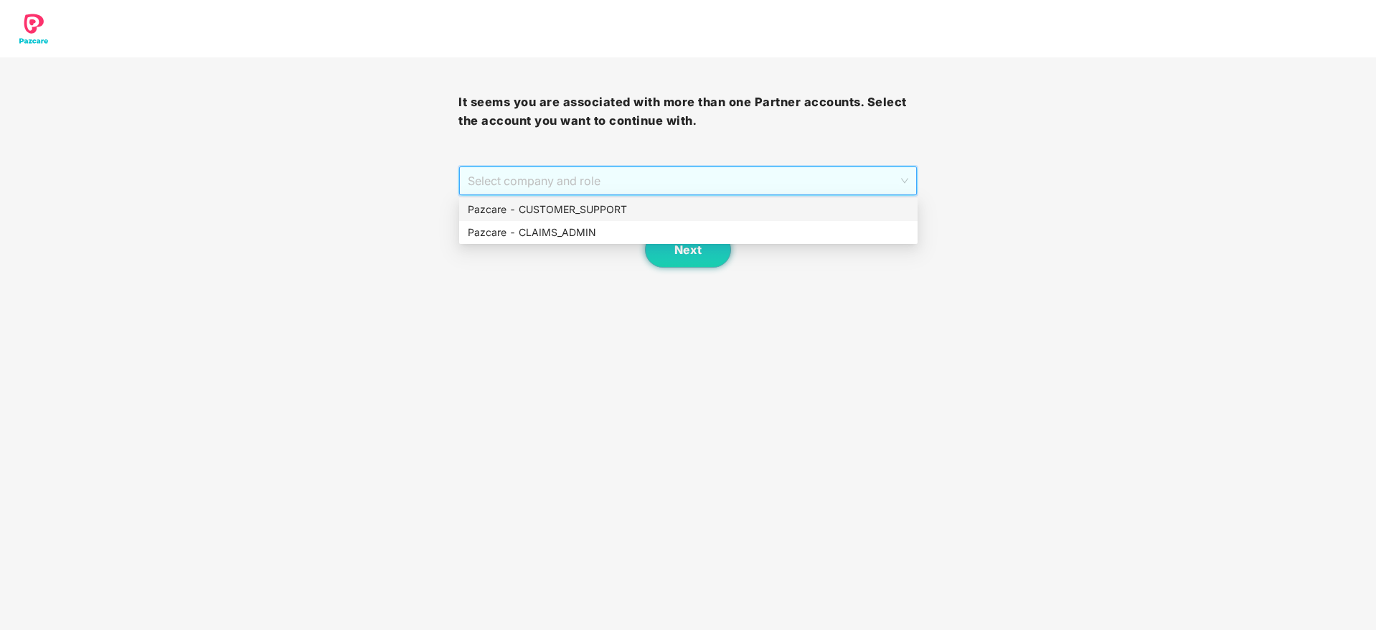
click at [592, 214] on div "Pazcare - CUSTOMER_SUPPORT" at bounding box center [688, 210] width 441 height 16
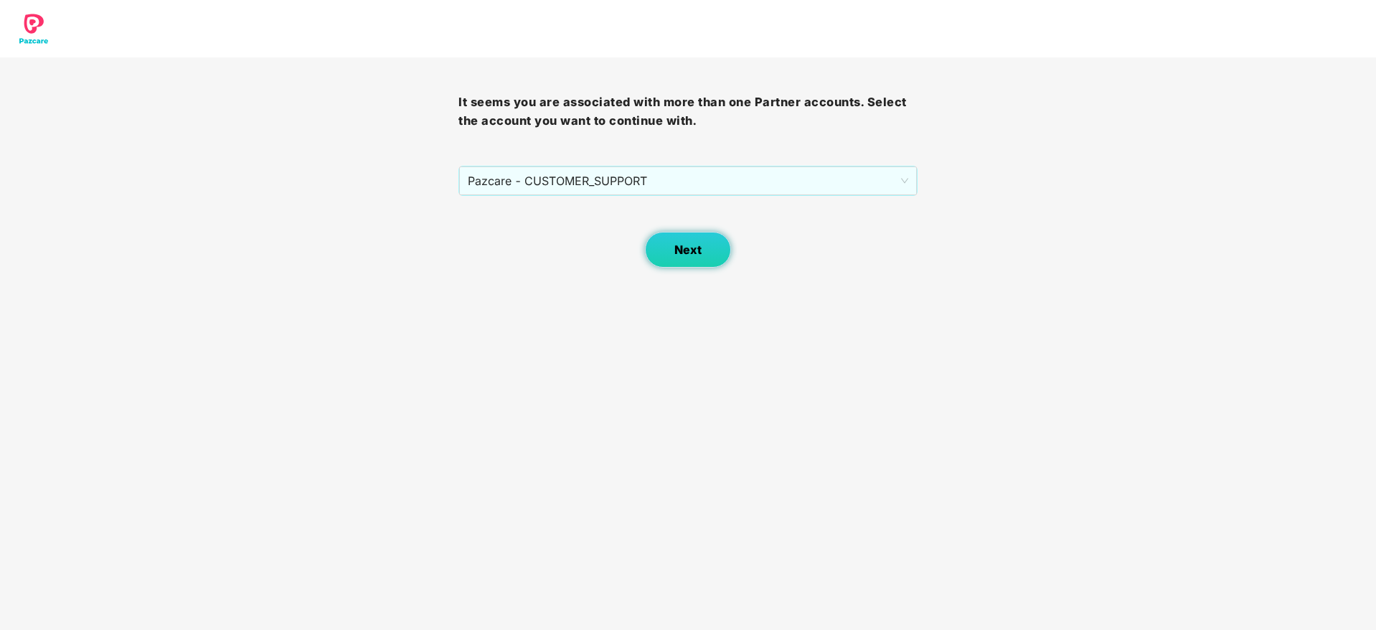
click at [676, 243] on span "Next" at bounding box center [688, 250] width 27 height 14
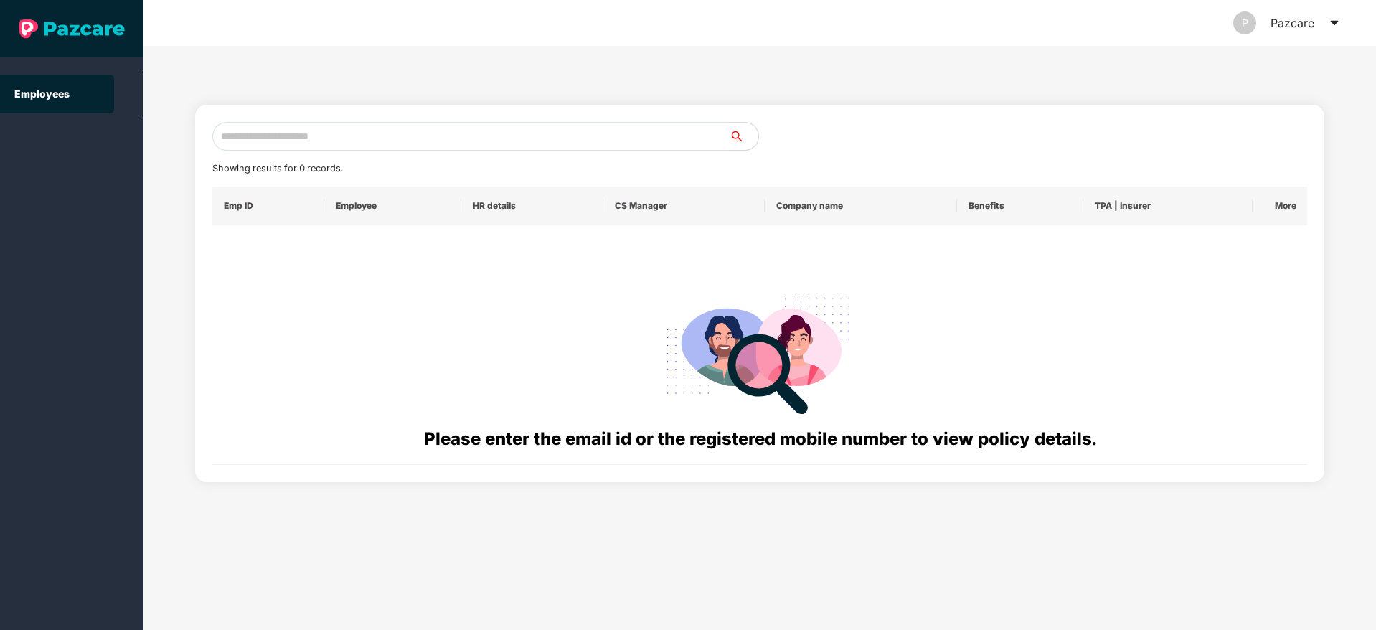
click at [240, 129] on input "text" at bounding box center [470, 136] width 517 height 29
paste input "**********"
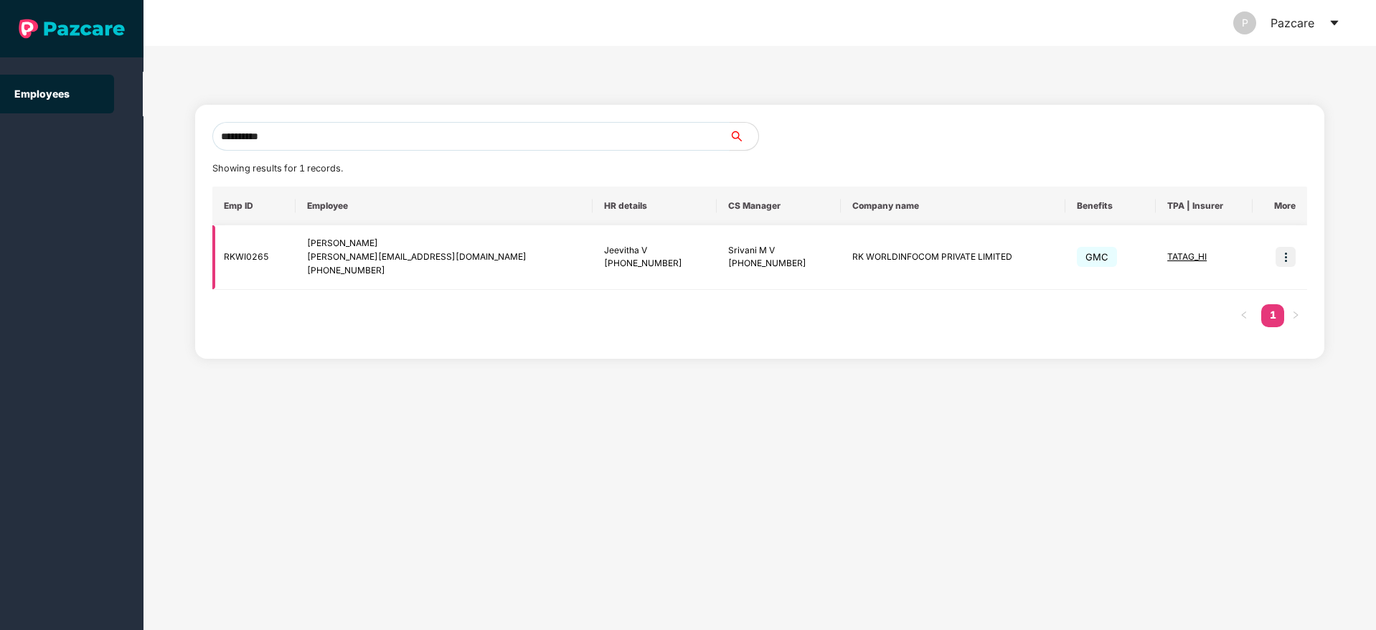
type input "**********"
click at [1296, 259] on img at bounding box center [1286, 257] width 20 height 20
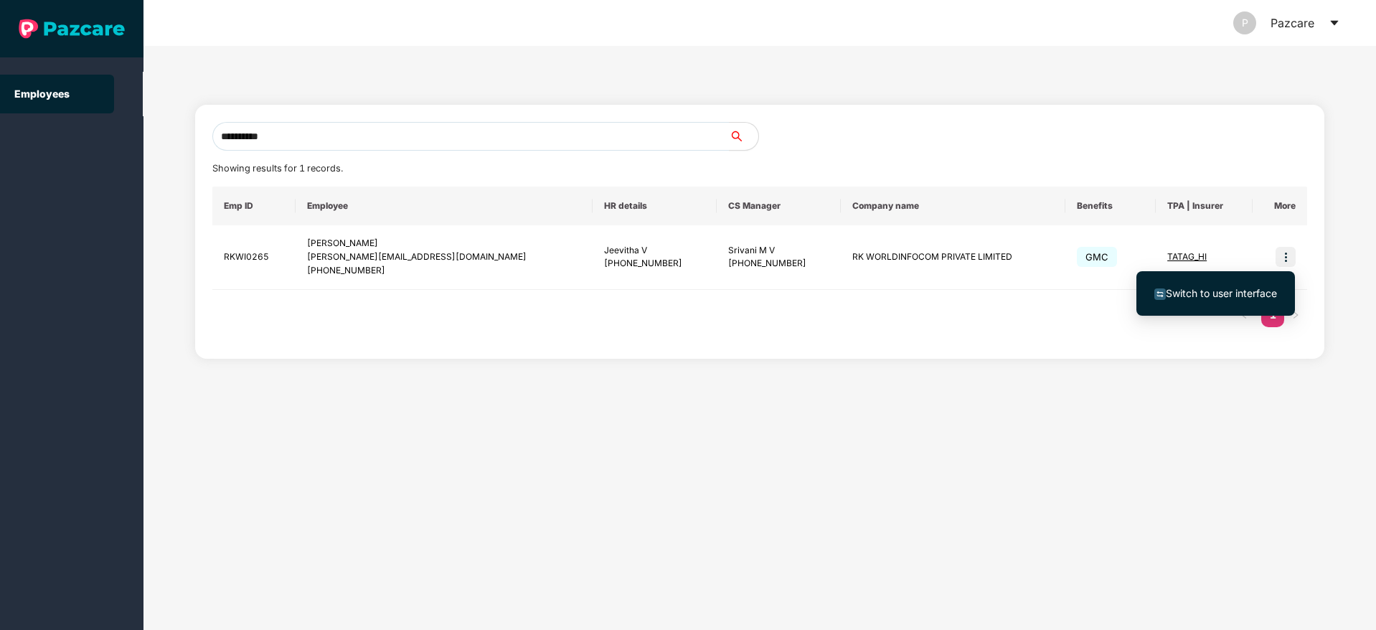
click at [1206, 294] on span "Switch to user interface" at bounding box center [1221, 293] width 111 height 12
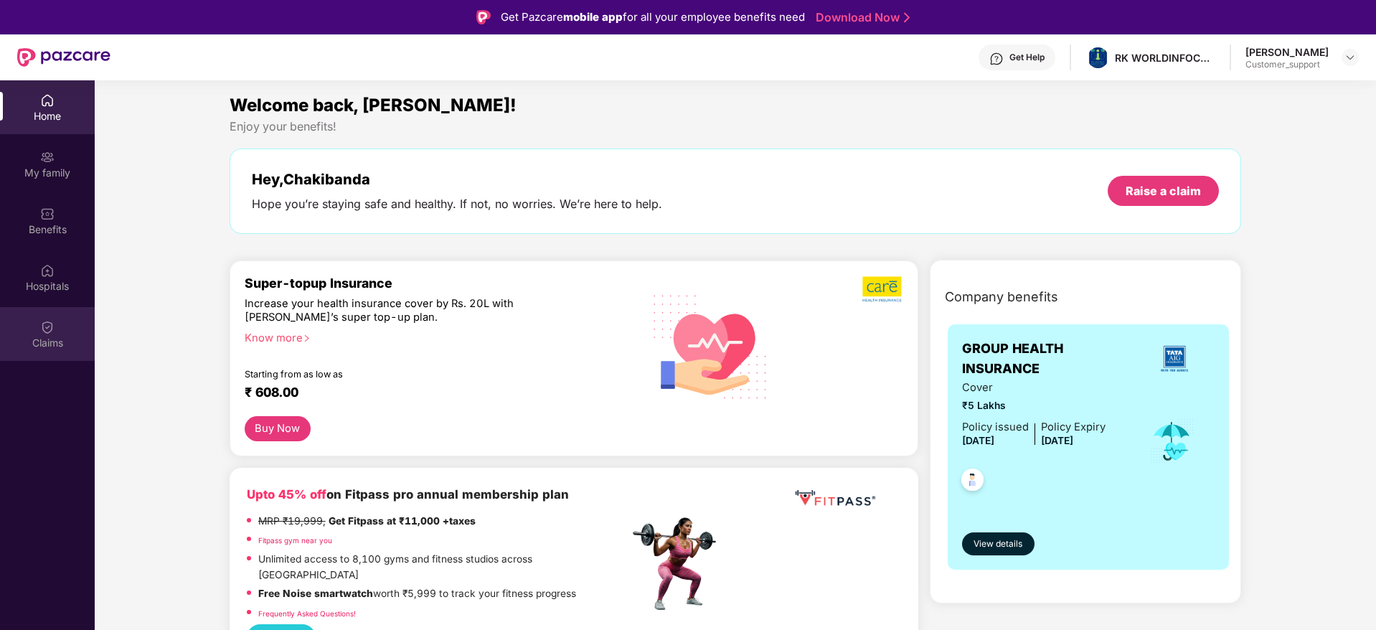
click at [42, 330] on img at bounding box center [47, 327] width 14 height 14
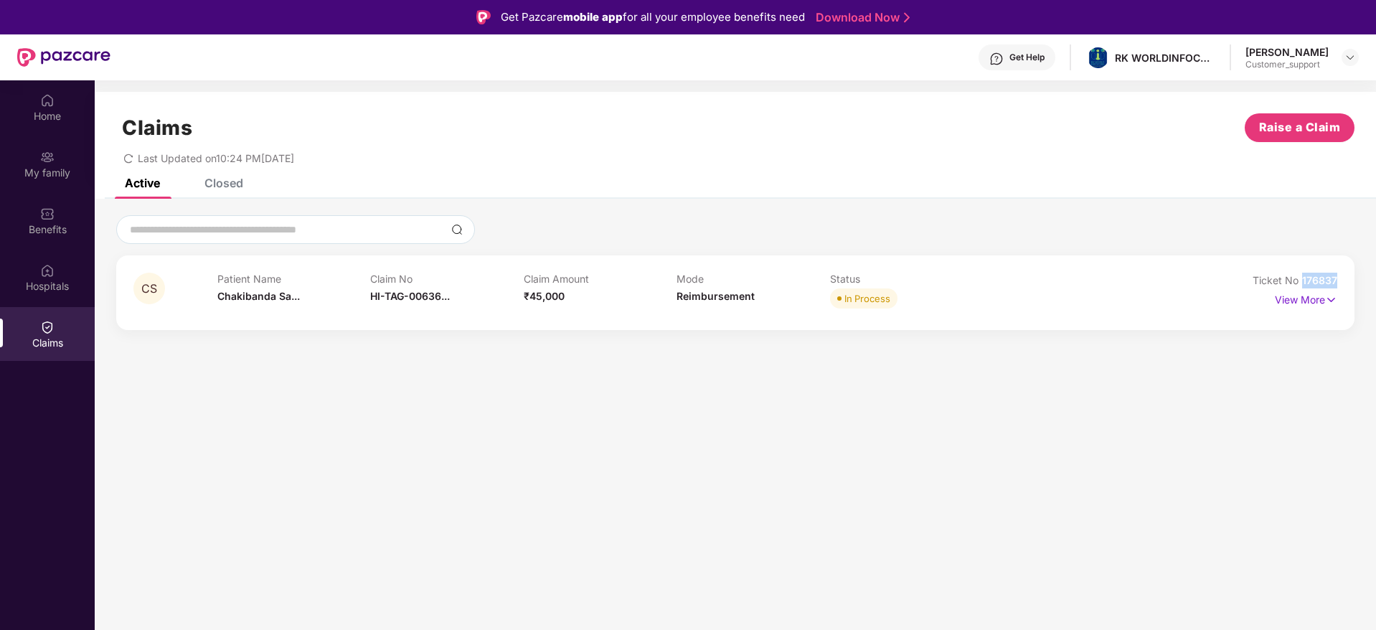
drag, startPoint x: 1338, startPoint y: 281, endPoint x: 1305, endPoint y: 286, distance: 34.1
click at [1305, 286] on div "CS Patient Name Chakibanda Sa... Claim No HI-TAG-00636... Claim Amount ₹45,000 …" at bounding box center [735, 292] width 1239 height 75
click at [1350, 61] on img at bounding box center [1350, 57] width 11 height 11
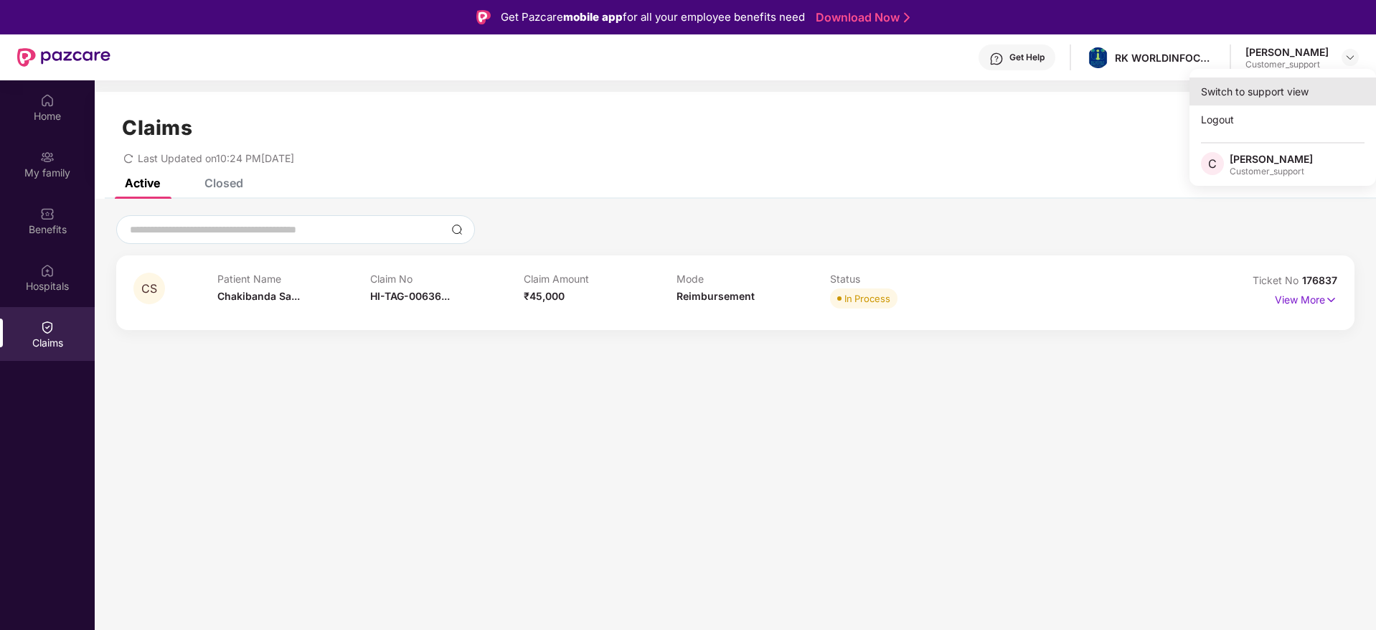
click at [1281, 83] on div "Switch to support view" at bounding box center [1283, 92] width 187 height 28
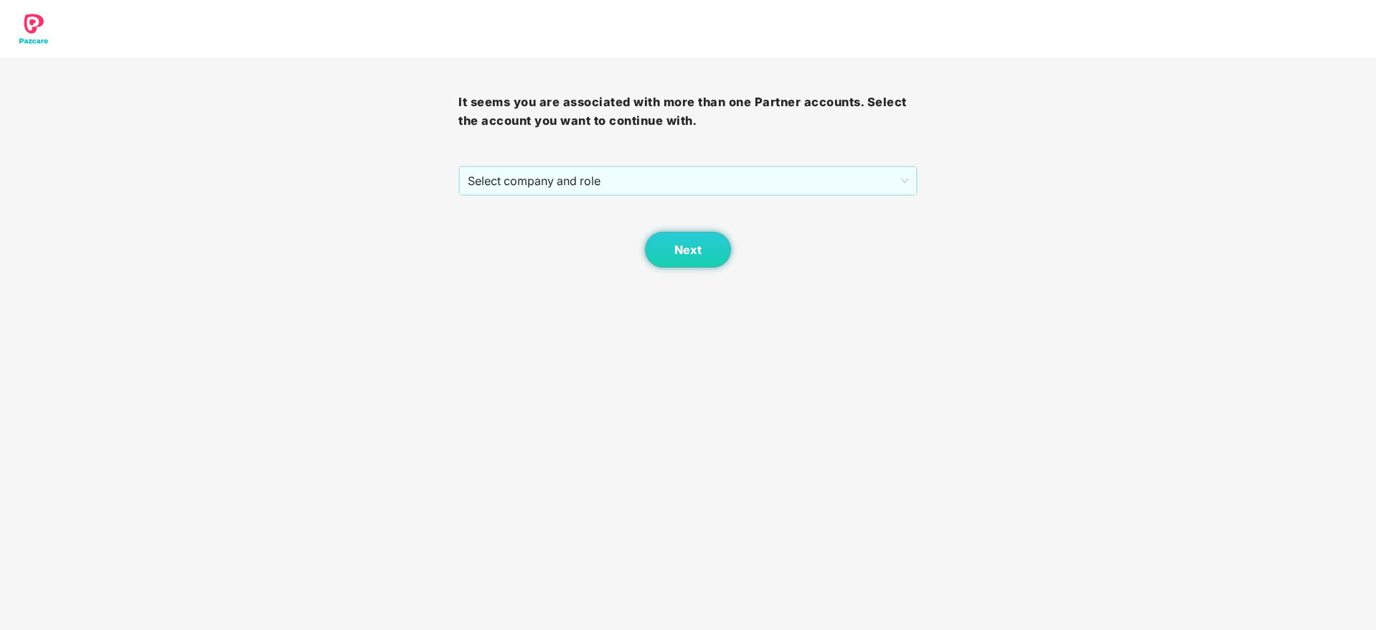
click at [687, 197] on div "Next" at bounding box center [688, 232] width 459 height 72
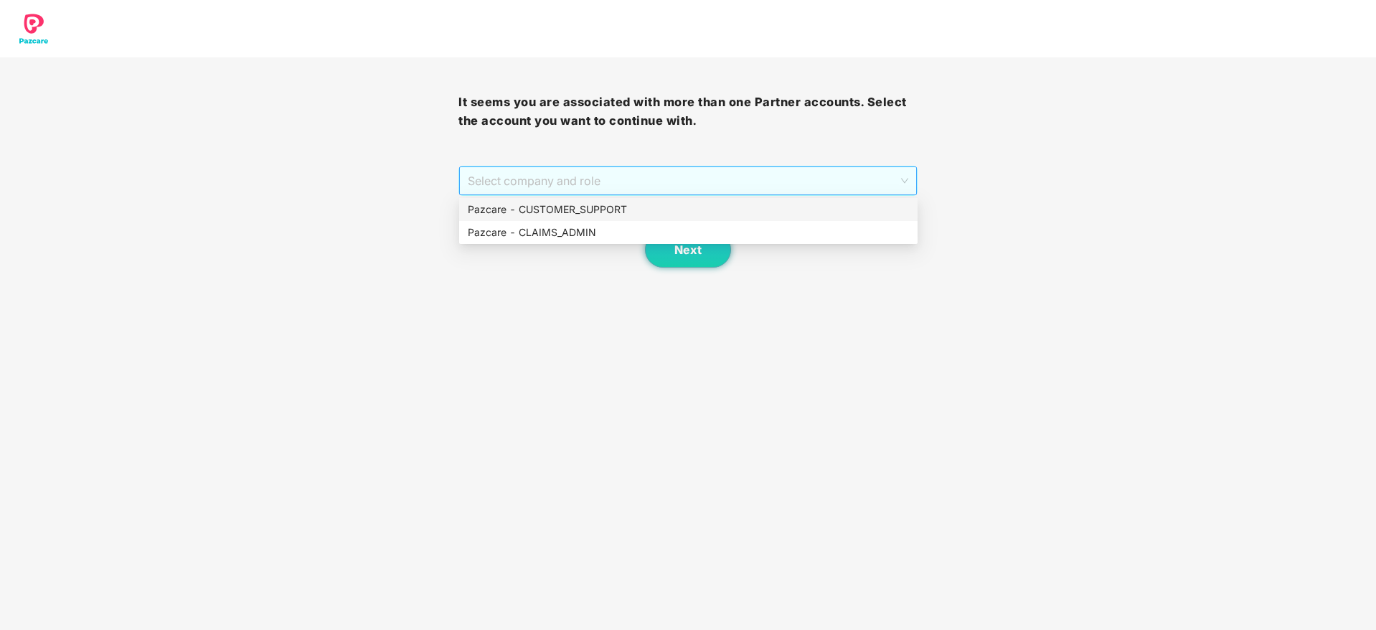
click at [687, 182] on span "Select company and role" at bounding box center [688, 180] width 440 height 27
click at [611, 210] on div "Pazcare - CUSTOMER_SUPPORT" at bounding box center [688, 210] width 441 height 16
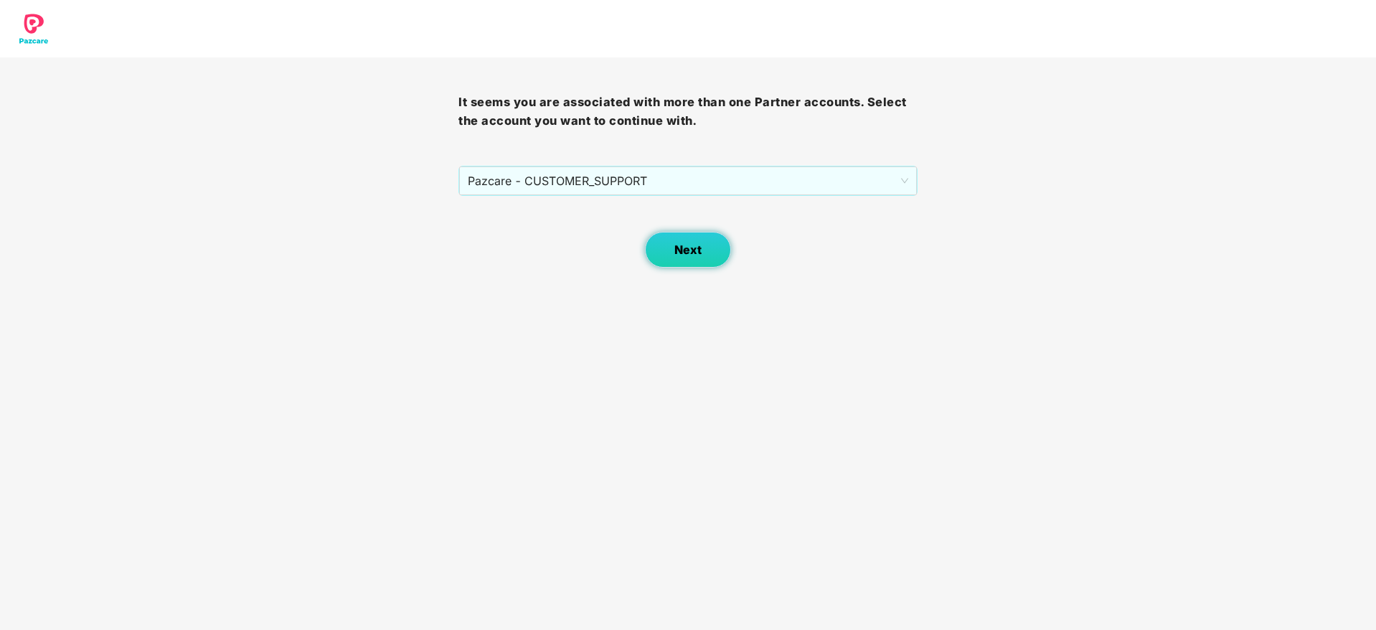
click at [678, 243] on span "Next" at bounding box center [688, 250] width 27 height 14
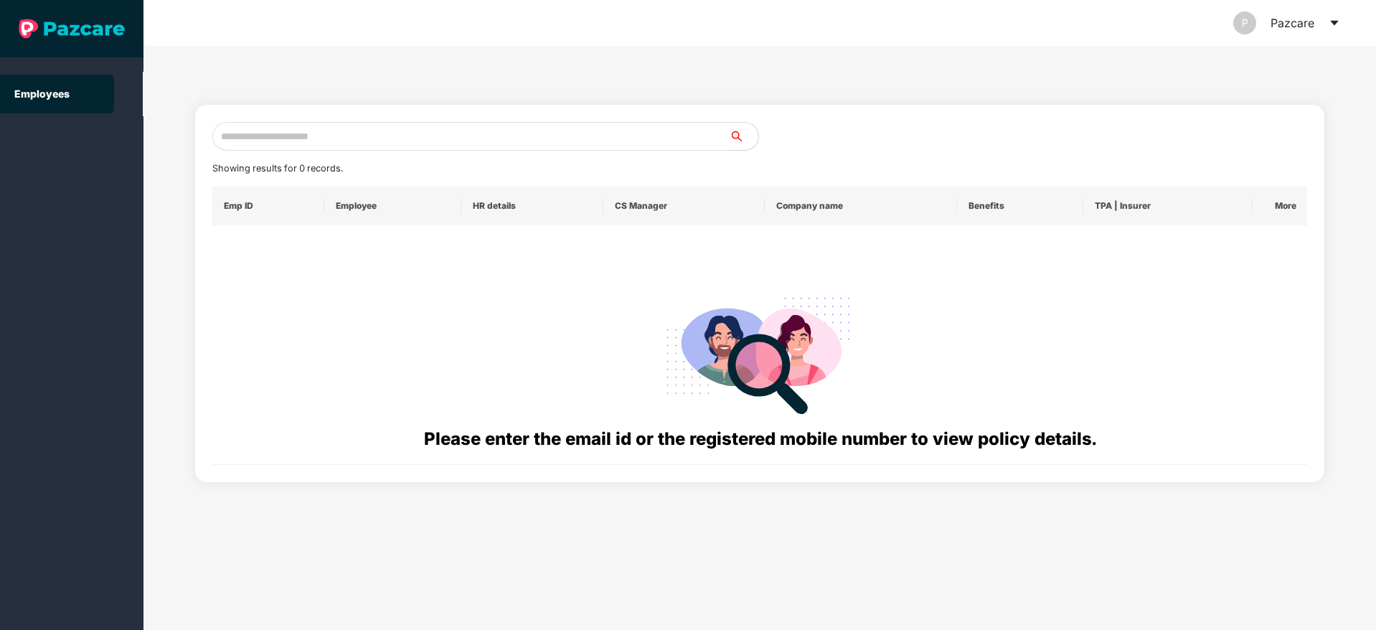
click at [292, 129] on input "text" at bounding box center [470, 136] width 517 height 29
paste input "**********"
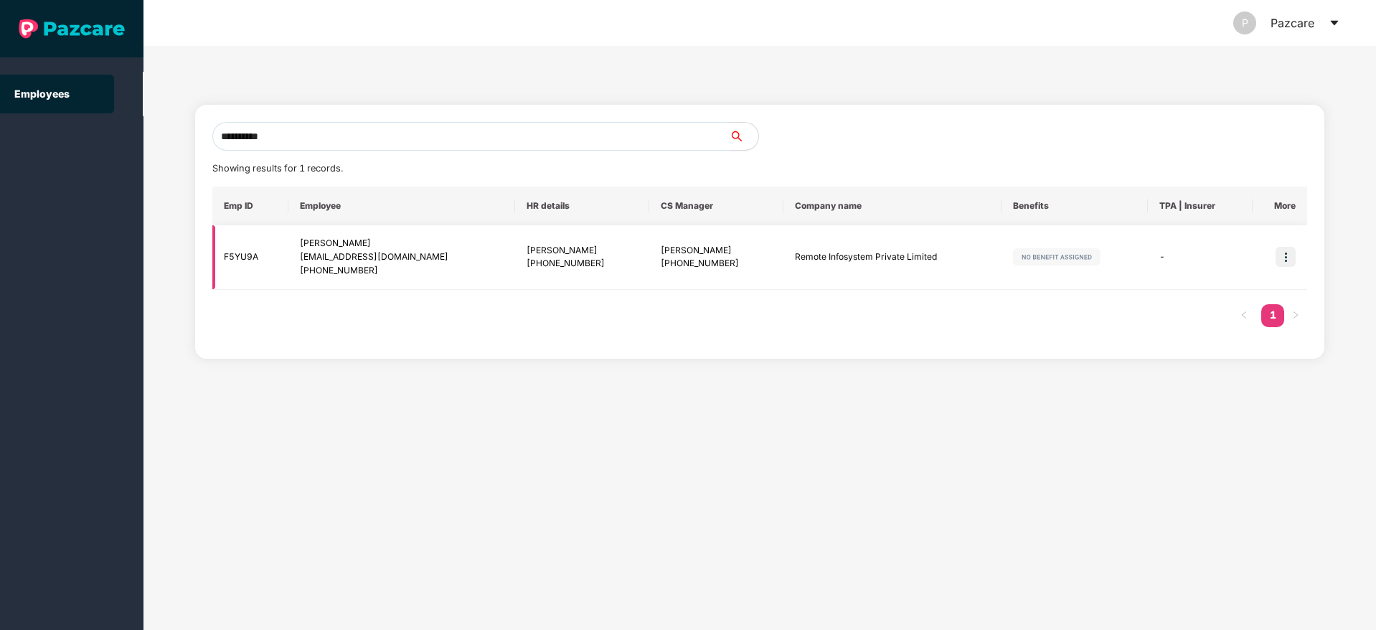
type input "**********"
click at [1288, 255] on img at bounding box center [1286, 257] width 20 height 20
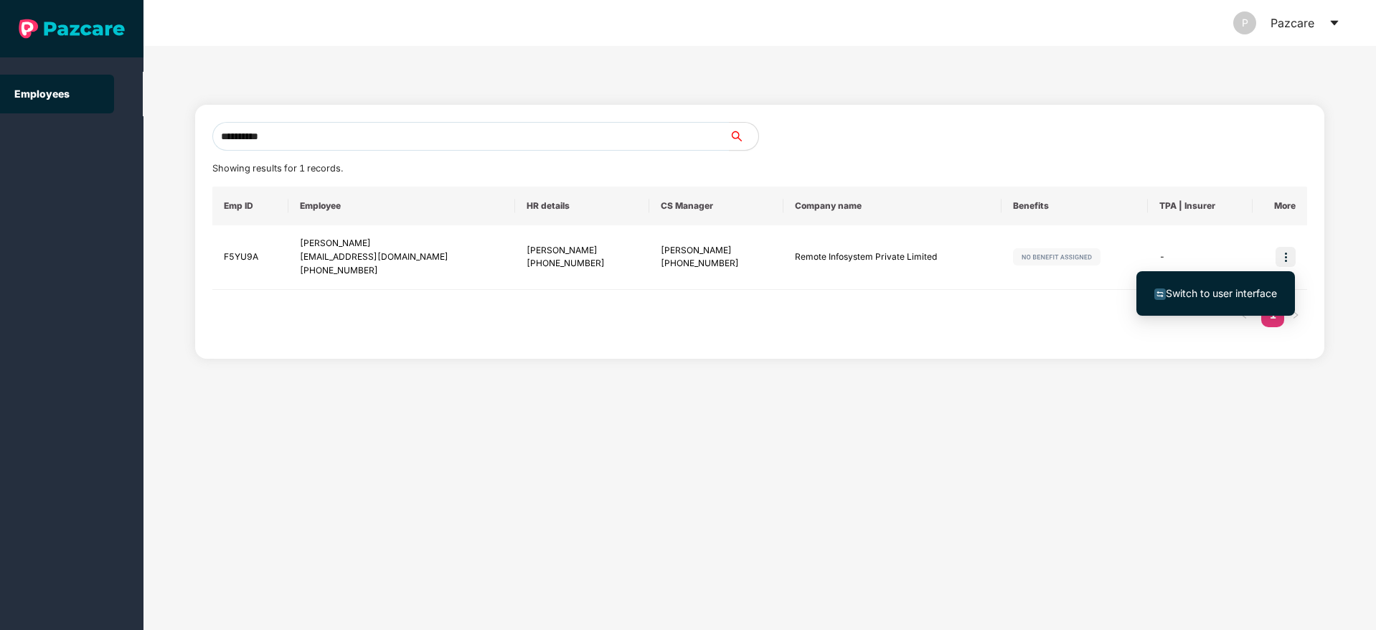
click at [1192, 287] on span "Switch to user interface" at bounding box center [1221, 293] width 111 height 12
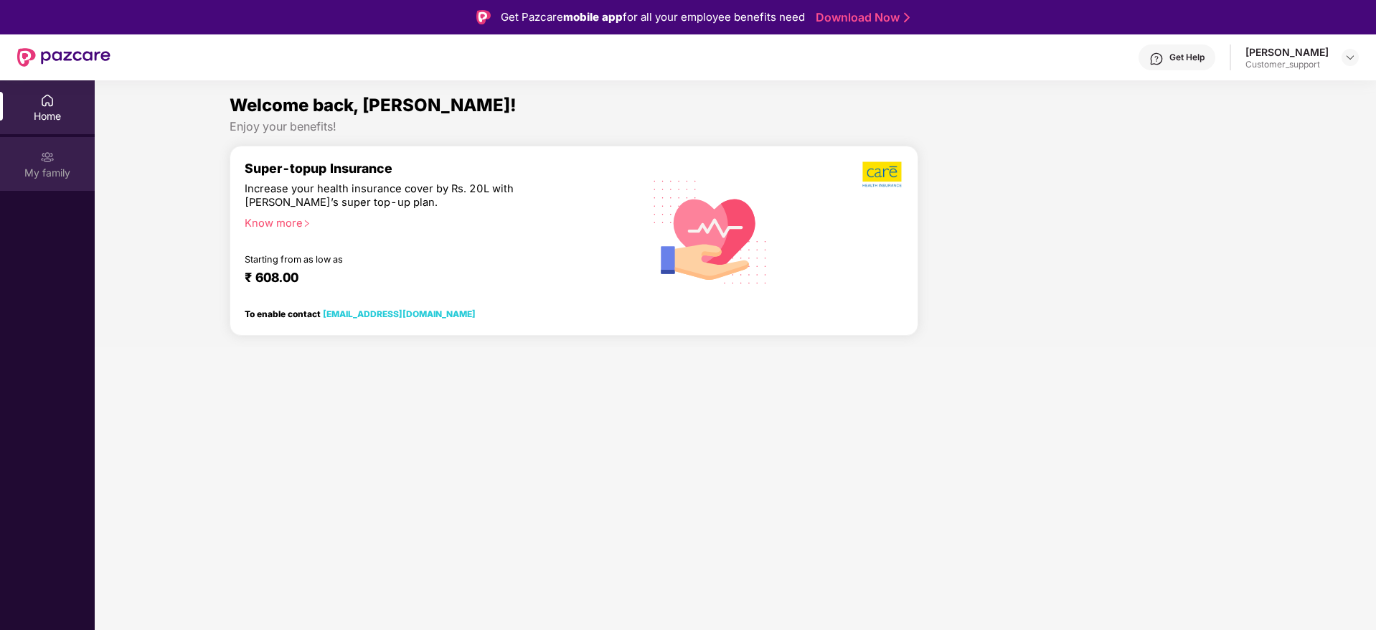
click at [52, 156] on img at bounding box center [47, 157] width 14 height 14
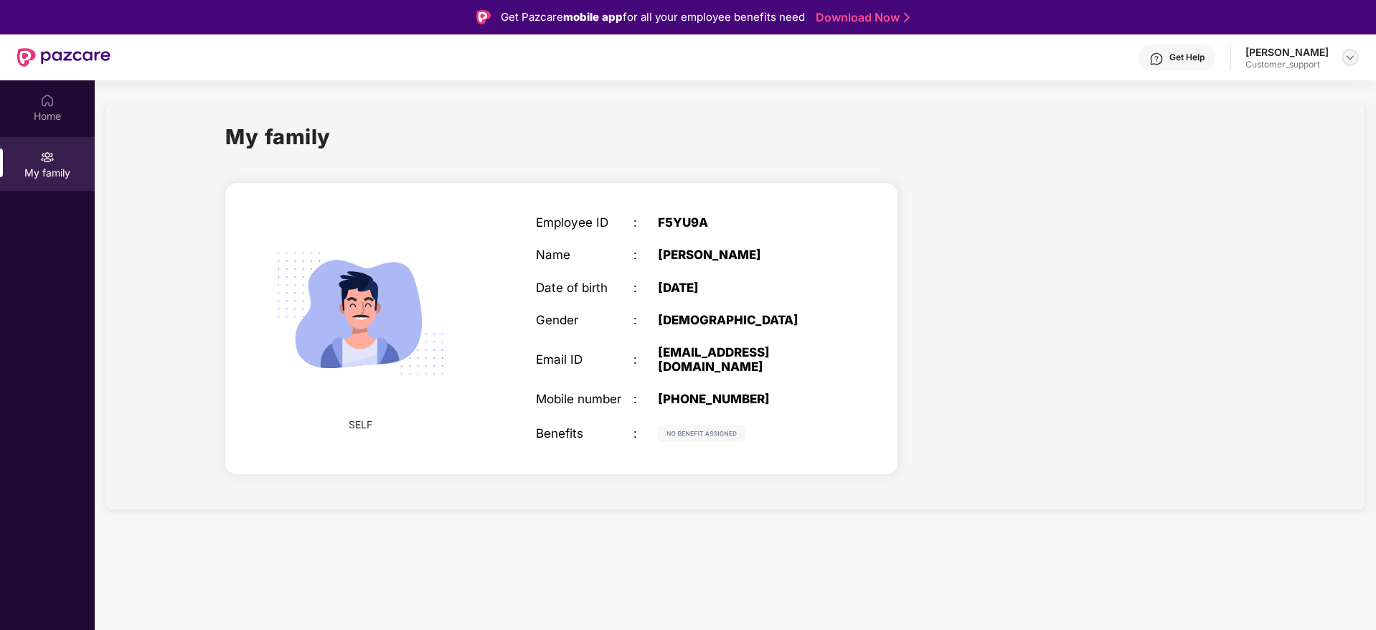
click at [1346, 54] on img at bounding box center [1350, 57] width 11 height 11
click at [1269, 87] on div "Switch to support view" at bounding box center [1283, 92] width 187 height 28
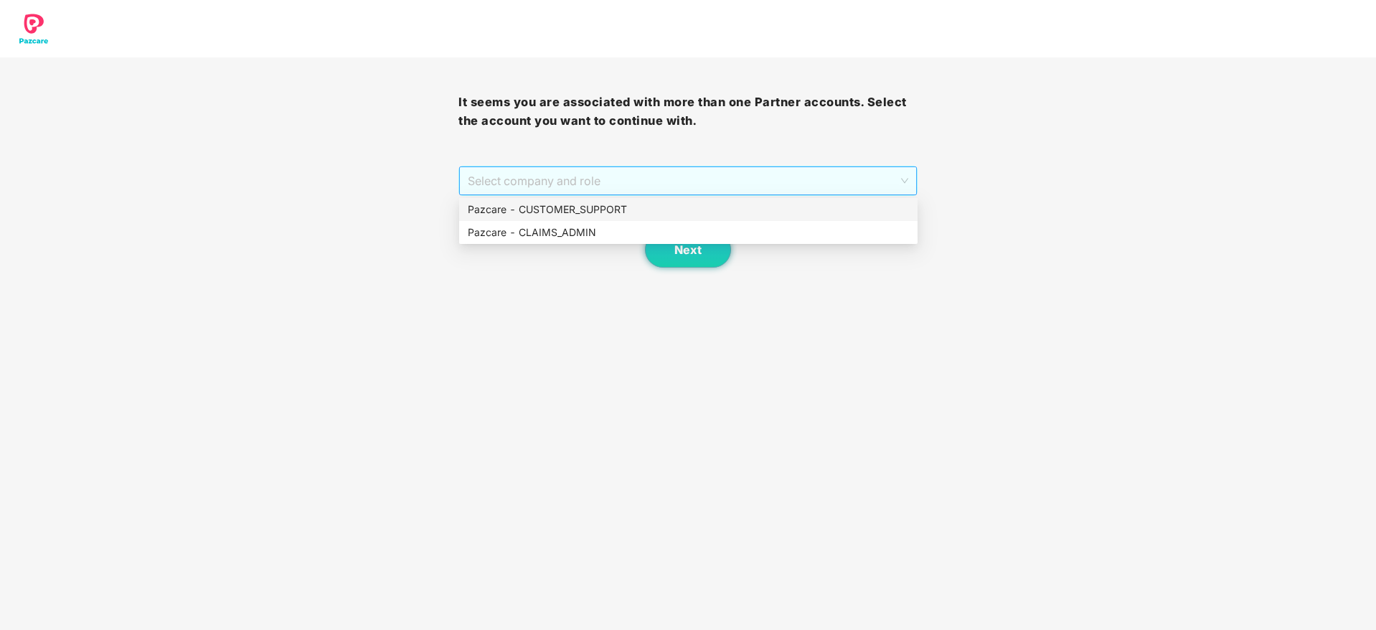
click at [758, 179] on span "Select company and role" at bounding box center [688, 180] width 440 height 27
click at [611, 202] on div "Pazcare - CUSTOMER_SUPPORT" at bounding box center [688, 210] width 441 height 16
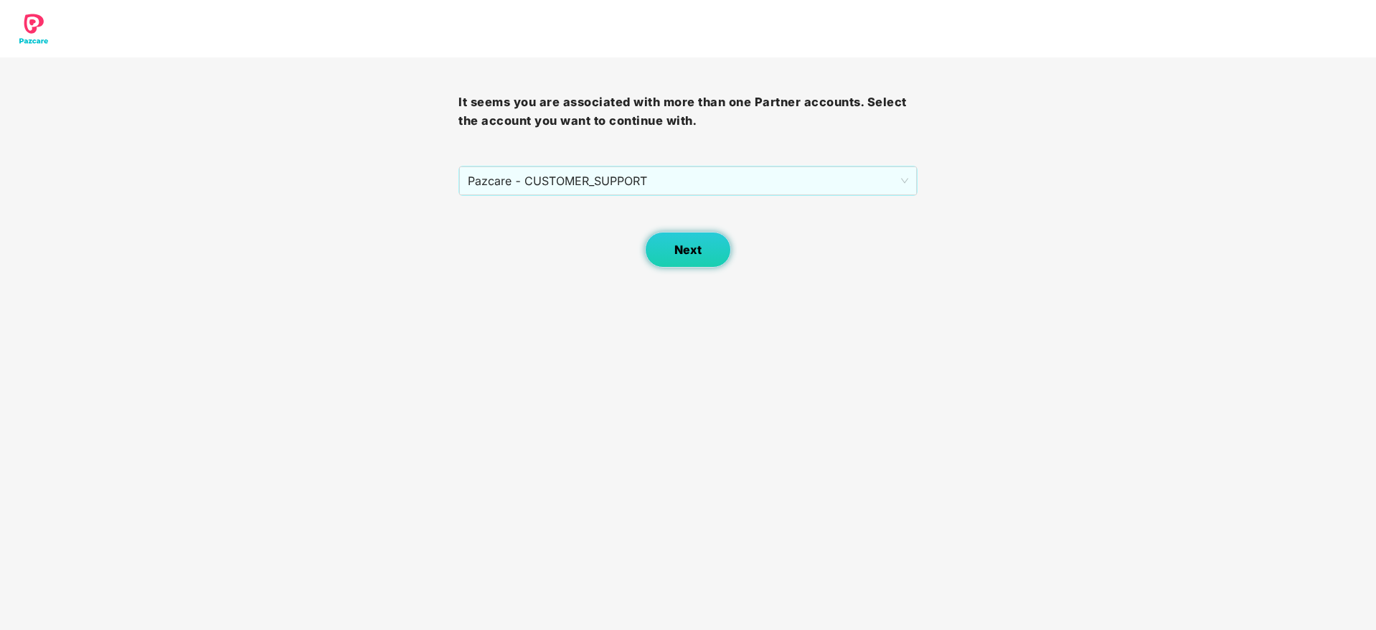
click at [691, 248] on span "Next" at bounding box center [688, 250] width 27 height 14
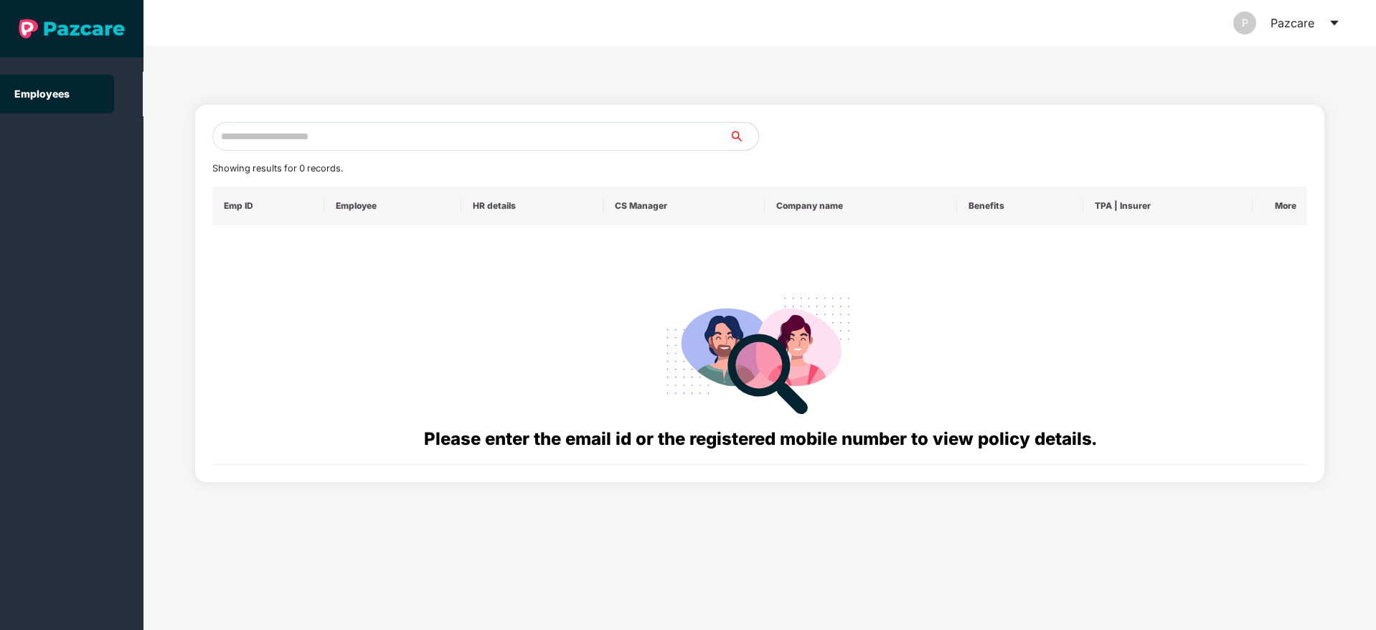
click at [326, 139] on input "text" at bounding box center [470, 136] width 517 height 29
paste input "**********"
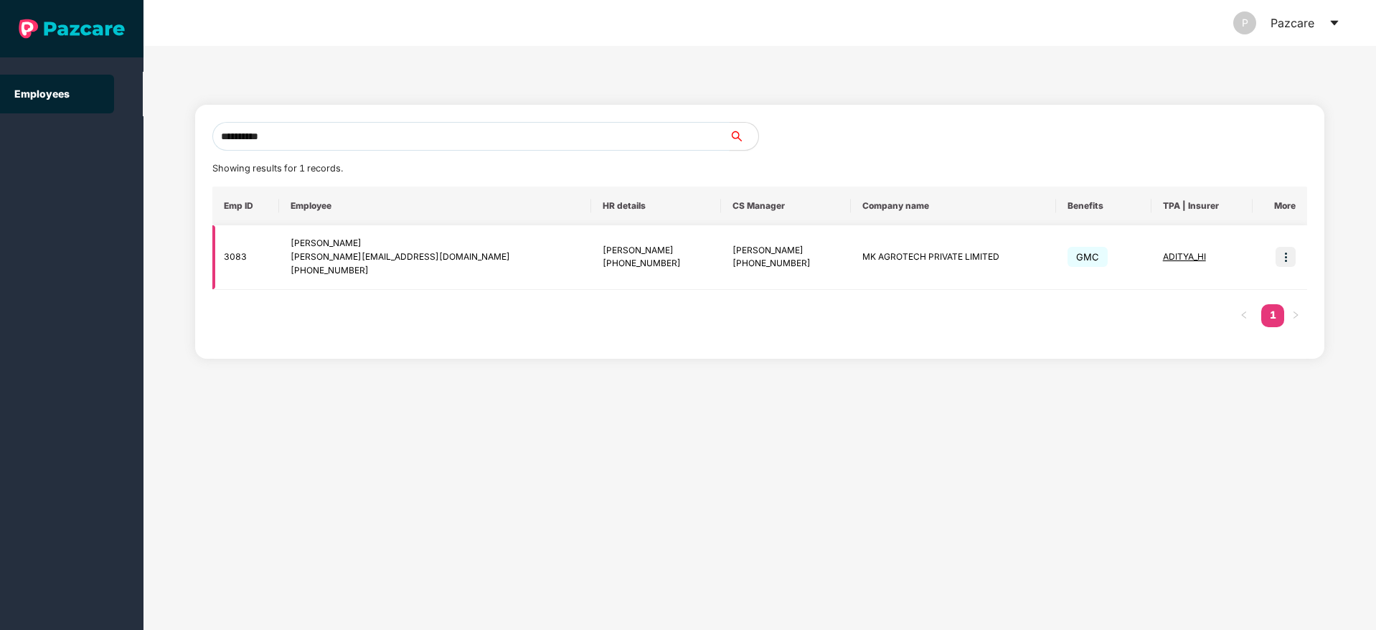
type input "**********"
click at [1286, 261] on img at bounding box center [1286, 257] width 20 height 20
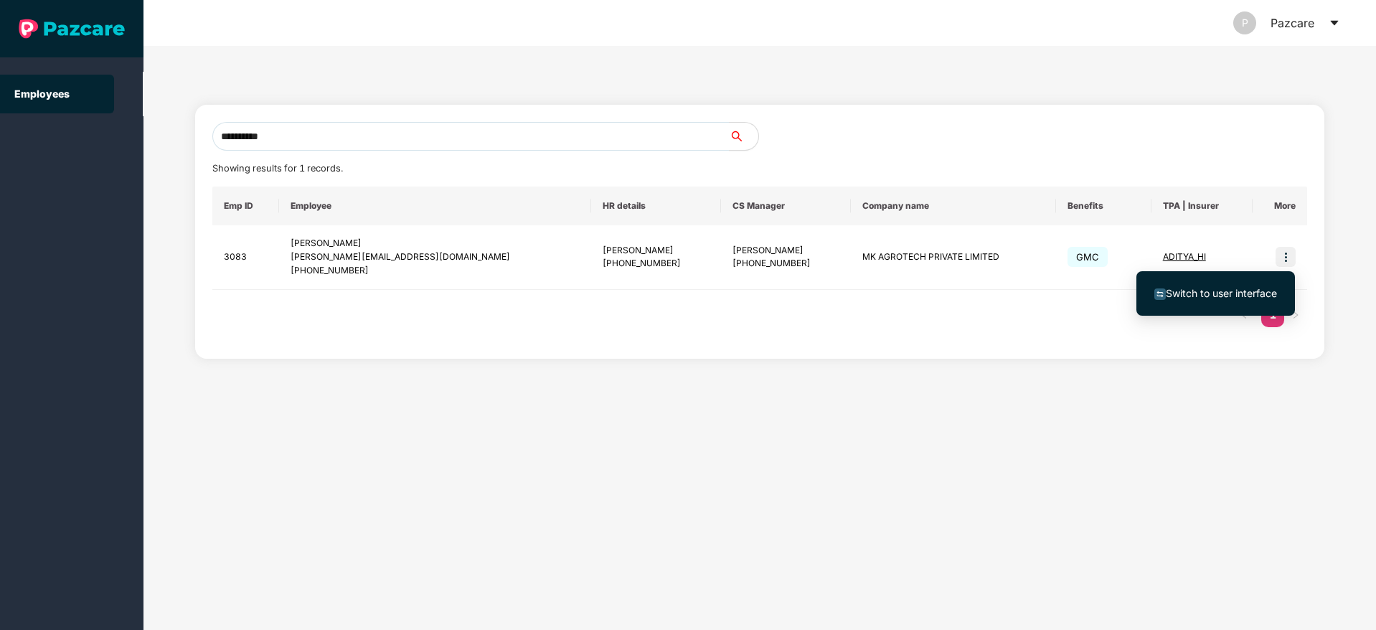
click at [1219, 293] on span "Switch to user interface" at bounding box center [1221, 293] width 111 height 12
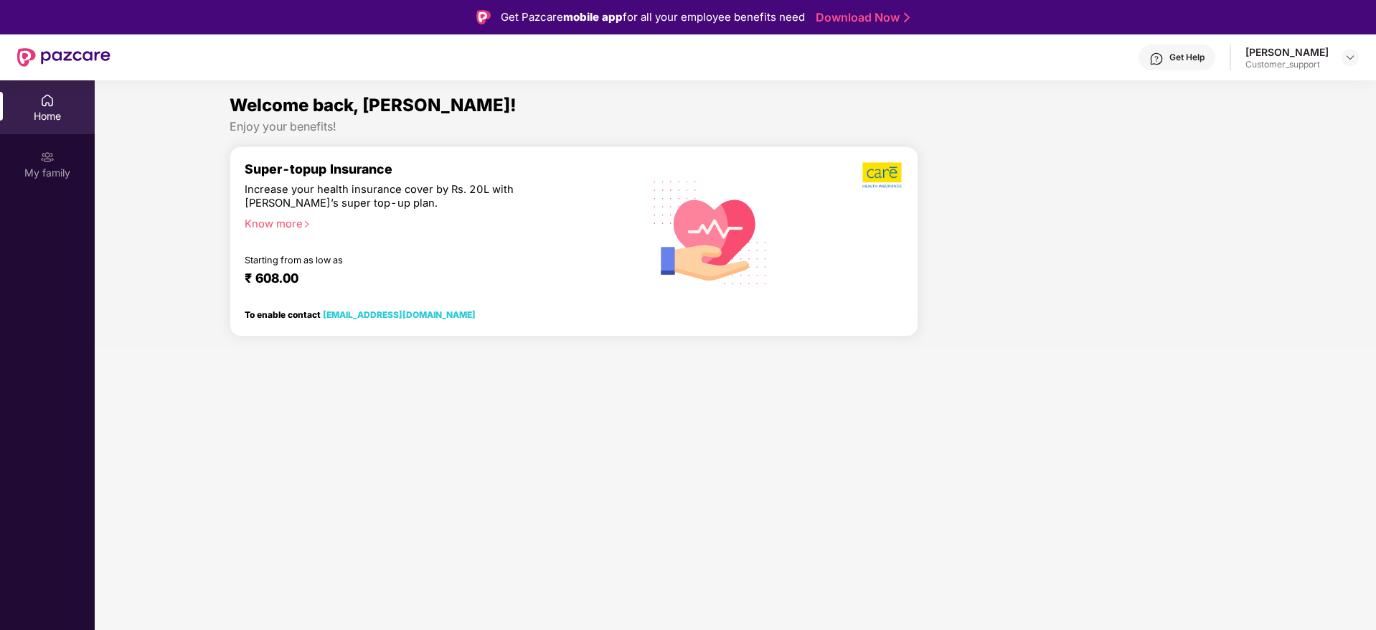
click at [76, 196] on div "Home My family" at bounding box center [47, 395] width 95 height 630
click at [722, 274] on img at bounding box center [710, 231] width 137 height 139
click at [155, 304] on div "Welcome back, Kavya! Enjoy your benefits! Super-topup Insurance Increase your h…" at bounding box center [735, 220] width 1293 height 256
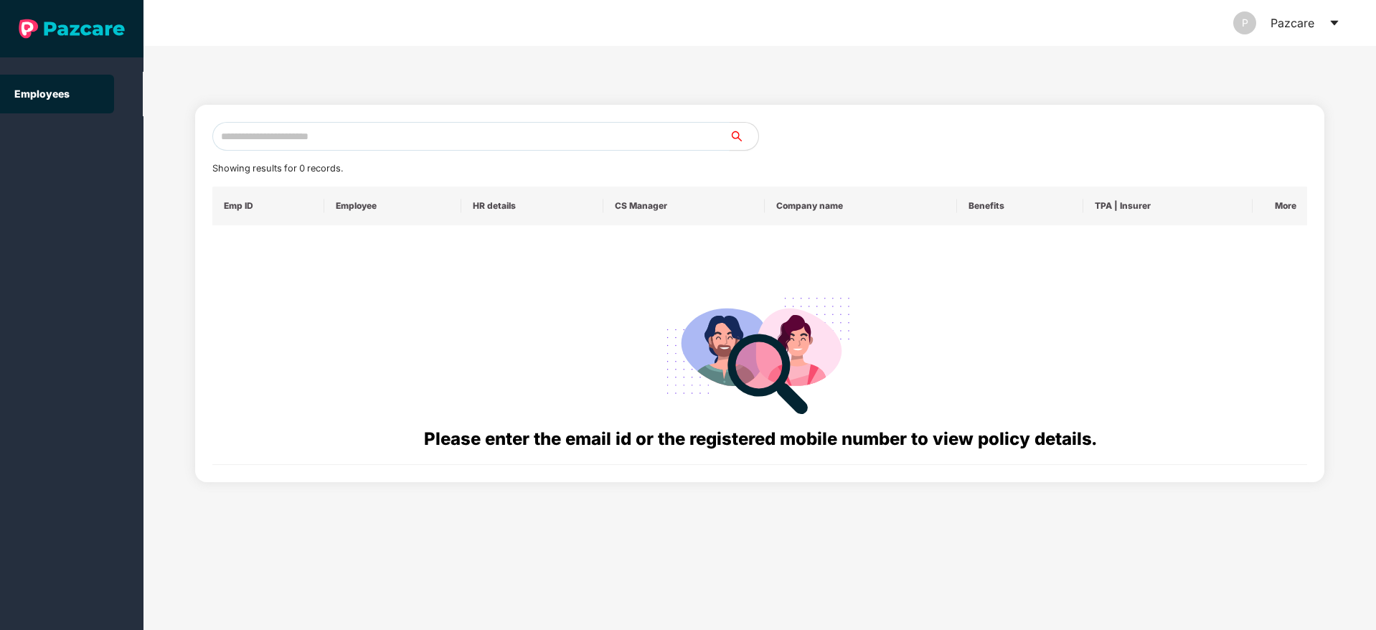
click at [244, 133] on input "text" at bounding box center [470, 136] width 517 height 29
paste input "**********"
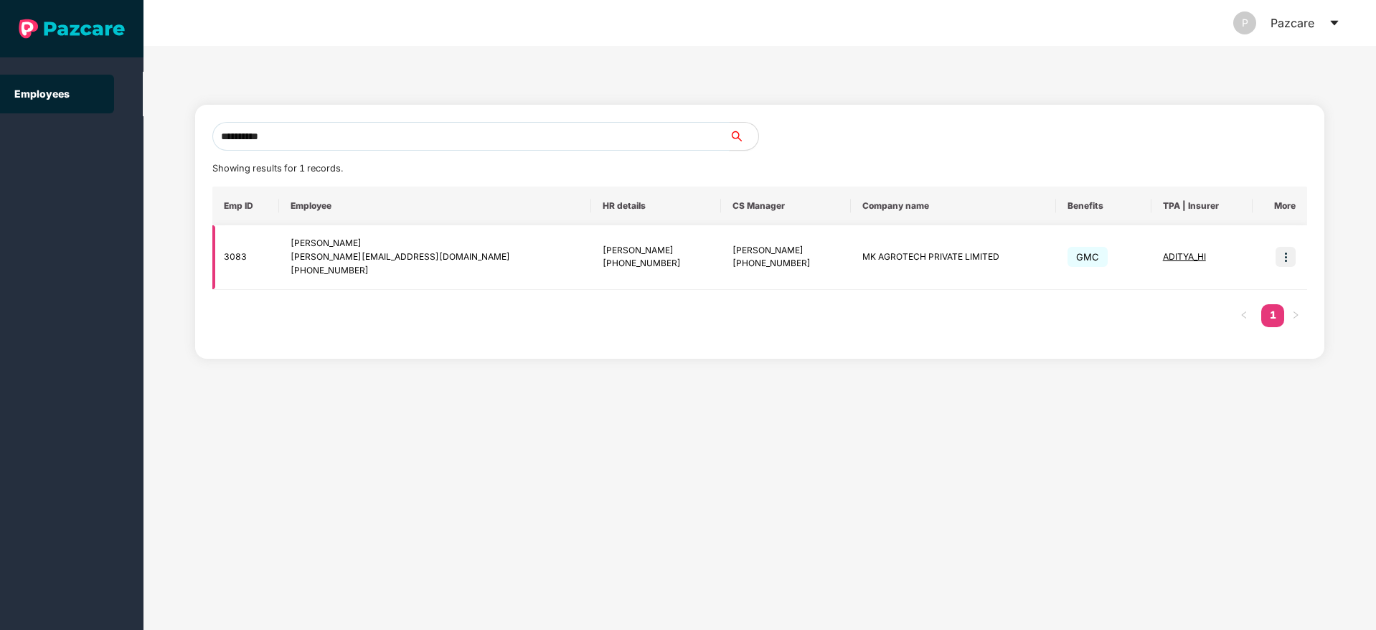
type input "**********"
click at [1287, 261] on img at bounding box center [1286, 257] width 20 height 20
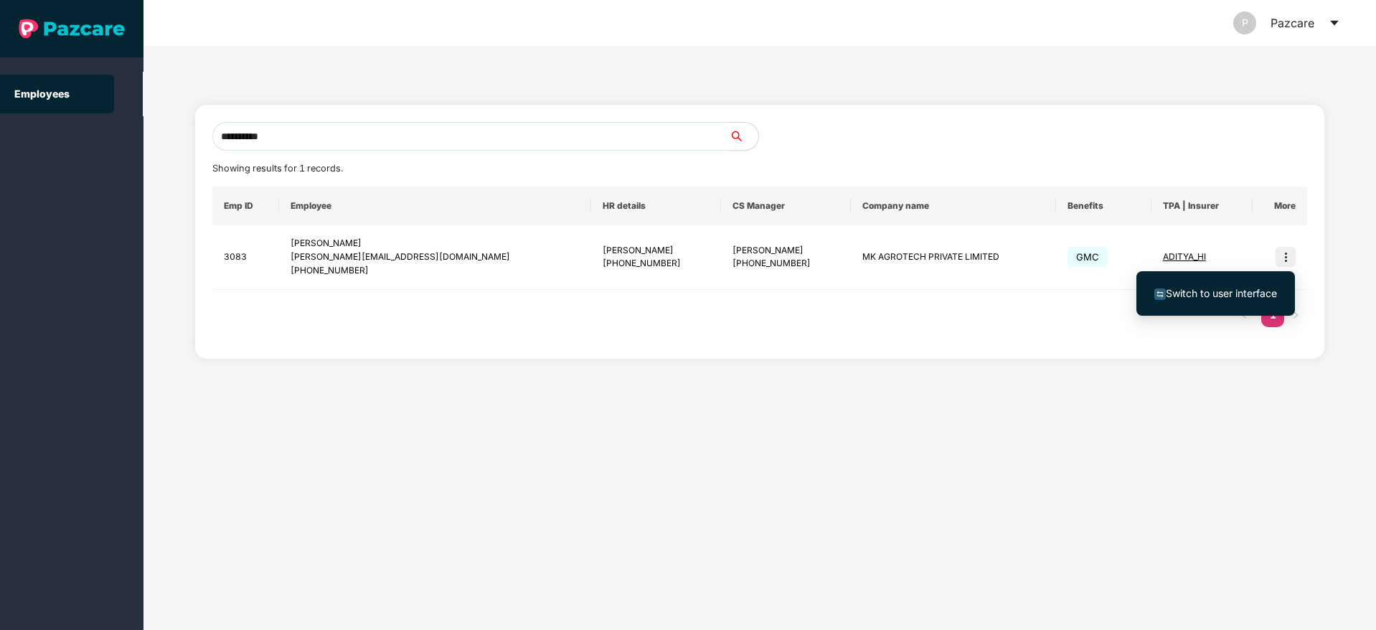
click at [1133, 362] on div "**********" at bounding box center [760, 338] width 1233 height 584
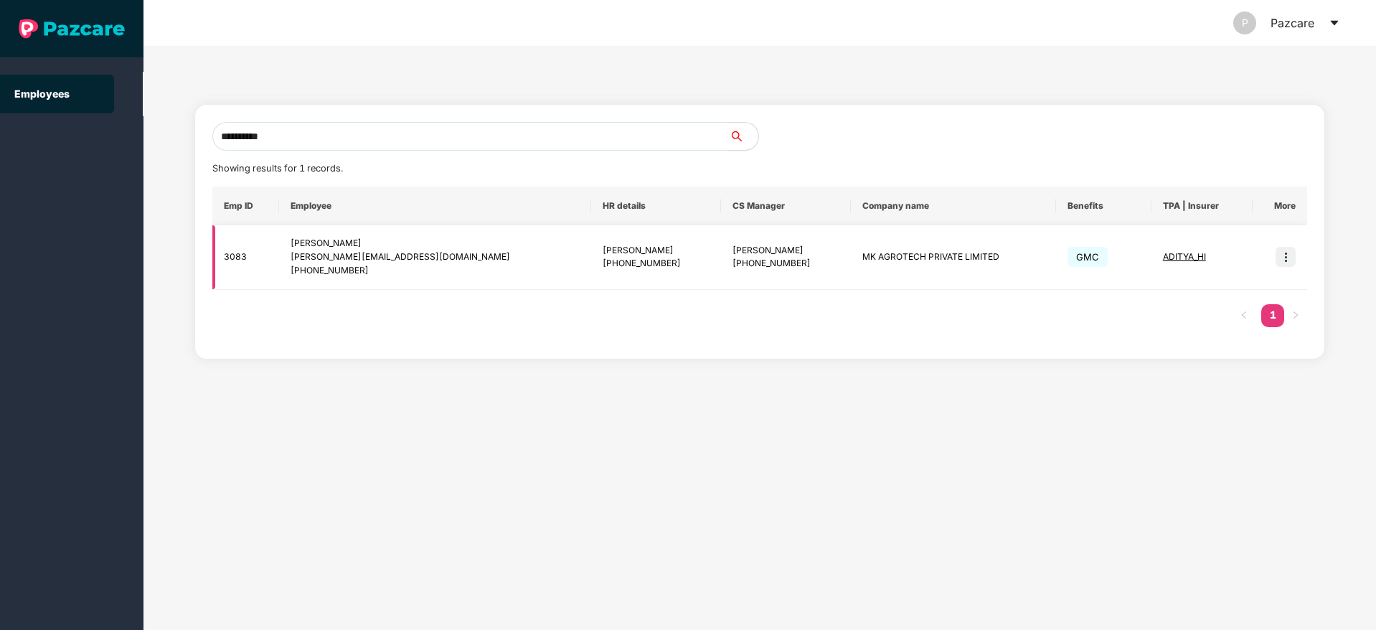
drag, startPoint x: 1298, startPoint y: 254, endPoint x: 1277, endPoint y: 255, distance: 21.5
click at [1277, 255] on td at bounding box center [1280, 257] width 55 height 65
click at [1277, 255] on img at bounding box center [1286, 257] width 20 height 20
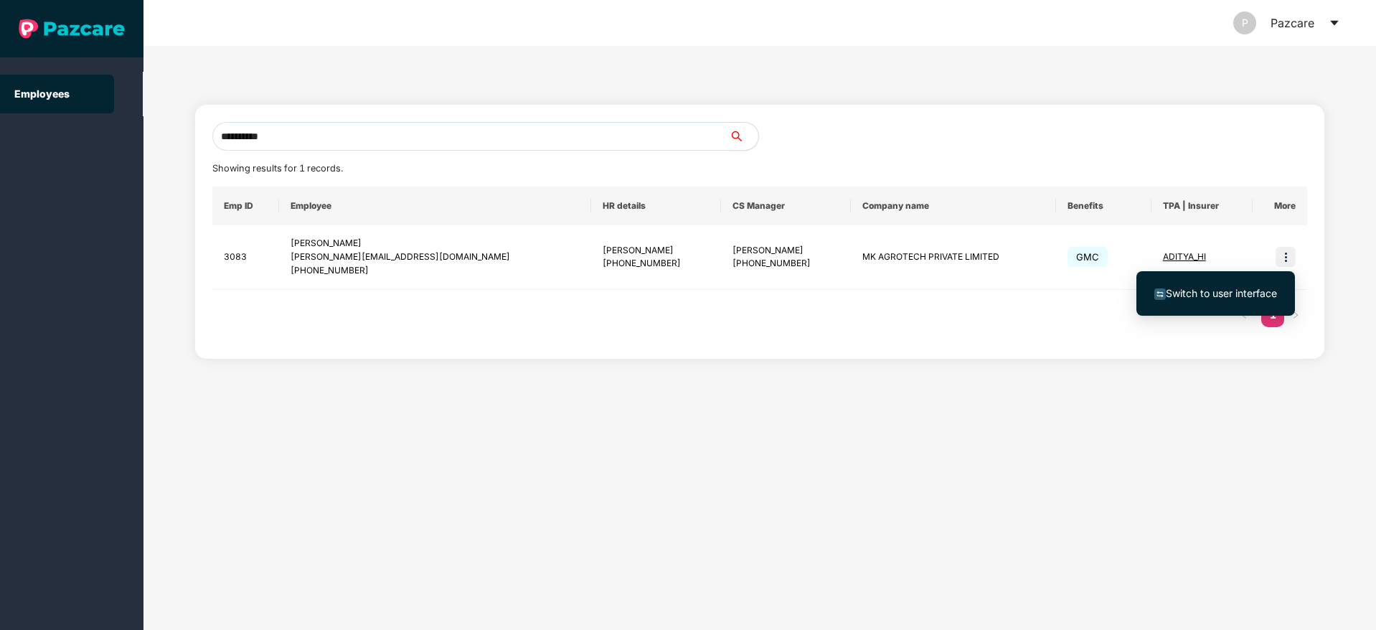
click at [1210, 321] on div "Switch to user interface" at bounding box center [1216, 293] width 159 height 59
click at [1219, 299] on span "Switch to user interface" at bounding box center [1216, 294] width 123 height 16
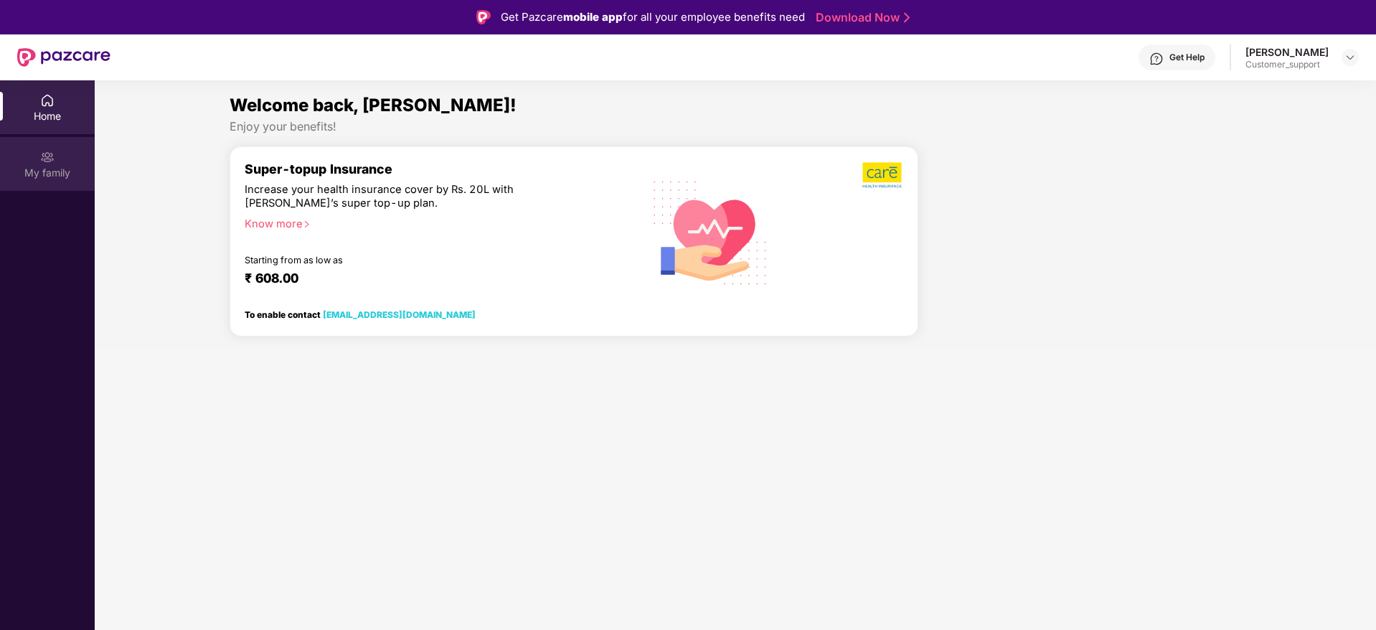
click at [0, 183] on div "My family" at bounding box center [47, 164] width 95 height 54
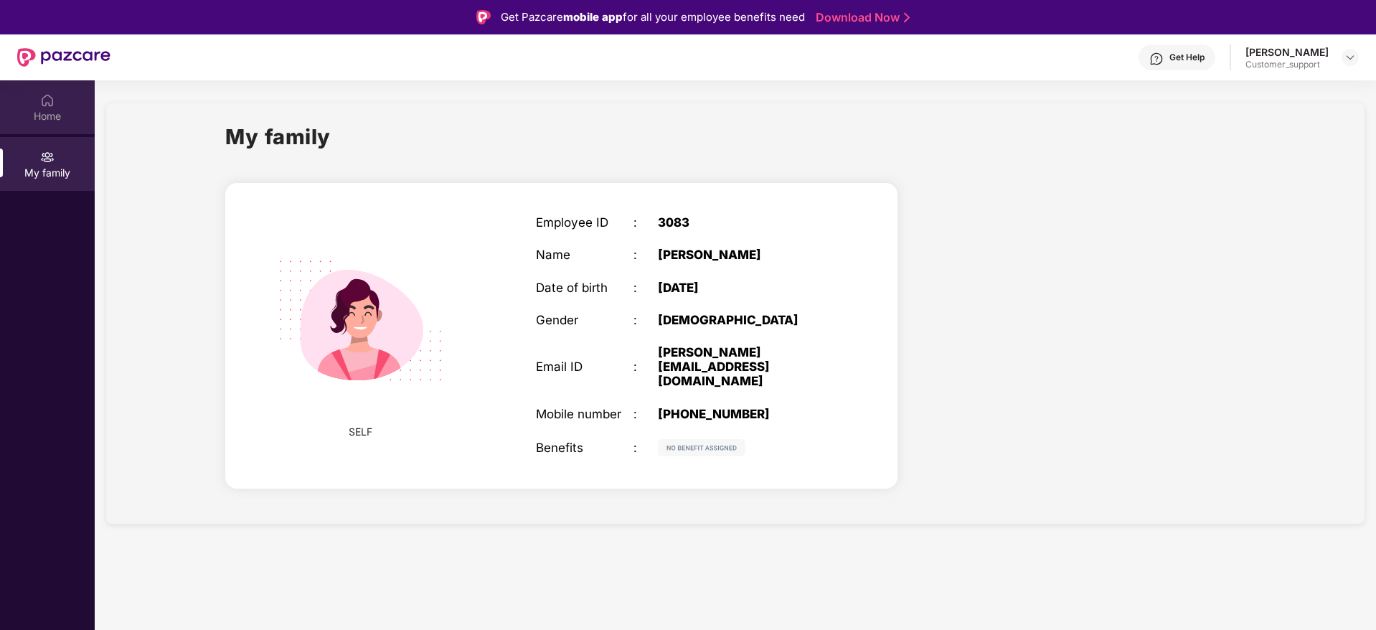
click at [52, 118] on div "Home" at bounding box center [47, 116] width 95 height 14
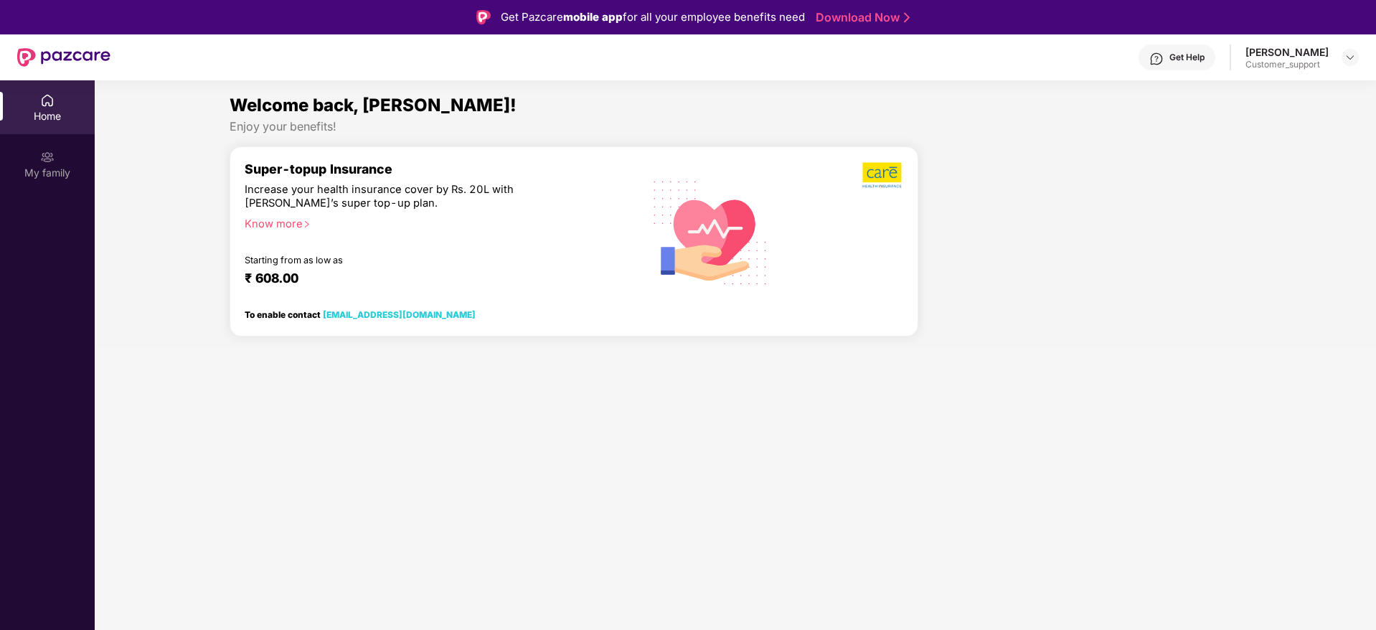
click at [1191, 47] on div "Get Help" at bounding box center [1177, 57] width 77 height 26
click at [42, 190] on div "My family" at bounding box center [47, 164] width 95 height 54
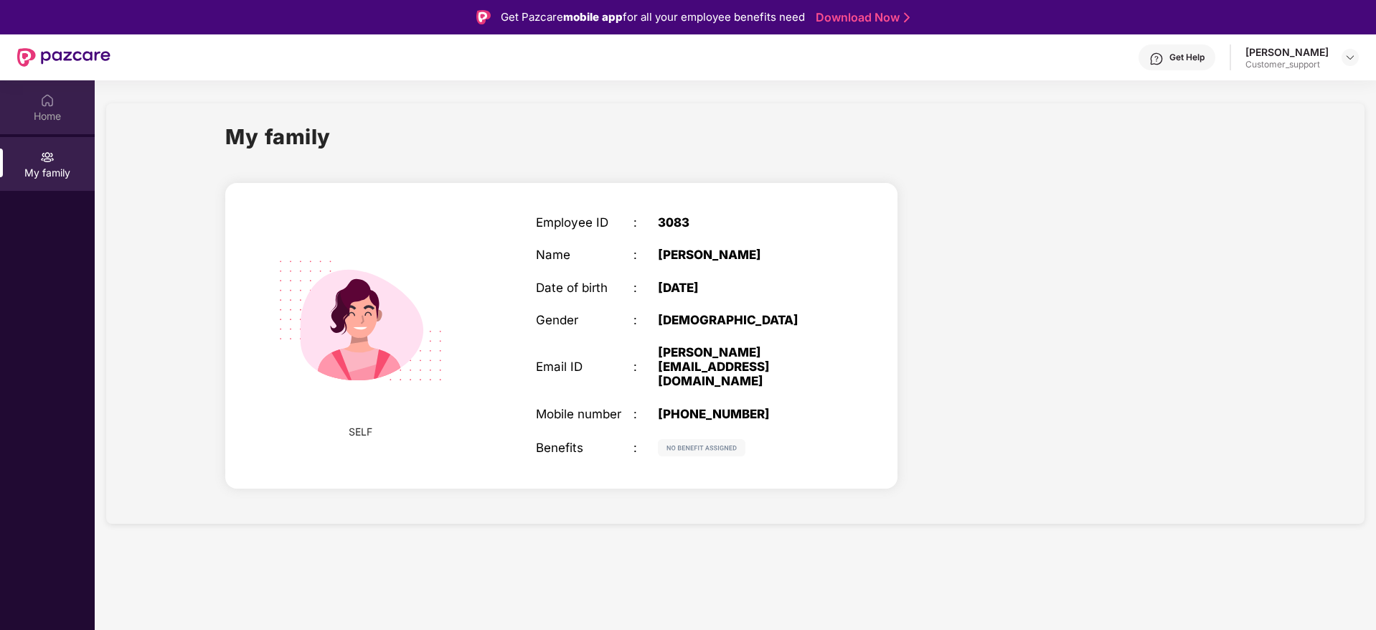
click at [50, 122] on div "Home" at bounding box center [47, 116] width 95 height 14
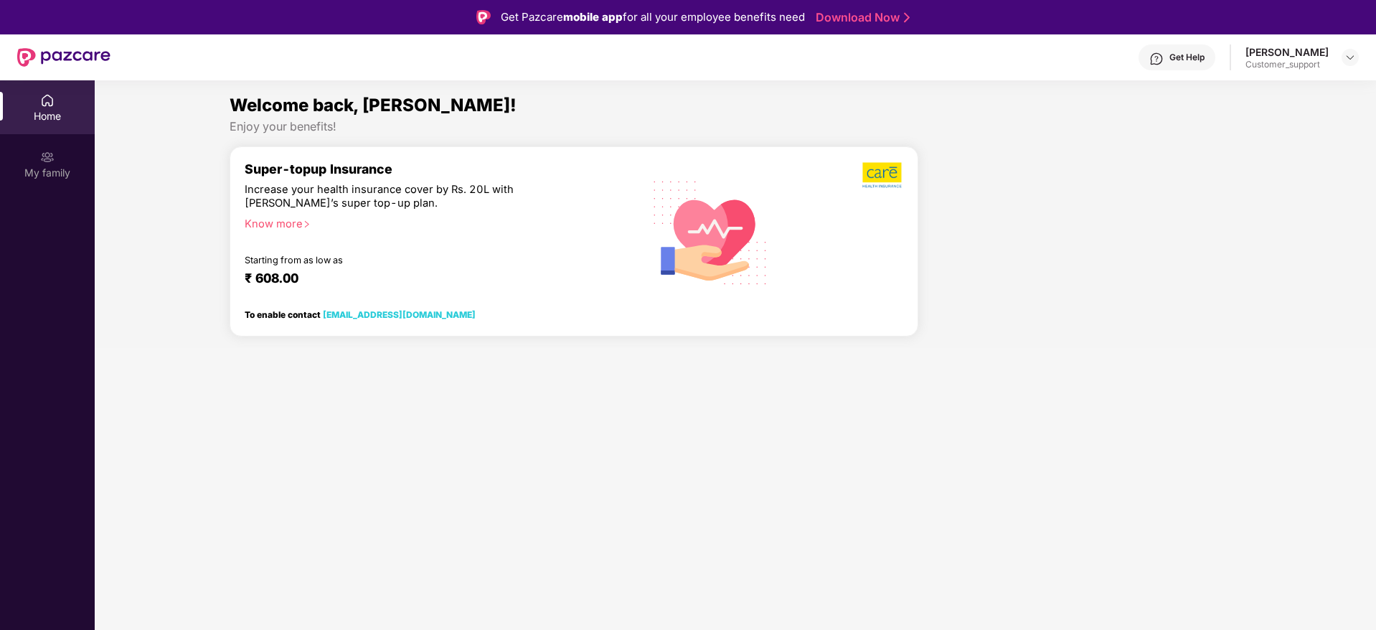
click at [1197, 41] on div "Get Help Kavya M Customer_support" at bounding box center [735, 57] width 1249 height 46
click at [1188, 62] on div "Get Help" at bounding box center [1187, 57] width 35 height 11
click at [1348, 60] on img at bounding box center [1350, 57] width 11 height 11
click at [1297, 87] on div "Switch to support view" at bounding box center [1283, 92] width 187 height 28
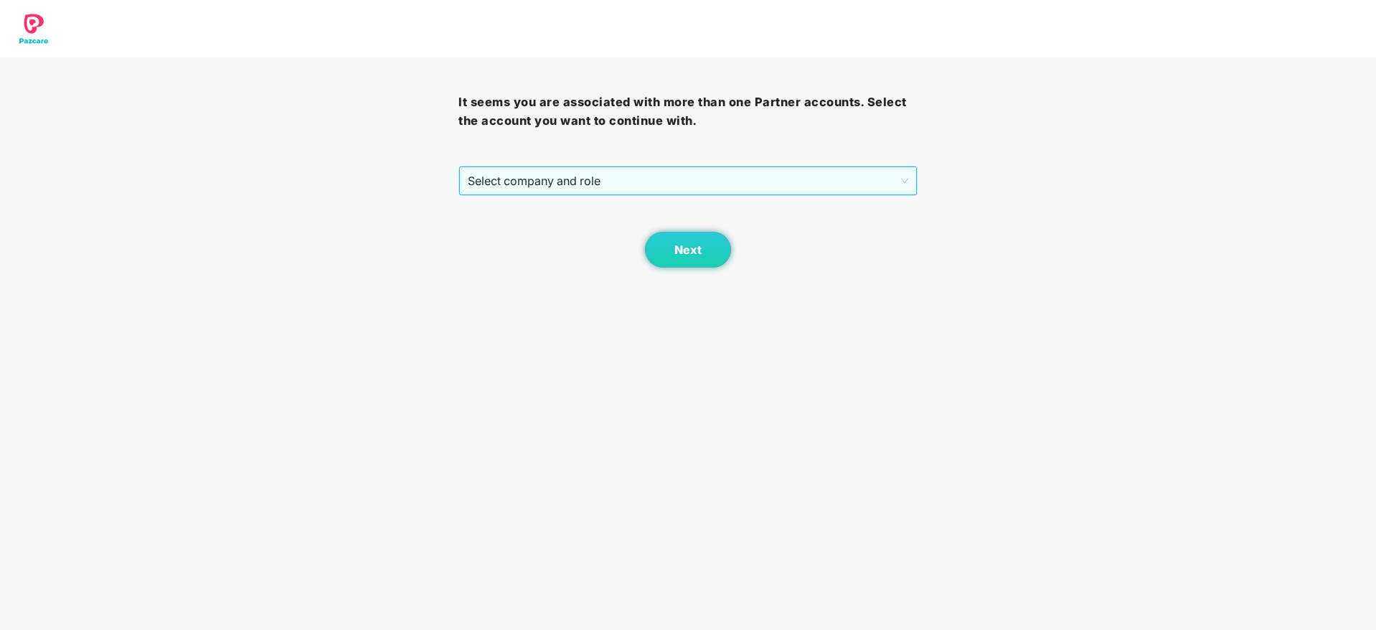
click at [729, 181] on span "Select company and role" at bounding box center [688, 180] width 440 height 27
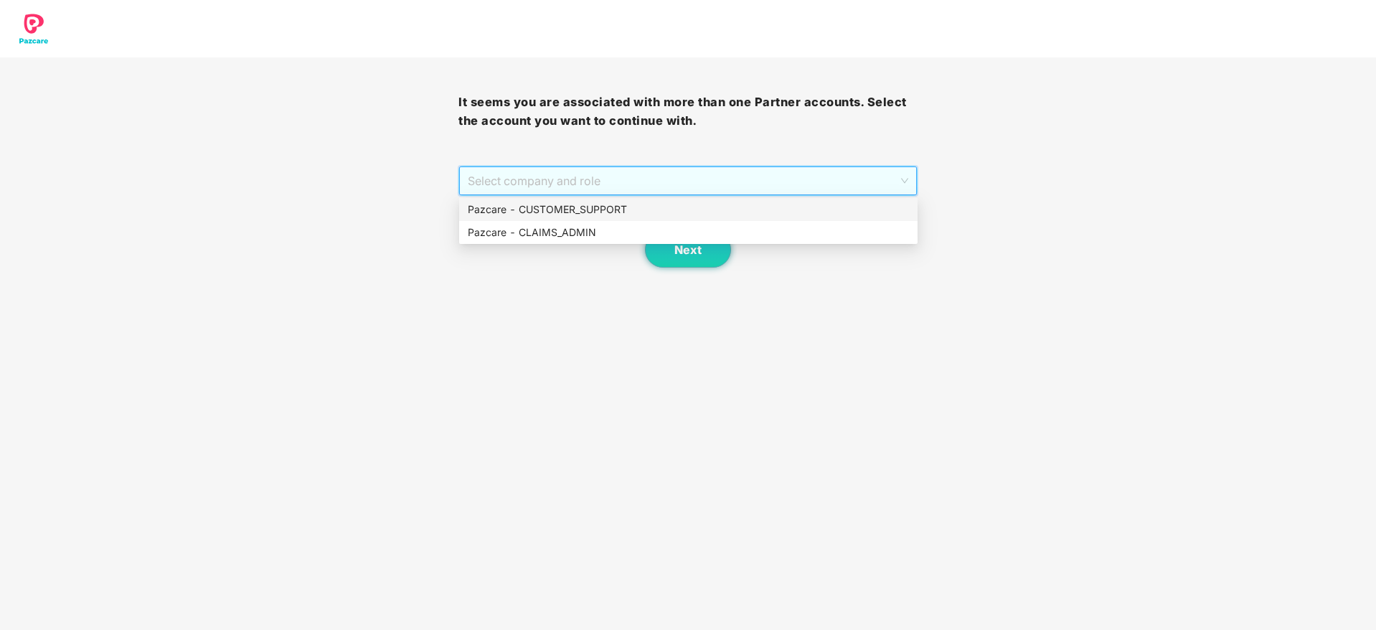
click at [616, 207] on div "Pazcare - CUSTOMER_SUPPORT" at bounding box center [688, 210] width 441 height 16
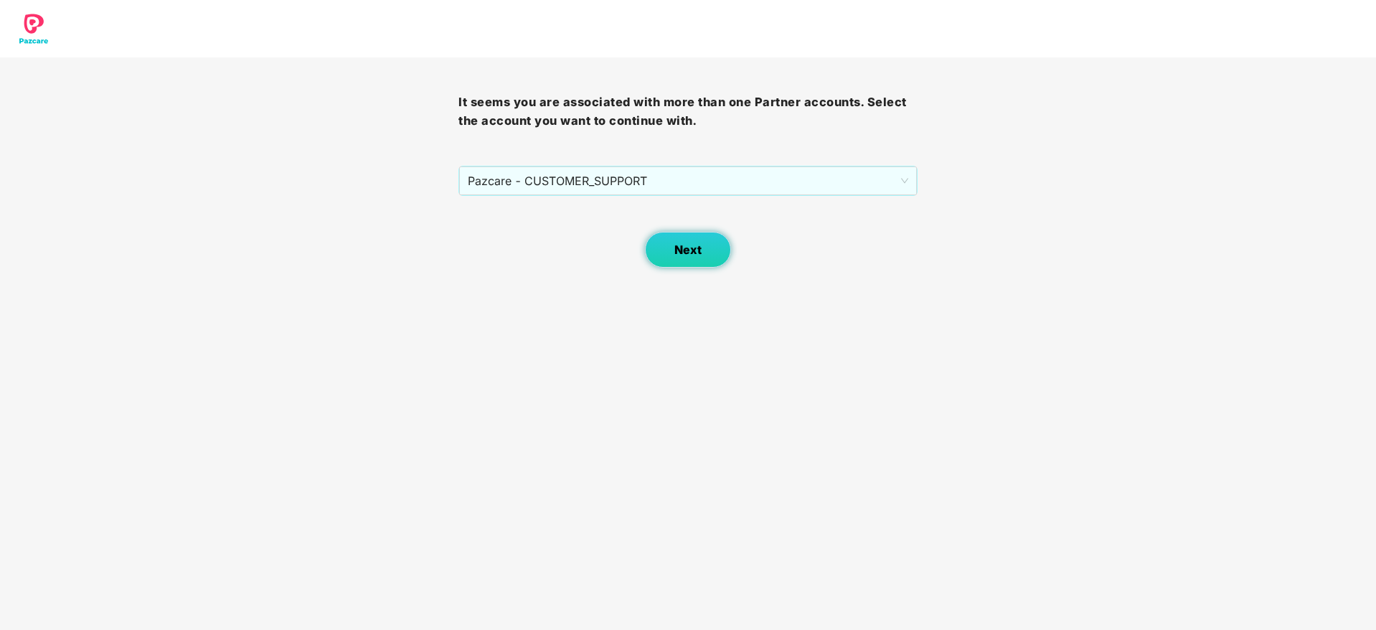
click at [698, 241] on button "Next" at bounding box center [688, 250] width 86 height 36
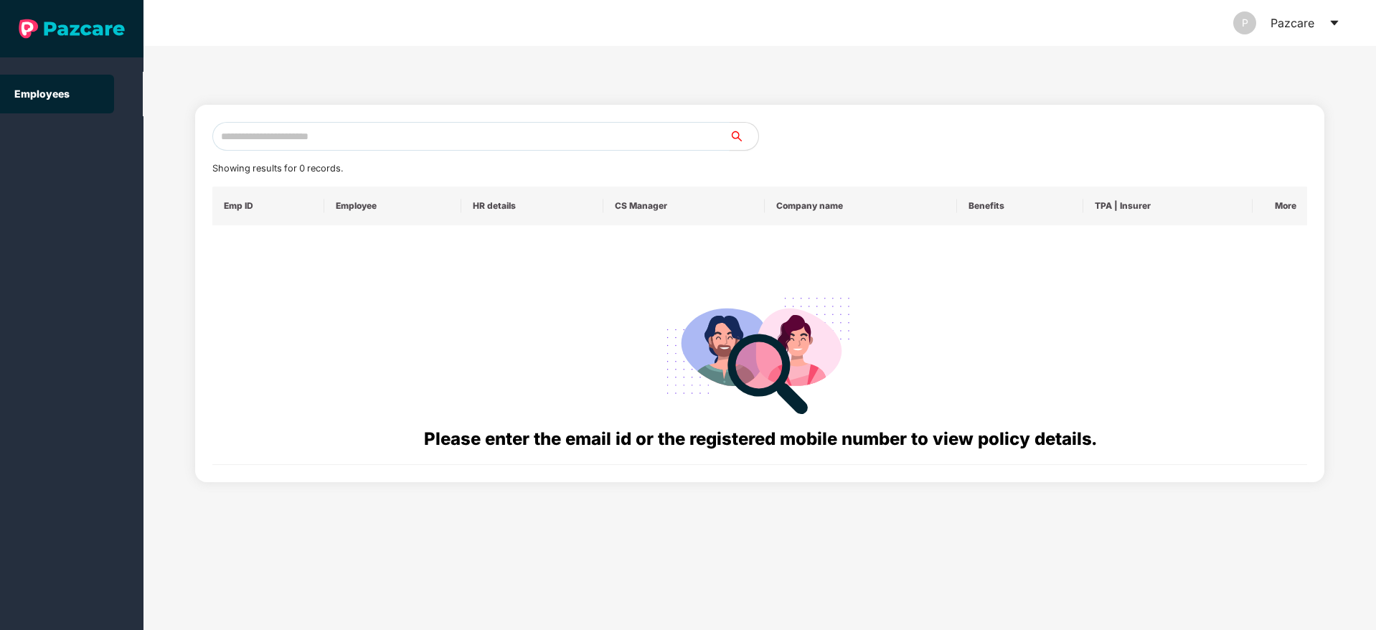
click at [291, 139] on input "text" at bounding box center [470, 136] width 517 height 29
paste input "**********"
type input "*"
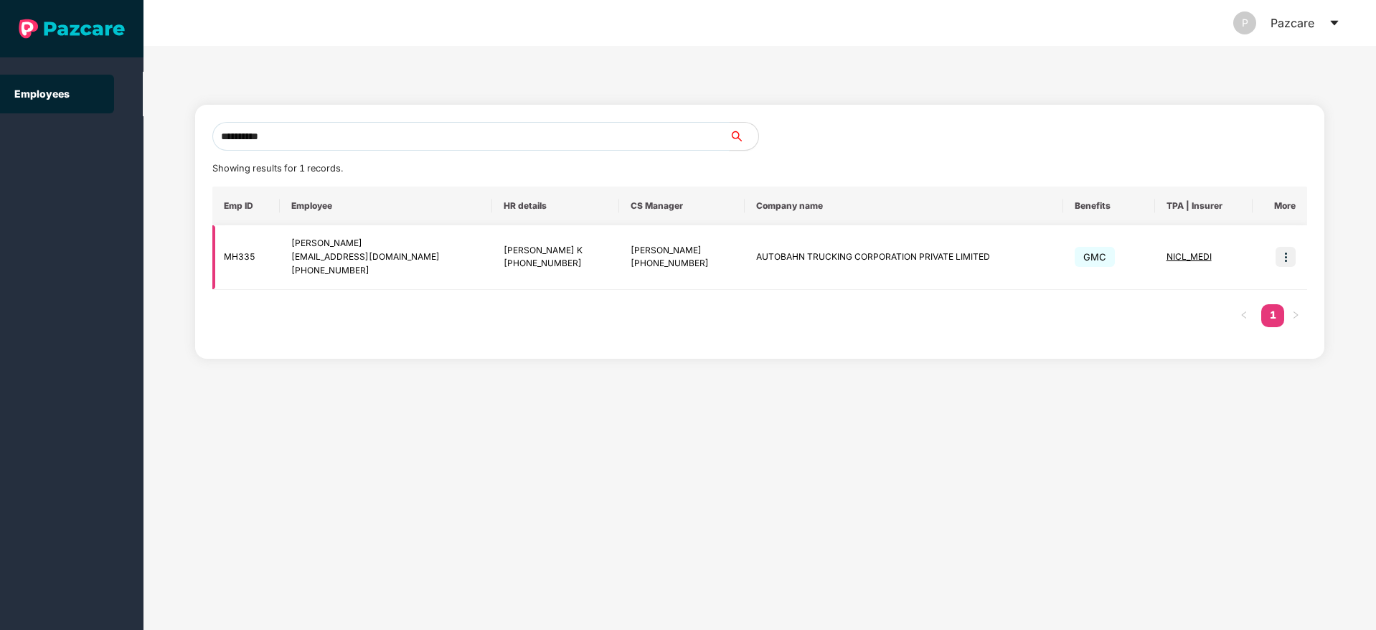
type input "**********"
click at [1287, 259] on img at bounding box center [1286, 257] width 20 height 20
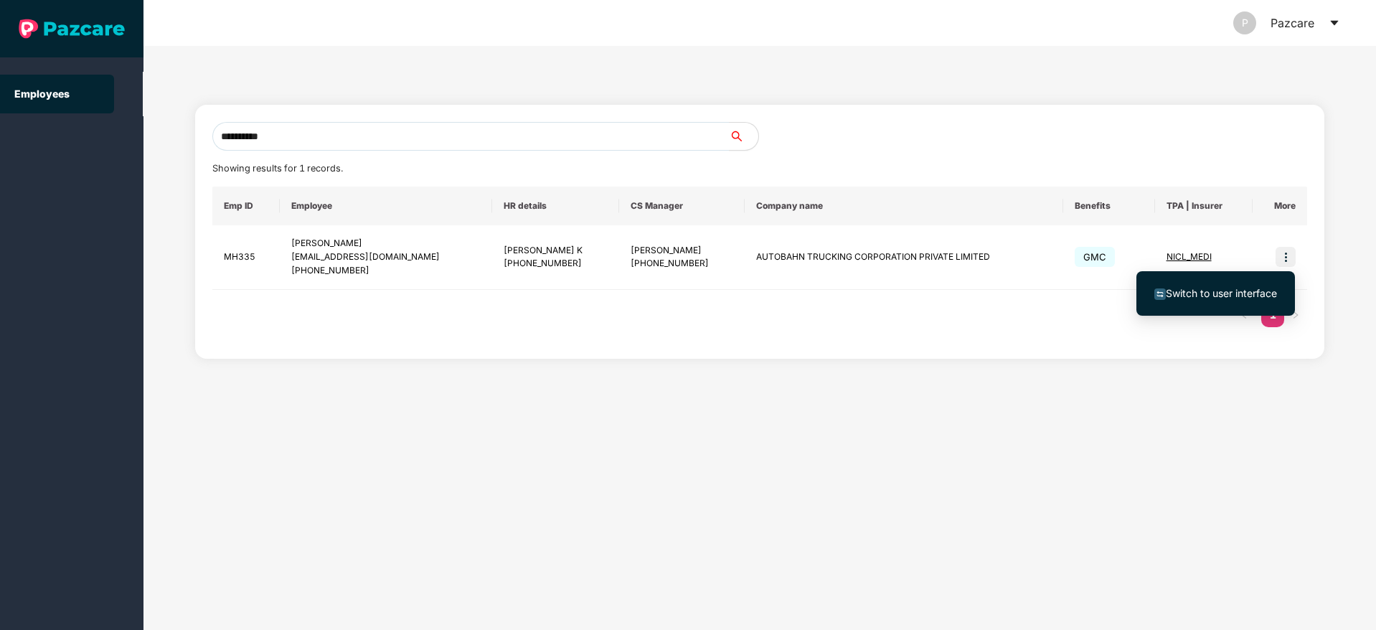
click at [1249, 296] on span "Switch to user interface" at bounding box center [1221, 293] width 111 height 12
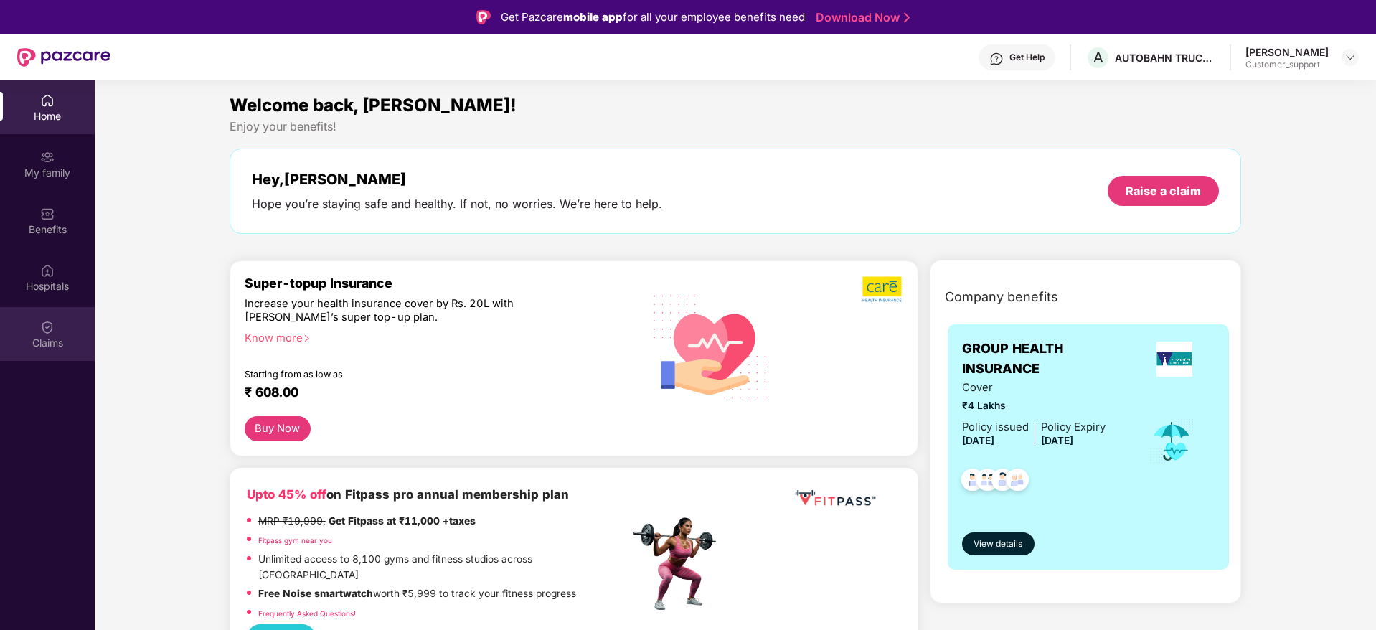
click at [51, 326] on img at bounding box center [47, 327] width 14 height 14
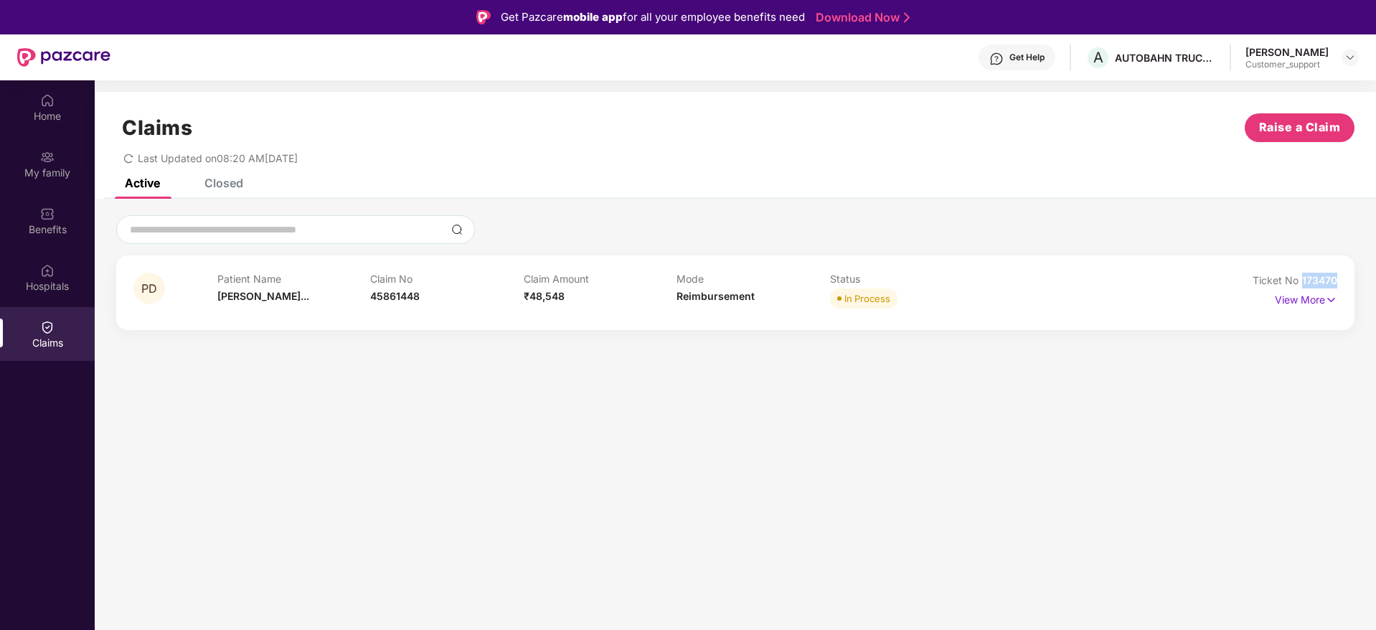
drag, startPoint x: 1347, startPoint y: 279, endPoint x: 1303, endPoint y: 283, distance: 43.9
click at [1303, 283] on div "PD Patient Name Pooja Dhanshe... Claim No 45861448 Claim Amount ₹48,548 Mode Re…" at bounding box center [735, 292] width 1239 height 75
click at [1348, 55] on img at bounding box center [1350, 57] width 11 height 11
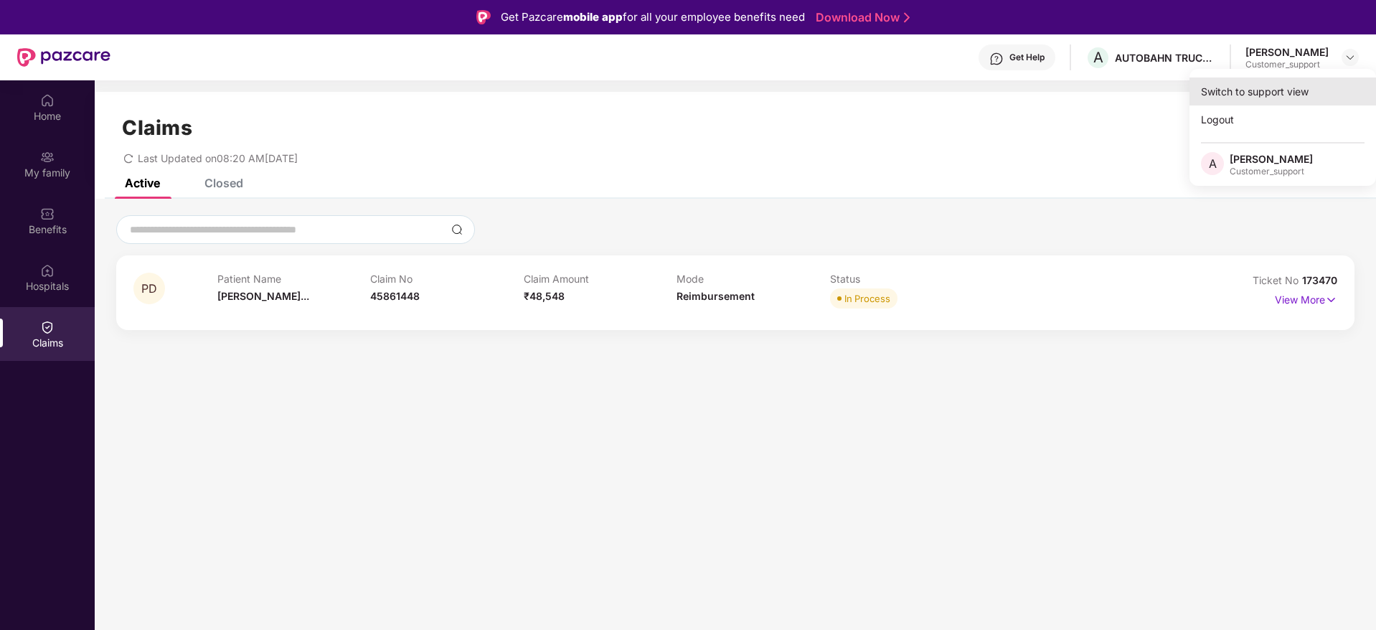
click at [1269, 91] on div "Switch to support view" at bounding box center [1283, 92] width 187 height 28
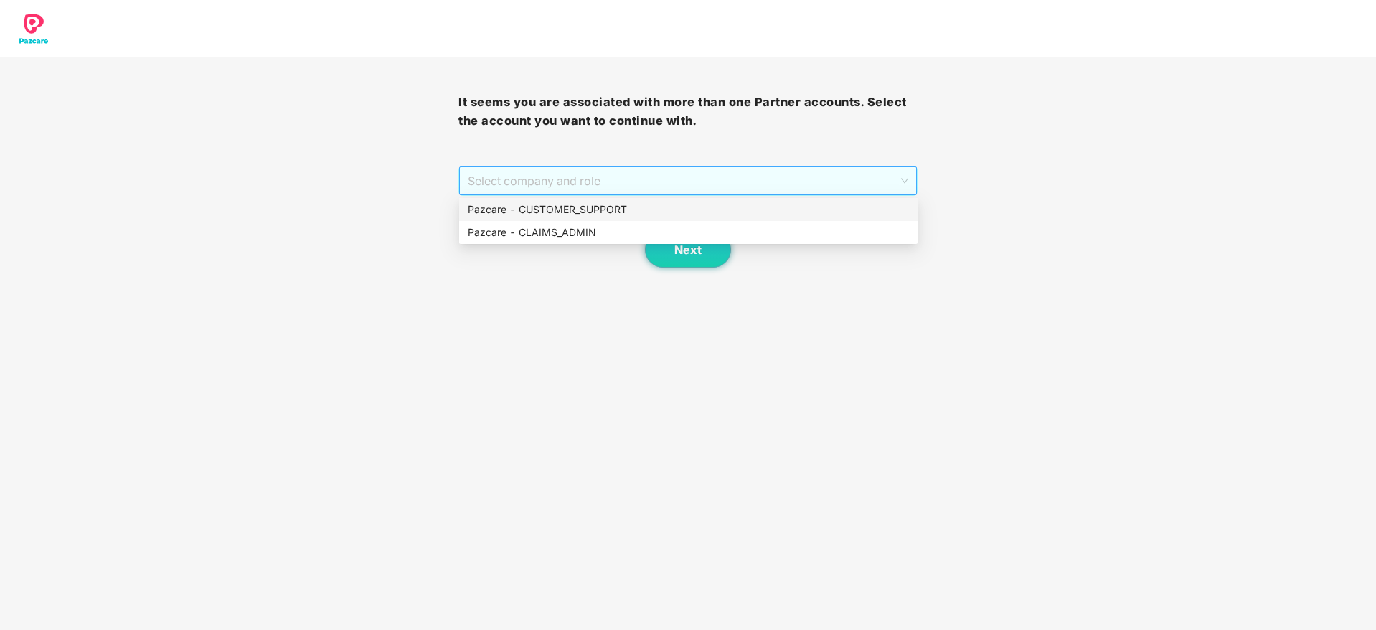
click at [732, 184] on span "Select company and role" at bounding box center [688, 180] width 440 height 27
click at [641, 212] on div "Pazcare - CUSTOMER_SUPPORT" at bounding box center [688, 210] width 441 height 16
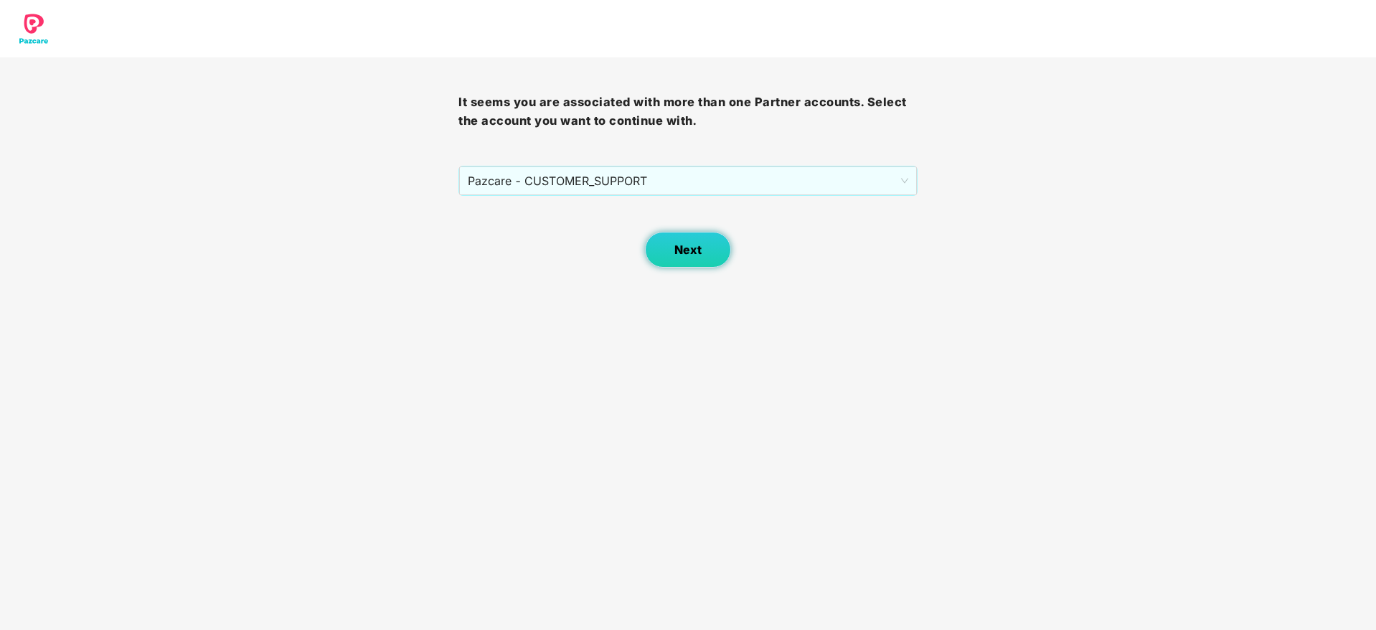
click at [686, 245] on span "Next" at bounding box center [688, 250] width 27 height 14
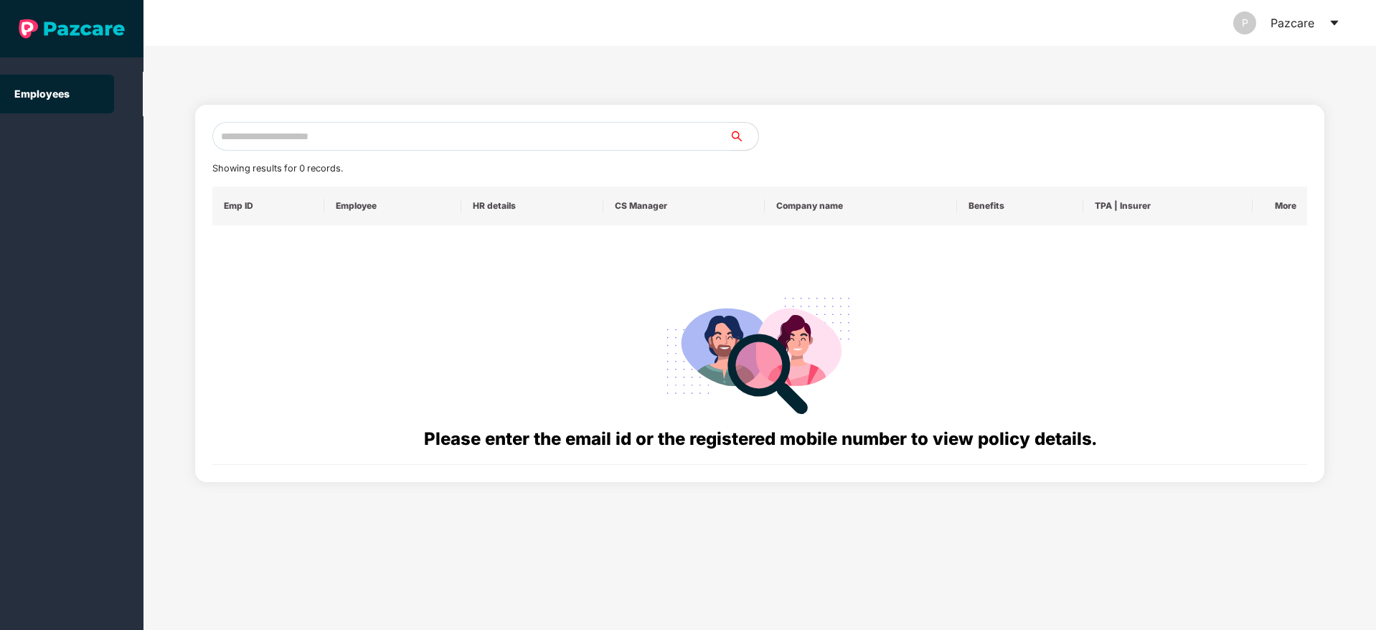
click at [261, 136] on input "text" at bounding box center [470, 136] width 517 height 29
paste input "**********"
type input "**********"
click at [279, 135] on input "text" at bounding box center [470, 136] width 517 height 29
paste input "**********"
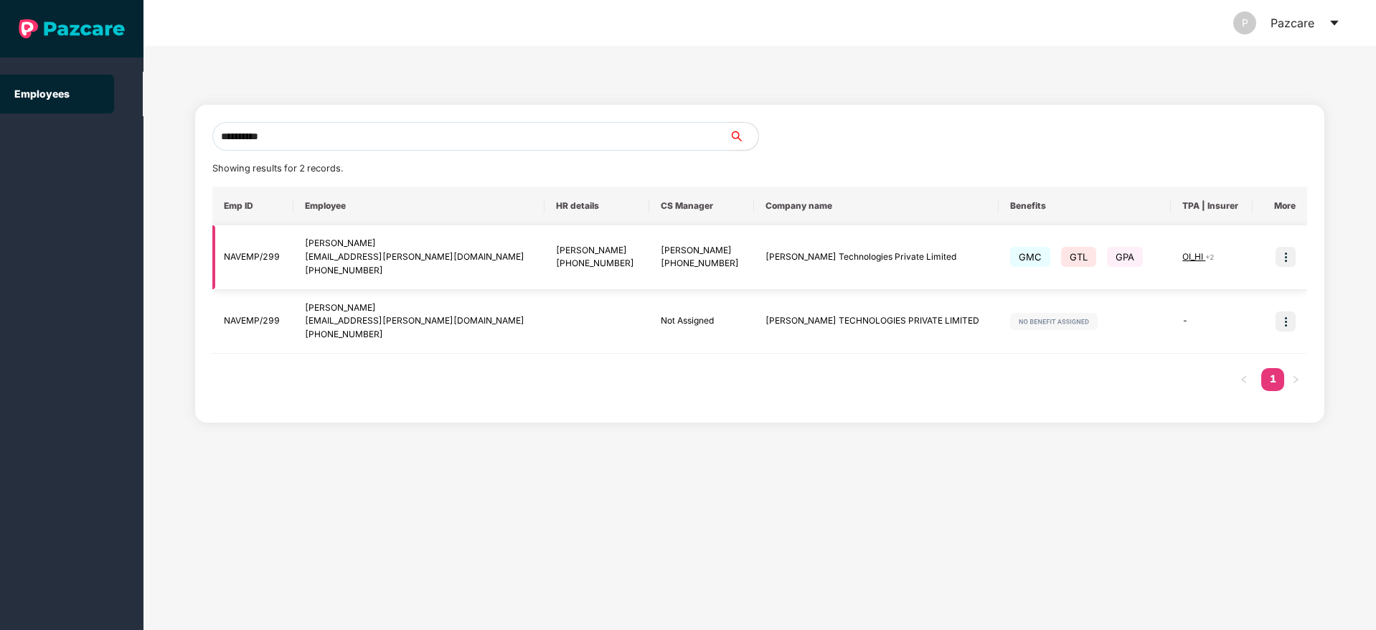
type input "**********"
click at [1294, 258] on img at bounding box center [1286, 257] width 20 height 20
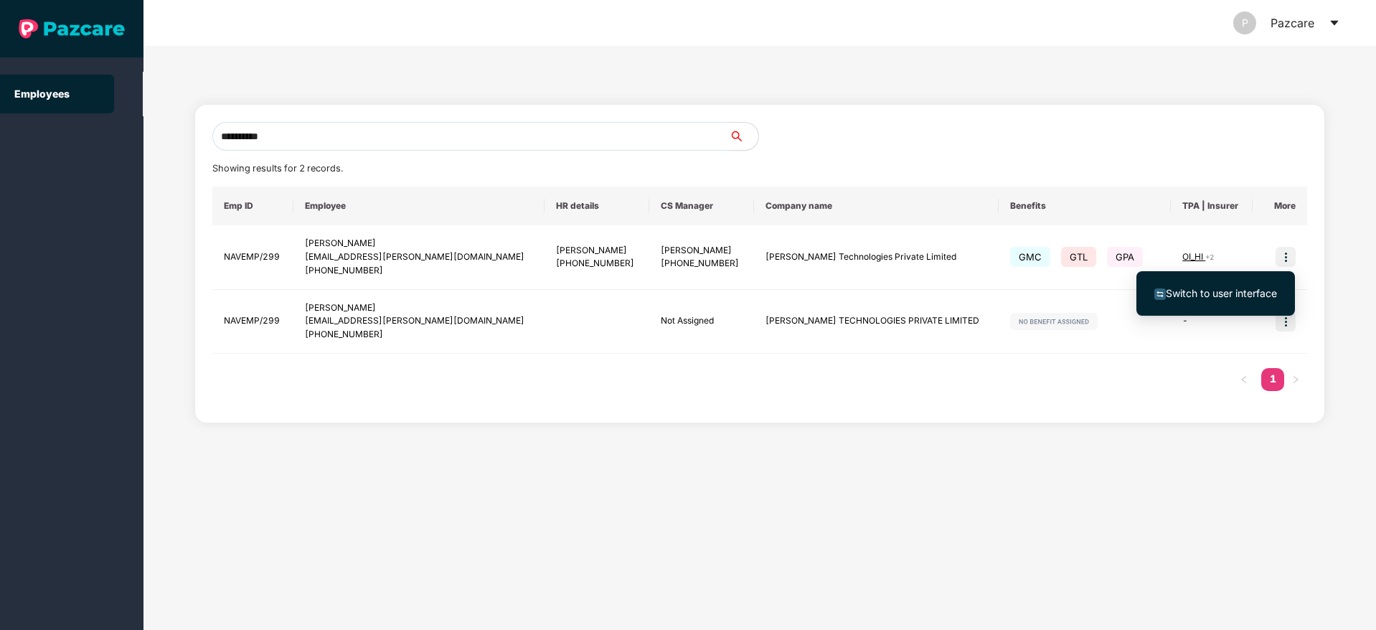
click at [1232, 288] on span "Switch to user interface" at bounding box center [1221, 293] width 111 height 12
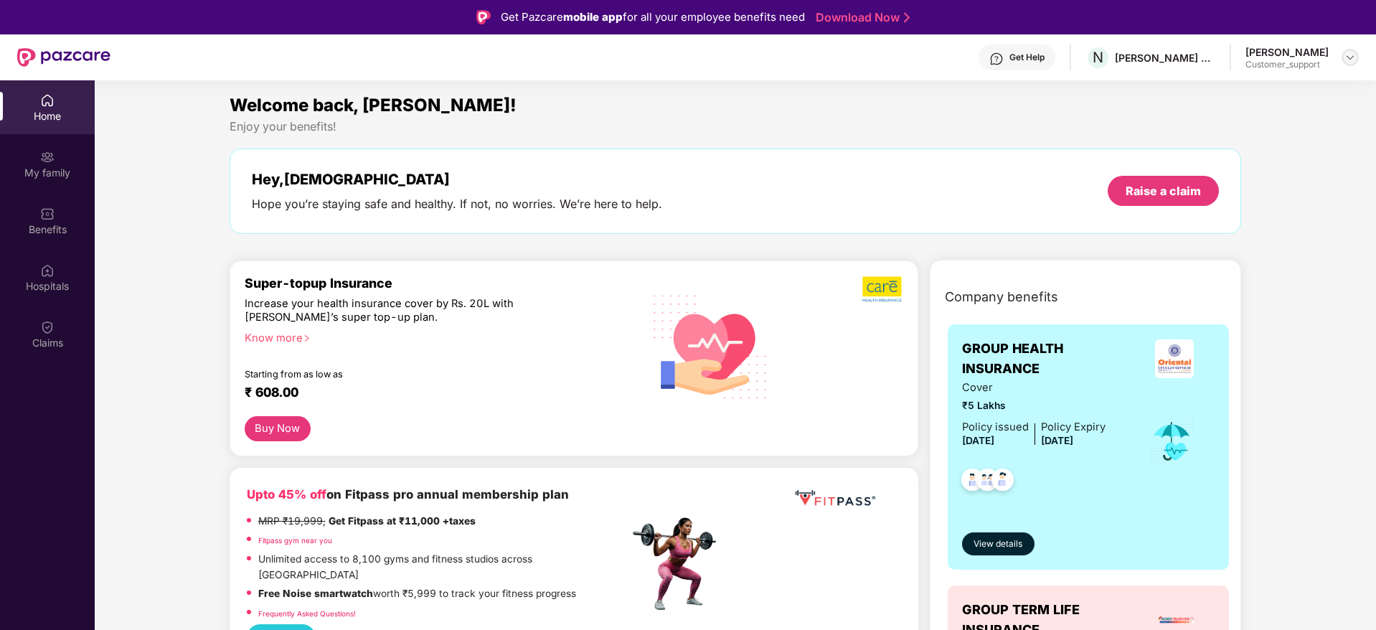
click at [1348, 59] on img at bounding box center [1350, 57] width 11 height 11
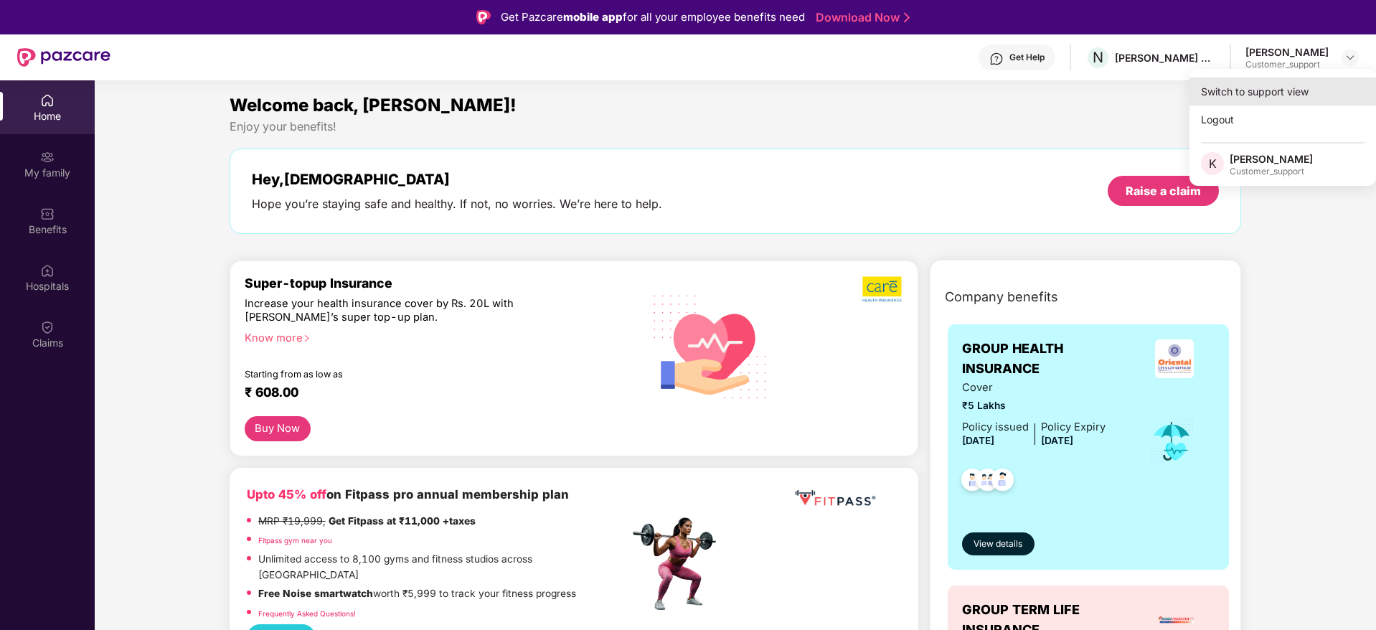
click at [1260, 91] on div "Switch to support view" at bounding box center [1283, 92] width 187 height 28
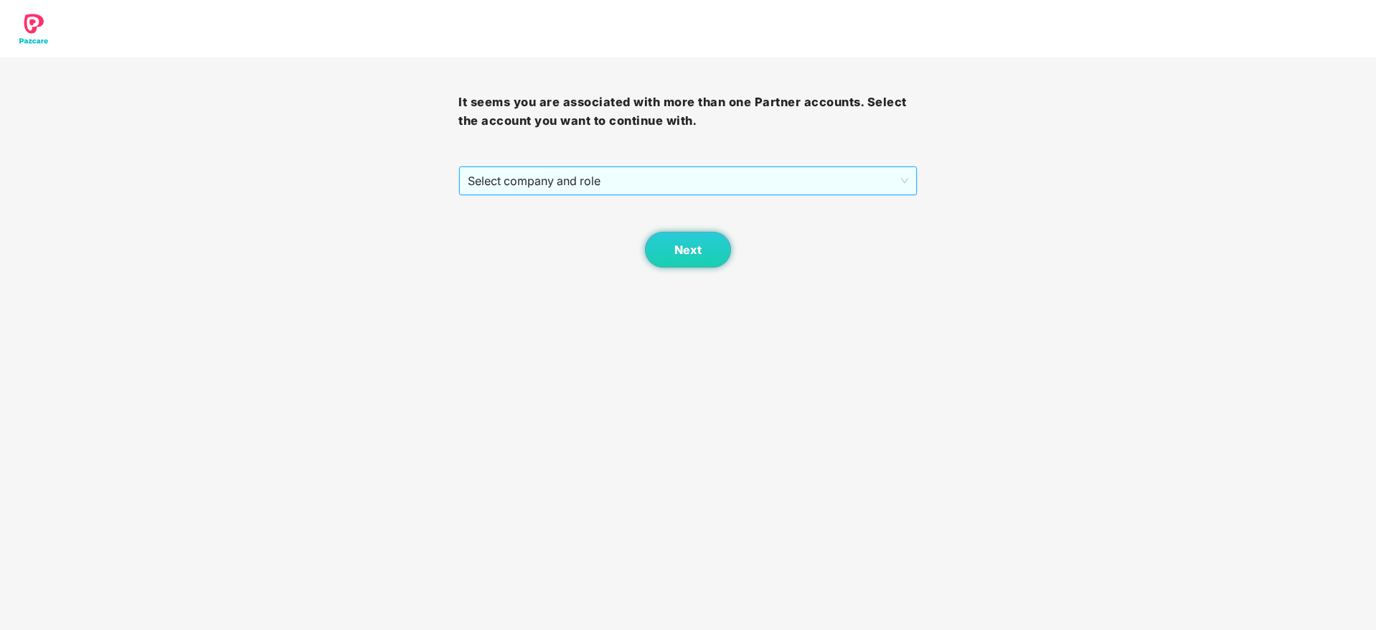
click at [794, 189] on span "Select company and role" at bounding box center [688, 180] width 440 height 27
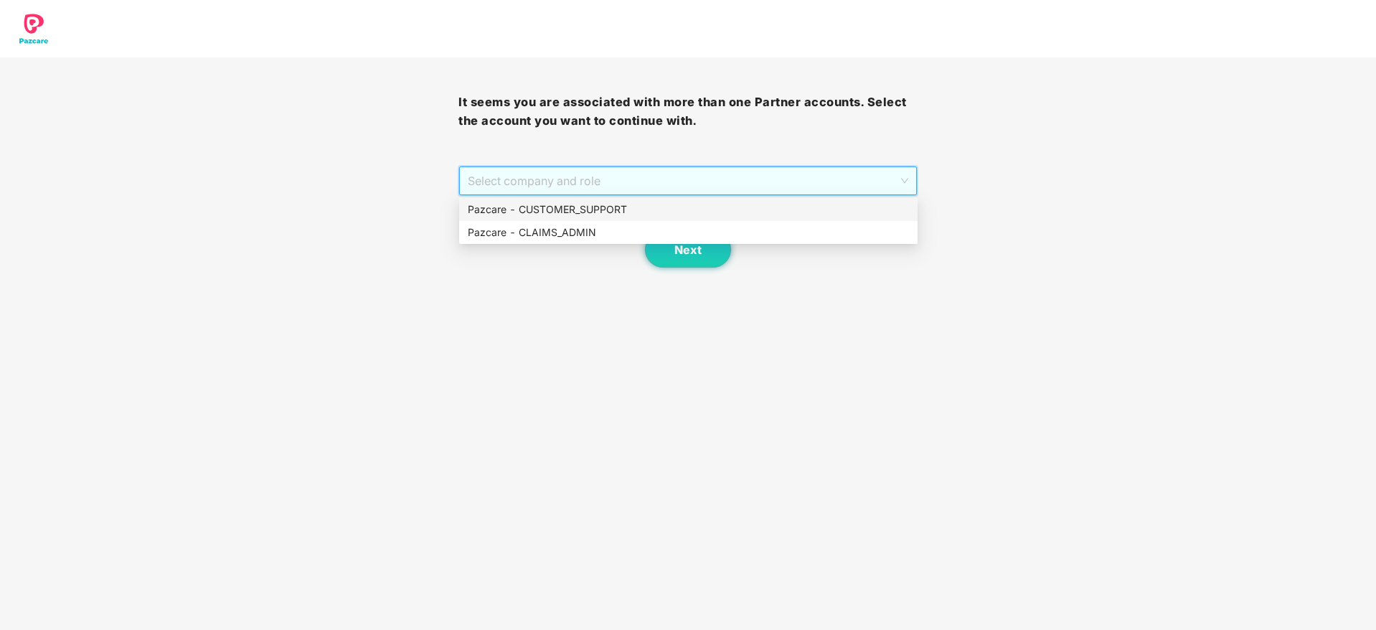
click at [626, 211] on div "Pazcare - CUSTOMER_SUPPORT" at bounding box center [688, 210] width 441 height 16
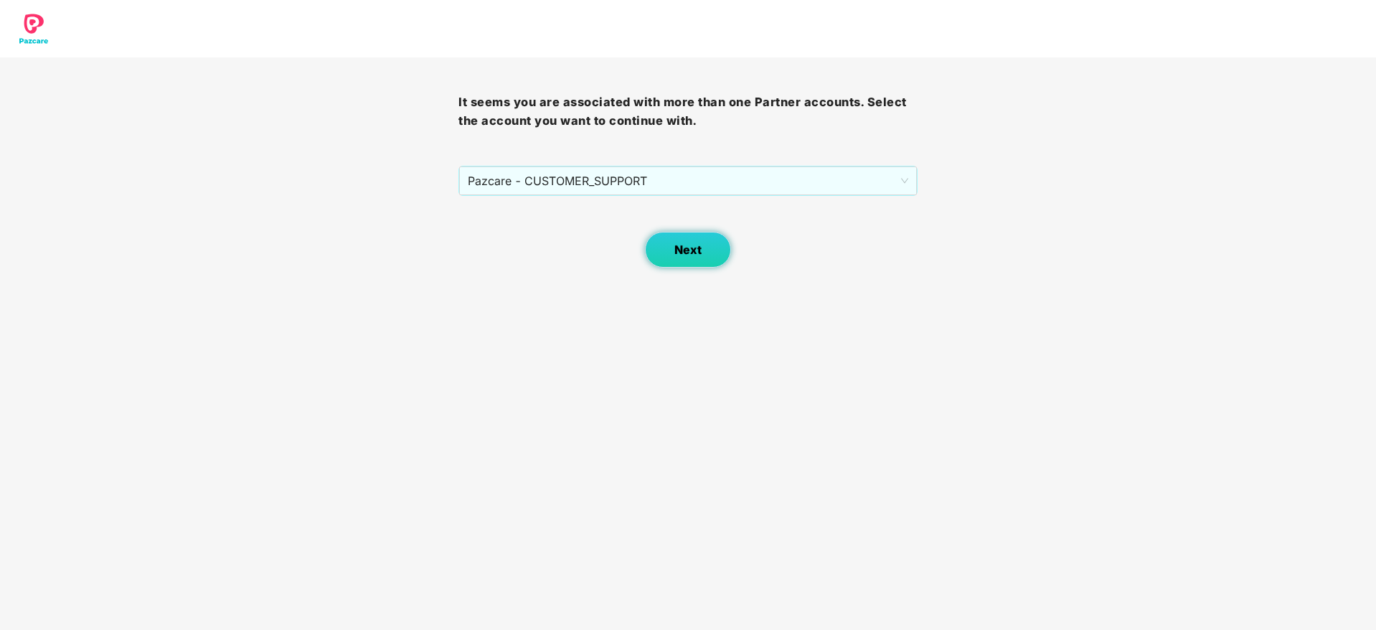
click at [680, 243] on span "Next" at bounding box center [688, 250] width 27 height 14
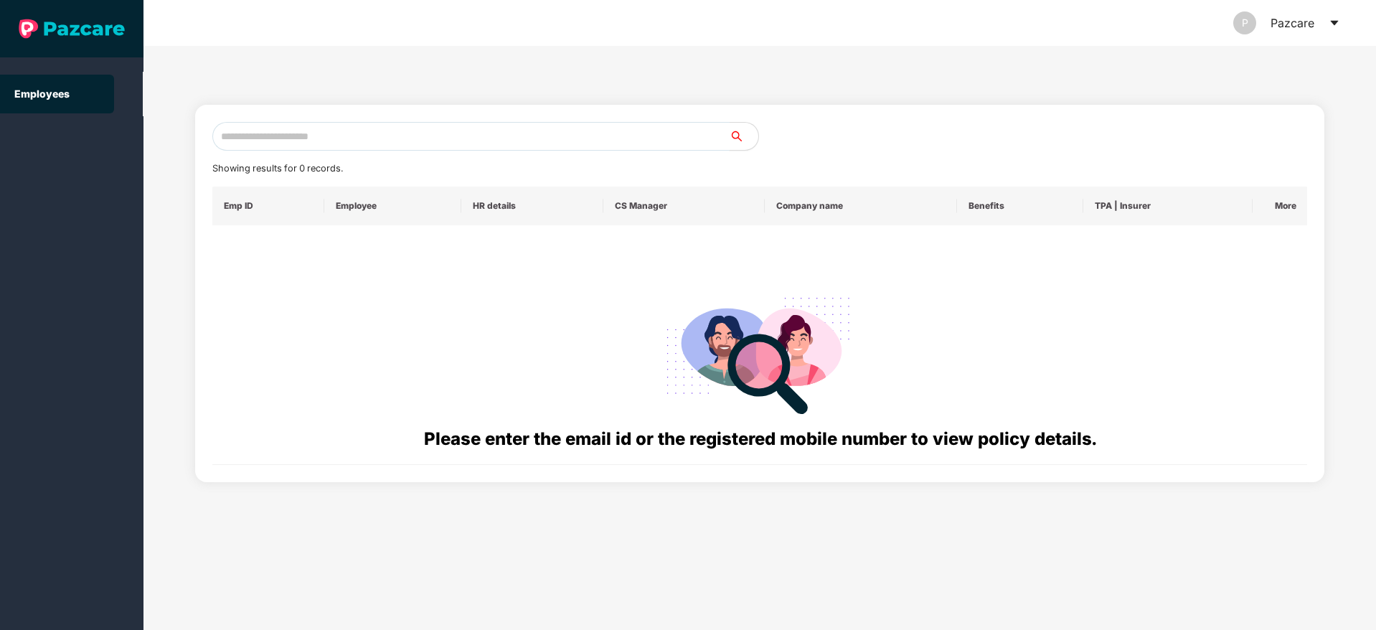
click at [298, 138] on input "text" at bounding box center [470, 136] width 517 height 29
paste input "**********"
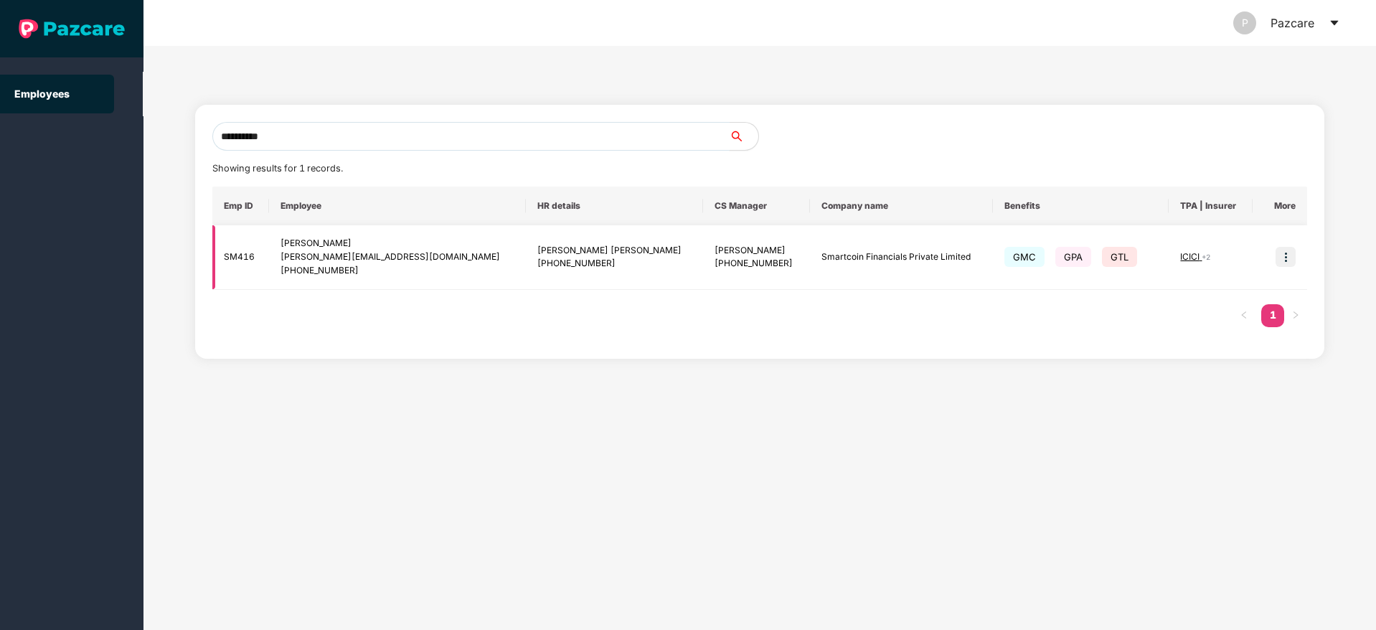
type input "**********"
click at [1285, 261] on img at bounding box center [1286, 257] width 20 height 20
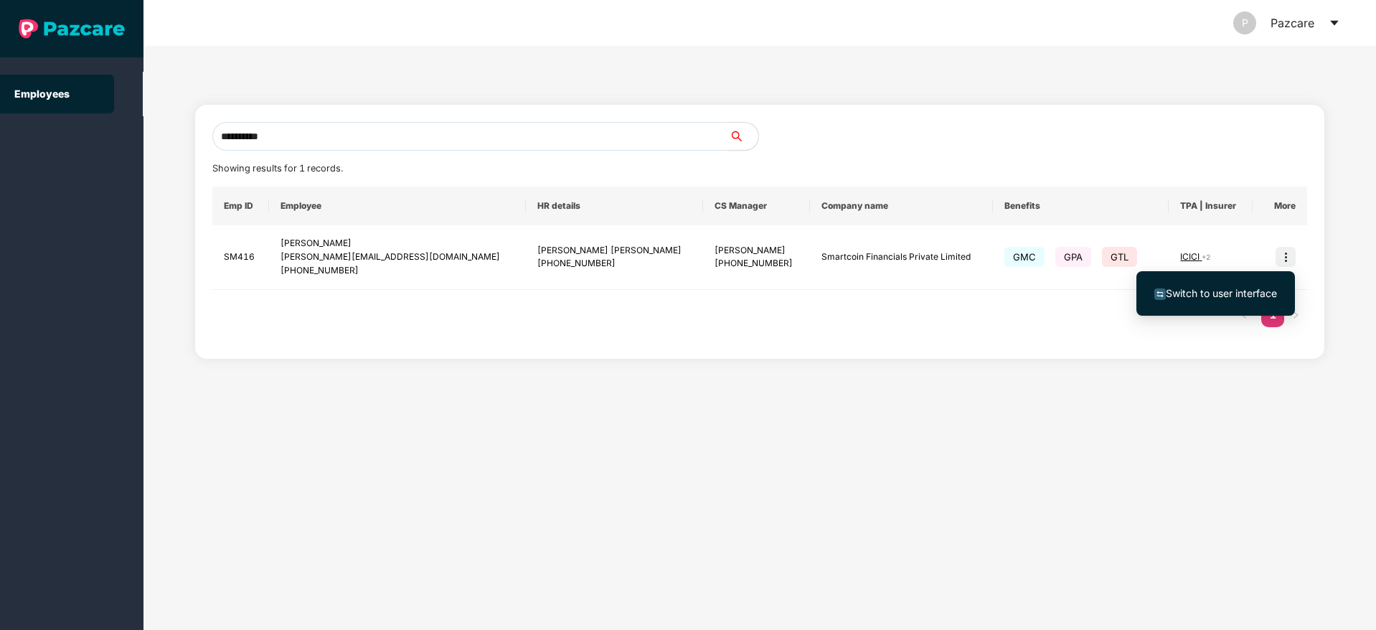
click at [1222, 291] on span "Switch to user interface" at bounding box center [1221, 293] width 111 height 12
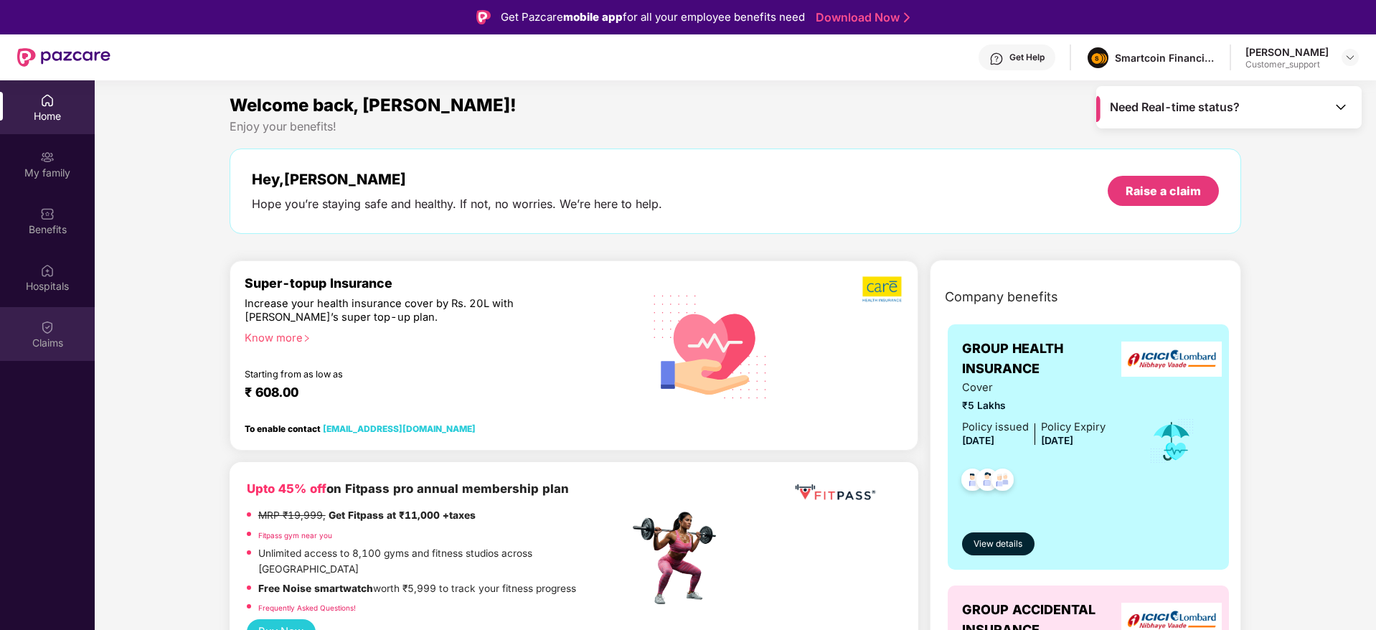
click at [39, 336] on div "Claims" at bounding box center [47, 343] width 95 height 14
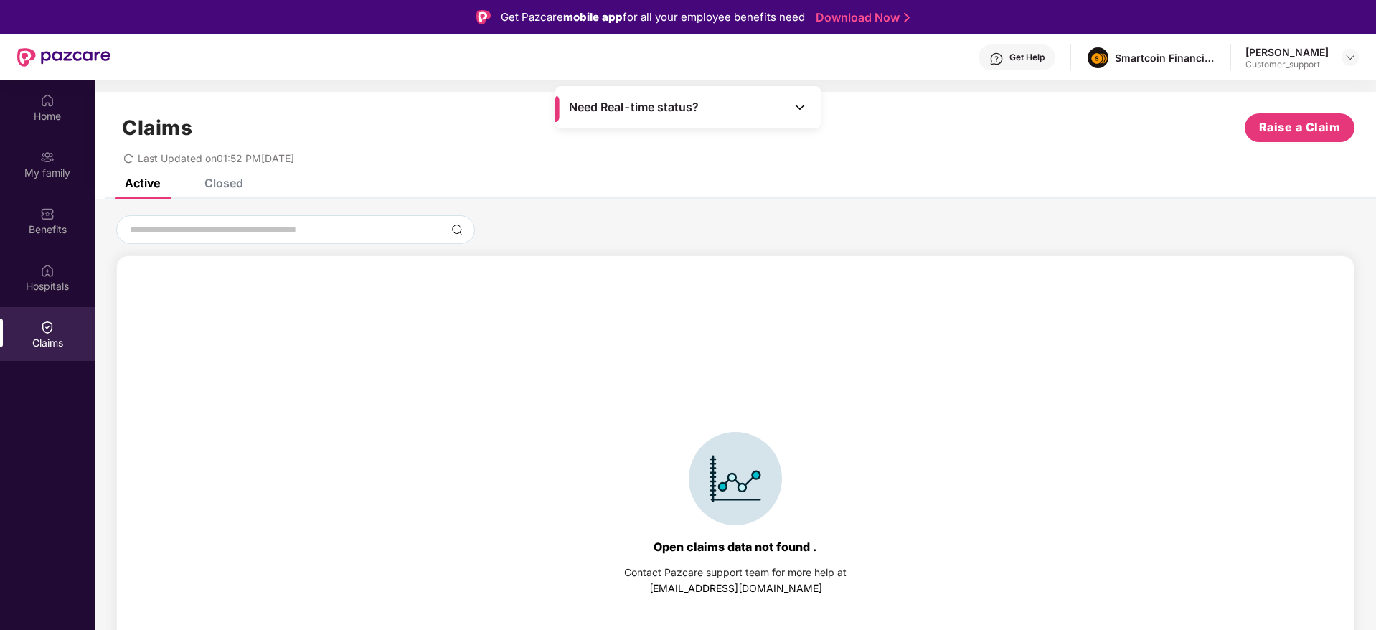
click at [217, 179] on div "Closed" at bounding box center [224, 183] width 39 height 14
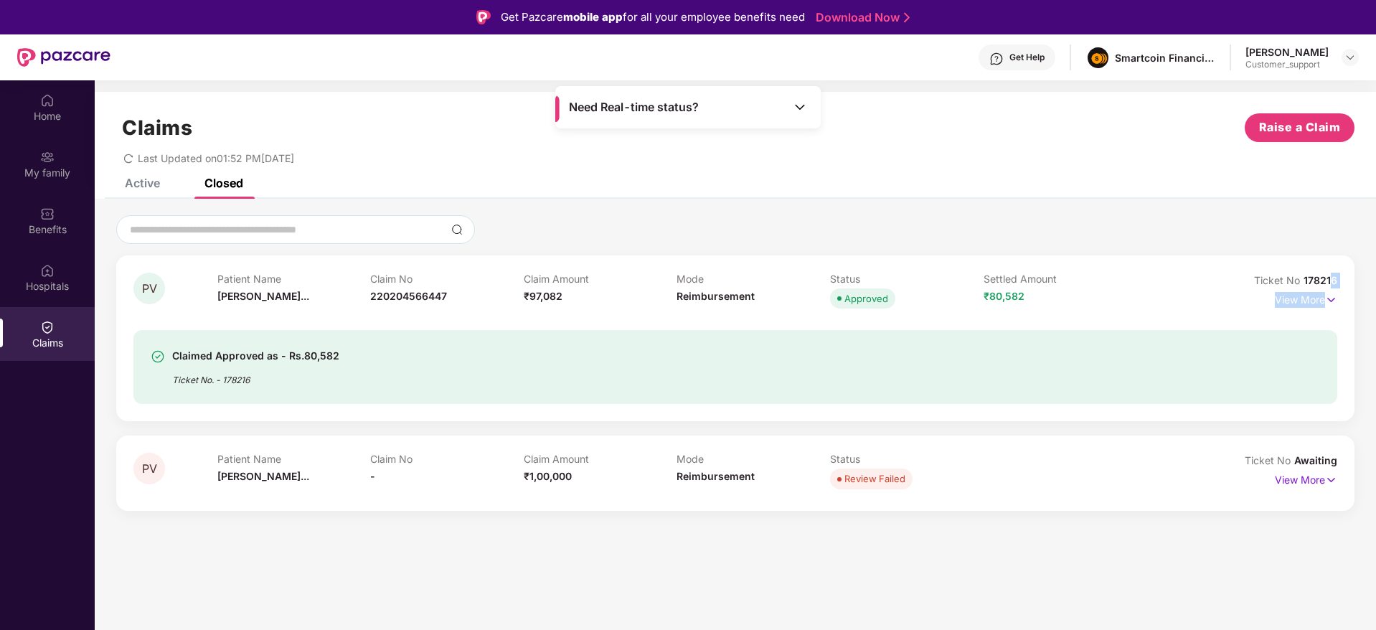
click at [1331, 287] on div "Ticket No 178216 View More" at bounding box center [1262, 292] width 151 height 39
click at [1351, 287] on div "PV Patient Name Prashik Vijay... Claim No 220204566447 Claim Amount ₹97,082 Mod…" at bounding box center [735, 338] width 1239 height 166
drag, startPoint x: 1340, startPoint y: 278, endPoint x: 1301, endPoint y: 278, distance: 38.8
click at [1301, 278] on div "PV Patient Name Prashik Vijay... Claim No 220204566447 Claim Amount ₹97,082 Mod…" at bounding box center [735, 338] width 1239 height 166
click at [1328, 299] on img at bounding box center [1331, 300] width 12 height 16
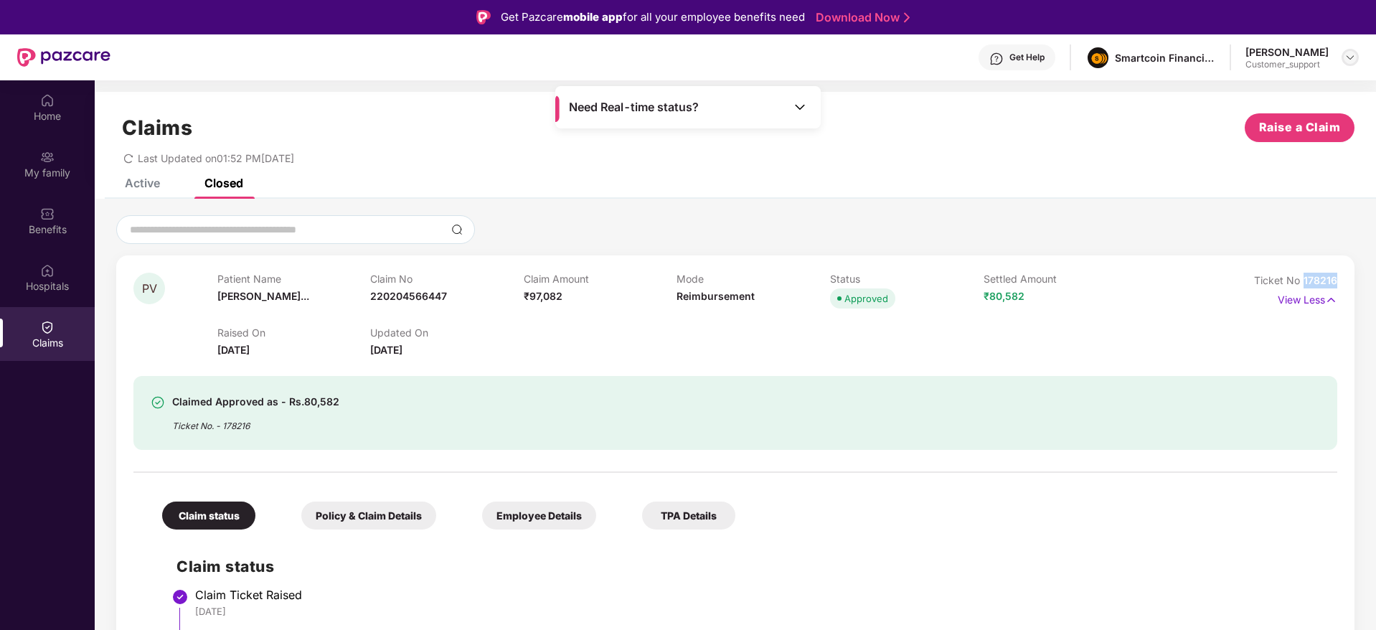
click at [1353, 59] on img at bounding box center [1350, 57] width 11 height 11
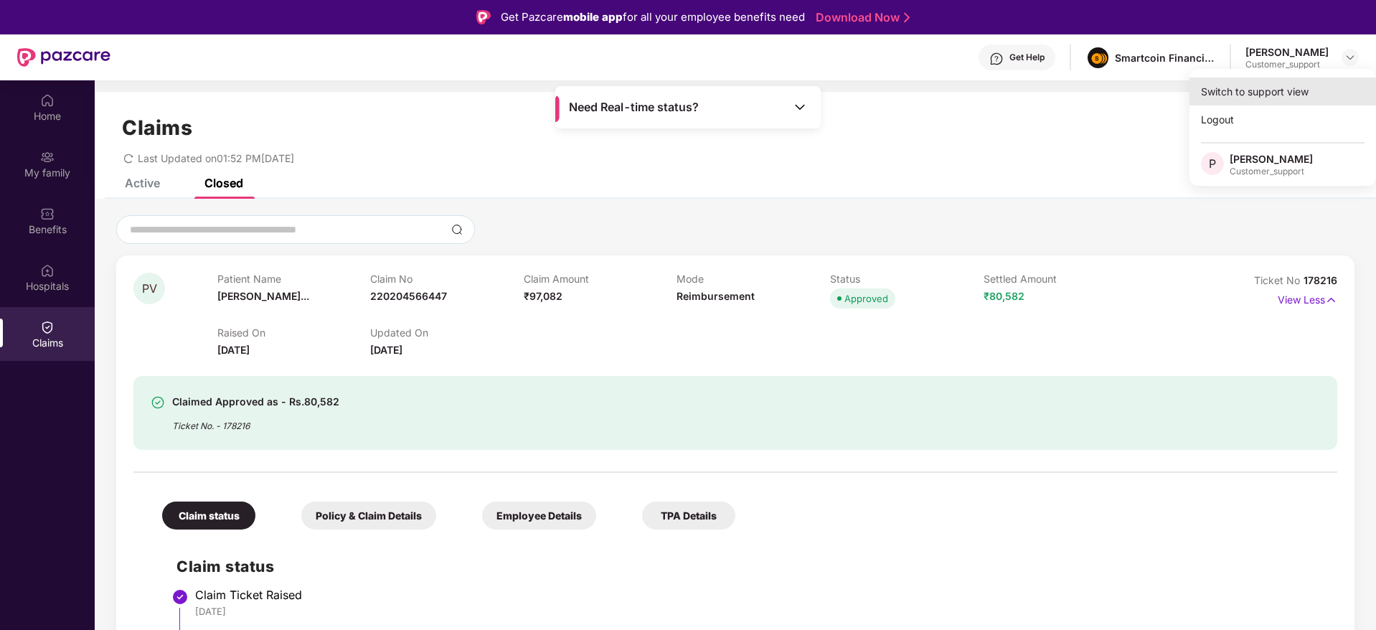
click at [1240, 85] on div "Switch to support view" at bounding box center [1283, 92] width 187 height 28
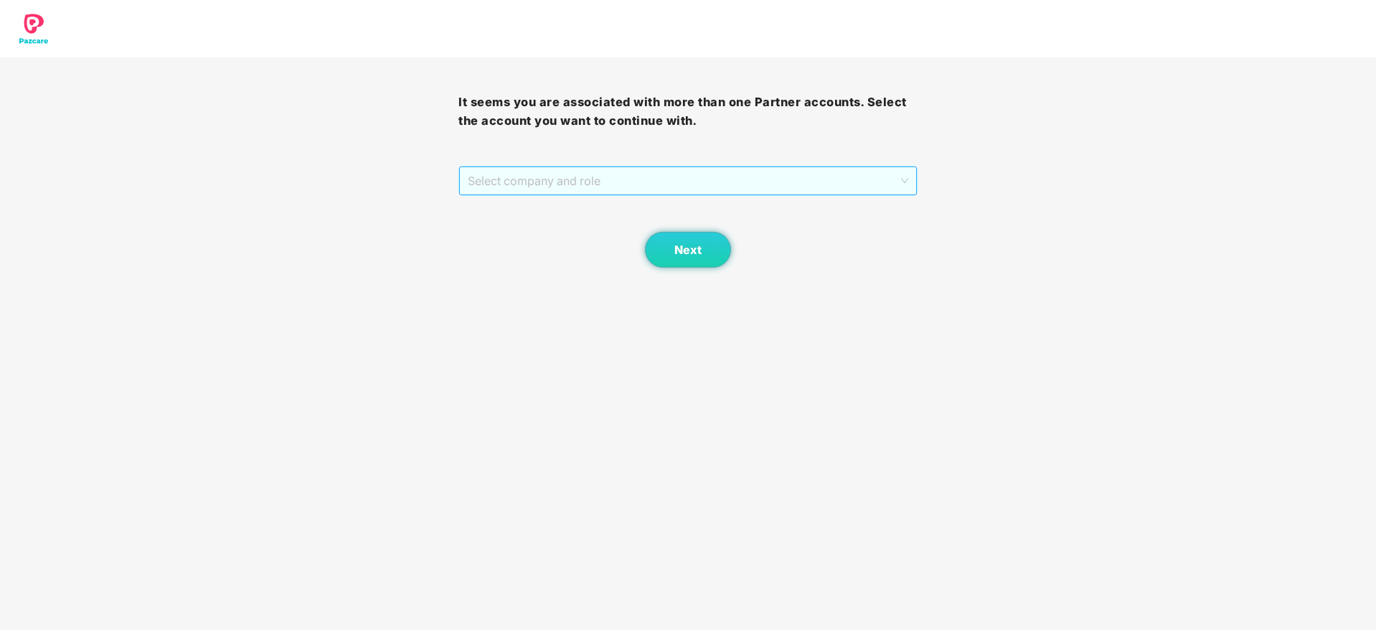
click at [703, 180] on span "Select company and role" at bounding box center [688, 180] width 440 height 27
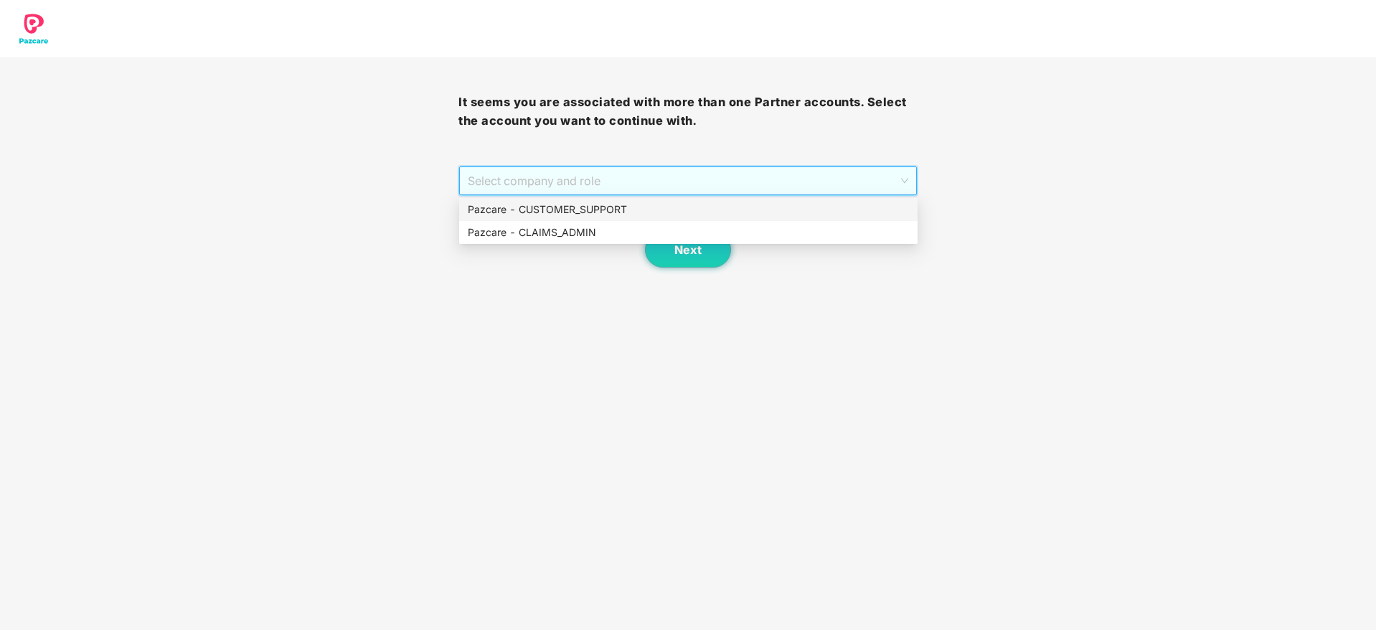
click at [611, 209] on div "Pazcare - CUSTOMER_SUPPORT" at bounding box center [688, 210] width 441 height 16
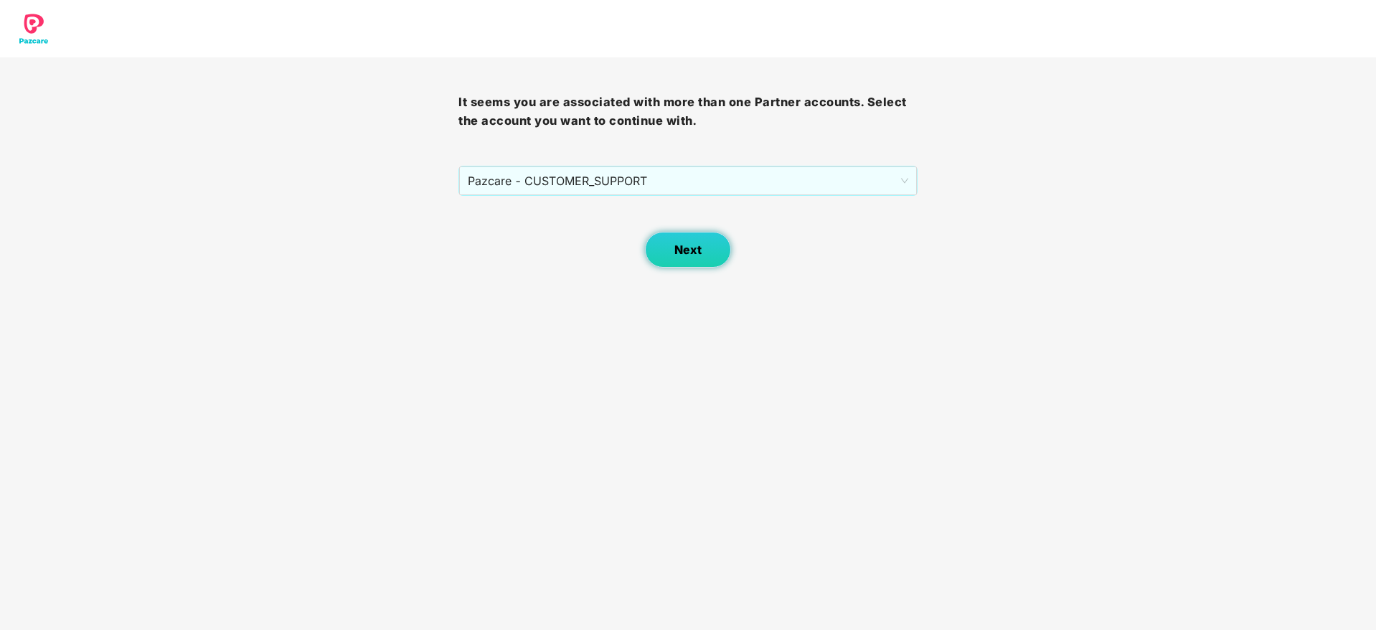
click at [675, 245] on span "Next" at bounding box center [688, 250] width 27 height 14
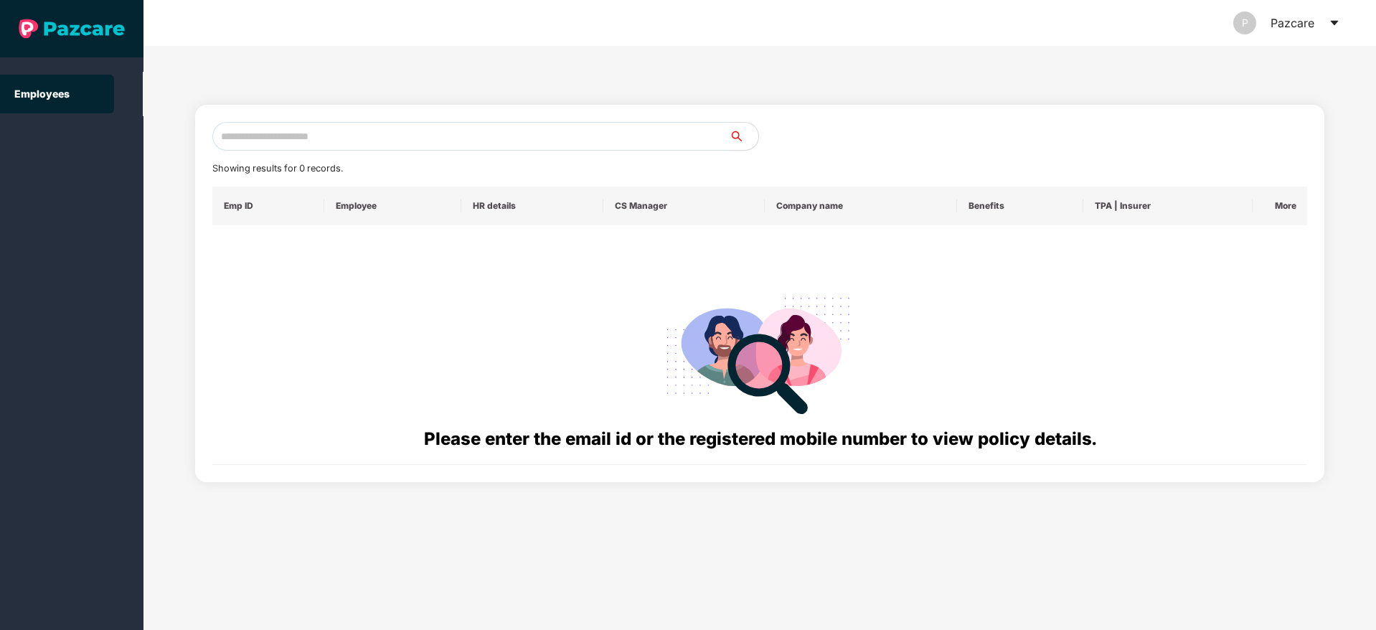
click at [255, 138] on input "text" at bounding box center [470, 136] width 517 height 29
paste input "**********"
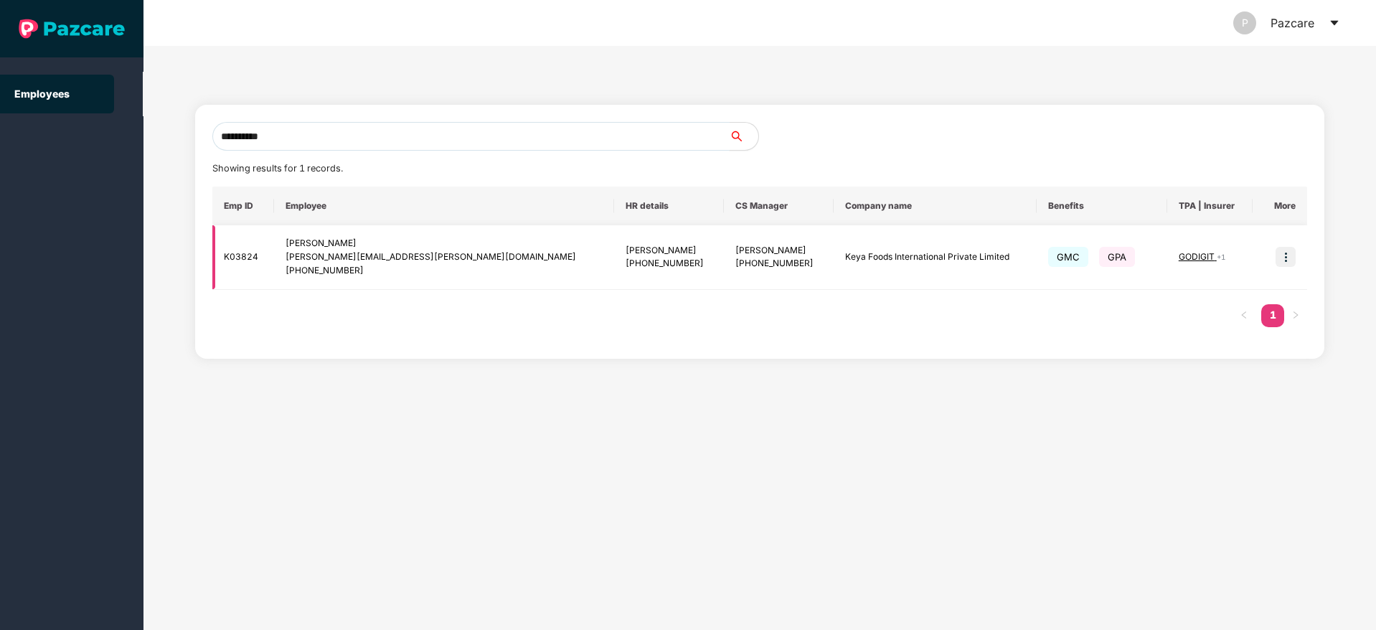
type input "**********"
click at [1284, 262] on img at bounding box center [1286, 257] width 20 height 20
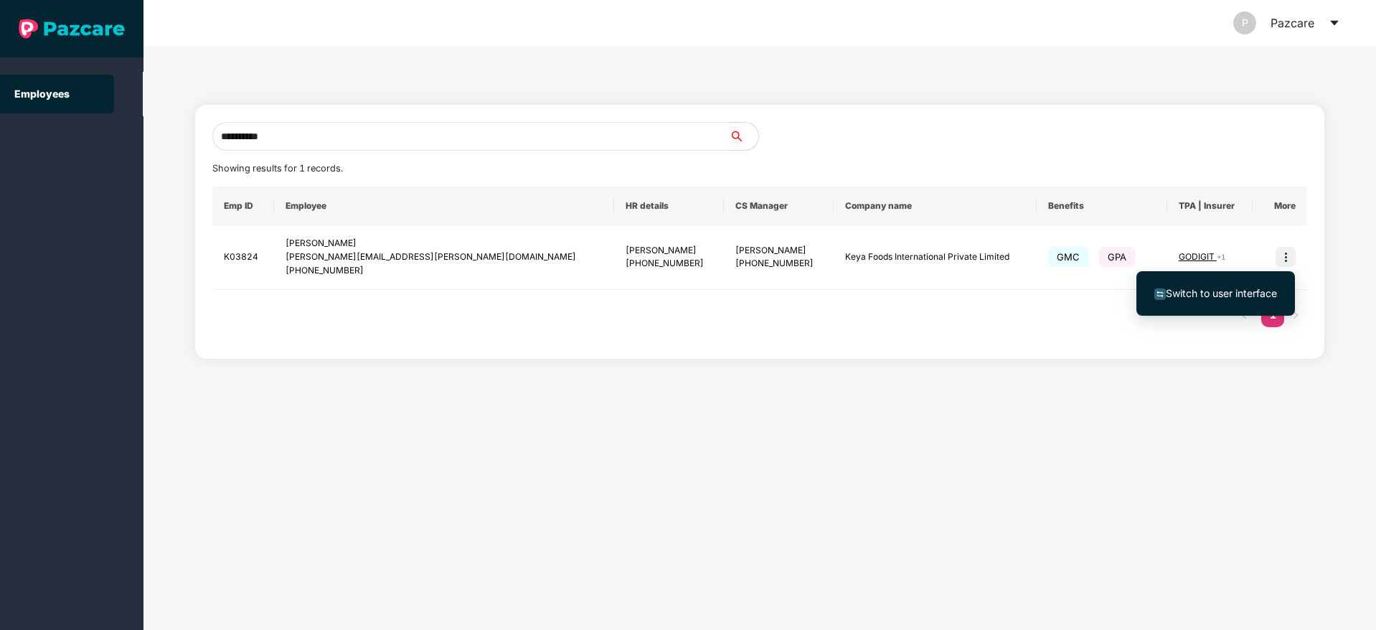
click at [1248, 291] on span "Switch to user interface" at bounding box center [1221, 293] width 111 height 12
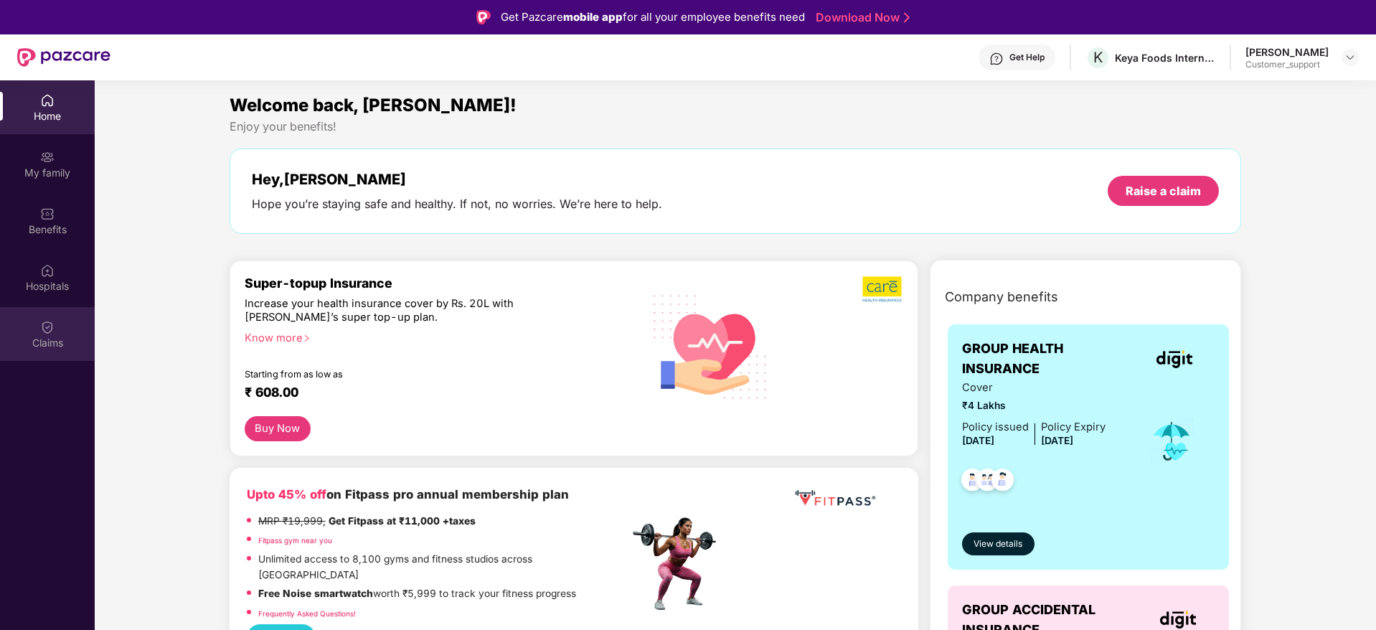
click at [42, 329] on img at bounding box center [47, 327] width 14 height 14
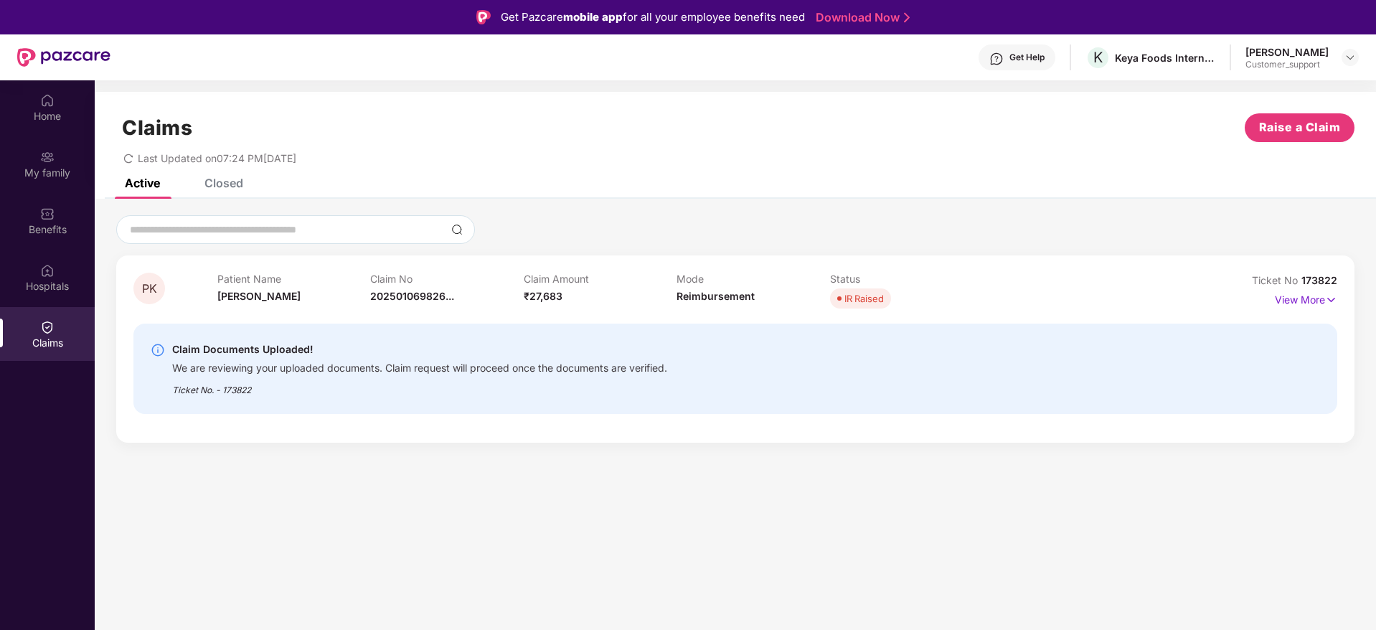
click at [232, 178] on div "Closed" at bounding box center [224, 183] width 39 height 14
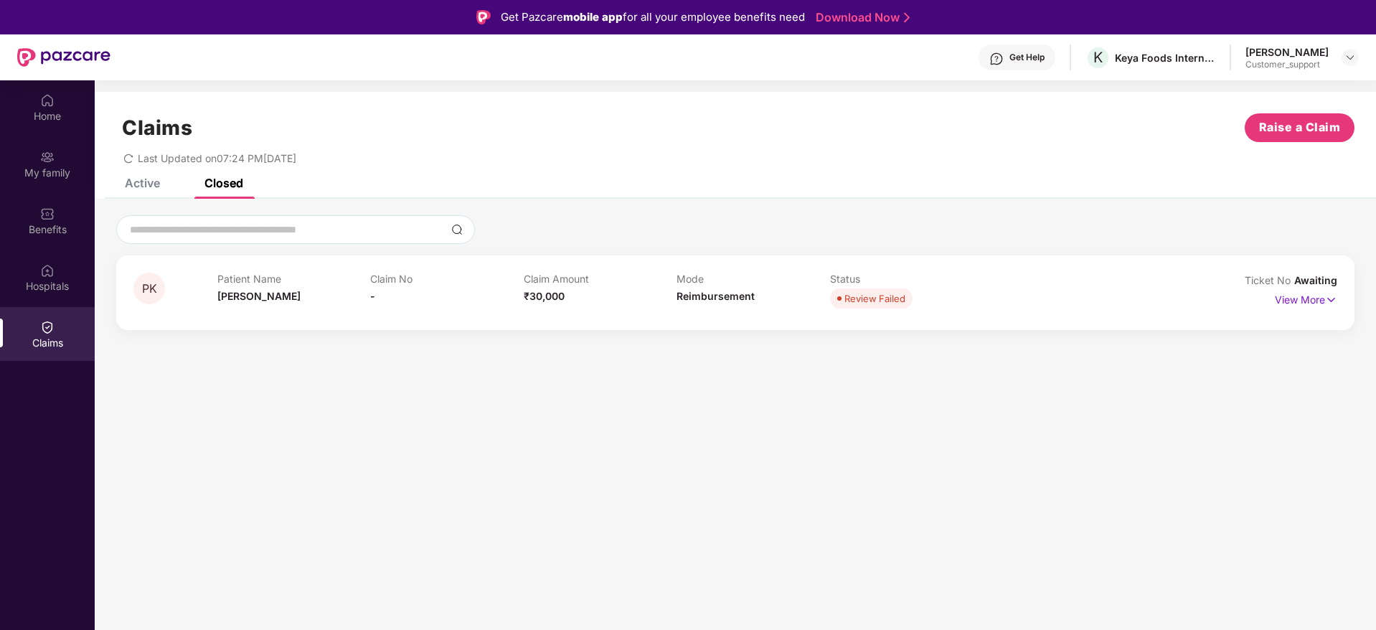
click at [150, 178] on div "Active" at bounding box center [142, 183] width 35 height 14
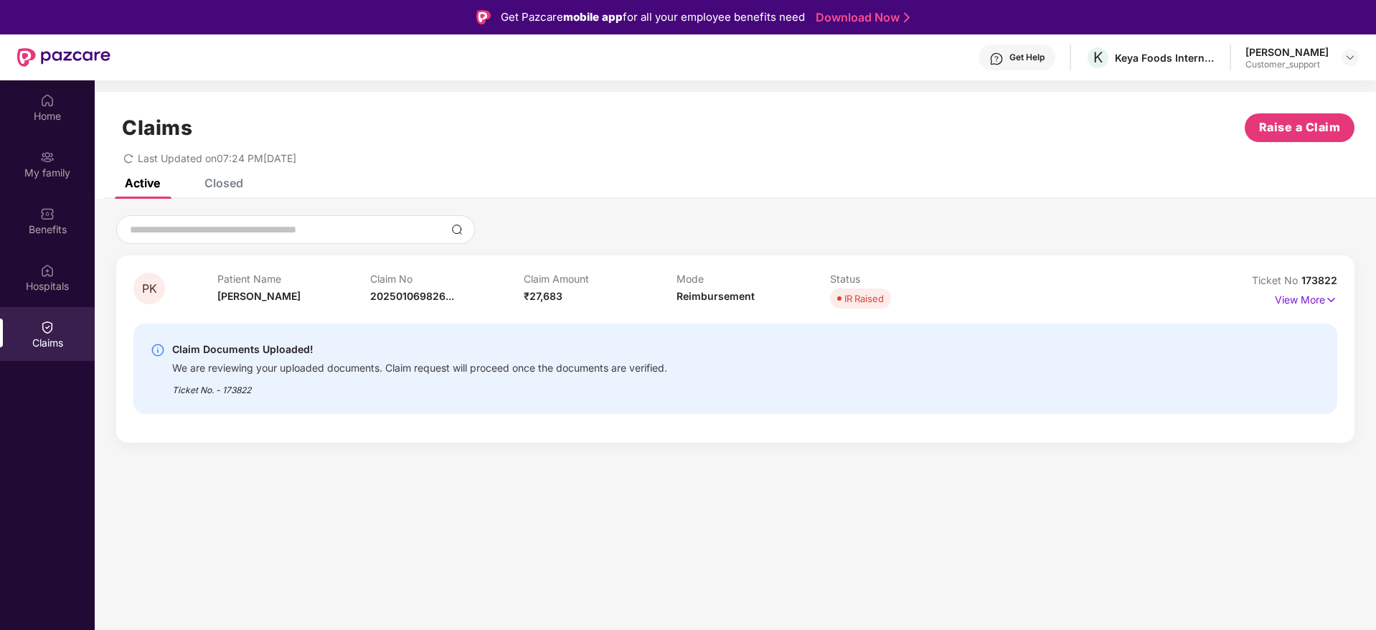
click at [248, 388] on div "Ticket No. - 173822" at bounding box center [419, 386] width 495 height 22
click at [45, 225] on div "Benefits" at bounding box center [47, 229] width 95 height 14
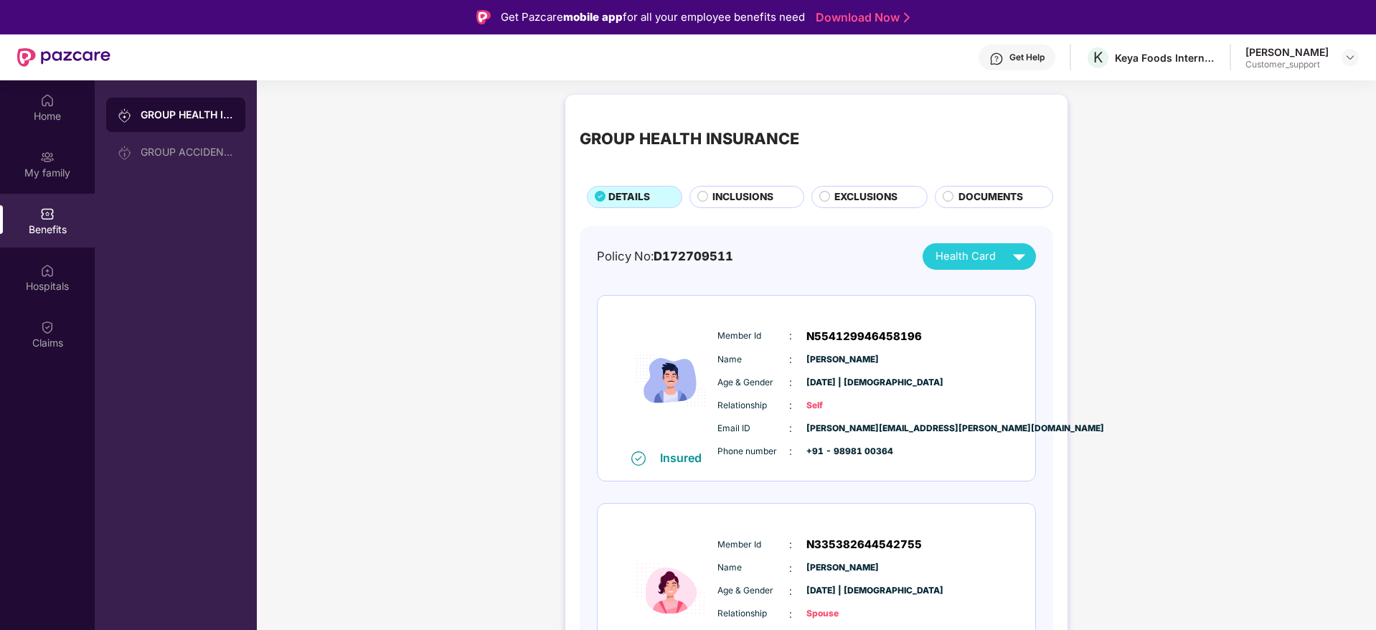
click at [871, 431] on span "mayank.koshti@keyafoods.com" at bounding box center [843, 429] width 72 height 14
click at [1351, 54] on img at bounding box center [1350, 57] width 11 height 11
click at [1237, 91] on div "Switch to support view" at bounding box center [1283, 92] width 187 height 28
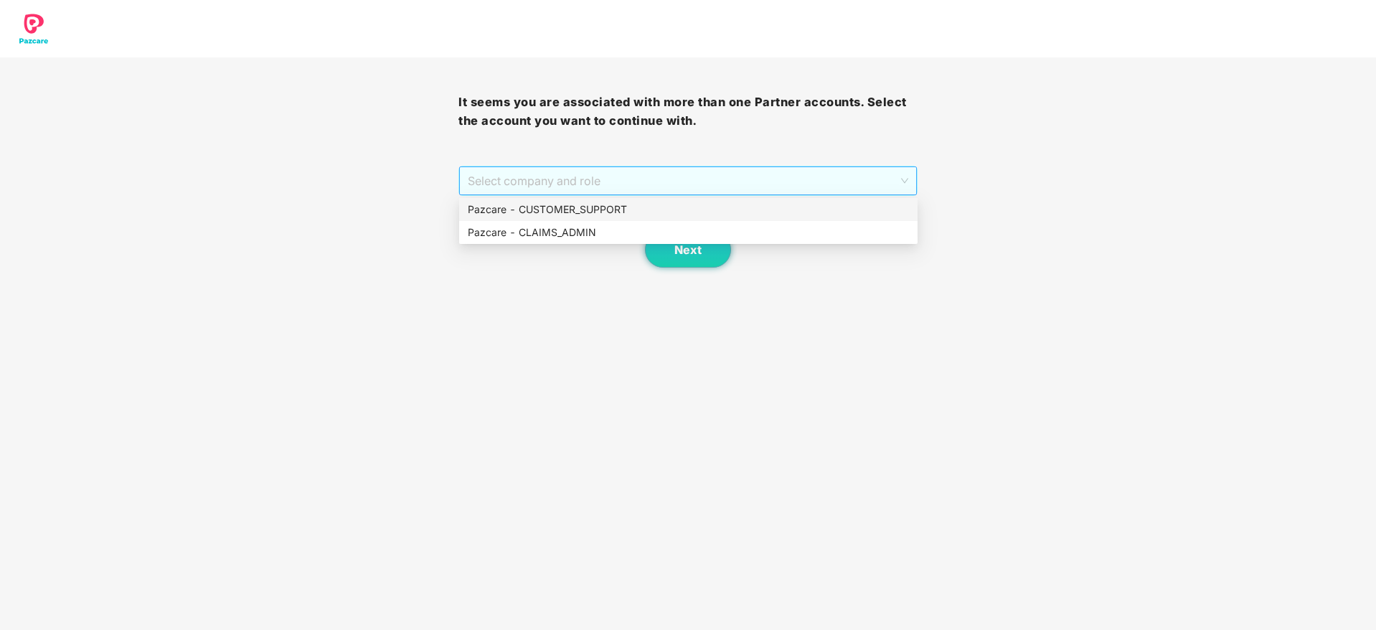
click at [558, 175] on span "Select company and role" at bounding box center [688, 180] width 440 height 27
click at [558, 205] on div "Pazcare - CUSTOMER_SUPPORT" at bounding box center [688, 210] width 441 height 16
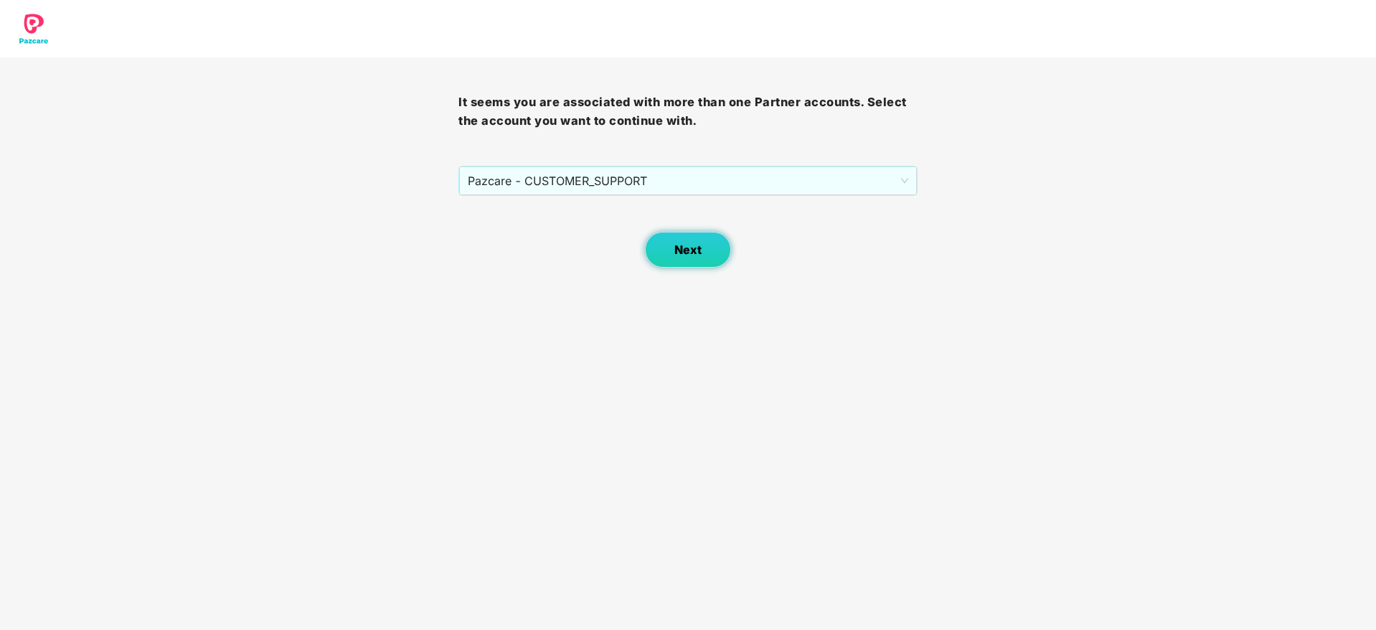
click at [667, 255] on button "Next" at bounding box center [688, 250] width 86 height 36
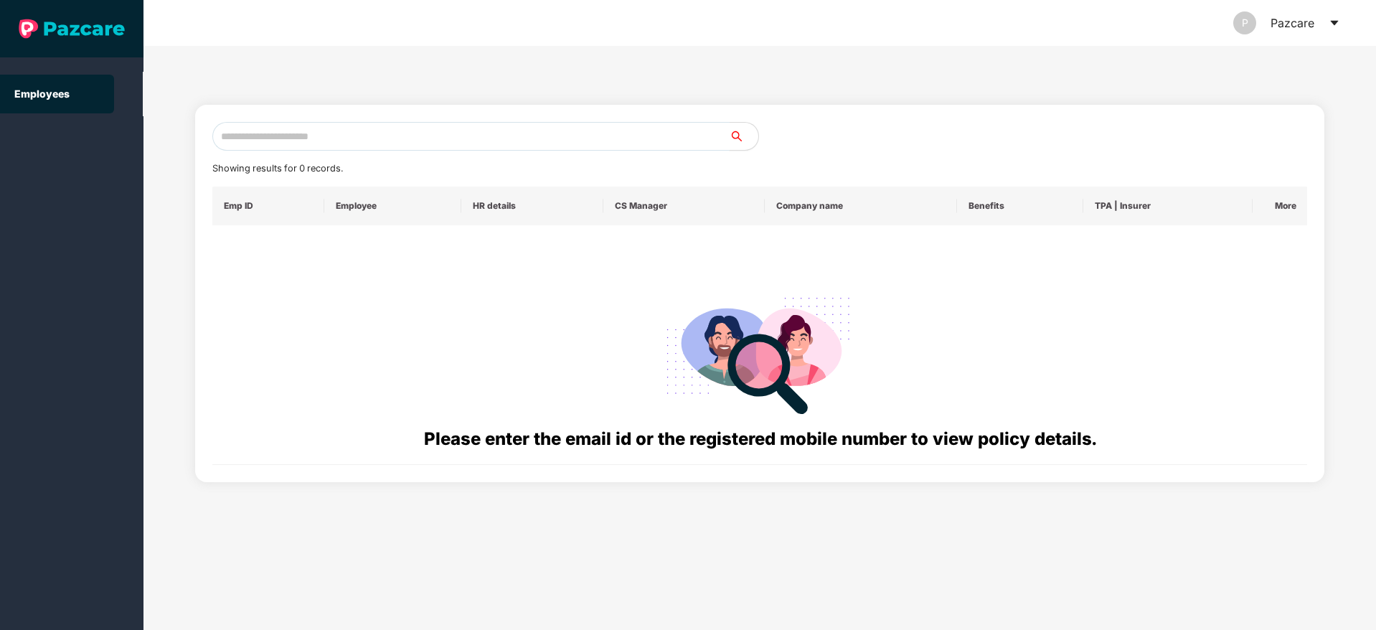
click at [362, 133] on input "text" at bounding box center [470, 136] width 517 height 29
paste input "**********"
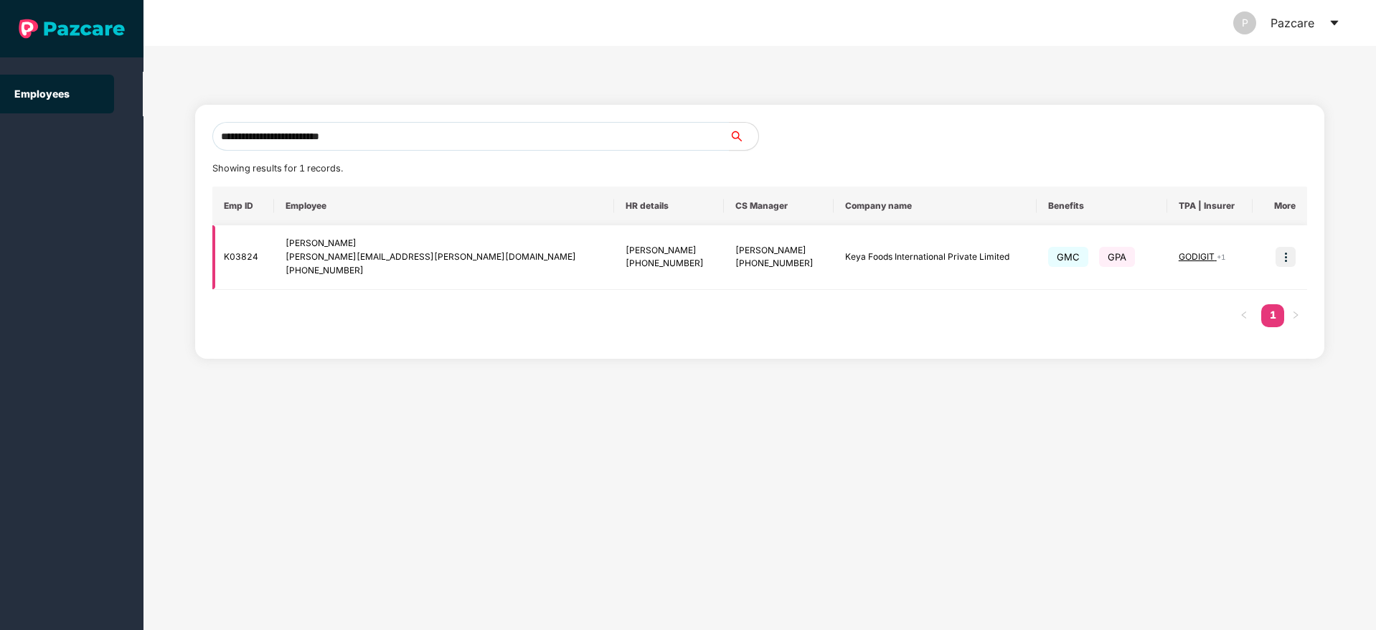
click at [1217, 255] on span "+ 1" at bounding box center [1221, 257] width 9 height 9
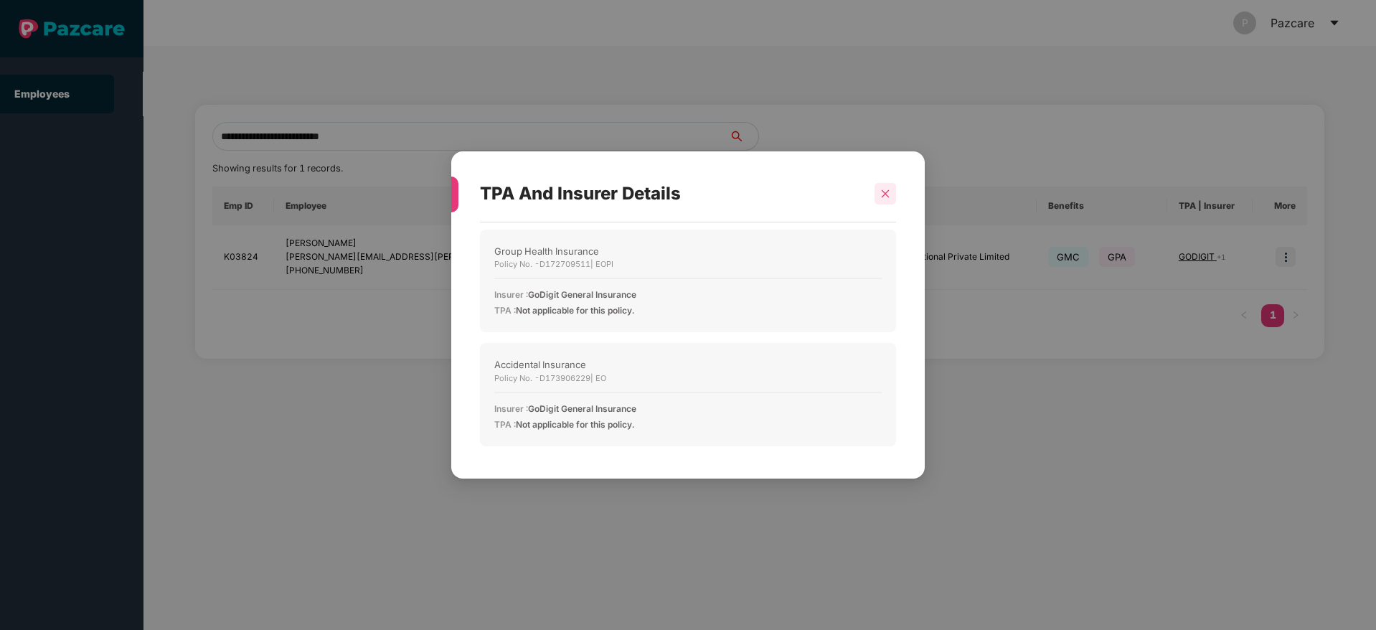
click at [890, 194] on icon "close" at bounding box center [886, 194] width 10 height 10
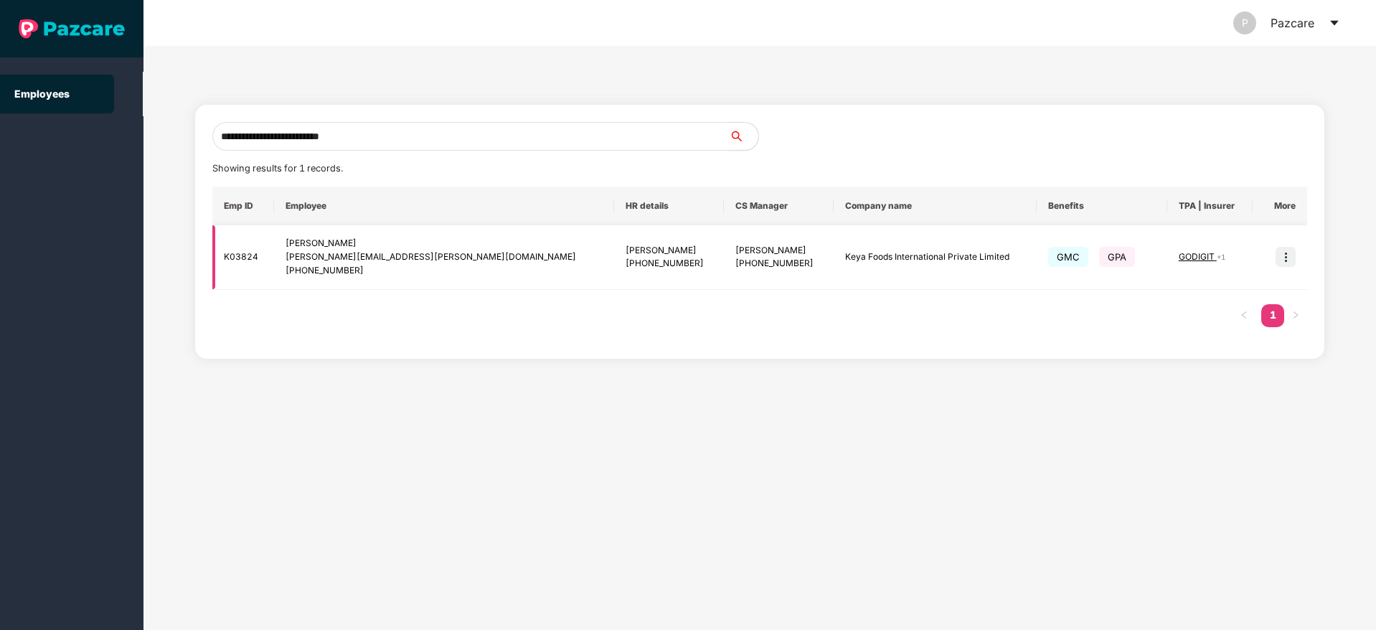
click at [1287, 254] on img at bounding box center [1286, 257] width 20 height 20
click at [383, 135] on input "**********" at bounding box center [470, 136] width 517 height 29
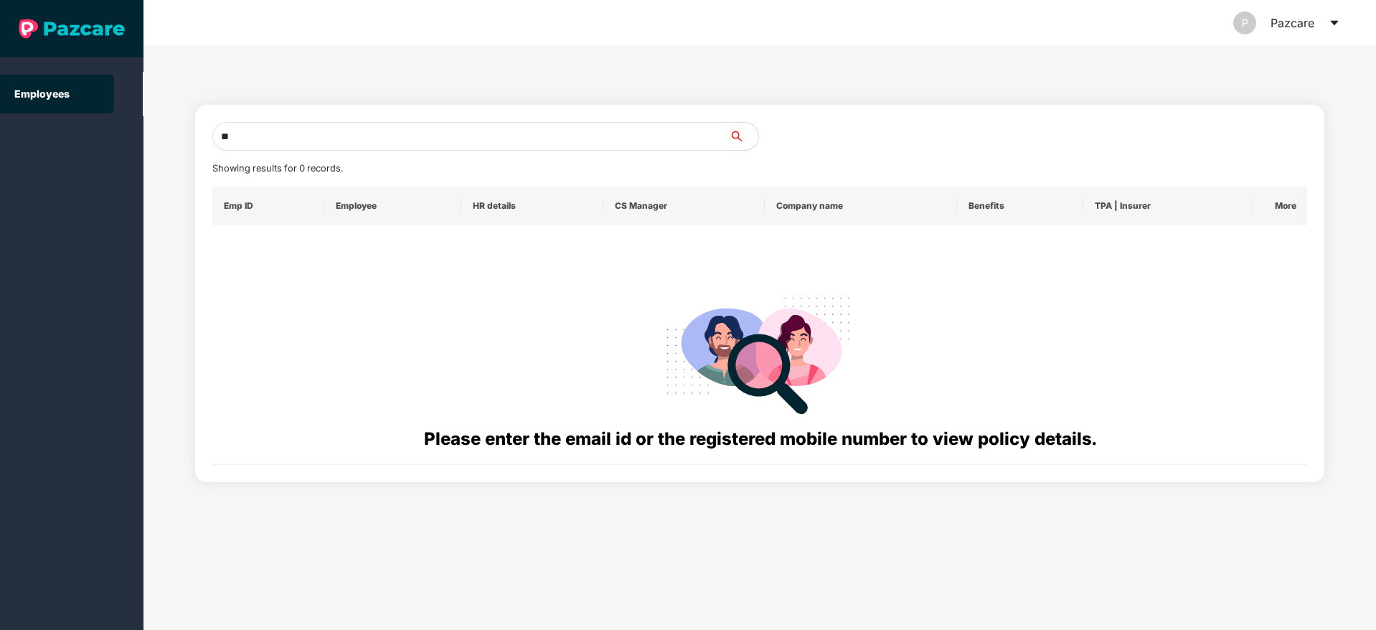
type input "*"
click at [276, 134] on input "text" at bounding box center [470, 136] width 517 height 29
paste input "**********"
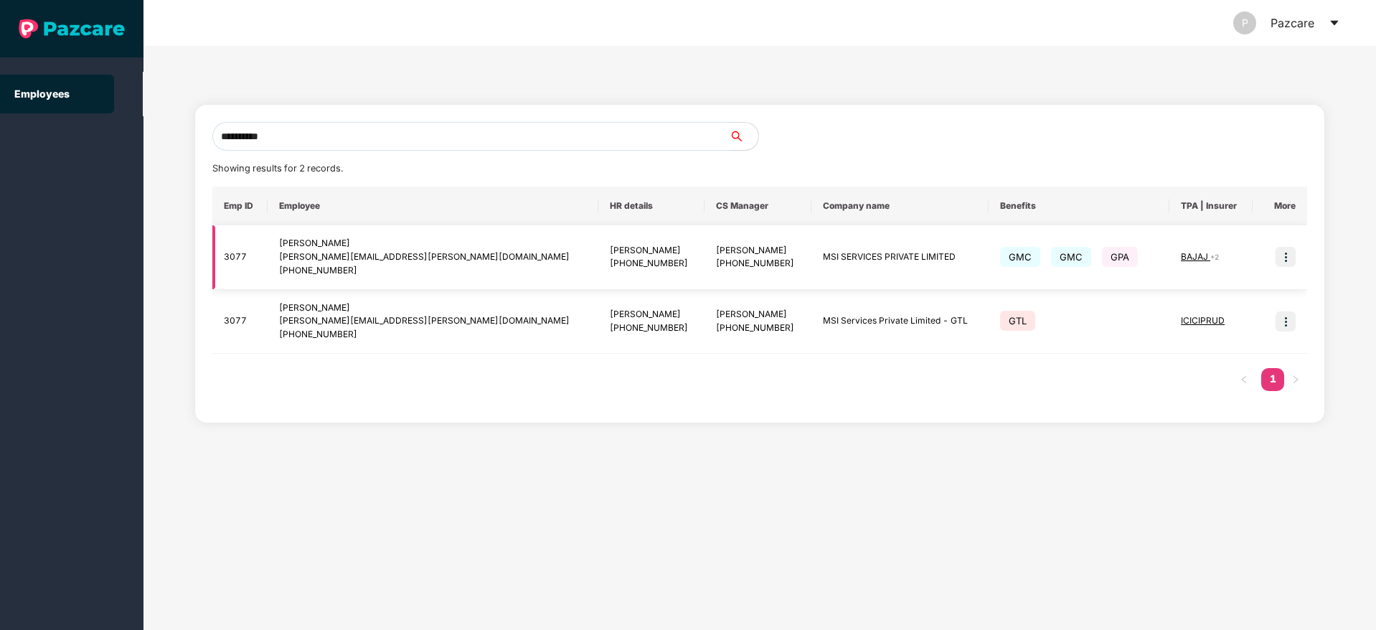
type input "**********"
click at [1286, 256] on img at bounding box center [1286, 257] width 20 height 20
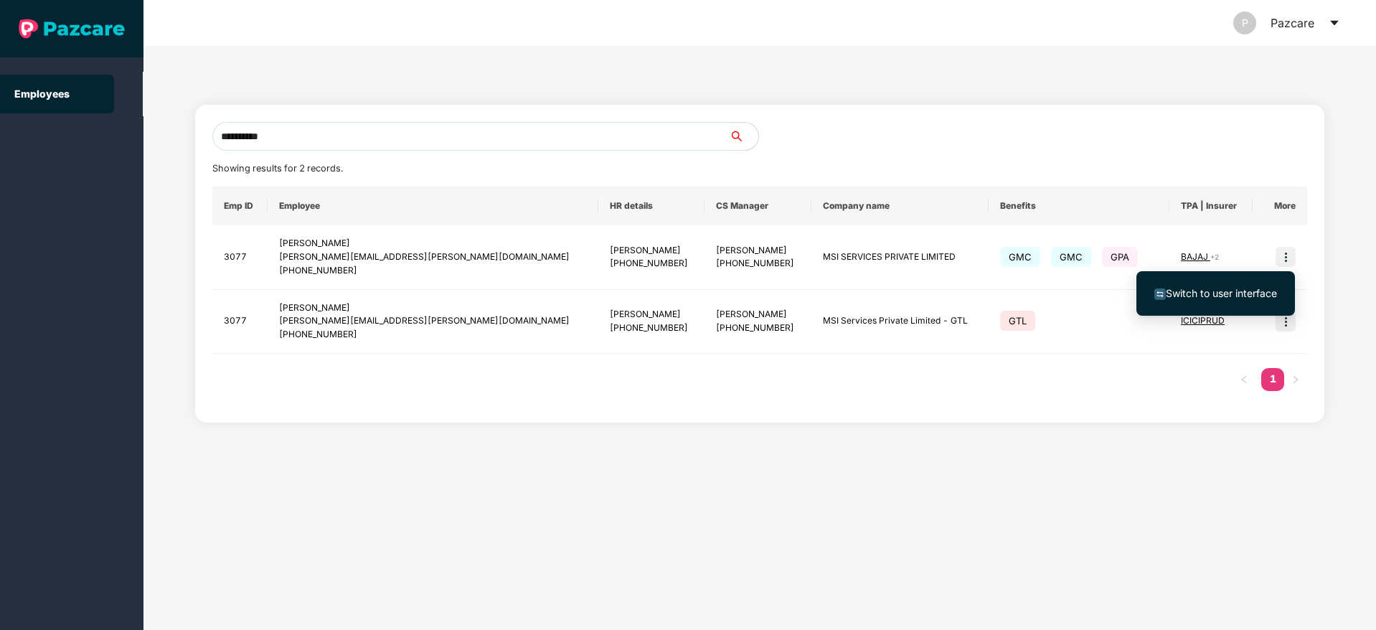
click at [1217, 288] on span "Switch to user interface" at bounding box center [1221, 293] width 111 height 12
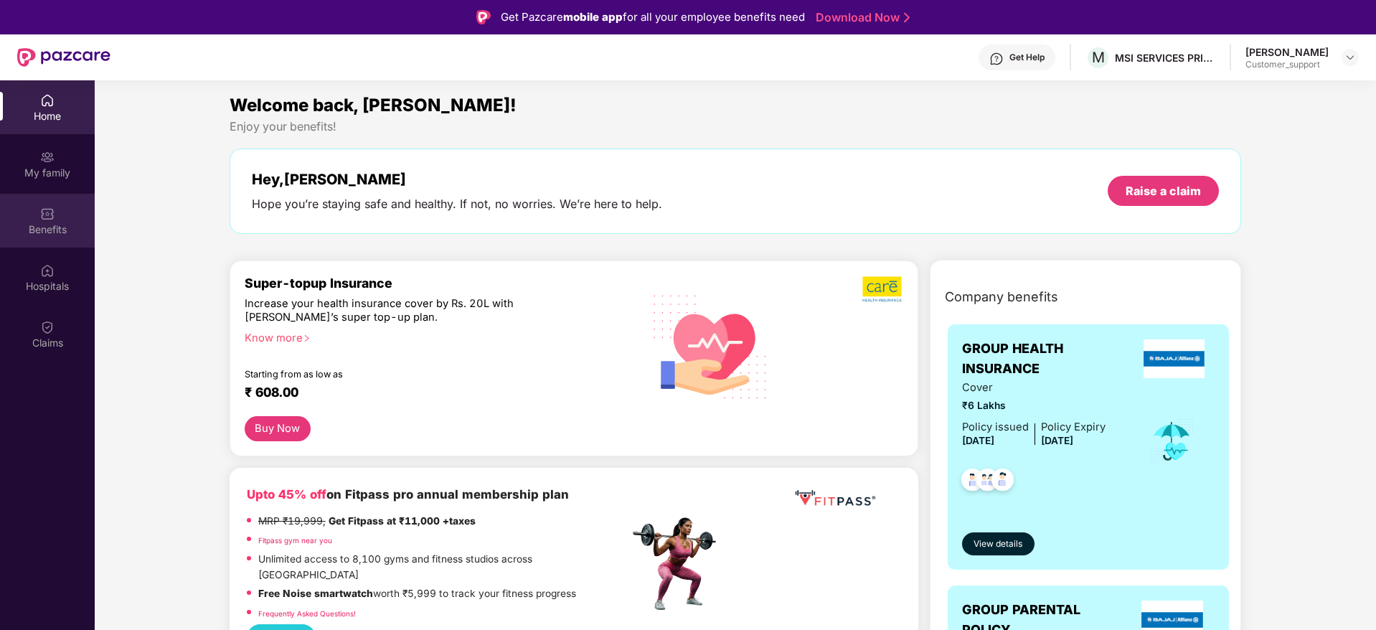
click at [38, 218] on div "Benefits" at bounding box center [47, 221] width 95 height 54
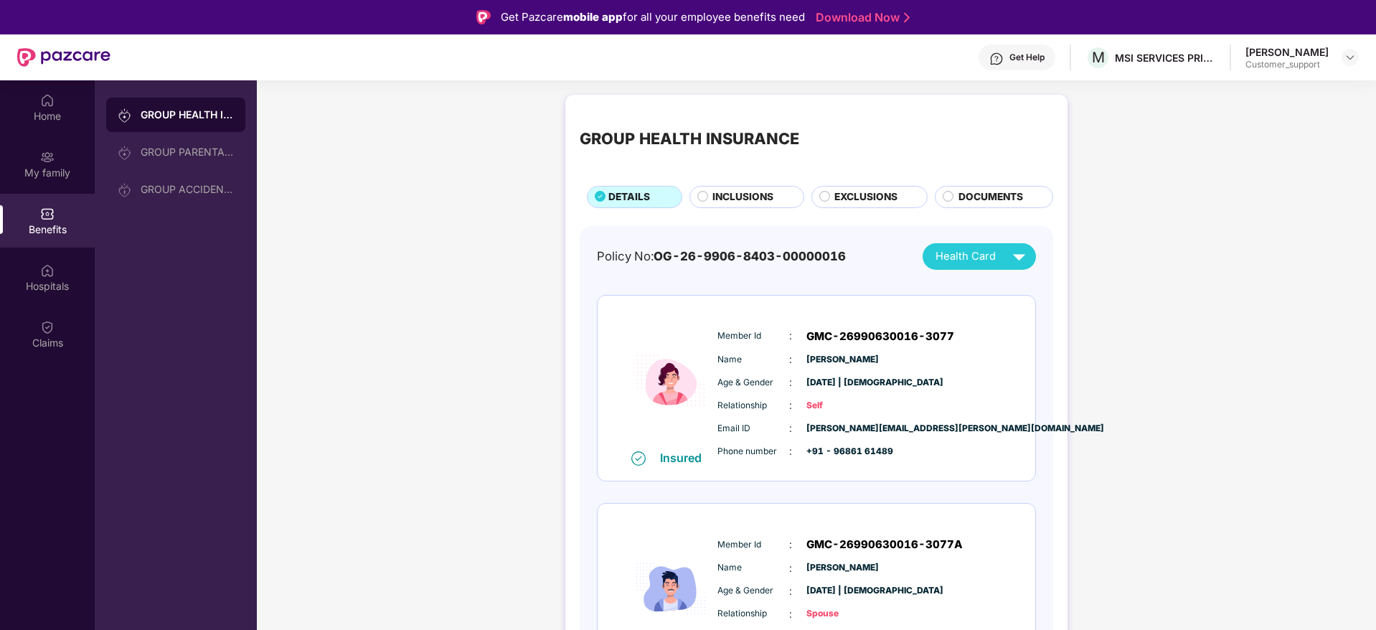
click at [736, 189] on span "INCLUSIONS" at bounding box center [743, 197] width 61 height 16
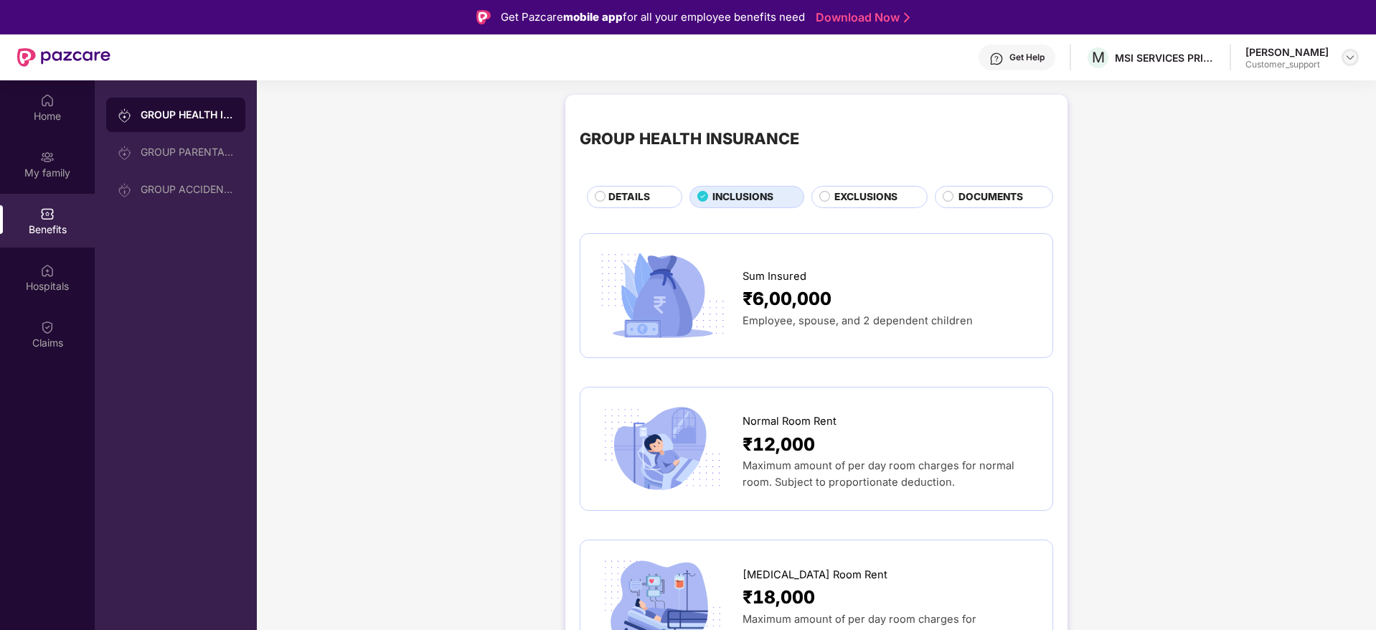
click at [1355, 57] on img at bounding box center [1350, 57] width 11 height 11
click at [1244, 84] on div "Switch to support view" at bounding box center [1283, 92] width 187 height 28
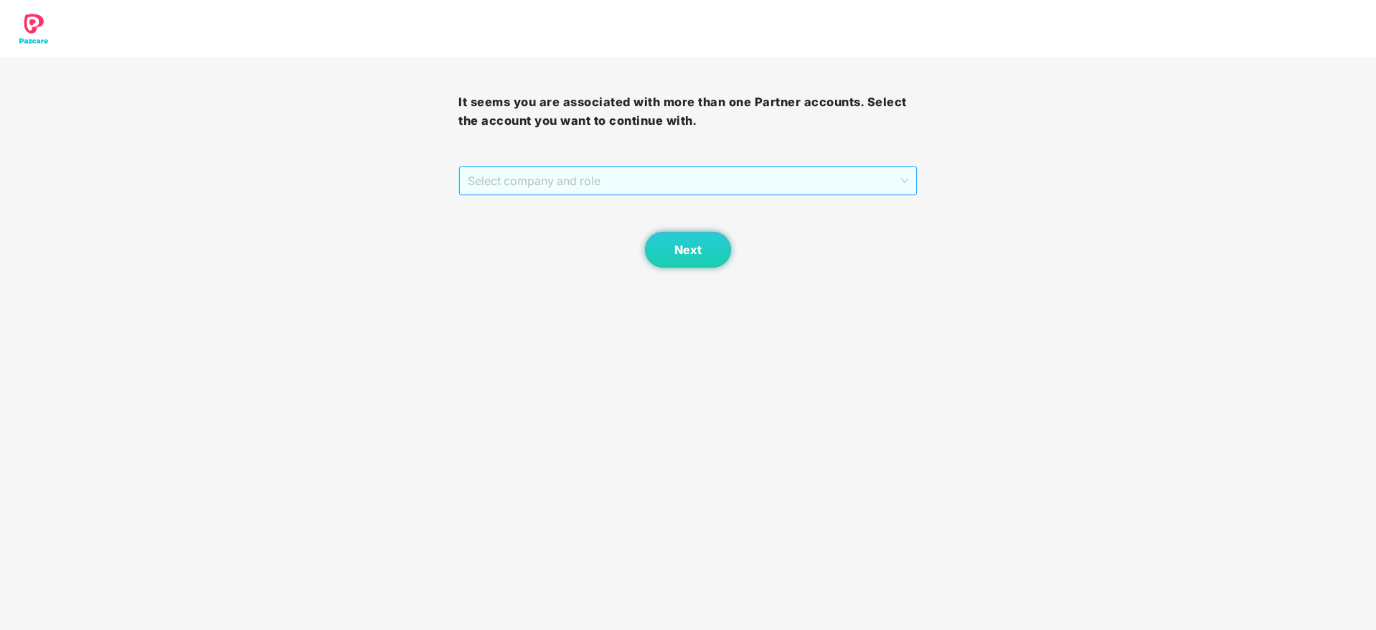
click at [639, 180] on span "Select company and role" at bounding box center [688, 180] width 440 height 27
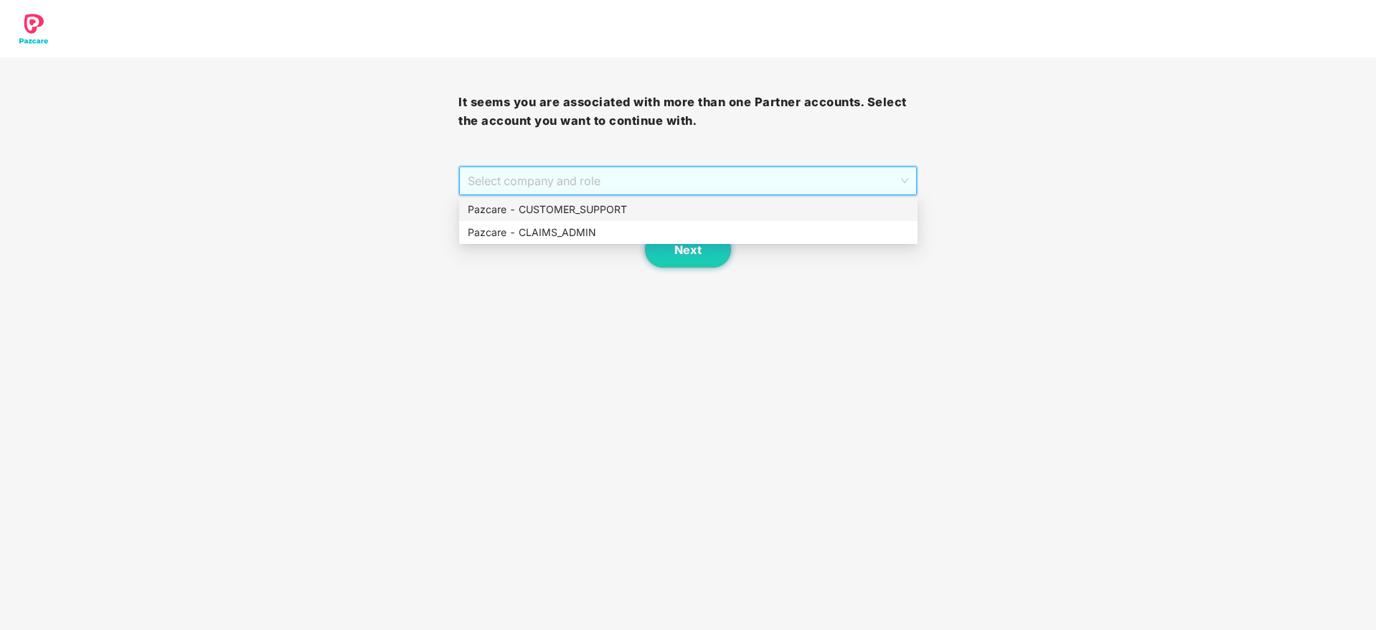
click at [583, 205] on div "Pazcare - CUSTOMER_SUPPORT" at bounding box center [688, 210] width 441 height 16
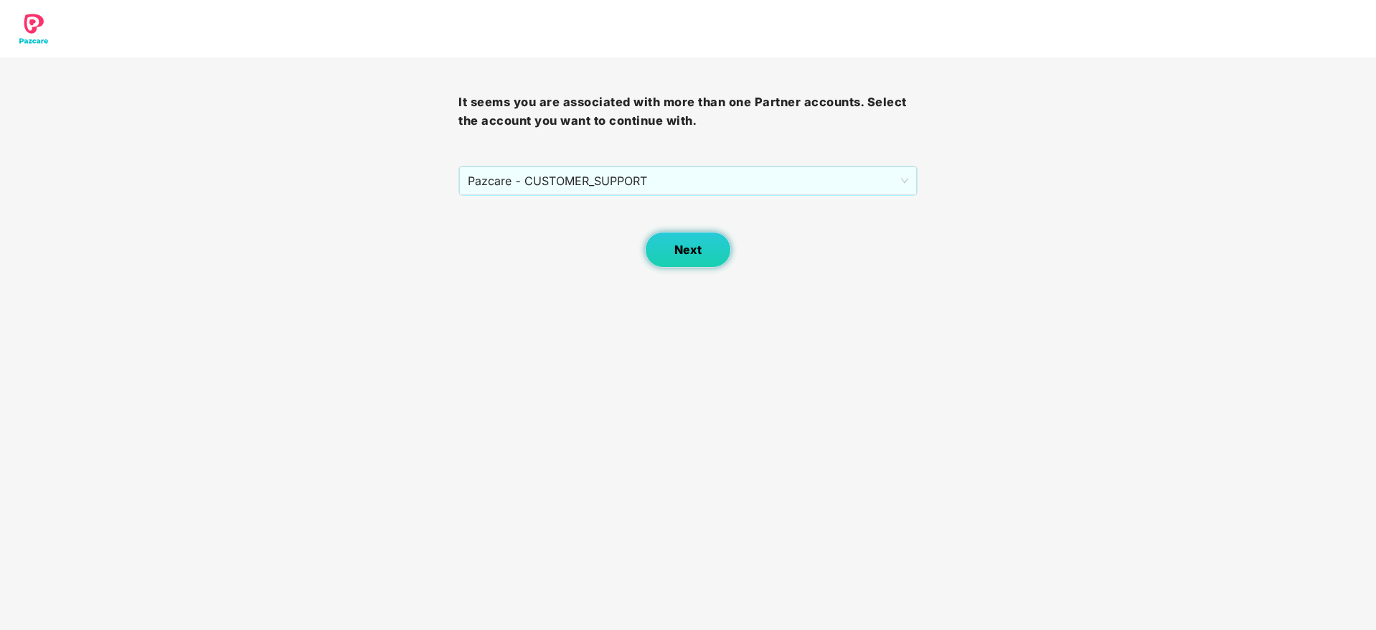
click at [676, 248] on span "Next" at bounding box center [688, 250] width 27 height 14
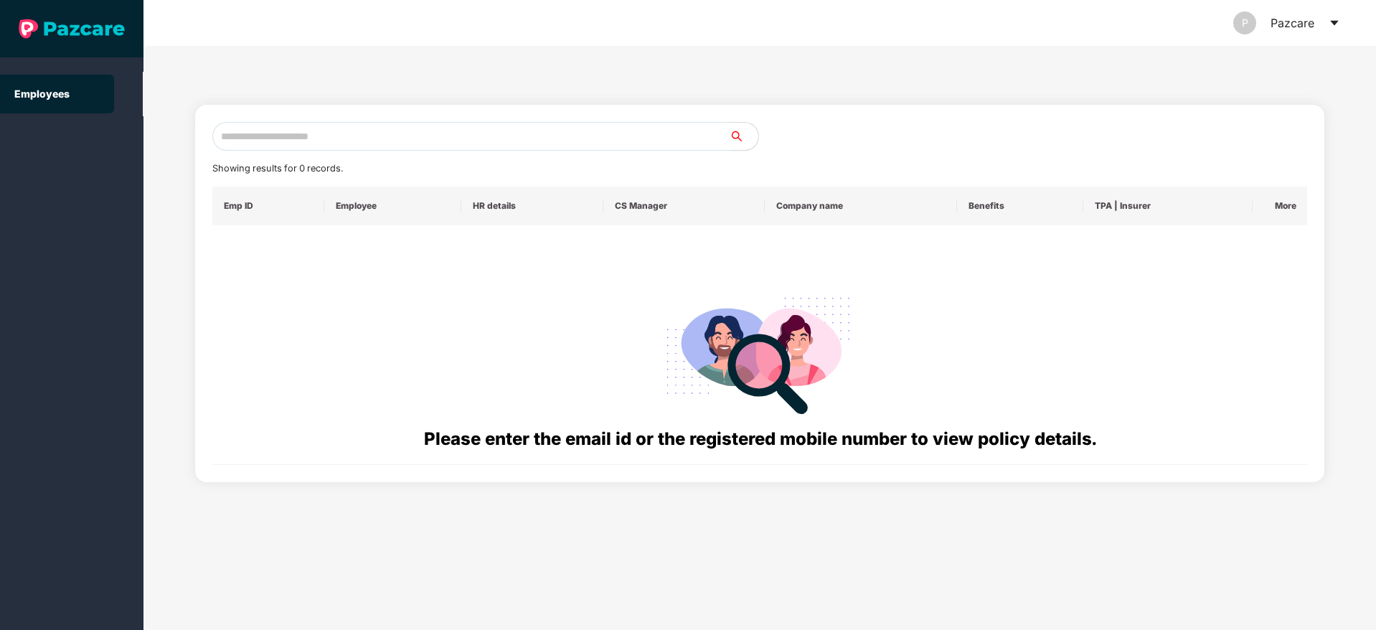
click at [257, 133] on input "text" at bounding box center [470, 136] width 517 height 29
paste input "**********"
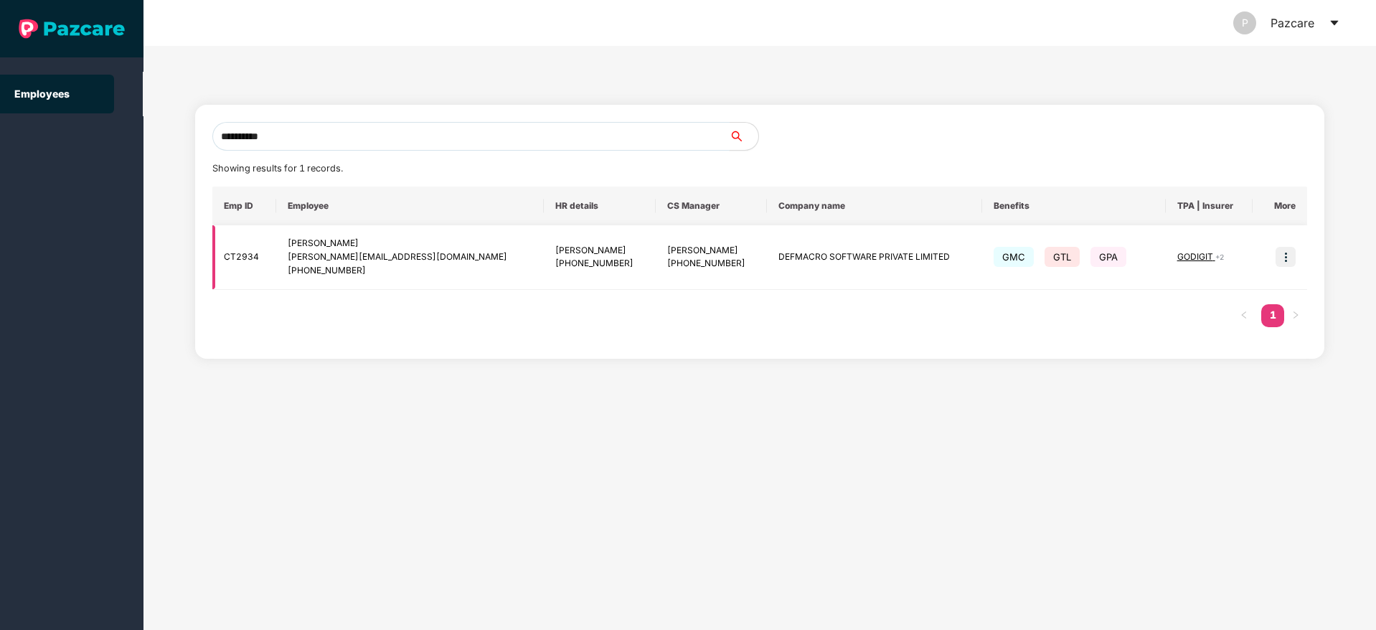
type input "**********"
click at [1279, 258] on img at bounding box center [1286, 257] width 20 height 20
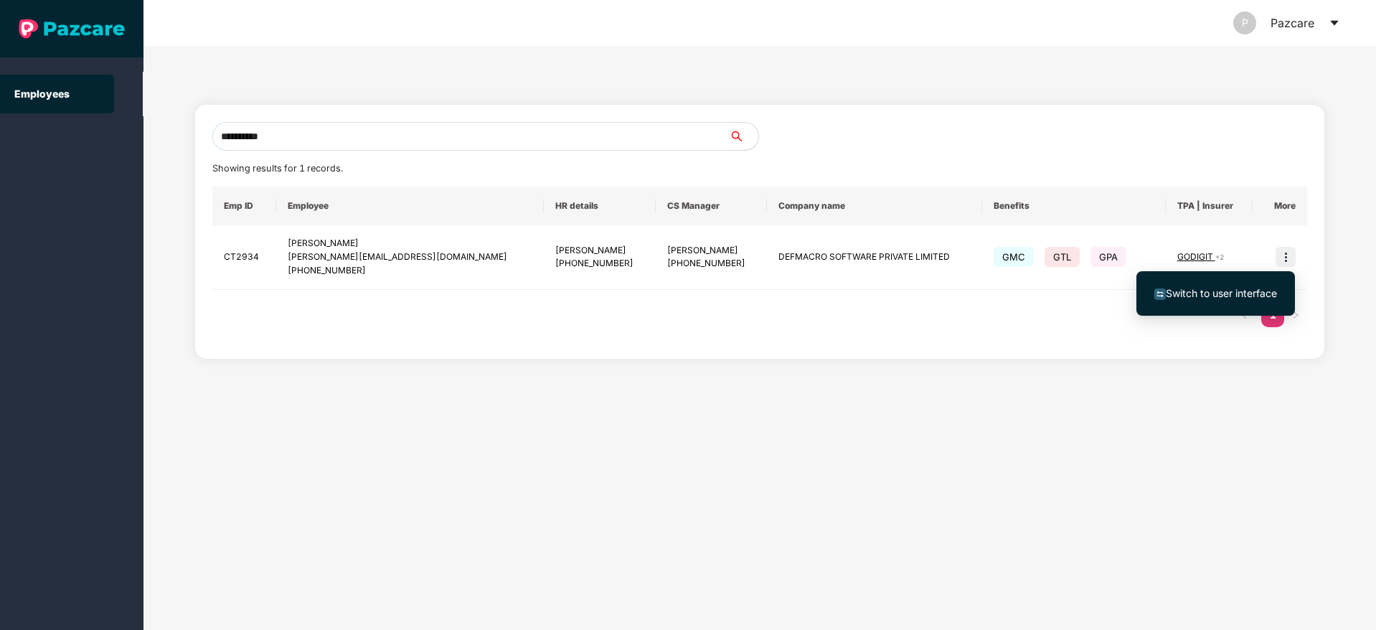
click at [1214, 294] on span "Switch to user interface" at bounding box center [1221, 293] width 111 height 12
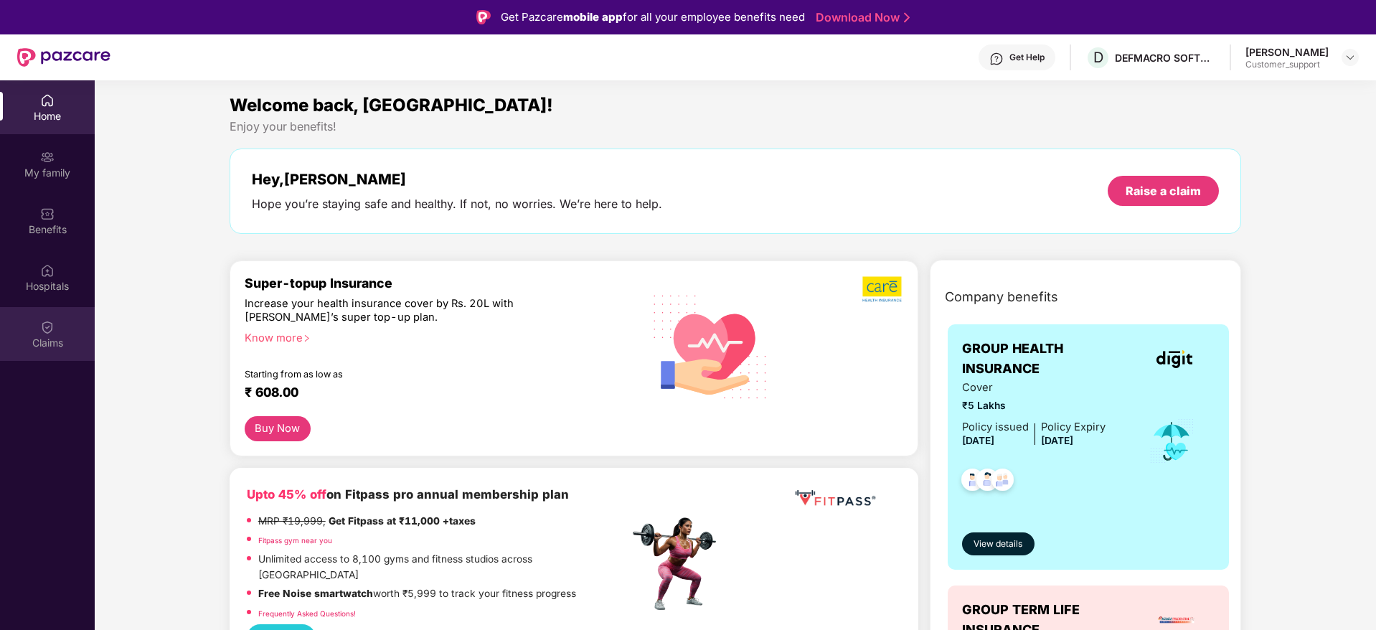
click at [50, 326] on img at bounding box center [47, 327] width 14 height 14
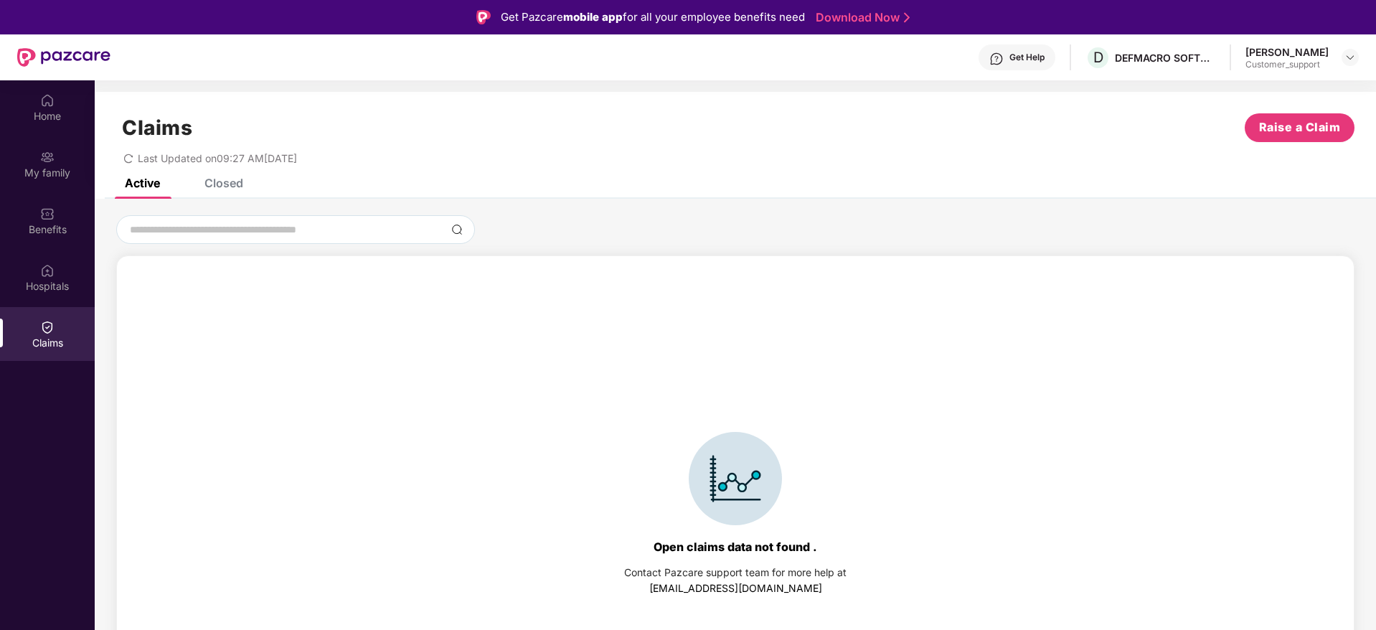
click at [223, 177] on div "Claims Raise a Claim Last Updated on 09:27 AM, 02 Jul 2025" at bounding box center [736, 135] width 1282 height 87
click at [227, 183] on div "Closed" at bounding box center [224, 183] width 39 height 14
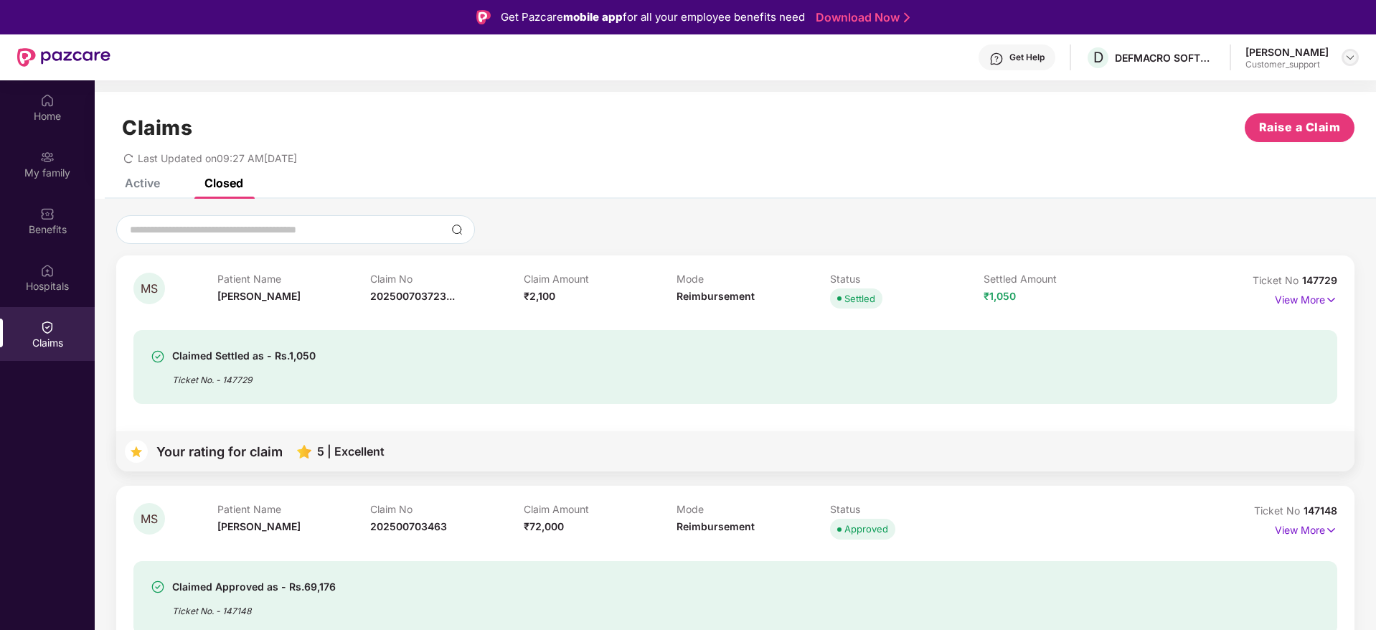
click at [1351, 57] on img at bounding box center [1350, 57] width 11 height 11
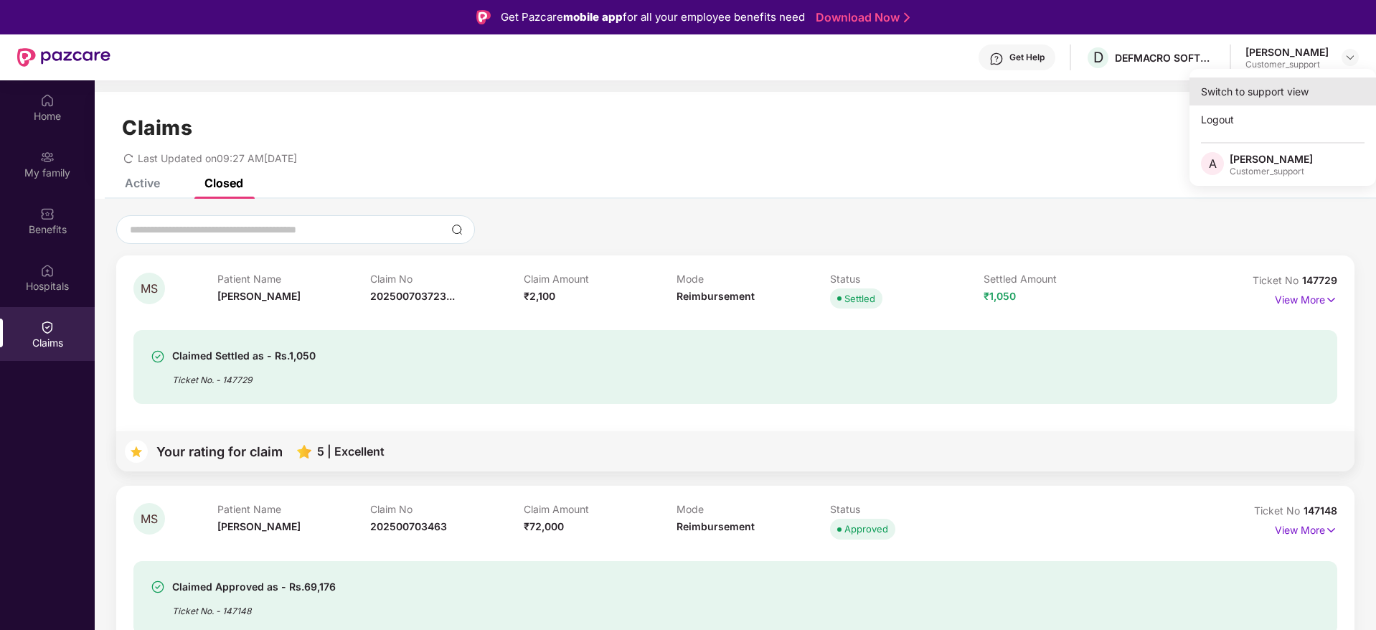
click at [1255, 90] on div "Switch to support view" at bounding box center [1283, 92] width 187 height 28
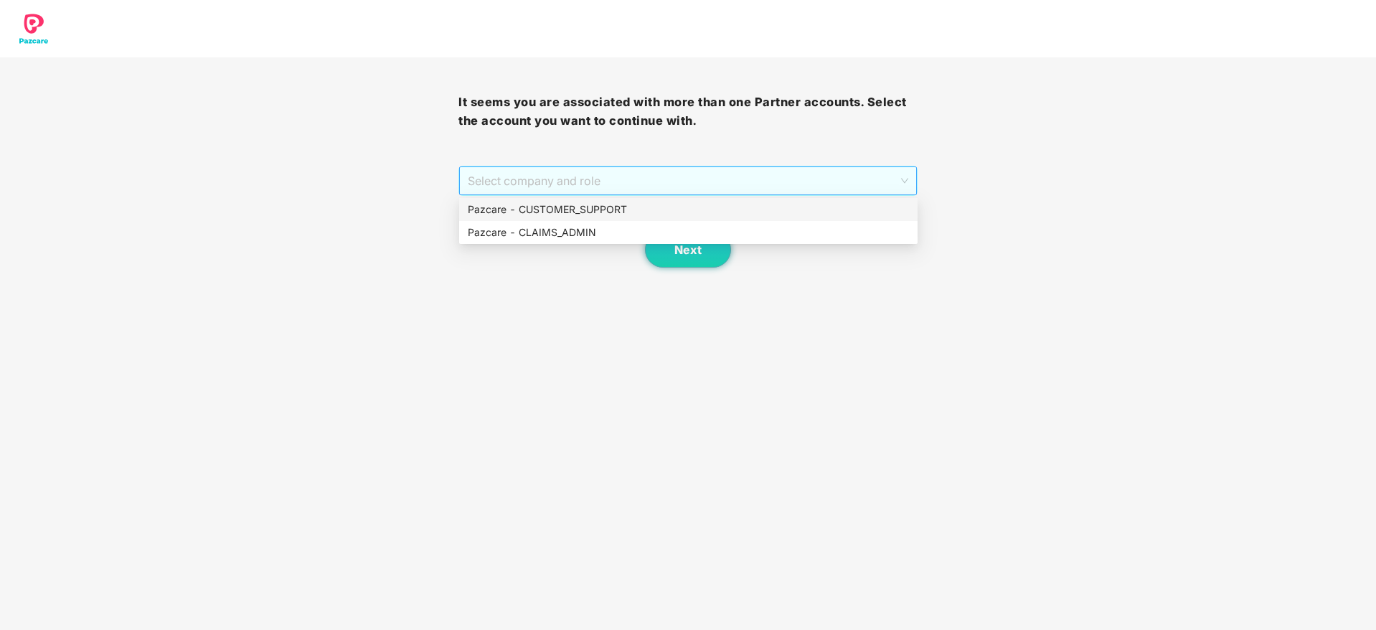
click at [815, 177] on span "Select company and role" at bounding box center [688, 180] width 440 height 27
click at [624, 209] on div "Pazcare - CUSTOMER_SUPPORT" at bounding box center [688, 210] width 441 height 16
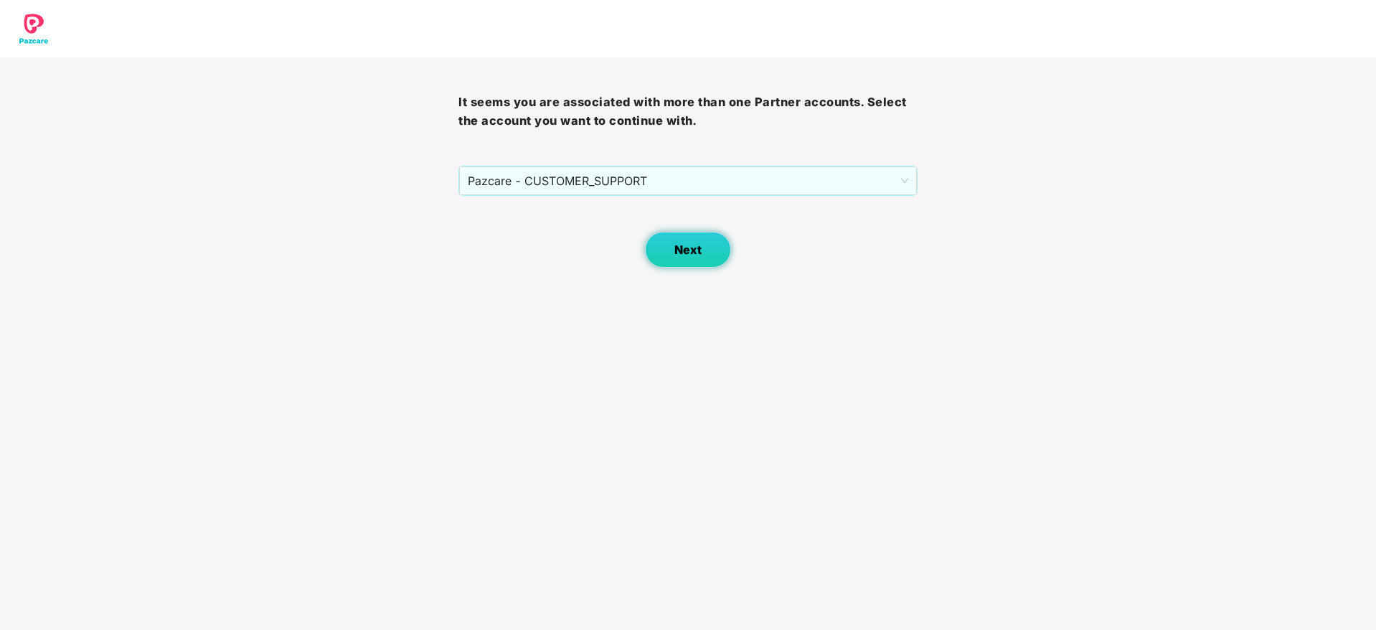
click at [687, 246] on span "Next" at bounding box center [688, 250] width 27 height 14
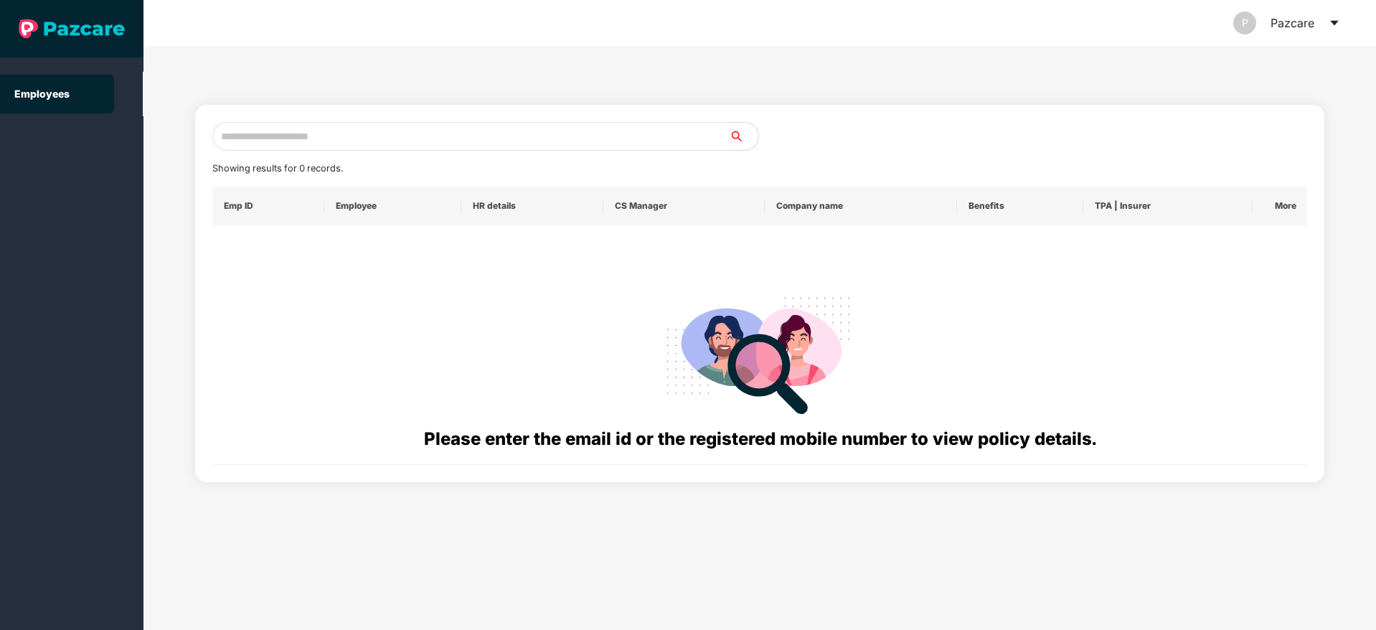
click at [251, 133] on input "text" at bounding box center [470, 136] width 517 height 29
paste input "**********"
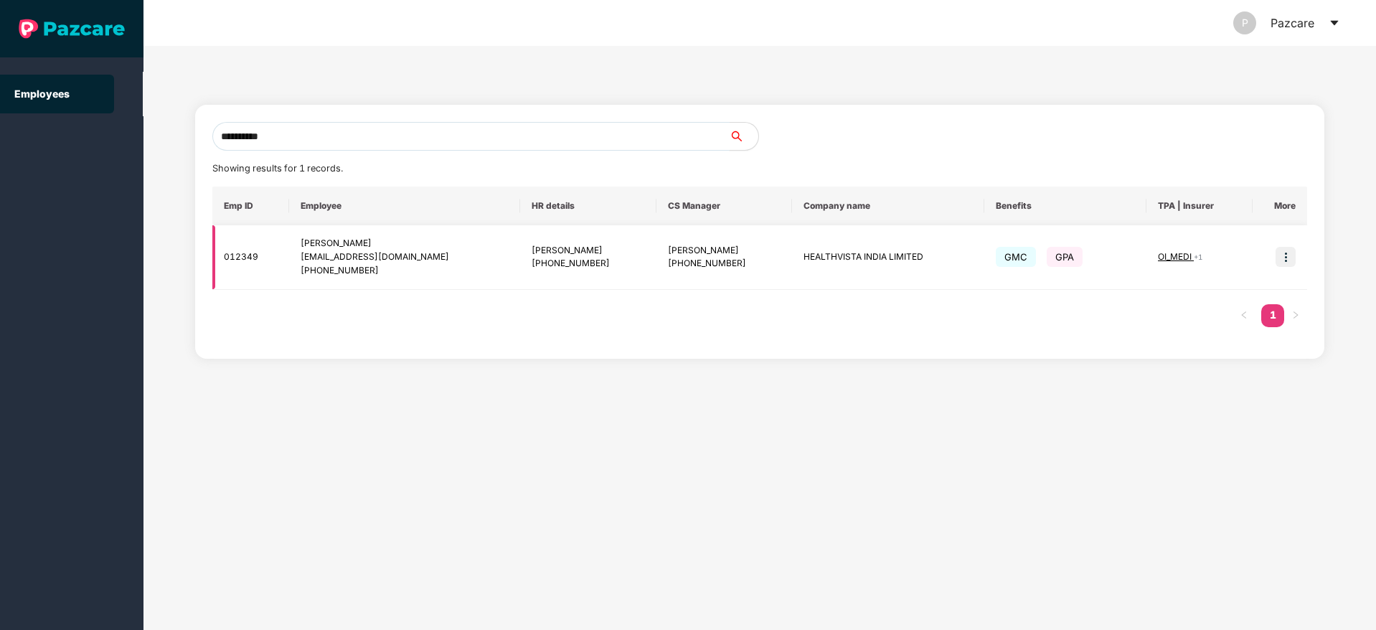
type input "**********"
click at [1290, 260] on img at bounding box center [1286, 257] width 20 height 20
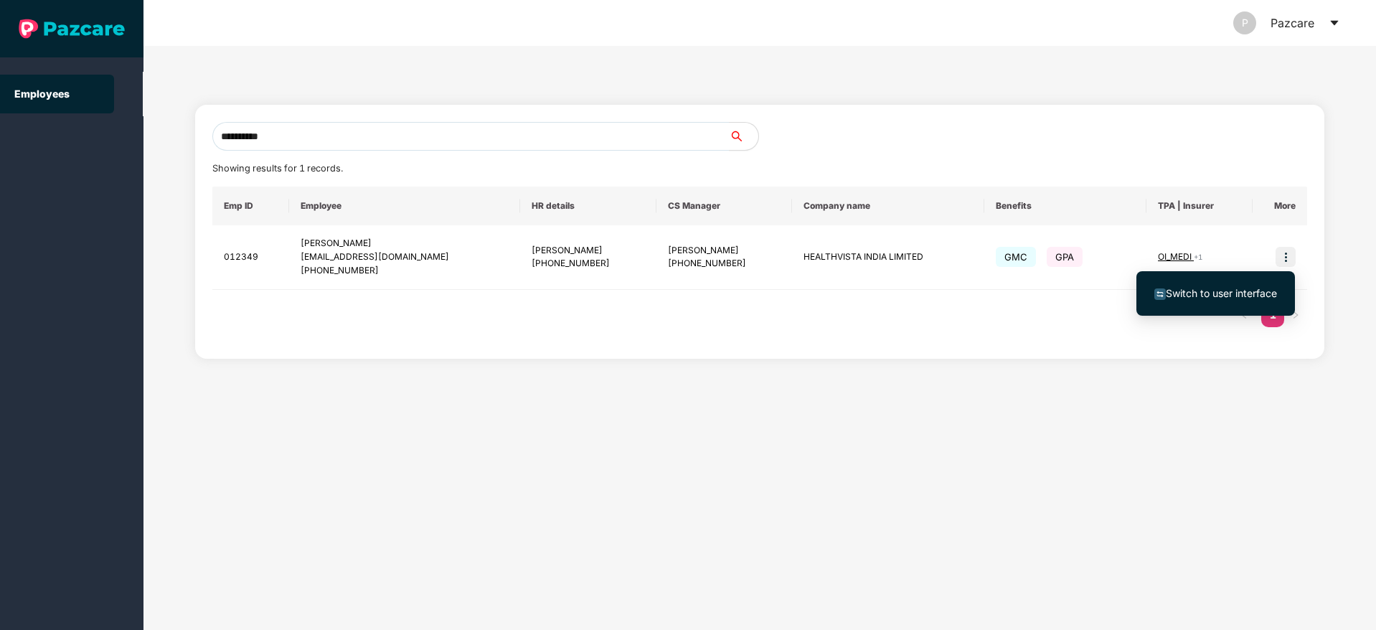
click at [1219, 289] on span "Switch to user interface" at bounding box center [1221, 293] width 111 height 12
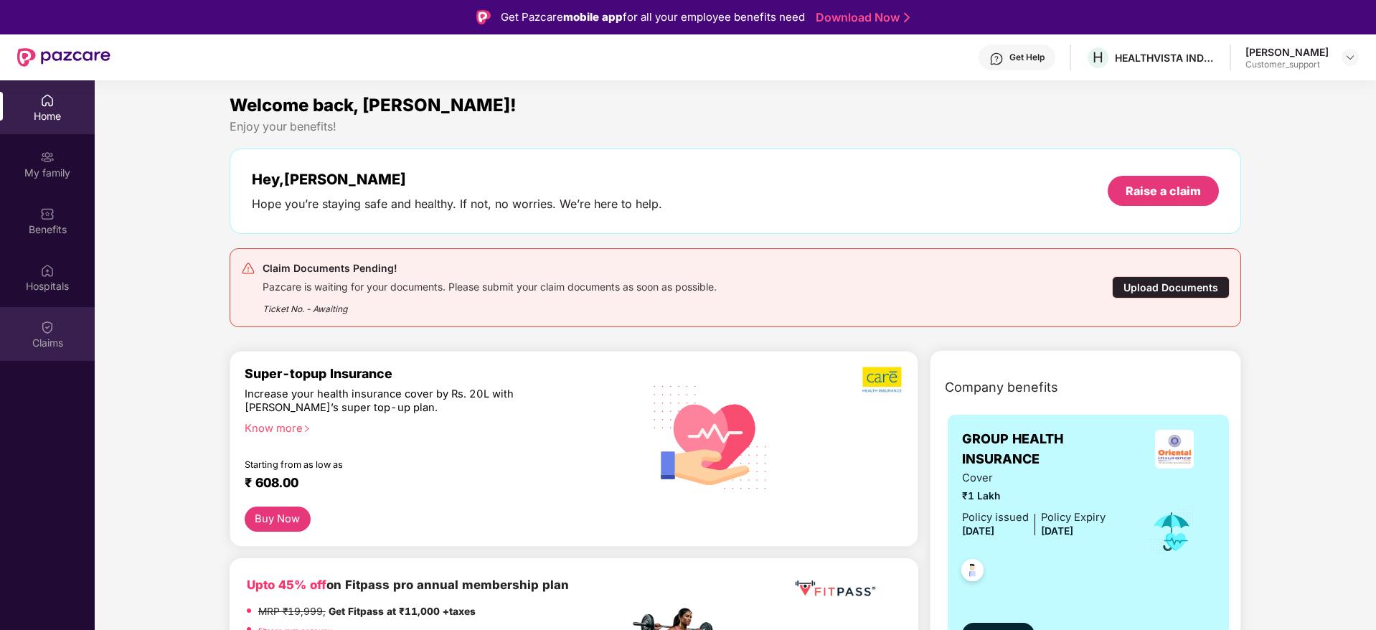
click at [41, 327] on img at bounding box center [47, 327] width 14 height 14
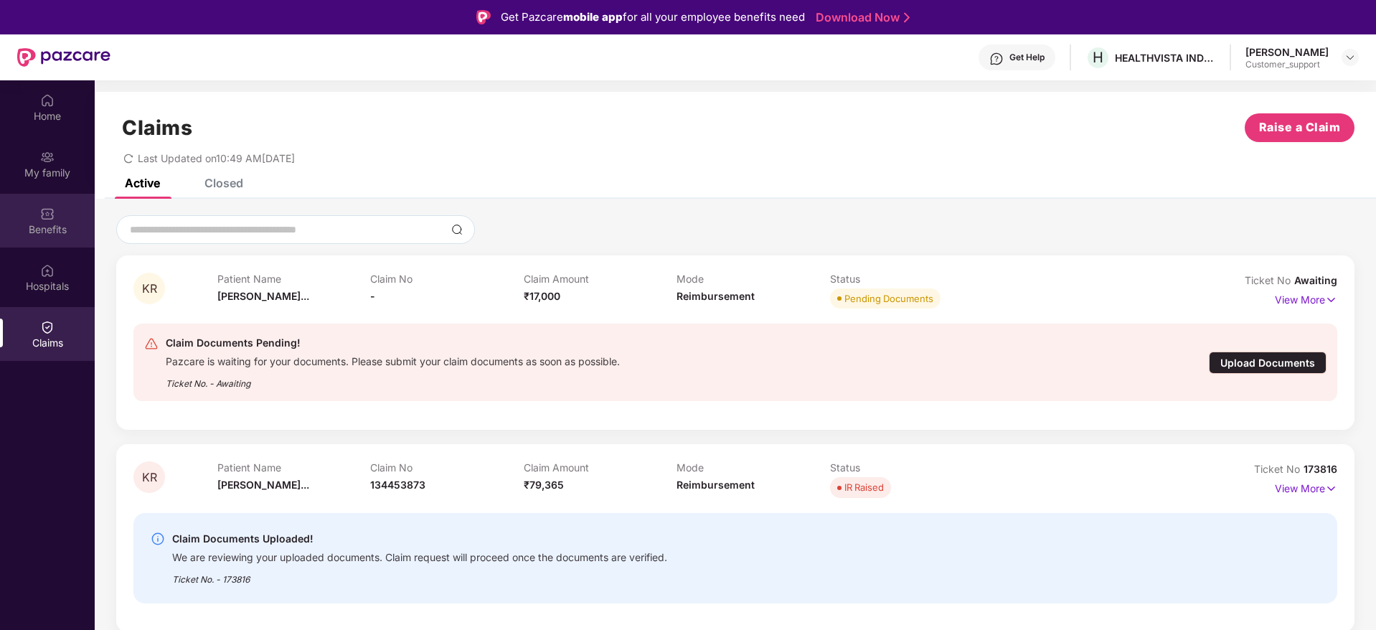
click at [43, 216] on img at bounding box center [47, 214] width 14 height 14
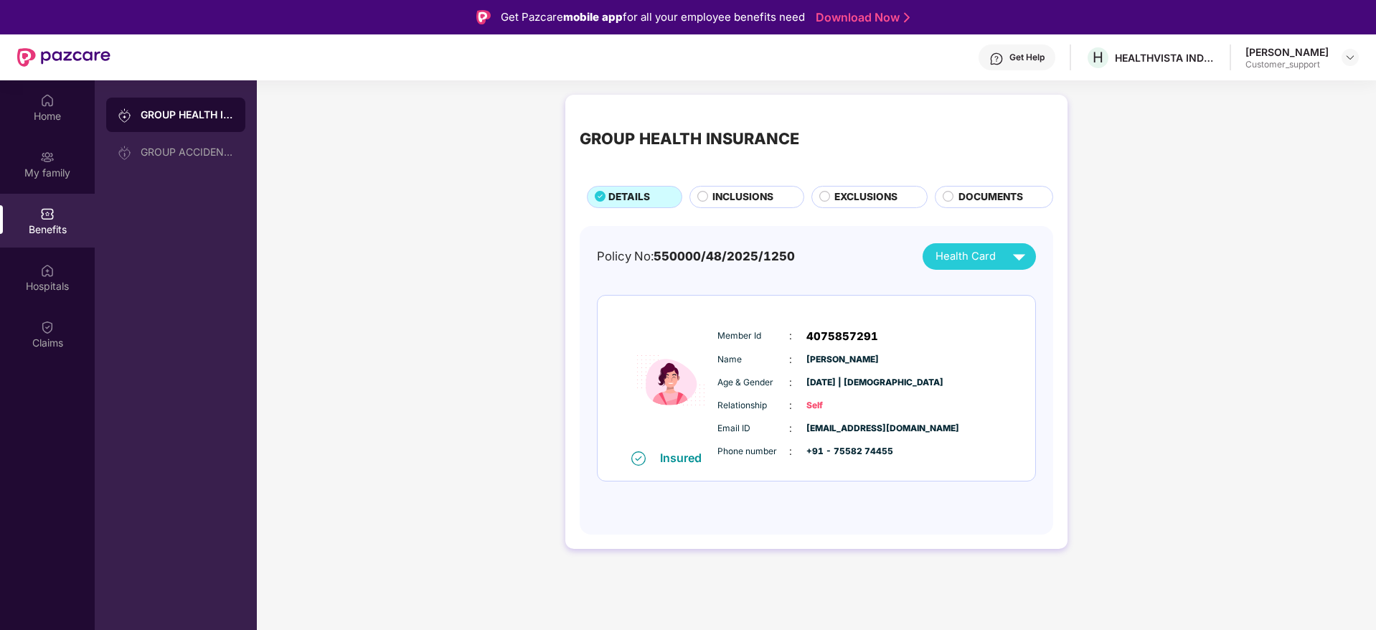
click at [735, 195] on span "INCLUSIONS" at bounding box center [743, 197] width 61 height 16
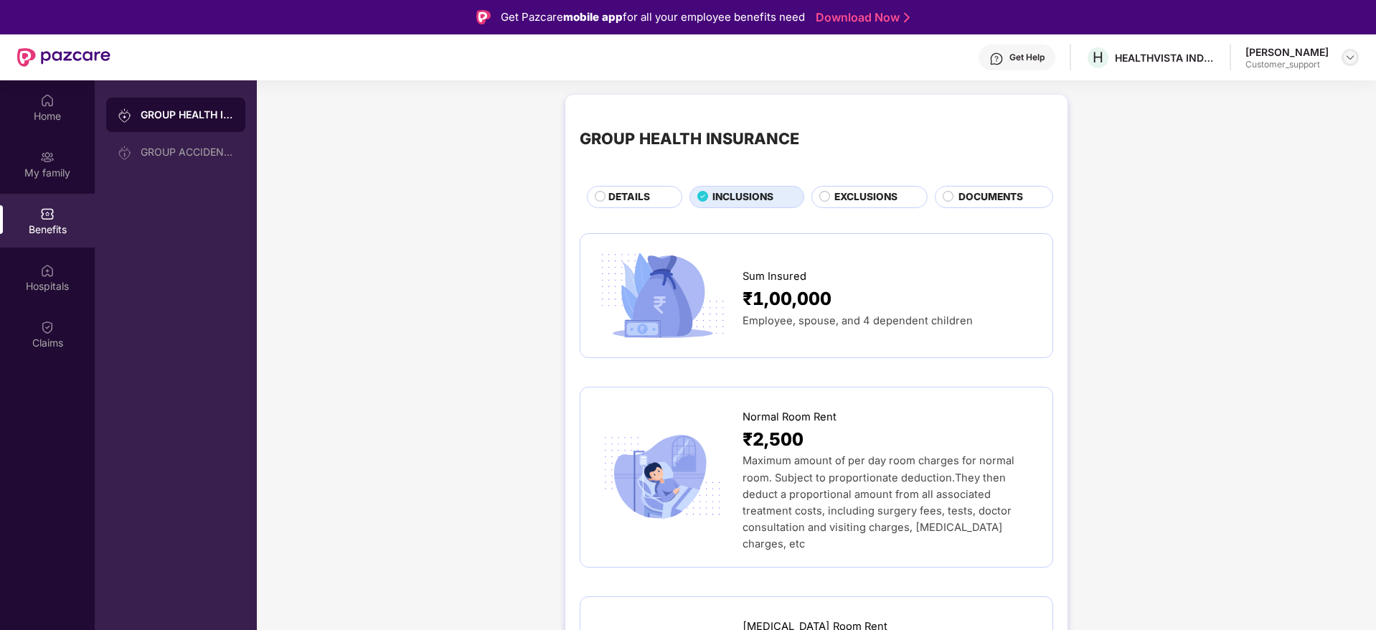
click at [1350, 59] on img at bounding box center [1350, 57] width 11 height 11
click at [1267, 84] on div "Switch to support view" at bounding box center [1283, 92] width 187 height 28
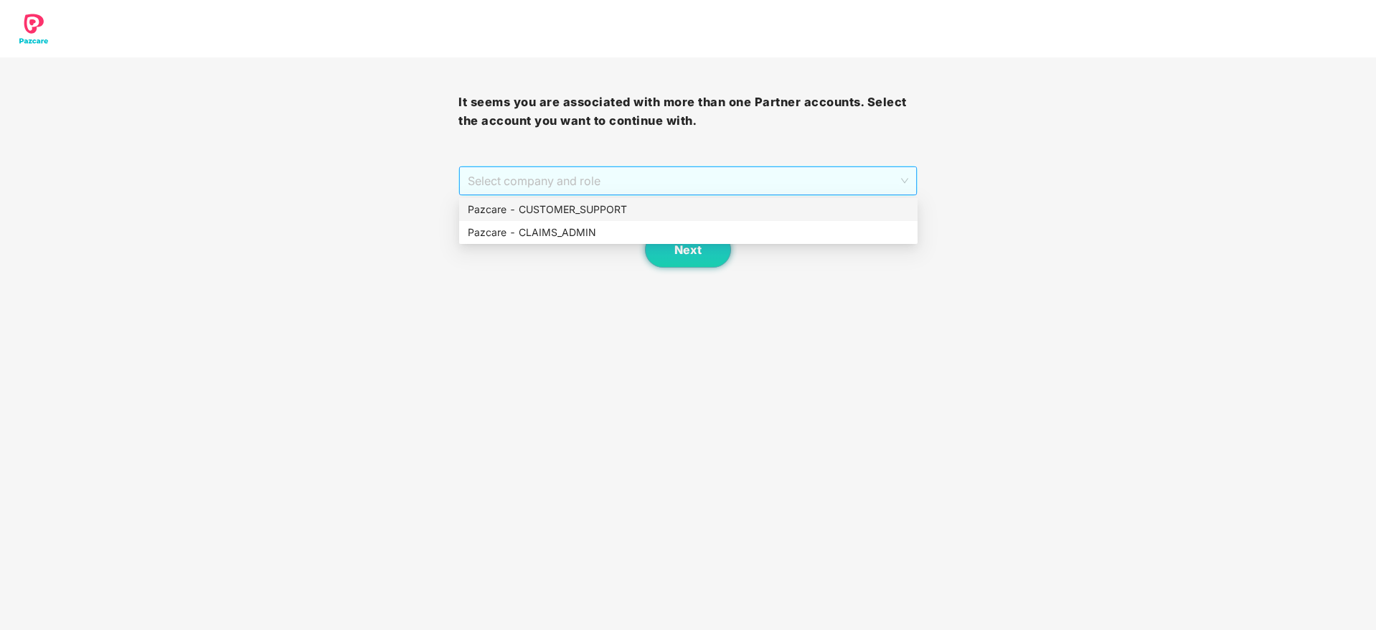
click at [792, 174] on span "Select company and role" at bounding box center [688, 180] width 440 height 27
click at [632, 204] on div "Pazcare - CUSTOMER_SUPPORT" at bounding box center [688, 210] width 441 height 16
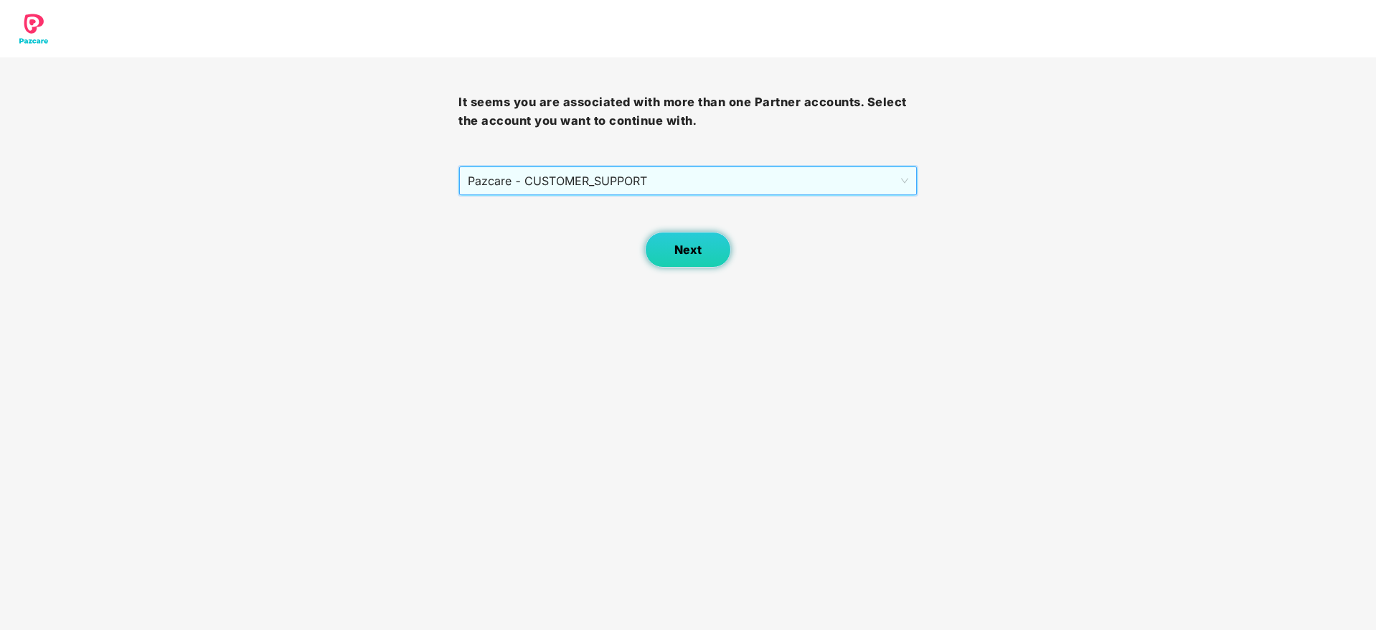
click at [696, 244] on span "Next" at bounding box center [688, 250] width 27 height 14
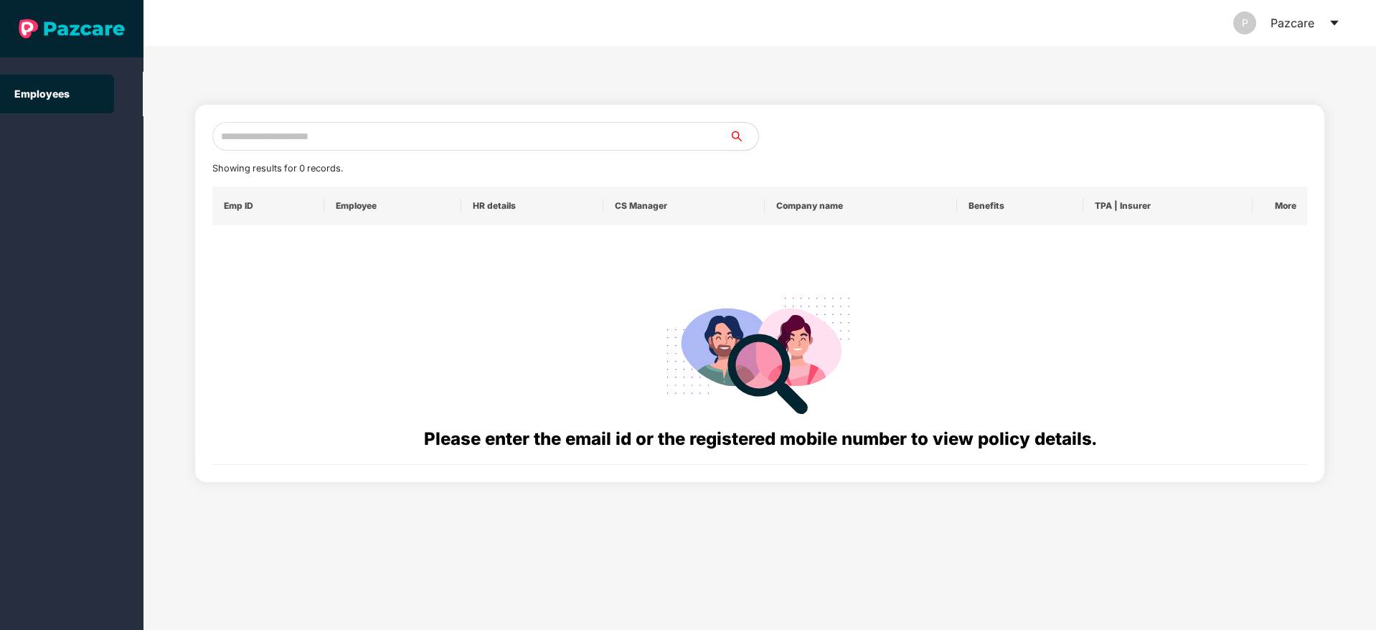
click at [246, 143] on input "text" at bounding box center [470, 136] width 517 height 29
paste input "**********"
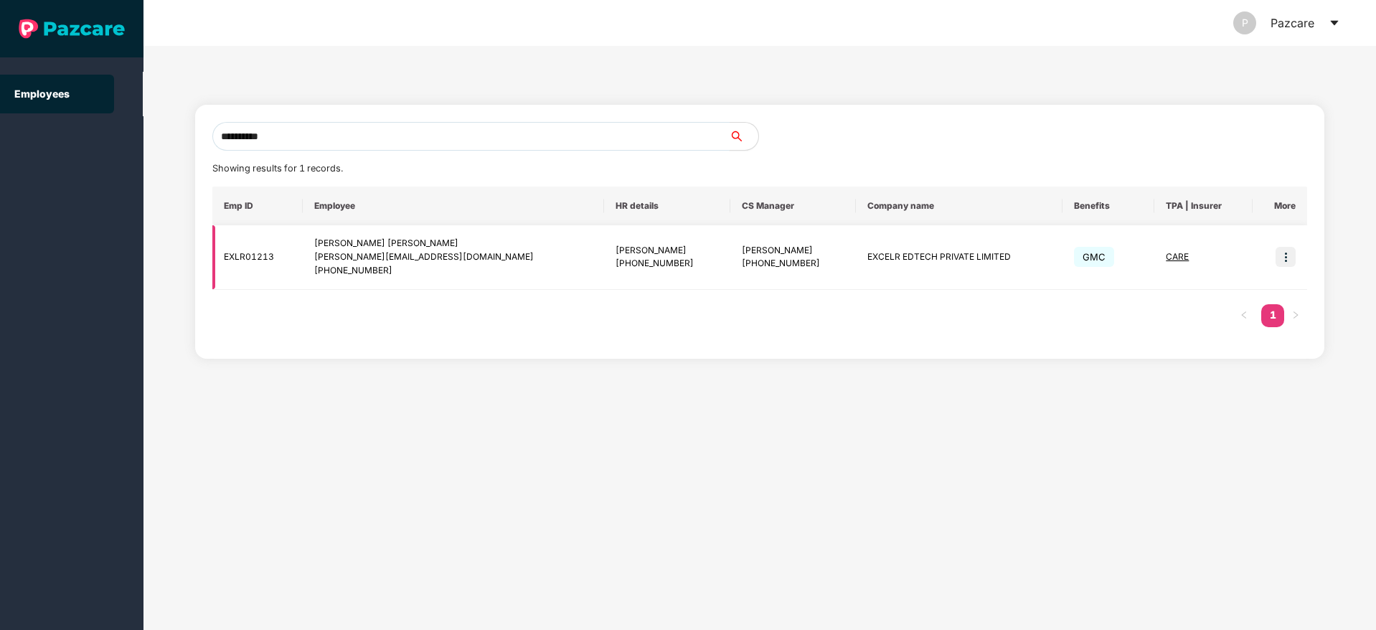
type input "**********"
click at [1285, 253] on img at bounding box center [1286, 257] width 20 height 20
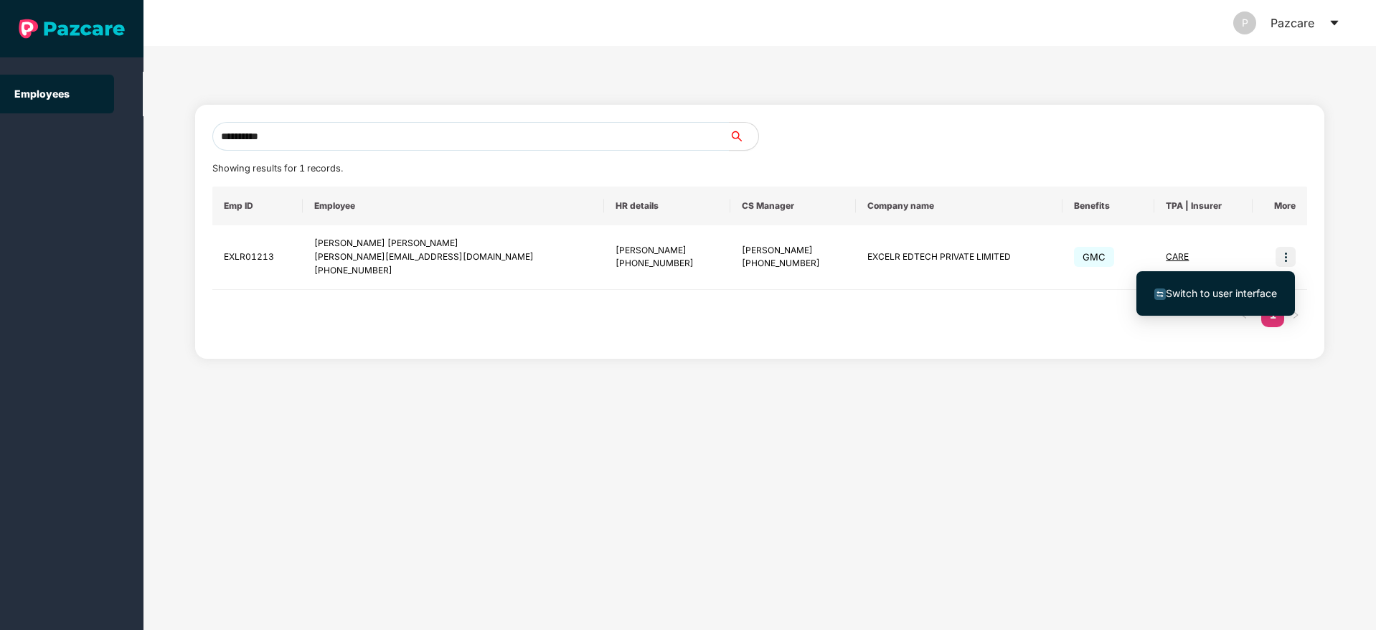
click at [1215, 291] on span "Switch to user interface" at bounding box center [1221, 293] width 111 height 12
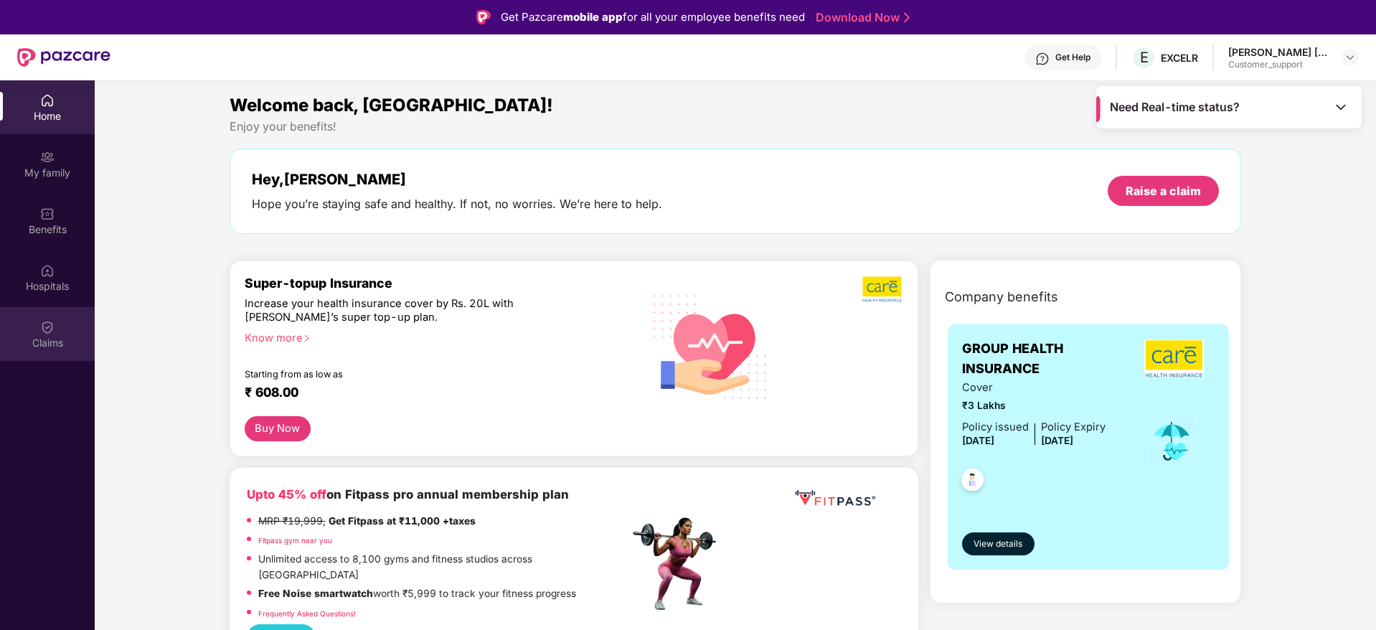
click at [55, 331] on div "Claims" at bounding box center [47, 334] width 95 height 54
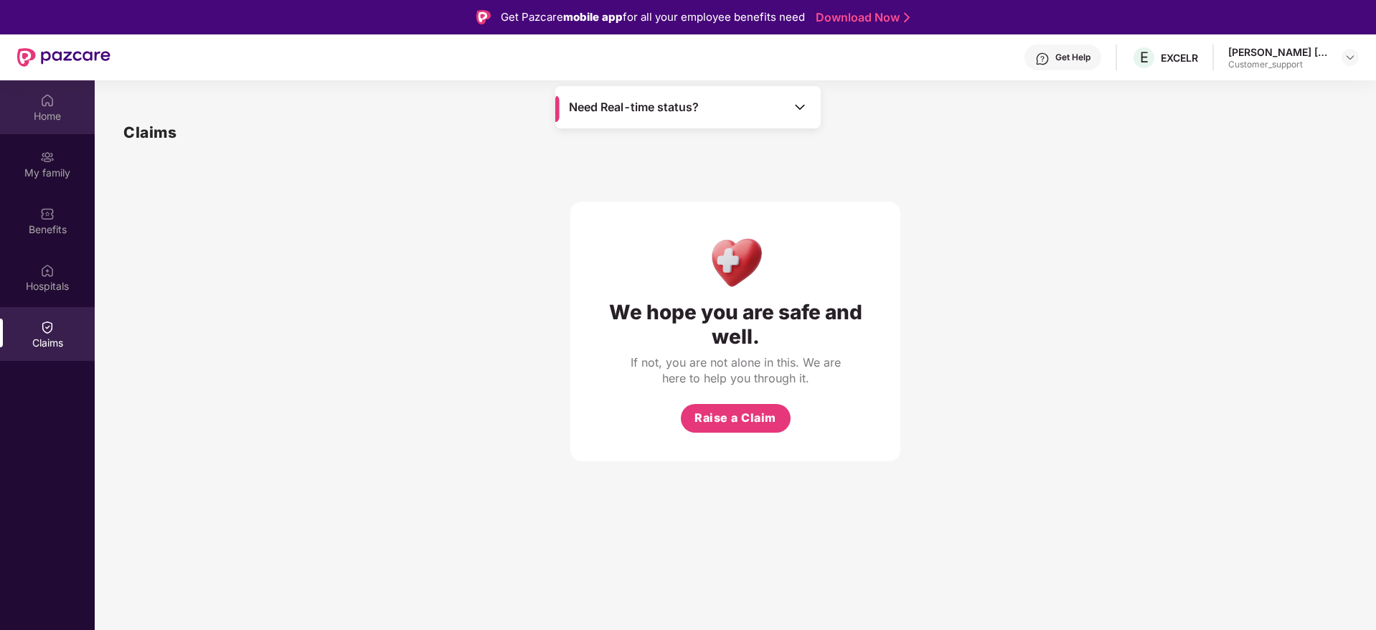
click at [53, 113] on div "Home" at bounding box center [47, 116] width 95 height 14
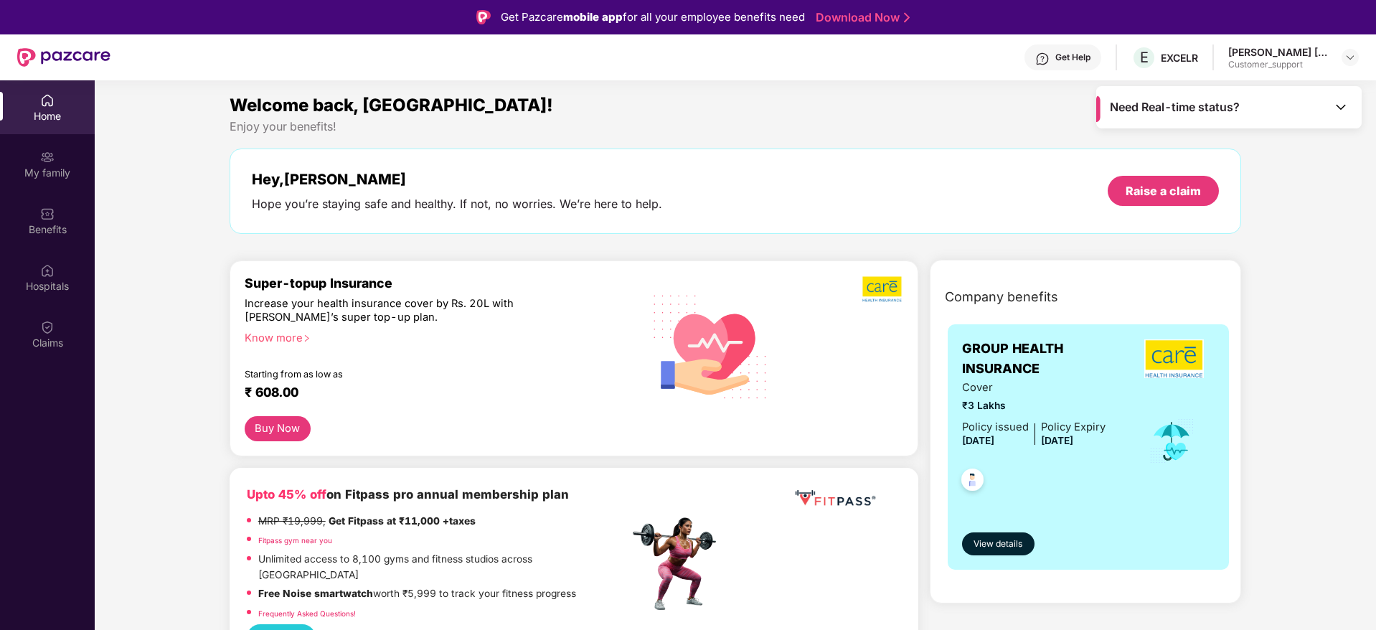
click at [1344, 111] on img at bounding box center [1341, 107] width 14 height 14
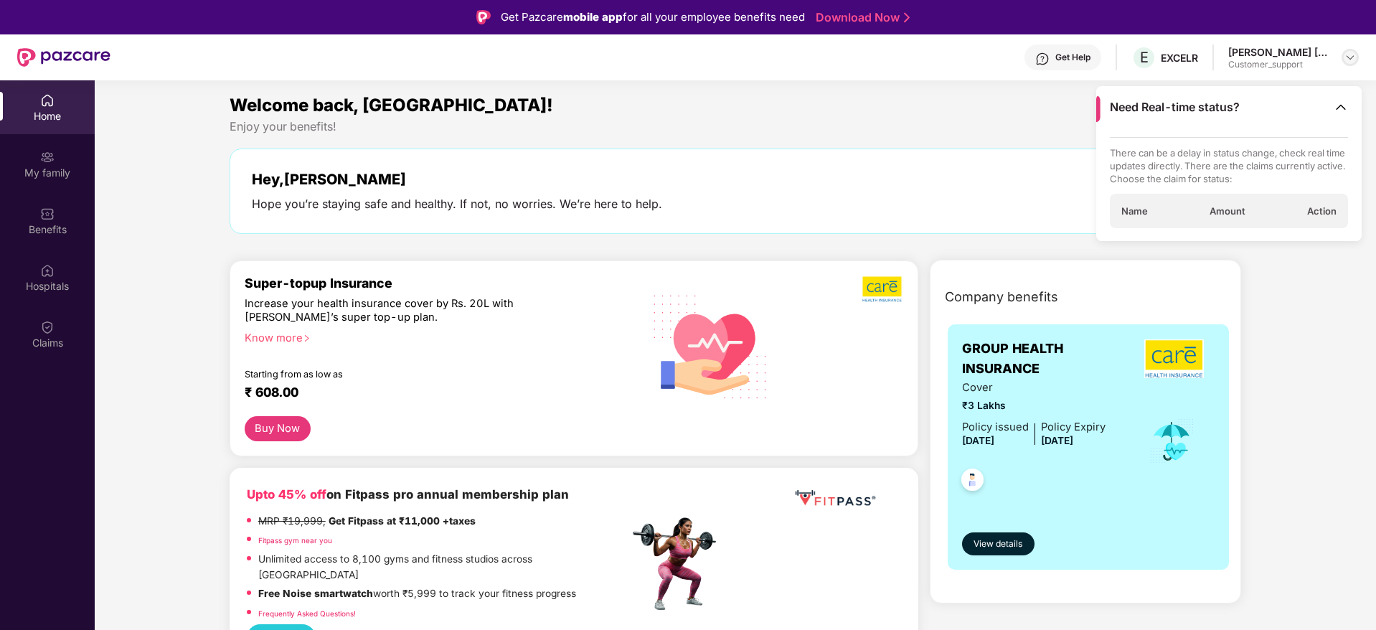
click at [1351, 57] on img at bounding box center [1350, 57] width 11 height 11
click at [1258, 89] on div "Switch to support view" at bounding box center [1283, 92] width 187 height 28
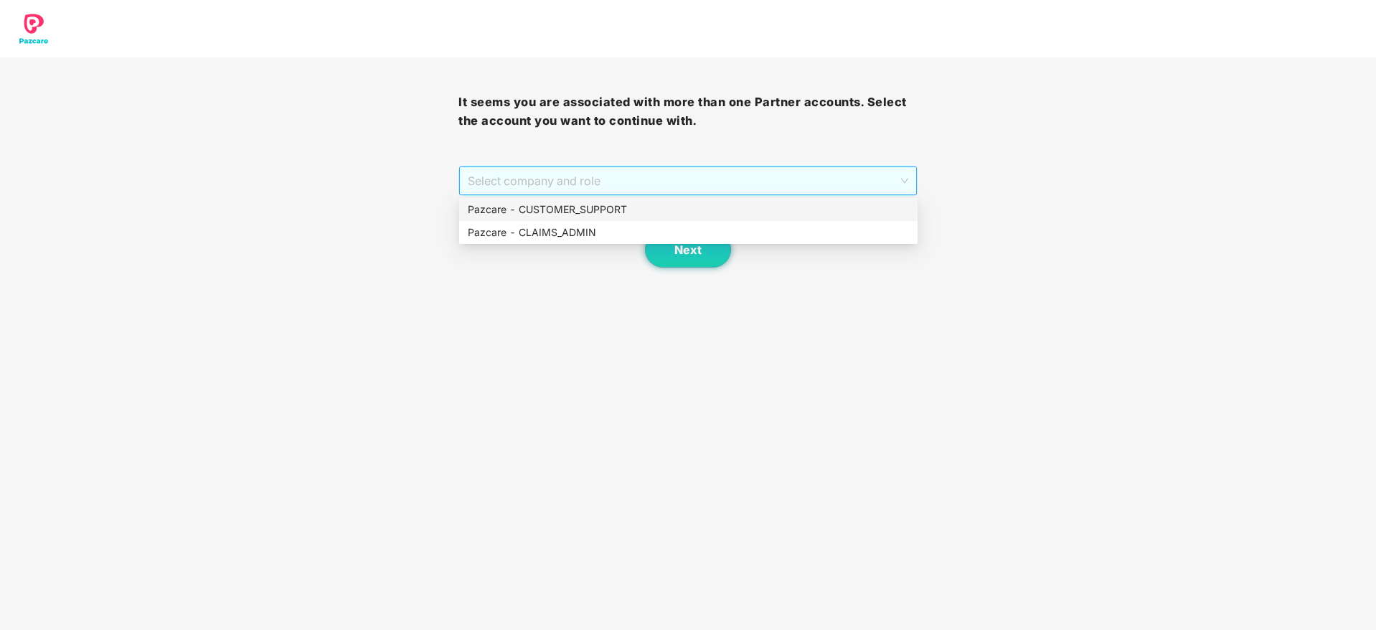
click at [705, 173] on span "Select company and role" at bounding box center [688, 180] width 440 height 27
click at [555, 202] on div "Pazcare - CUSTOMER_SUPPORT" at bounding box center [688, 210] width 441 height 16
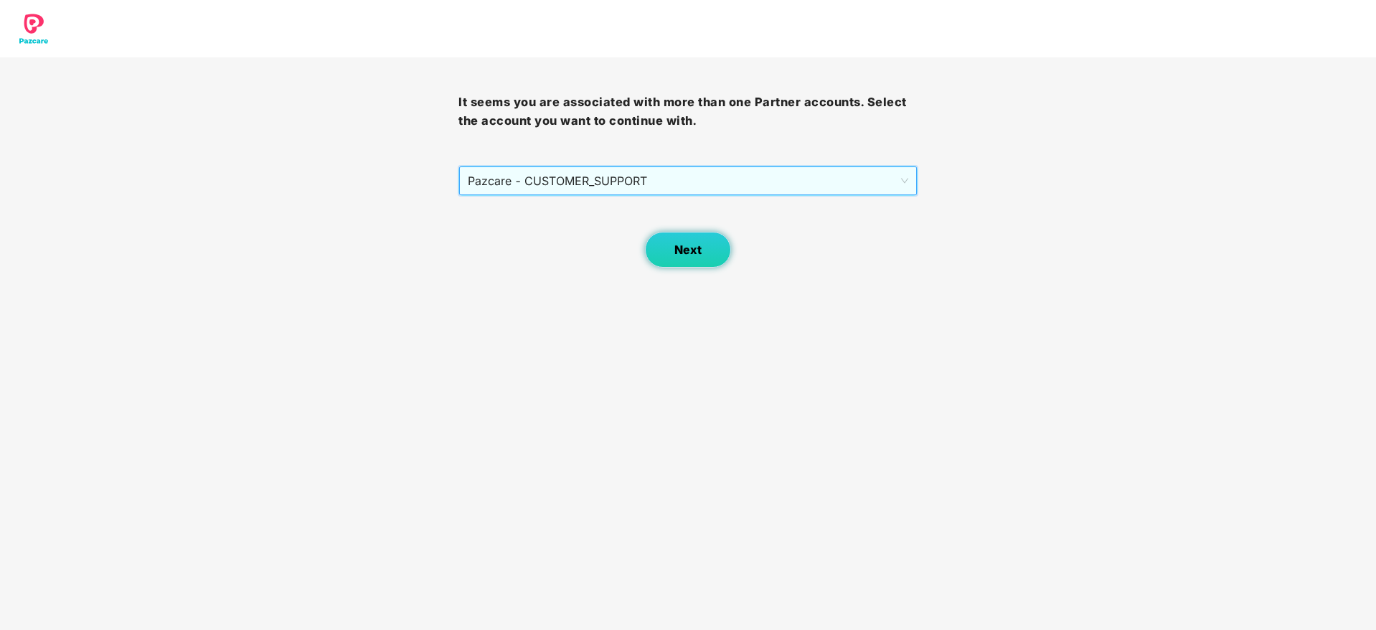
click at [695, 245] on span "Next" at bounding box center [688, 250] width 27 height 14
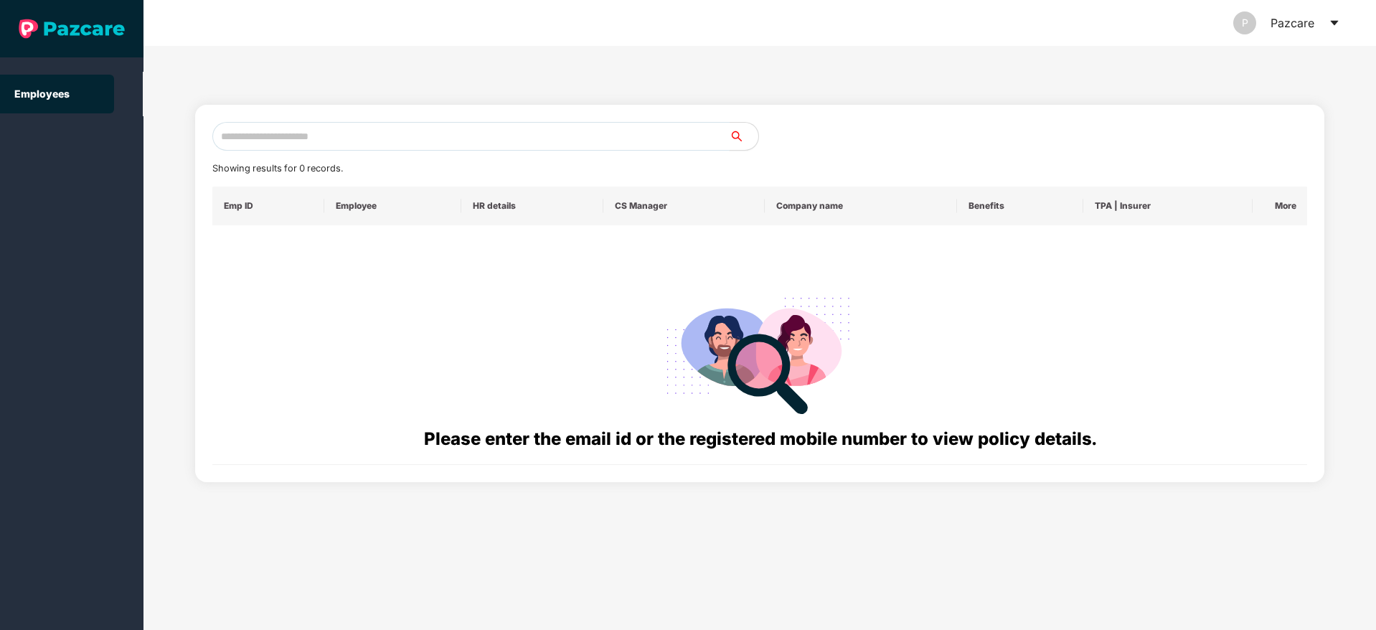
click at [276, 133] on input "text" at bounding box center [470, 136] width 517 height 29
paste input "**********"
type input "*"
click at [459, 133] on input "**********" at bounding box center [470, 136] width 517 height 29
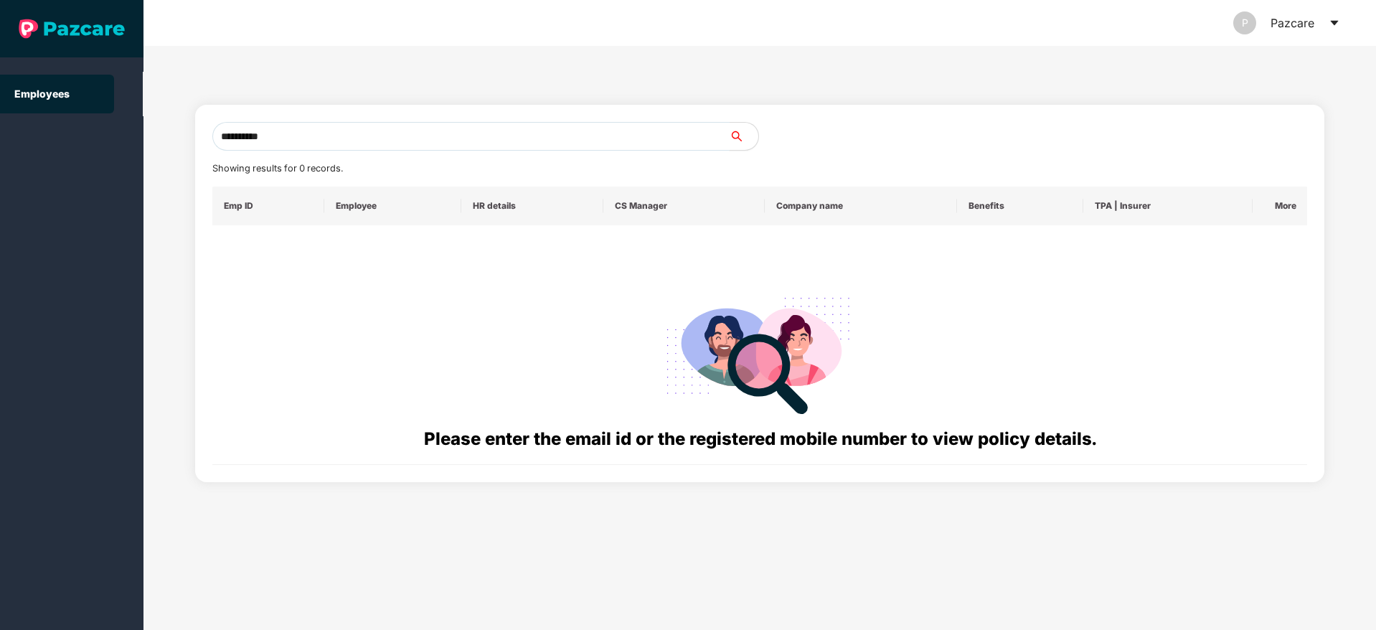
paste input "**********"
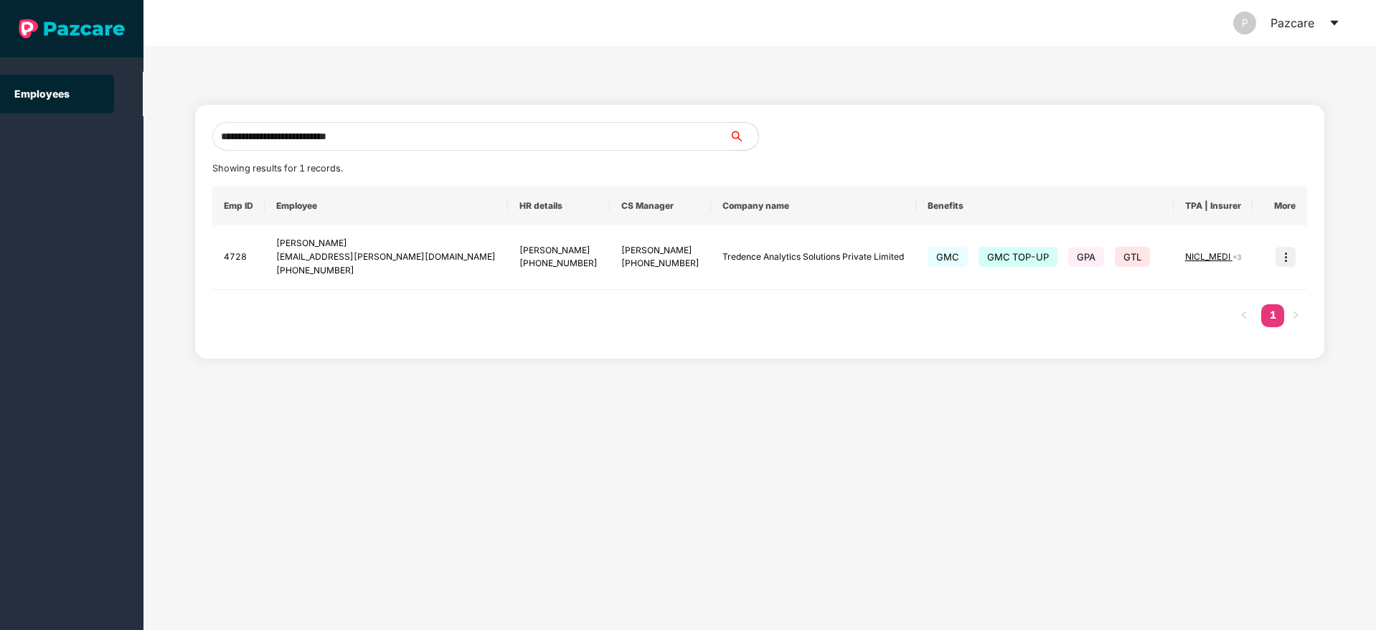
click at [400, 140] on input "**********" at bounding box center [470, 136] width 517 height 29
paste input "***"
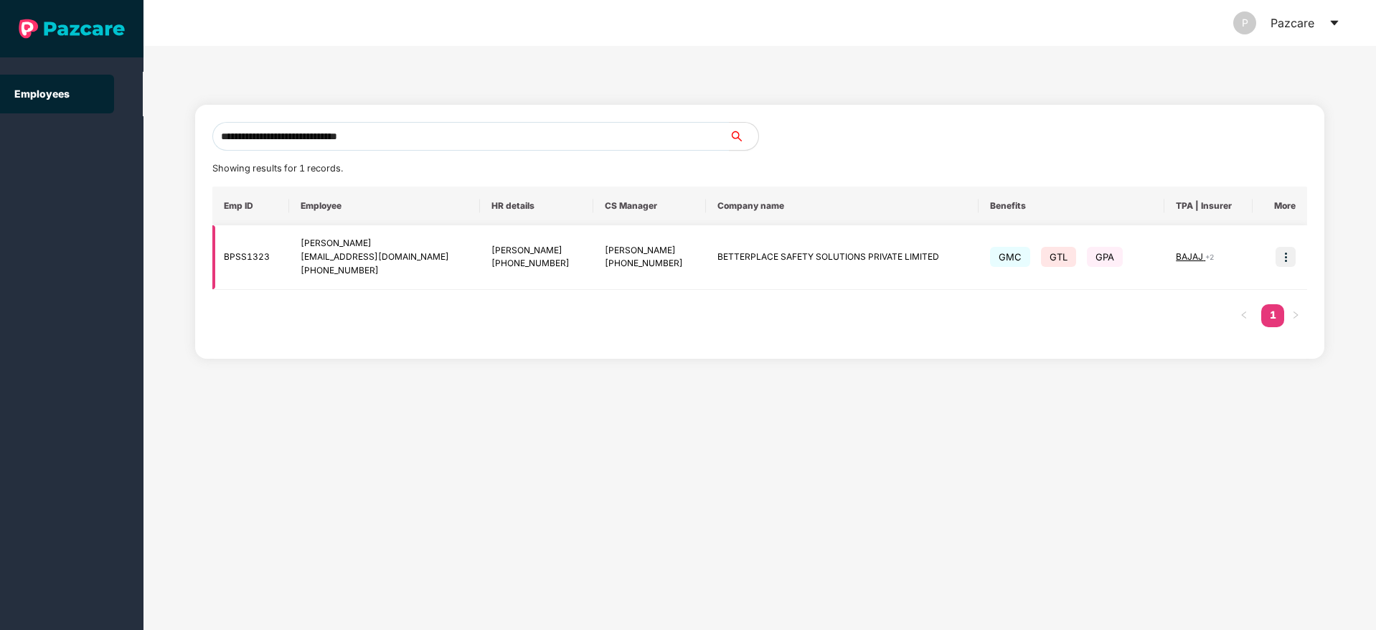
click at [1196, 254] on span "BAJAJ" at bounding box center [1190, 256] width 29 height 11
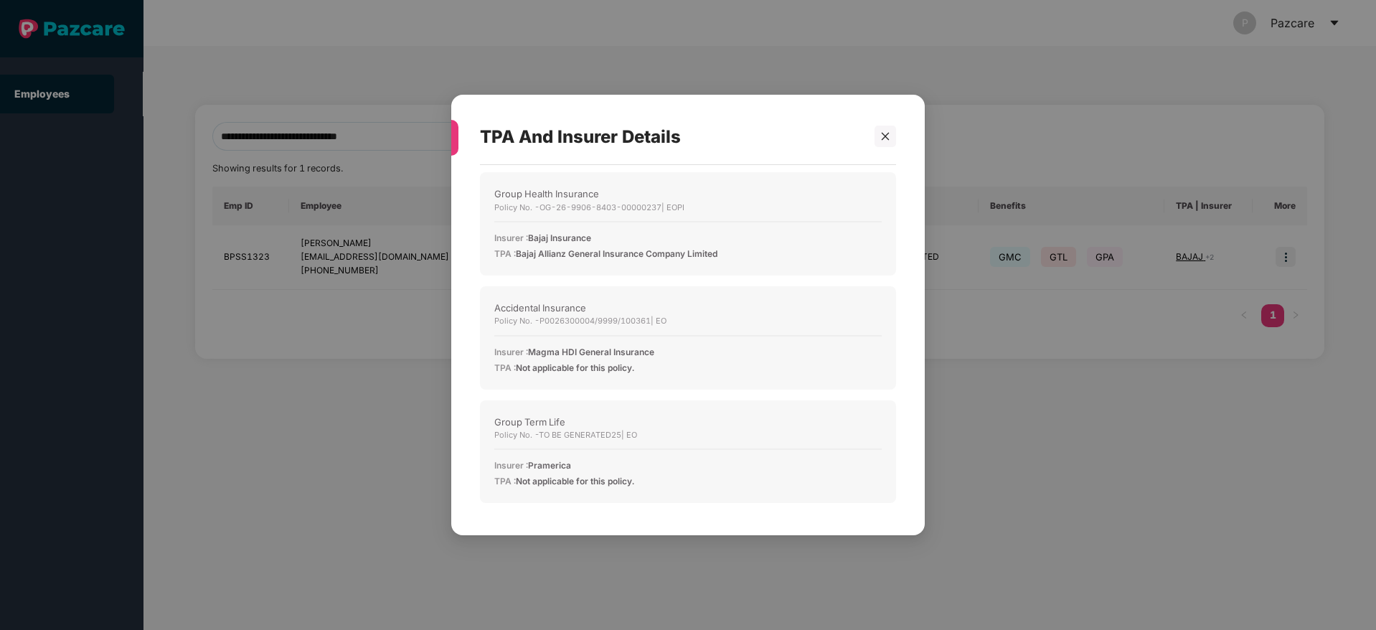
click at [873, 144] on div at bounding box center [879, 137] width 34 height 22
click at [880, 141] on div at bounding box center [886, 137] width 22 height 22
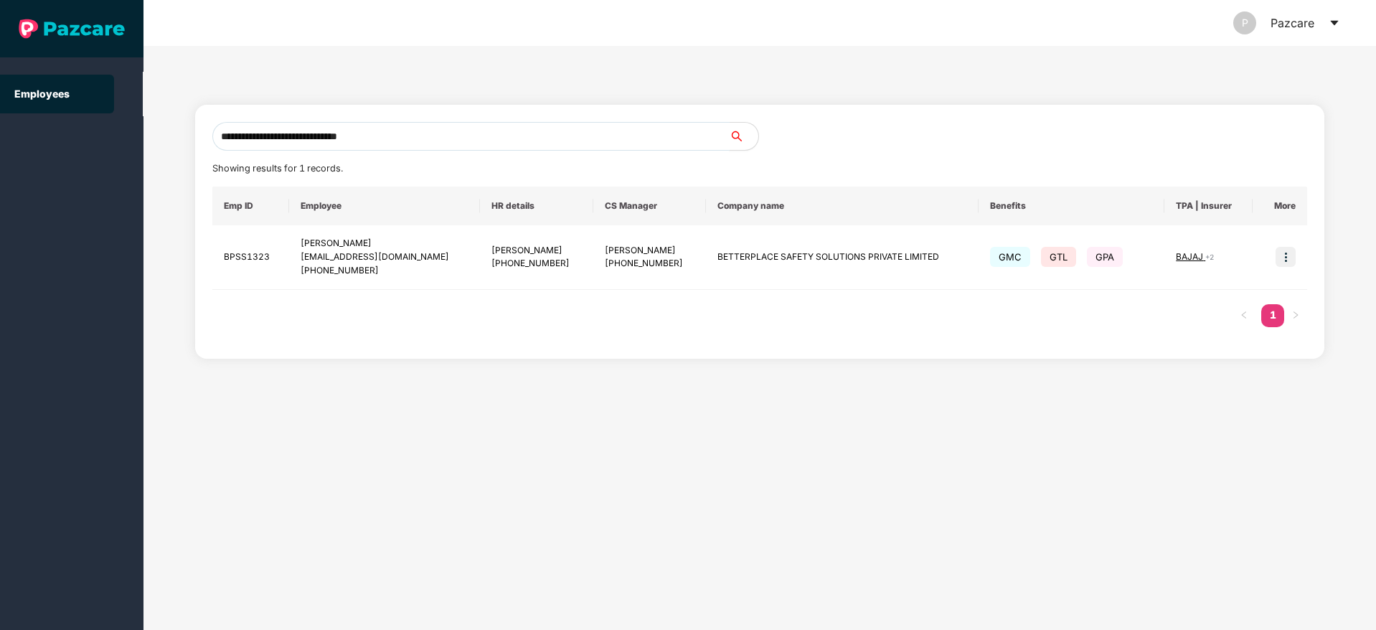
click at [398, 133] on input "**********" at bounding box center [470, 136] width 517 height 29
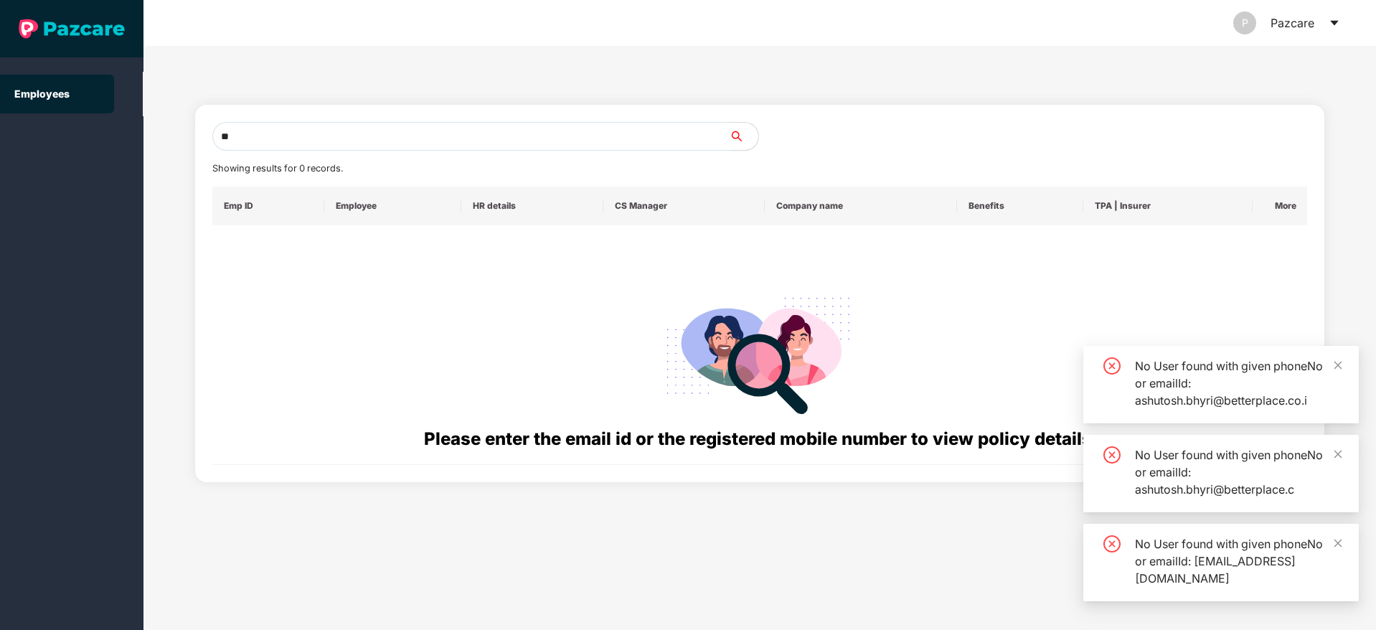
type input "*"
paste input "**********"
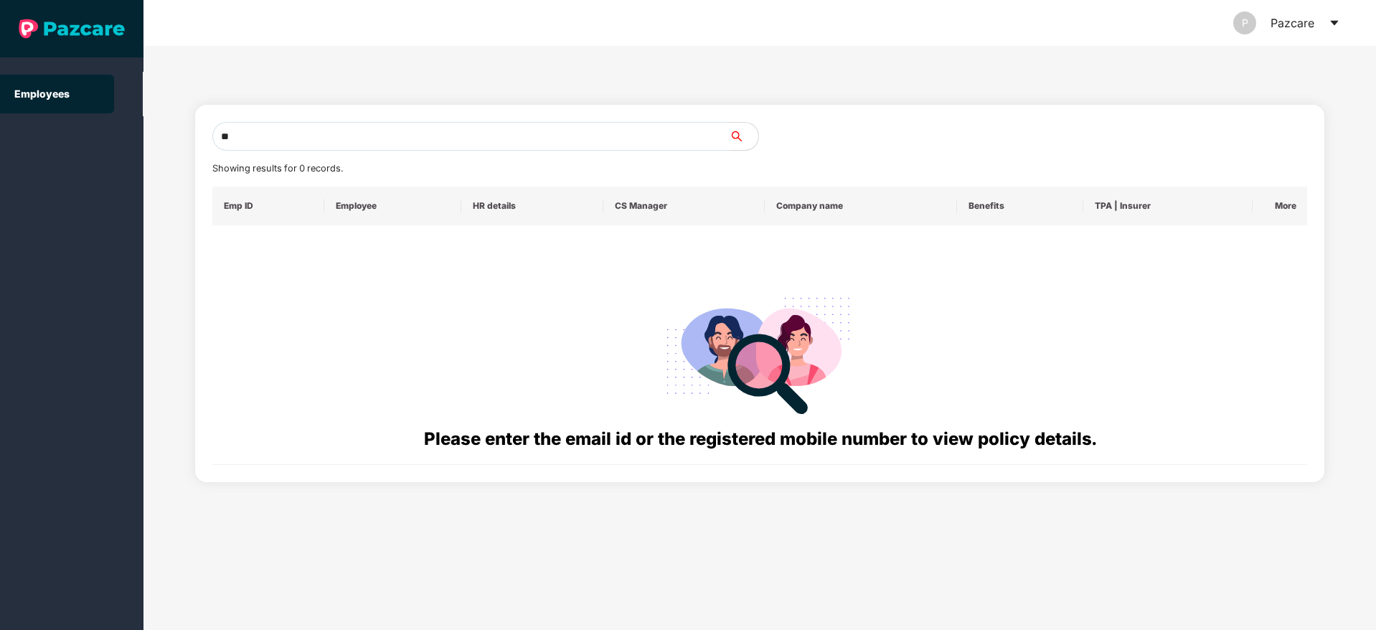
type input "*"
paste input "**********"
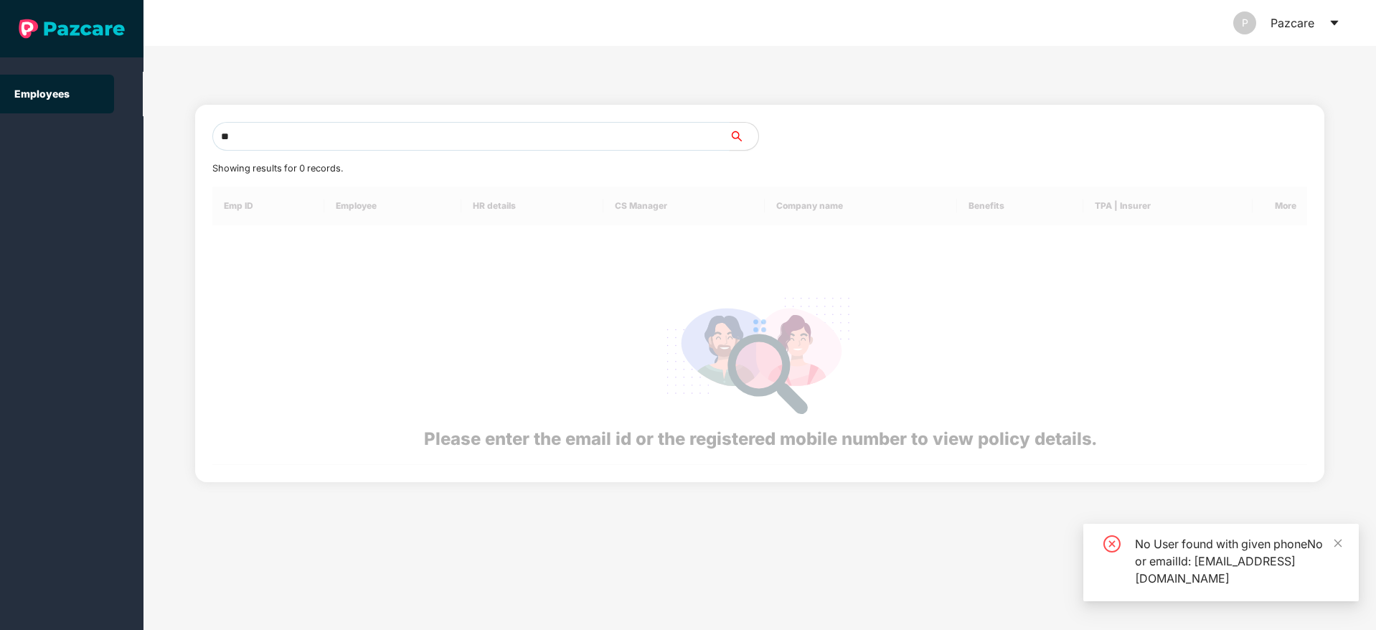
type input "*"
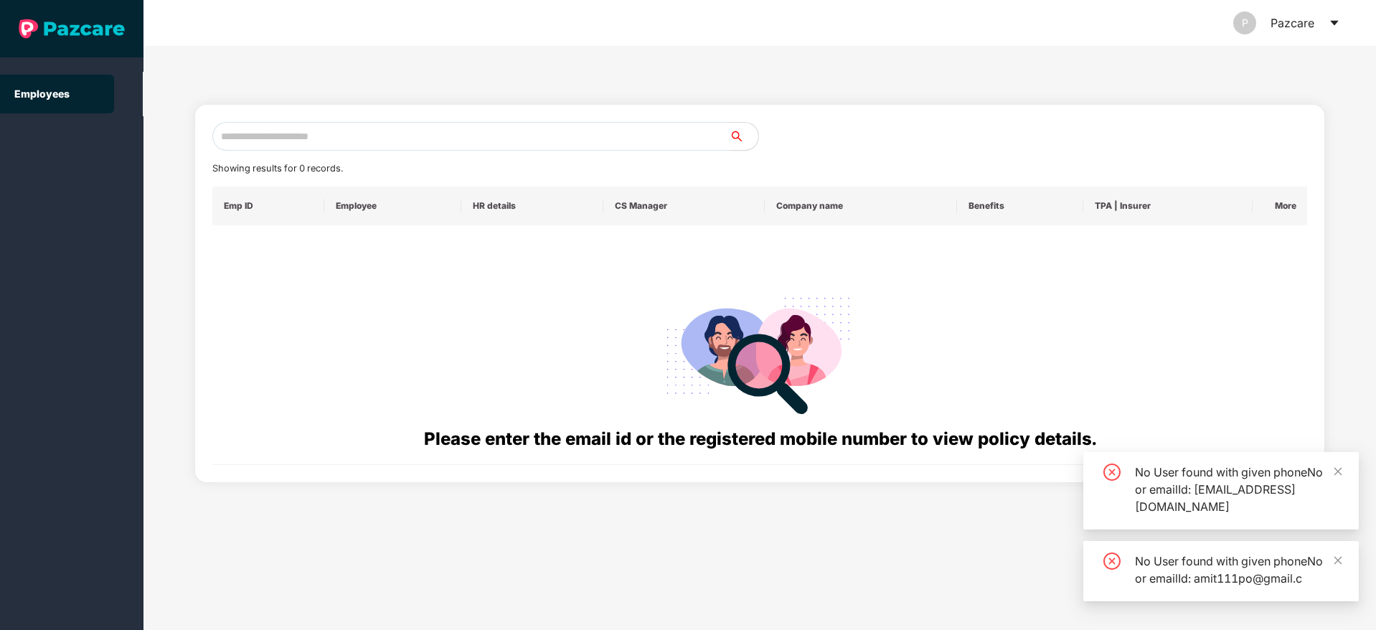
paste input "**********"
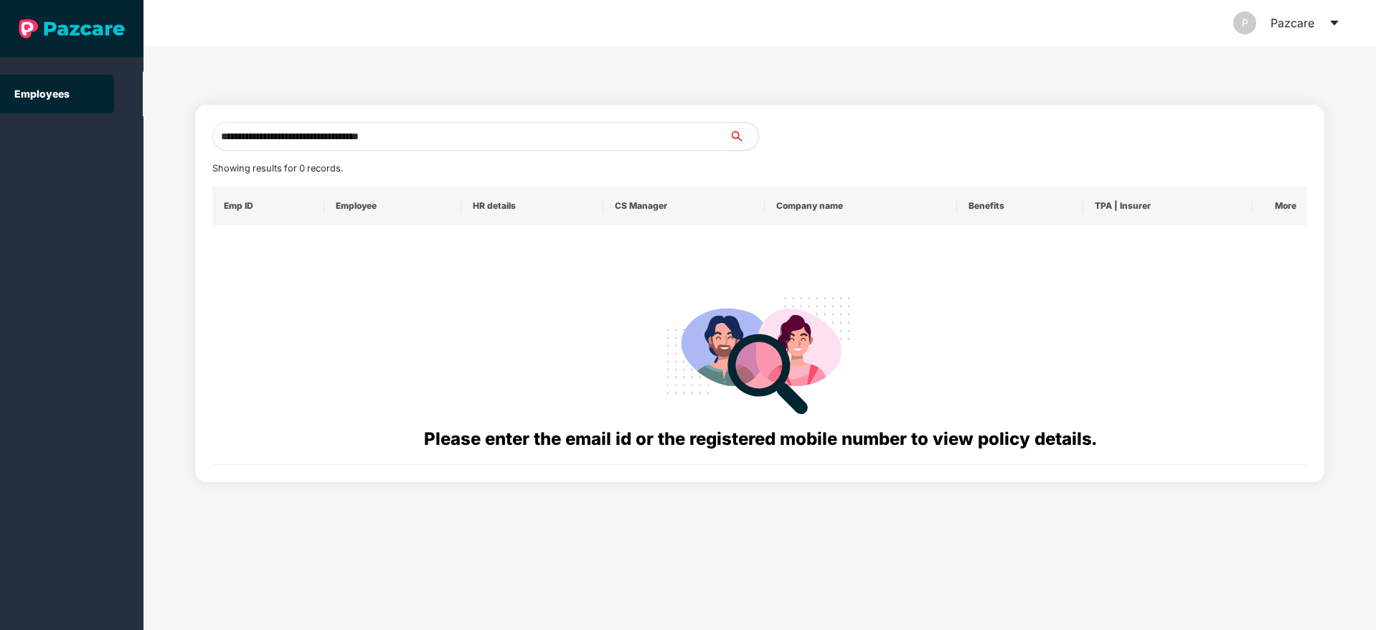
click at [455, 139] on input "**********" at bounding box center [470, 136] width 517 height 29
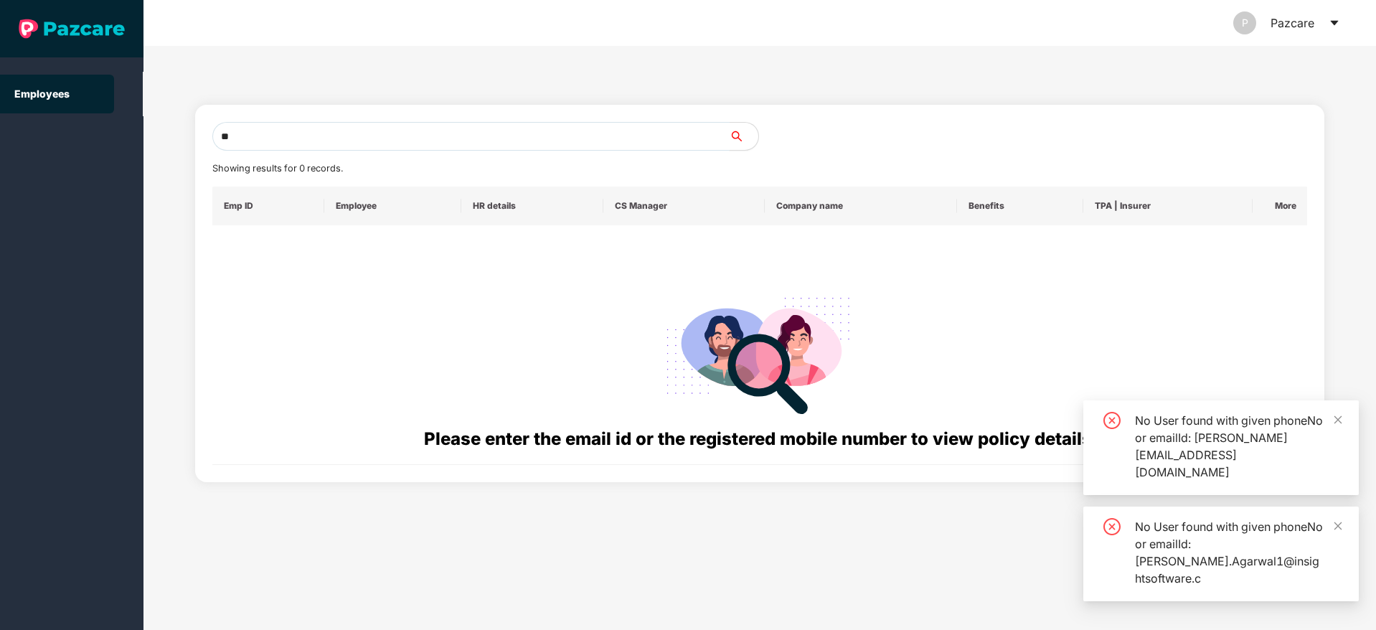
type input "*"
paste input "**********"
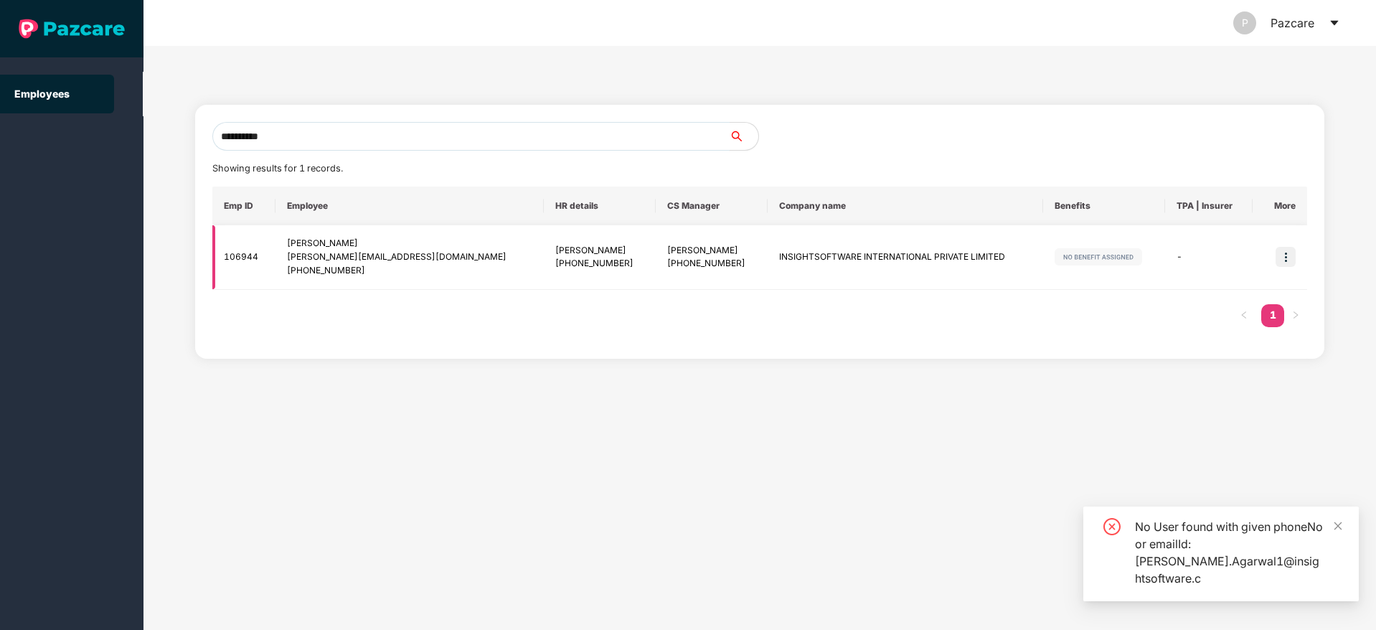
type input "**********"
click at [1287, 258] on img at bounding box center [1286, 257] width 20 height 20
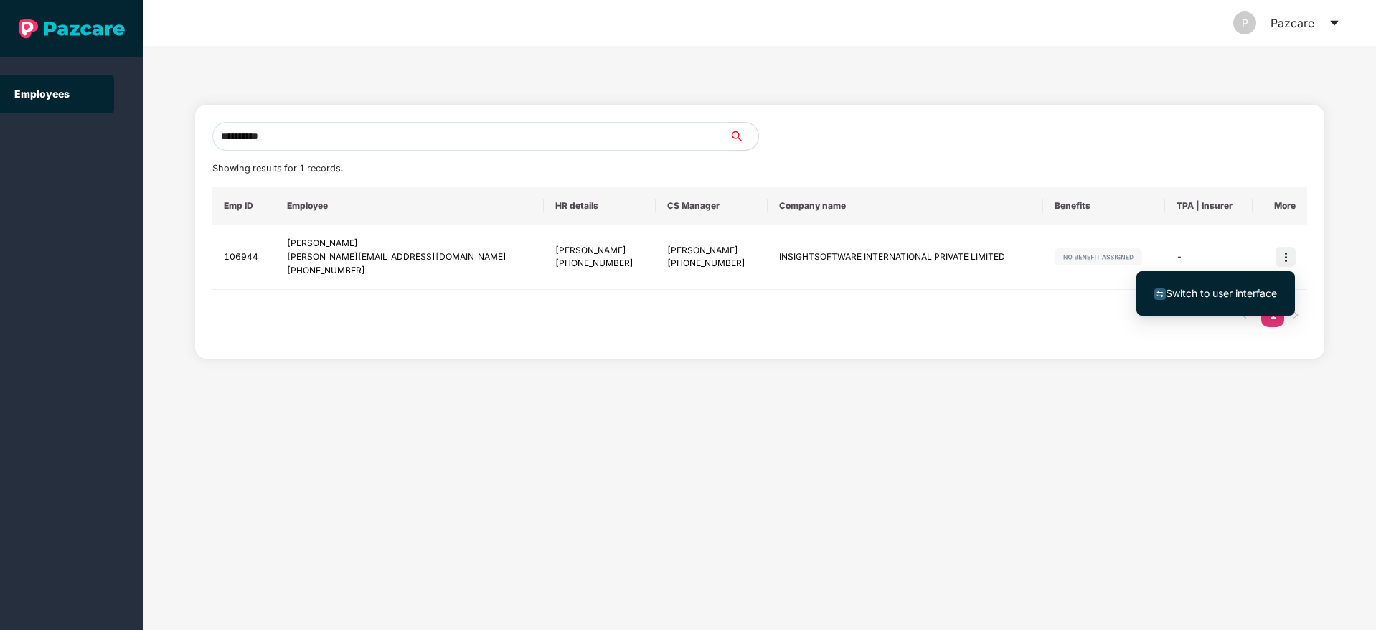
click at [1211, 299] on span "Switch to user interface" at bounding box center [1221, 293] width 111 height 12
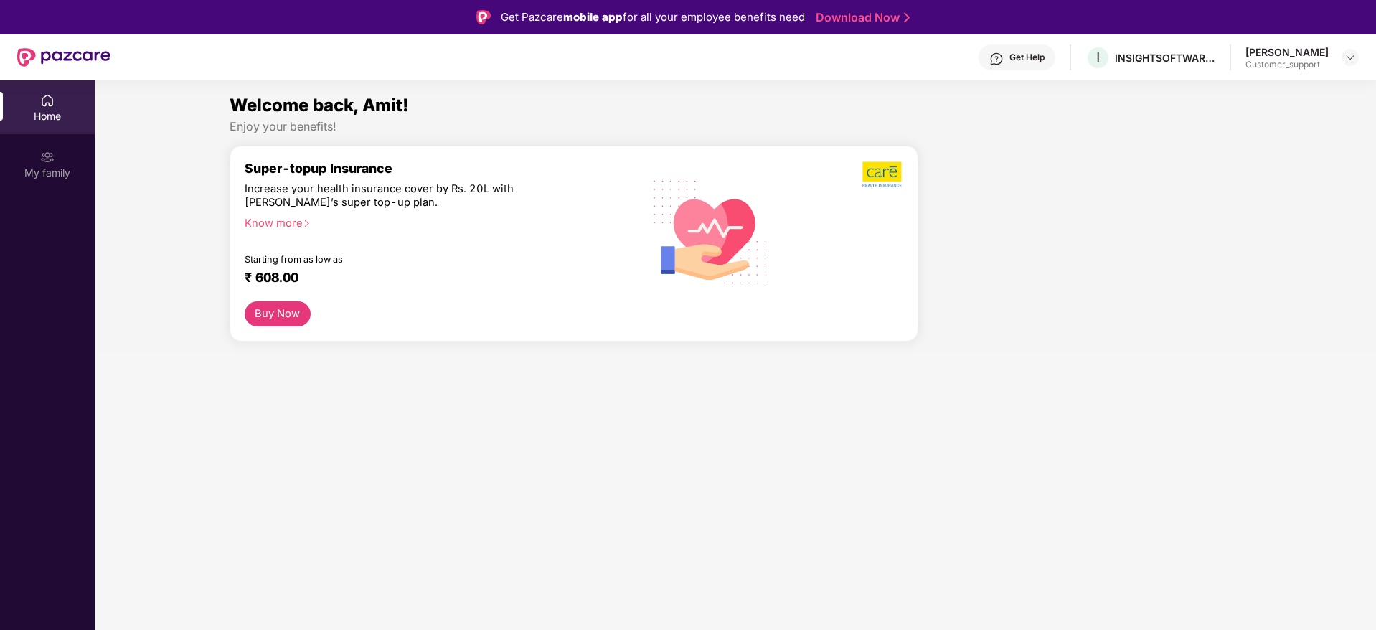
click at [1364, 60] on header "Get Help I INSIGHTSOFTWARE INTERNATIONAL PRIVATE LIMITED Amit Kumar Agarwal Cus…" at bounding box center [688, 57] width 1376 height 46
click at [1353, 59] on img at bounding box center [1350, 57] width 11 height 11
click at [1354, 57] on img at bounding box center [1350, 57] width 11 height 11
click at [1354, 55] on img at bounding box center [1350, 57] width 11 height 11
click at [1280, 84] on div "Switch to support view" at bounding box center [1283, 92] width 187 height 28
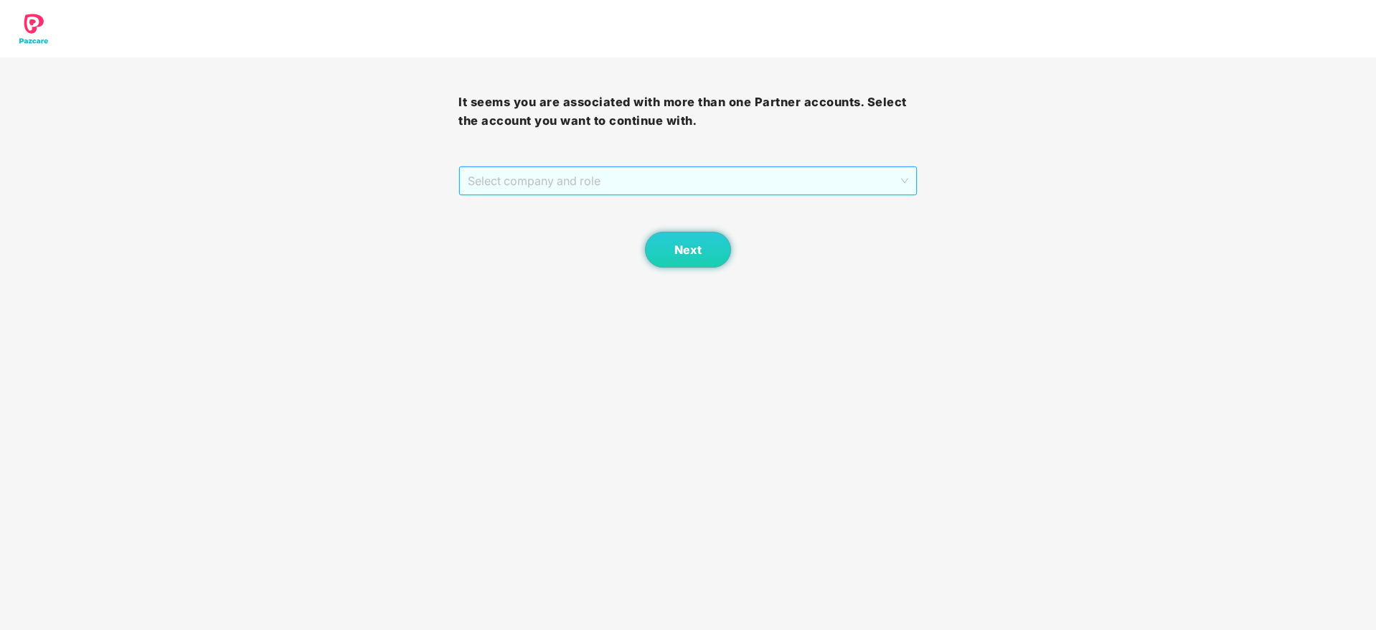
click at [601, 176] on span "Select company and role" at bounding box center [688, 180] width 440 height 27
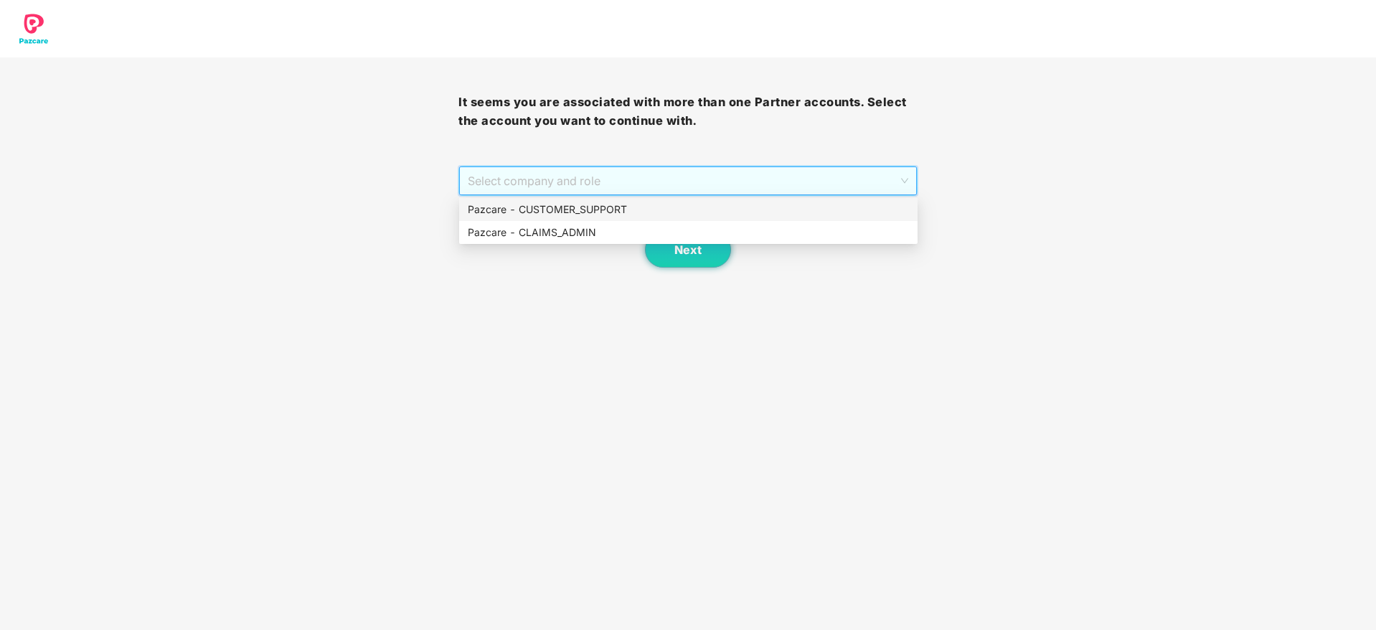
click at [585, 215] on div "Pazcare - CUSTOMER_SUPPORT" at bounding box center [688, 210] width 441 height 16
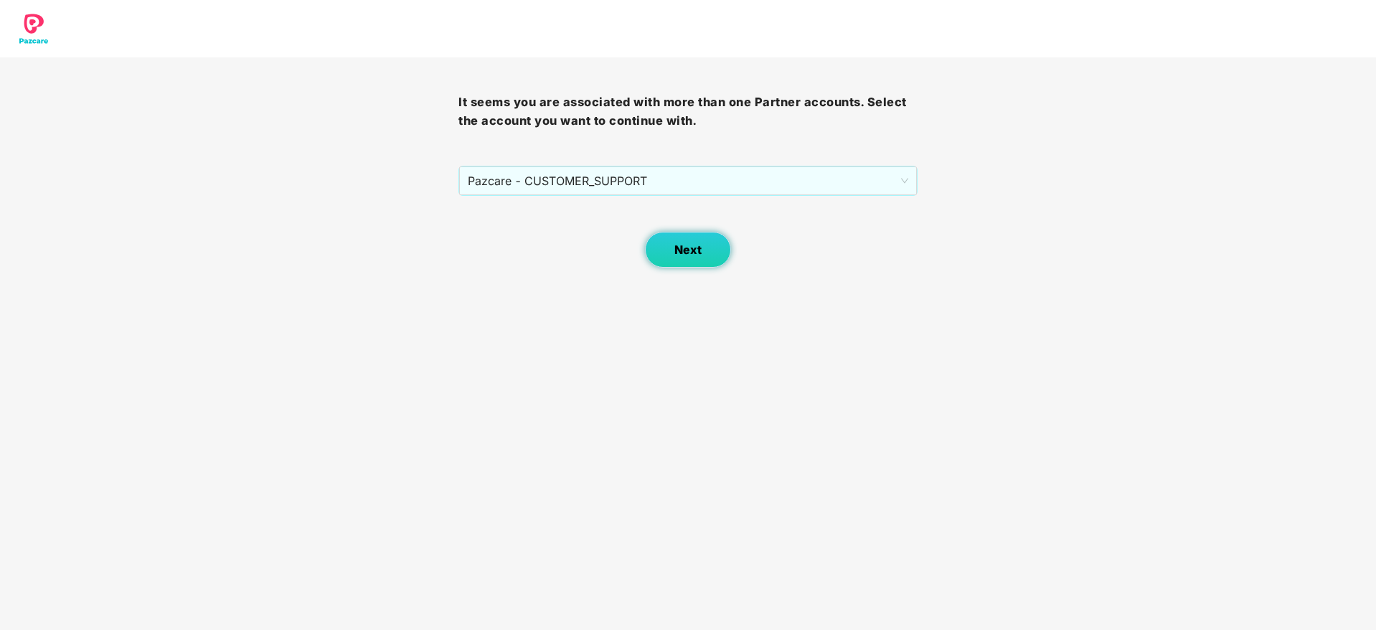
click at [675, 257] on button "Next" at bounding box center [688, 250] width 86 height 36
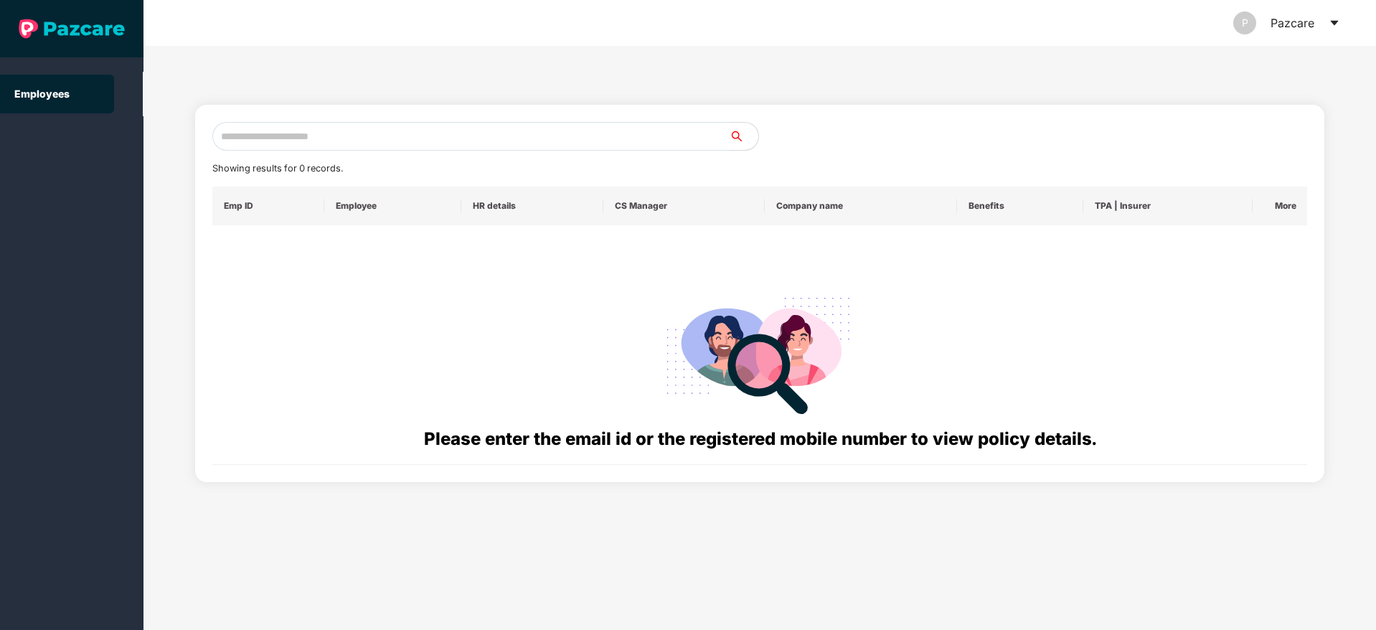
click at [268, 137] on input "text" at bounding box center [470, 136] width 517 height 29
paste input "**********"
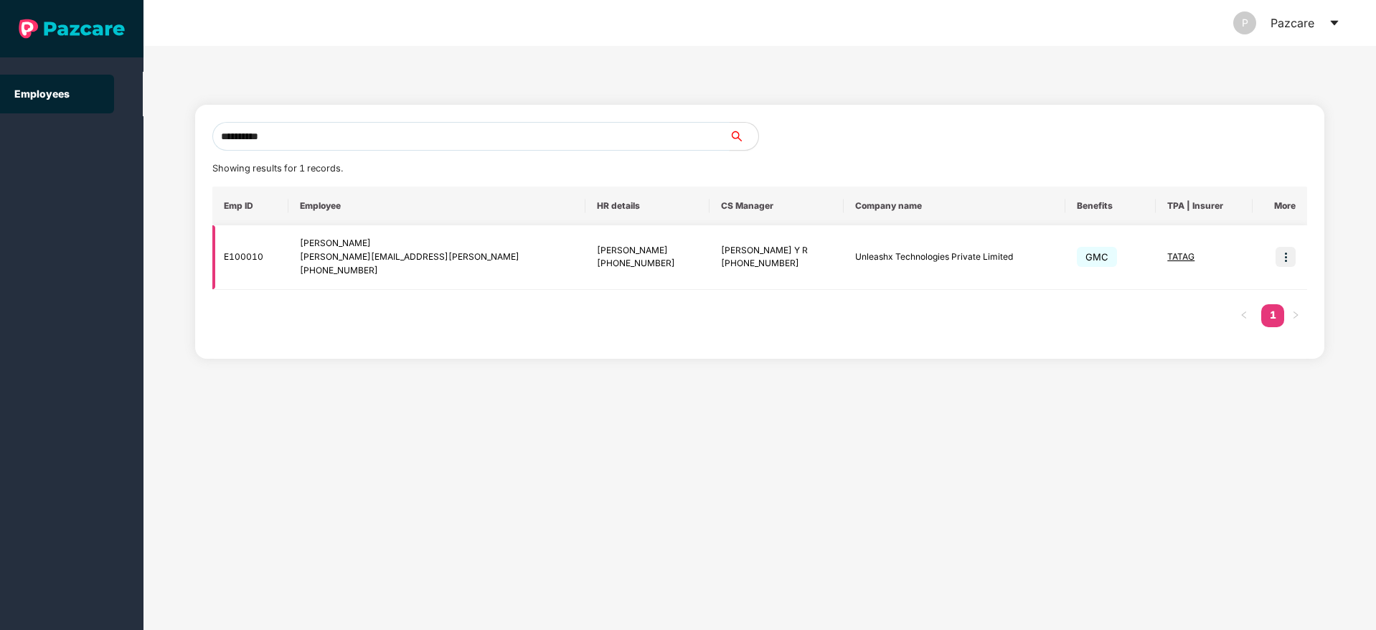
type input "**********"
click at [1288, 258] on img at bounding box center [1286, 257] width 20 height 20
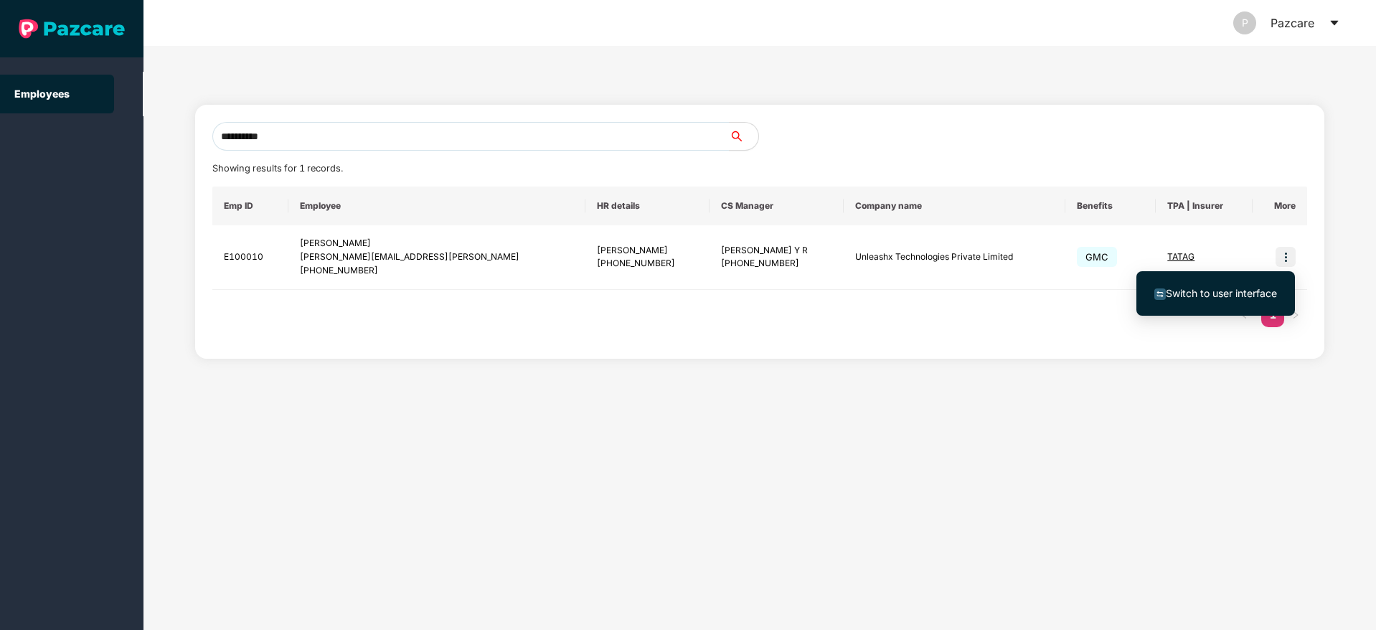
click at [1229, 284] on li "Switch to user interface" at bounding box center [1216, 293] width 159 height 30
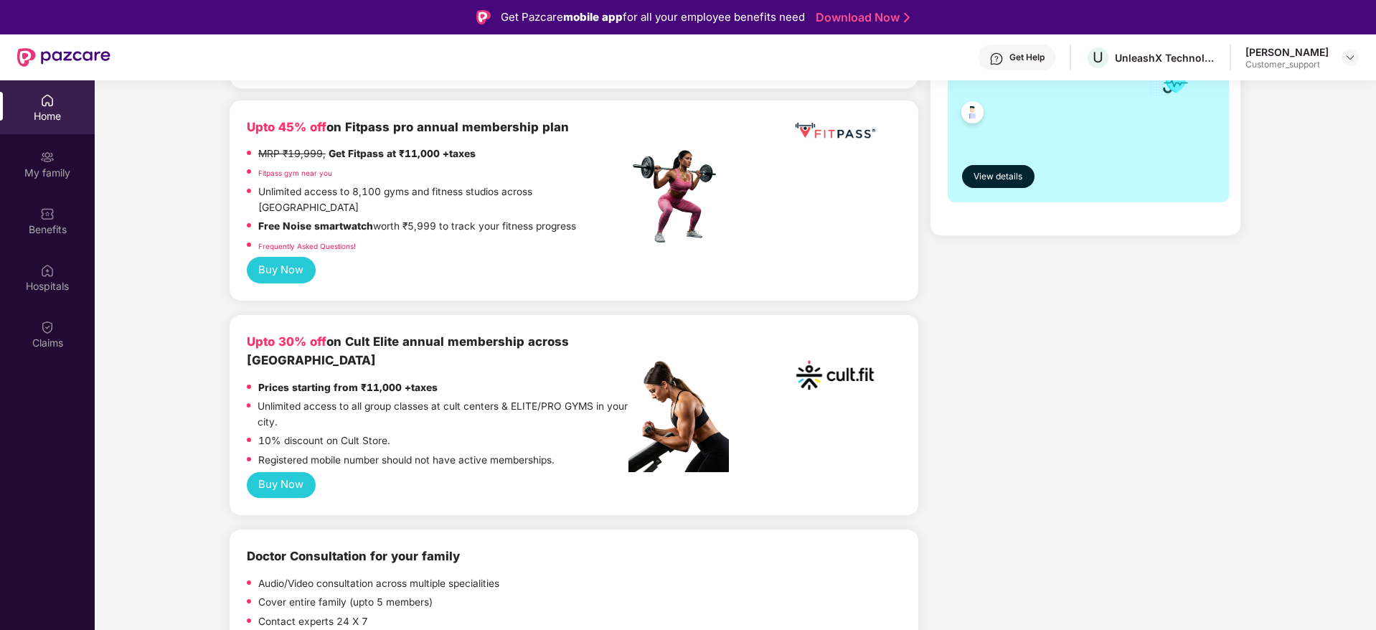
scroll to position [366, 0]
click at [299, 474] on button "Buy Now" at bounding box center [281, 487] width 69 height 27
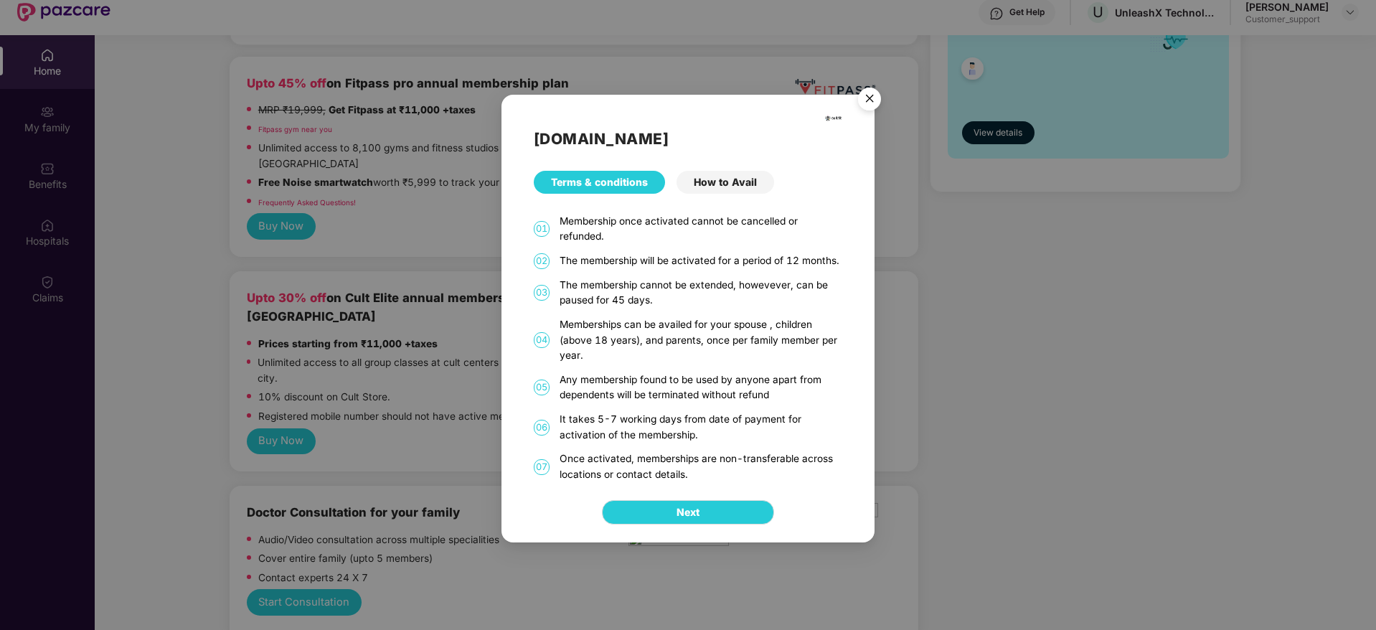
scroll to position [44, 0]
click at [870, 99] on img "Close" at bounding box center [870, 101] width 40 height 40
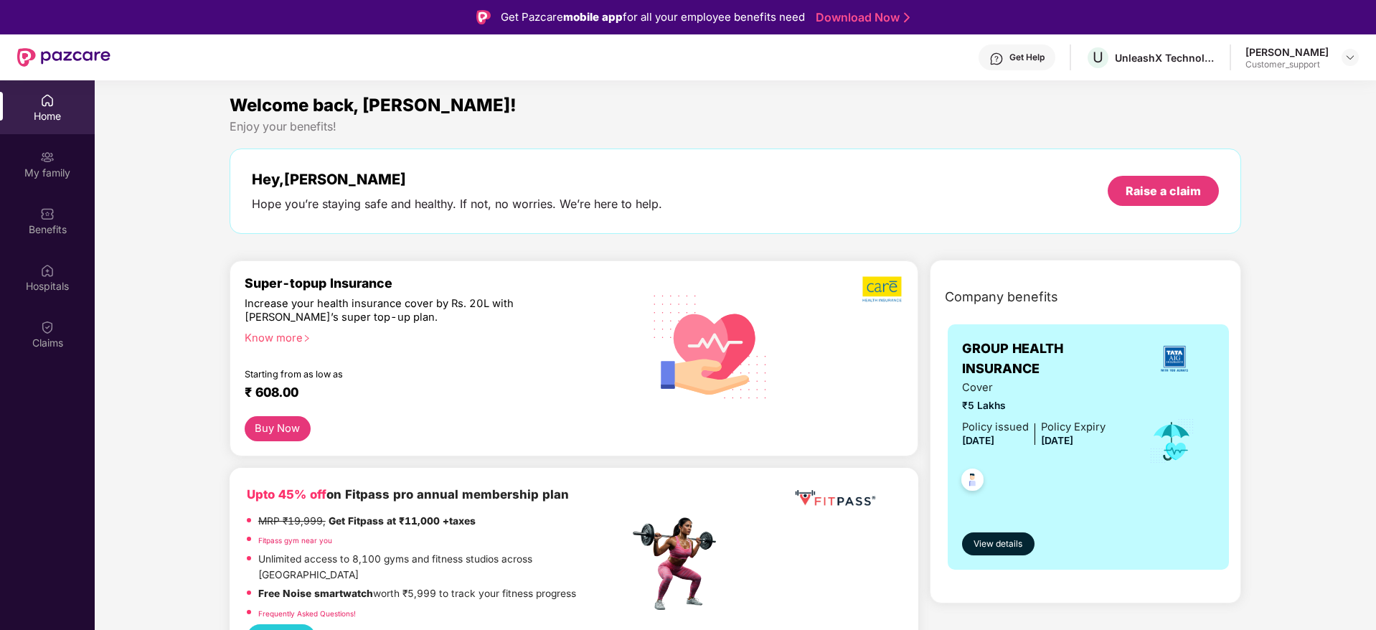
scroll to position [4, 0]
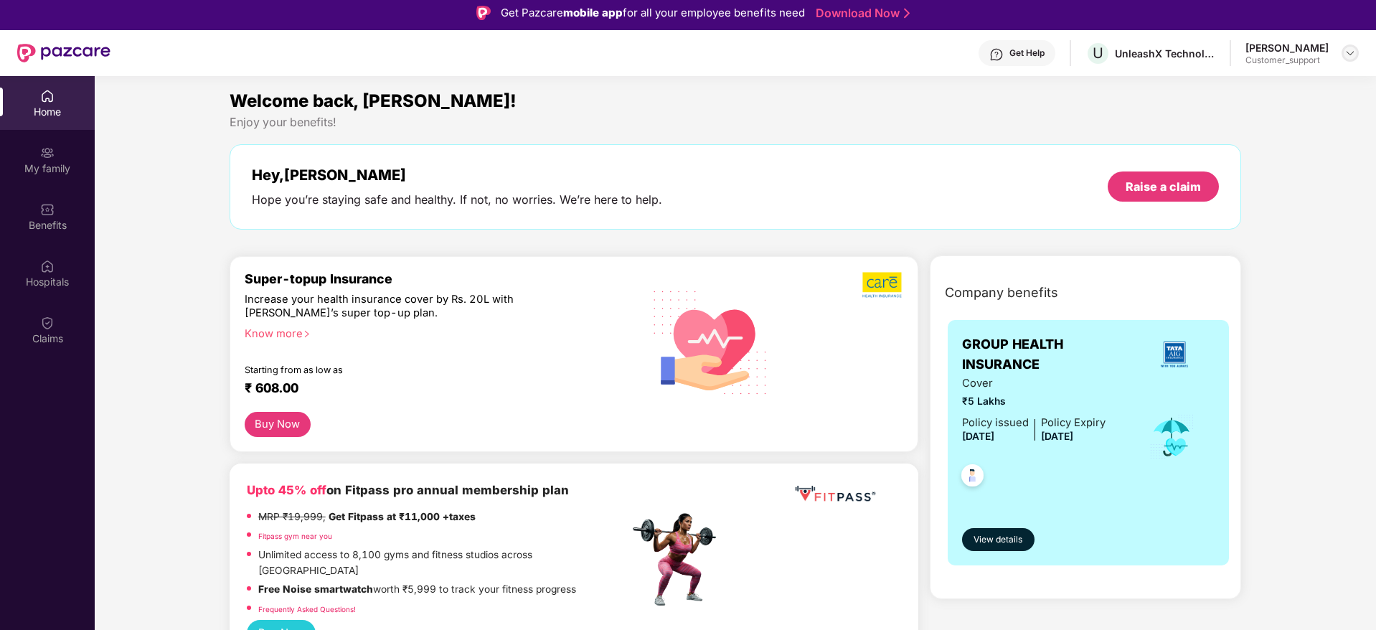
click at [1348, 50] on img at bounding box center [1350, 52] width 11 height 11
click at [733, 183] on div "Hey, Deepti Hope you’re staying safe and healthy. If not, no worries. We’re her…" at bounding box center [736, 186] width 968 height 41
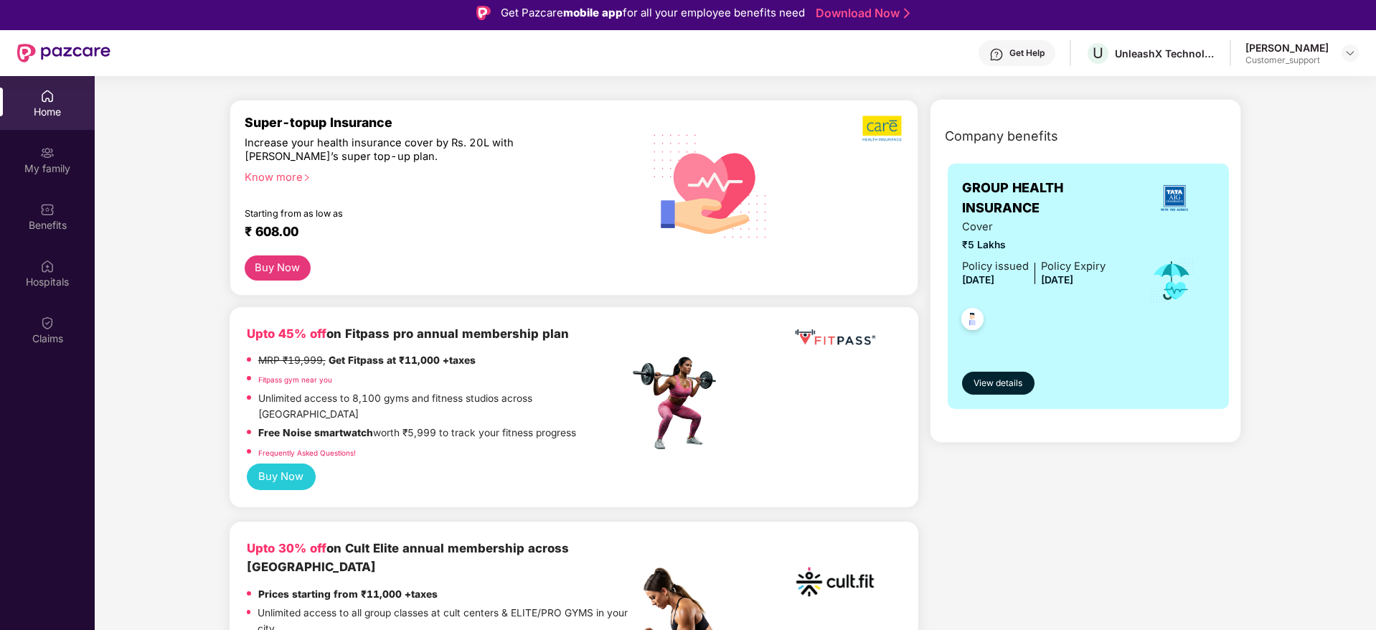
scroll to position [142, 0]
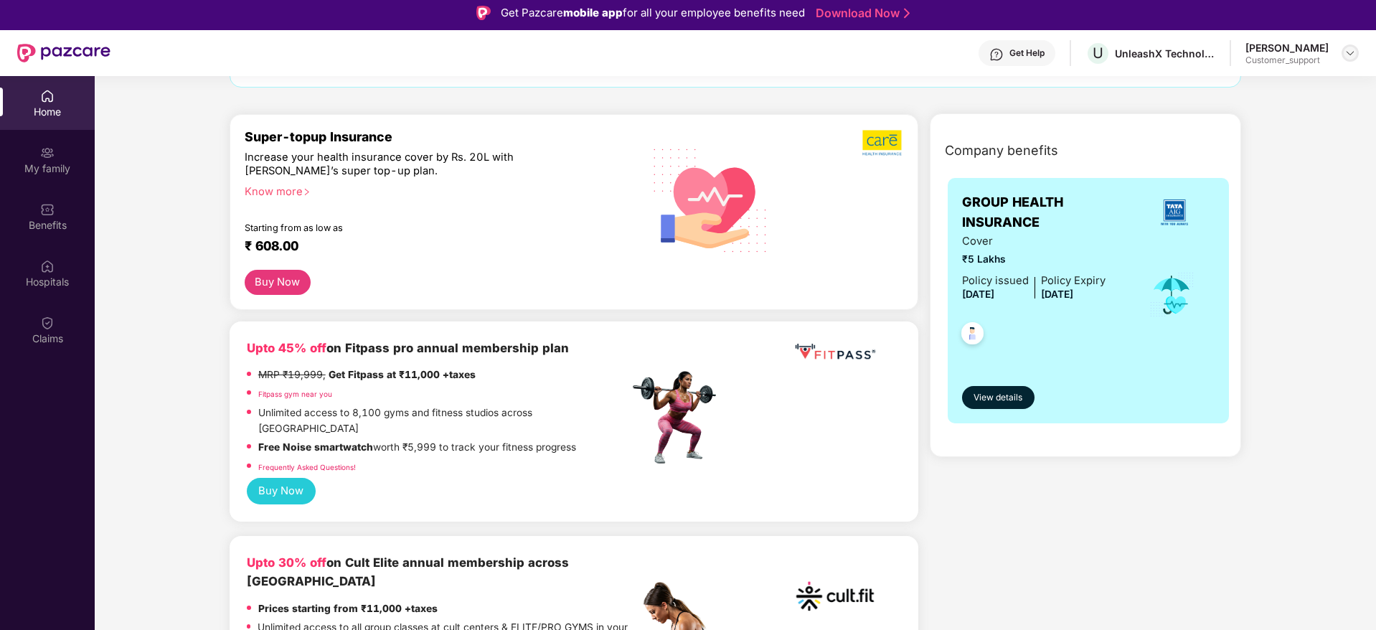
click at [1356, 52] on img at bounding box center [1350, 52] width 11 height 11
click at [1256, 85] on div "Switch to support view" at bounding box center [1283, 87] width 187 height 28
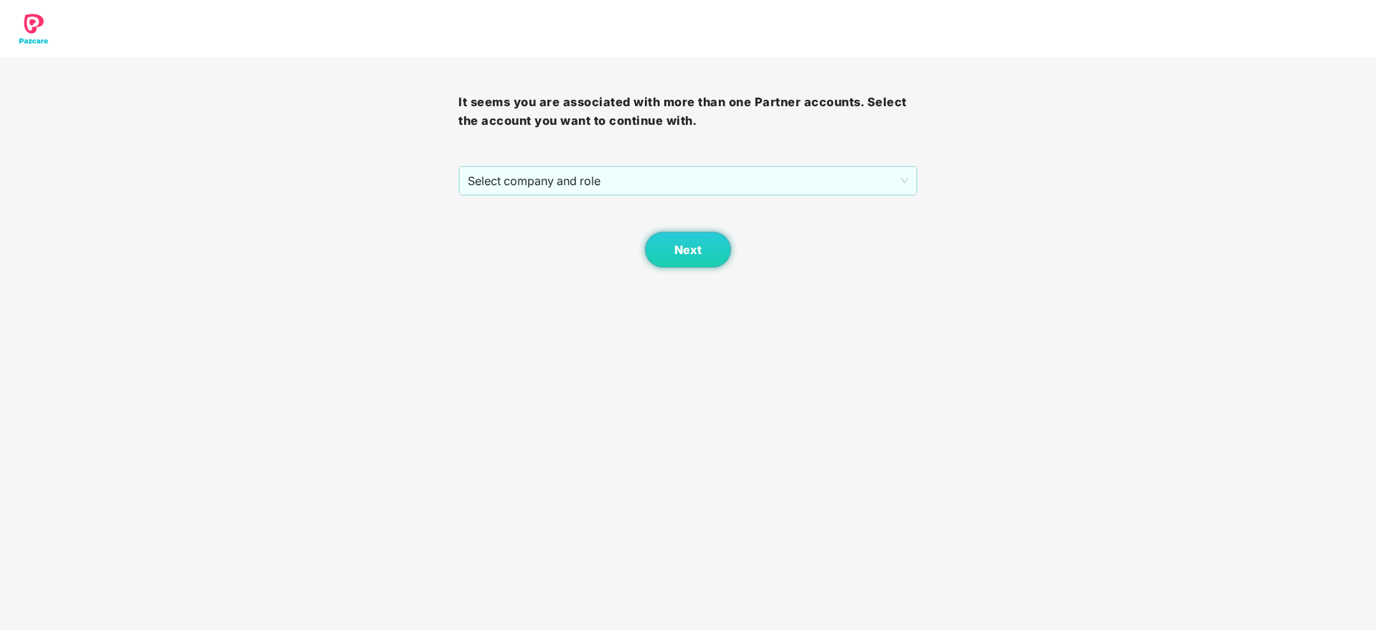
scroll to position [0, 0]
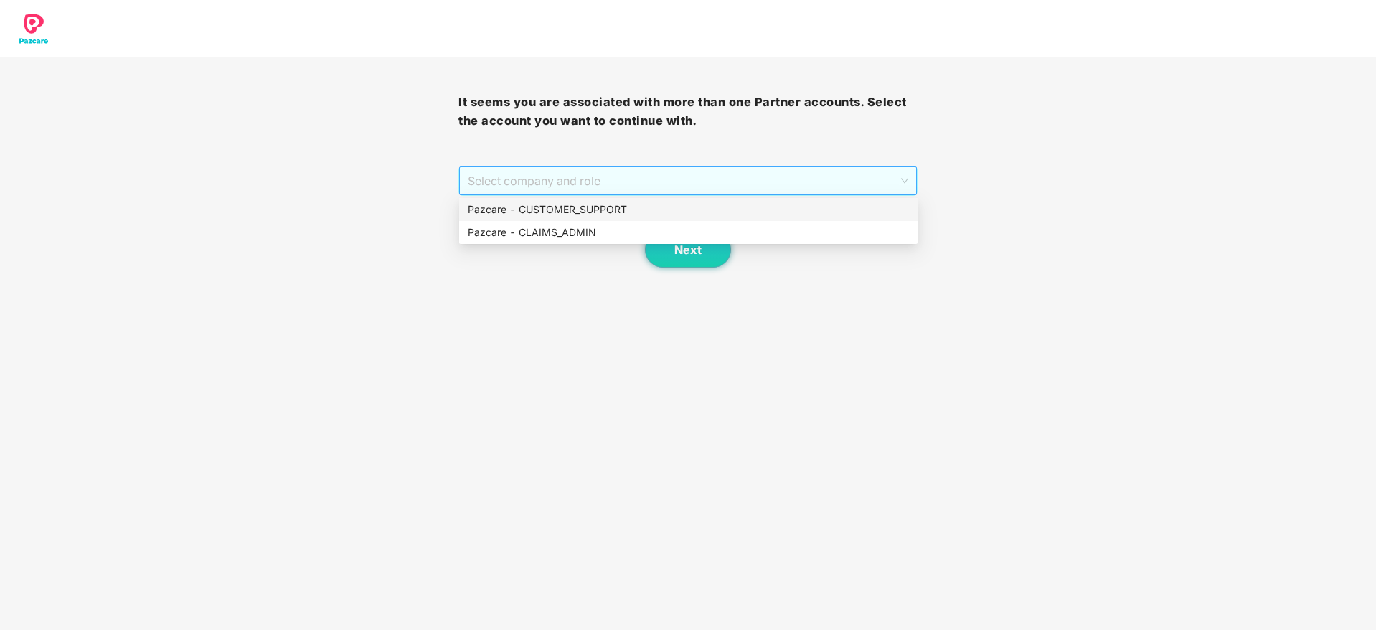
click at [592, 185] on span "Select company and role" at bounding box center [688, 180] width 440 height 27
click at [565, 215] on div "Pazcare - CUSTOMER_SUPPORT" at bounding box center [688, 210] width 441 height 16
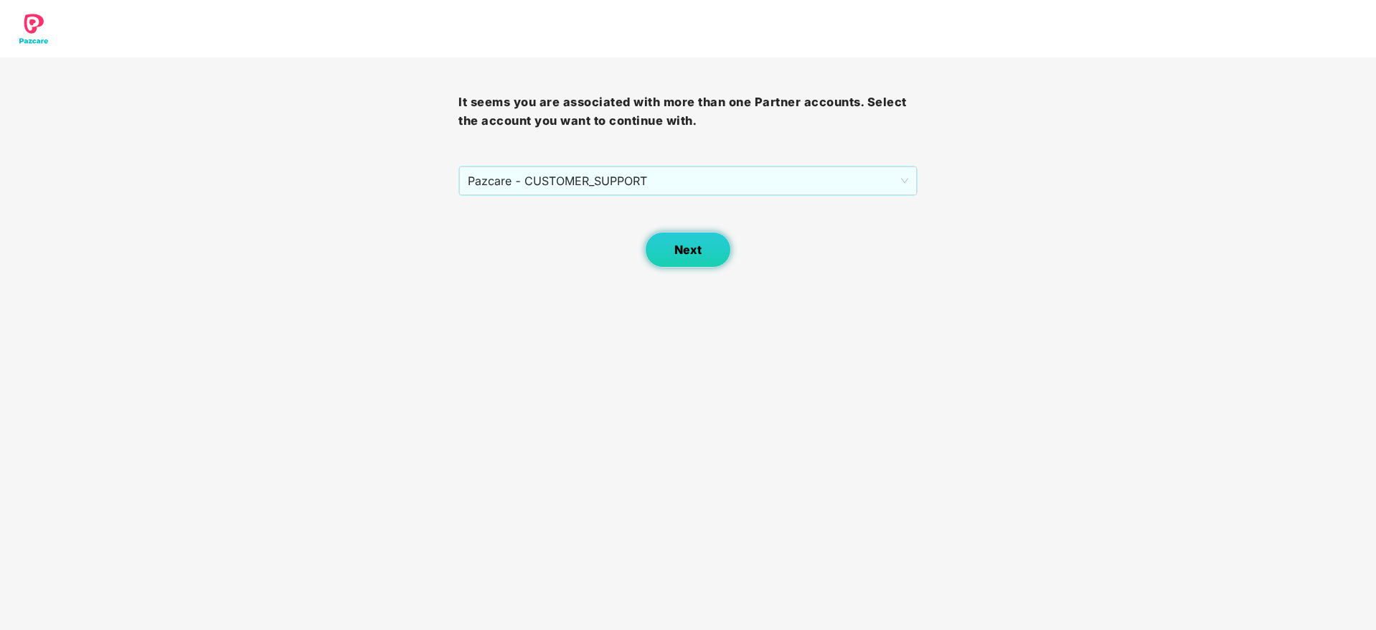
click at [687, 265] on button "Next" at bounding box center [688, 250] width 86 height 36
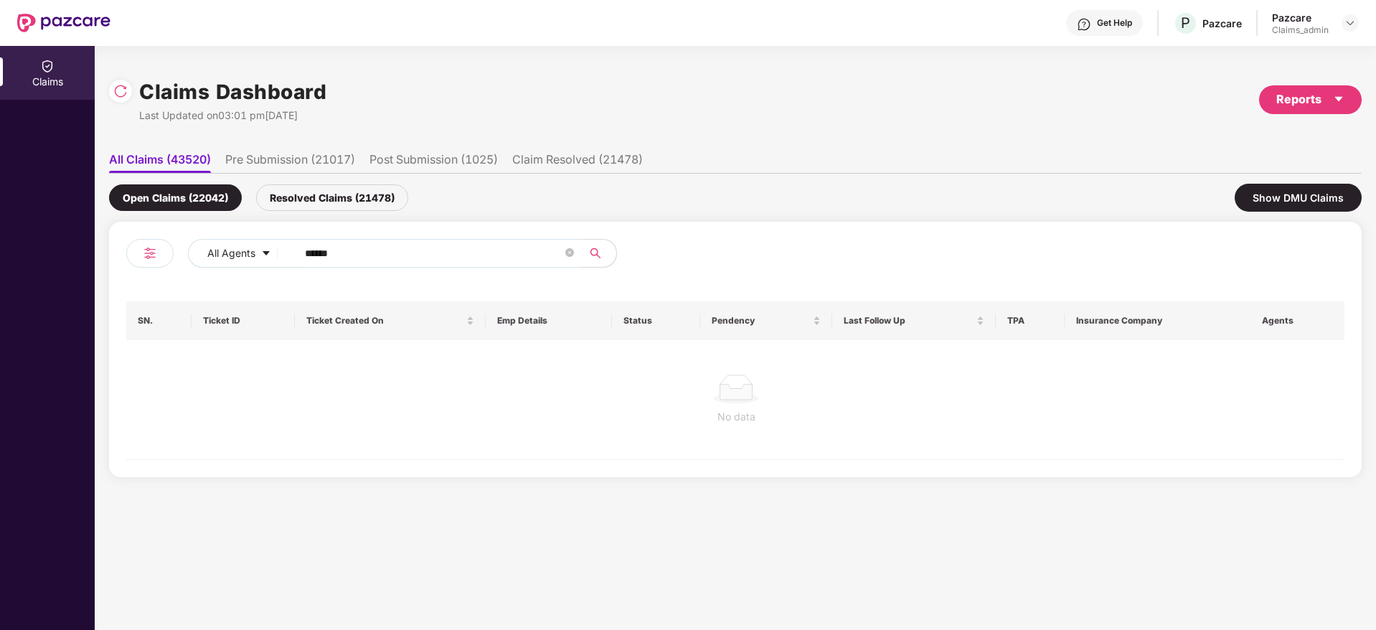
click at [349, 249] on input "******" at bounding box center [434, 254] width 258 height 22
type input "*"
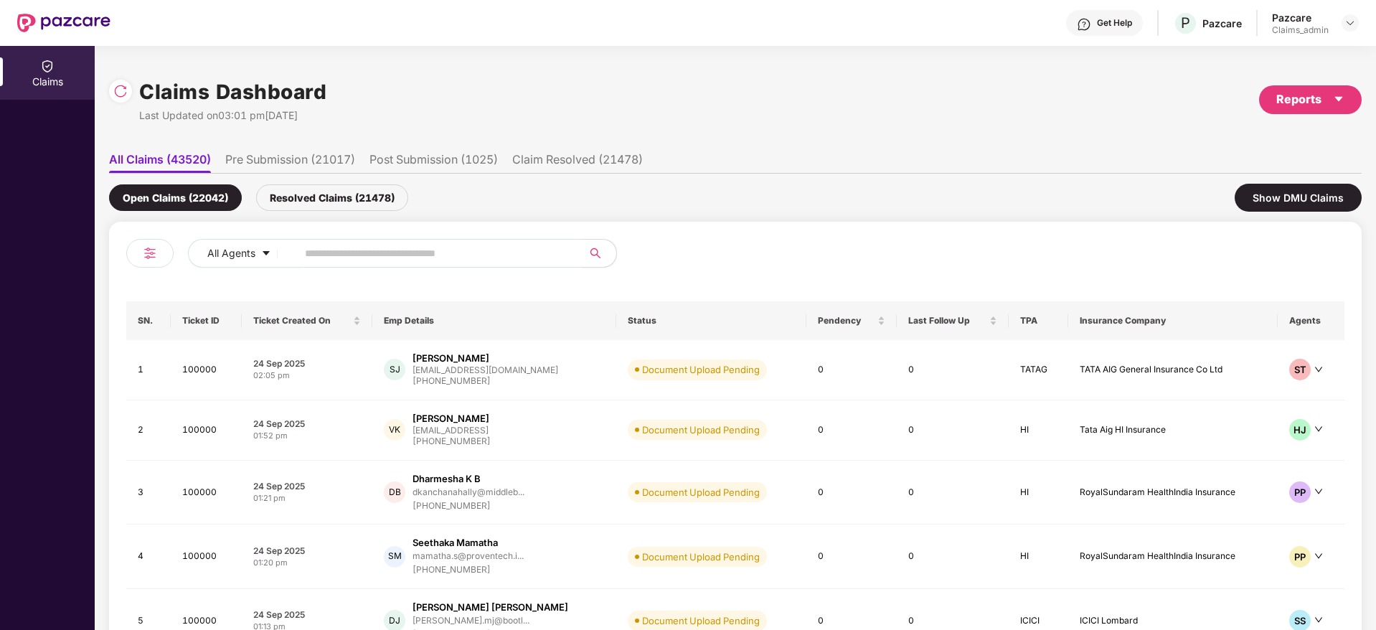
paste input "******"
type input "******"
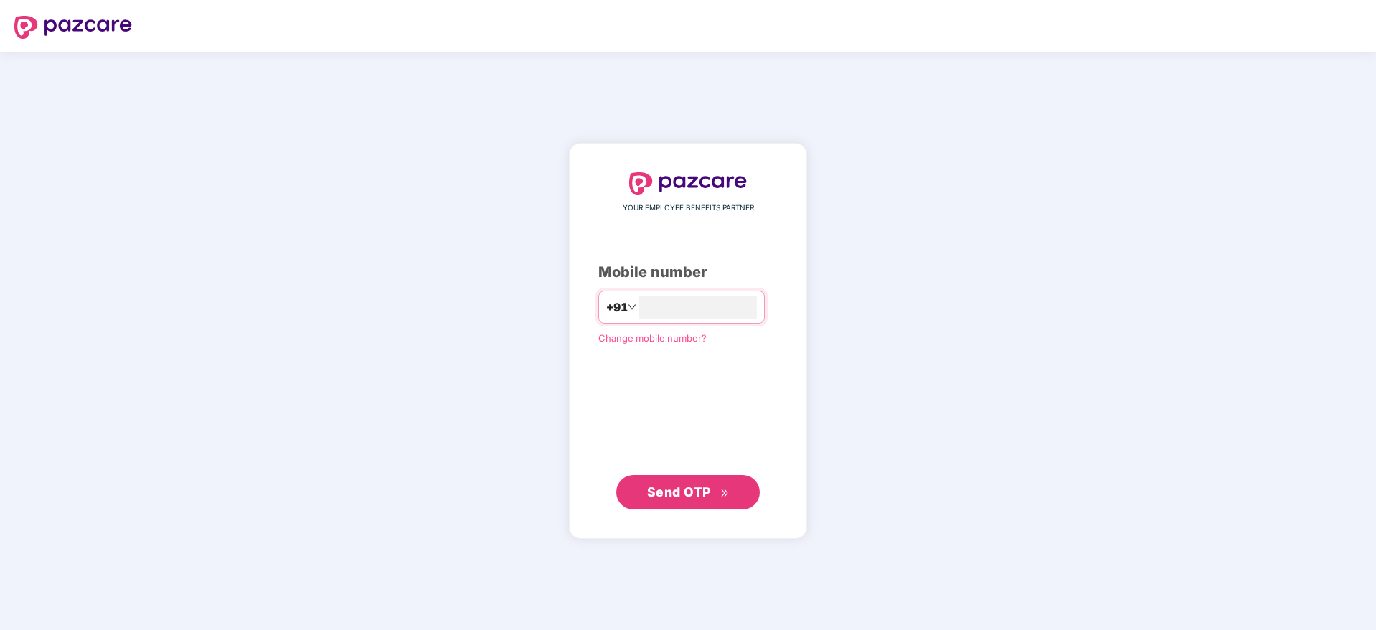
type input "**********"
click at [670, 500] on span "Send OTP" at bounding box center [688, 492] width 83 height 20
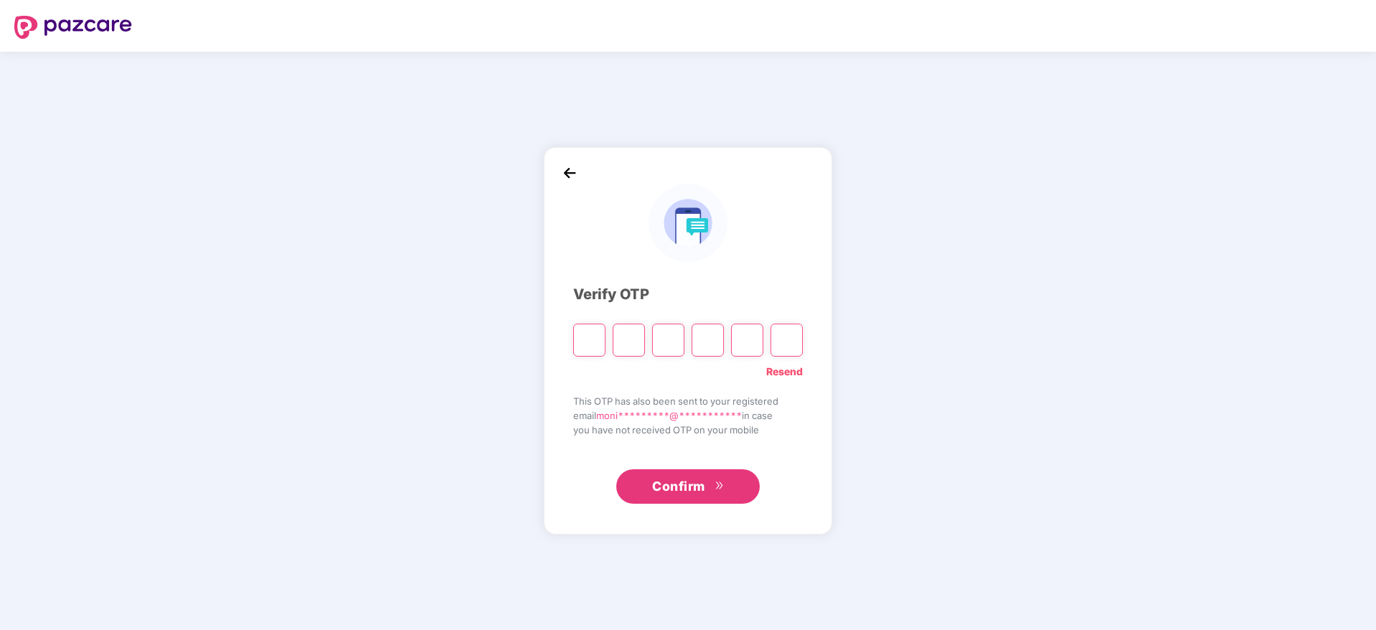
type input "*"
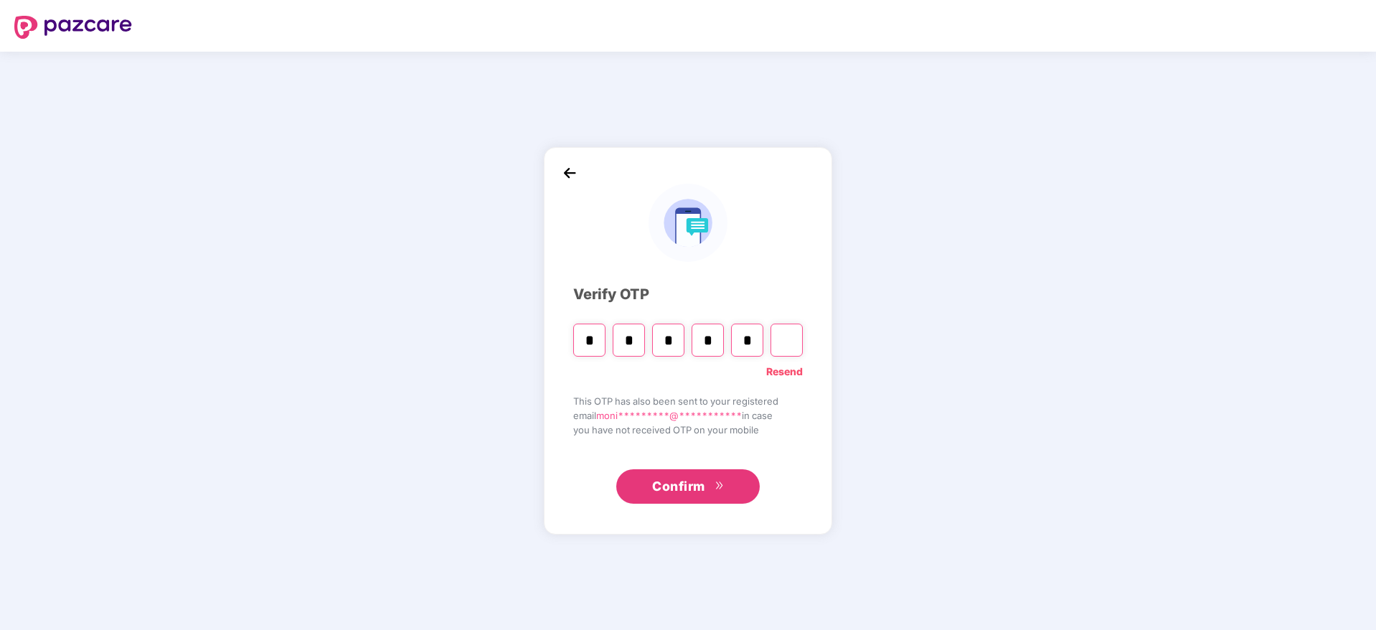
type input "*"
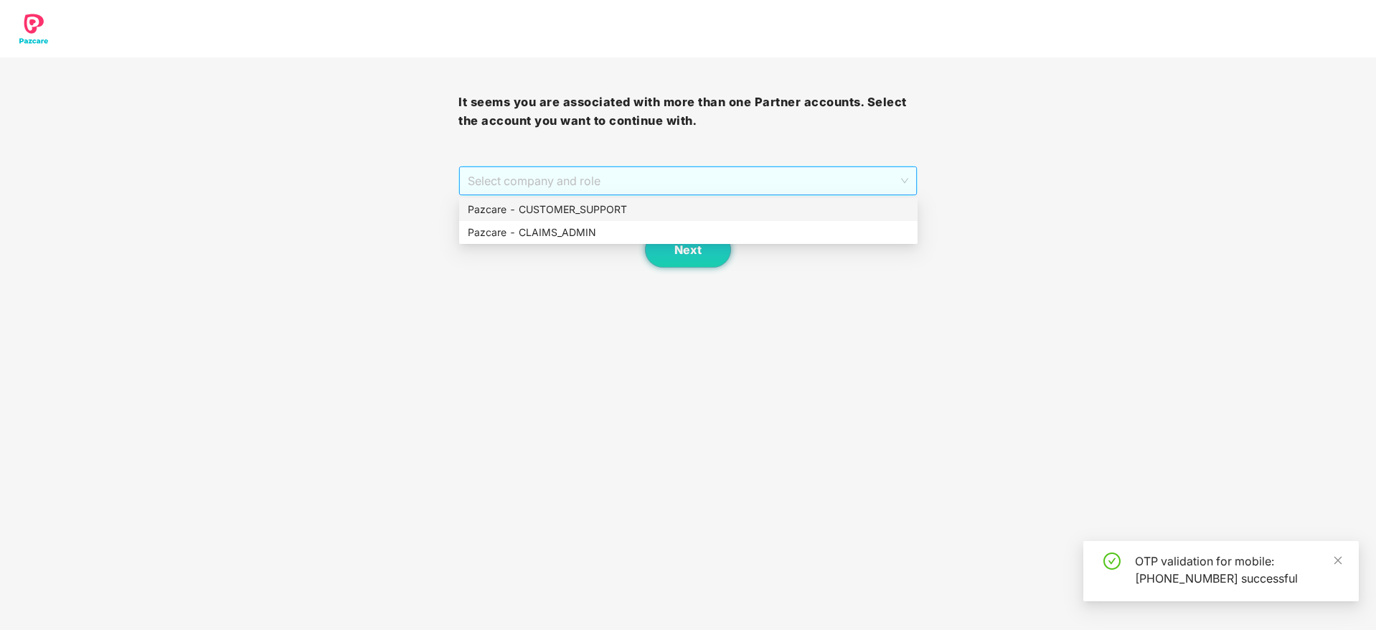
click at [680, 190] on span "Select company and role" at bounding box center [688, 180] width 440 height 27
click at [593, 233] on div "Pazcare - CLAIMS_ADMIN" at bounding box center [688, 233] width 441 height 16
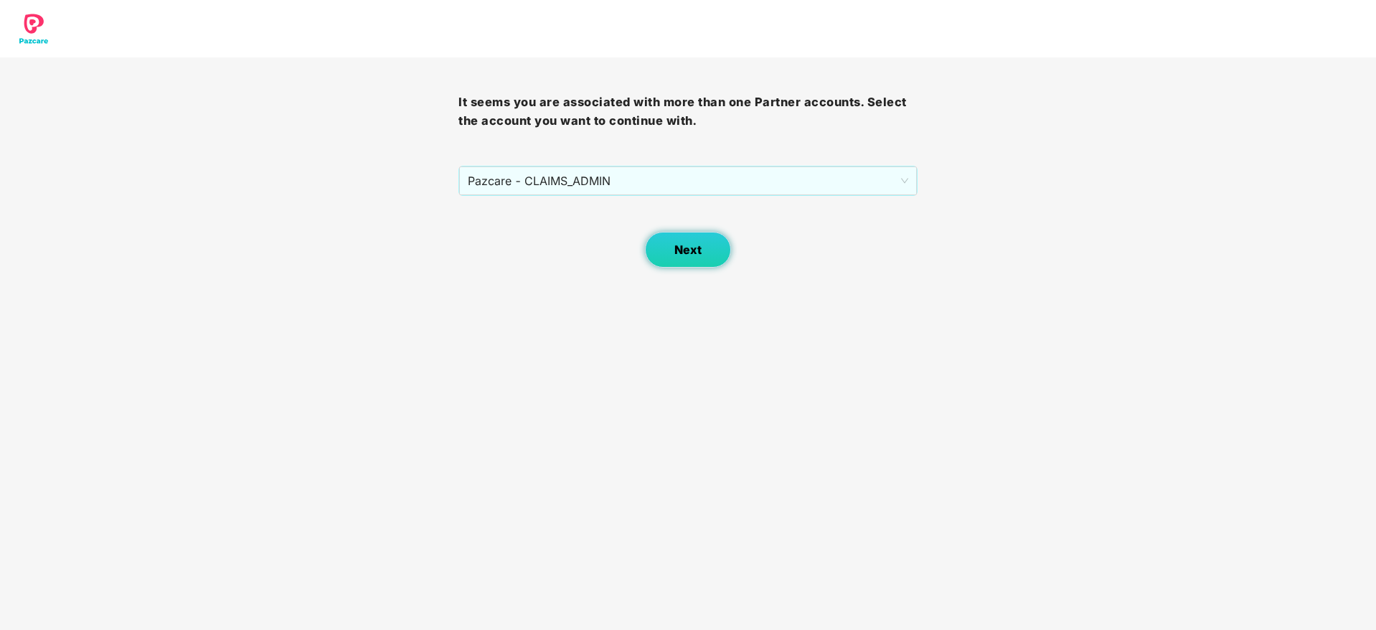
click at [679, 246] on span "Next" at bounding box center [688, 250] width 27 height 14
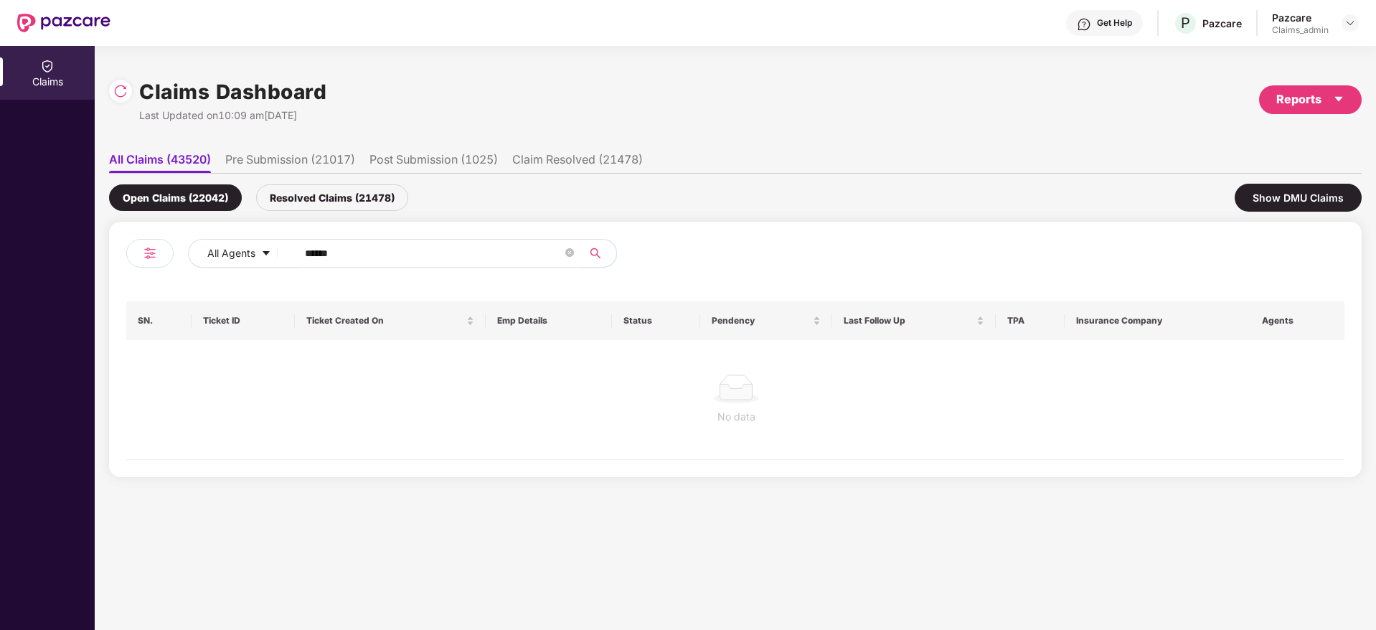
click at [595, 248] on icon "search" at bounding box center [595, 253] width 10 height 10
click at [594, 248] on icon "search" at bounding box center [595, 253] width 10 height 10
click at [571, 251] on icon "close-circle" at bounding box center [569, 252] width 9 height 9
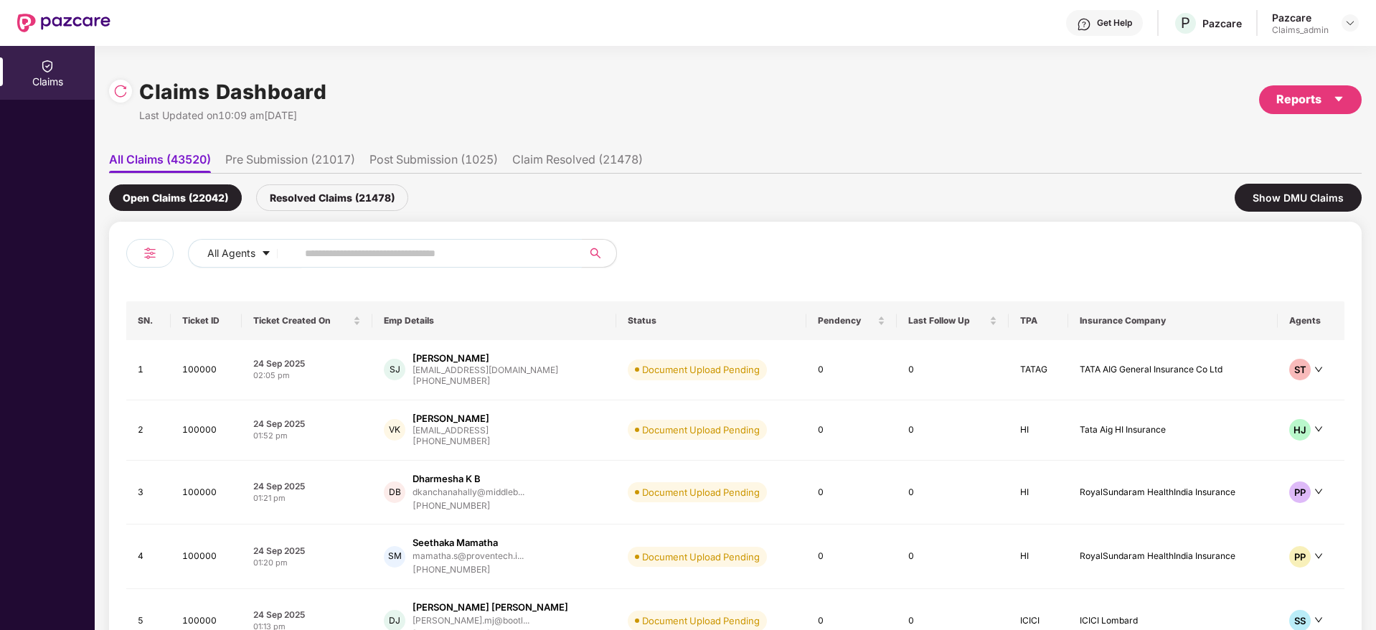
paste input "******"
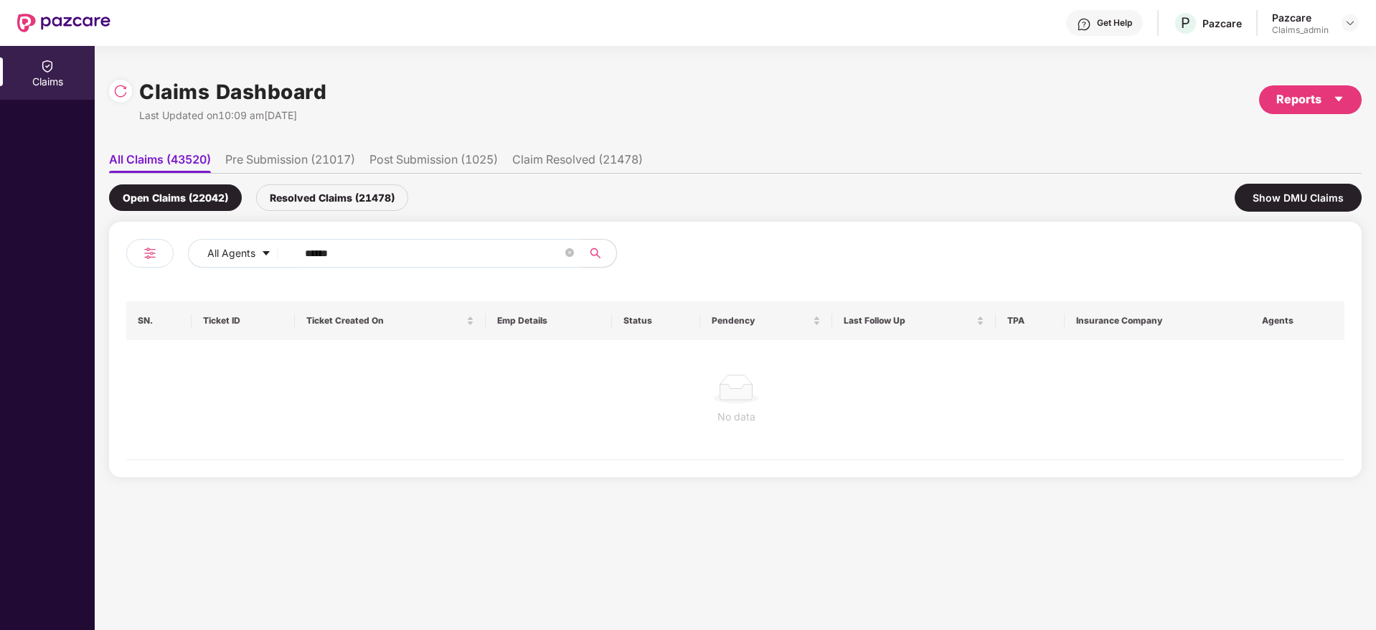
type input "******"
click at [1352, 25] on img at bounding box center [1350, 22] width 11 height 11
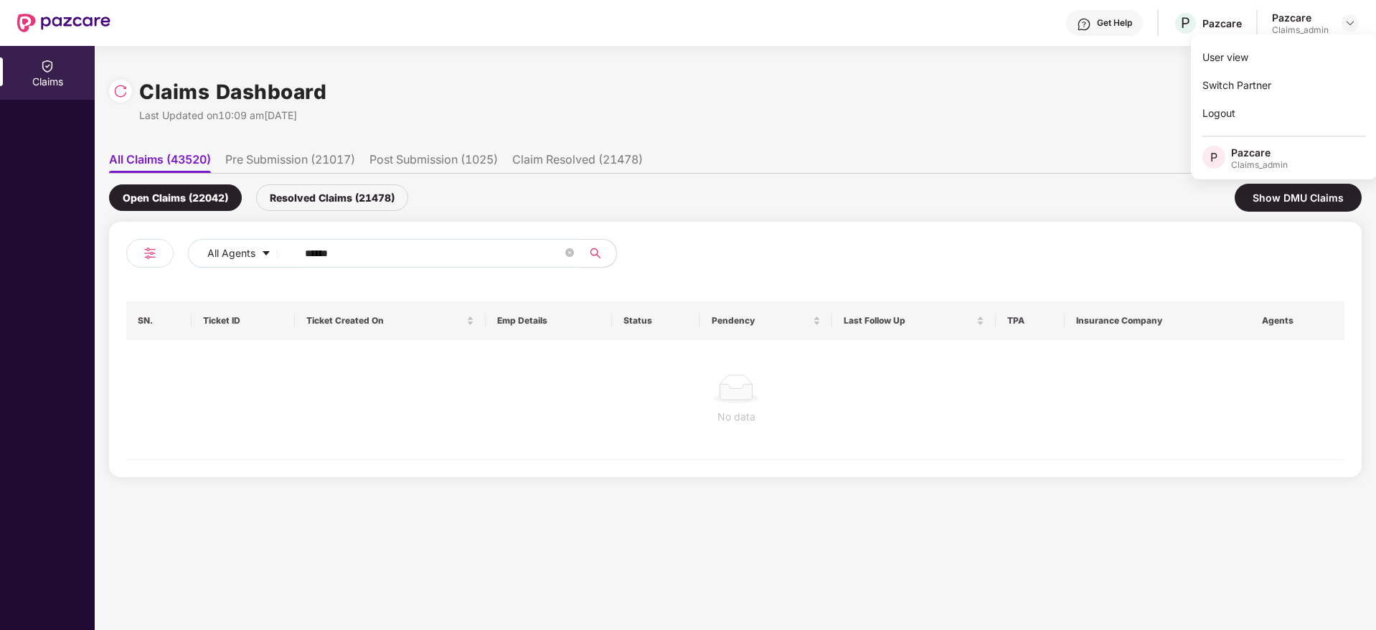
click at [1027, 105] on div "Claims Dashboard Last Updated on 10:09 am[DATE] Reports" at bounding box center [735, 100] width 1253 height 76
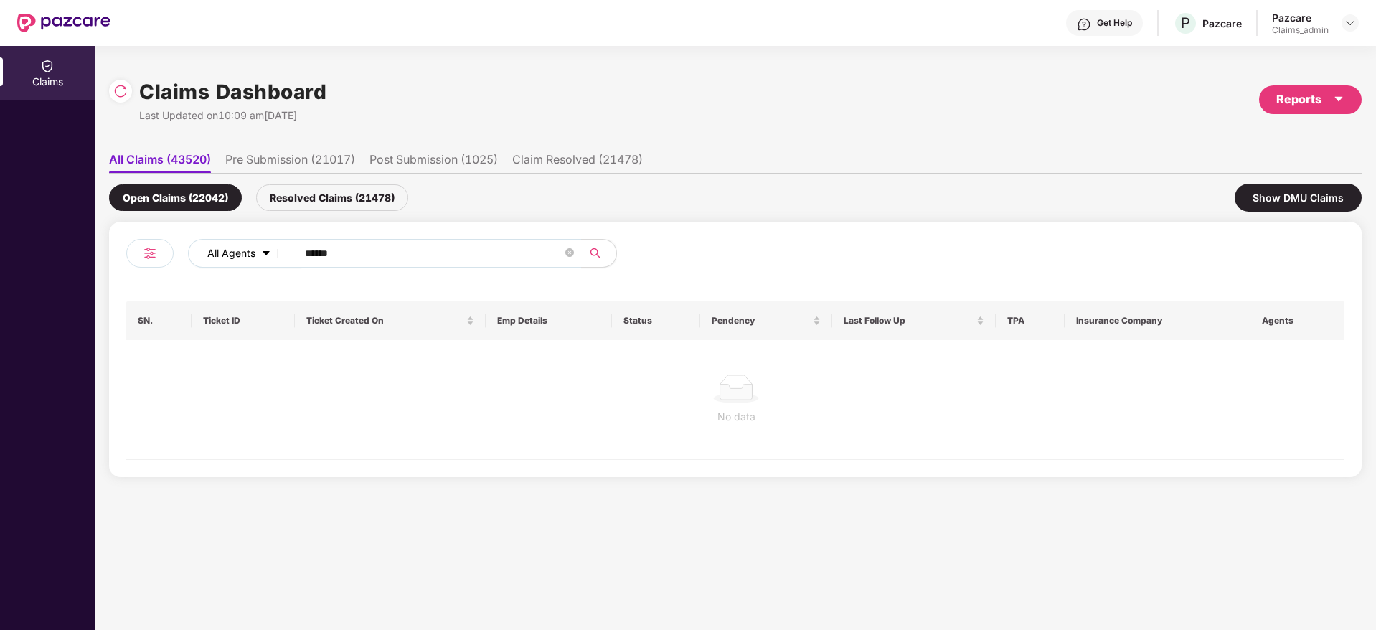
click at [263, 250] on icon "caret-down" at bounding box center [266, 253] width 10 height 10
click at [152, 158] on li "All Claims (43520)" at bounding box center [160, 162] width 102 height 21
click at [227, 324] on th "Ticket ID" at bounding box center [243, 320] width 103 height 39
click at [327, 253] on input "******" at bounding box center [434, 254] width 258 height 22
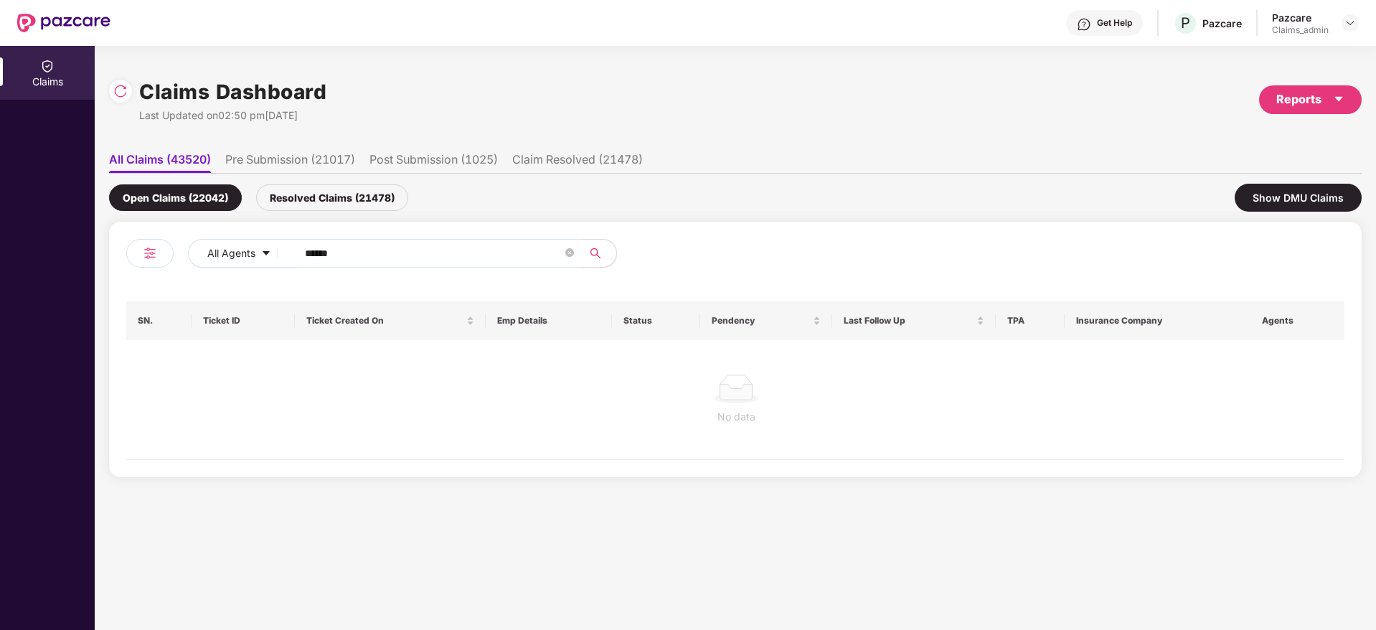
click at [327, 253] on input "******" at bounding box center [434, 254] width 258 height 22
